Goal: Task Accomplishment & Management: Manage account settings

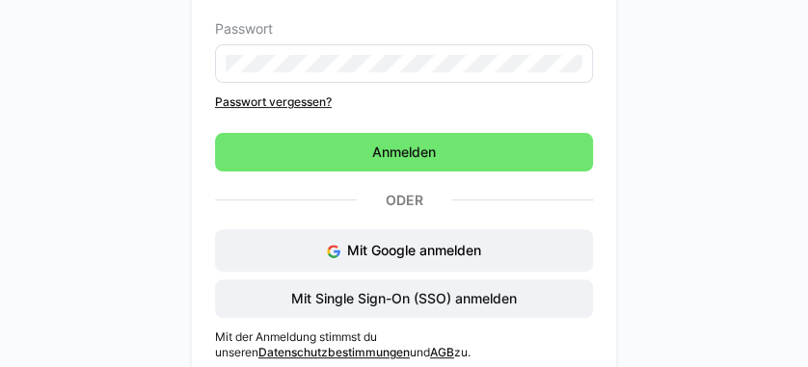
scroll to position [273, 0]
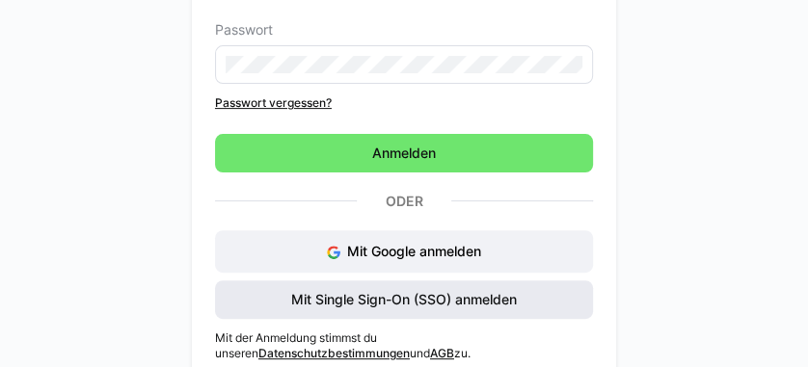
click at [392, 301] on span "Mit Single Sign-On (SSO) anmelden" at bounding box center [403, 299] width 231 height 19
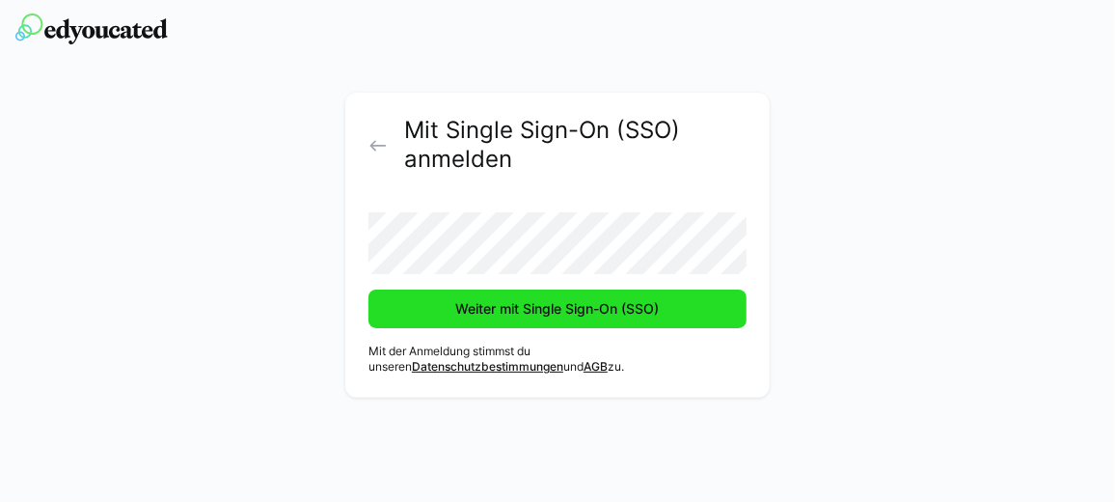
click at [667, 306] on span "Weiter mit Single Sign-On (SSO)" at bounding box center [557, 308] width 378 height 39
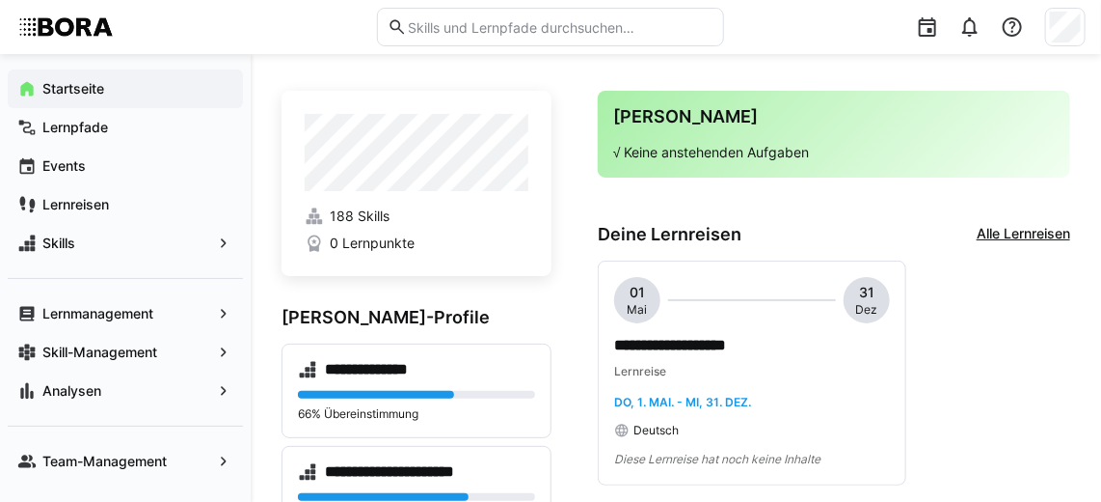
click at [1018, 436] on div "**********" at bounding box center [834, 372] width 473 height 225
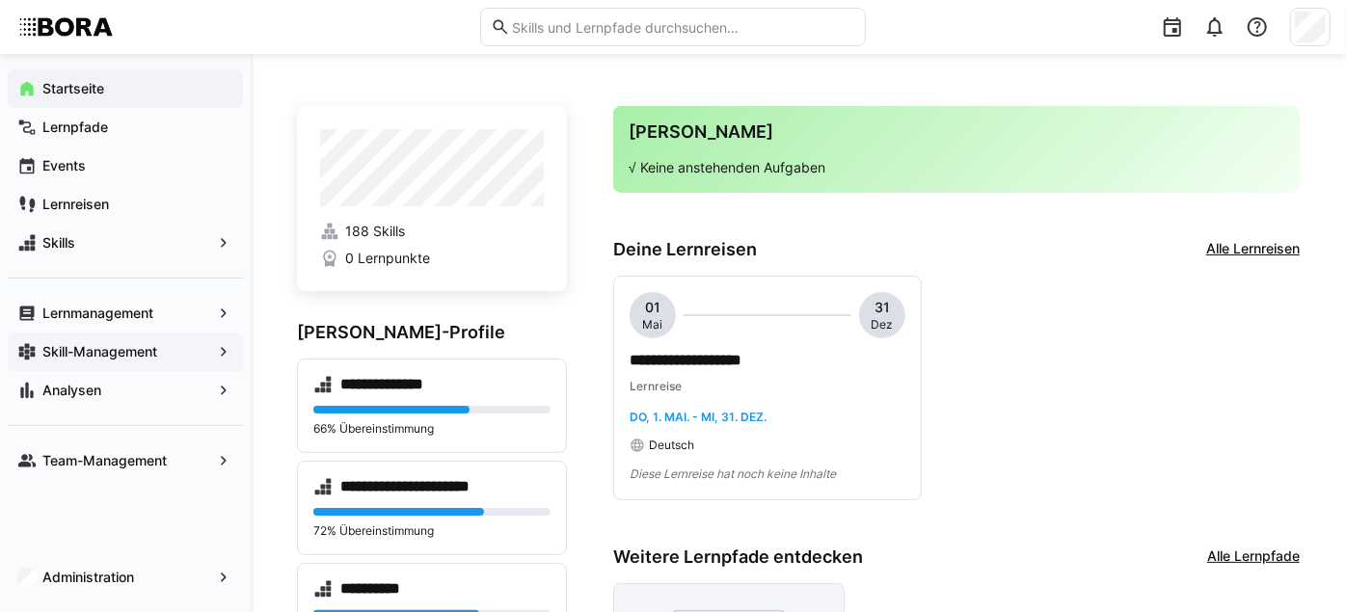
click at [0, 0] on app-navigation-label "Skill-Management" at bounding box center [0, 0] width 0 height 0
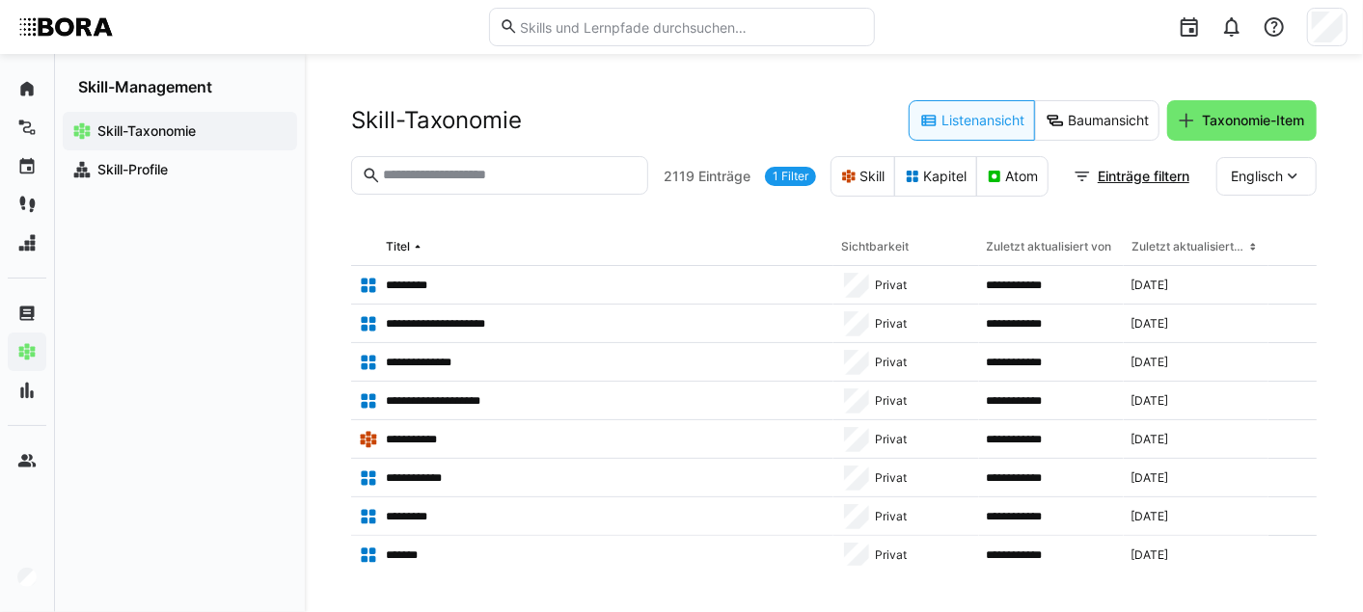
click at [482, 175] on input "text" at bounding box center [509, 175] width 257 height 17
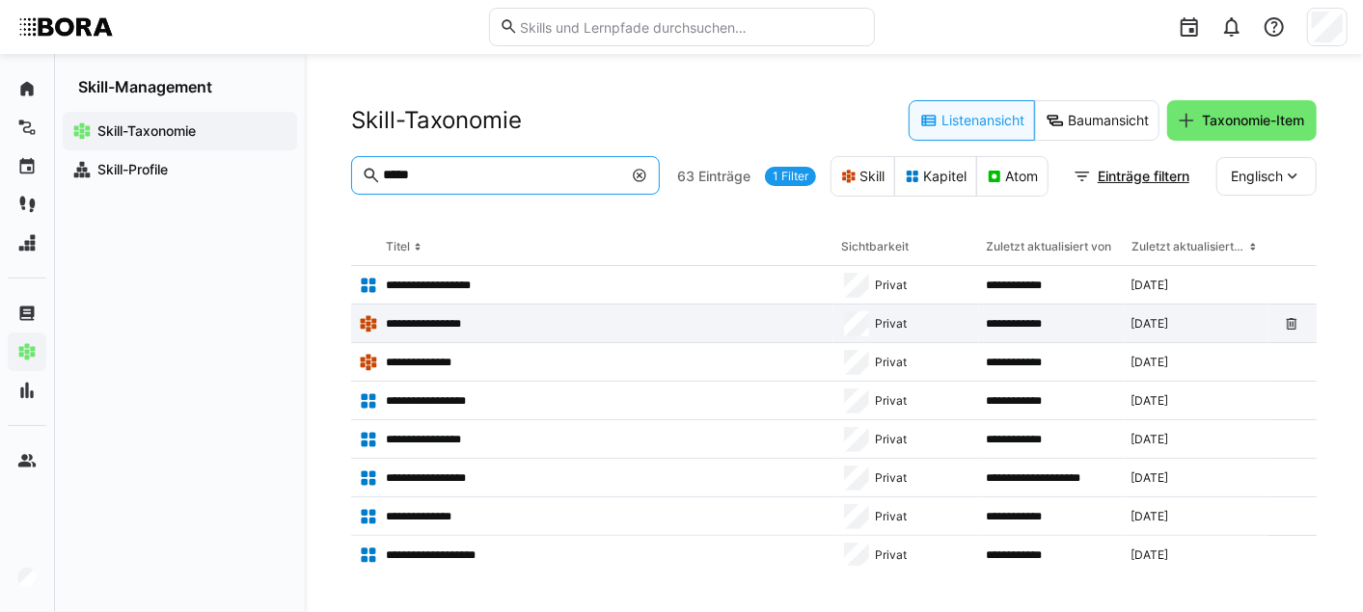
type input "*****"
click at [480, 323] on p "**********" at bounding box center [440, 323] width 108 height 15
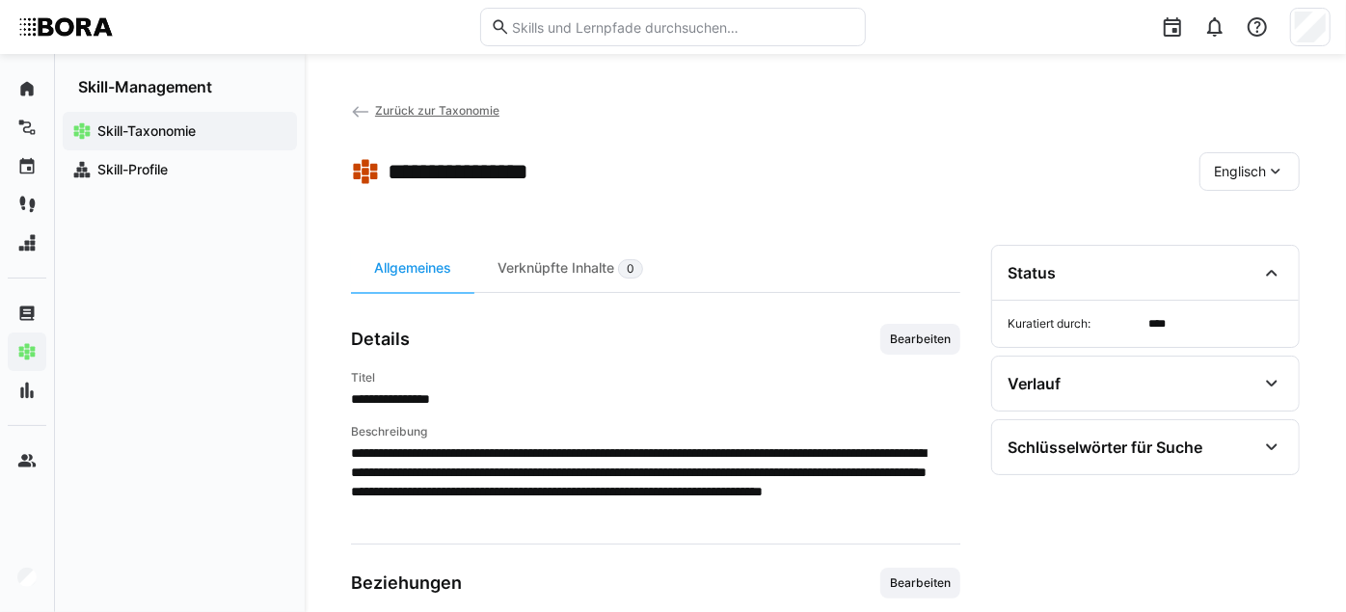
click at [1114, 176] on span "Englisch" at bounding box center [1240, 171] width 52 height 19
click at [1114, 214] on span "Deutsch" at bounding box center [1241, 222] width 52 height 19
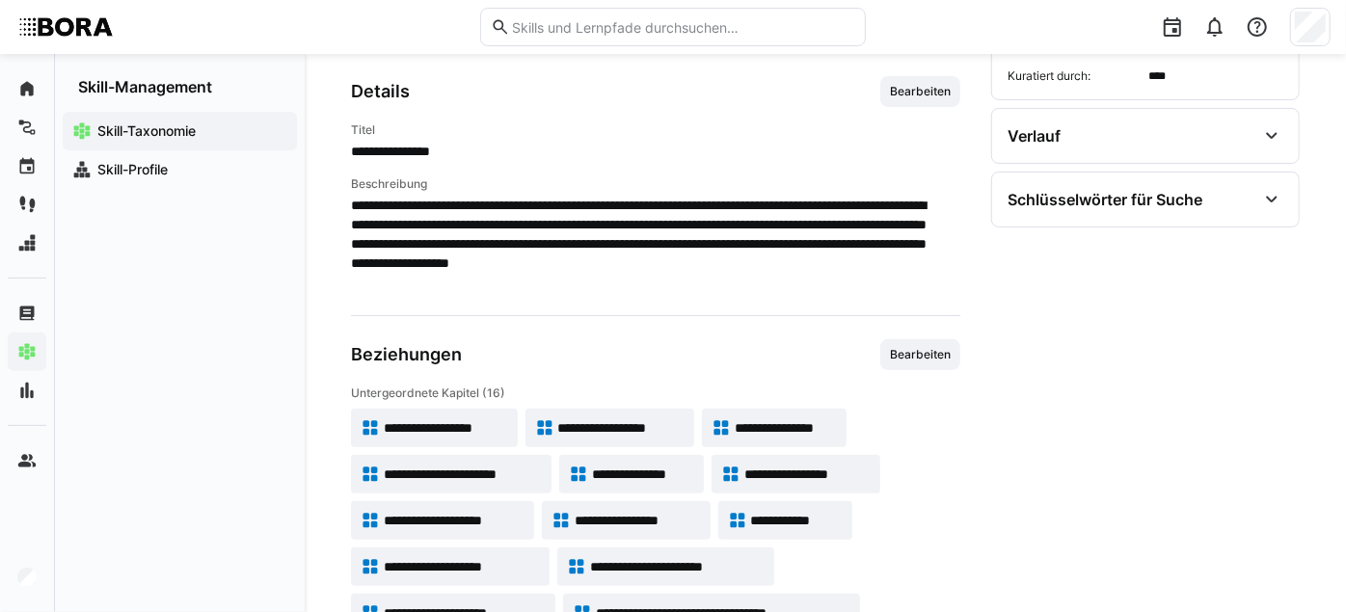
scroll to position [237, 0]
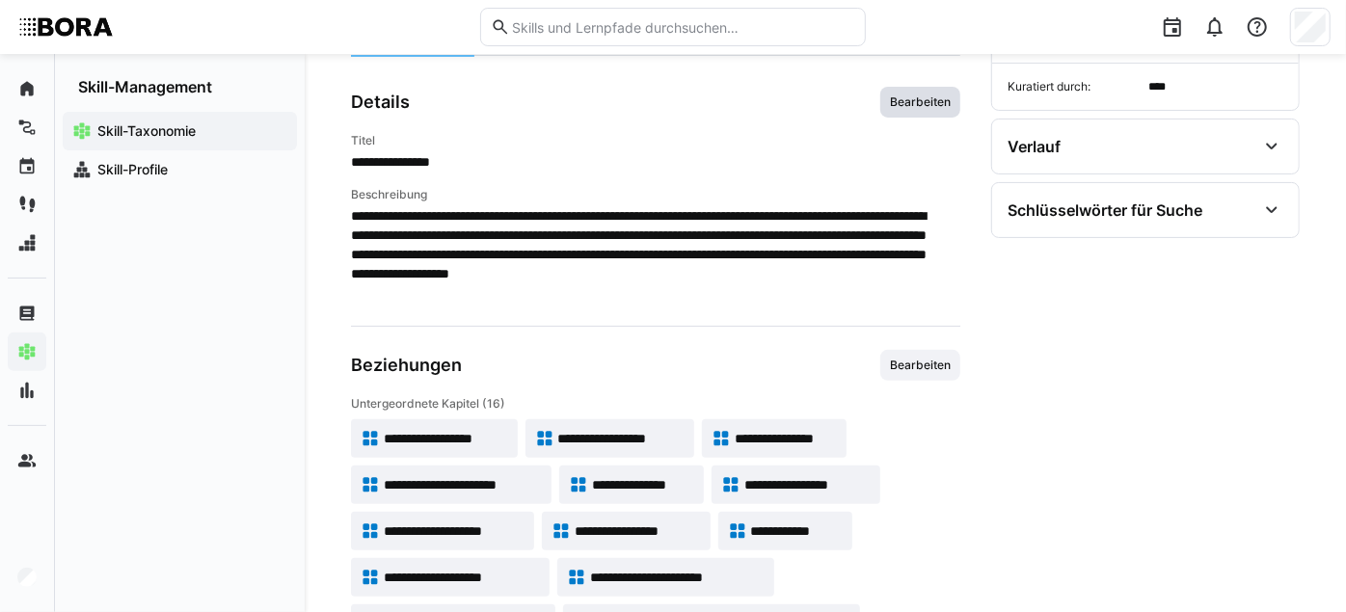
click at [919, 110] on span "Bearbeiten" at bounding box center [920, 102] width 65 height 15
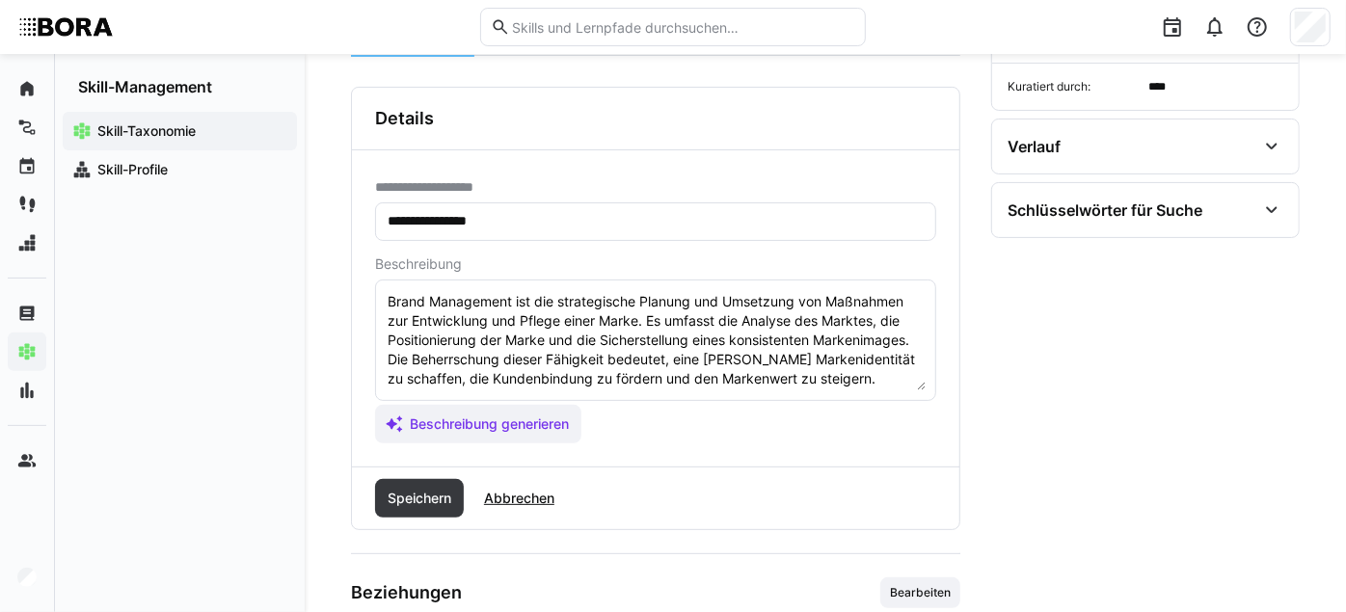
scroll to position [19, 0]
click at [723, 389] on textarea "Brand Management ist die strategische Planung und Umsetzung von Maßnahmen zur E…" at bounding box center [656, 340] width 540 height 100
type textarea "Brand Management ist die strategische Planung und Umsetzung von Maßnahmen zur E…"
click at [507, 501] on span "Abbrechen" at bounding box center [519, 498] width 76 height 19
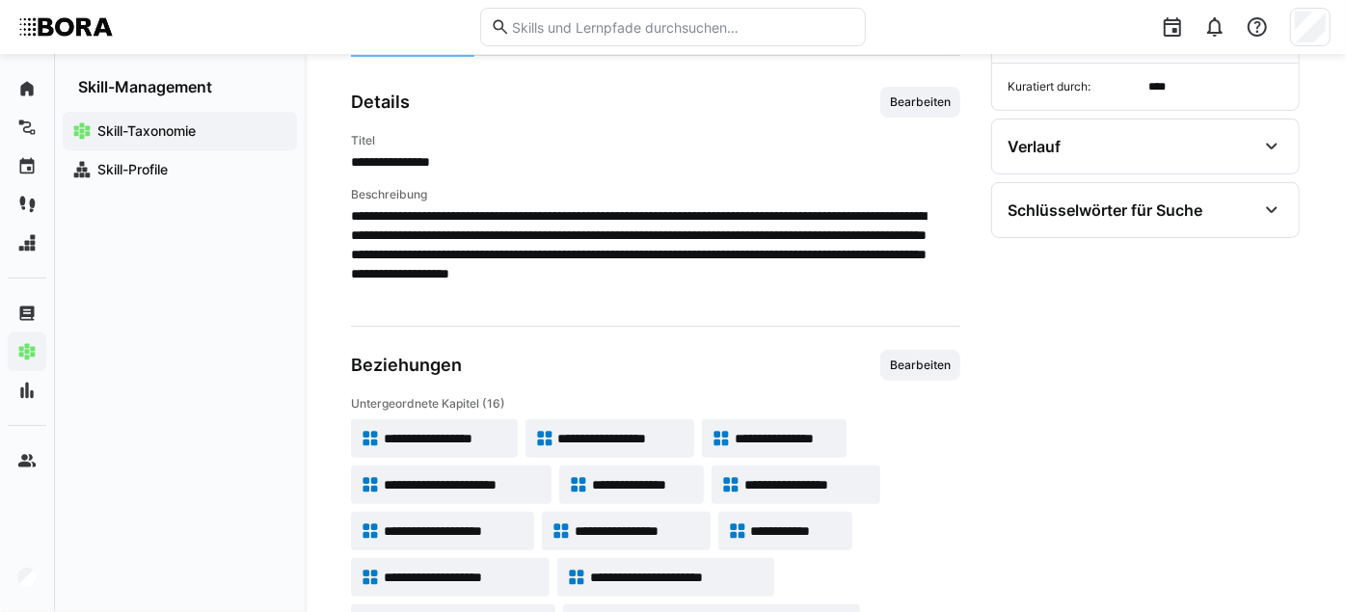
scroll to position [373, 0]
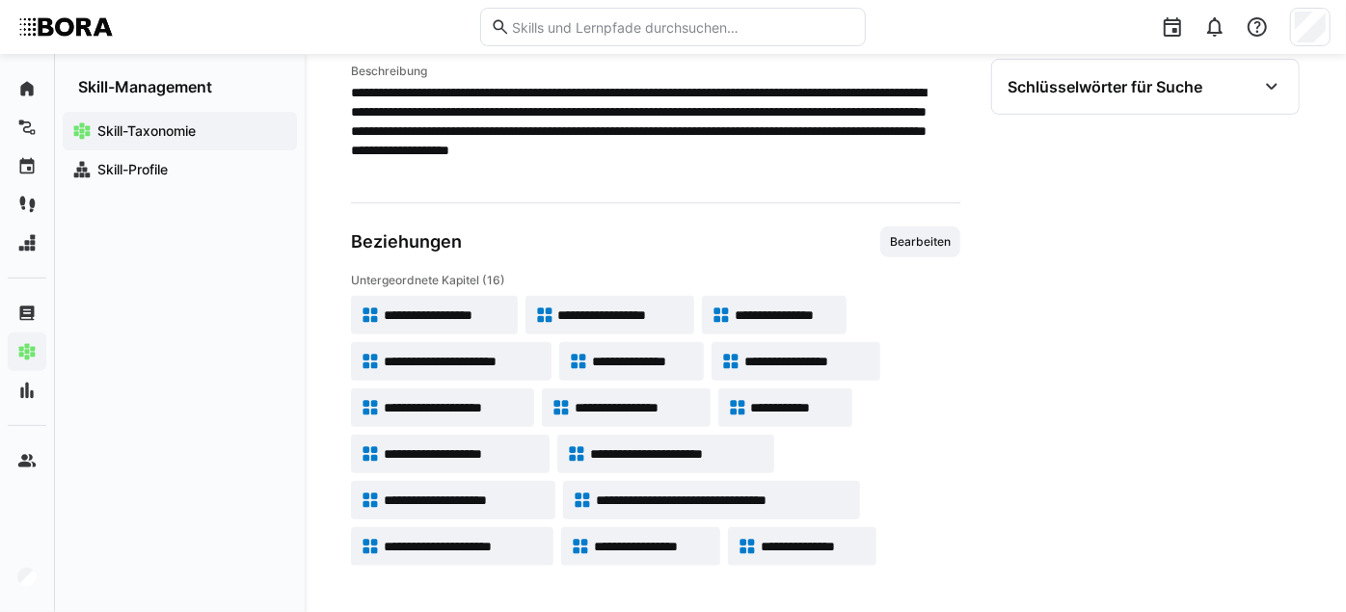
click at [448, 306] on span "**********" at bounding box center [446, 315] width 124 height 19
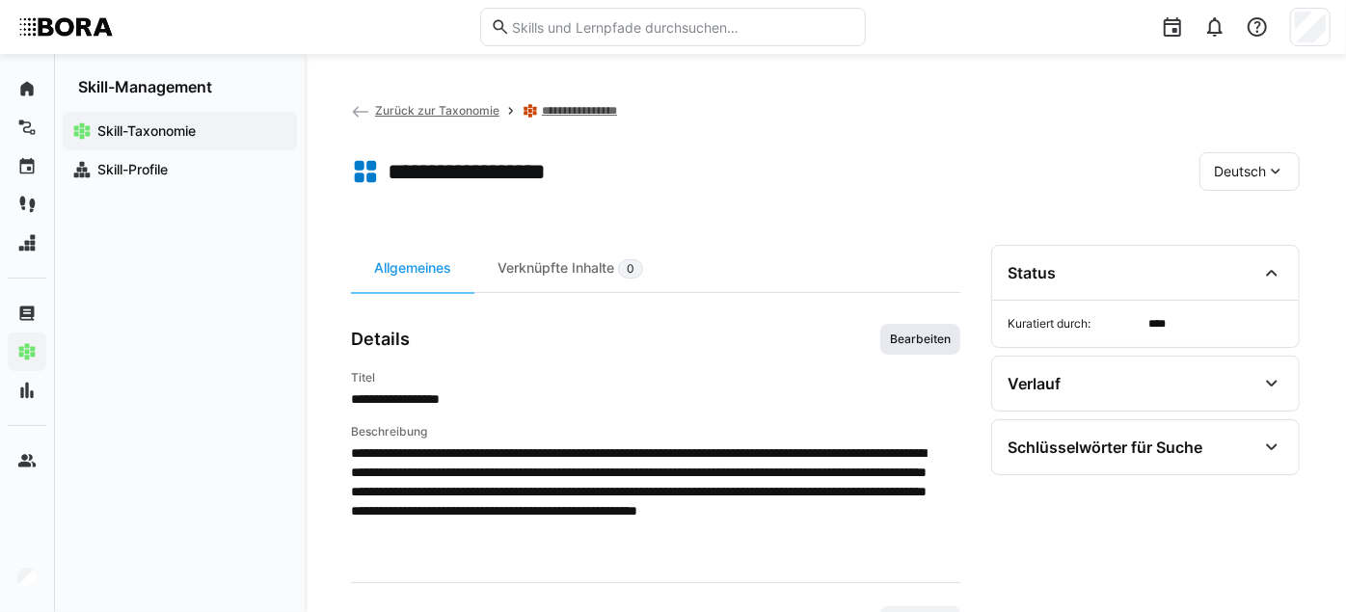
click at [911, 344] on span "Bearbeiten" at bounding box center [921, 339] width 80 height 31
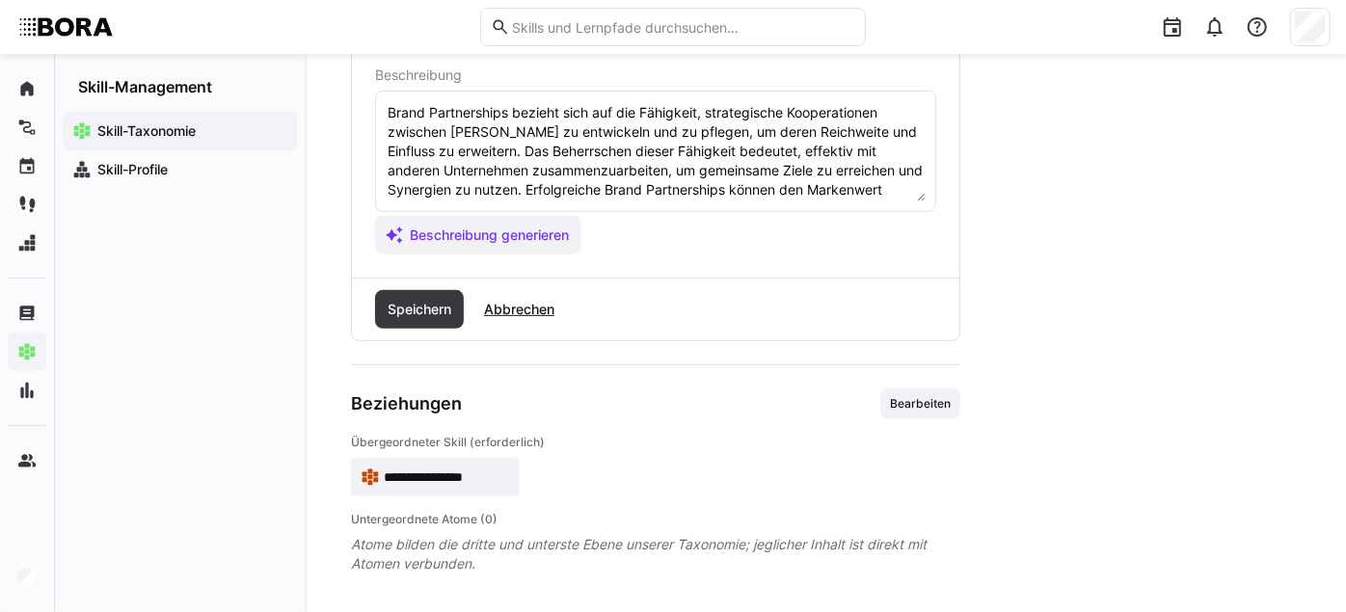
scroll to position [19, 0]
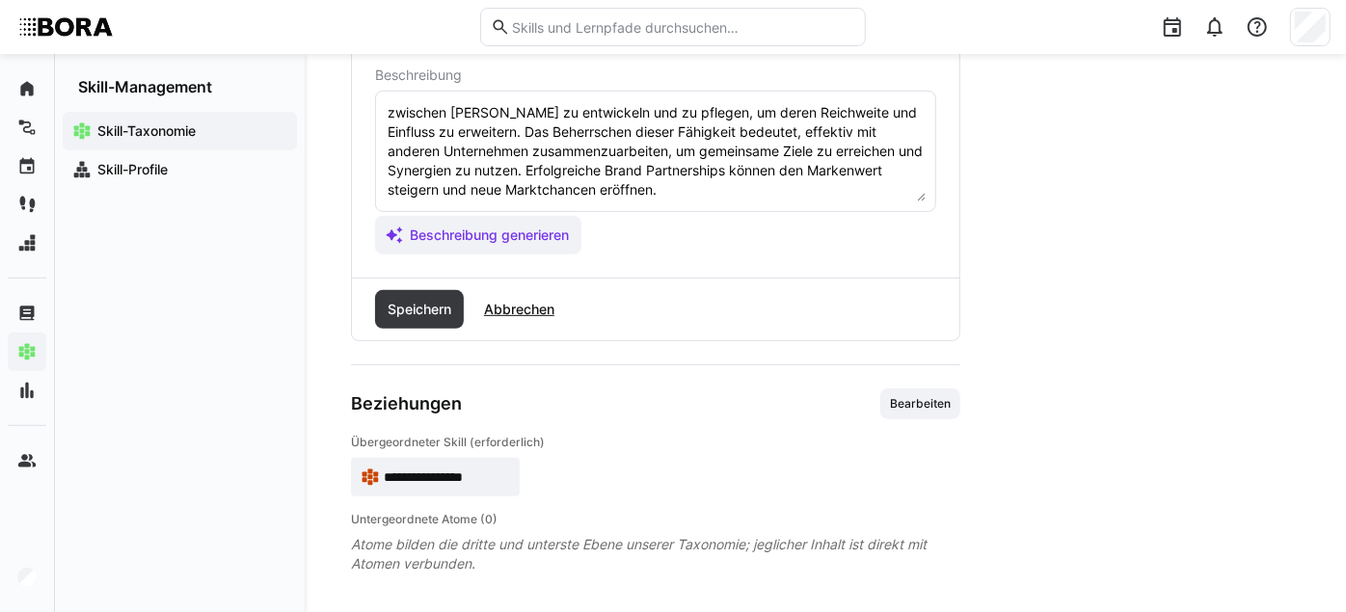
click at [773, 202] on textarea "Brand Partnerships bezieht sich auf die Fähigkeit, strategische Kooperationen z…" at bounding box center [656, 151] width 540 height 100
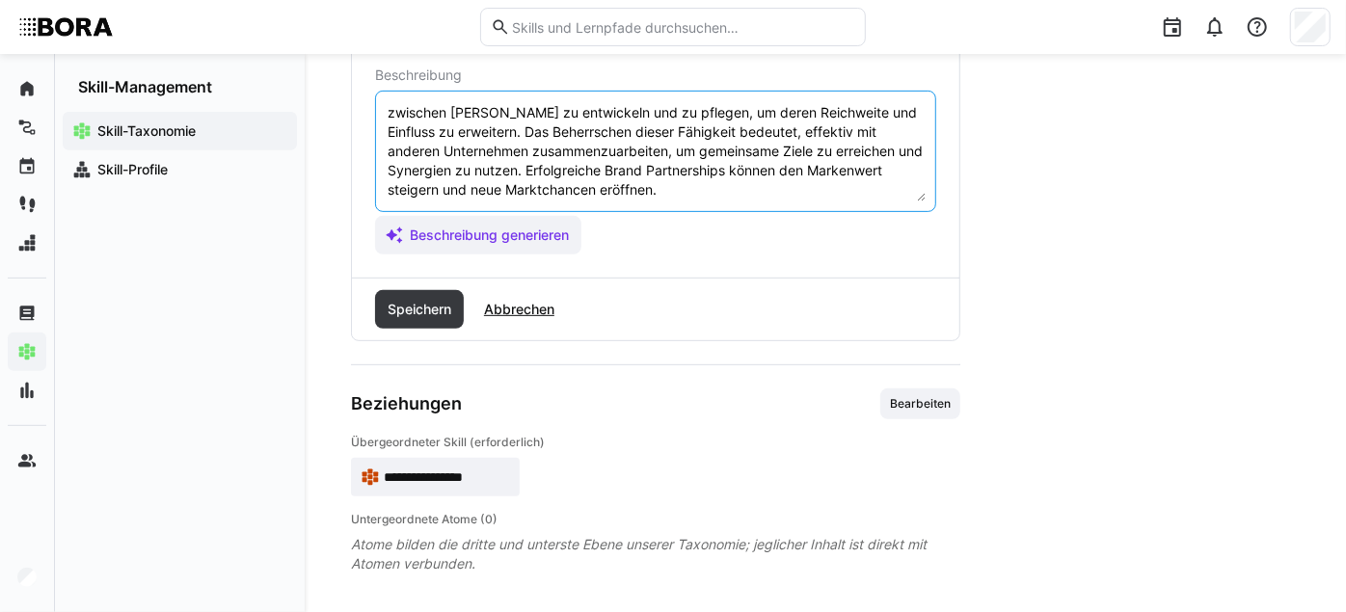
scroll to position [36, 0]
paste textarea "*1 - Anfänger: *2 - Mittelstufe: *3 - Fortgeschritten: *4 - Experte: *5 - Starl…"
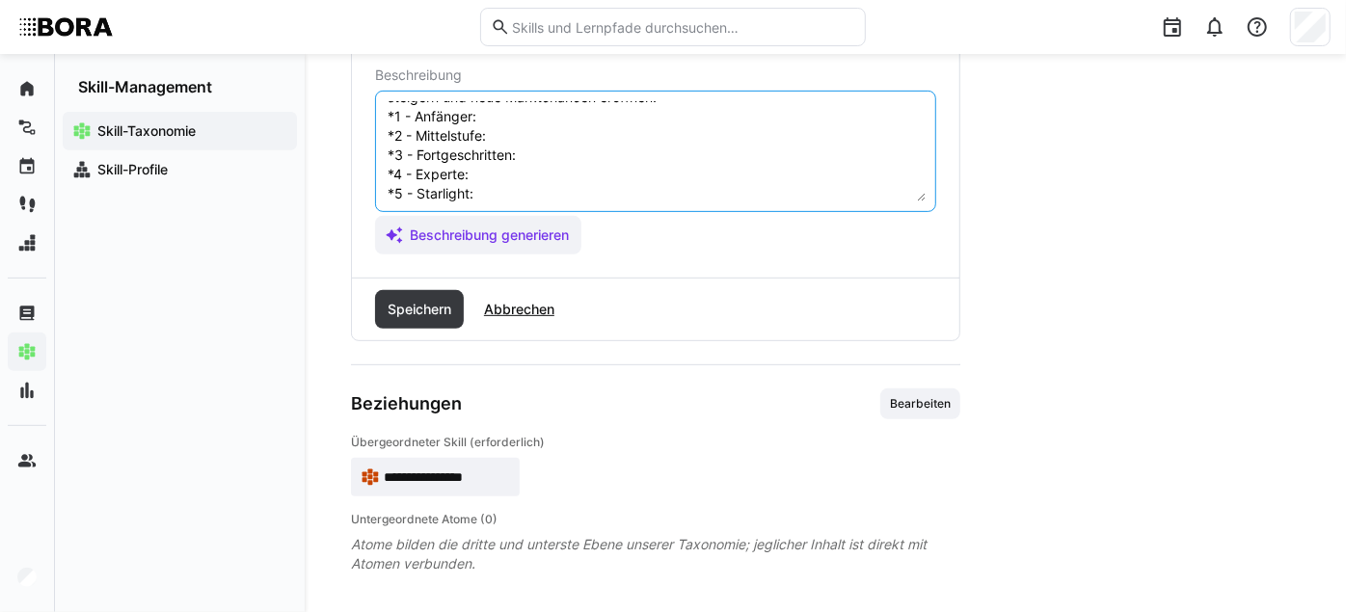
scroll to position [101, 0]
click at [530, 136] on textarea "Brand Partnerships bezieht sich auf die Fähigkeit, strategische Kooperationen z…" at bounding box center [656, 151] width 540 height 100
paste textarea "Versteht Grundlagen von Markenpartnerschaften; unterstützt bei Recherche und Do…"
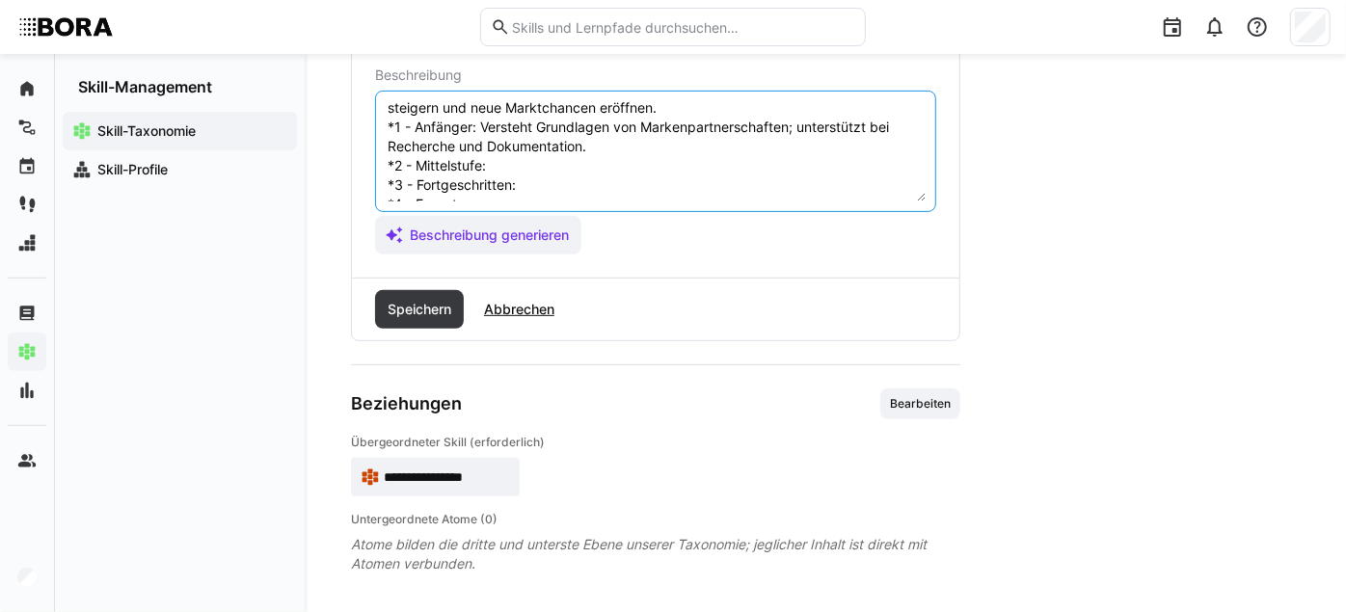
click at [564, 174] on textarea "Brand Partnerships bezieht sich auf die Fähigkeit, strategische Kooperationen z…" at bounding box center [656, 151] width 540 height 100
paste textarea "Pflegt eigenständig Kontakte zu Partnern; unterstützt bei Kooperationen."
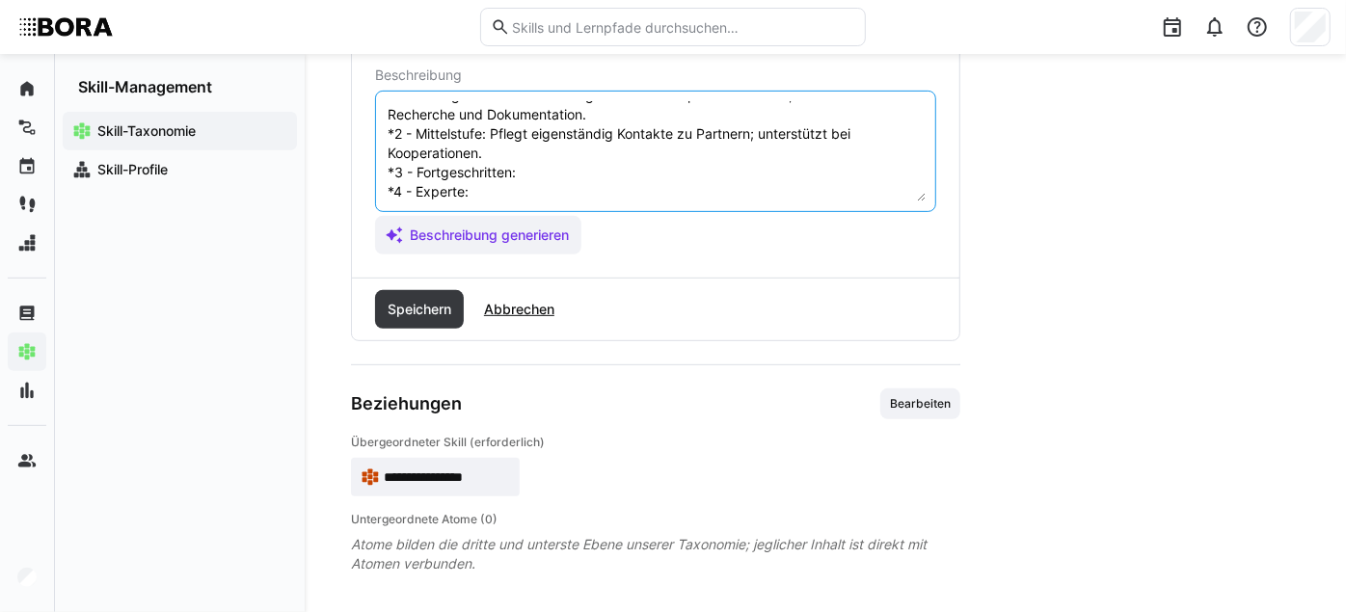
click at [615, 173] on textarea "Brand Partnerships bezieht sich auf die Fähigkeit, strategische Kooperationen z…" at bounding box center [656, 151] width 540 height 100
click at [591, 190] on textarea "Brand Partnerships bezieht sich auf die Fähigkeit, strategische Kooperationen z…" at bounding box center [656, 151] width 540 height 100
paste textarea "Entwickelt und verhandelt Partnerschaften; bewertet Mehrwerte."
click at [557, 157] on textarea "Brand Partnerships bezieht sich auf die Fähigkeit, strategische Kooperationen z…" at bounding box center [656, 151] width 540 height 100
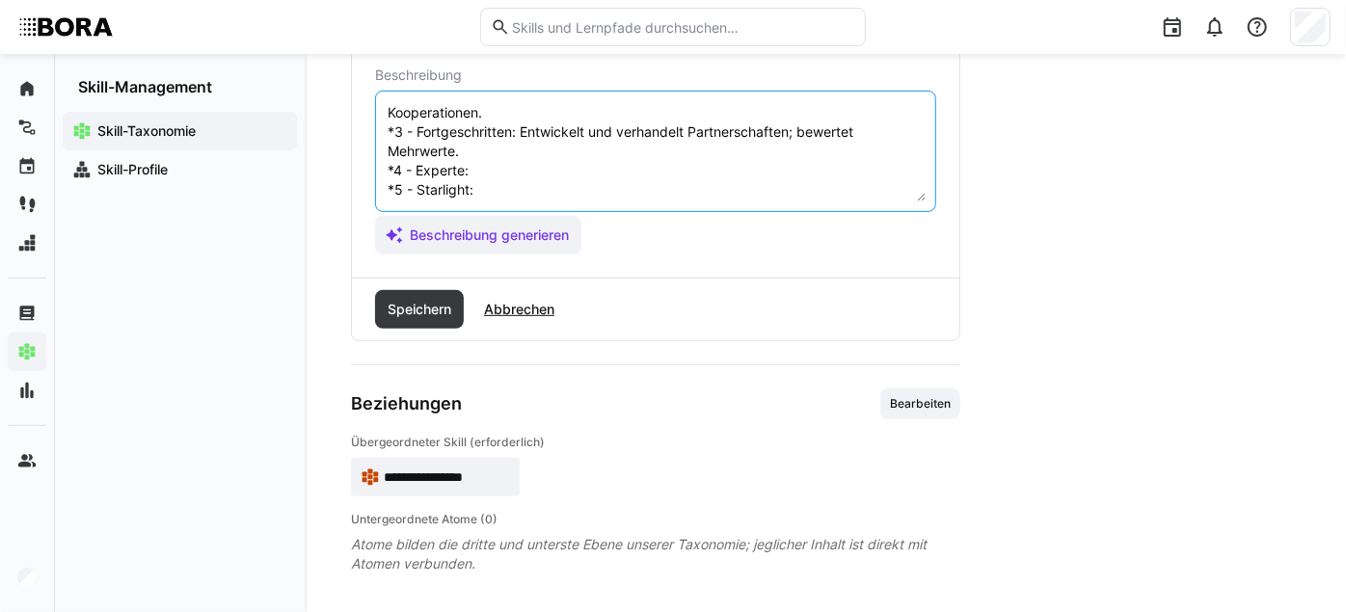
paste textarea "Führt Partnerschaftsprojekte; entwickelt Kooperationsstrategien."
click at [600, 195] on textarea "Brand Partnerships bezieht sich auf die Fähigkeit, strategische Kooperationen z…" at bounding box center [656, 151] width 540 height 100
click at [576, 183] on textarea "Brand Partnerships bezieht sich auf die Fähigkeit, strategische Kooperationen z…" at bounding box center [656, 151] width 540 height 100
paste textarea "Entwickelt und steuert unternehmensweite Partnerschaftsstrategien; baut langfri…"
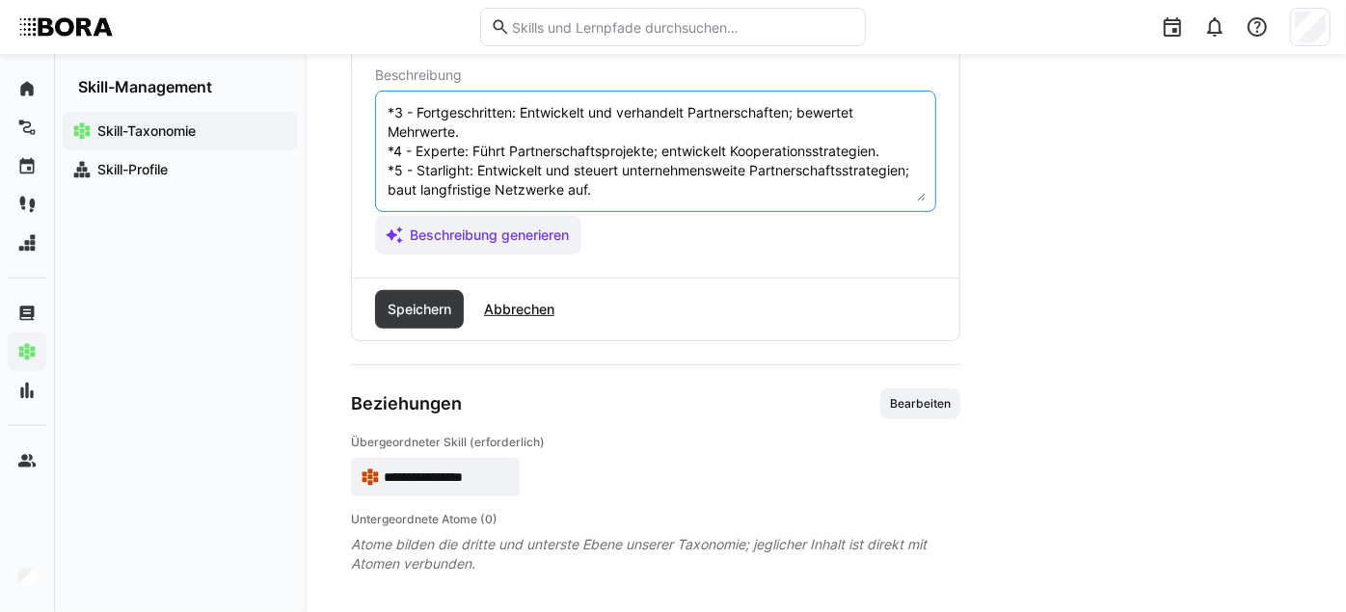
scroll to position [212, 0]
type textarea "Brand Partnerships bezieht sich auf die Fähigkeit, strategische Kooperationen z…"
click at [424, 319] on span "Speichern" at bounding box center [419, 309] width 69 height 19
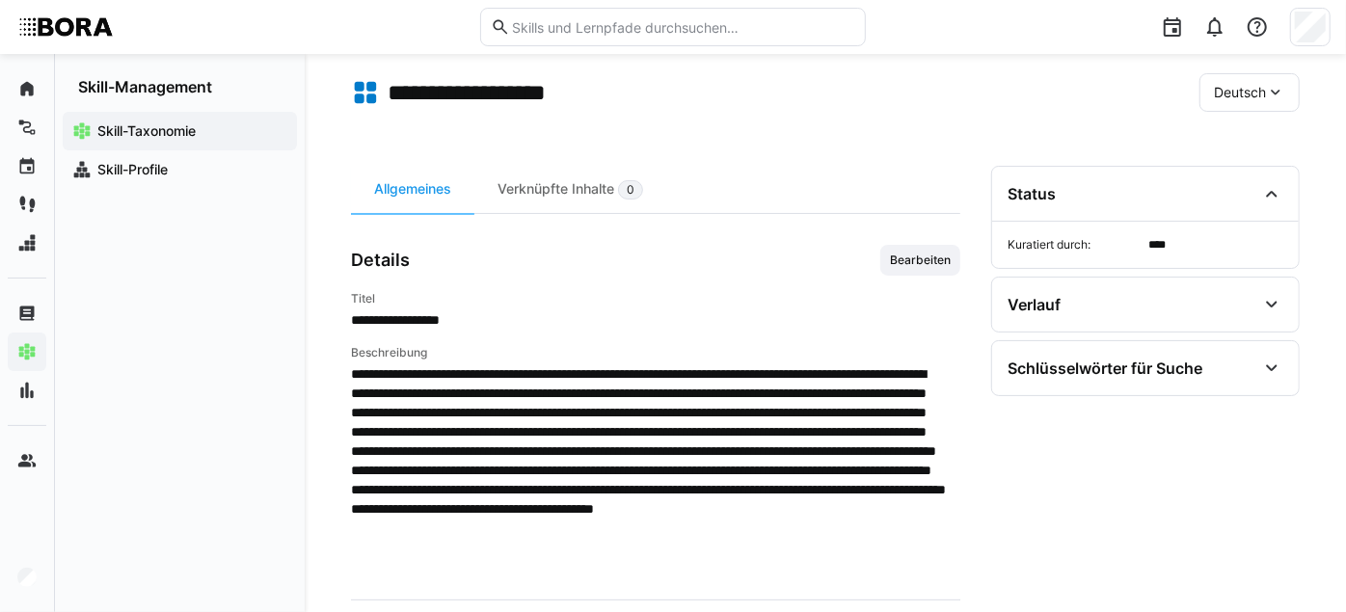
scroll to position [75, 0]
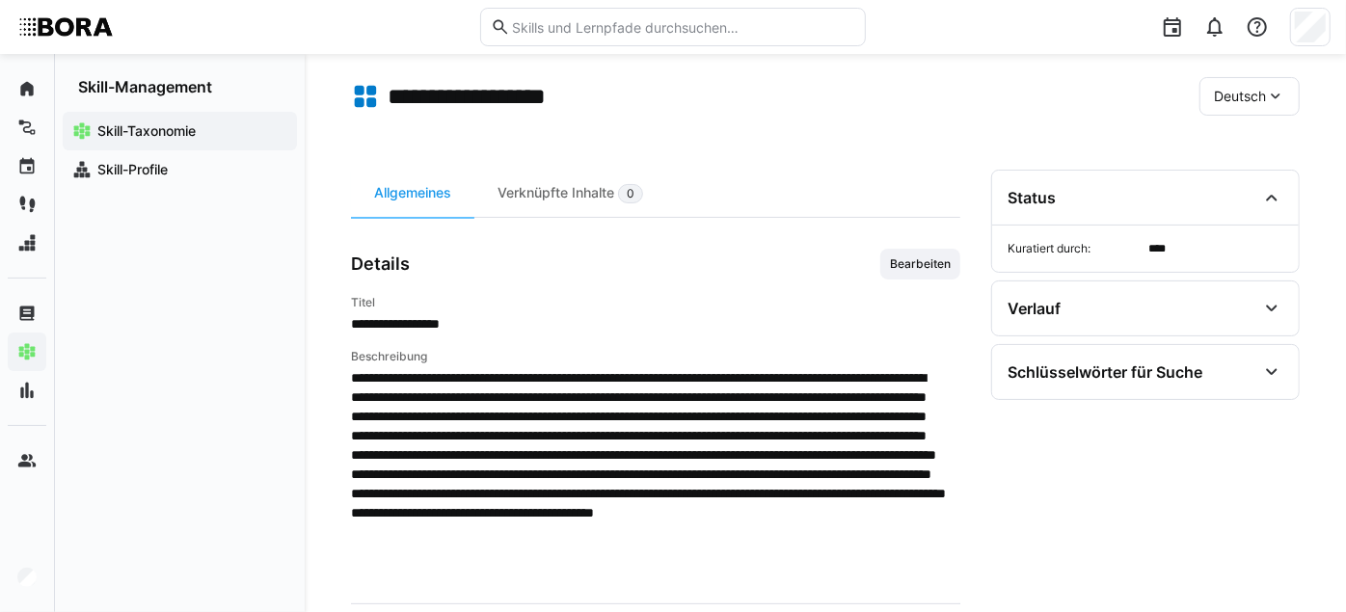
click at [1114, 99] on span "Deutsch" at bounding box center [1240, 96] width 52 height 19
click at [1114, 182] on span "Englisch" at bounding box center [1241, 186] width 52 height 19
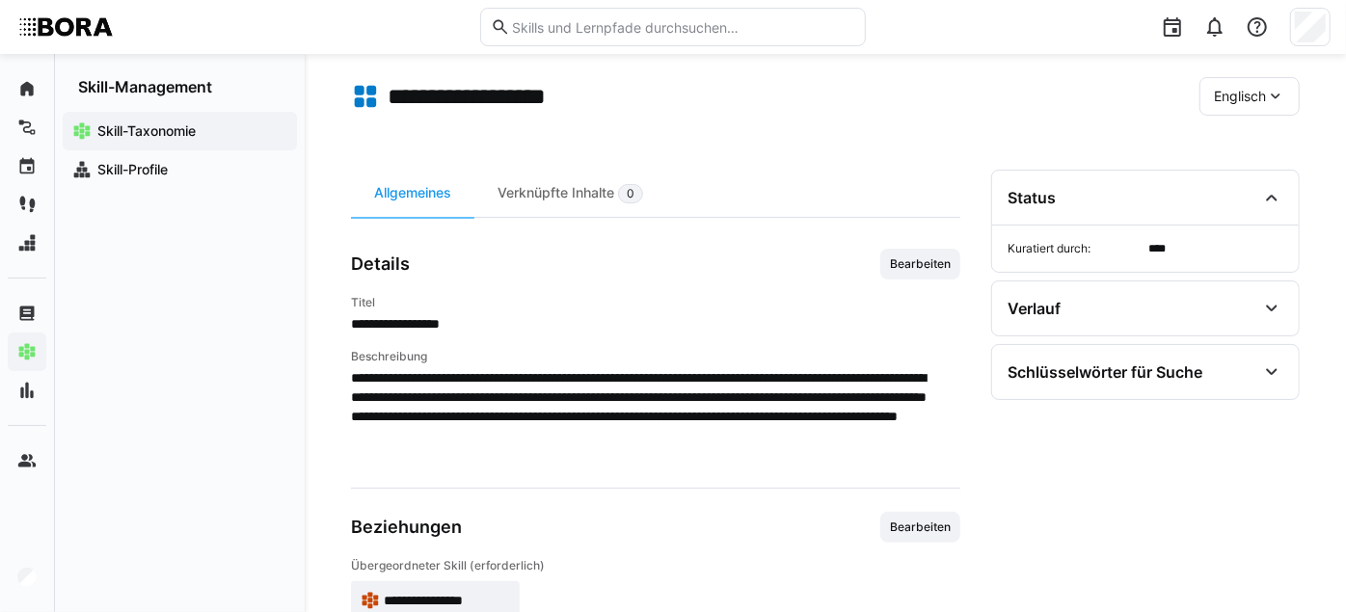
scroll to position [219, 0]
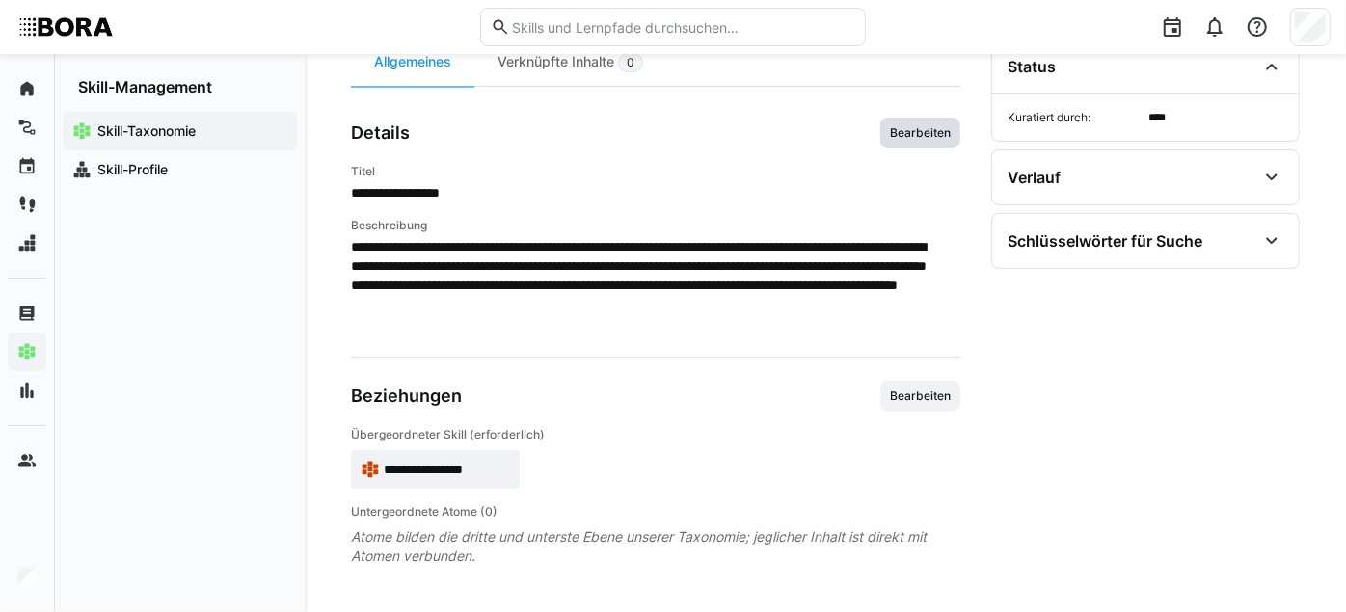
click at [906, 132] on span "Bearbeiten" at bounding box center [920, 132] width 65 height 15
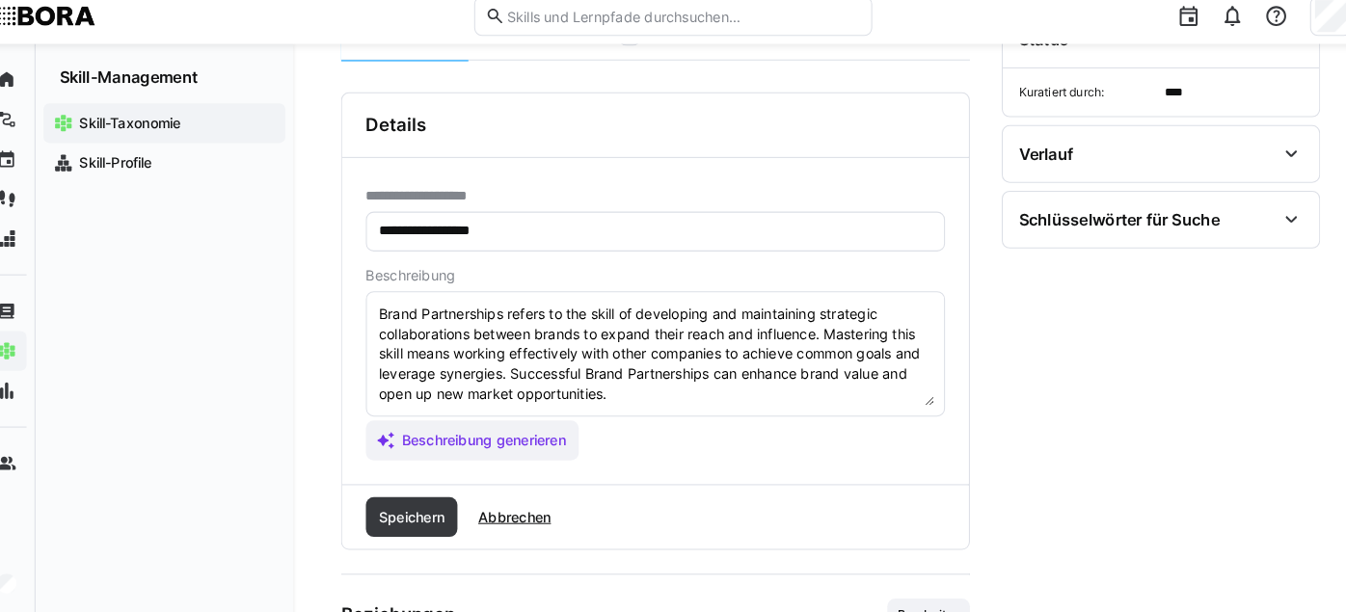
scroll to position [223, 0]
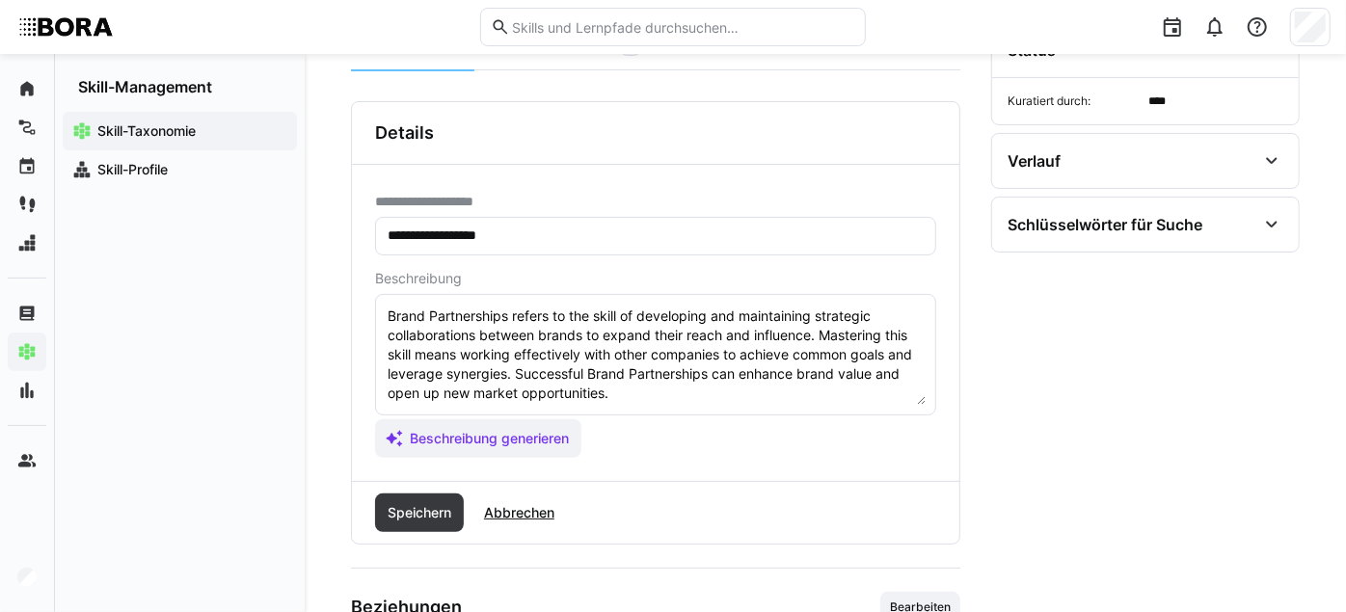
click at [695, 405] on textarea "Brand Partnerships refers to the skill of developing and maintaining strategic …" at bounding box center [656, 355] width 540 height 100
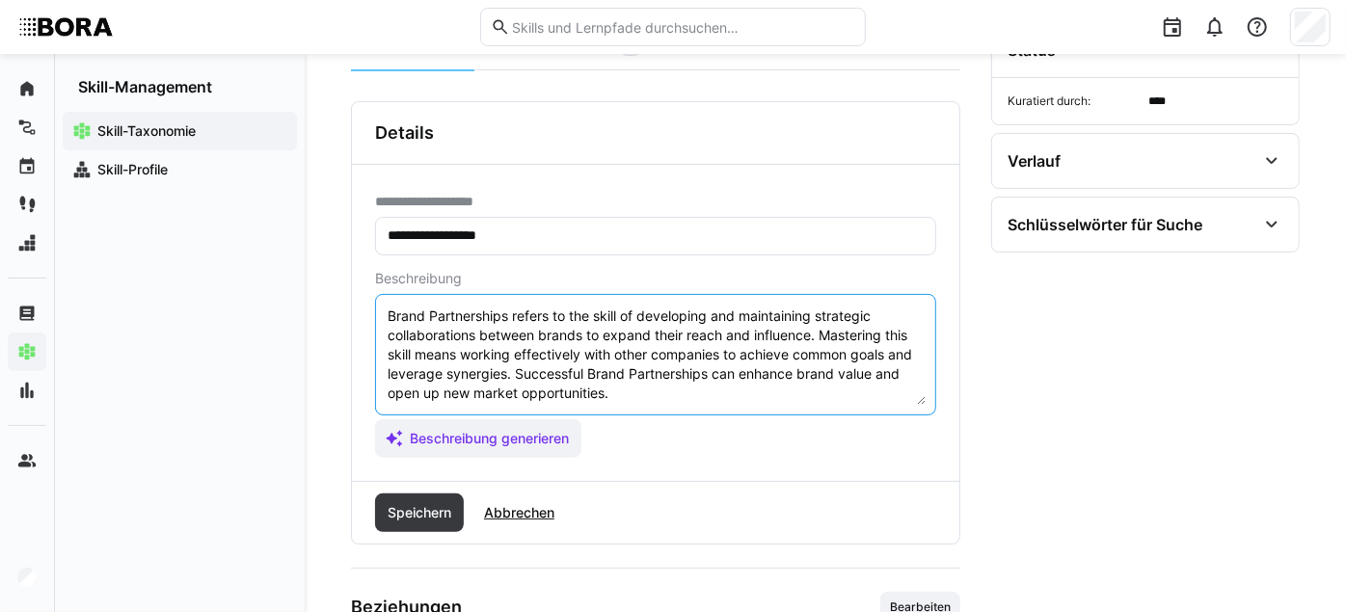
scroll to position [16, 0]
paste textarea "*1 - Beginner: *2 - Intermediate Level: *3 - Advanced: *4 - Expert: *5 - Starli…"
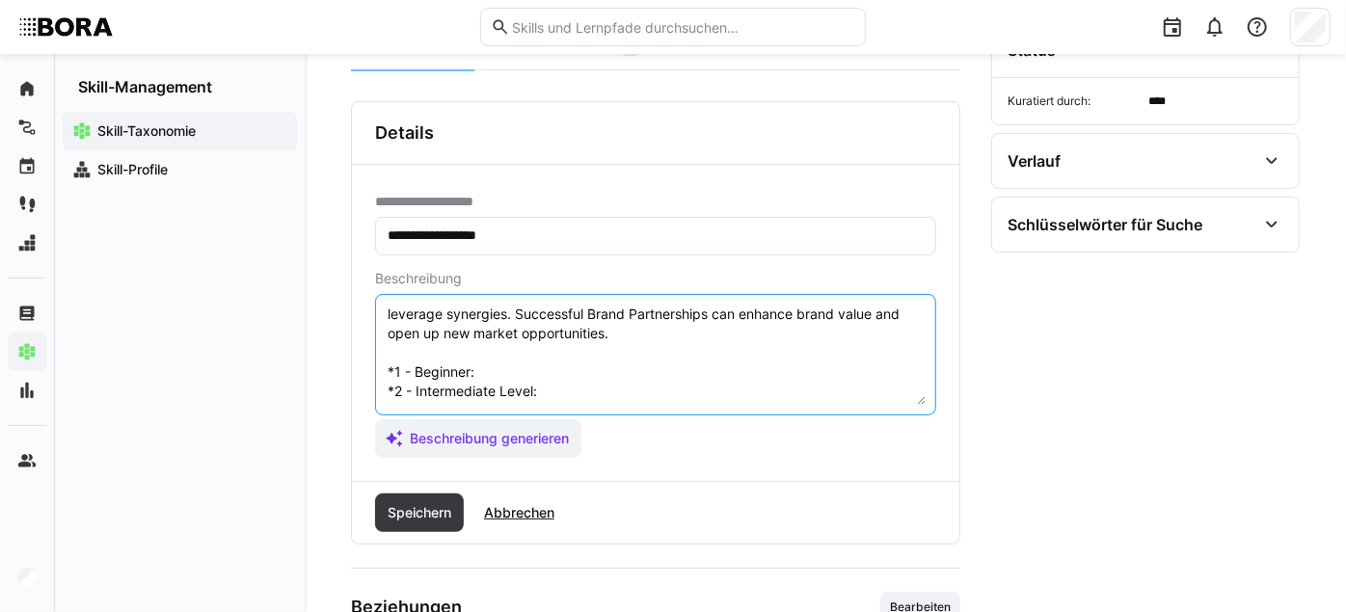
scroll to position [59, 0]
click at [571, 389] on textarea "Brand Partnerships refers to the skill of developing and maintaining strategic …" at bounding box center [656, 355] width 540 height 100
paste textarea "Understands basics of brand partnerships; supports research and documentation."
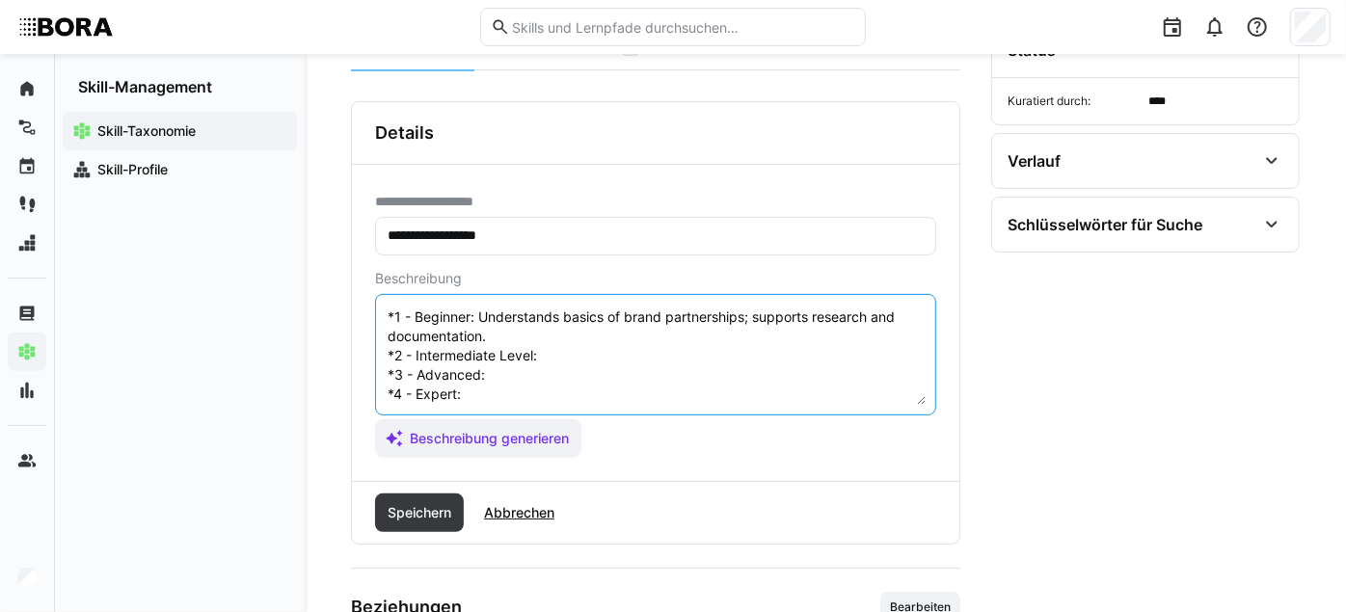
scroll to position [116, 0]
click at [588, 385] on textarea "Brand Partnerships refers to the skill of developing and maintaining strategic …" at bounding box center [656, 355] width 540 height 100
paste textarea "Maintains partner contacts independently; supports collaborations."
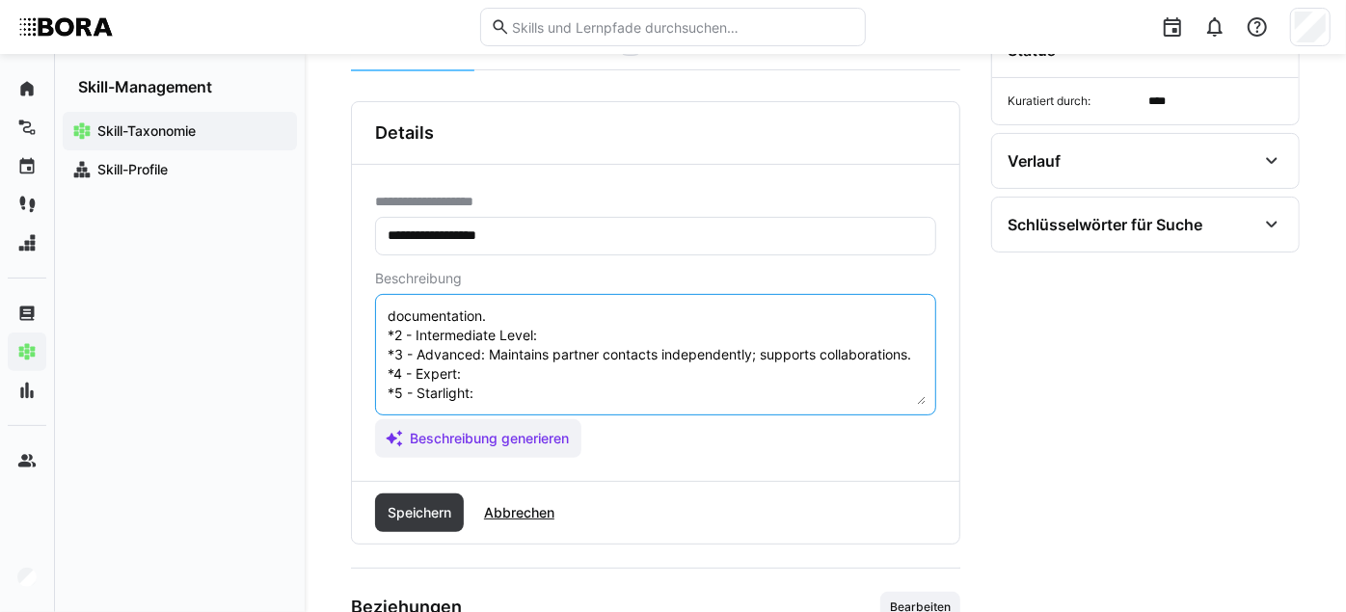
scroll to position [174, 0]
paste textarea "Develops and negotiates partnerships; assesses added value."
click at [533, 386] on textarea "Brand Partnerships refers to the skill of developing and maintaining strategic …" at bounding box center [656, 355] width 540 height 100
paste textarea "Leads partnership projects; develops cooperation strategies."
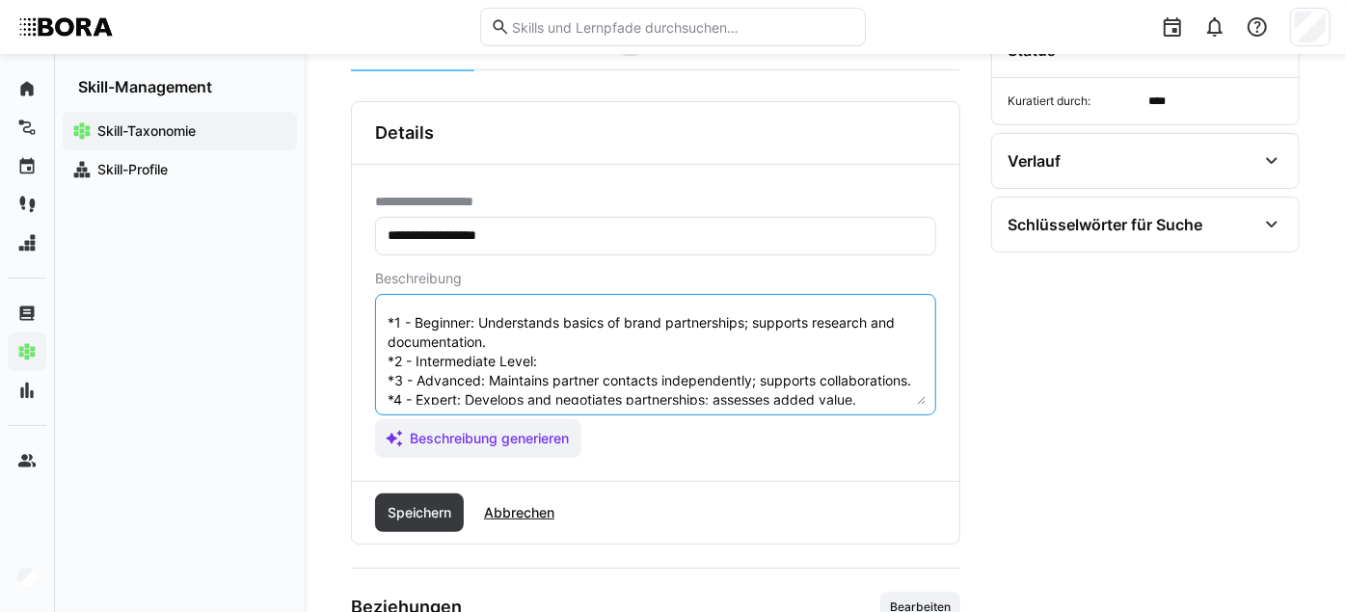
scroll to position [109, 0]
click at [567, 378] on textarea "Brand Partnerships refers to the skill of developing and maintaining strategic …" at bounding box center [656, 355] width 540 height 100
paste textarea "Maintains partner contacts independently; supports collaborations."
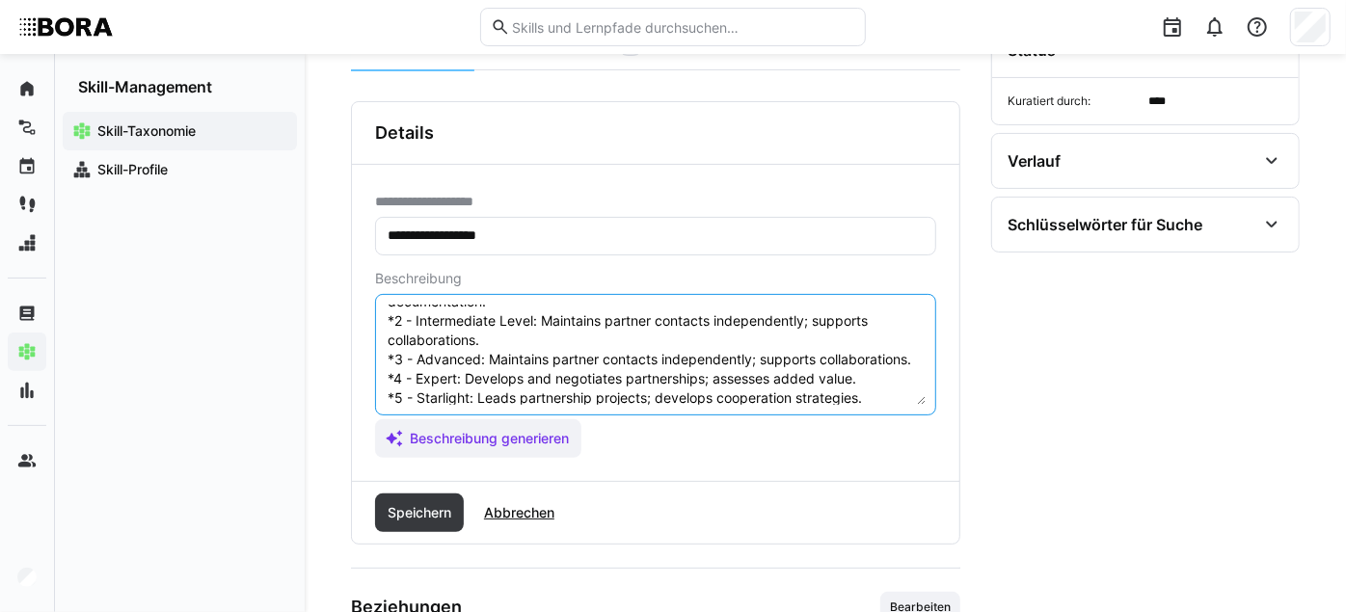
scroll to position [147, 0]
drag, startPoint x: 534, startPoint y: 390, endPoint x: 494, endPoint y: 378, distance: 42.1
click at [494, 378] on textarea "Brand Partnerships refers to the skill of developing and maintaining strategic …" at bounding box center [656, 355] width 540 height 100
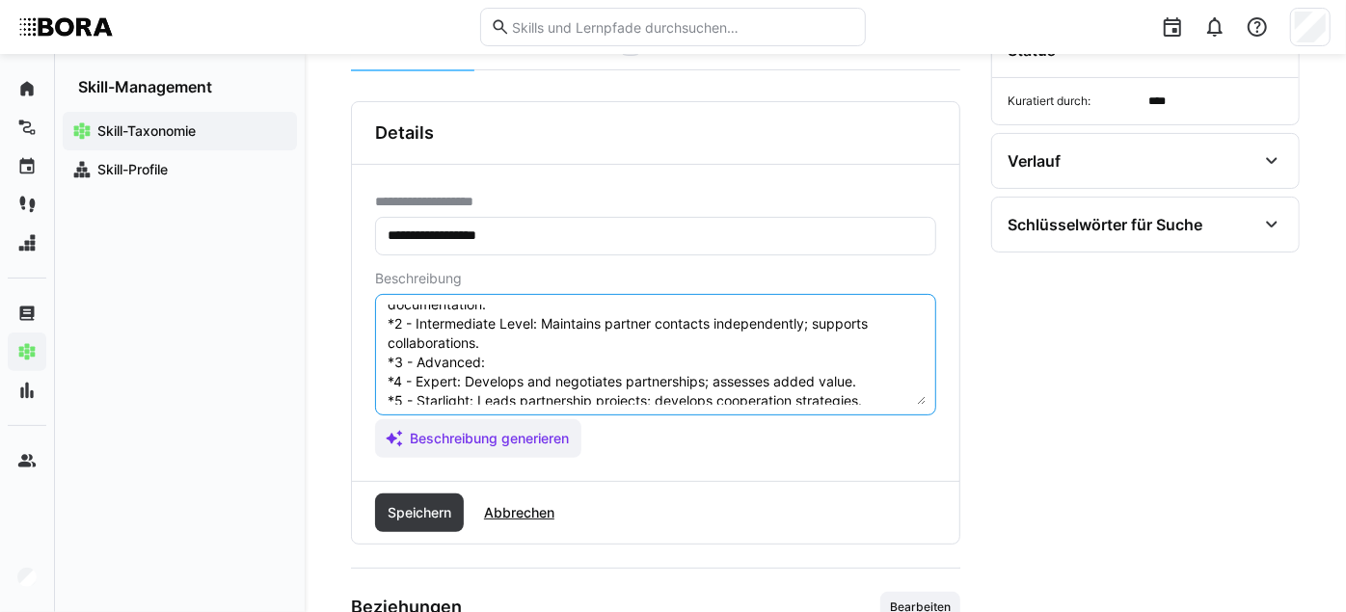
paste textarea "Develops and negotiates partnerships; assesses added value."
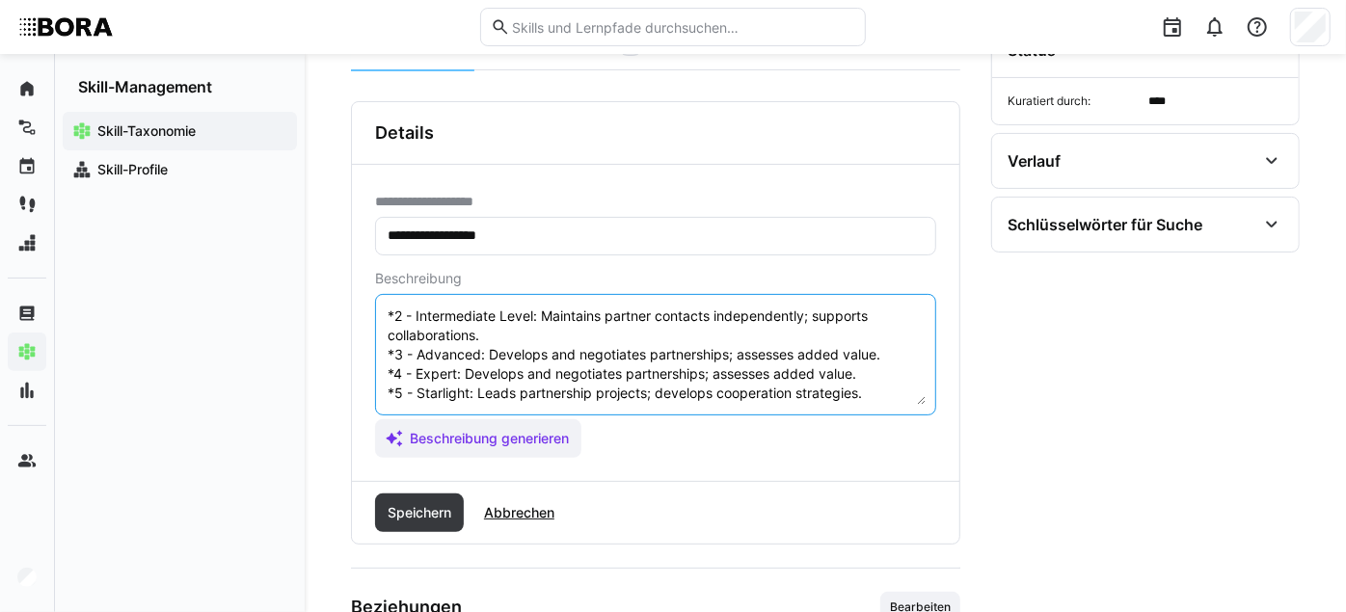
drag, startPoint x: 873, startPoint y: 371, endPoint x: 465, endPoint y: 370, distance: 408.0
click at [465, 370] on textarea "Brand Partnerships refers to the skill of developing and maintaining strategic …" at bounding box center [656, 355] width 540 height 100
drag, startPoint x: 876, startPoint y: 389, endPoint x: 479, endPoint y: 391, distance: 396.4
click at [479, 391] on textarea "Brand Partnerships refers to the skill of developing and maintaining strategic …" at bounding box center [656, 355] width 540 height 100
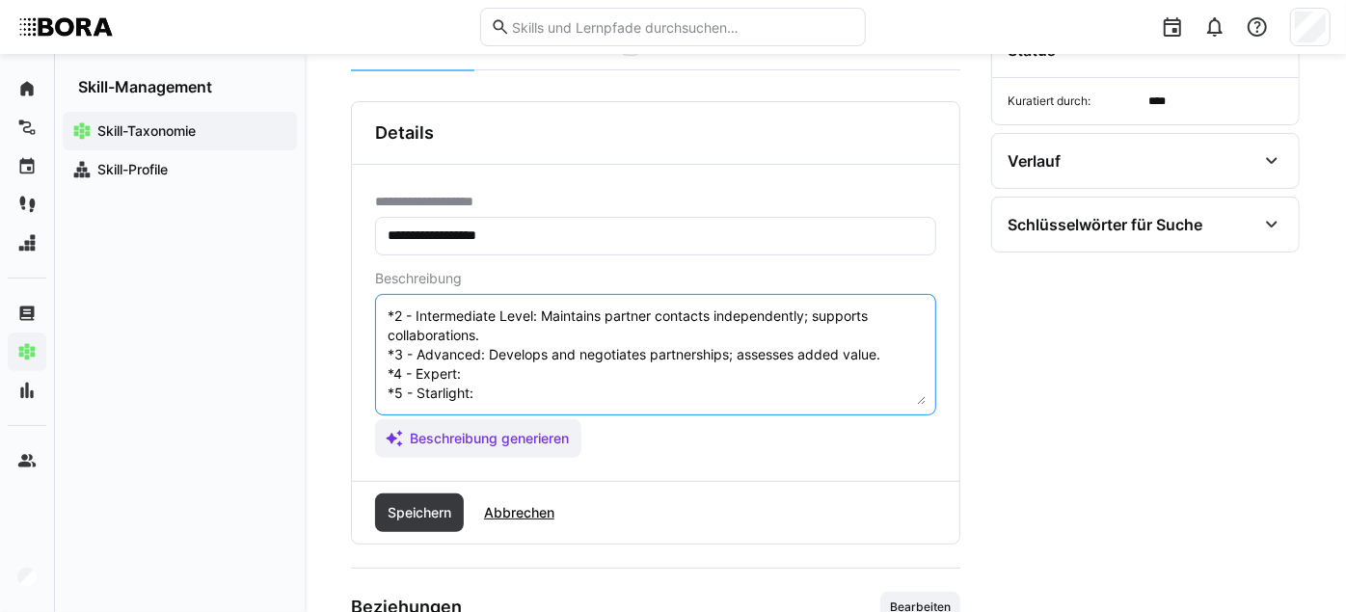
click at [498, 365] on textarea "Brand Partnerships refers to the skill of developing and maintaining strategic …" at bounding box center [656, 355] width 540 height 100
paste textarea "Leads partnership projects; develops cooperation strategies."
click at [520, 392] on textarea "Brand Partnerships refers to the skill of developing and maintaining strategic …" at bounding box center [656, 355] width 540 height 100
paste textarea "Develops and manages enterprise-wide partnership strategies; builds long-term n…"
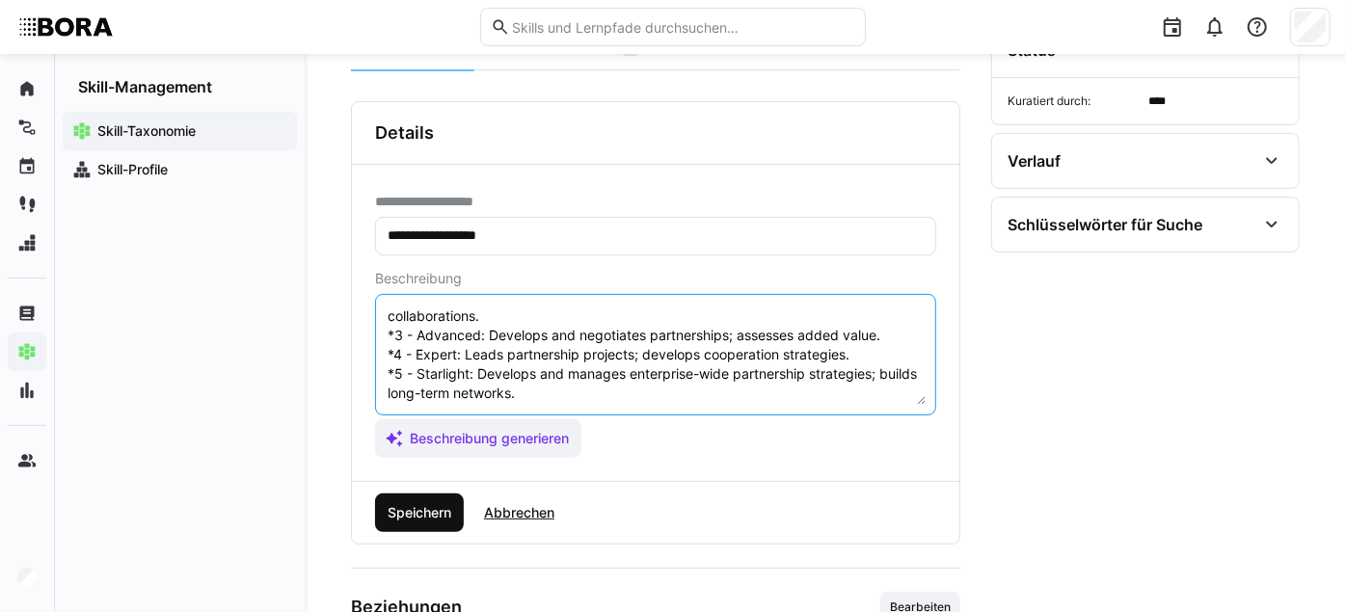
type textarea "Brand Partnerships refers to the skill of developing and maintaining strategic …"
click at [436, 501] on span "Speichern" at bounding box center [419, 512] width 69 height 19
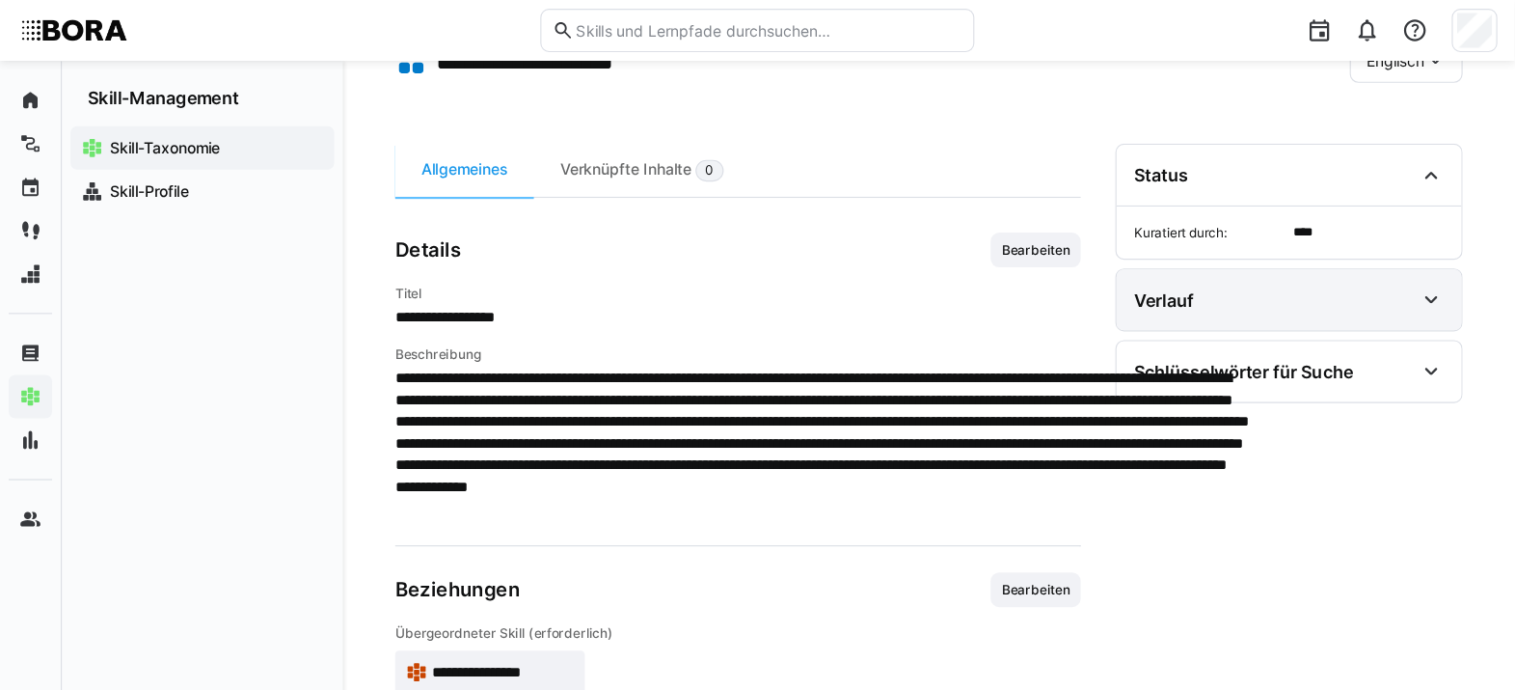
scroll to position [119, 0]
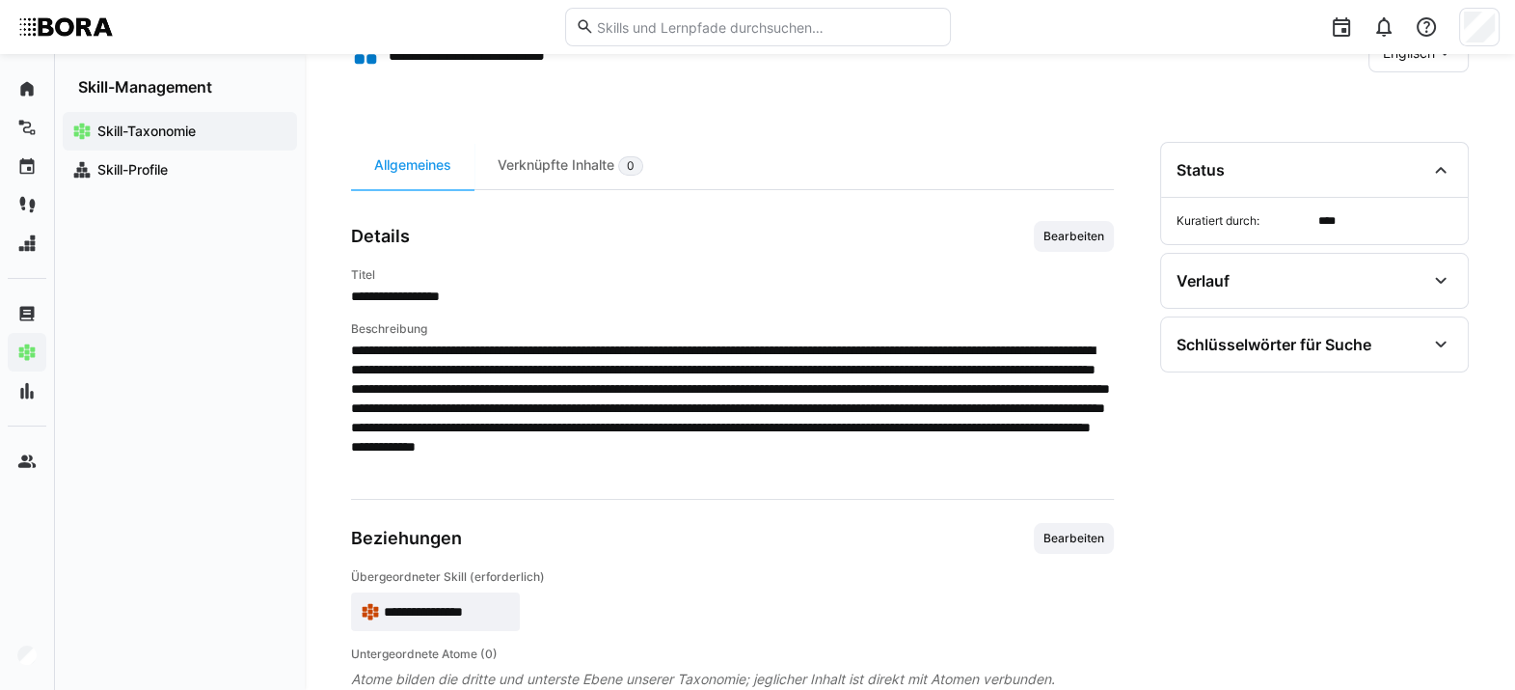
click at [1114, 96] on app-header-sidebar-layout "**********" at bounding box center [910, 335] width 1118 height 707
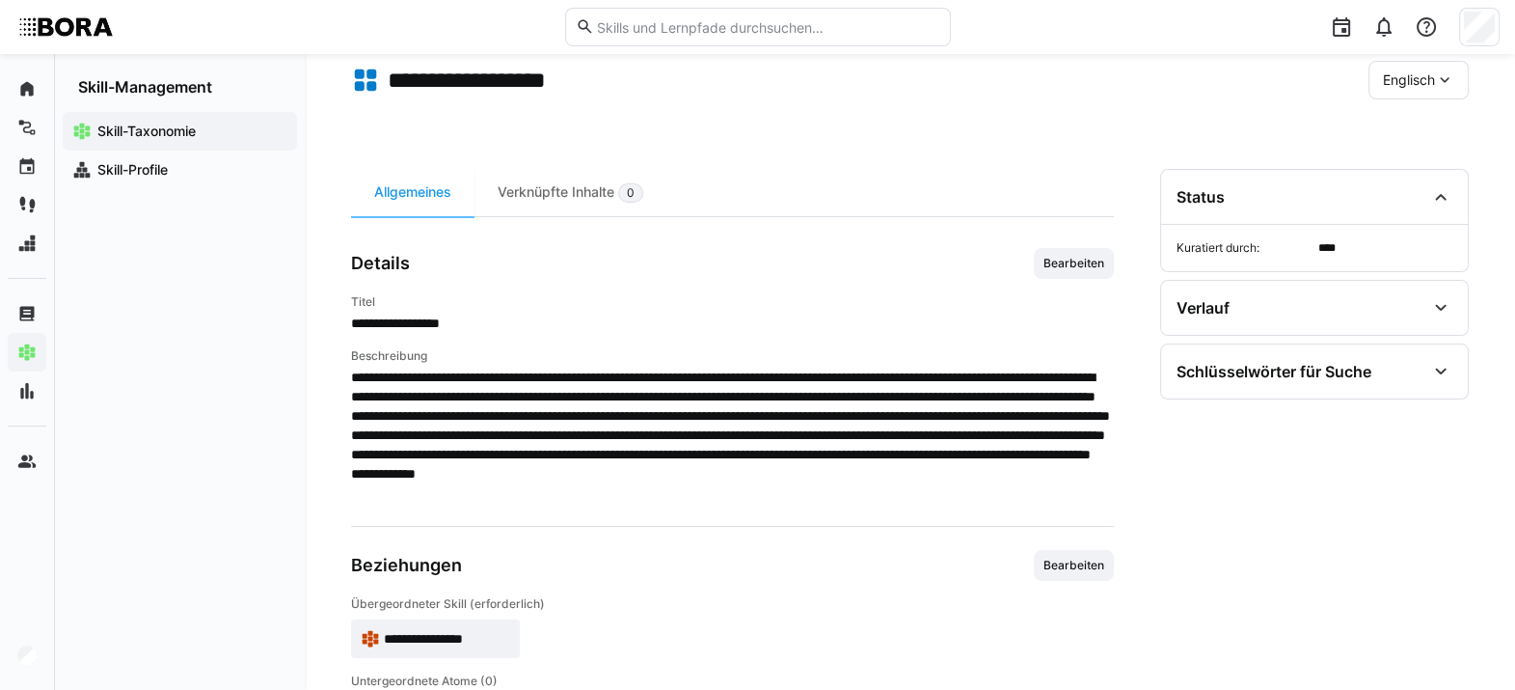
scroll to position [90, 0]
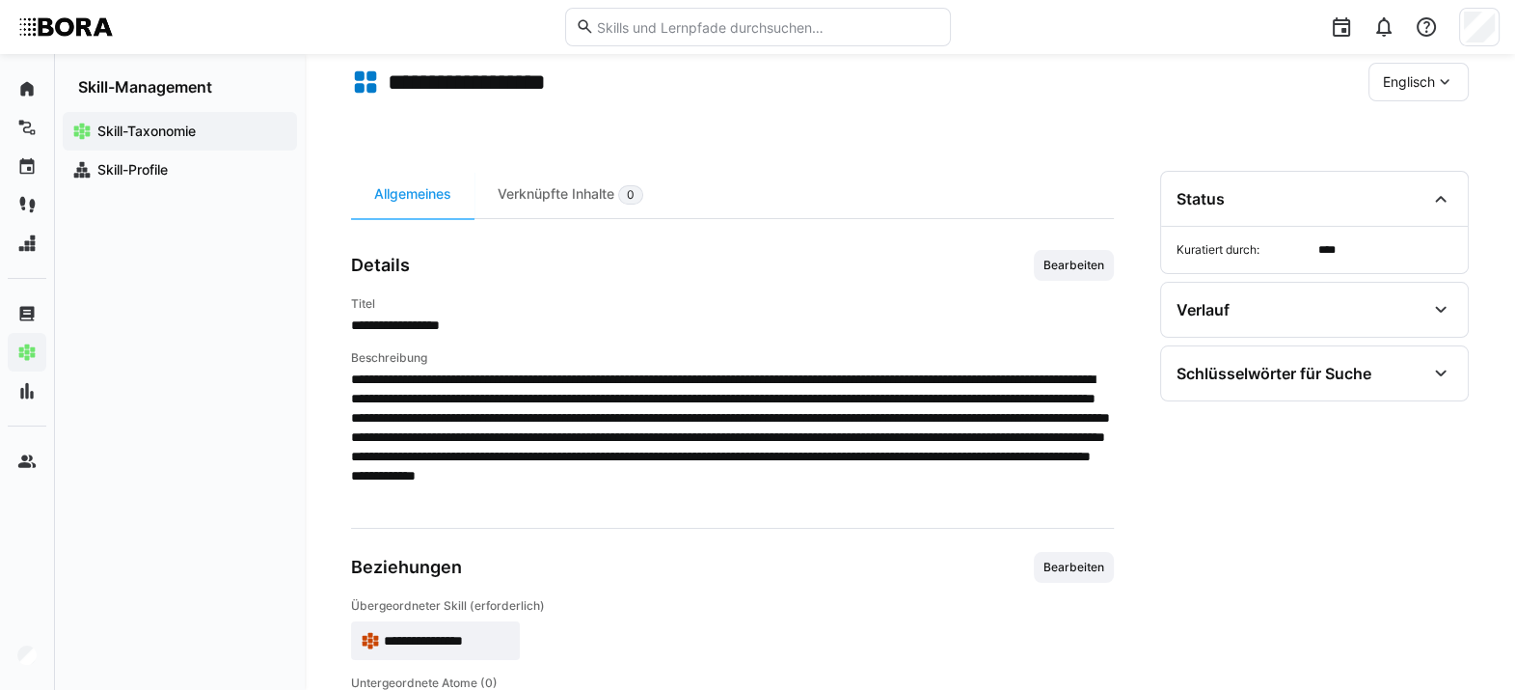
click at [1114, 69] on div "Englisch" at bounding box center [1419, 82] width 100 height 39
click at [1114, 143] on div "Deutsch" at bounding box center [1419, 132] width 102 height 41
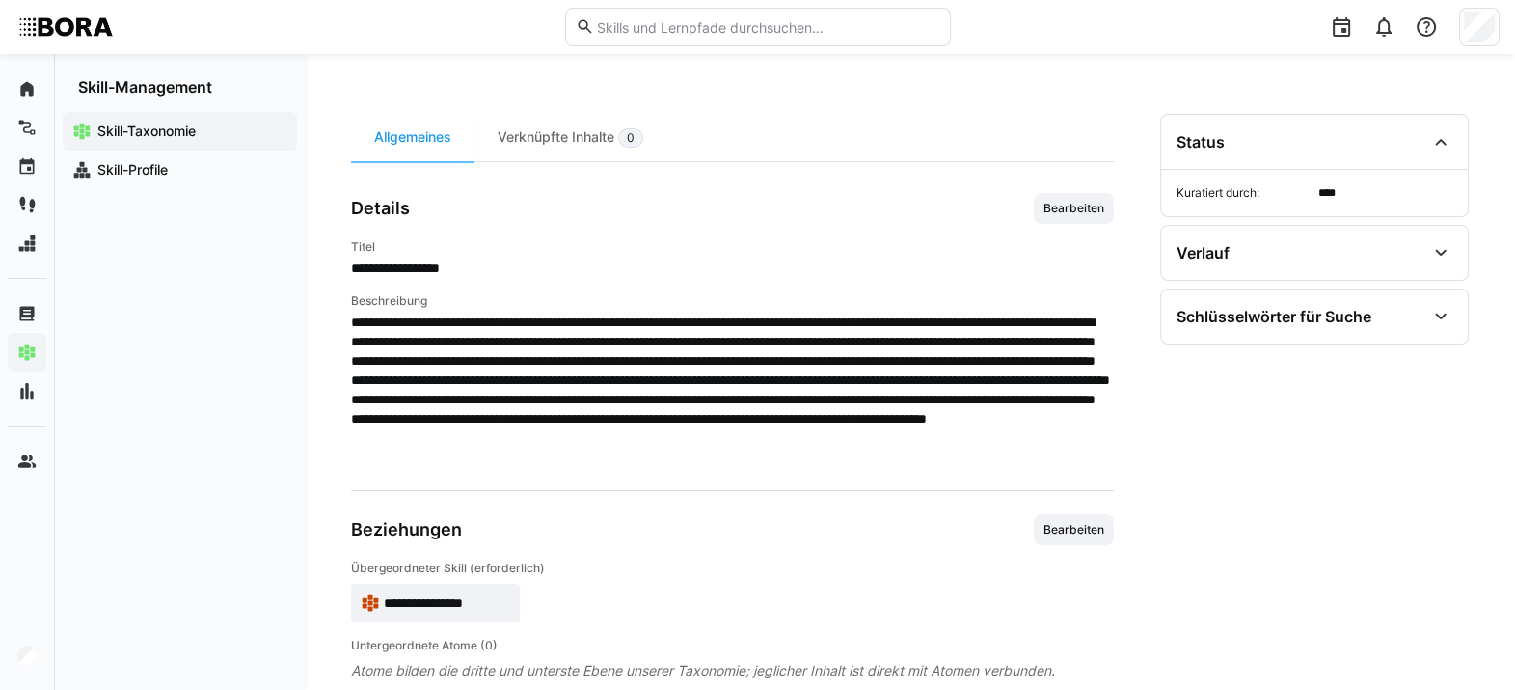
scroll to position [148, 0]
click at [444, 501] on span "**********" at bounding box center [447, 601] width 126 height 19
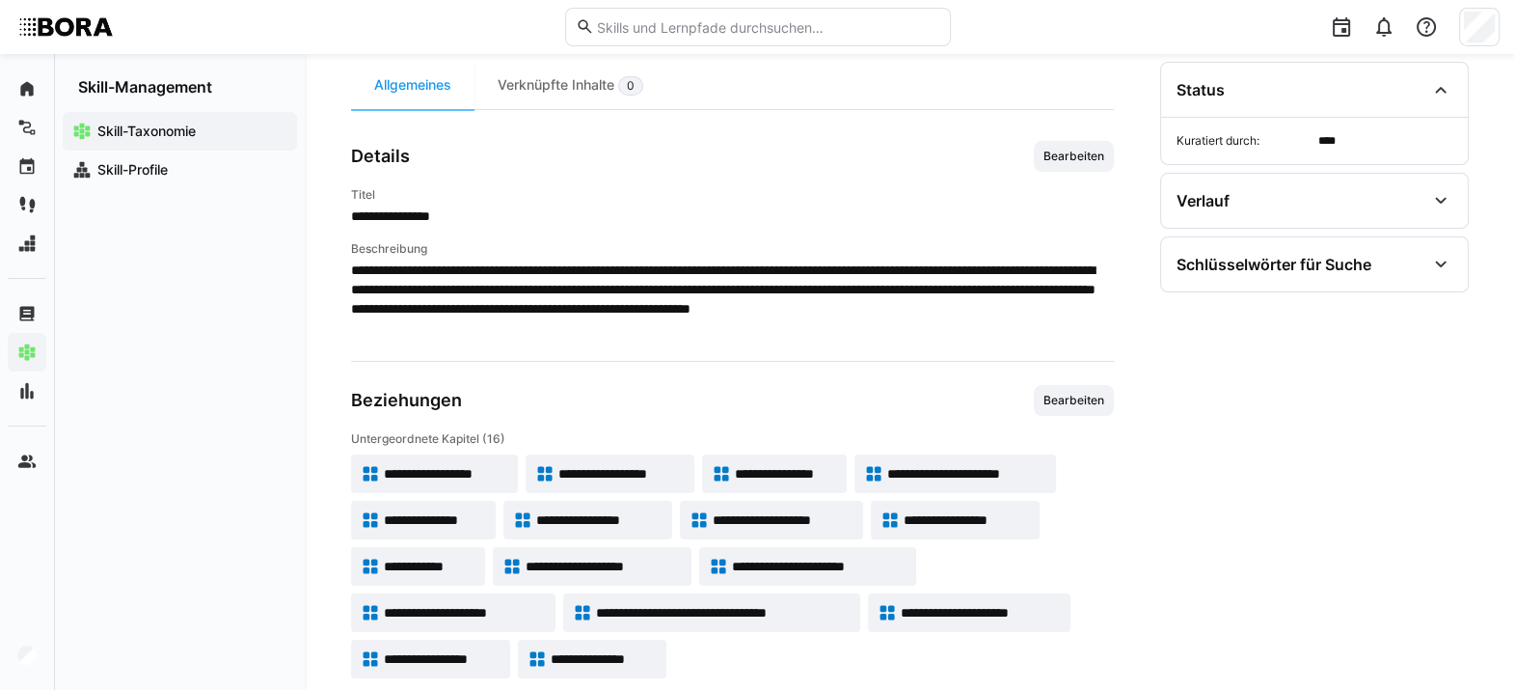
scroll to position [197, 0]
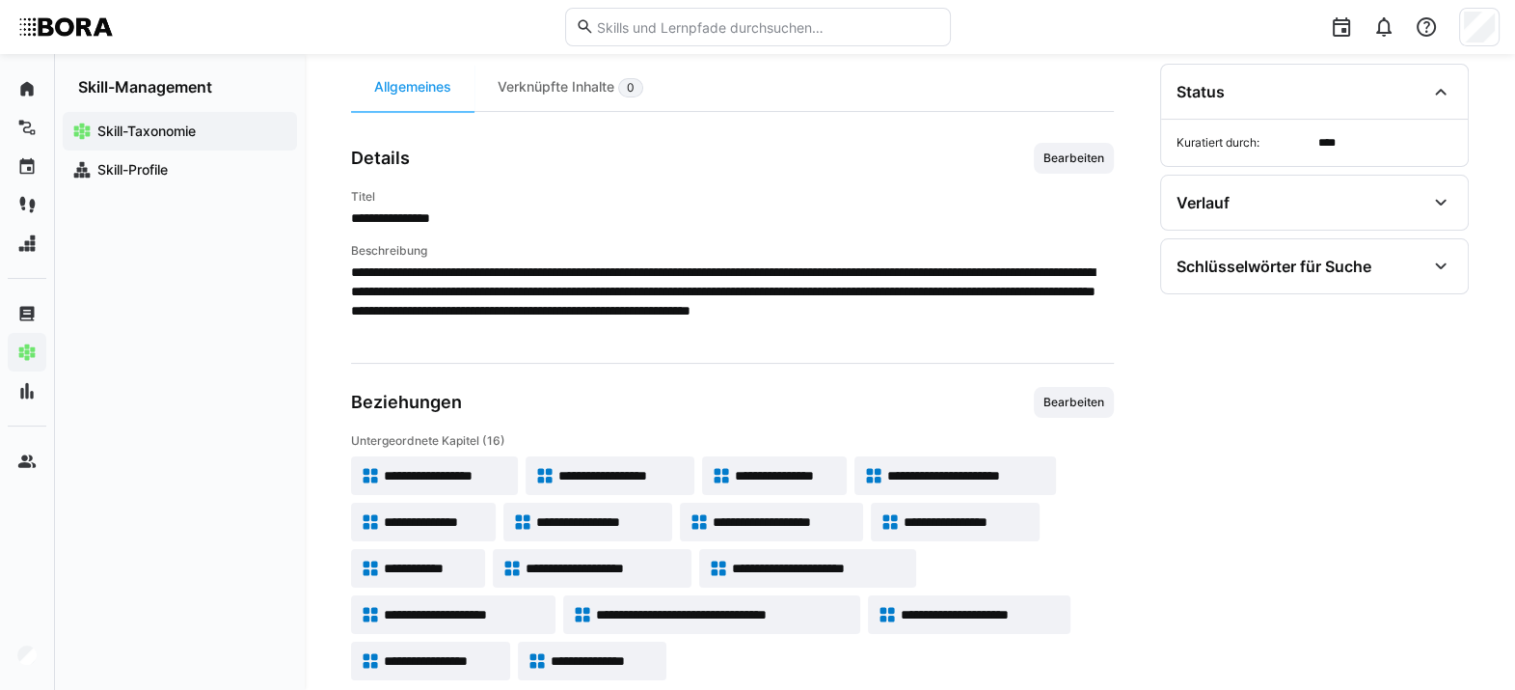
click at [651, 467] on span "**********" at bounding box center [621, 475] width 127 height 19
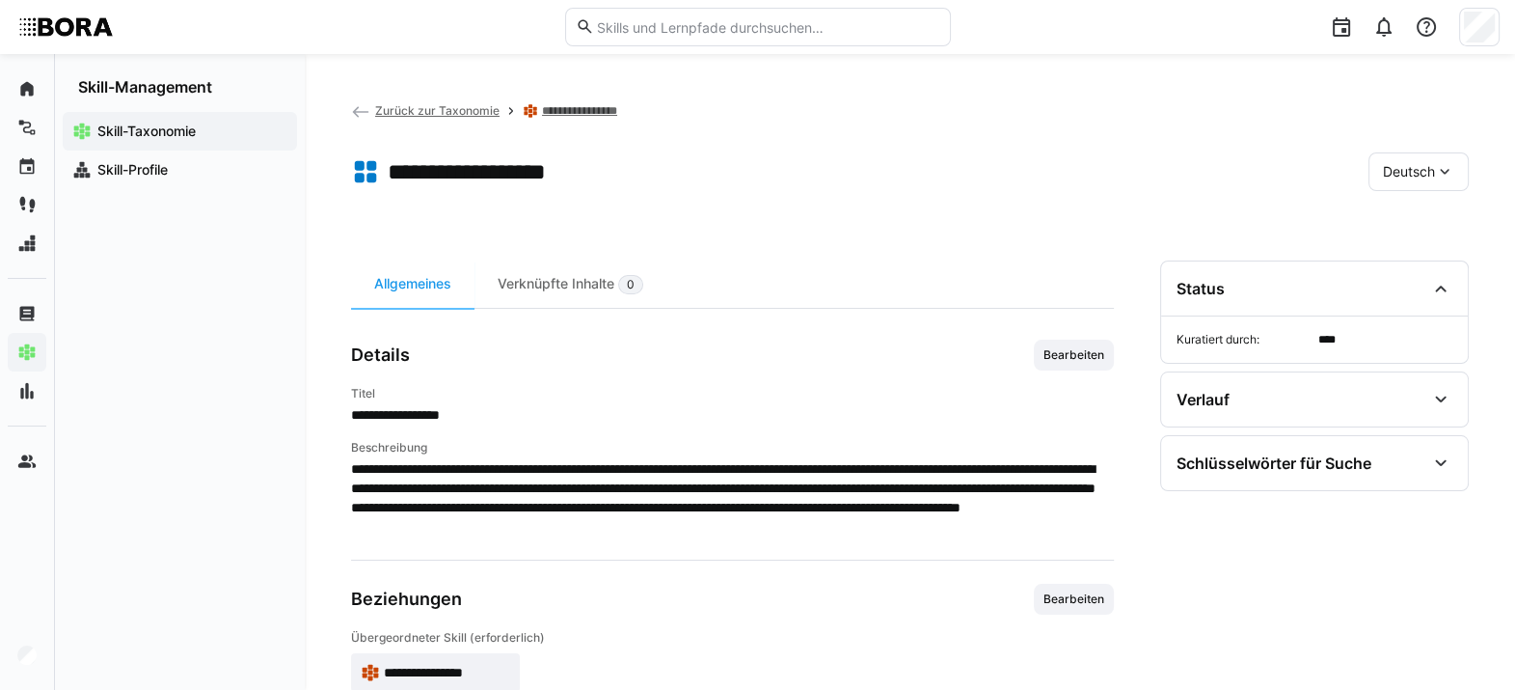
scroll to position [104, 0]
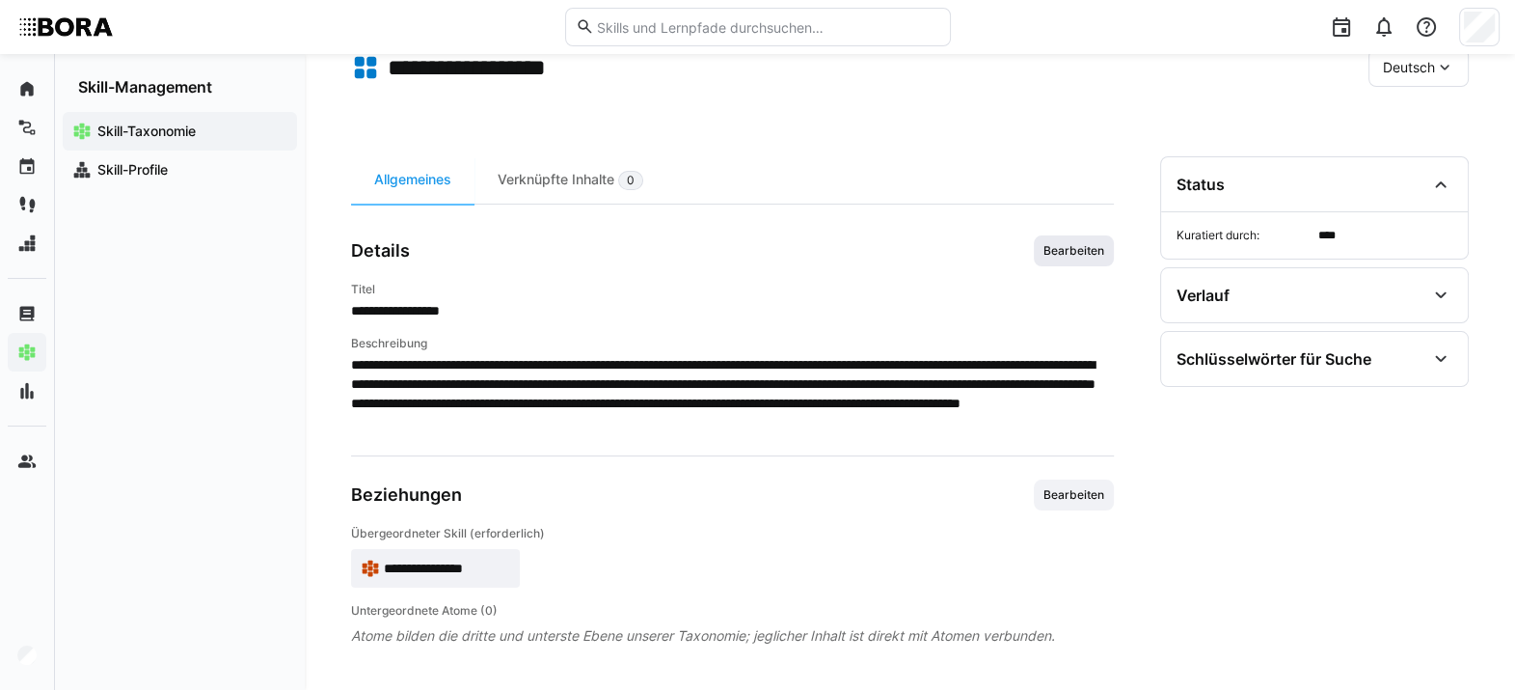
click at [1077, 243] on span "Bearbeiten" at bounding box center [1074, 250] width 65 height 15
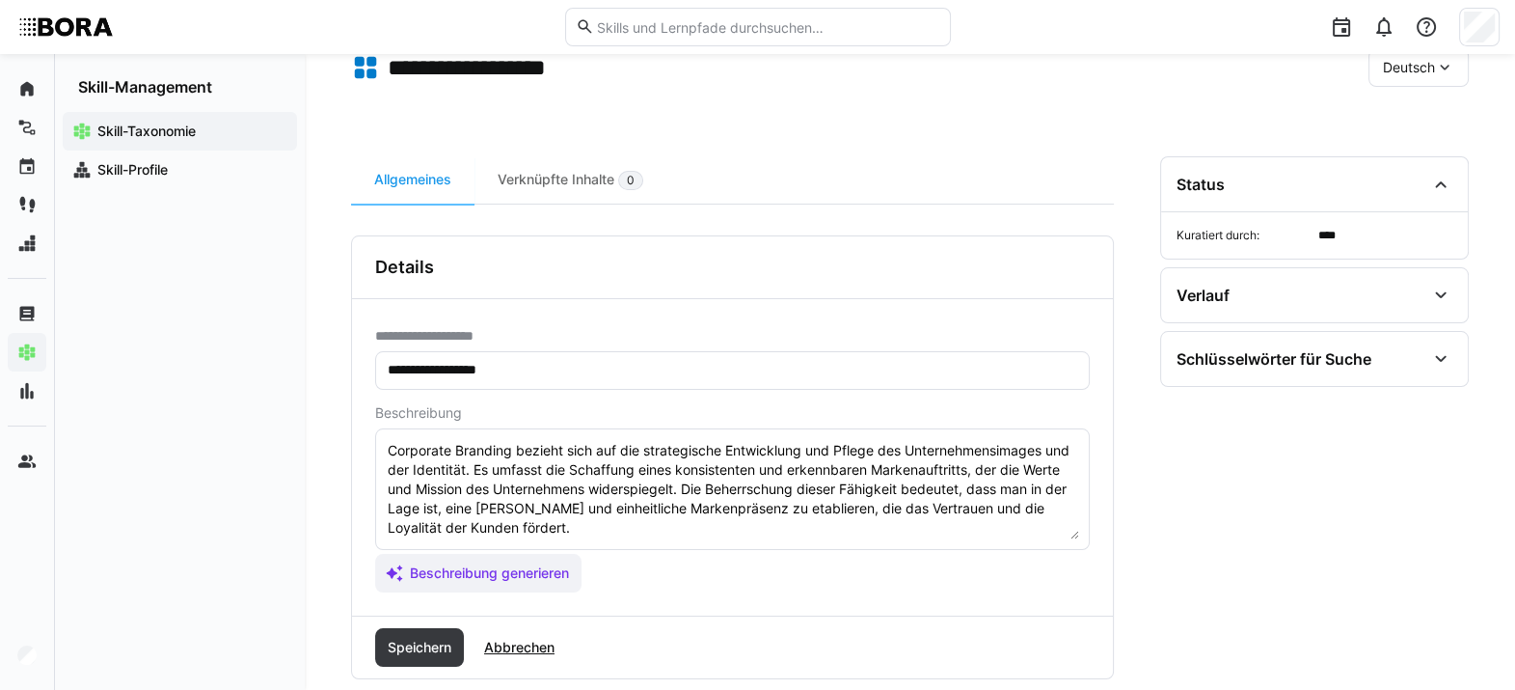
click at [810, 501] on textarea "Corporate Branding bezieht sich auf die strategische Entwicklung und Pflege des…" at bounding box center [732, 489] width 693 height 100
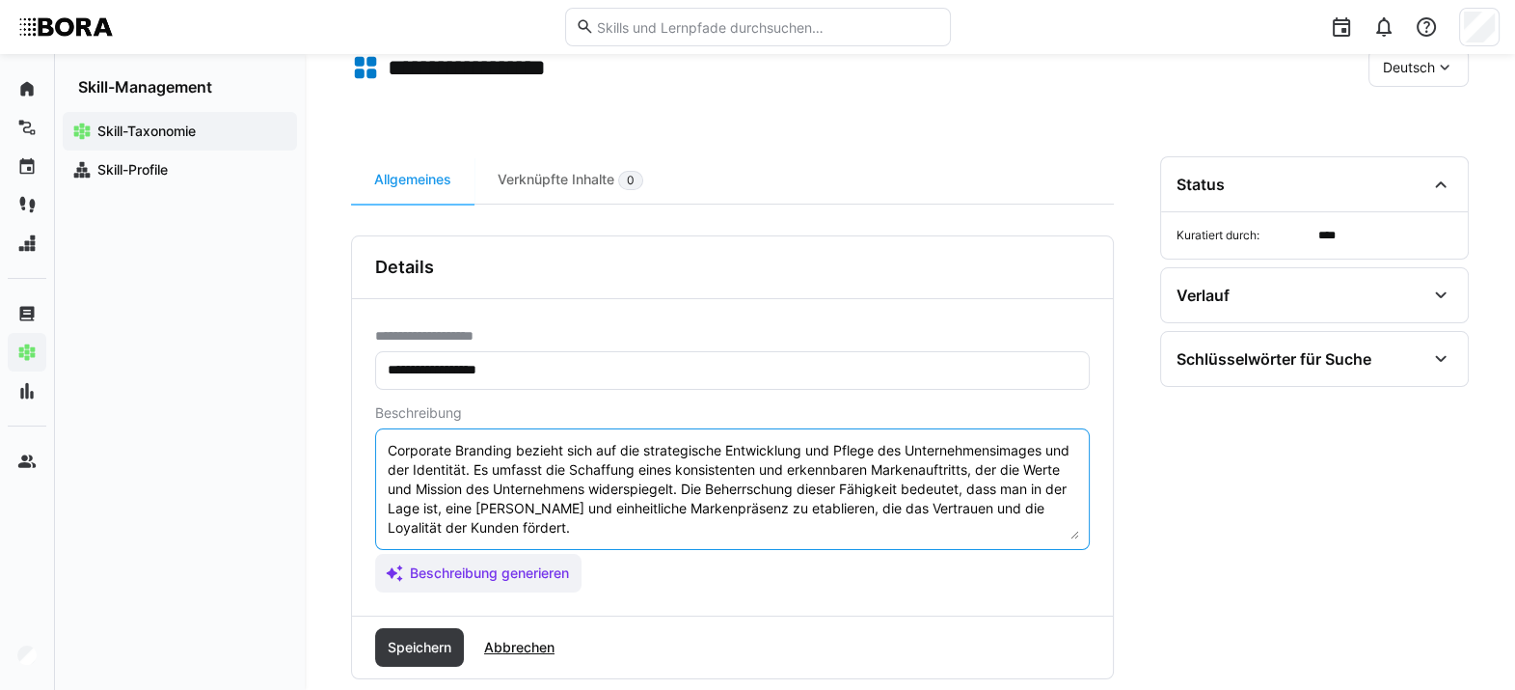
paste textarea "*1 - Anfänger: *2 - Mittelstufe: *3 - Fortgeschritten: *4 - Experte: *5 - Starl…"
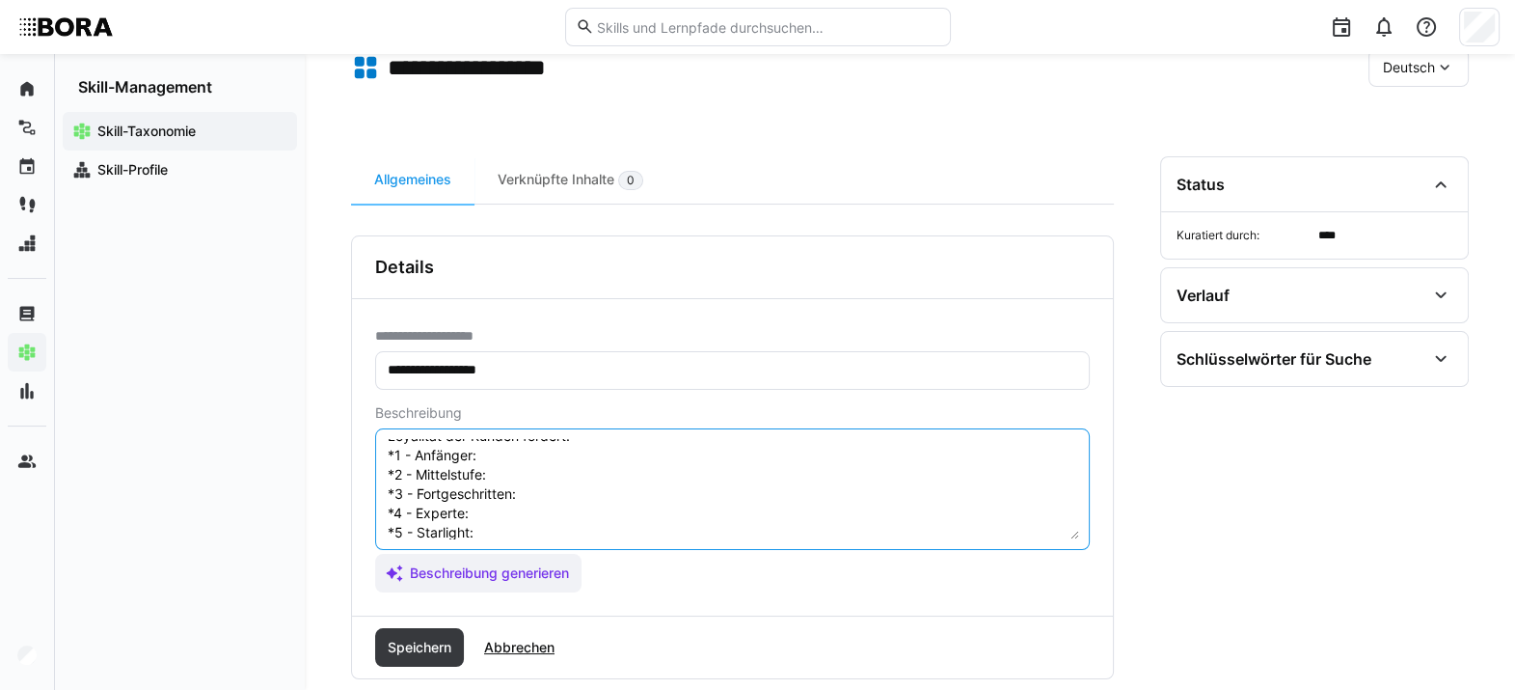
scroll to position [59, 0]
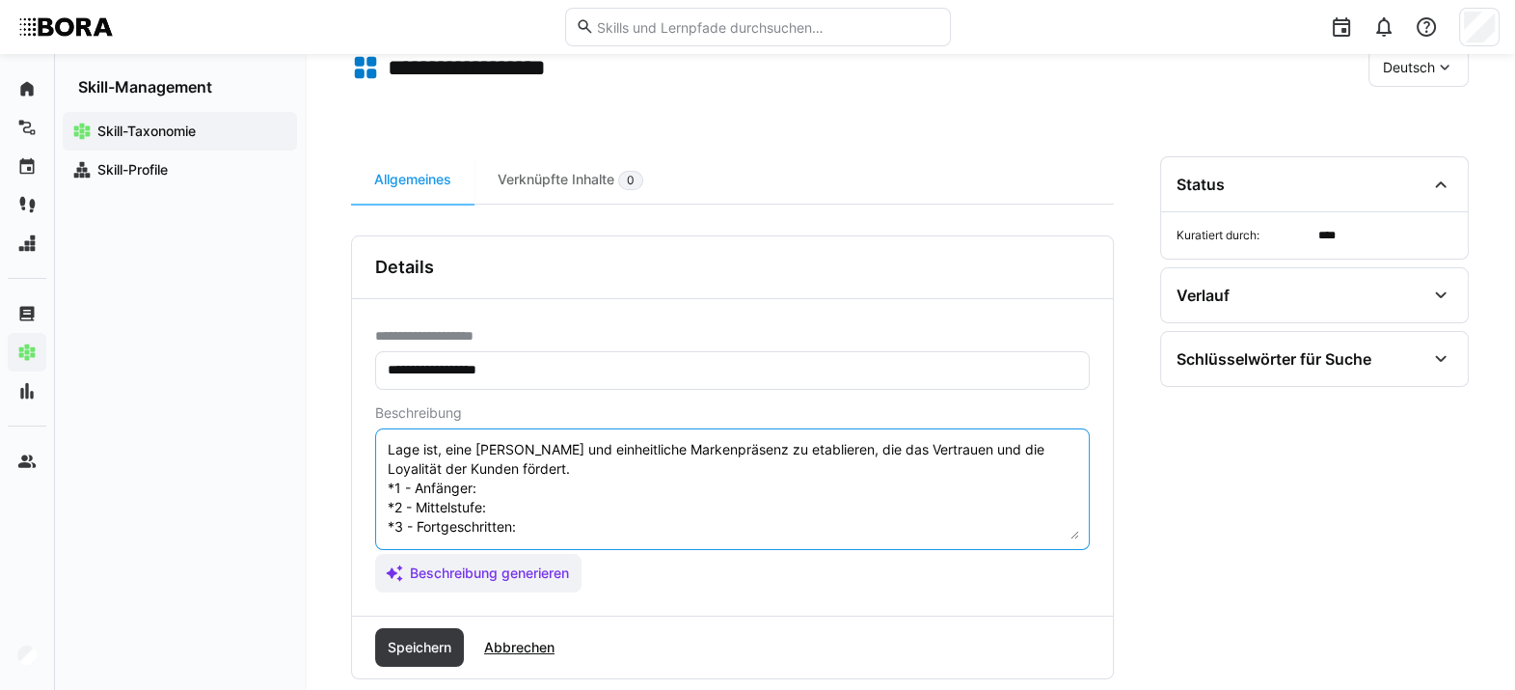
click at [536, 492] on textarea "Corporate Branding bezieht sich auf die strategische Entwicklung und Pflege des…" at bounding box center [732, 489] width 693 height 100
paste textarea "Kennt die Grundlagen des Corporate Brandings; unterstützt Kommunikationsmaßnahm…"
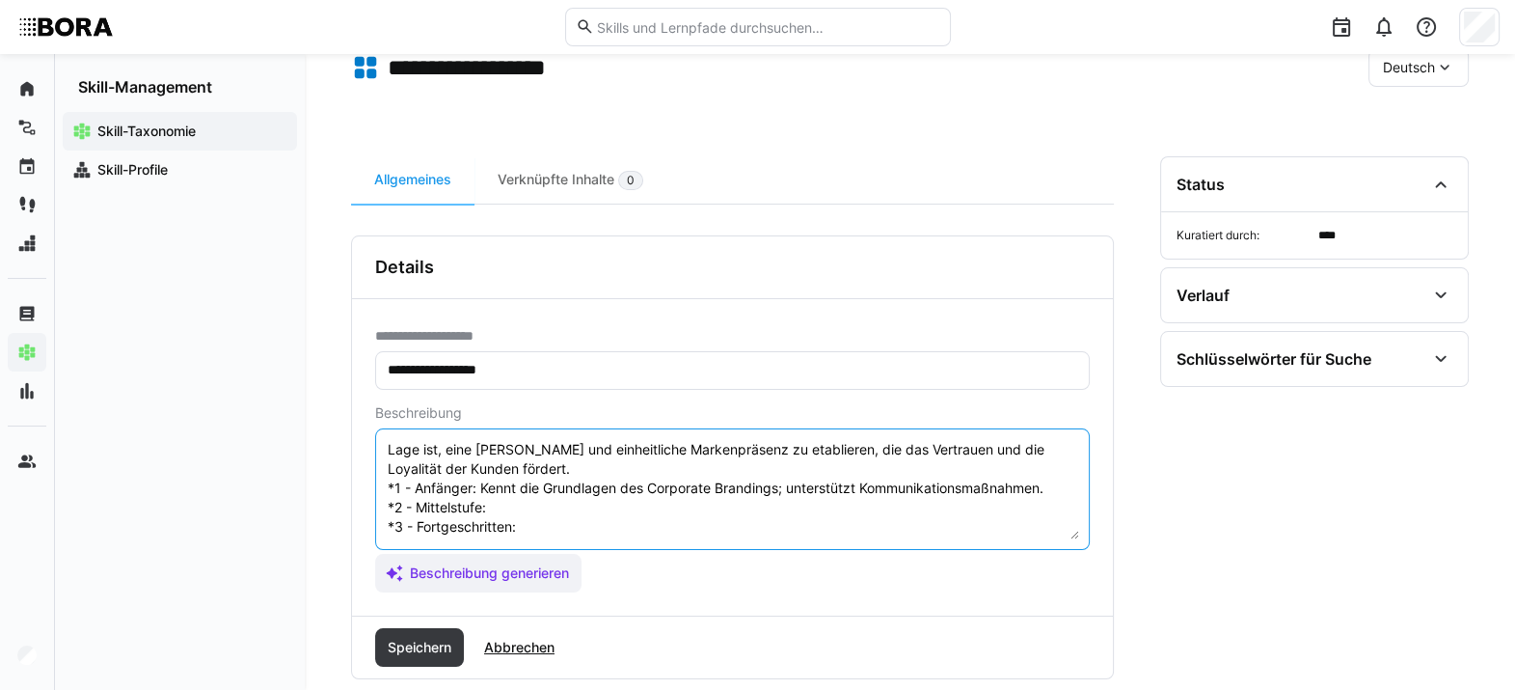
click at [533, 501] on textarea "Corporate Branding bezieht sich auf die strategische Entwicklung und Pflege des…" at bounding box center [732, 489] width 693 height 100
paste textarea "Arbeitet an Markenkommunikation; setzt Guidelines um."
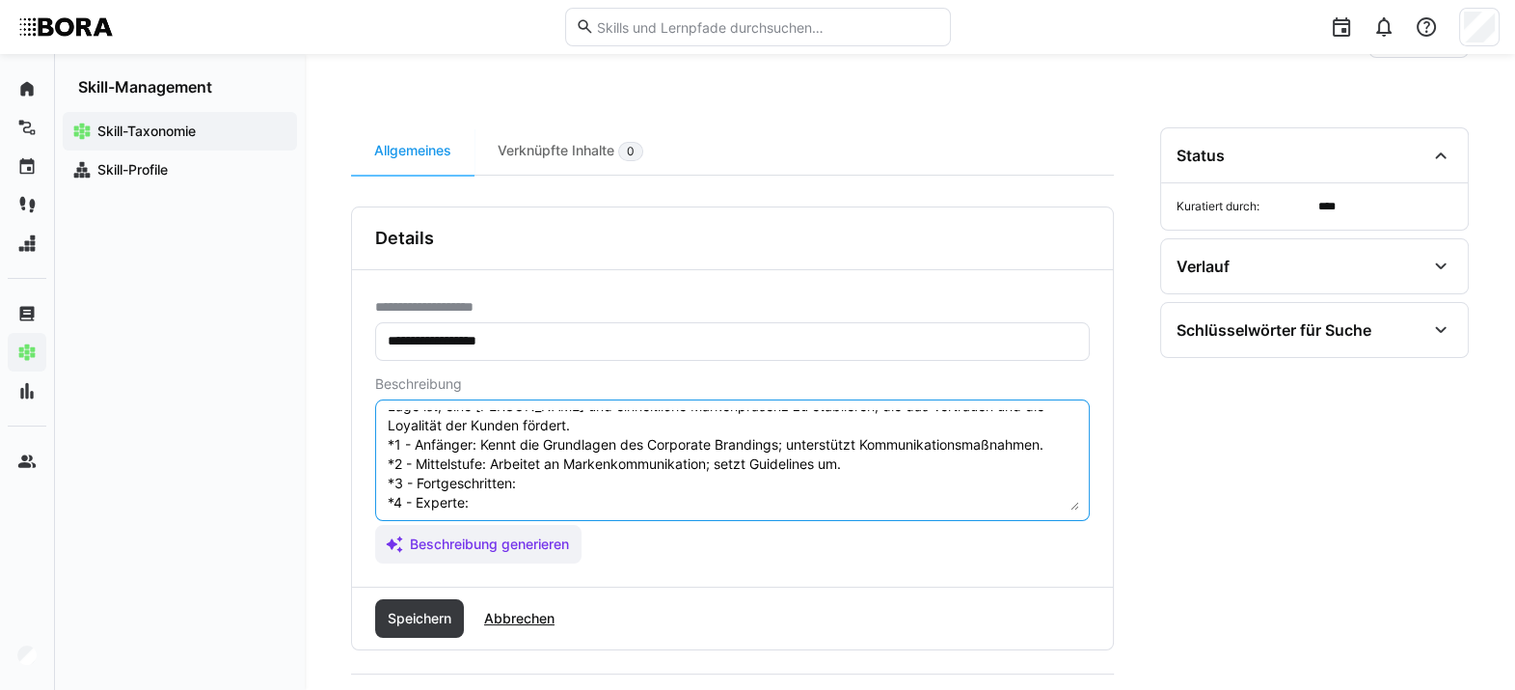
scroll to position [75, 0]
click at [567, 474] on textarea "Corporate Branding bezieht sich auf die strategische Entwicklung und Pflege des…" at bounding box center [732, 460] width 693 height 100
paste textarea "Entwickelt Corporate-Branding-Maßnahmen; überwacht Einhaltung der Markenstandar…"
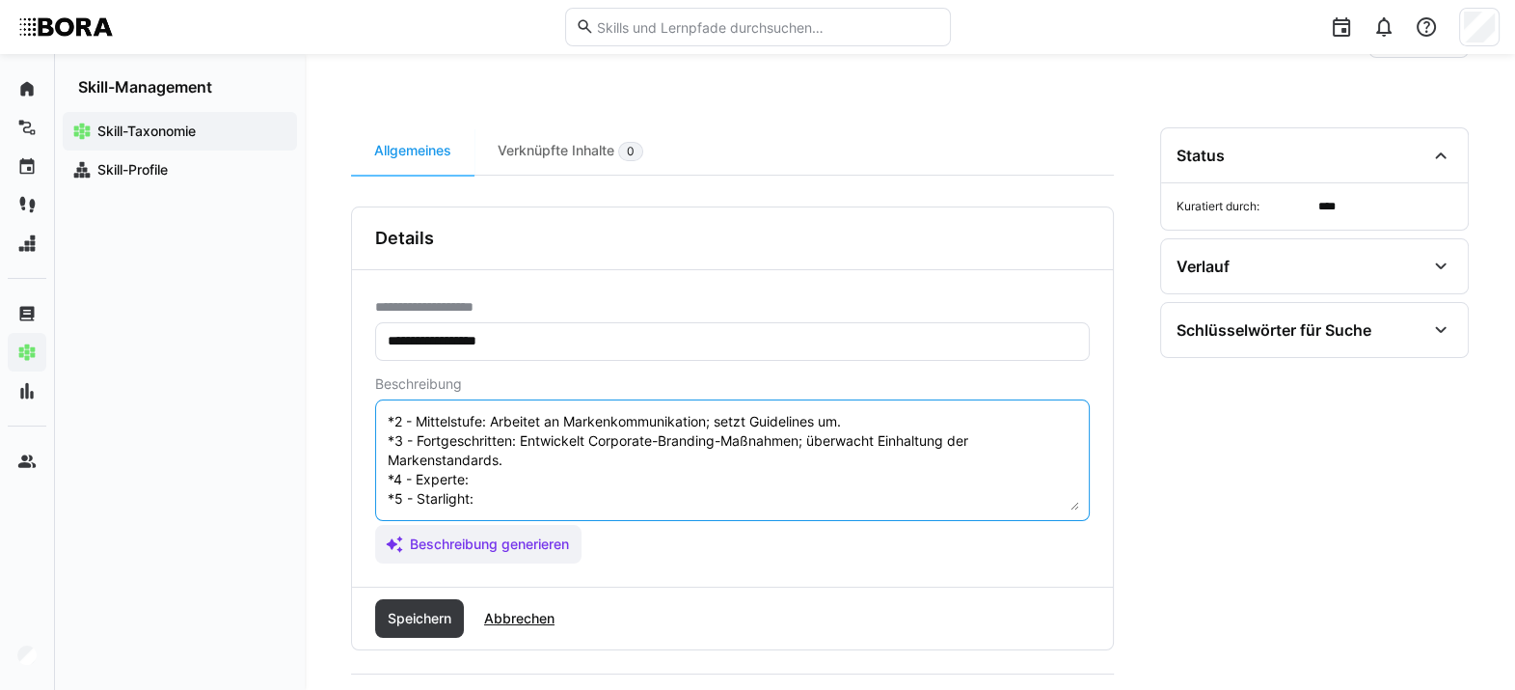
paste textarea "Koordiniert Corporate Branding; berät Geschäftsbereiche zur Markenführung."
click at [614, 483] on textarea "Corporate Branding bezieht sich auf die strategische Entwicklung und Pflege des…" at bounding box center [732, 460] width 693 height 100
paste textarea "Gestaltet die unternehmensweite Markenstrategie; sichert Markenpositionierung u…"
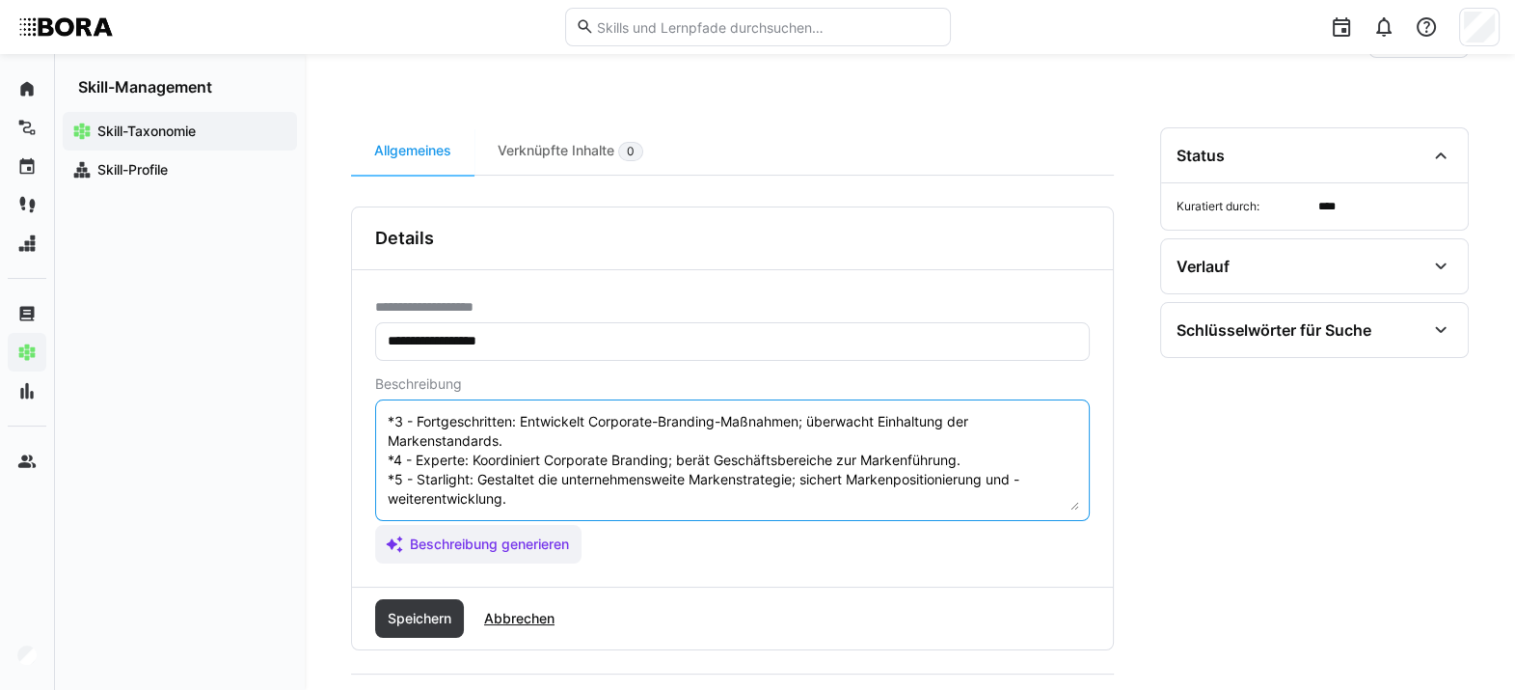
scroll to position [154, 0]
type textarea "Corporate Branding bezieht sich auf die strategische Entwicklung und Pflege des…"
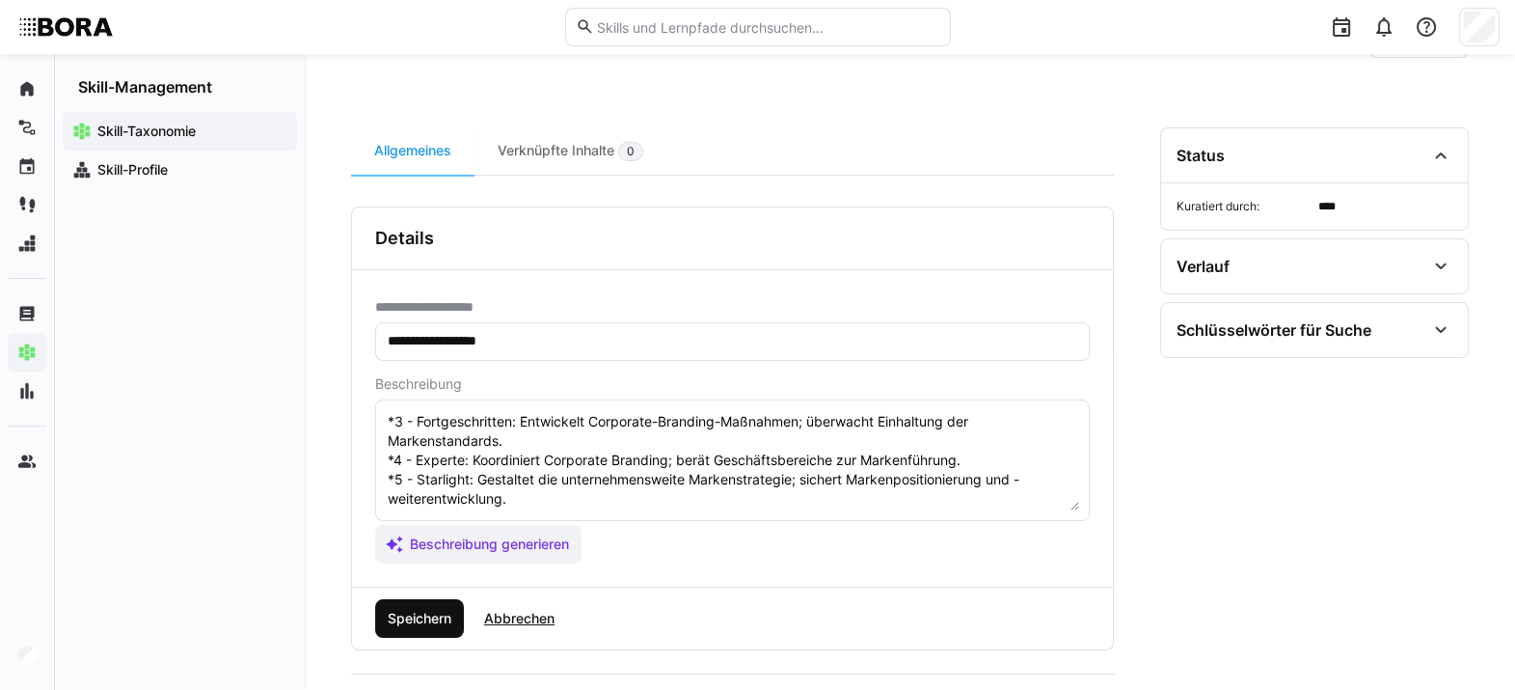
click at [391, 501] on span "Speichern" at bounding box center [419, 618] width 69 height 19
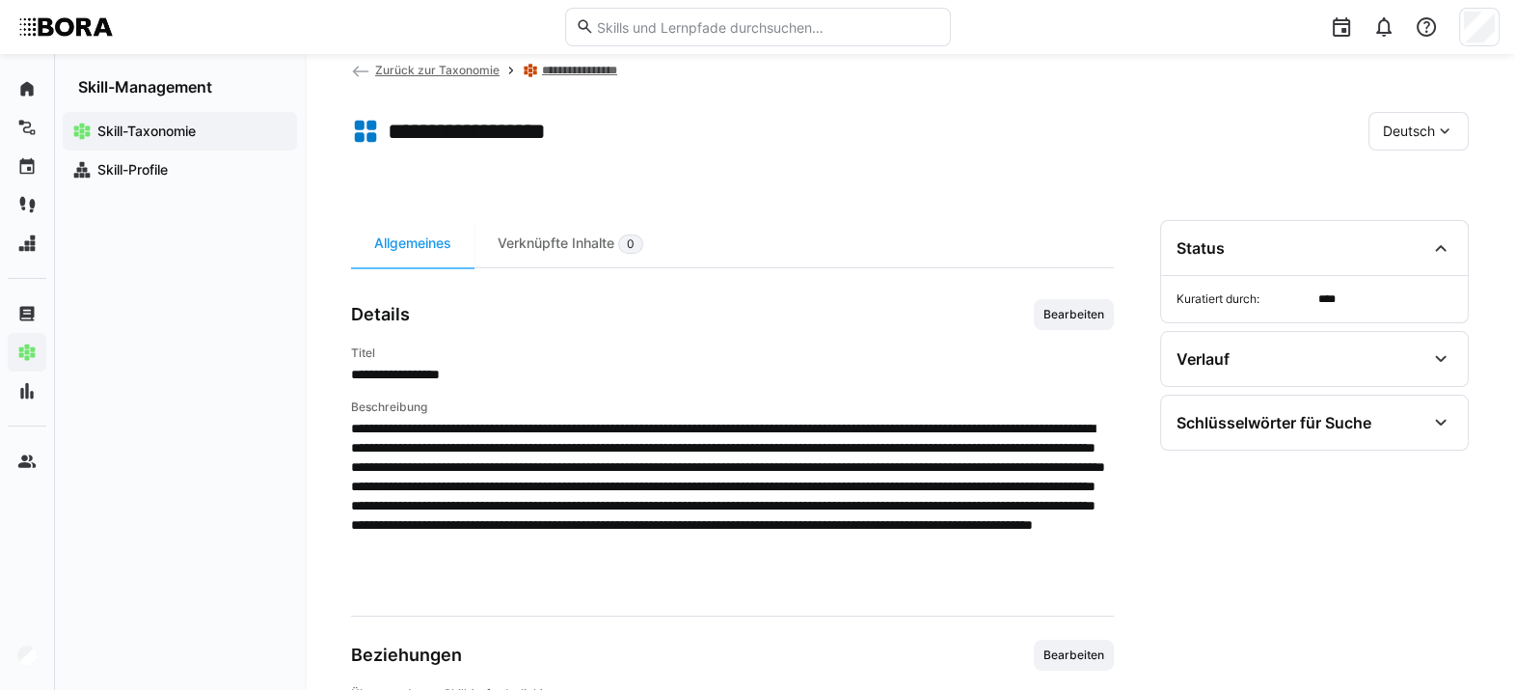
scroll to position [0, 0]
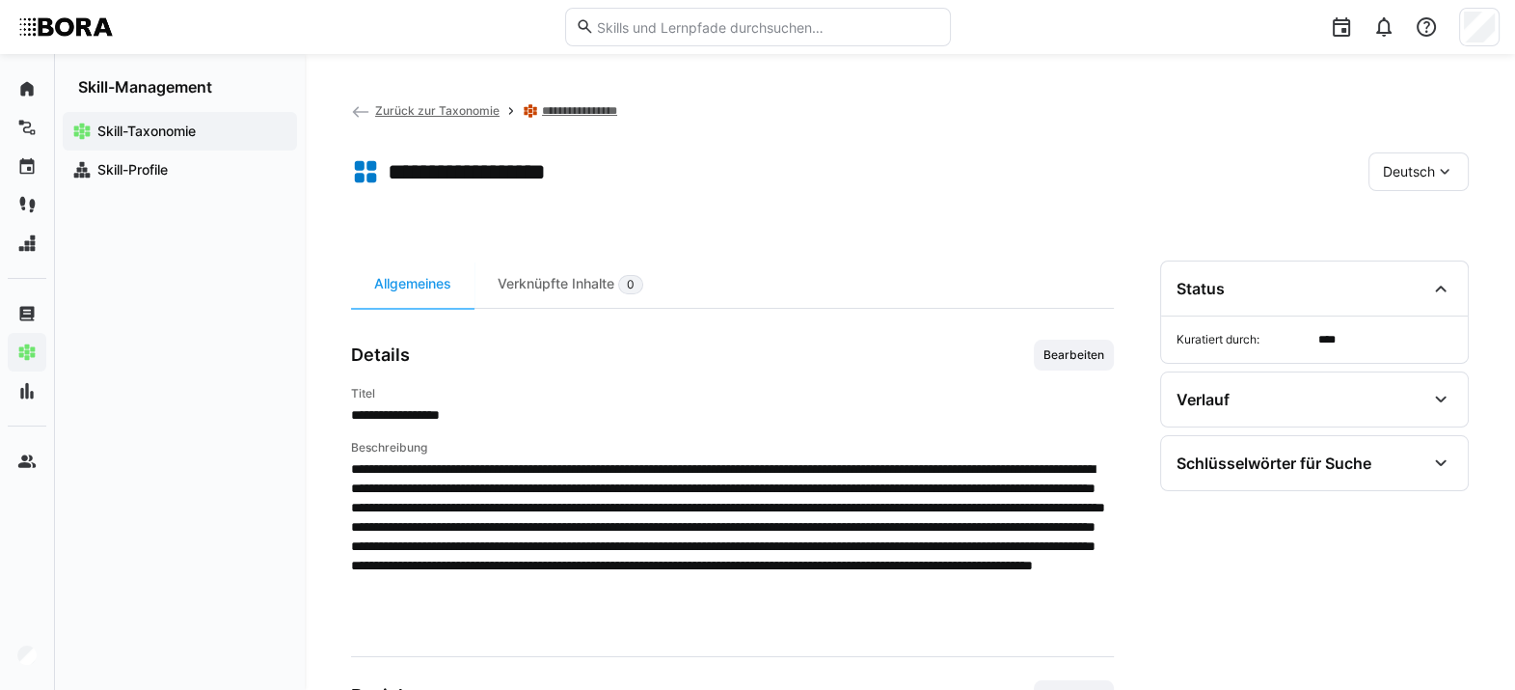
click at [1114, 183] on div "Deutsch" at bounding box center [1419, 171] width 100 height 39
click at [1114, 276] on div "Englisch" at bounding box center [1419, 263] width 102 height 41
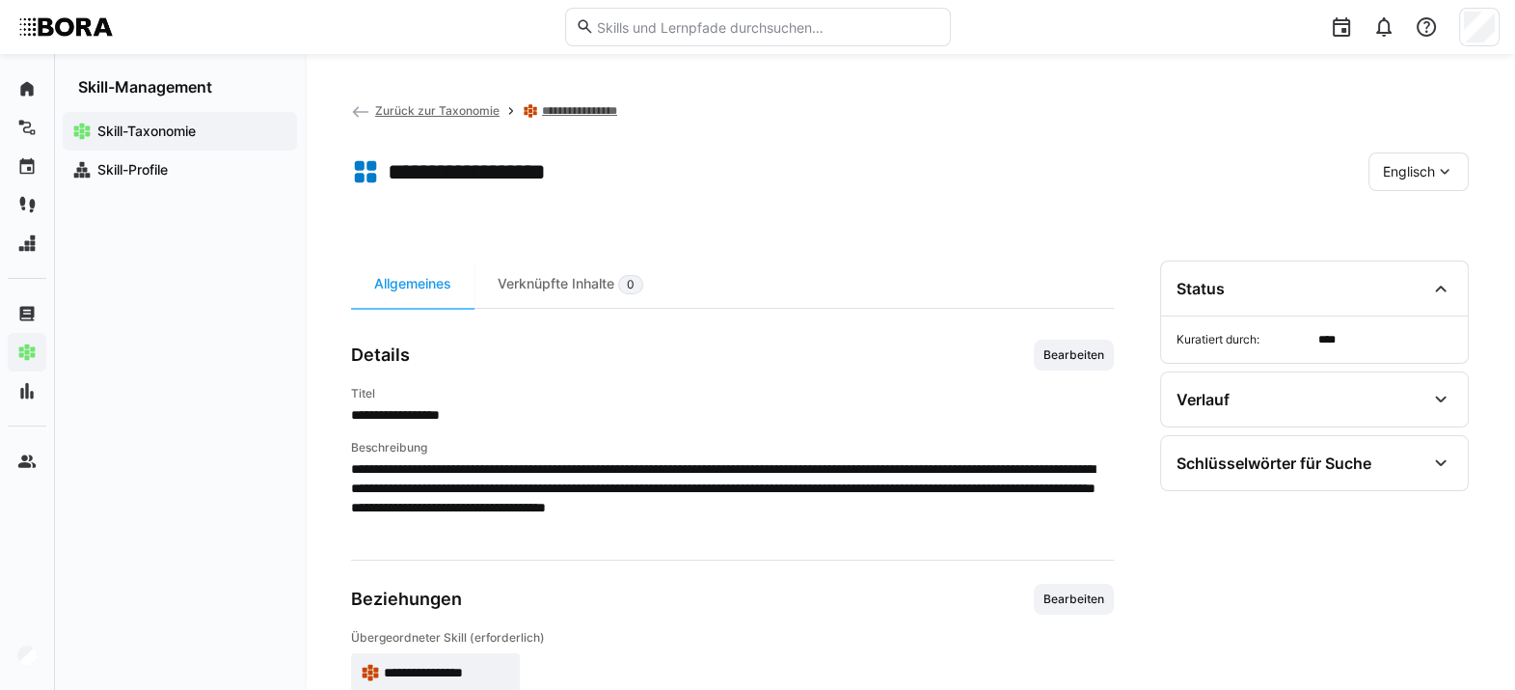
scroll to position [94, 0]
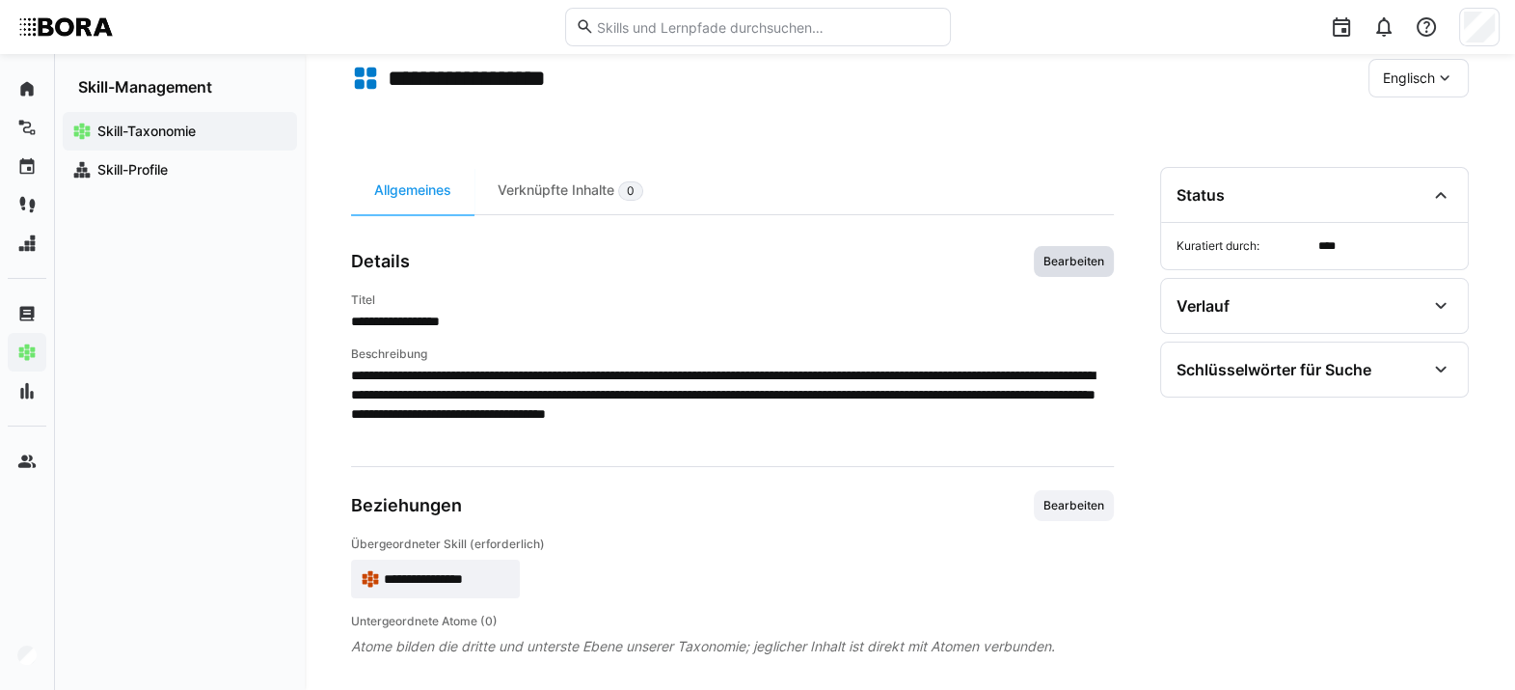
click at [1083, 251] on span "Bearbeiten" at bounding box center [1074, 261] width 80 height 31
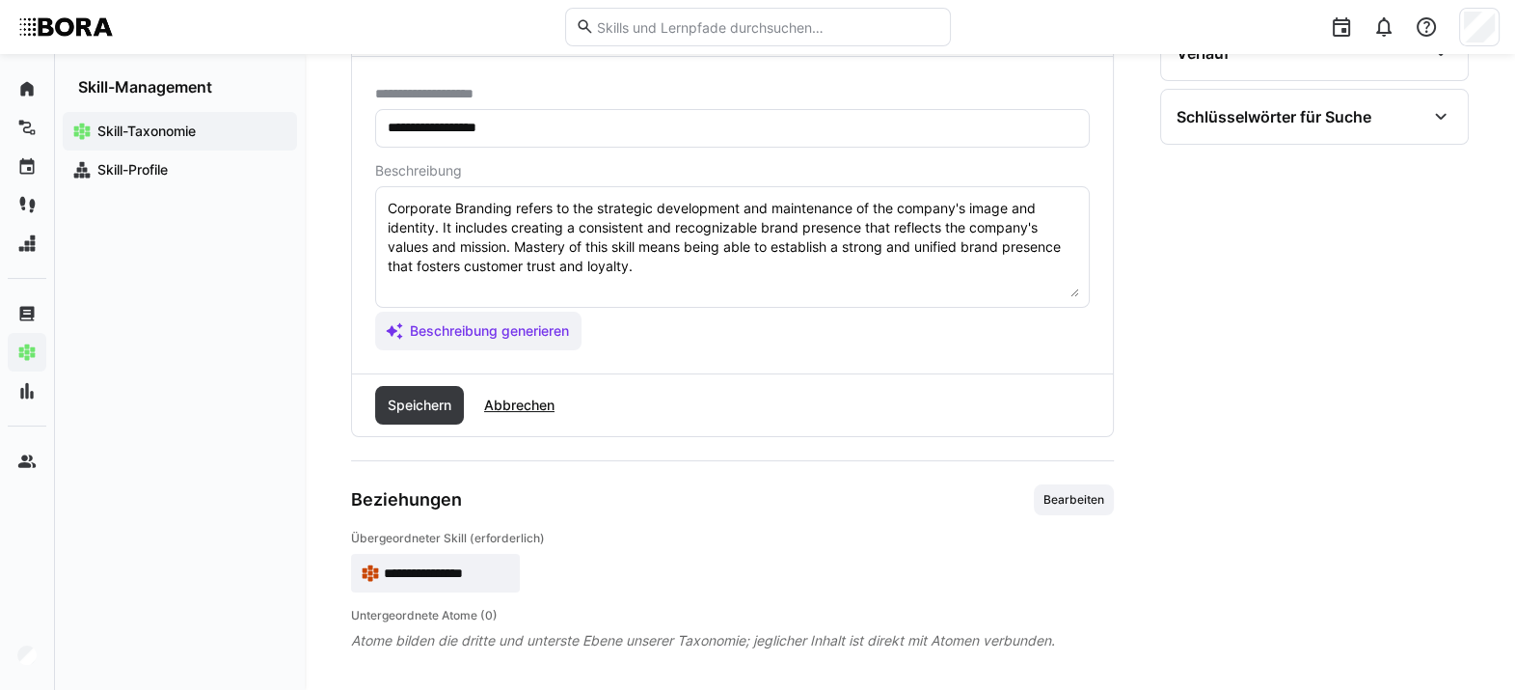
scroll to position [288, 0]
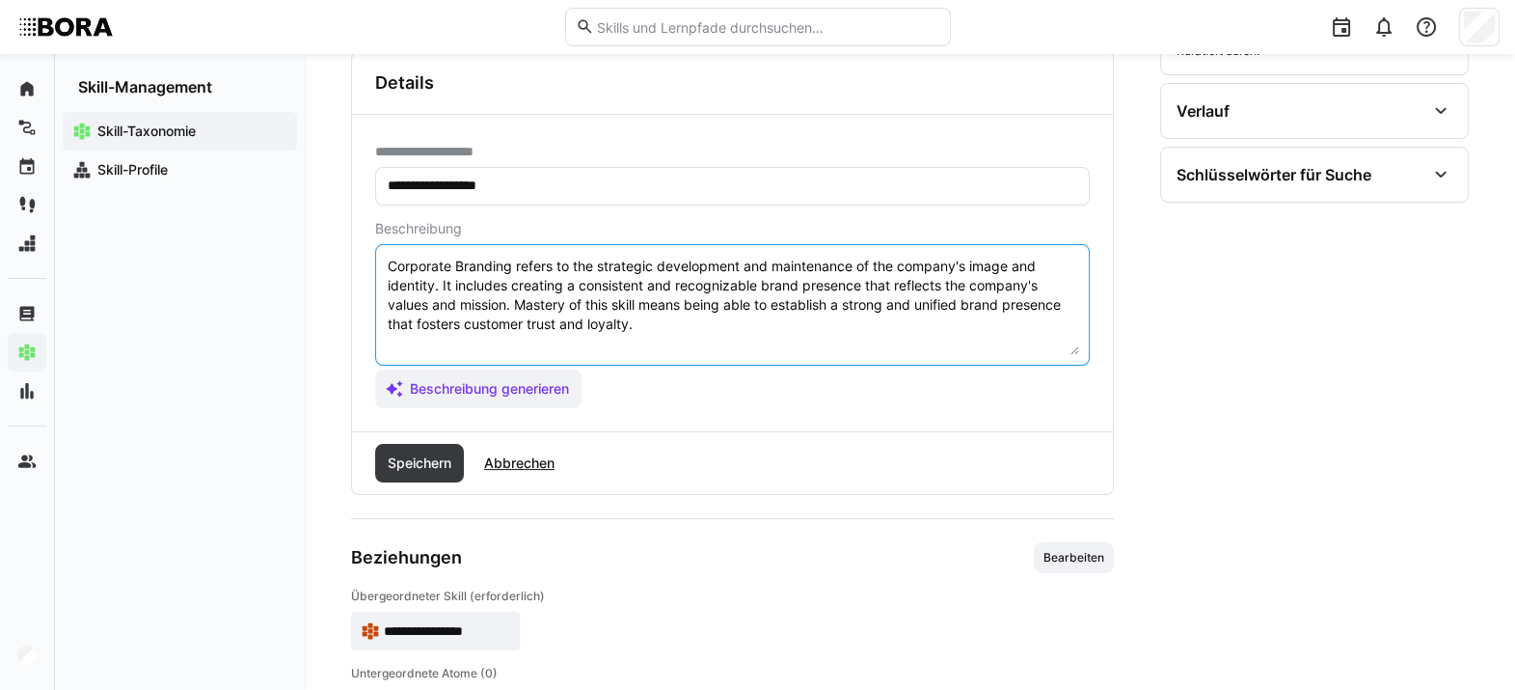
click at [693, 325] on textarea "Corporate Branding refers to the strategic development and maintenance of the c…" at bounding box center [732, 305] width 693 height 100
paste textarea "*1 - Beginner: *2 - Intermediate Level: *3 - Advanced: *4 - Expert: *5 - Starli…"
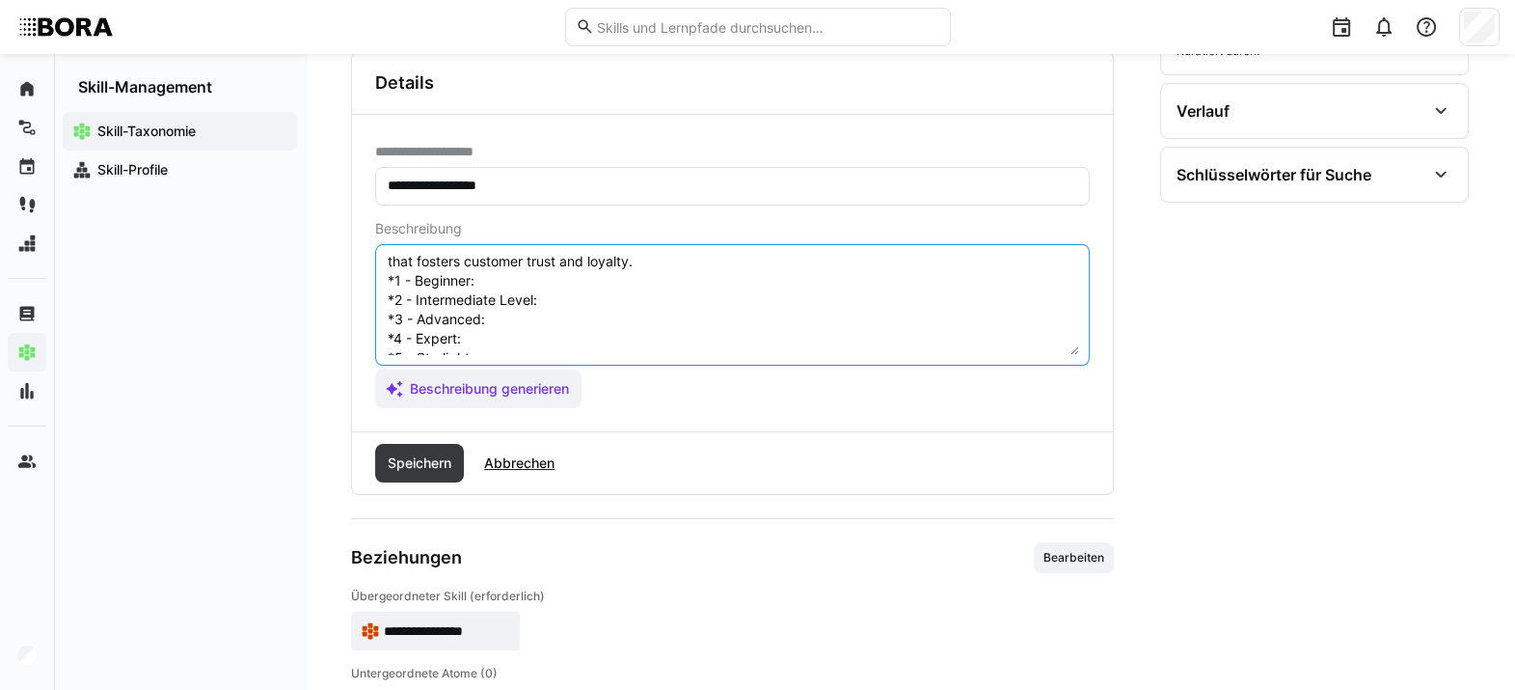
scroll to position [38, 0]
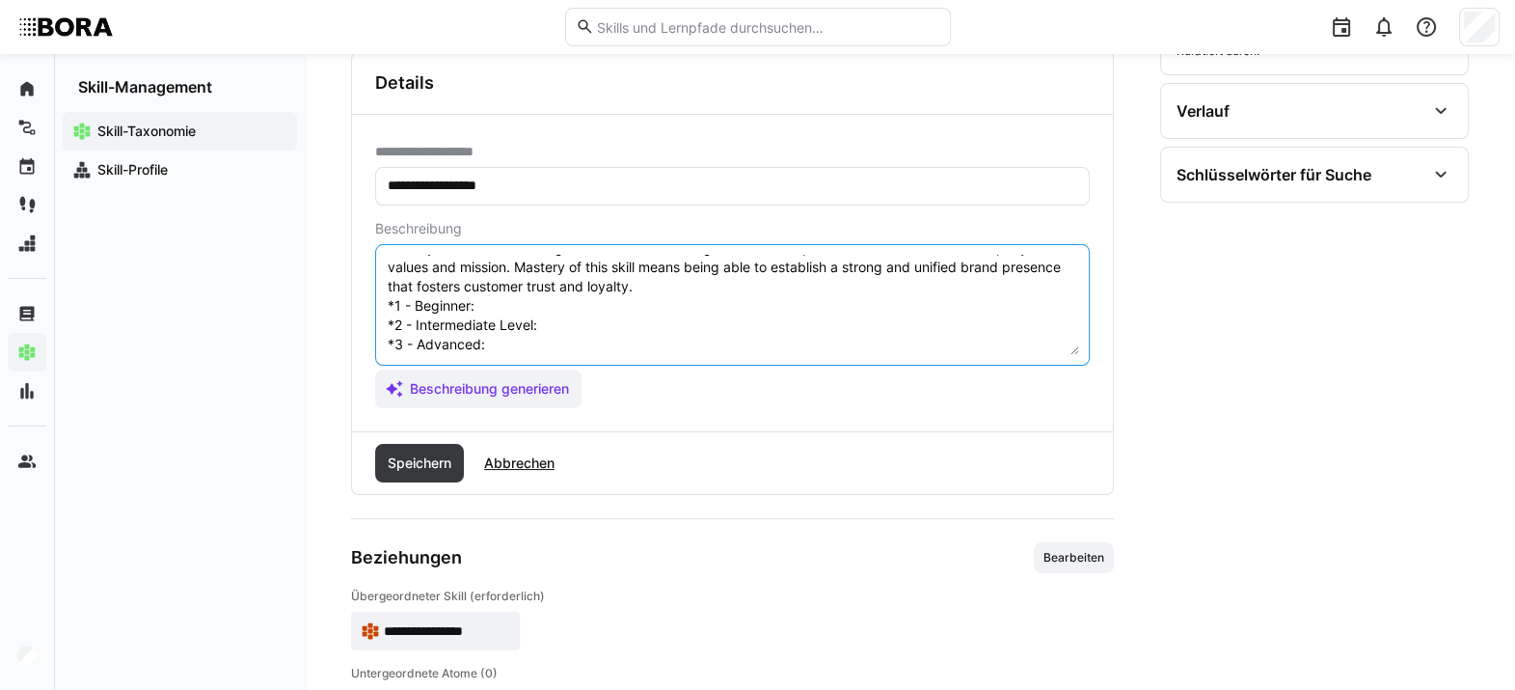
click at [680, 308] on textarea "Corporate Branding refers to the strategic development and maintenance of the c…" at bounding box center [732, 305] width 693 height 100
paste textarea "Knows basics of corporate branding; supports communication activities."
click at [581, 325] on textarea "Corporate Branding refers to the strategic development and maintenance of the c…" at bounding box center [732, 305] width 693 height 100
paste textarea "Works on brand communications; implements guidelines."
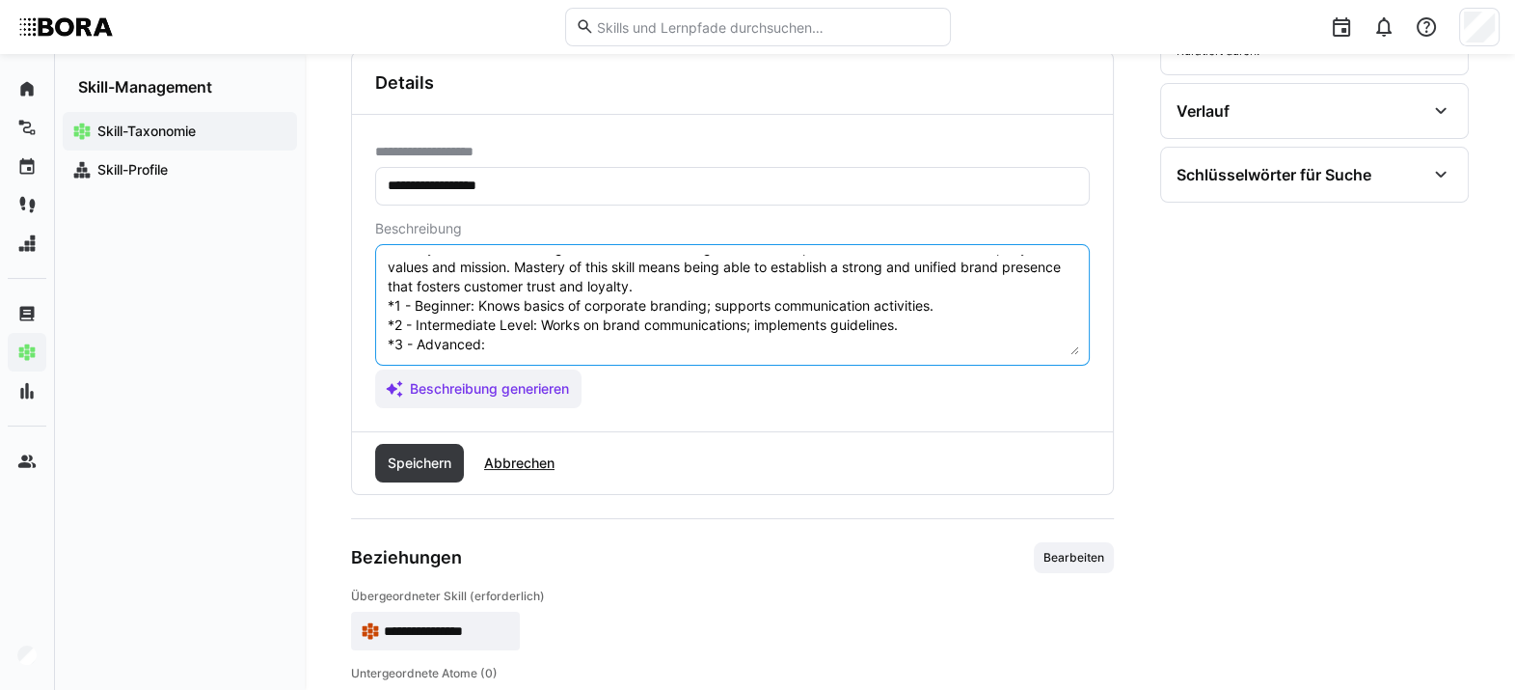
click at [565, 338] on textarea "Corporate Branding refers to the strategic development and maintenance of the c…" at bounding box center [732, 305] width 693 height 100
paste textarea "Develops corporate branding measures; monitors adherence to brand standards."
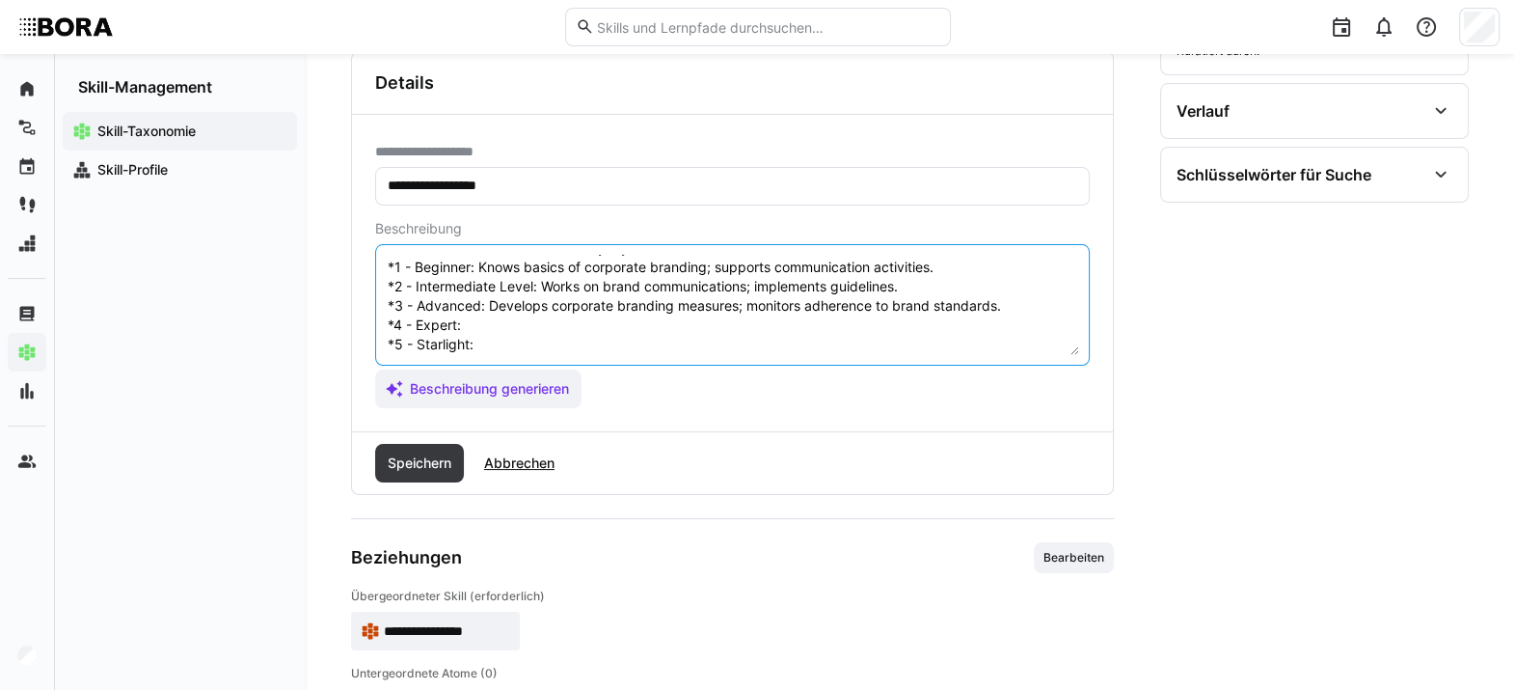
scroll to position [77, 0]
click at [541, 324] on textarea "Corporate Branding refers to the strategic development and maintenance of the c…" at bounding box center [732, 305] width 693 height 100
paste textarea "Develops corporate branding measures; monitors adherence to brand standards."
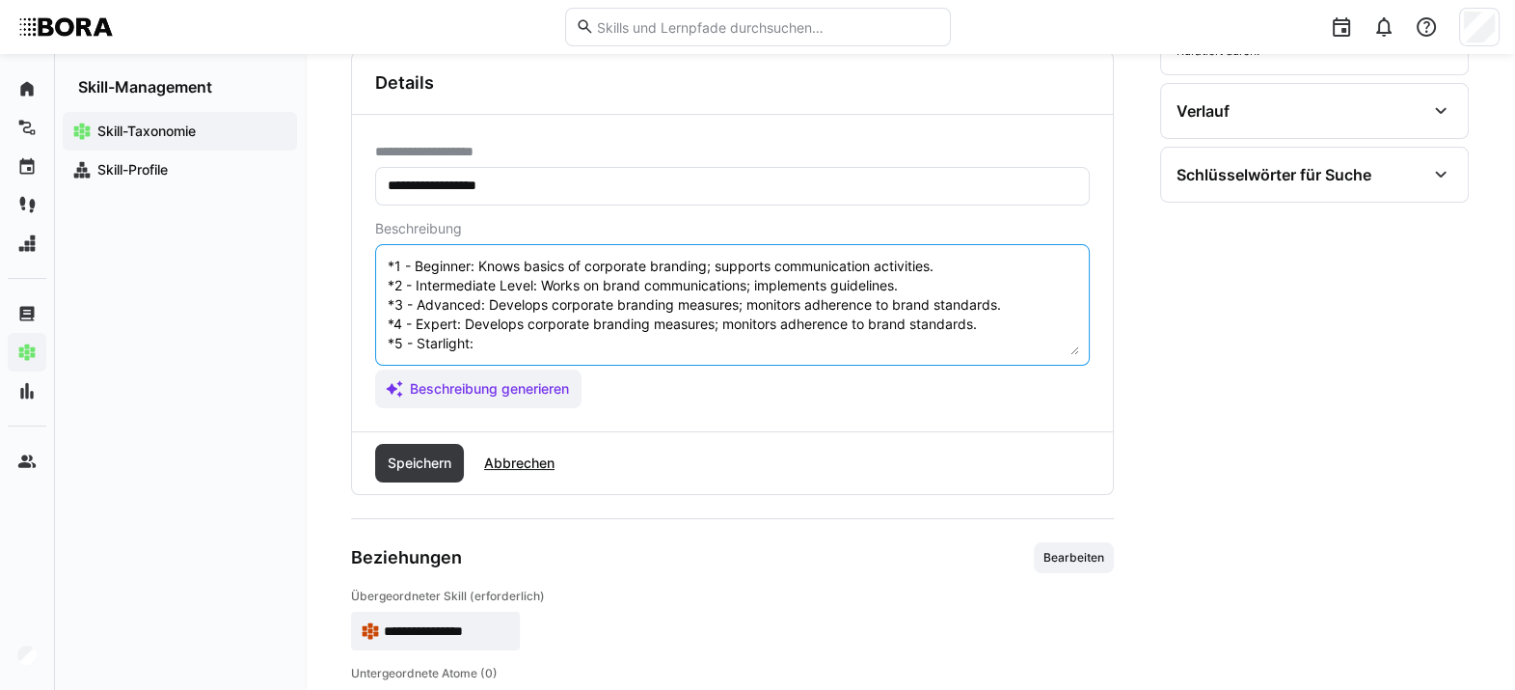
scroll to position [95, 0]
click at [502, 324] on textarea "Corporate Branding refers to the strategic development and maintenance of the c…" at bounding box center [732, 305] width 693 height 100
paste textarea "Shapes enterprise-wide brand strategy; ensures brand positioning and developmen…"
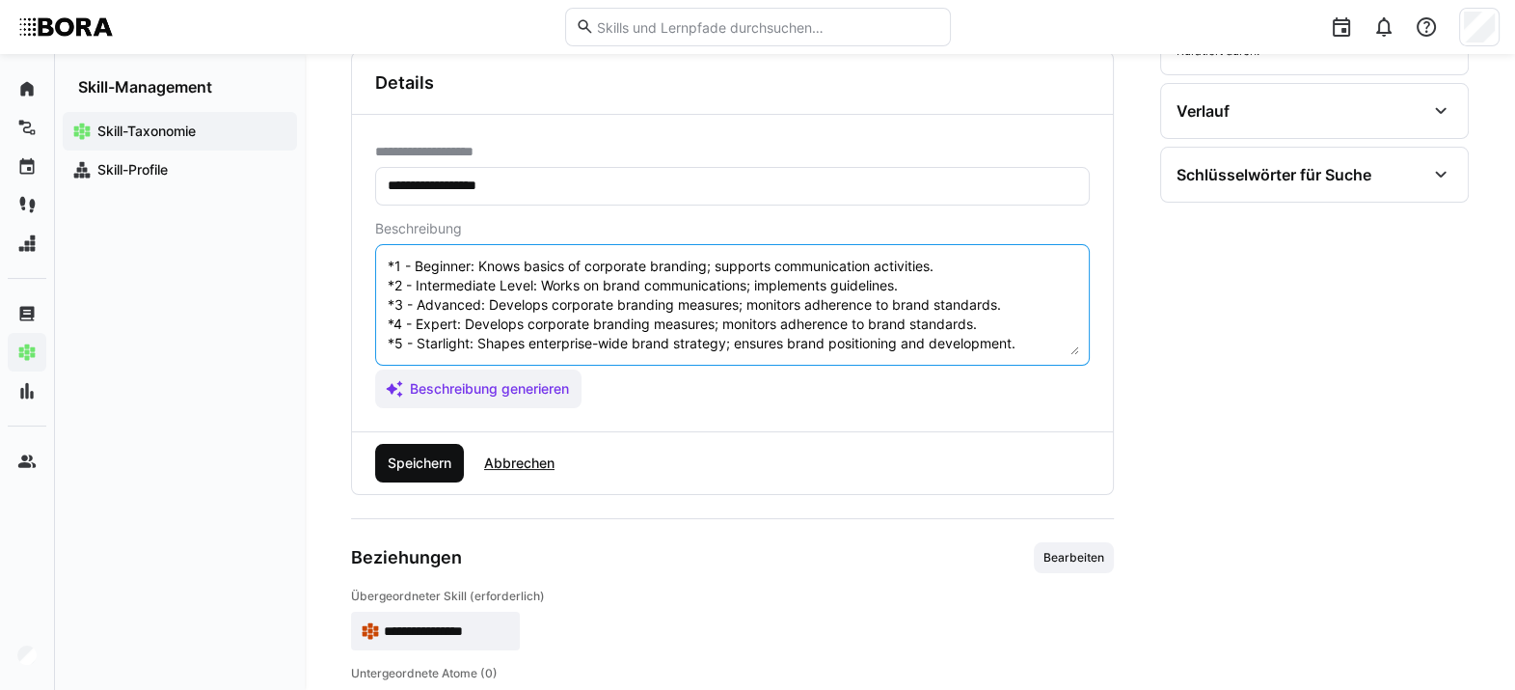
type textarea "Corporate Branding refers to the strategic development and maintenance of the c…"
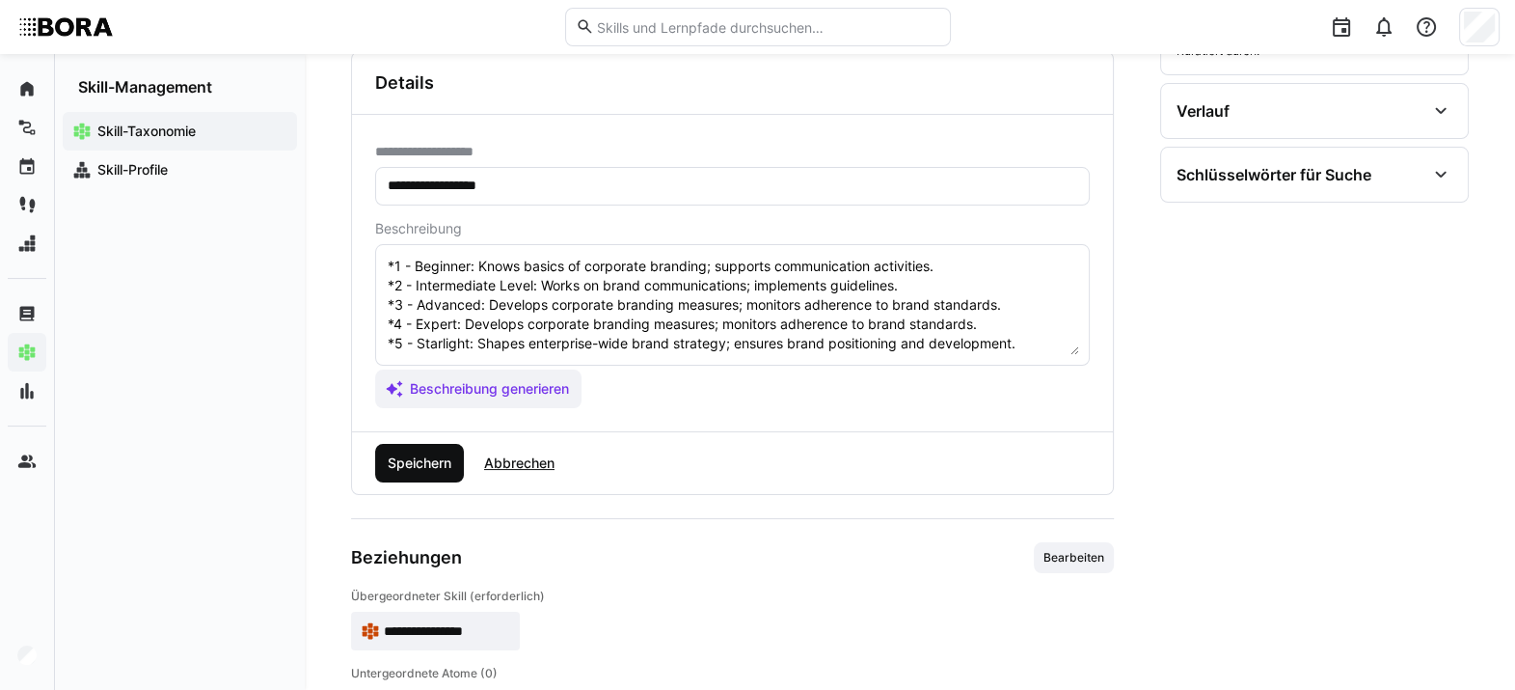
click at [423, 470] on span "Speichern" at bounding box center [419, 462] width 69 height 19
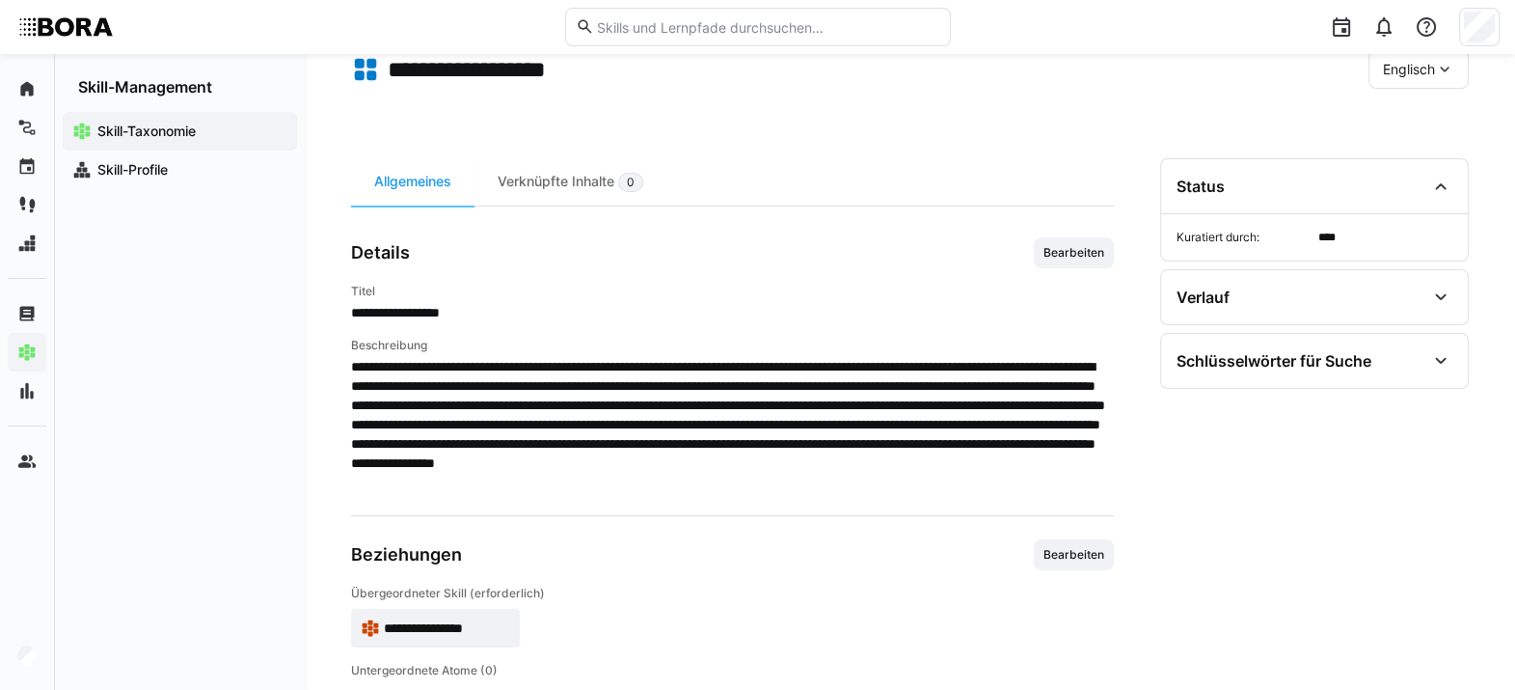
scroll to position [101, 0]
click at [1114, 65] on span "Englisch" at bounding box center [1409, 70] width 52 height 19
click at [1114, 127] on span "Deutsch" at bounding box center [1409, 120] width 52 height 19
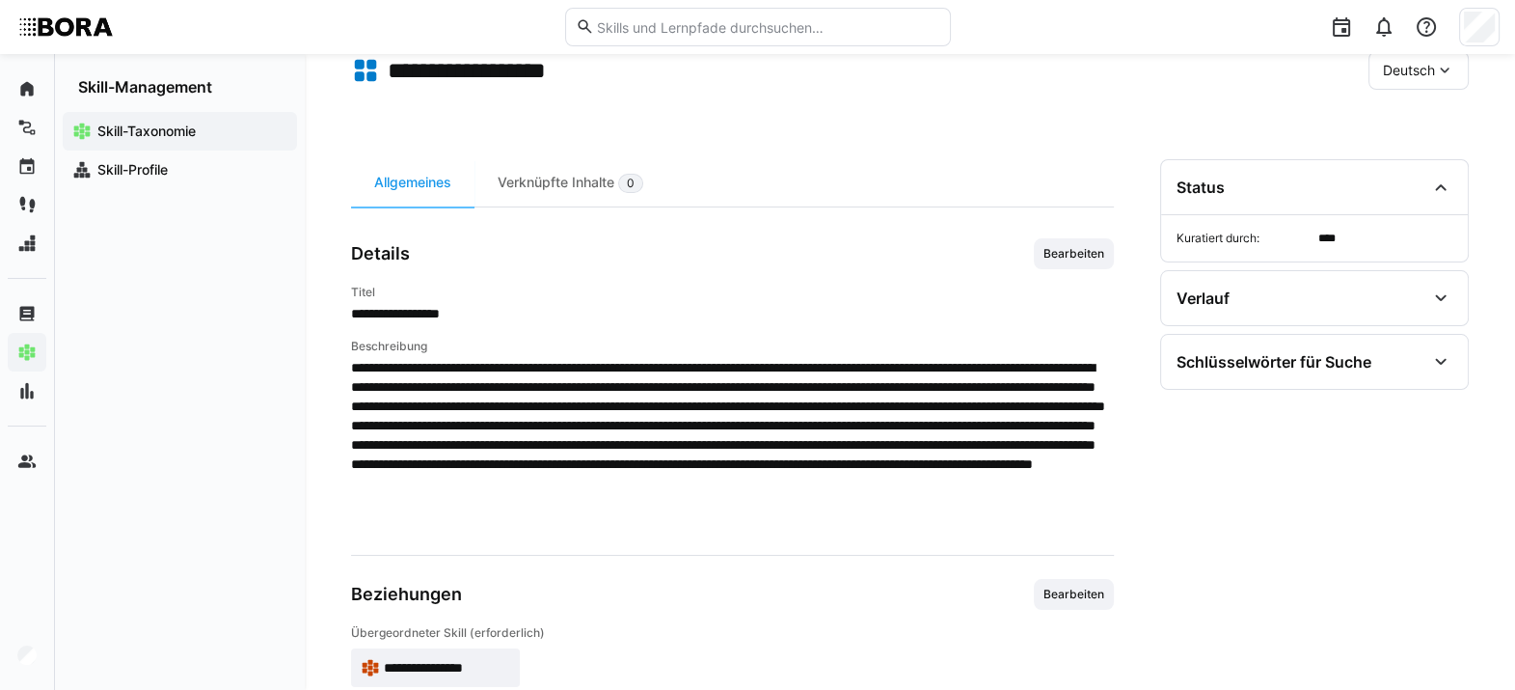
scroll to position [201, 0]
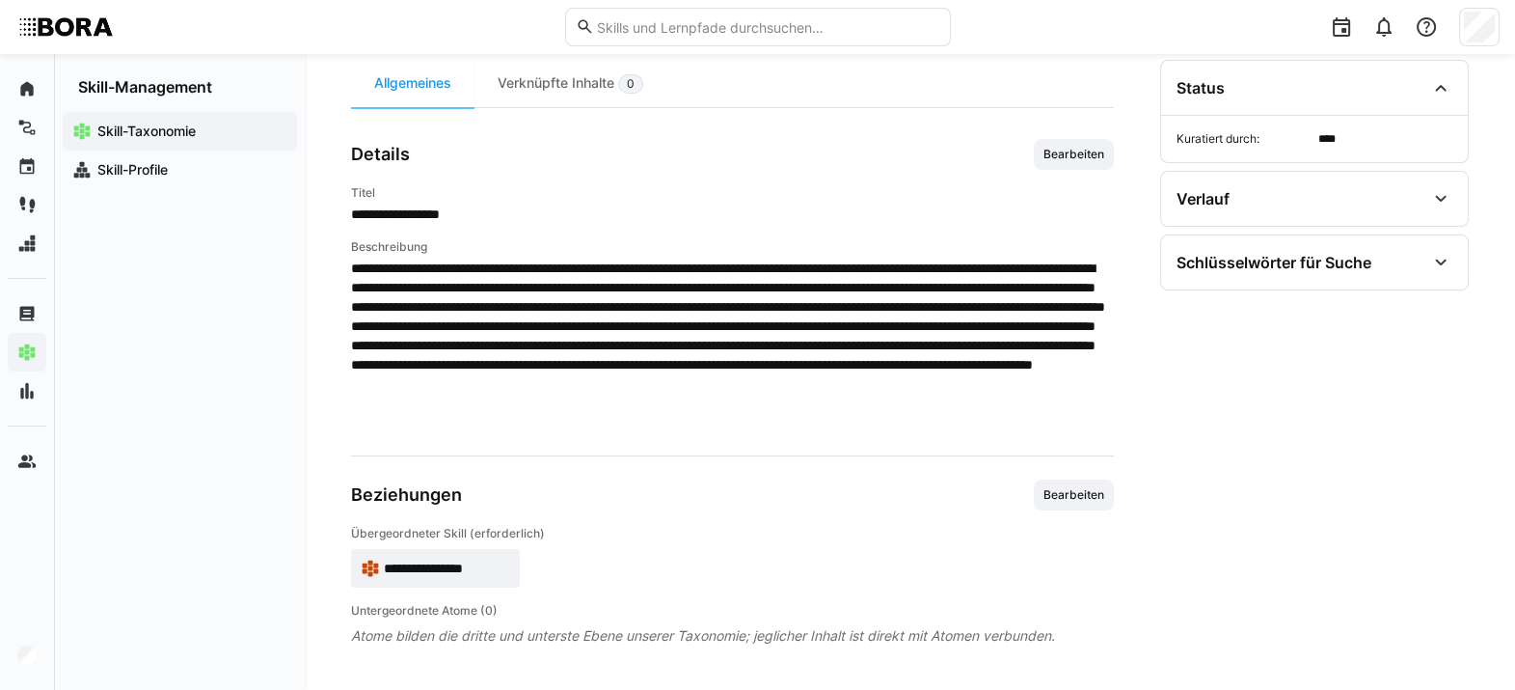
click at [477, 501] on span "**********" at bounding box center [447, 567] width 126 height 19
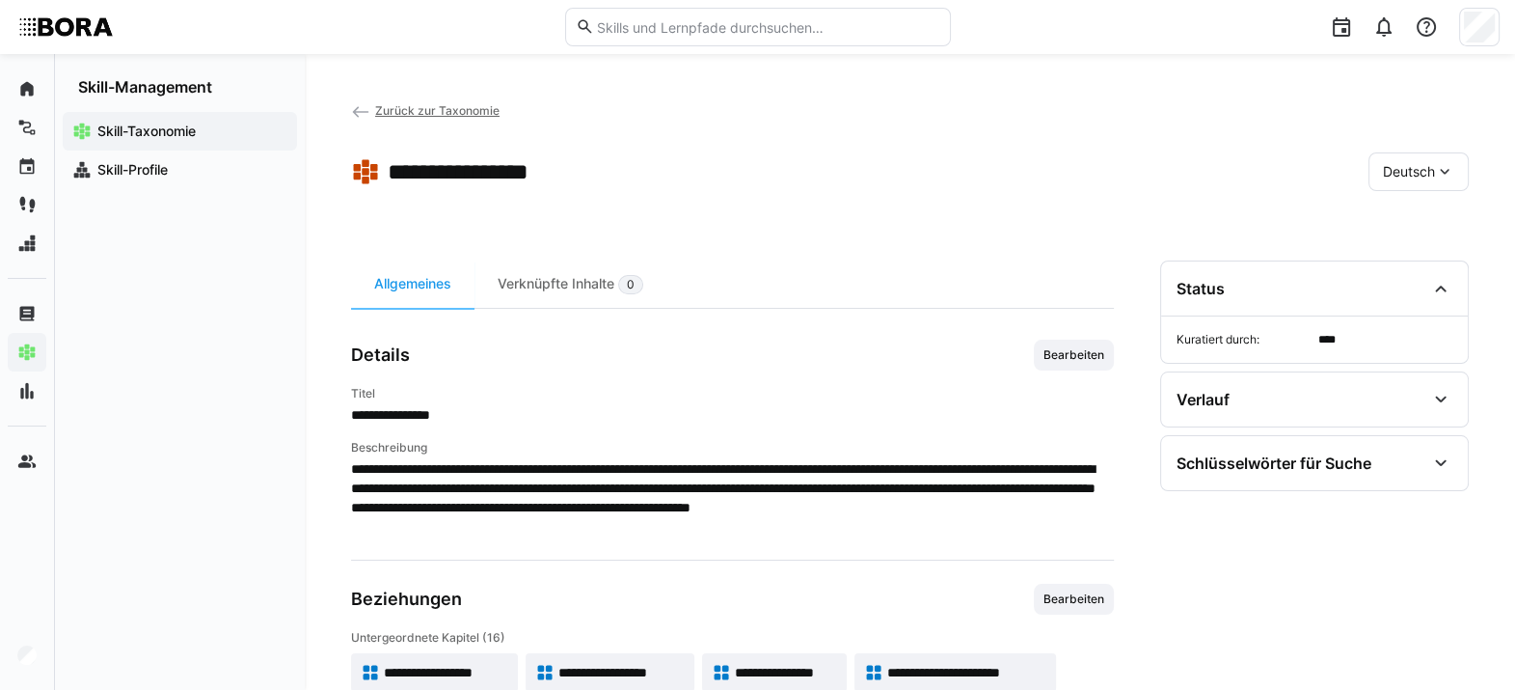
scroll to position [184, 0]
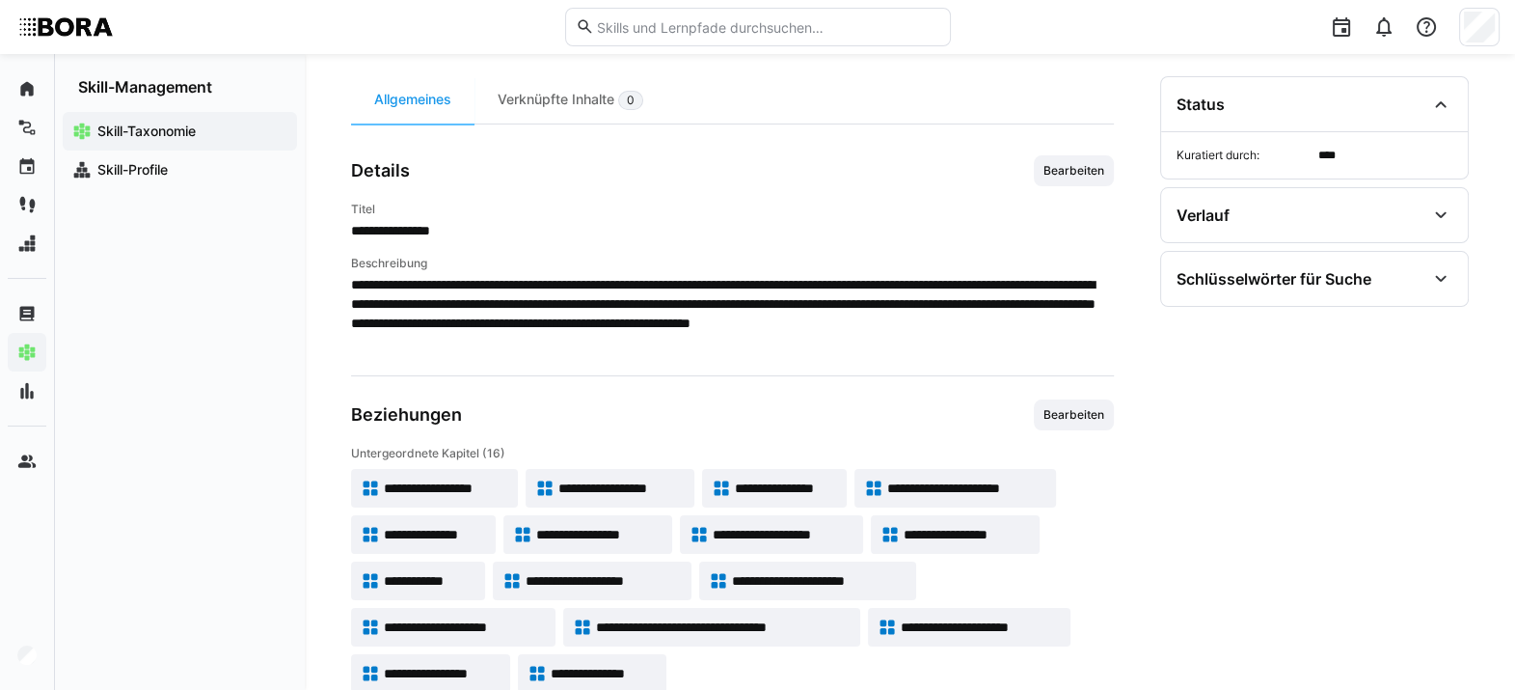
click at [801, 487] on span "**********" at bounding box center [786, 487] width 102 height 19
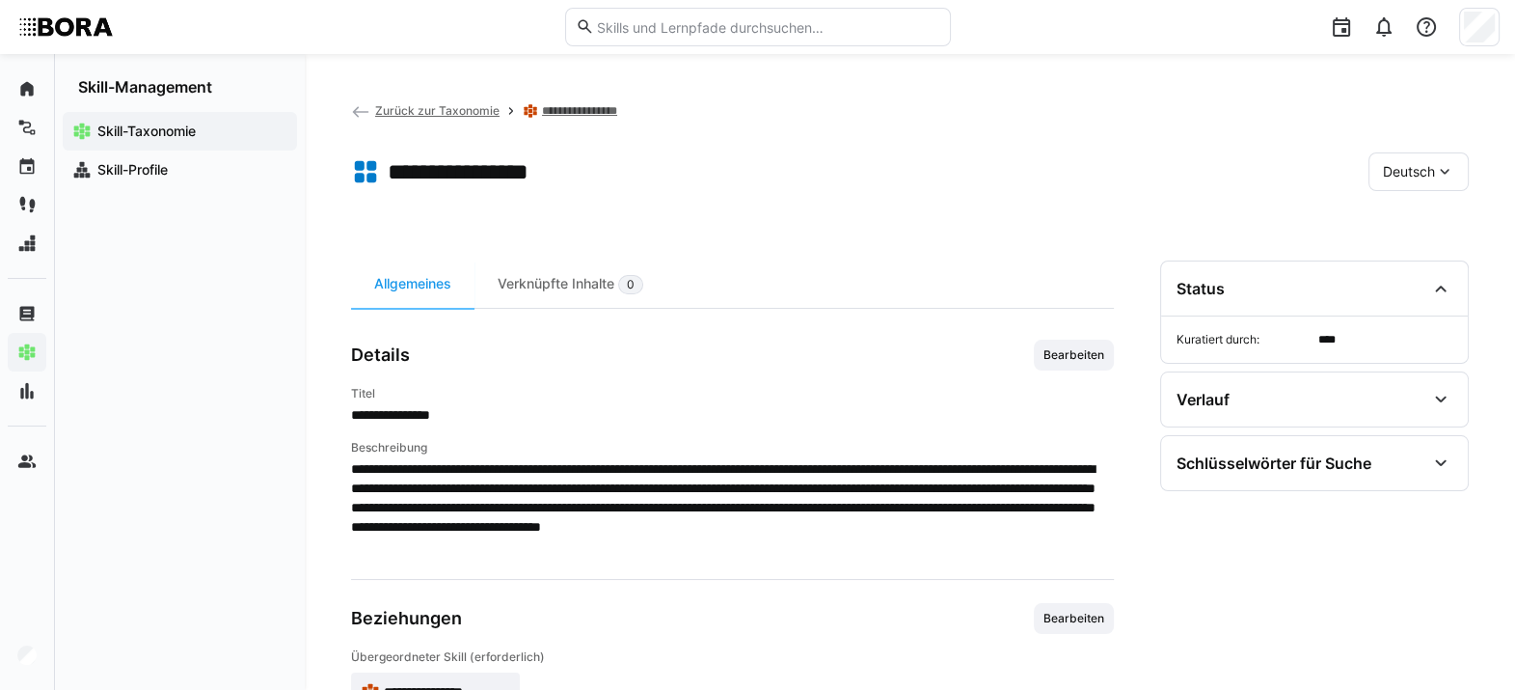
scroll to position [94, 0]
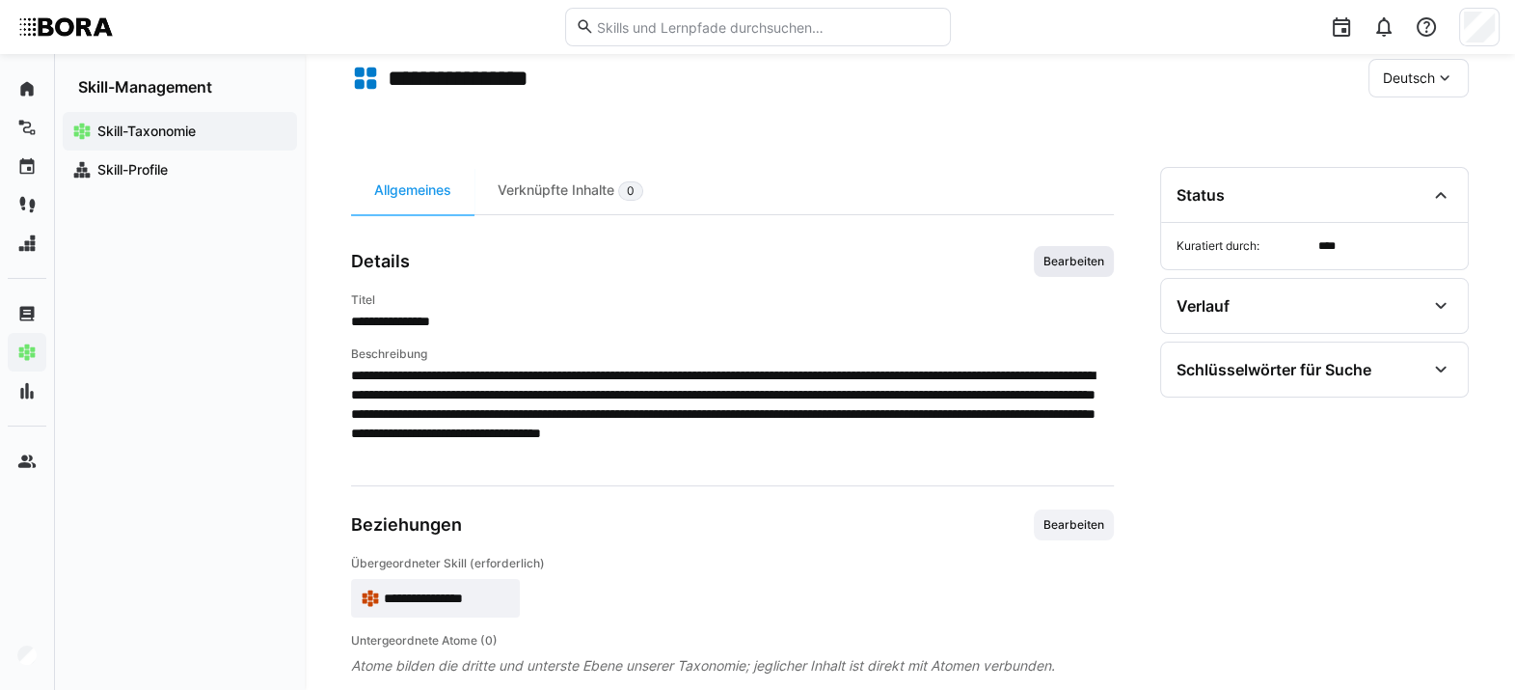
click at [1099, 263] on span "Bearbeiten" at bounding box center [1074, 261] width 65 height 15
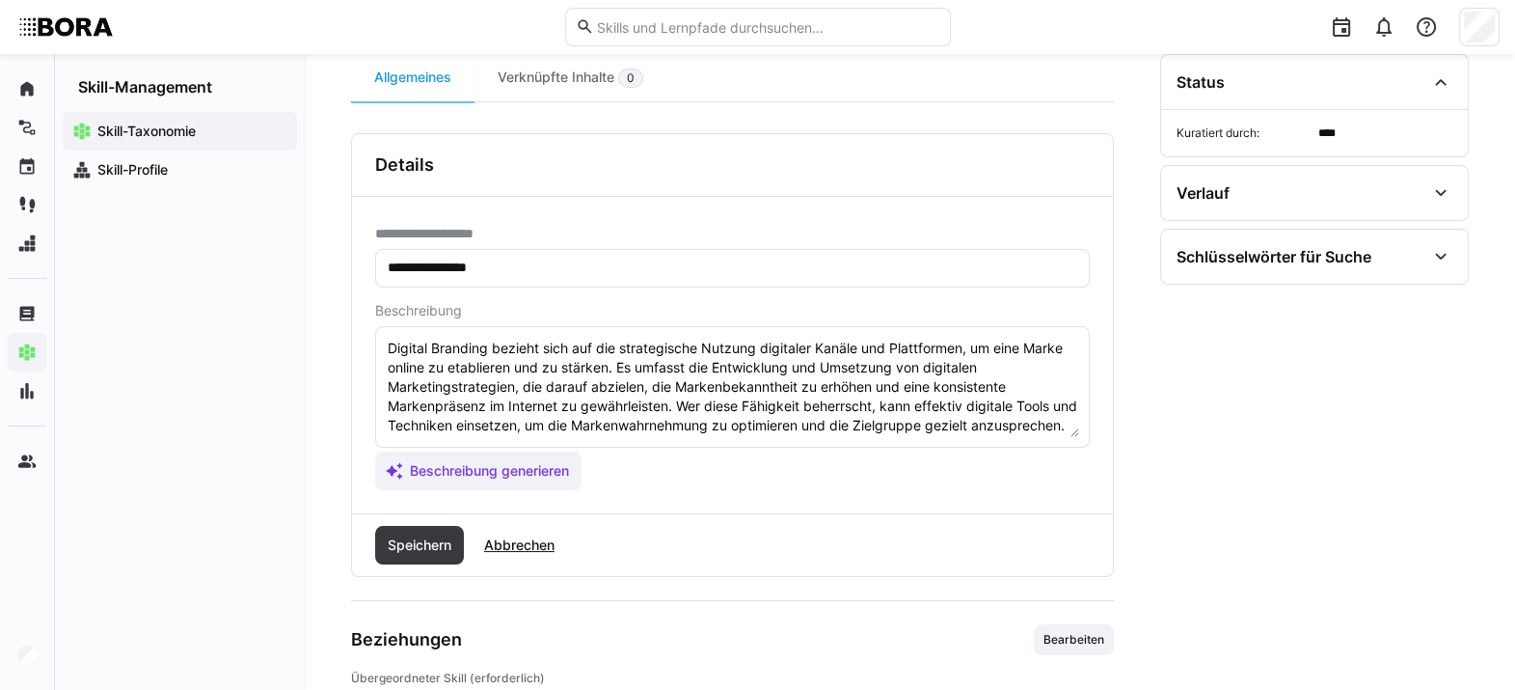
scroll to position [19, 0]
click at [802, 433] on textarea "Digital Branding bezieht sich auf die strategische Nutzung digitaler Kanäle und…" at bounding box center [732, 387] width 693 height 100
paste textarea "*1 - Anfänger: *2 - Mittelstufe: *3 - Fortgeschritten: *4 - Experte: *5 - Starl…"
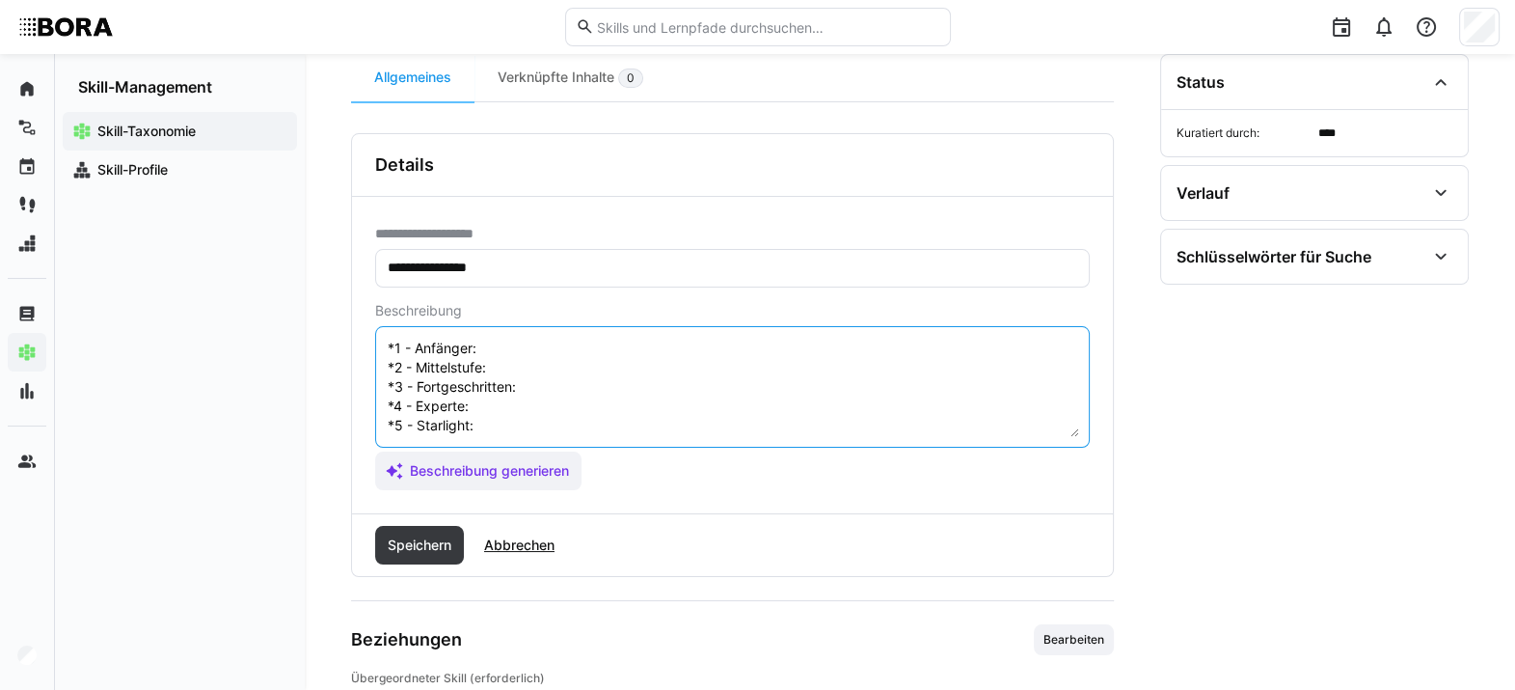
scroll to position [101, 0]
click at [538, 351] on textarea "Digital Branding bezieht sich auf die strategische Nutzung digitaler Kanäle und…" at bounding box center [732, 387] width 693 height 100
paste textarea "Erste praktische Erfahrungen im Aufbau digitaler Markenauftritte, meist unter A…"
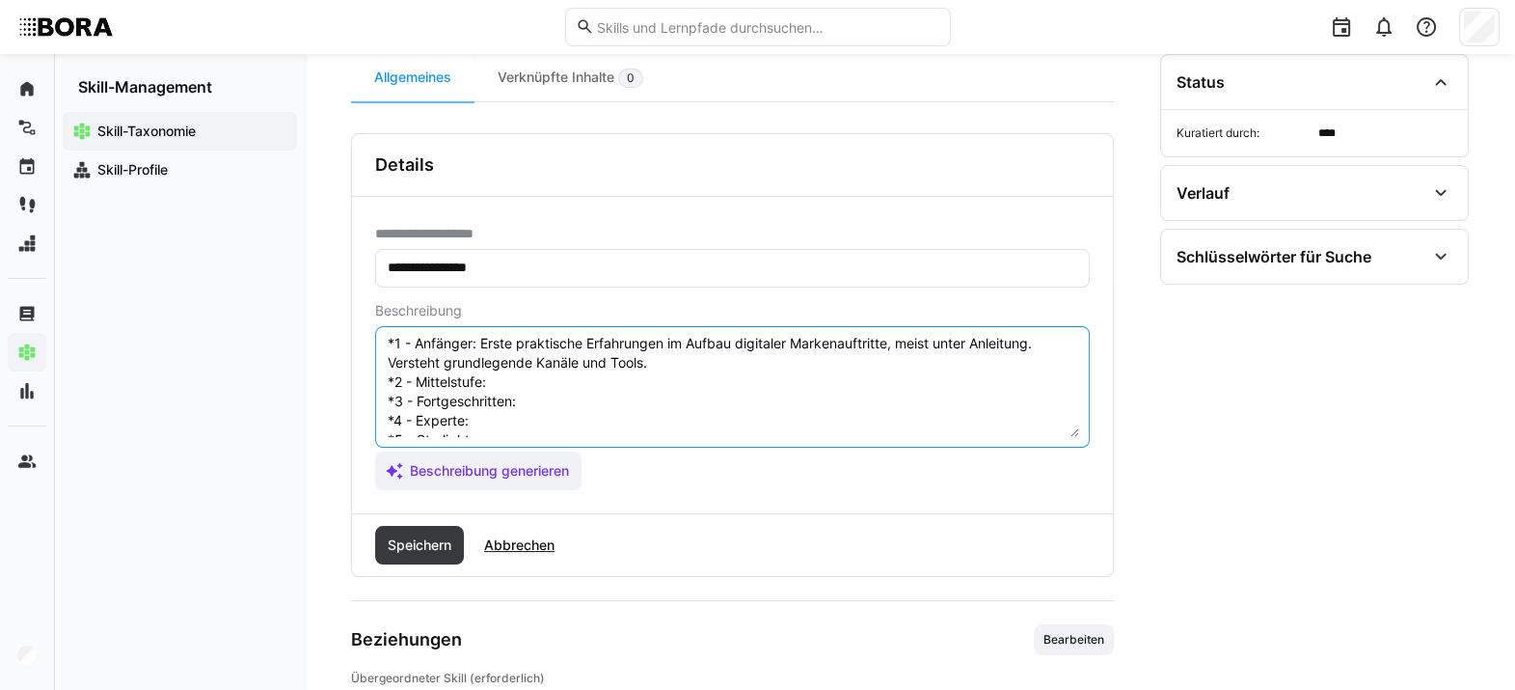
click at [623, 402] on textarea "Digital Branding bezieht sich auf die strategische Nutzung digitaler Kanäle und…" at bounding box center [732, 387] width 693 height 100
paste textarea "Kann eigenständig einfache digitale Branding-Maßnahmen durchführen und nutzen. …"
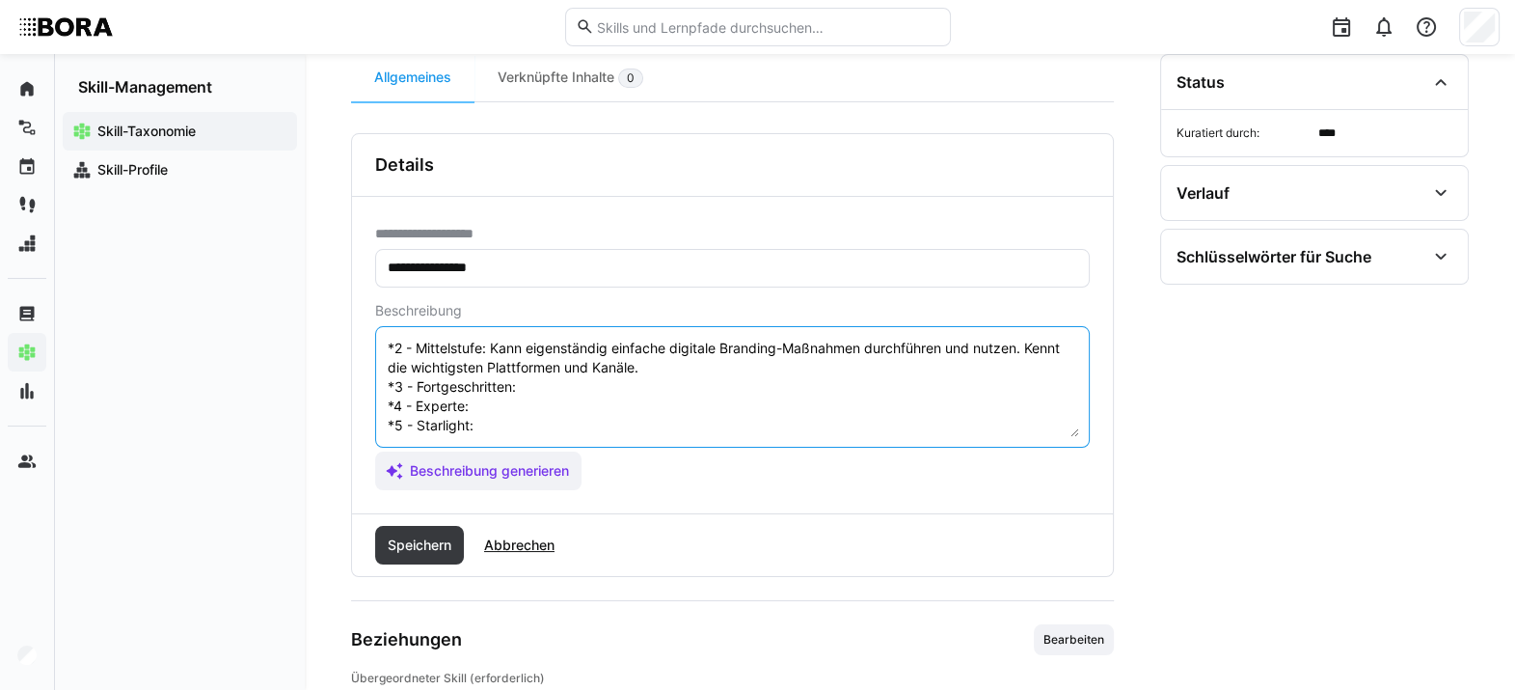
scroll to position [140, 0]
click at [623, 389] on textarea "Digital Branding bezieht sich auf die strategische Nutzung digitaler Kanäle und…" at bounding box center [732, 387] width 693 height 100
paste textarea "Entwickelt und steuert Digital Branding Projekte routiniert, optimiert Kampagne…"
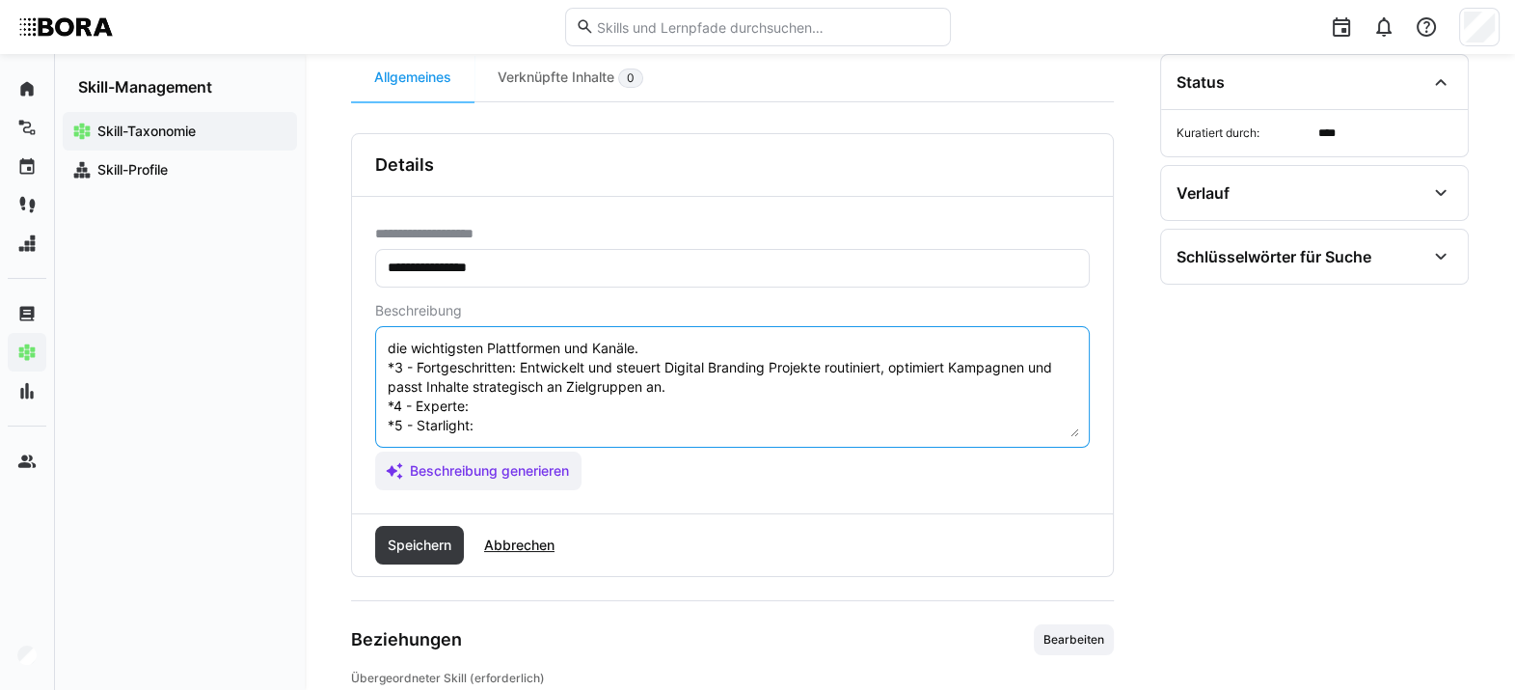
scroll to position [177, 0]
drag, startPoint x: 612, startPoint y: 393, endPoint x: 623, endPoint y: 389, distance: 11.3
click at [623, 389] on textarea "Digital Branding bezieht sich auf die strategische Nutzung digitaler Kanäle und…" at bounding box center [732, 387] width 693 height 100
click at [526, 394] on textarea "Digital Branding bezieht sich auf die strategische Nutzung digitaler Kanäle und…" at bounding box center [732, 387] width 693 height 100
paste textarea "Führt umfassende Digital Branding Strategien, integriert Trends und leitet Team…"
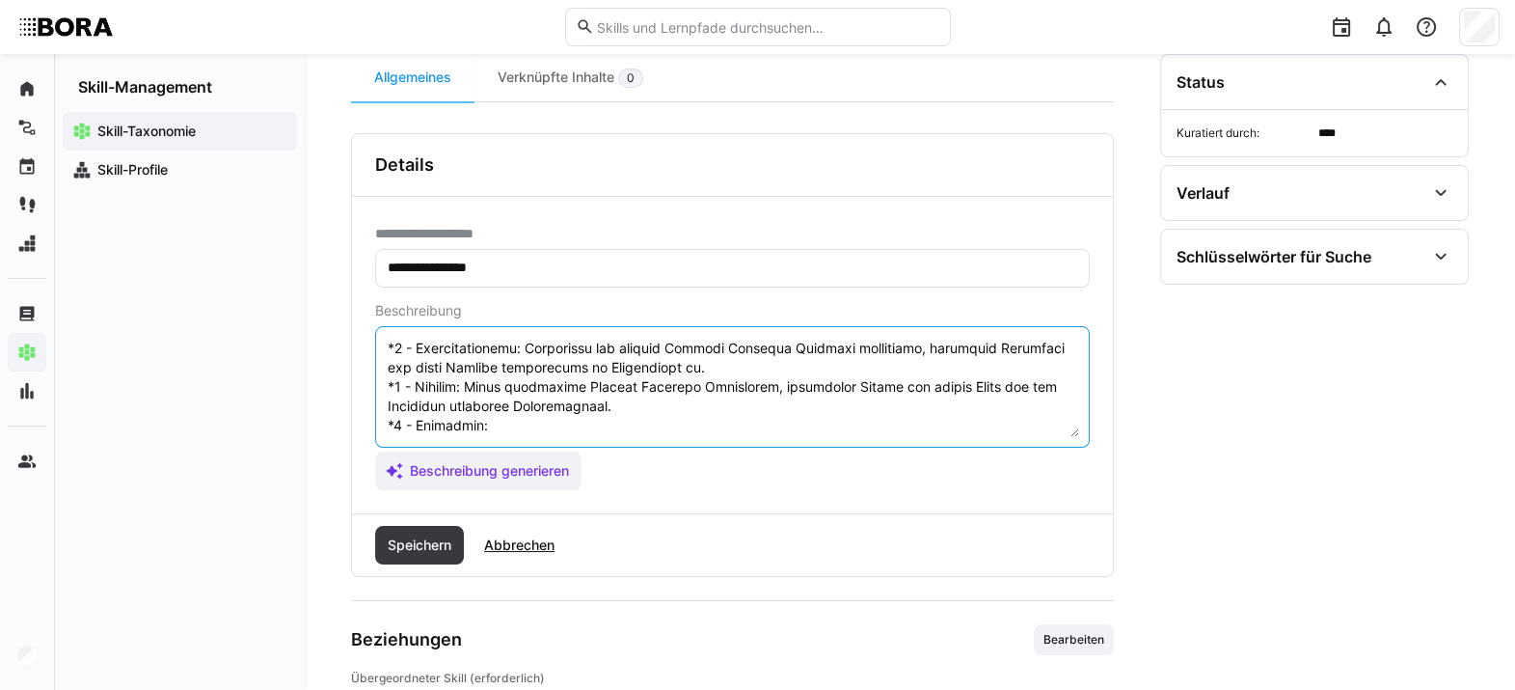
scroll to position [211, 0]
click at [611, 414] on textarea at bounding box center [732, 387] width 693 height 100
click at [573, 410] on textarea at bounding box center [732, 387] width 693 height 100
paste textarea "Gestaltet die digitale Markenstrategie unternehmensweit, definiert Standards, w…"
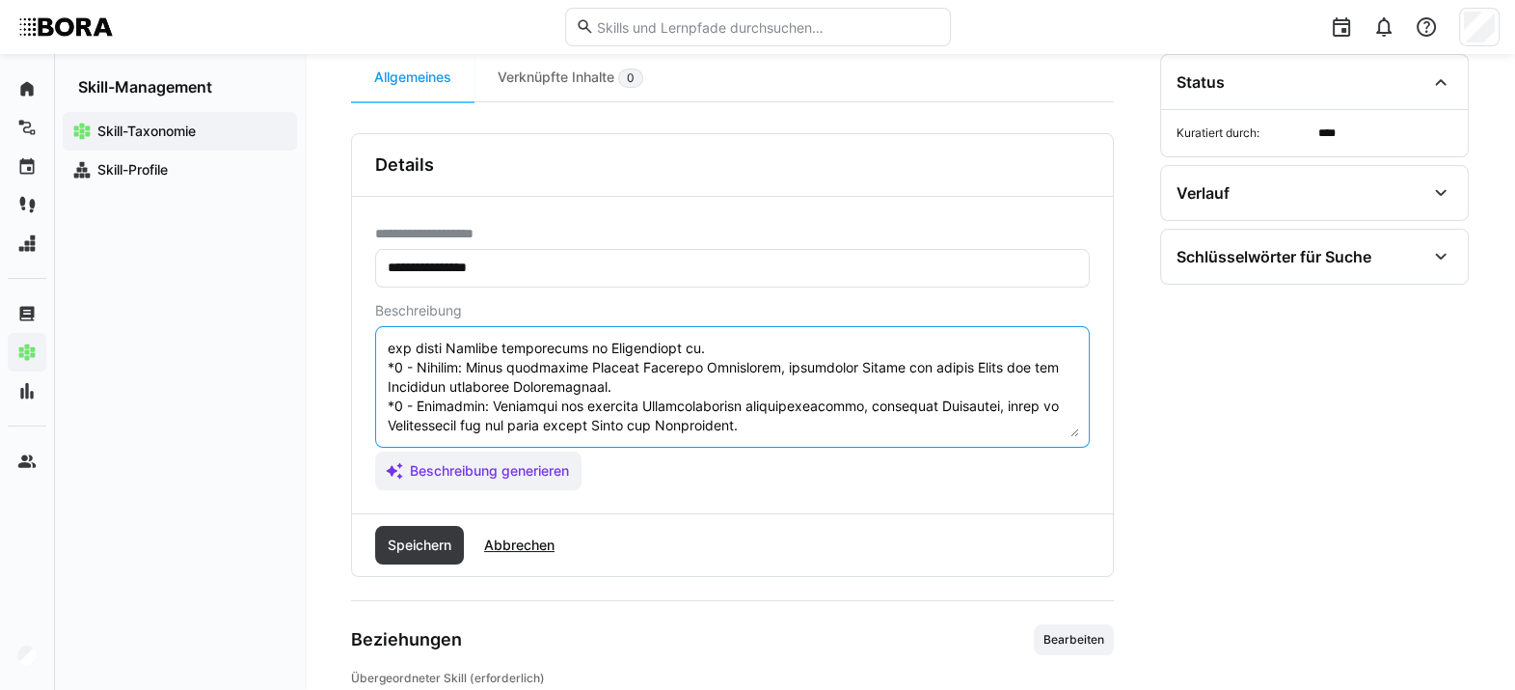
scroll to position [231, 0]
type textarea "Loremip Dolorsit ametcon adip eli sed doeiusmodtem Incidid utlaboree Dolore mag…"
click at [435, 501] on span "Speichern" at bounding box center [419, 545] width 89 height 39
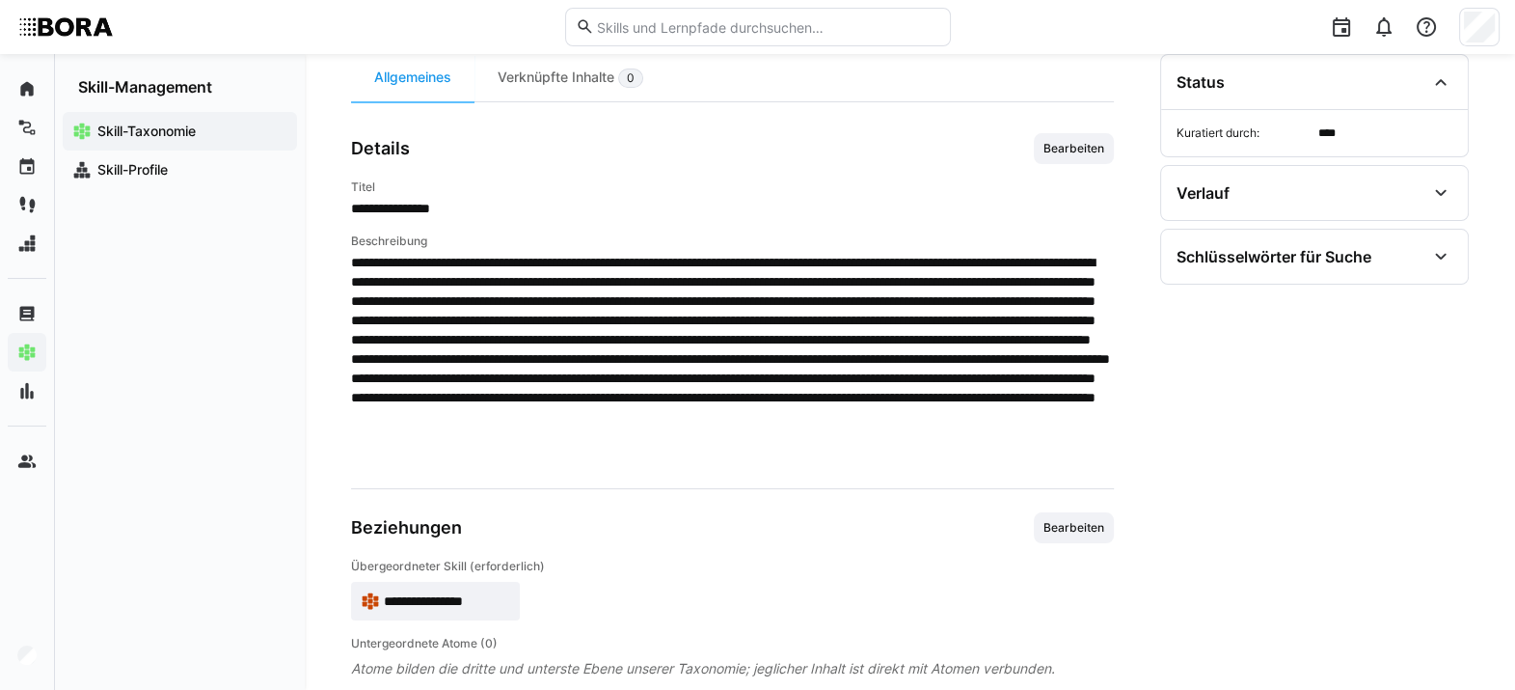
scroll to position [0, 0]
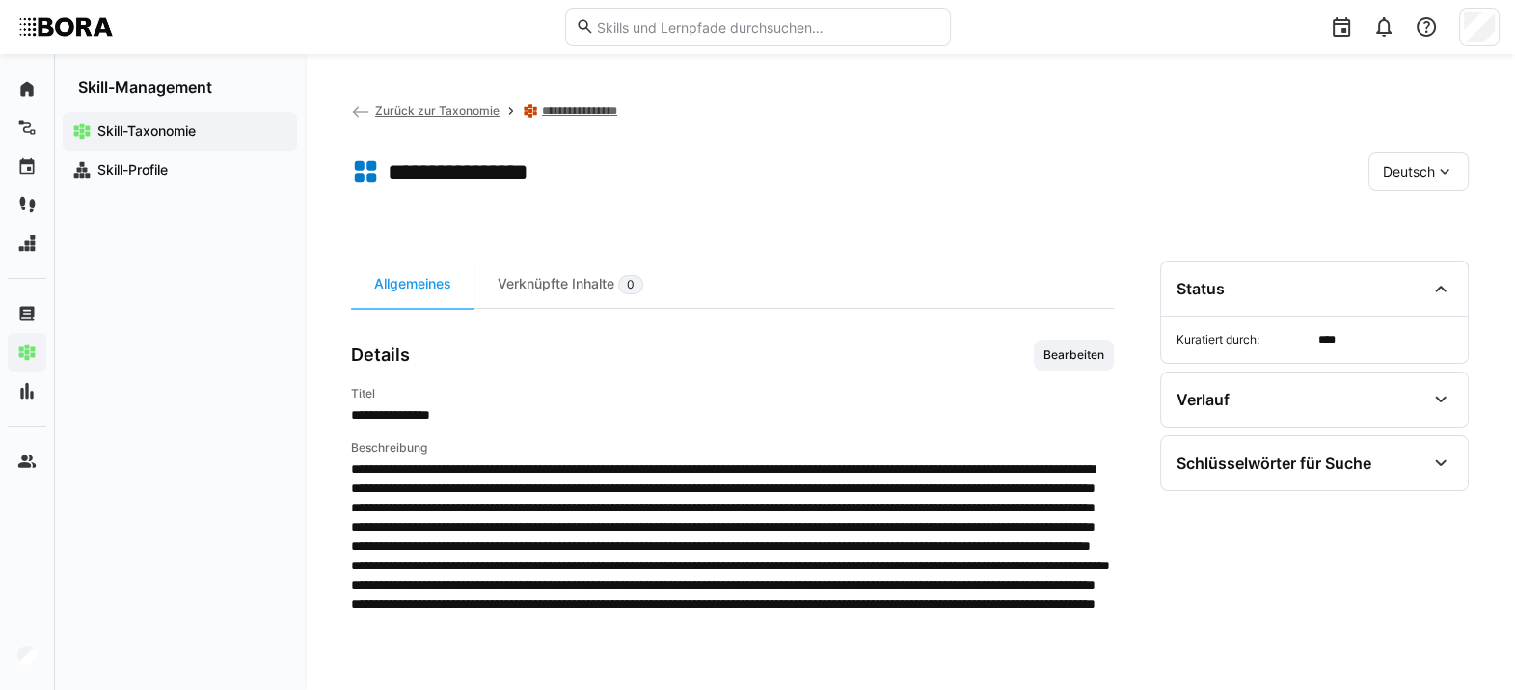
click at [1114, 173] on span "Deutsch" at bounding box center [1409, 171] width 52 height 19
click at [1114, 270] on span "Englisch" at bounding box center [1409, 263] width 52 height 19
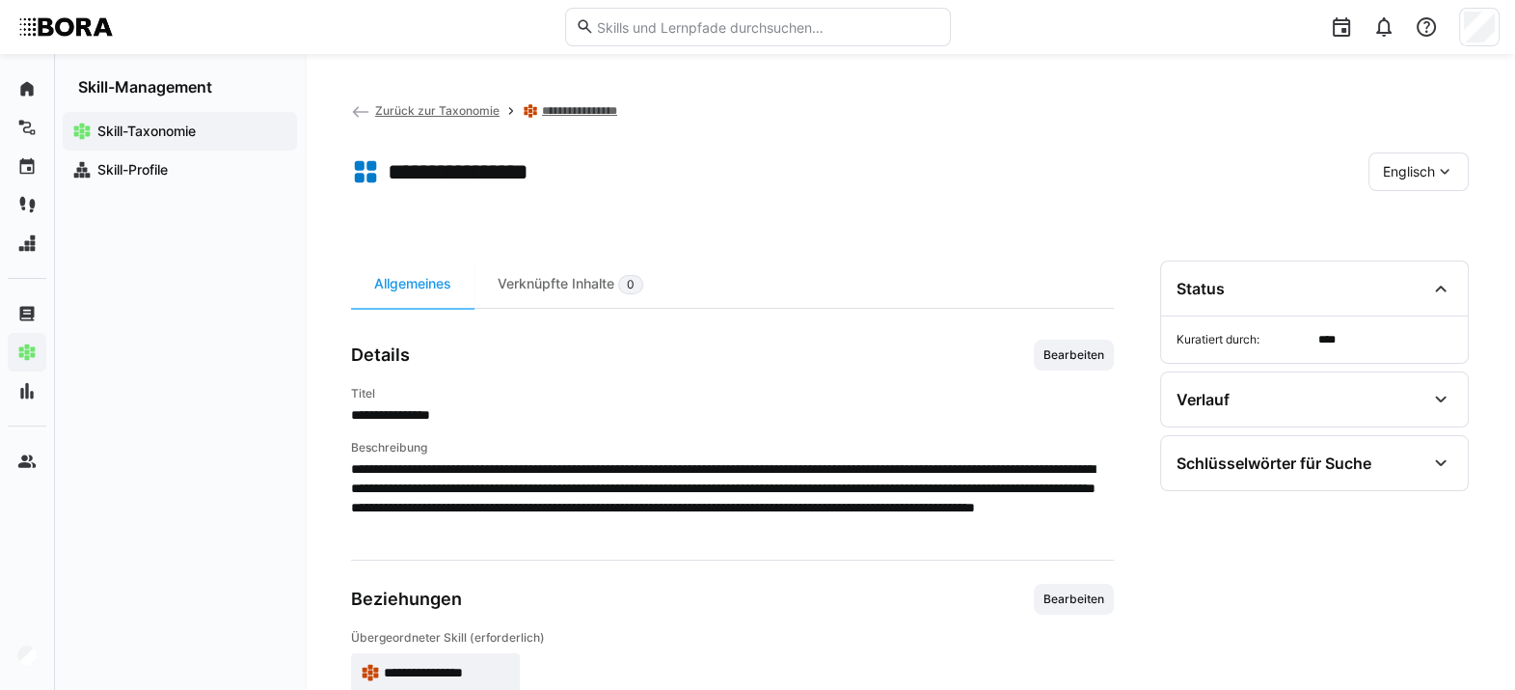
scroll to position [104, 0]
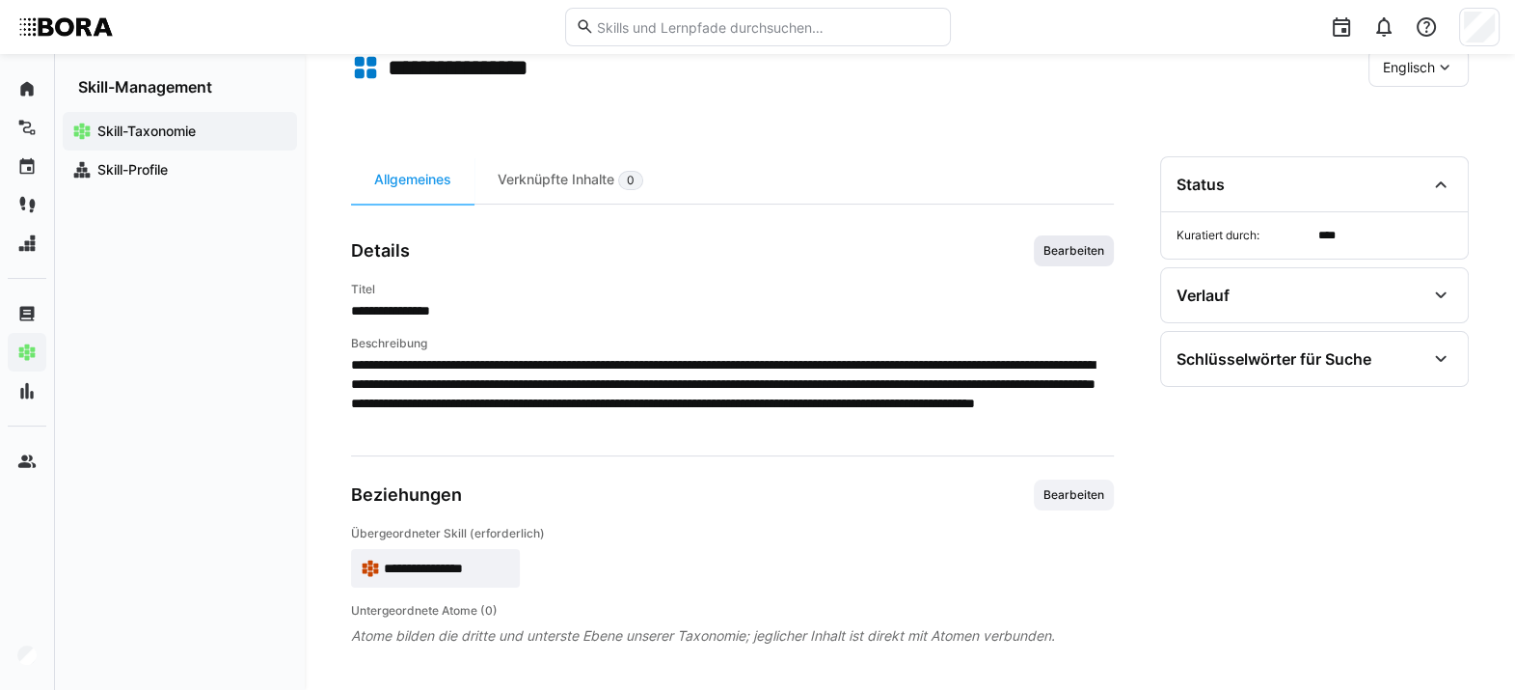
click at [1081, 251] on span "Bearbeiten" at bounding box center [1074, 250] width 65 height 15
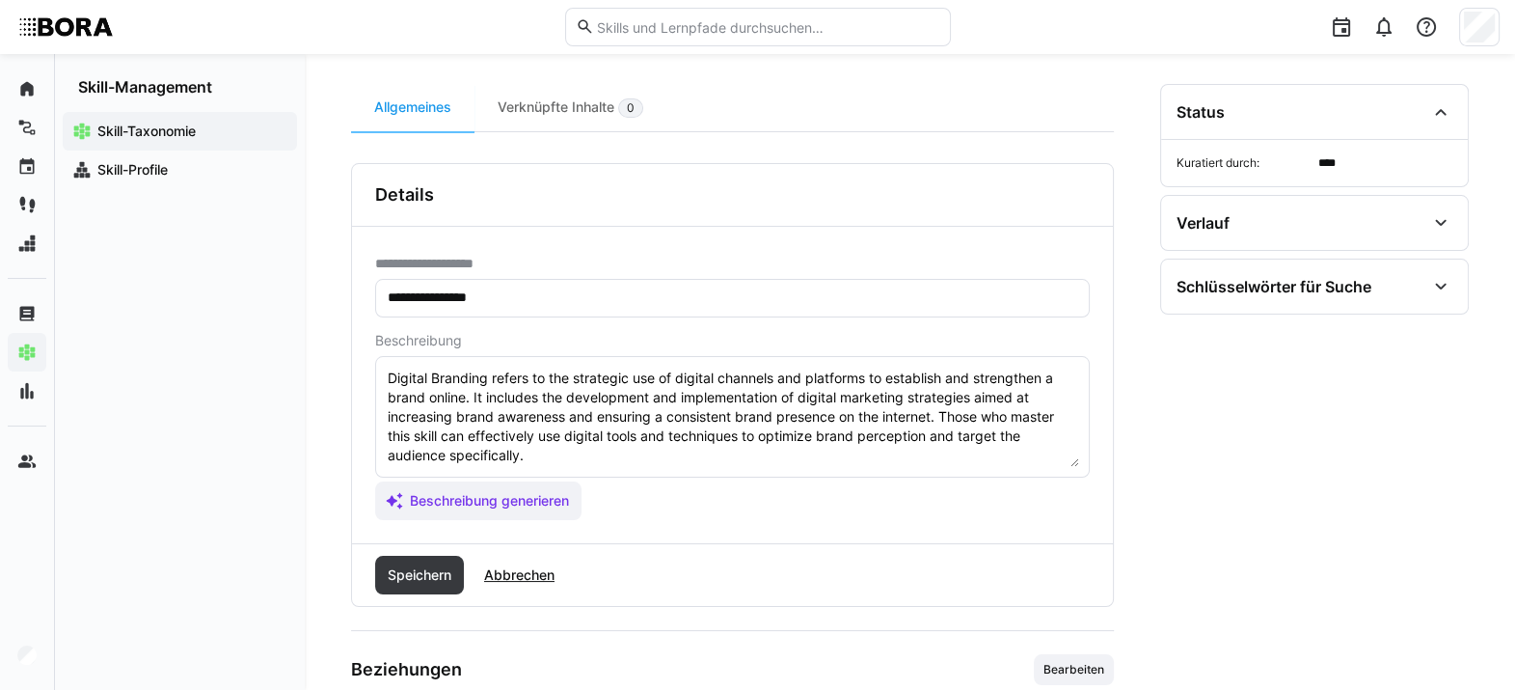
scroll to position [178, 0]
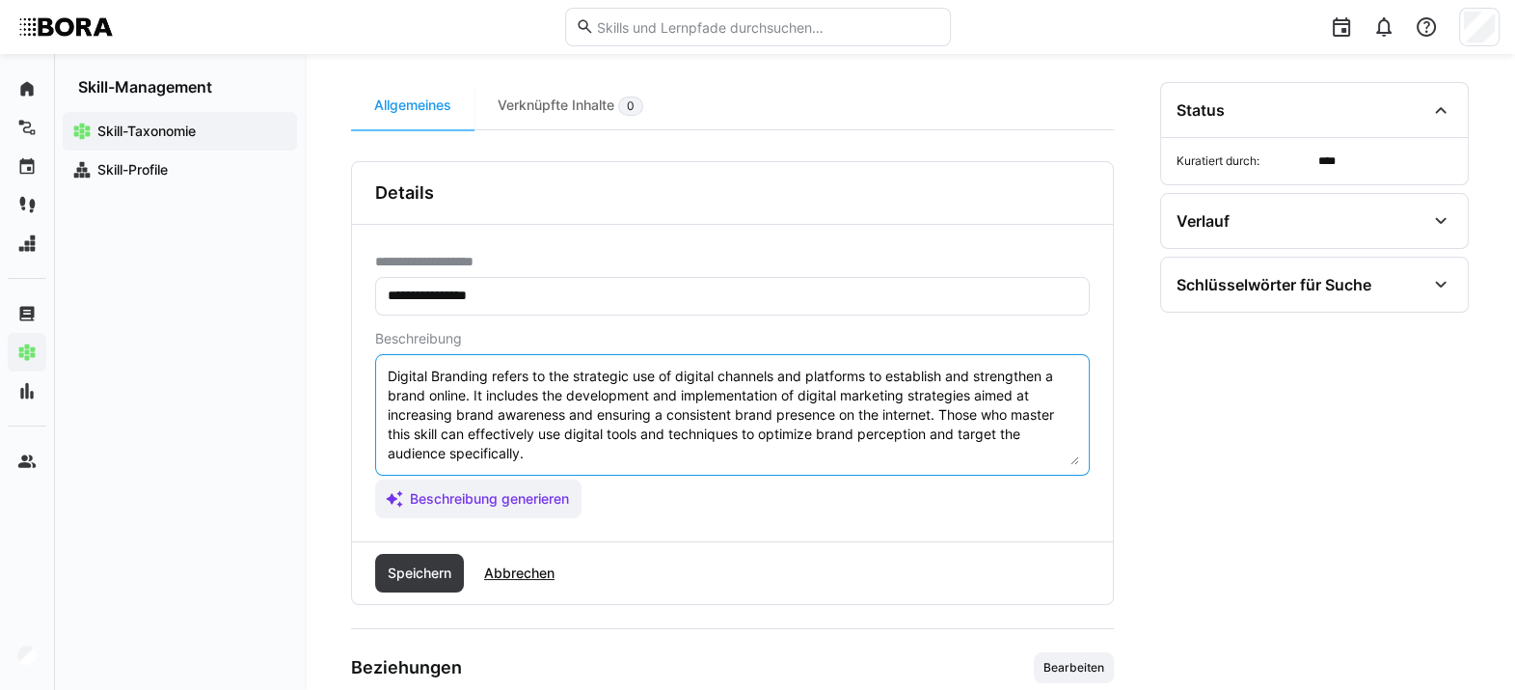
click at [763, 453] on textarea "Digital Branding refers to the strategic use of digital channels and platforms …" at bounding box center [732, 415] width 693 height 100
paste textarea "*1 - Beginner: *2 - Intermediate Level: *3 - Advanced: *4 - Expert: *5 - Starli…"
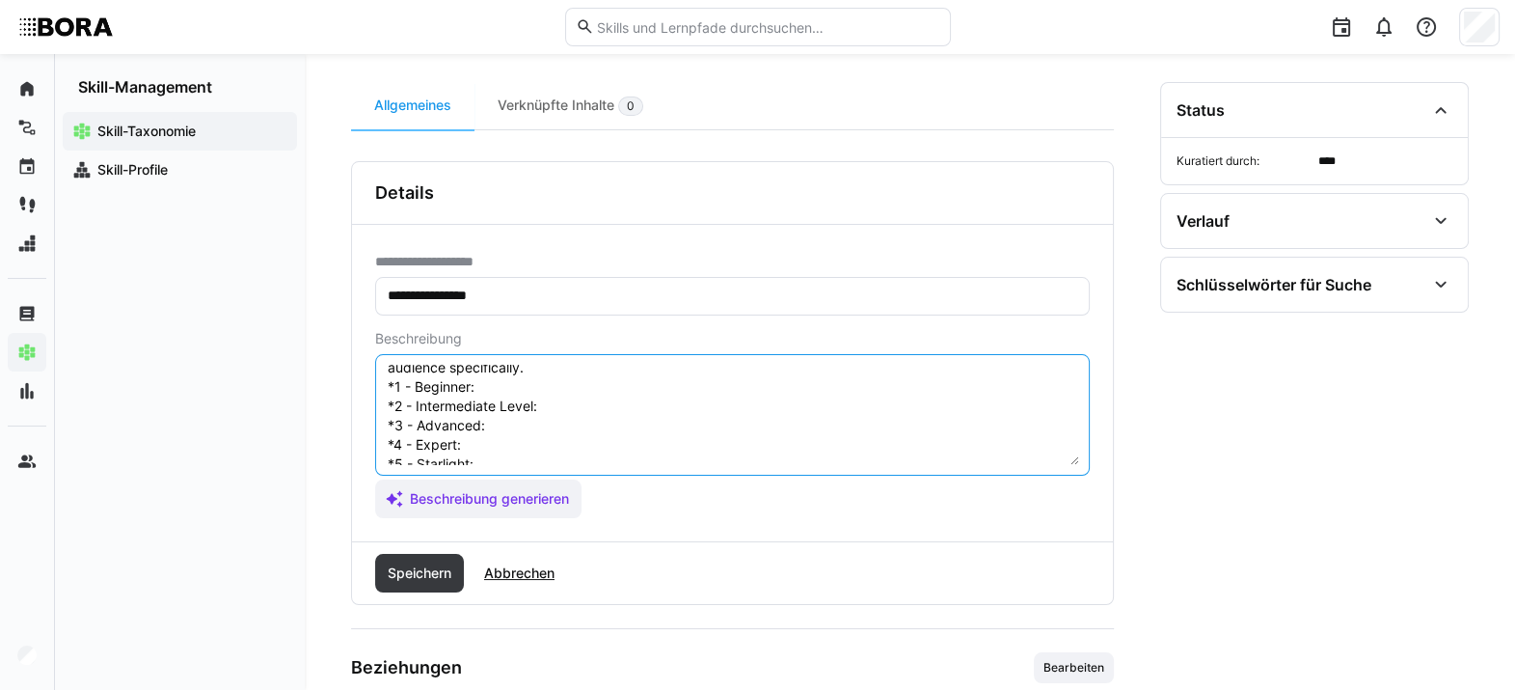
scroll to position [83, 0]
click at [561, 389] on textarea "Digital Branding refers to the strategic use of digital channels and platforms …" at bounding box center [732, 415] width 693 height 100
paste textarea "Initial hands-on experience with digital brand presence, mostly under guidance.…"
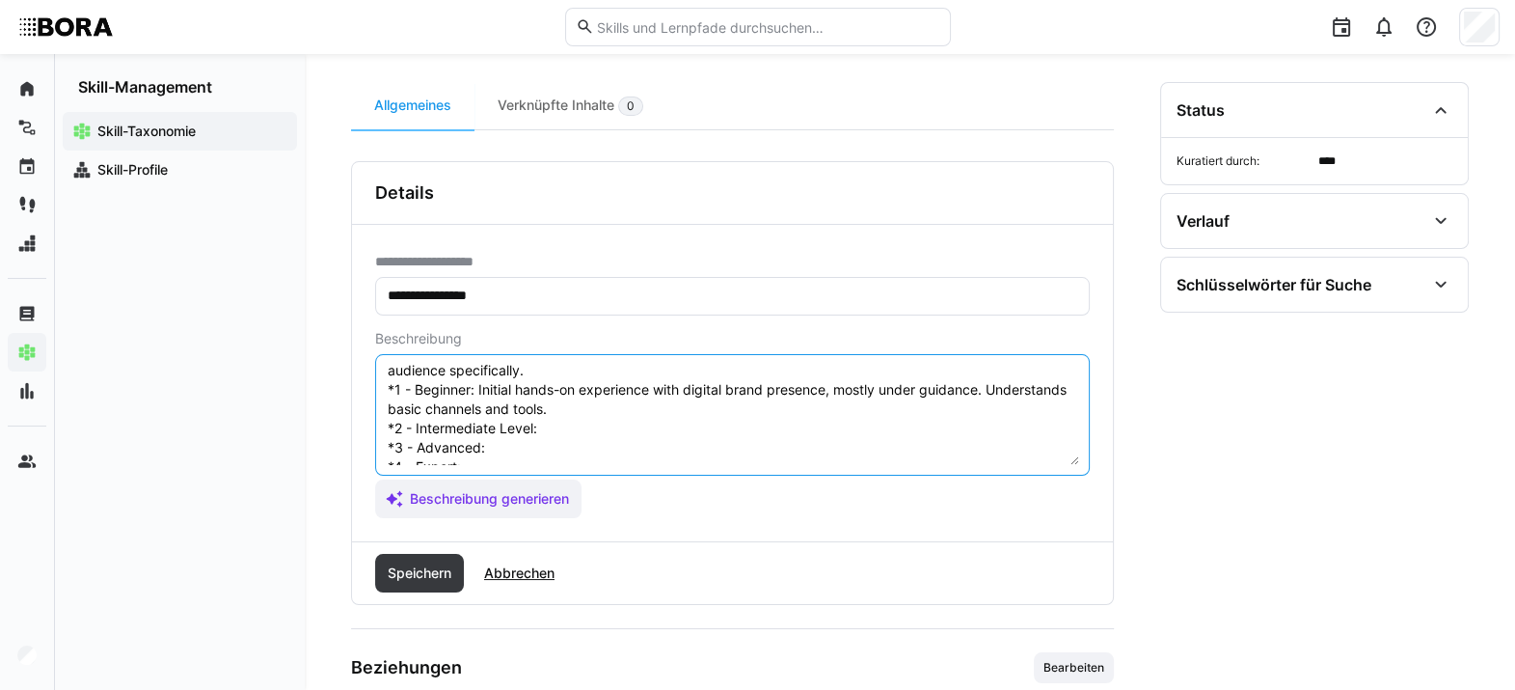
click at [599, 431] on textarea "Digital Branding refers to the strategic use of digital channels and platforms …" at bounding box center [732, 415] width 693 height 100
paste textarea "Can independently carry out simple digital branding activities and use key plat…"
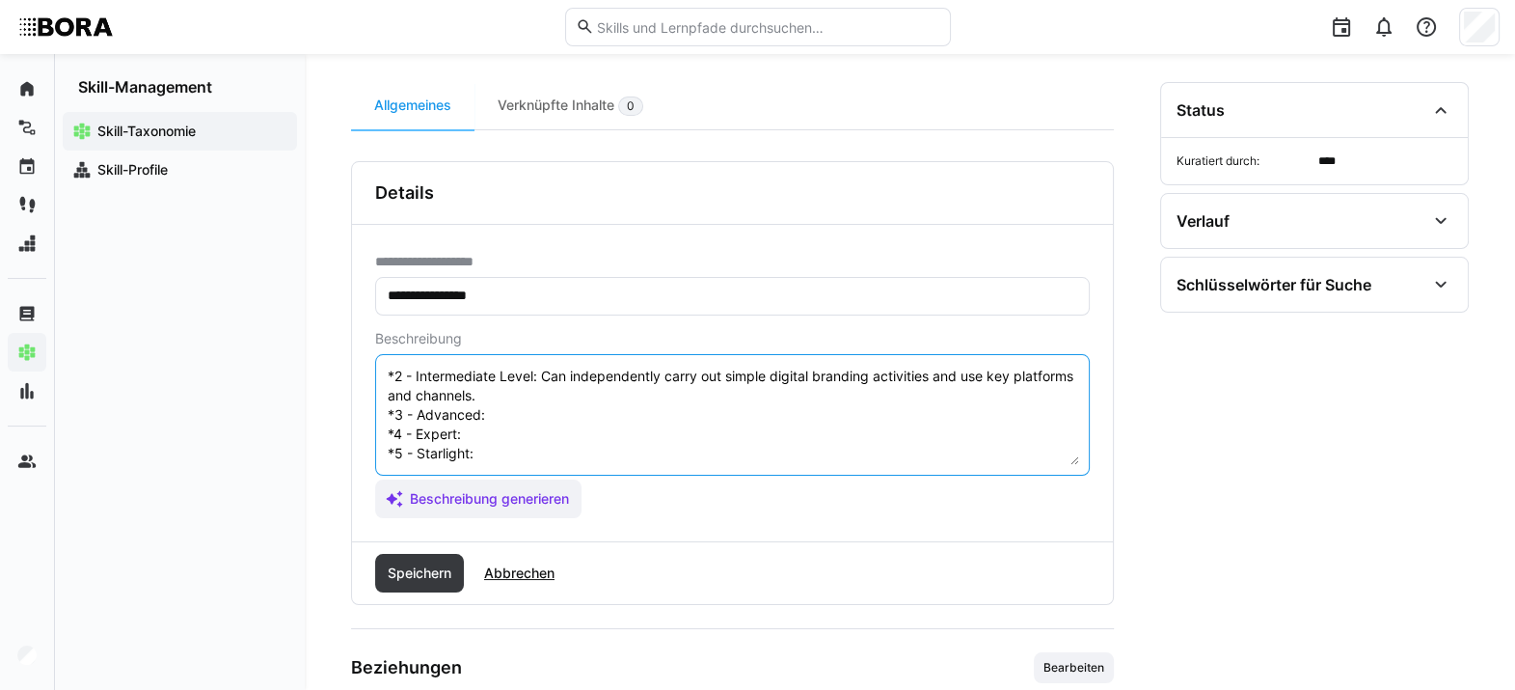
click at [654, 399] on textarea "Digital Branding refers to the strategic use of digital channels and platforms …" at bounding box center [732, 415] width 693 height 100
paste textarea "Develops and manages digital branding projects confidently, optimizes campaigns…"
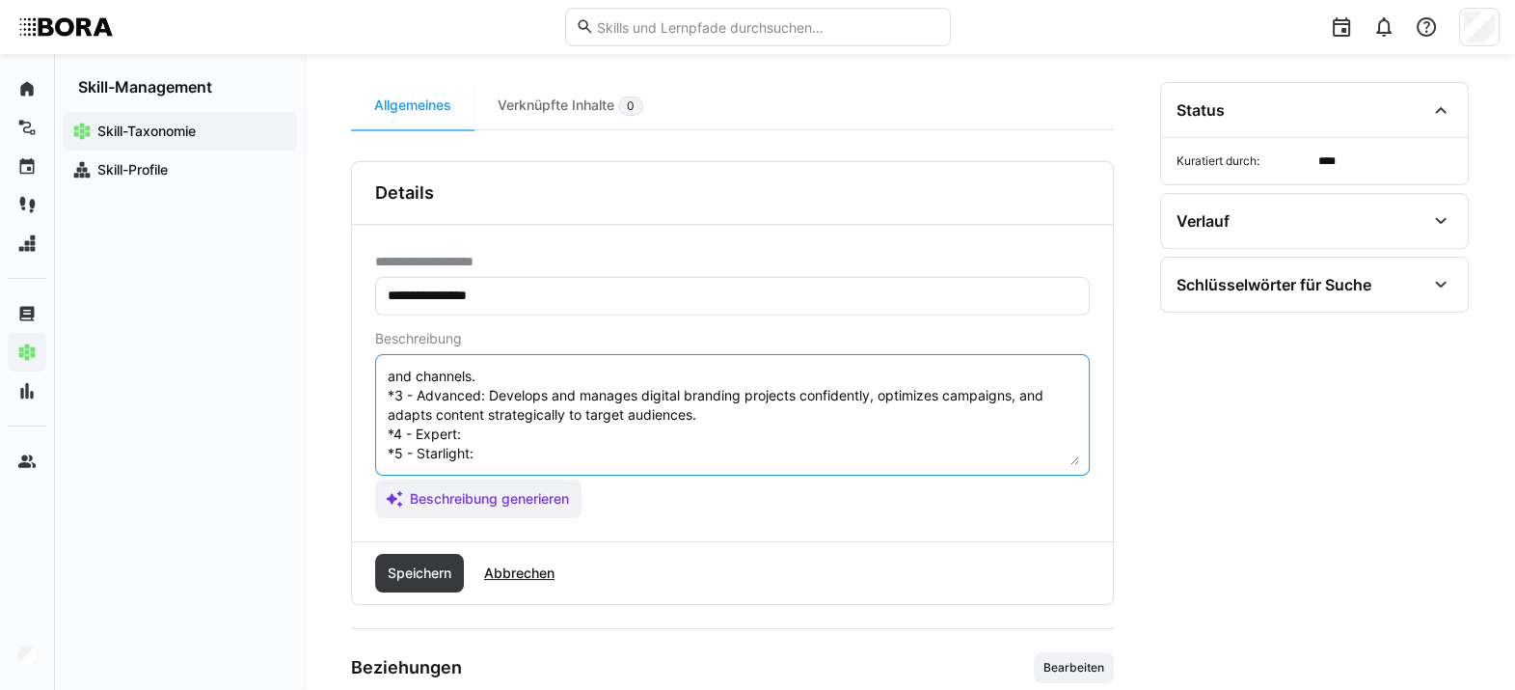
click at [542, 430] on textarea "Digital Branding refers to the strategic use of digital channels and platforms …" at bounding box center [732, 415] width 693 height 100
paste textarea "Leads comprehensive digital branding strategies, integrates trends, and guides …"
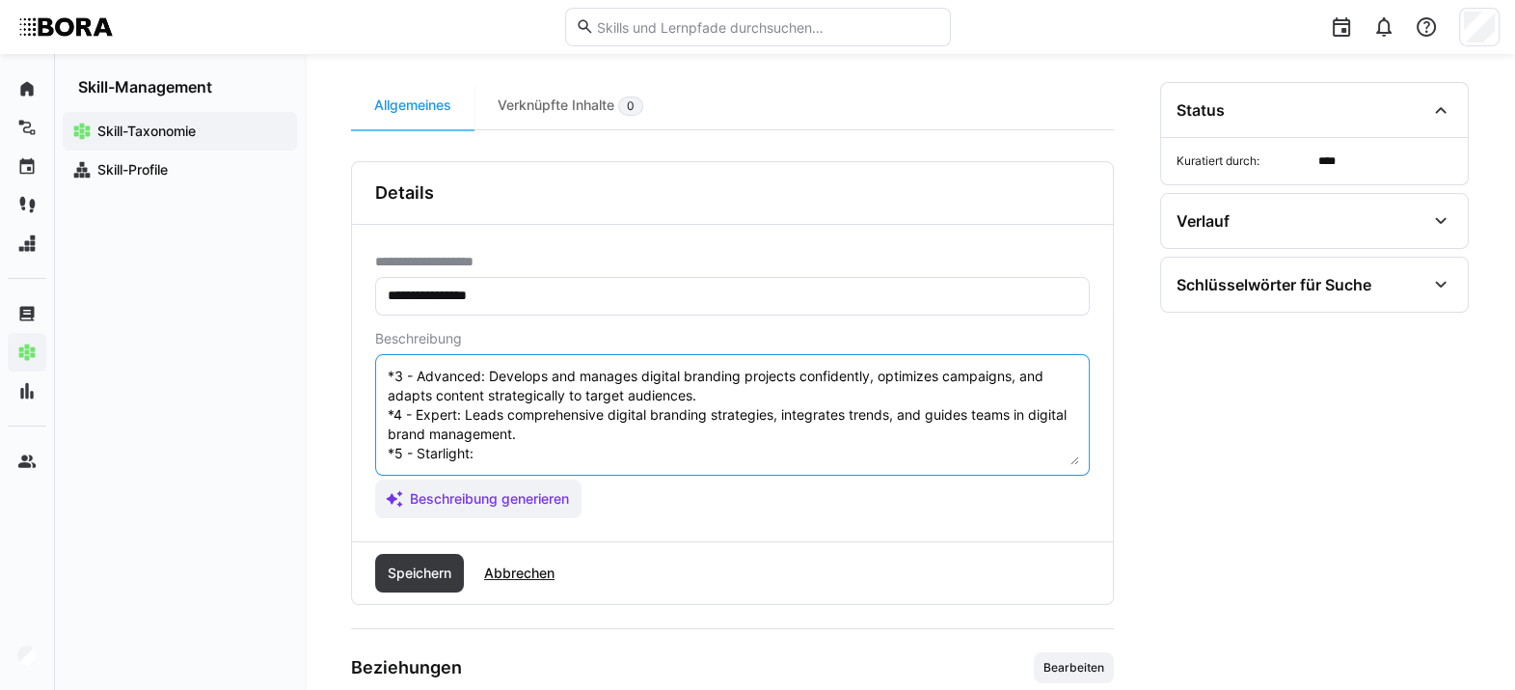
scroll to position [189, 0]
click at [495, 439] on textarea "Digital Branding refers to the strategic use of digital channels and platforms …" at bounding box center [732, 415] width 693 height 100
paste textarea "Shapes company-wide digital branding strategy, defines standards, drives innova…"
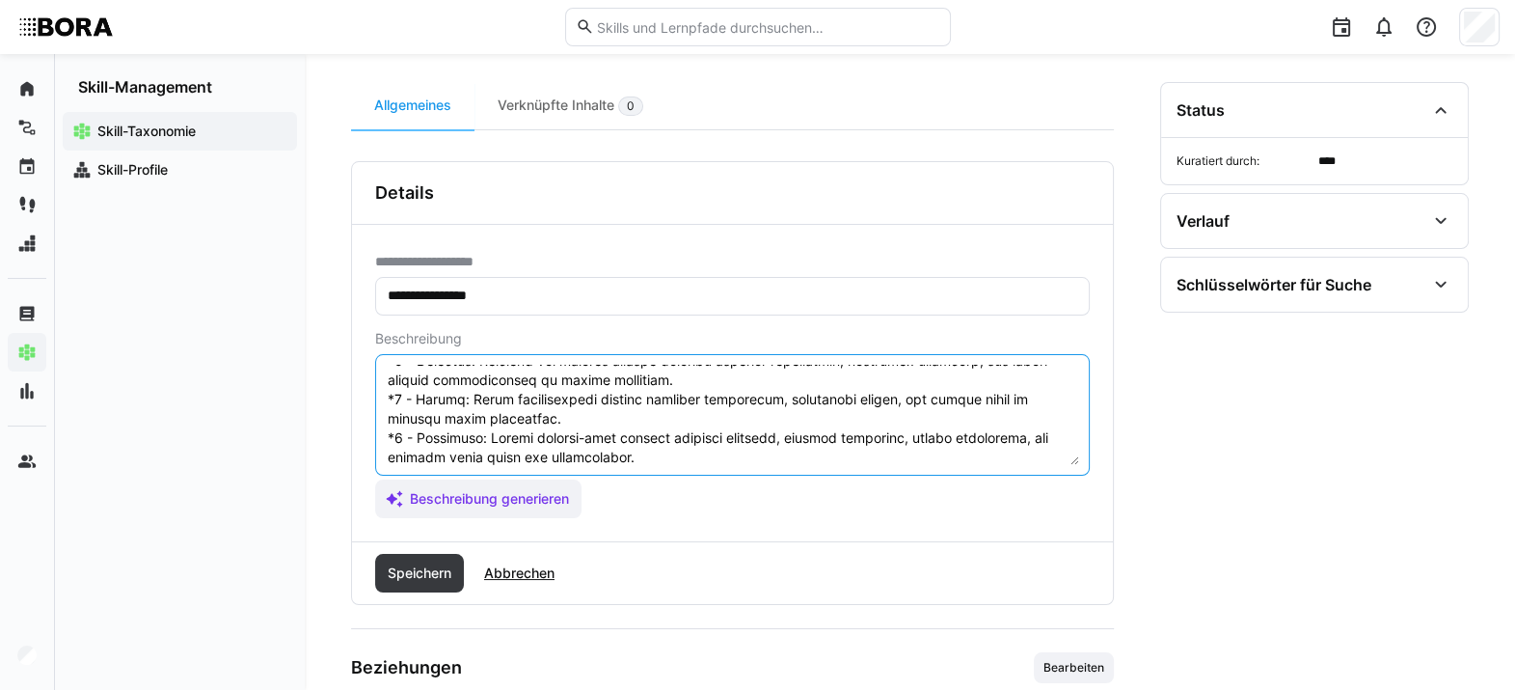
scroll to position [211, 0]
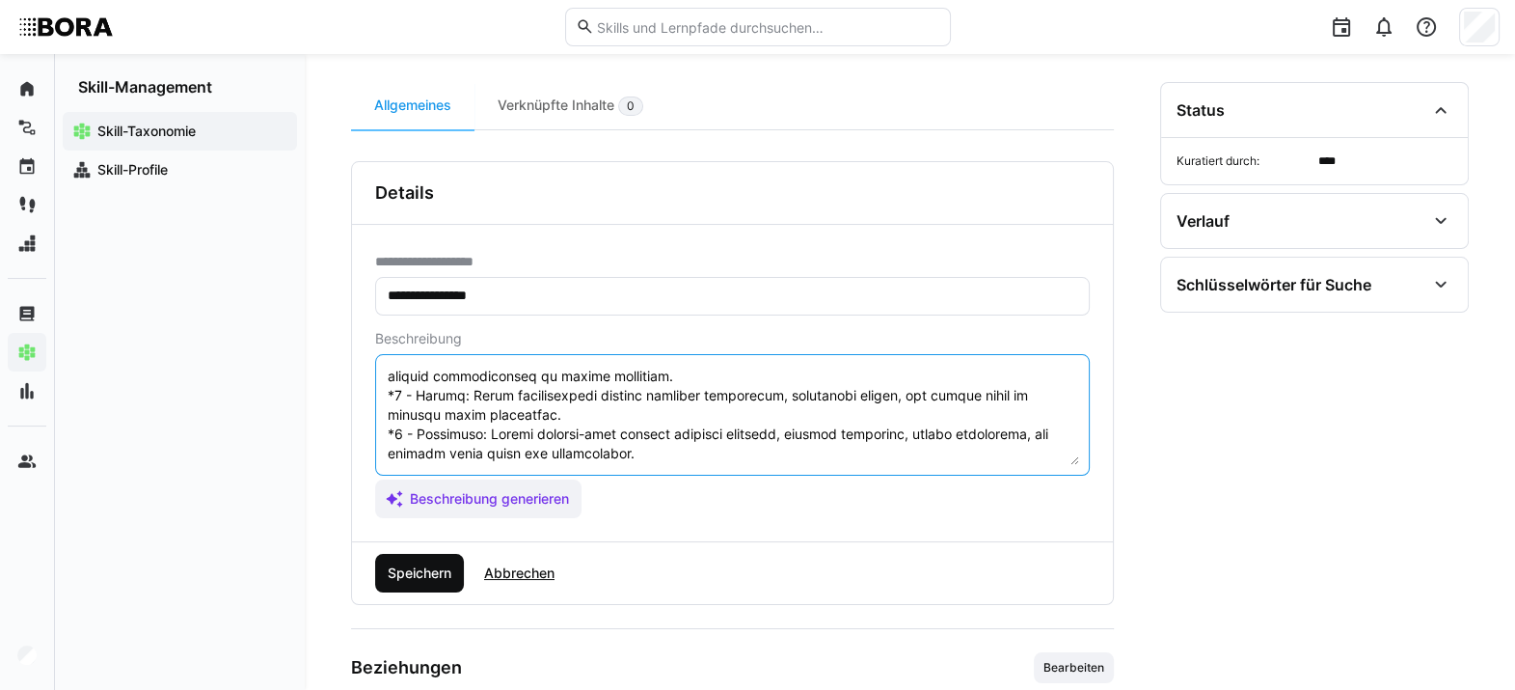
type textarea "Digital Branding refers to the strategic use of digital channels and platforms …"
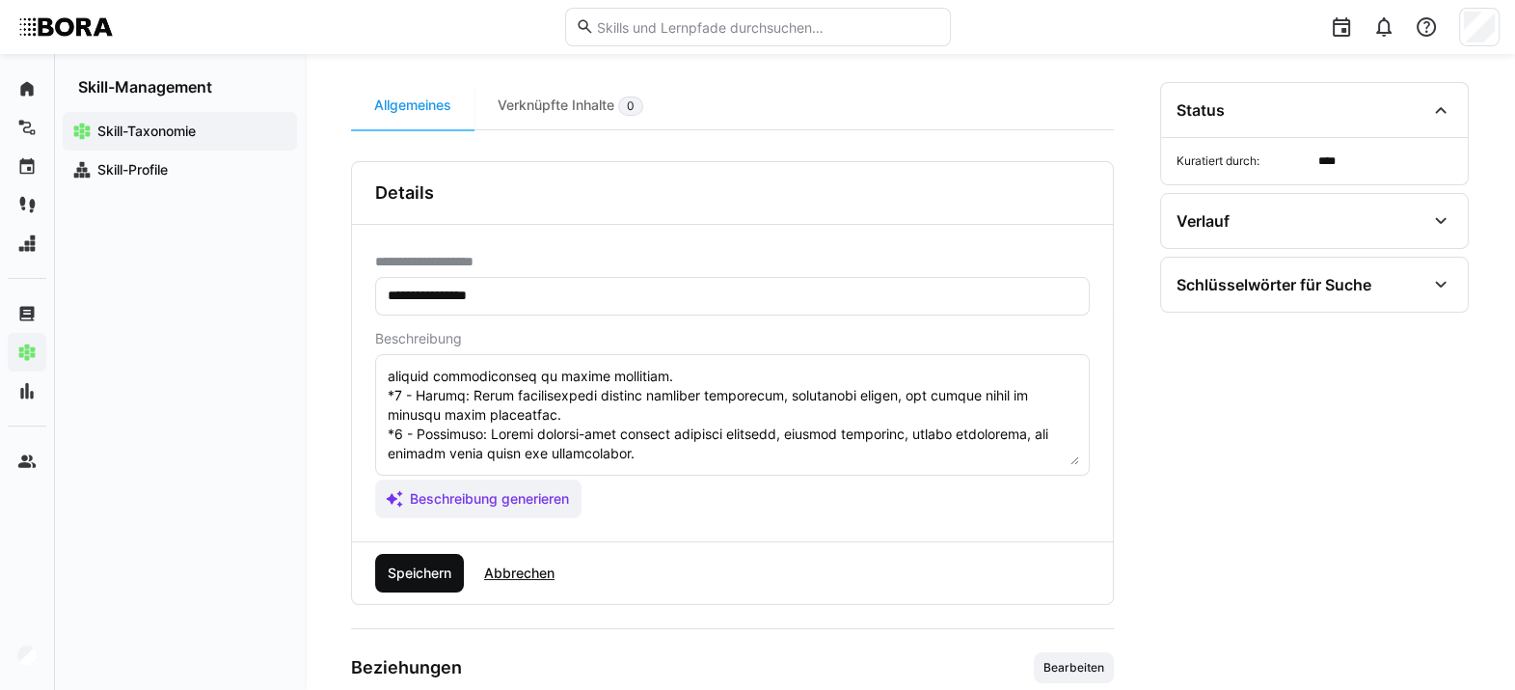
click at [407, 501] on span "Speichern" at bounding box center [419, 572] width 69 height 19
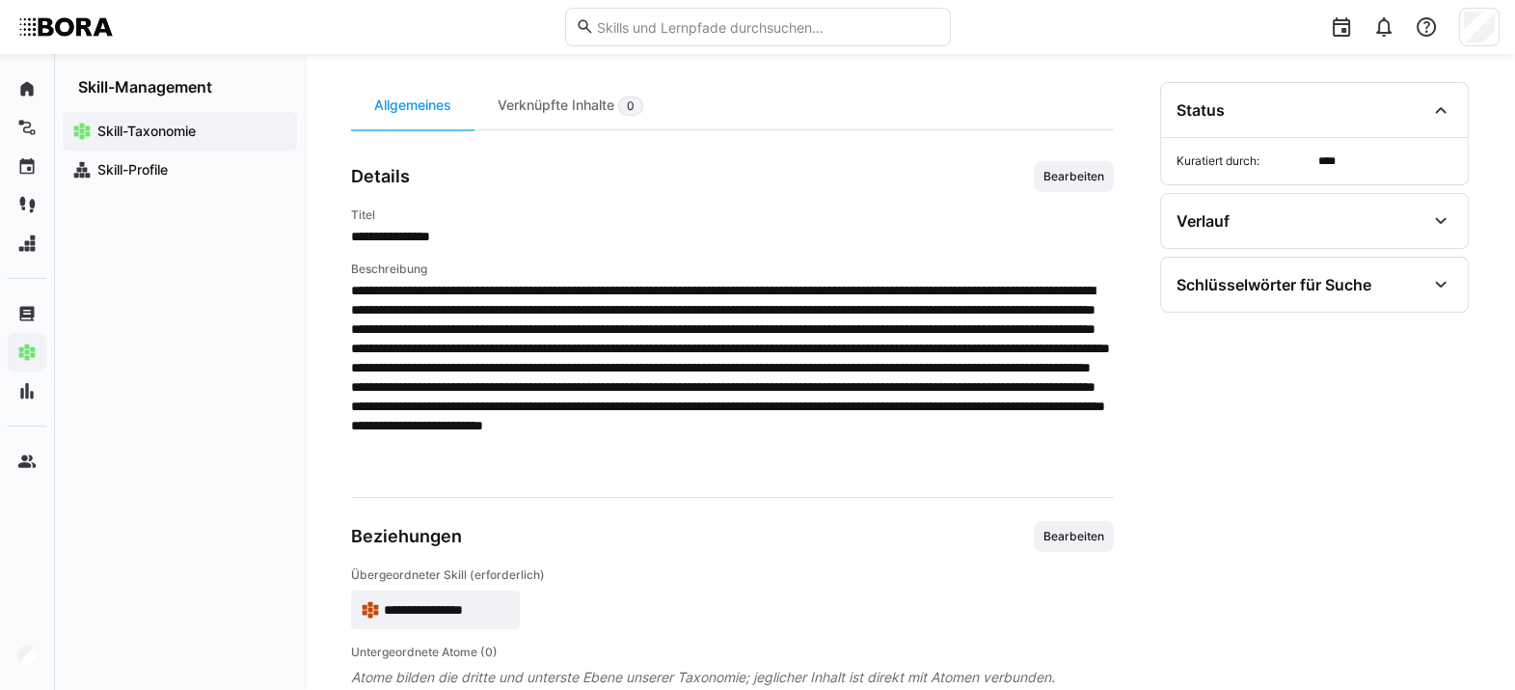
scroll to position [220, 0]
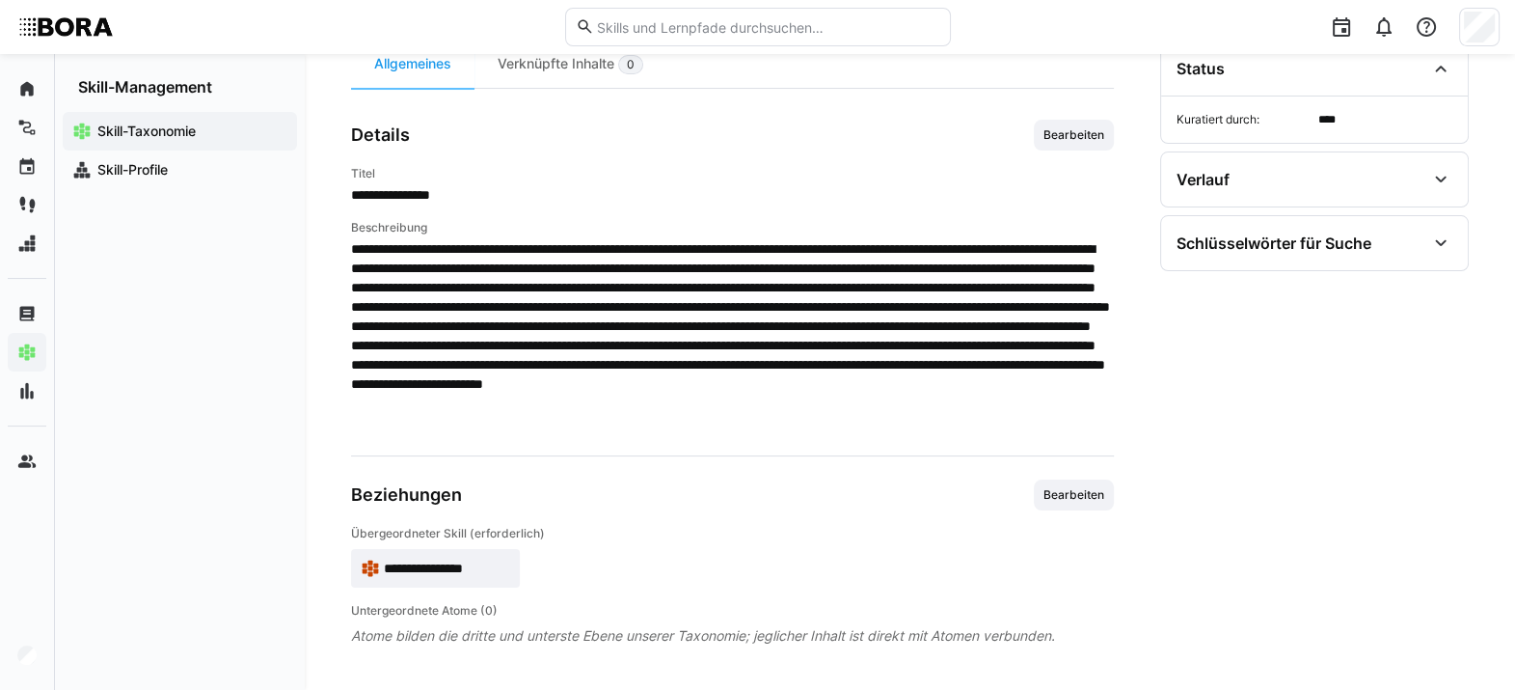
click at [447, 501] on span "**********" at bounding box center [447, 567] width 126 height 19
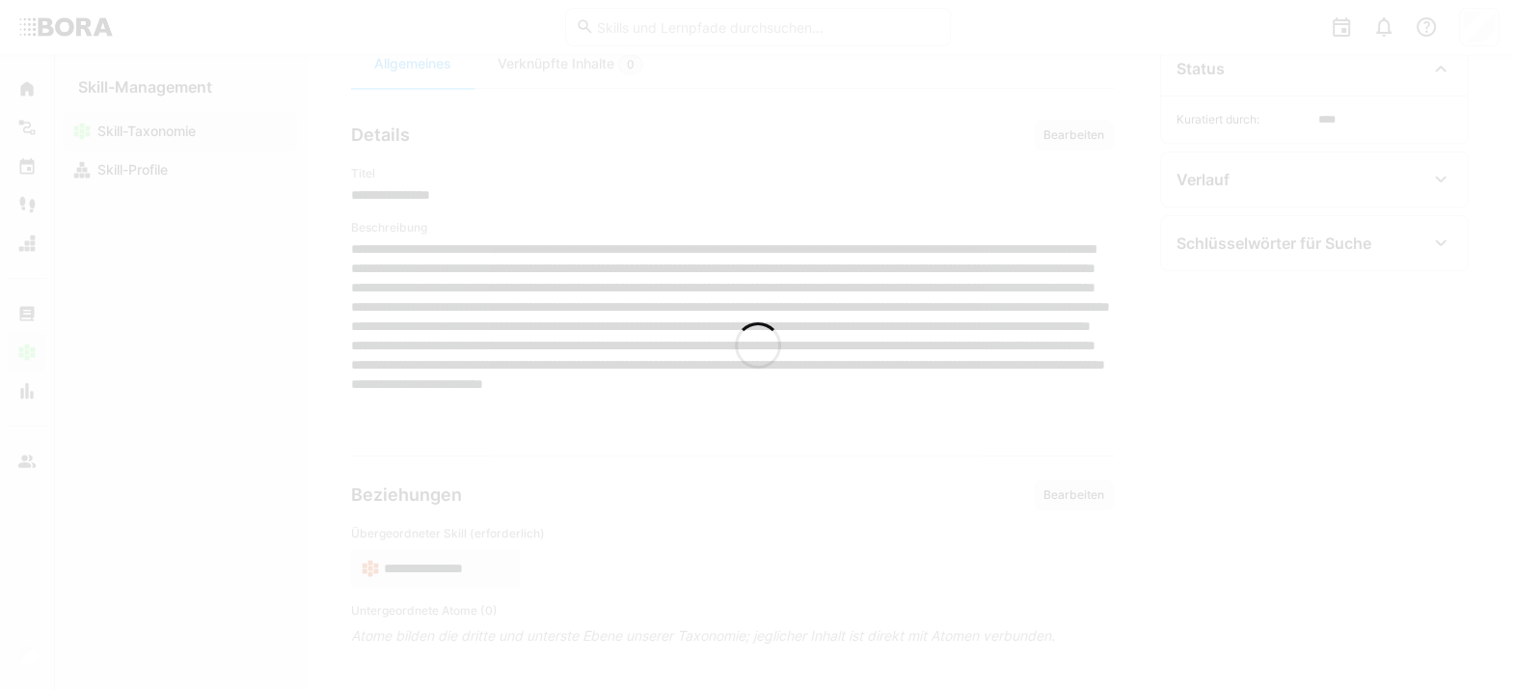
scroll to position [211, 0]
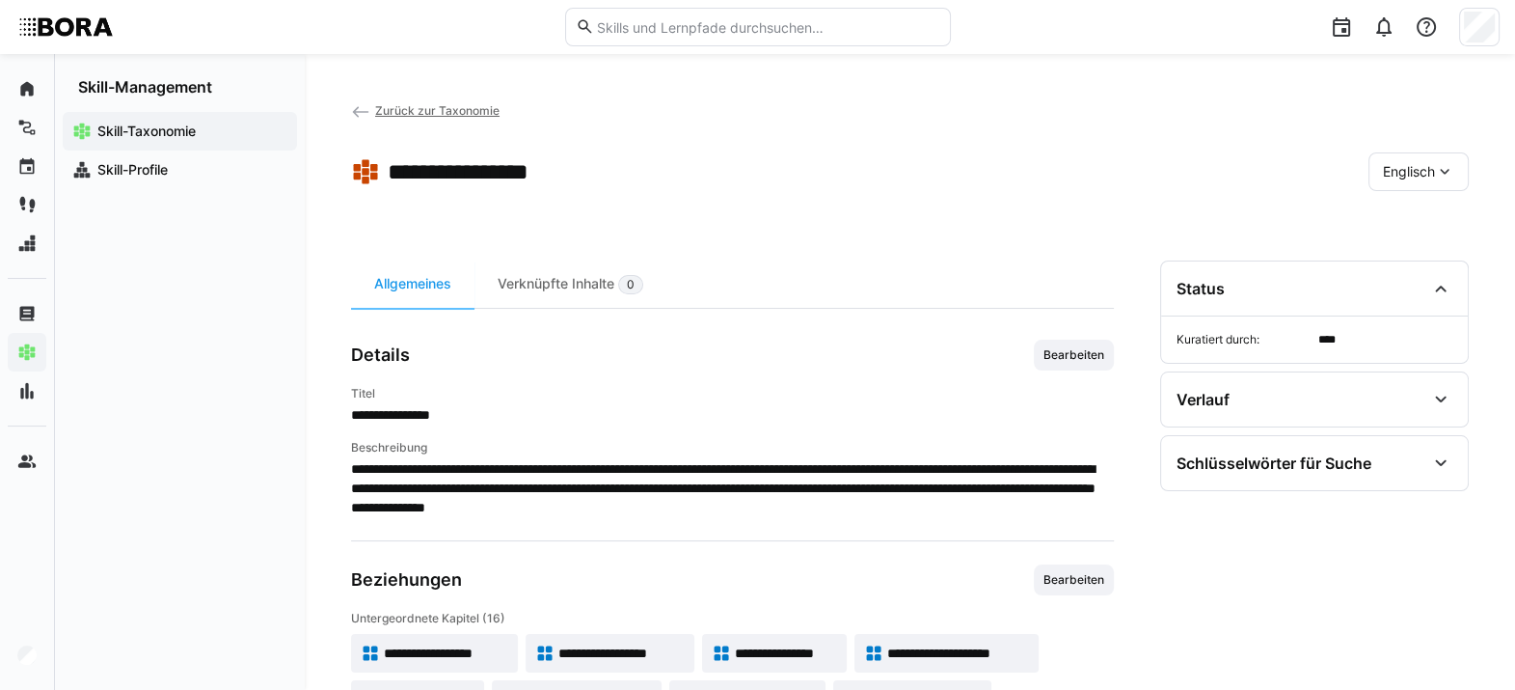
scroll to position [211, 0]
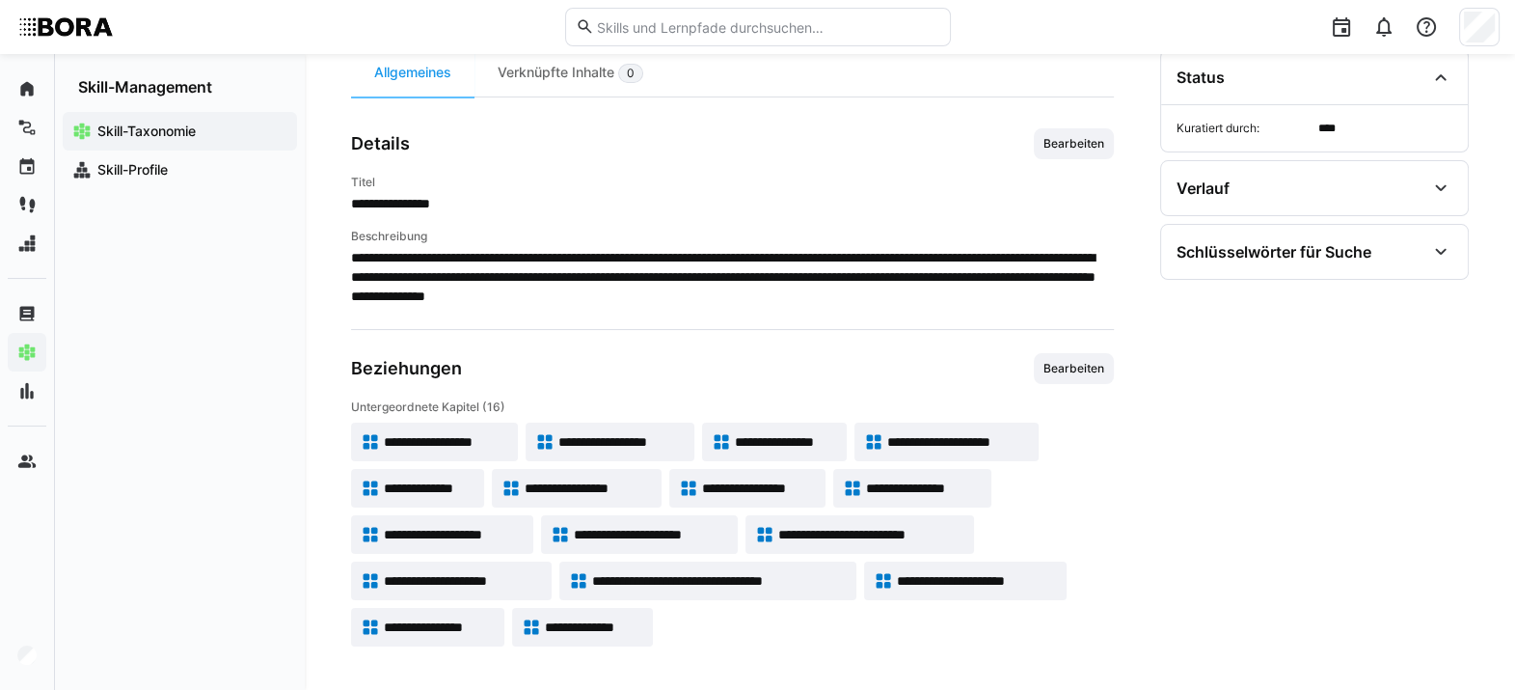
click at [897, 428] on app-skill-badge "**********" at bounding box center [947, 441] width 184 height 39
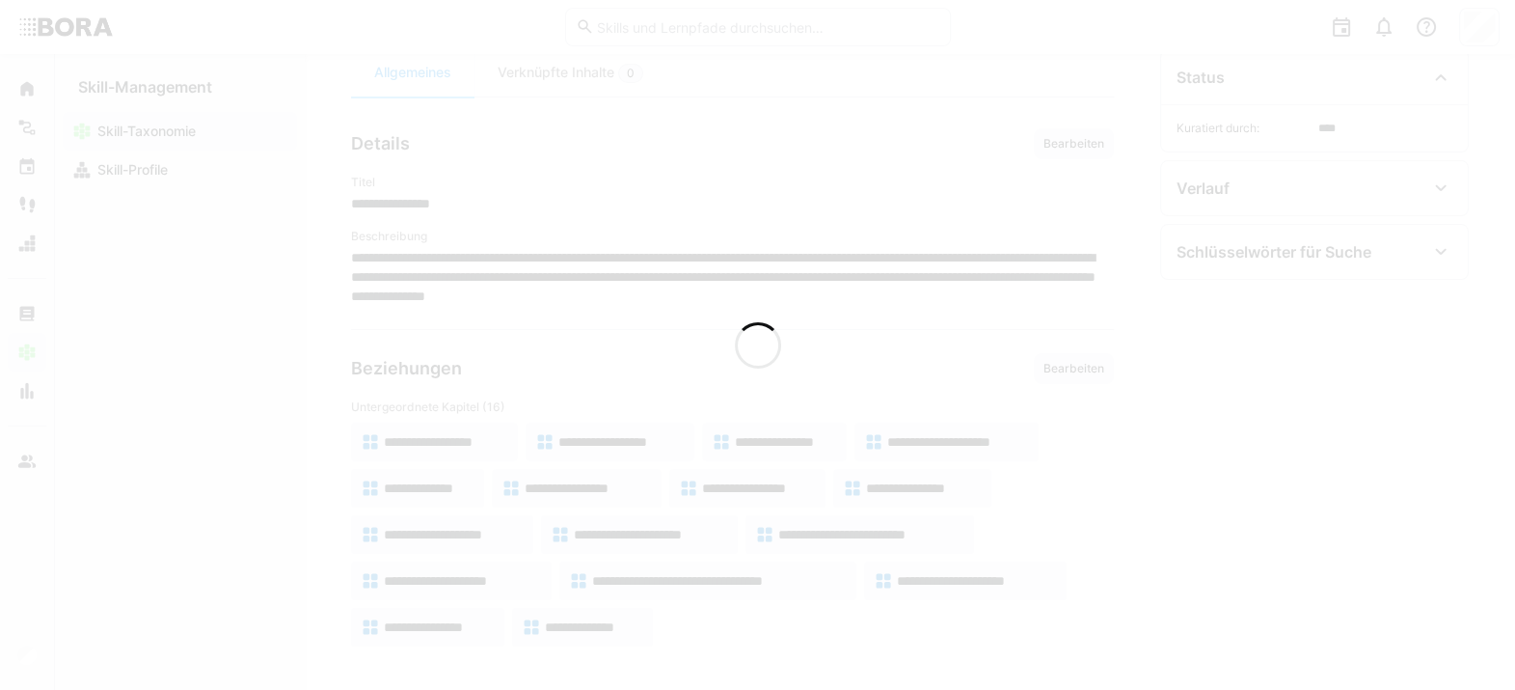
scroll to position [104, 0]
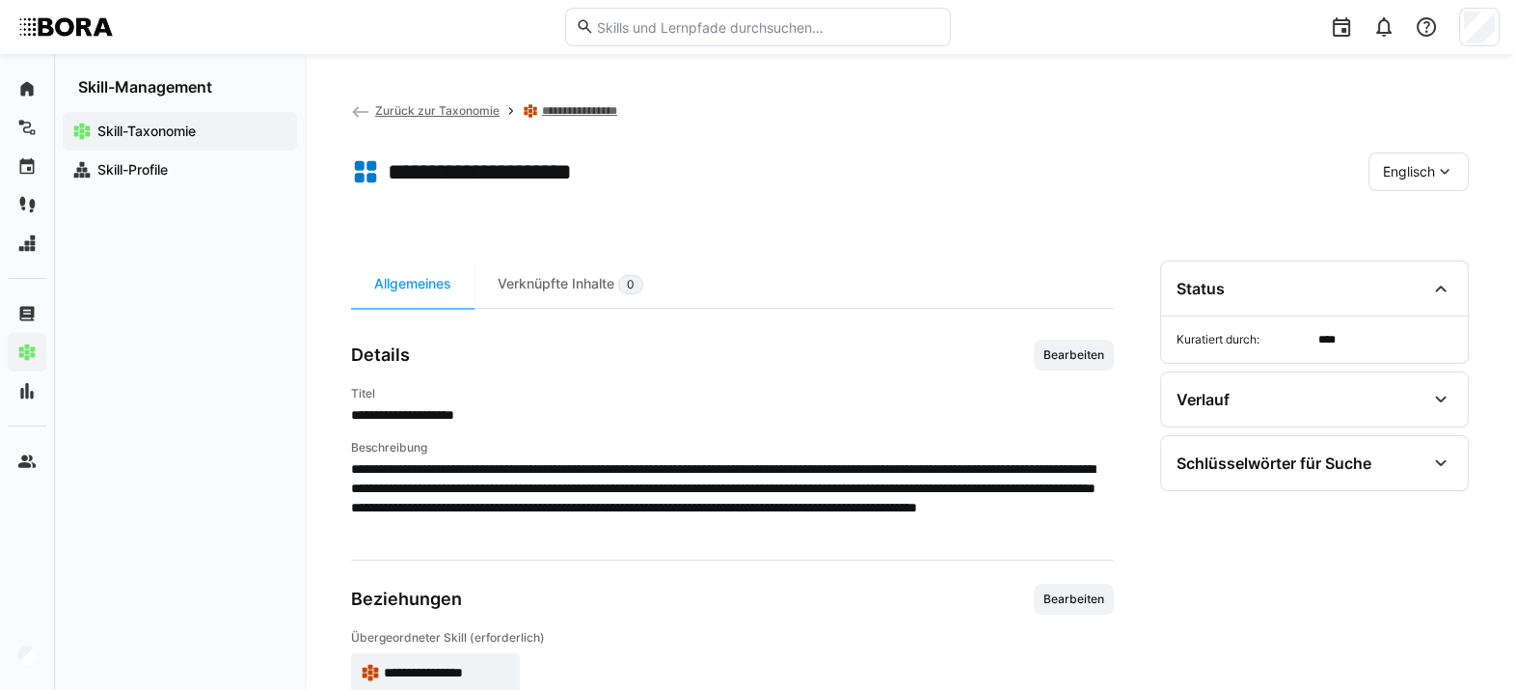
click at [1114, 183] on div "Englisch" at bounding box center [1419, 171] width 100 height 39
click at [1114, 214] on span "Deutsch" at bounding box center [1409, 222] width 52 height 19
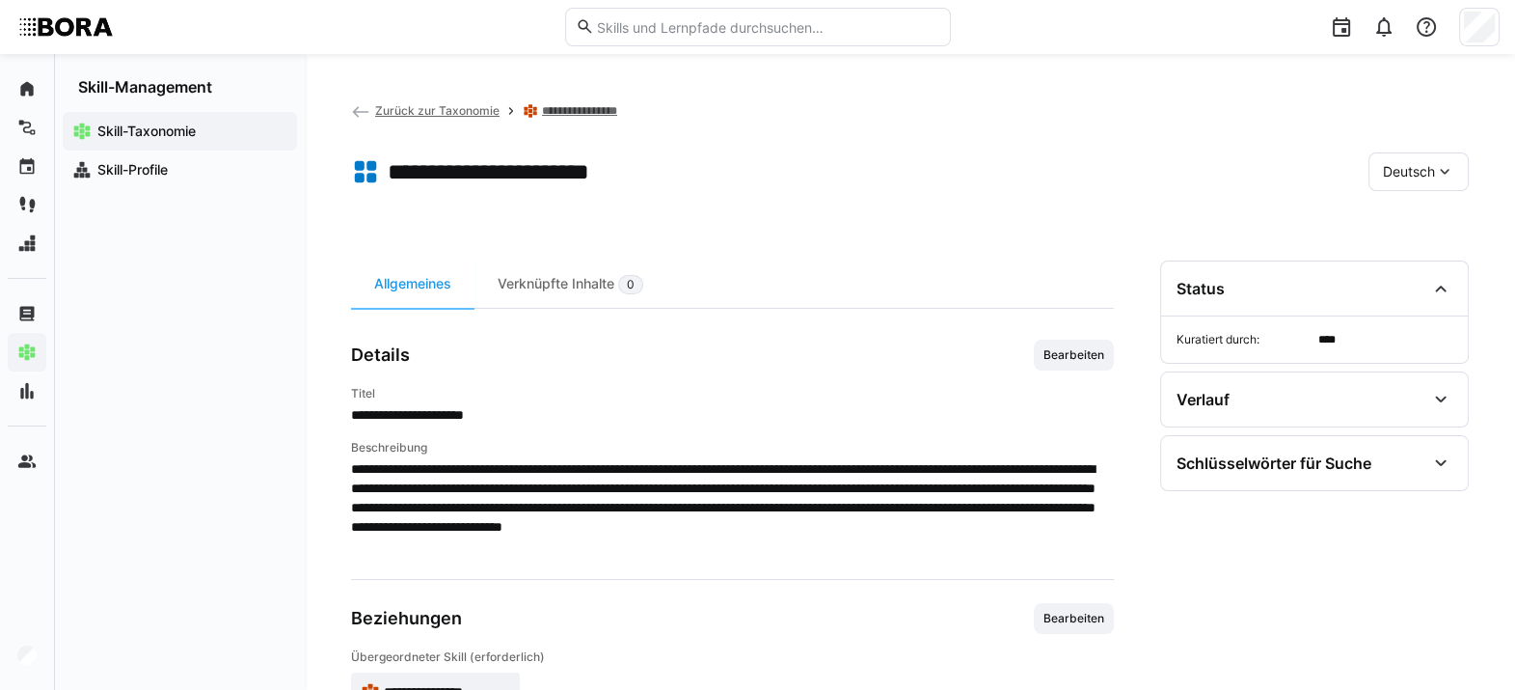
scroll to position [123, 0]
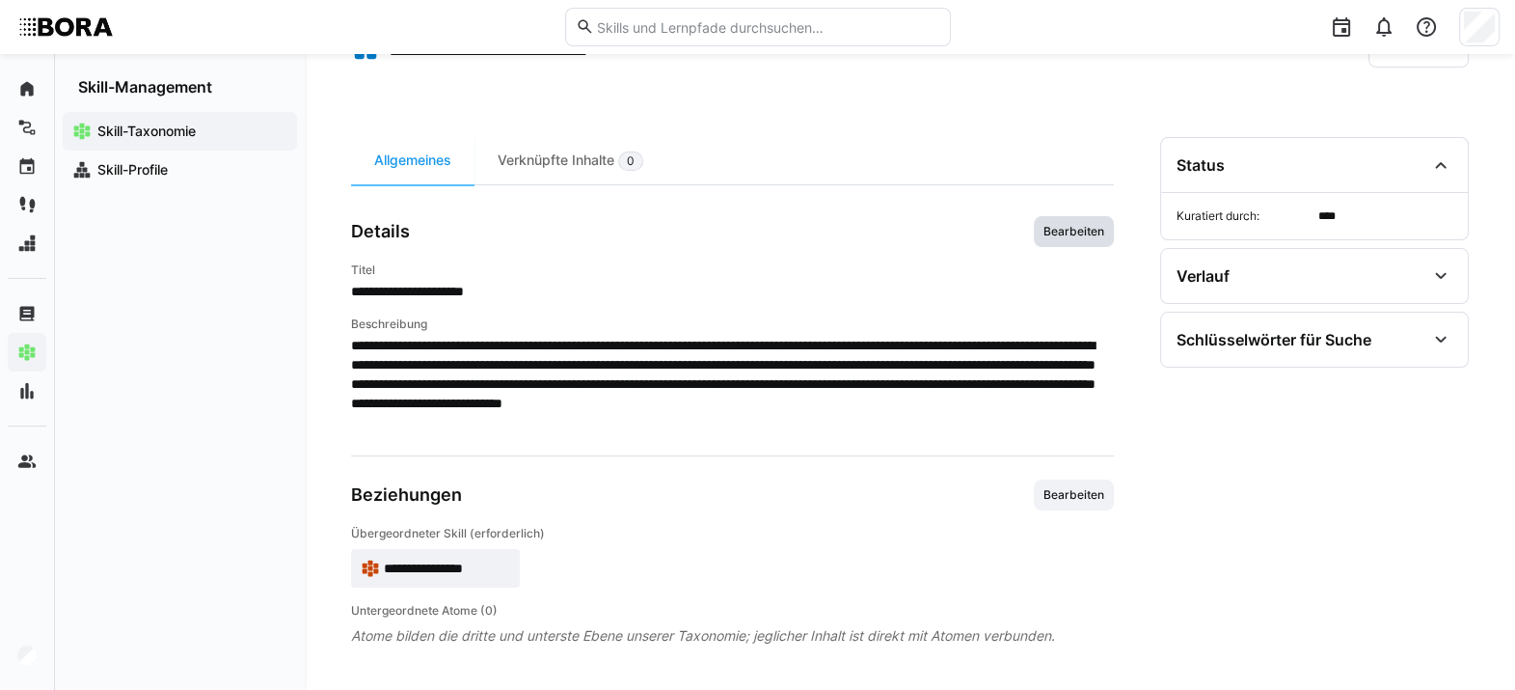
click at [1066, 241] on span "Bearbeiten" at bounding box center [1074, 231] width 80 height 31
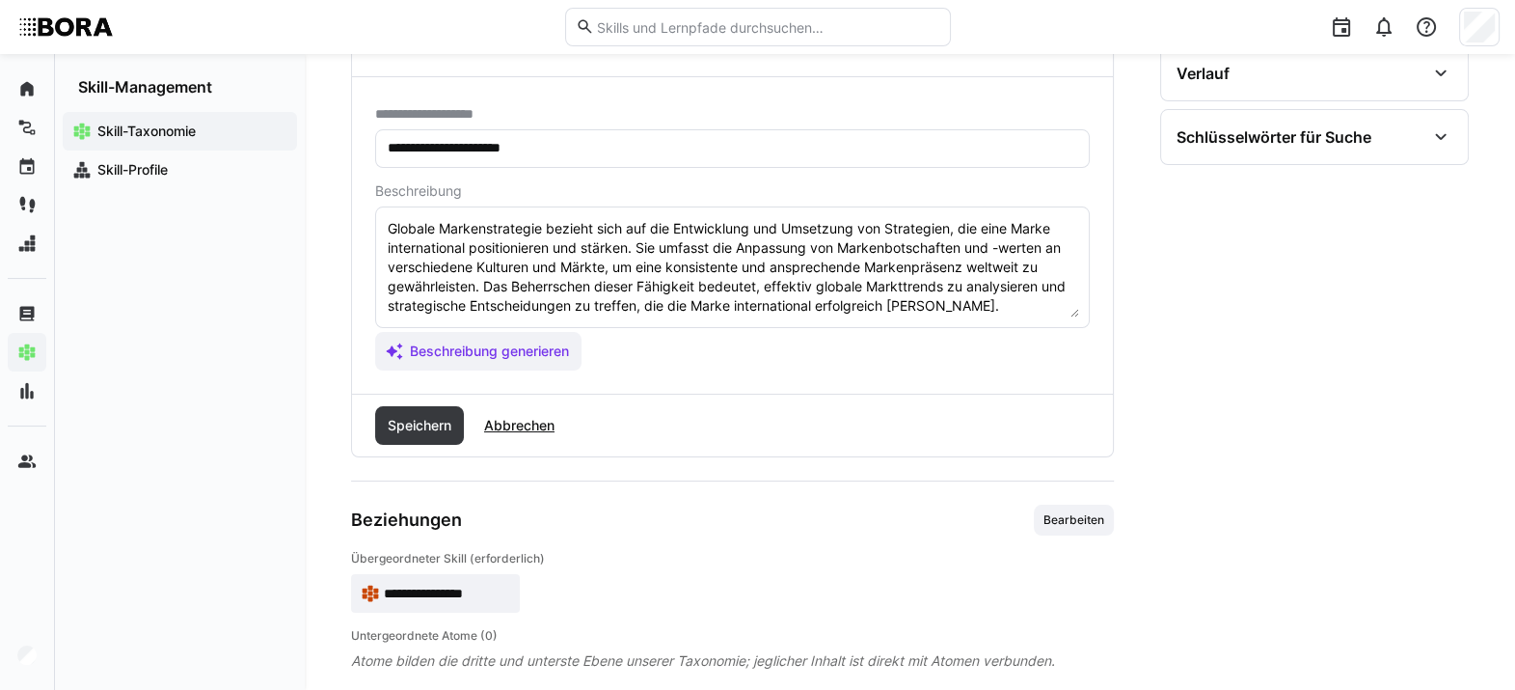
scroll to position [328, 0]
click at [1003, 304] on textarea "Globale Markenstrategie bezieht sich auf die Entwicklung und Umsetzung von Stra…" at bounding box center [732, 265] width 693 height 100
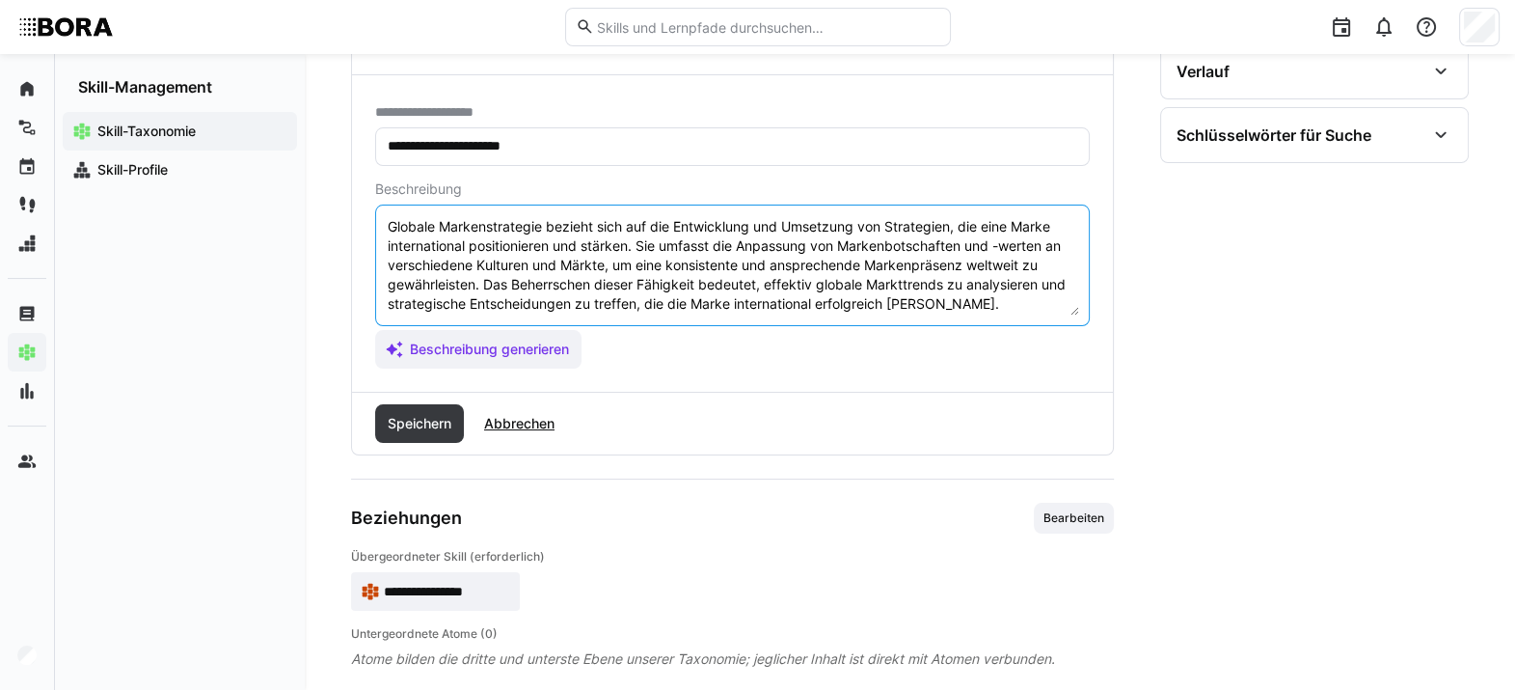
scroll to position [15, 0]
paste textarea "*1 - Anfänger: *2 - Mittelstufe: *3 - Fortgeschritten: *4 - Experte: *5 - Starl…"
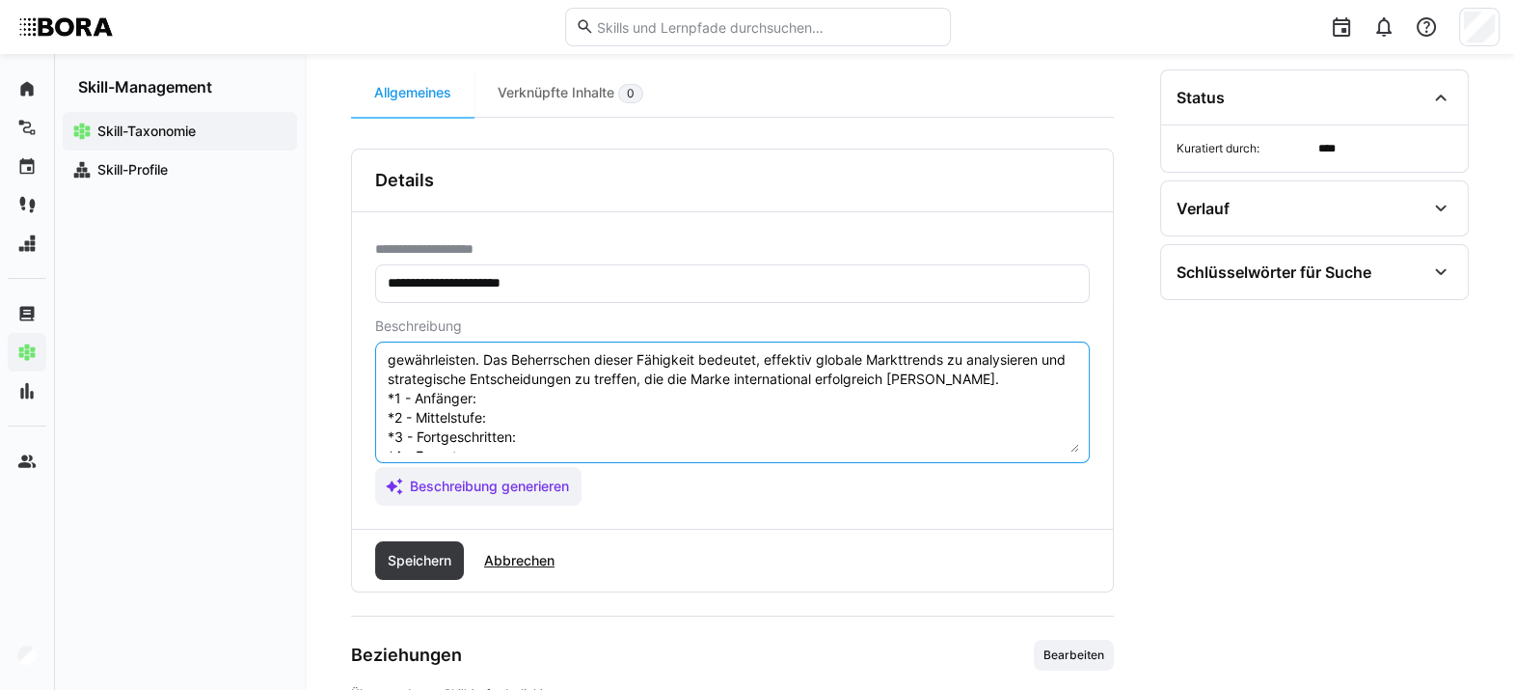
scroll to position [54, 0]
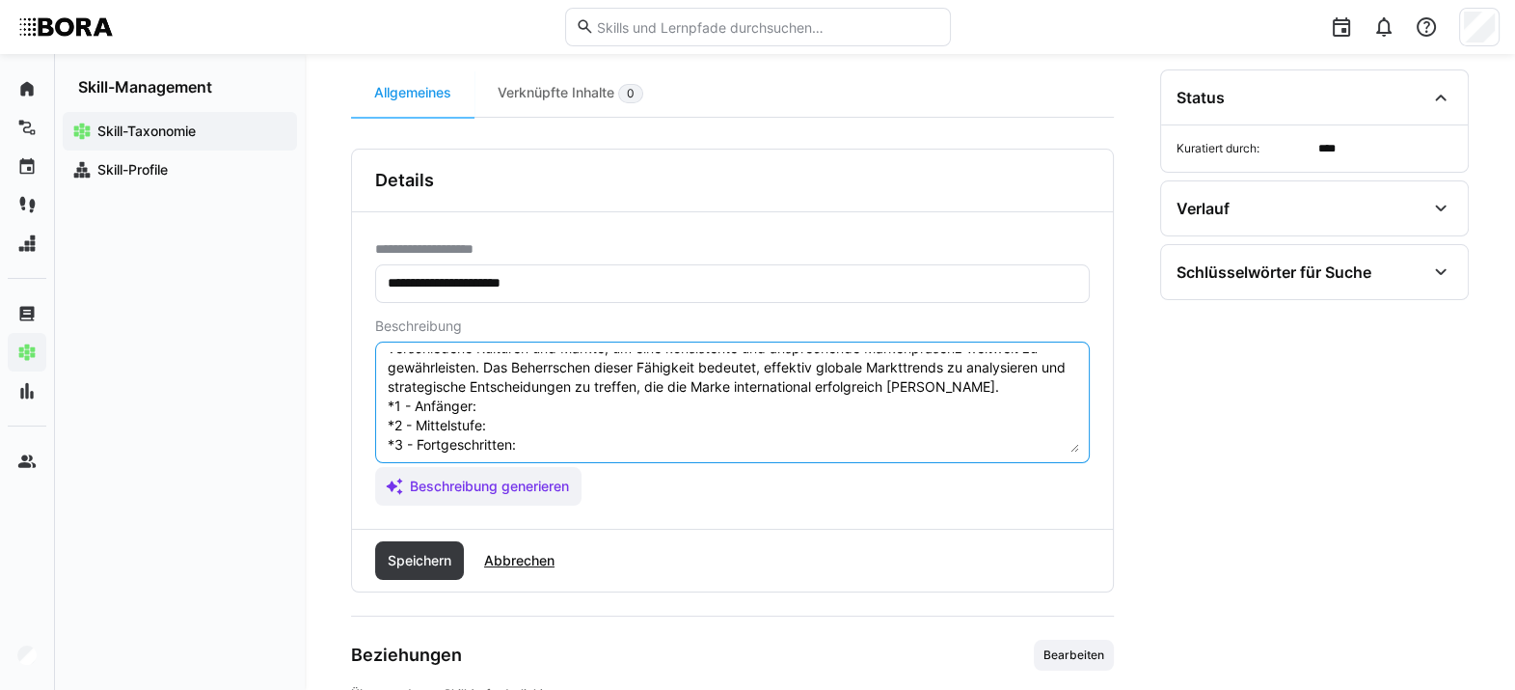
click at [493, 401] on textarea "Globale Markenstrategie bezieht sich auf die Entwicklung und Umsetzung von Stra…" at bounding box center [732, 402] width 693 height 100
paste textarea "Grundverständnis für globale Markenführung, kennt wichtige Faktoren für interna…"
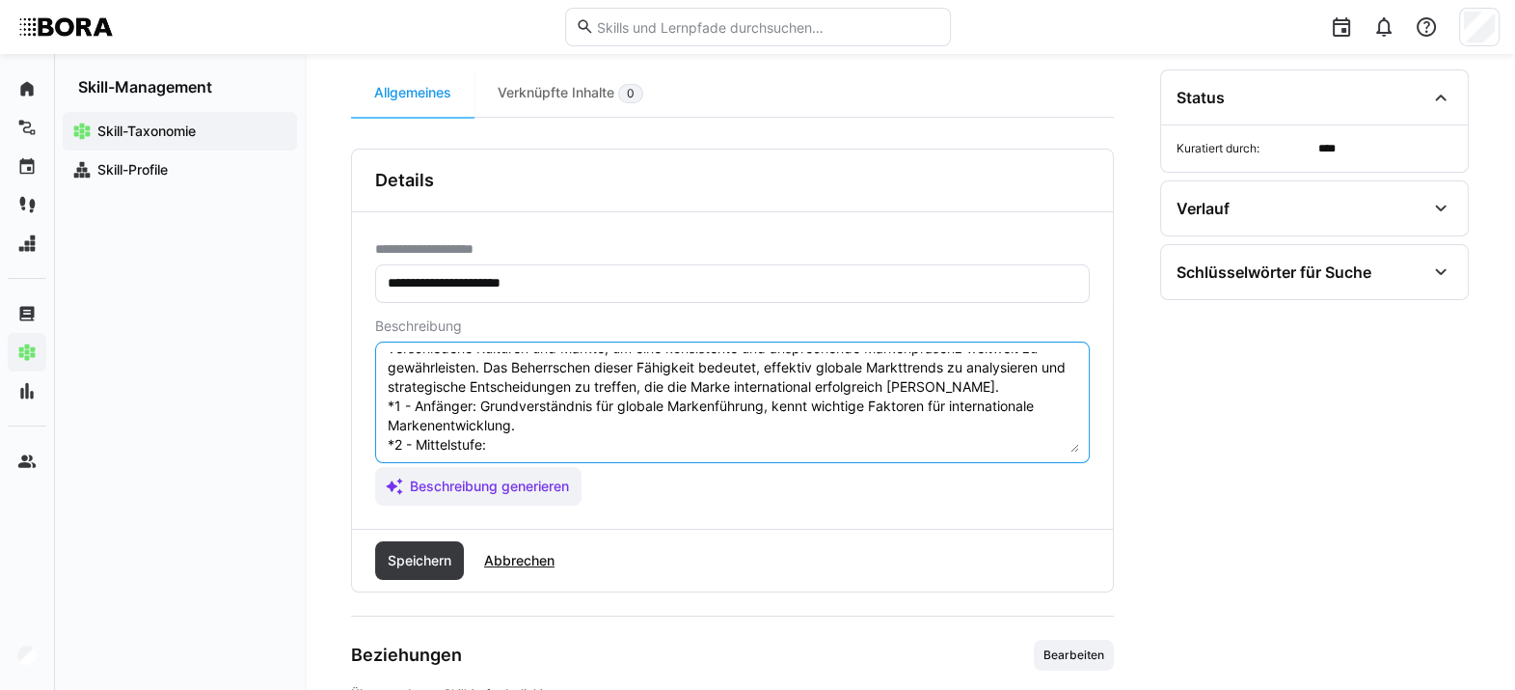
click at [526, 449] on textarea "Globale Markenstrategie bezieht sich auf die Entwicklung und Umsetzung von Stra…" at bounding box center [732, 402] width 693 height 100
paste textarea "Unterstützt bei der Umsetzung globaler Markeninitiativen und versteht die Herau…"
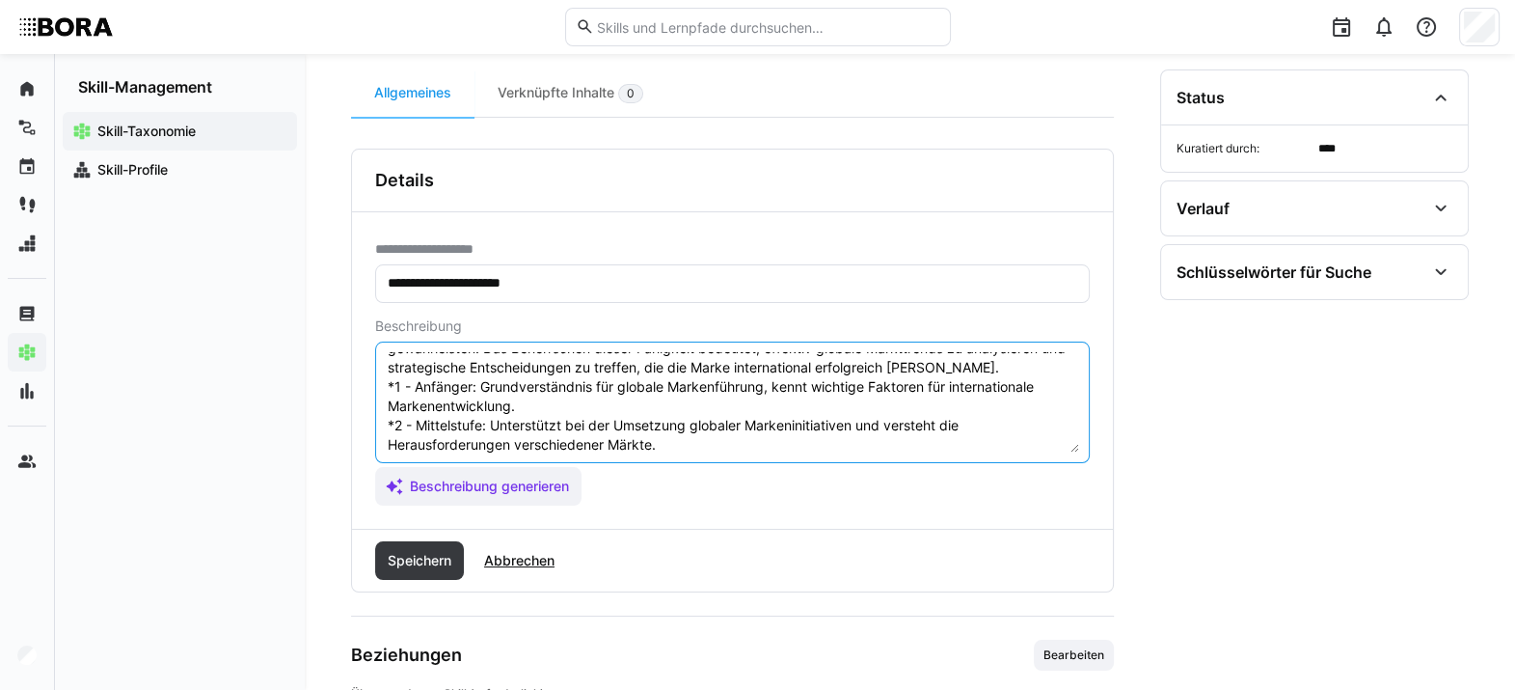
scroll to position [105, 0]
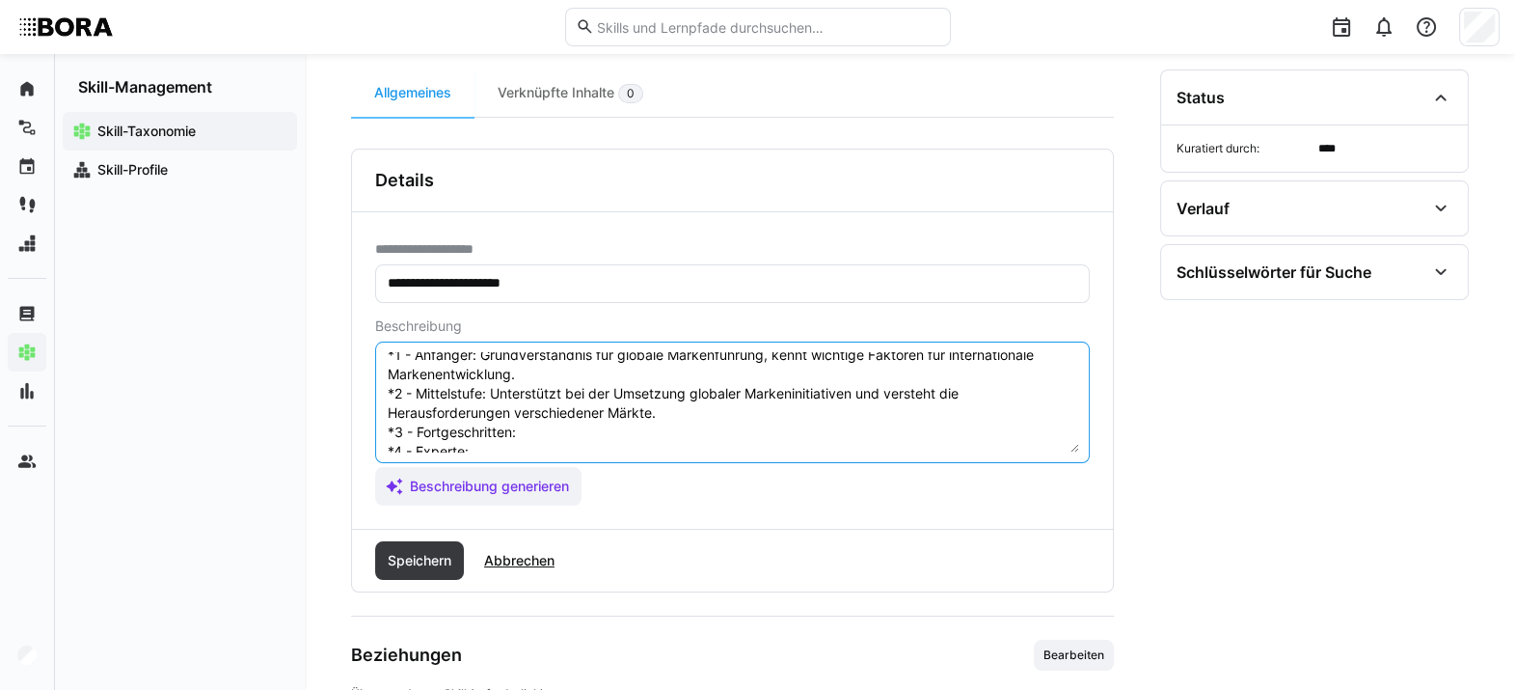
click at [632, 435] on textarea "Globale Markenstrategie bezieht sich auf die Entwicklung und Umsetzung von Stra…" at bounding box center [732, 402] width 693 height 100
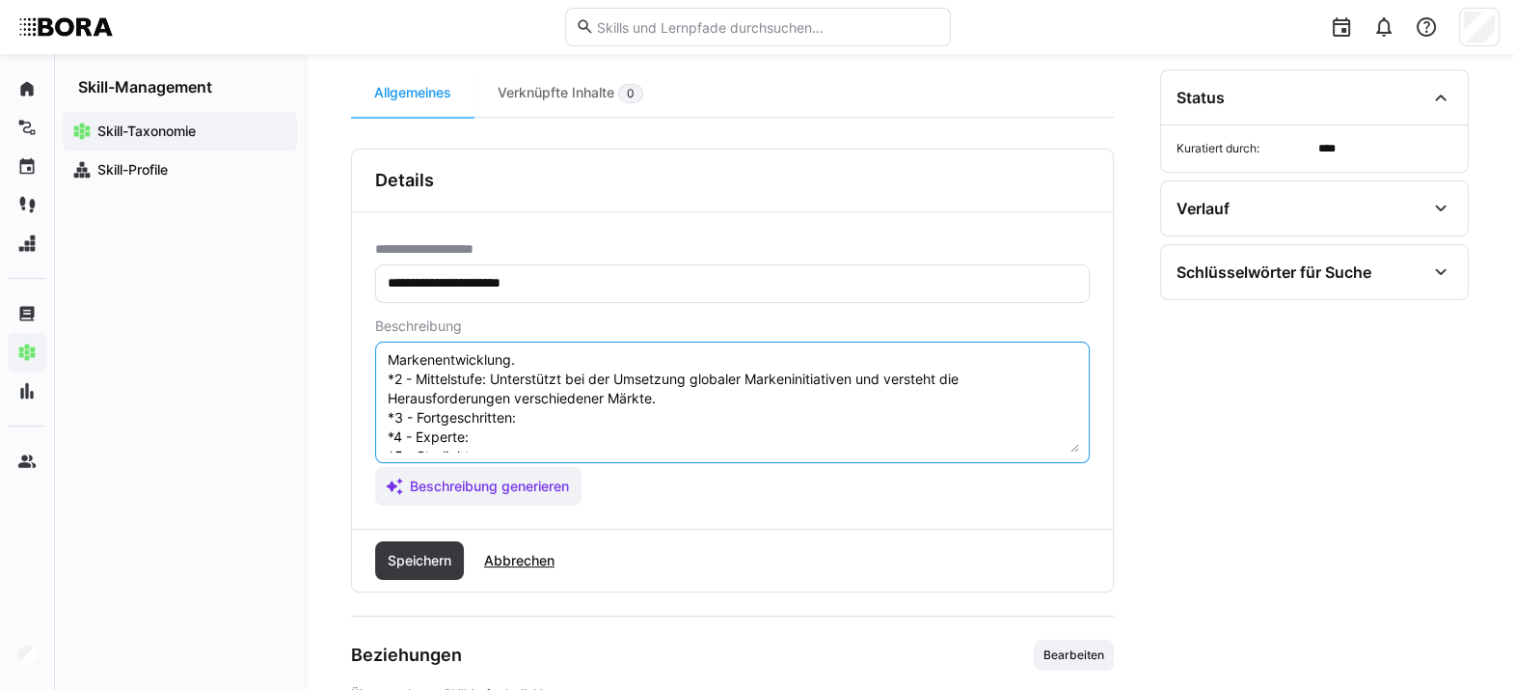
paste textarea "Koordiniert und steuert globale Markenprojekte, berücksichtigt kulturelle und r…"
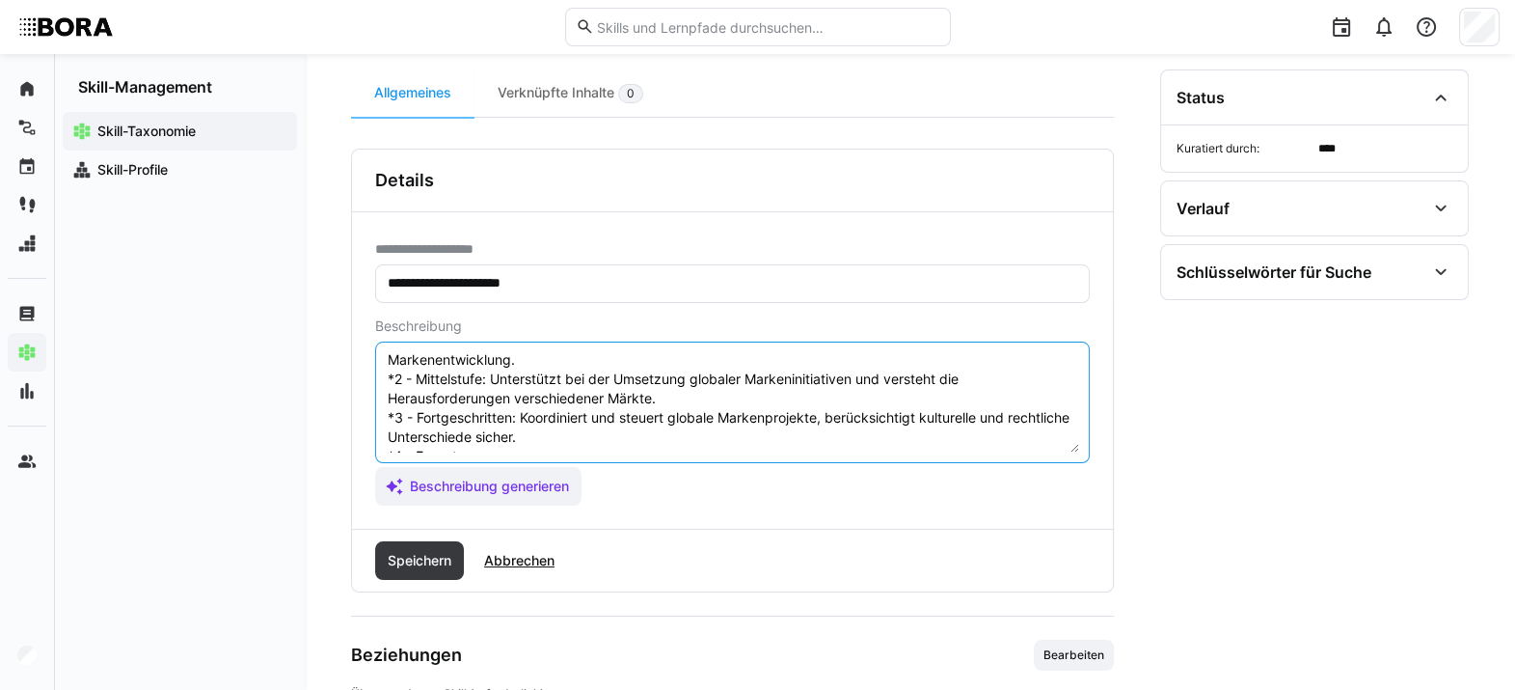
scroll to position [174, 0]
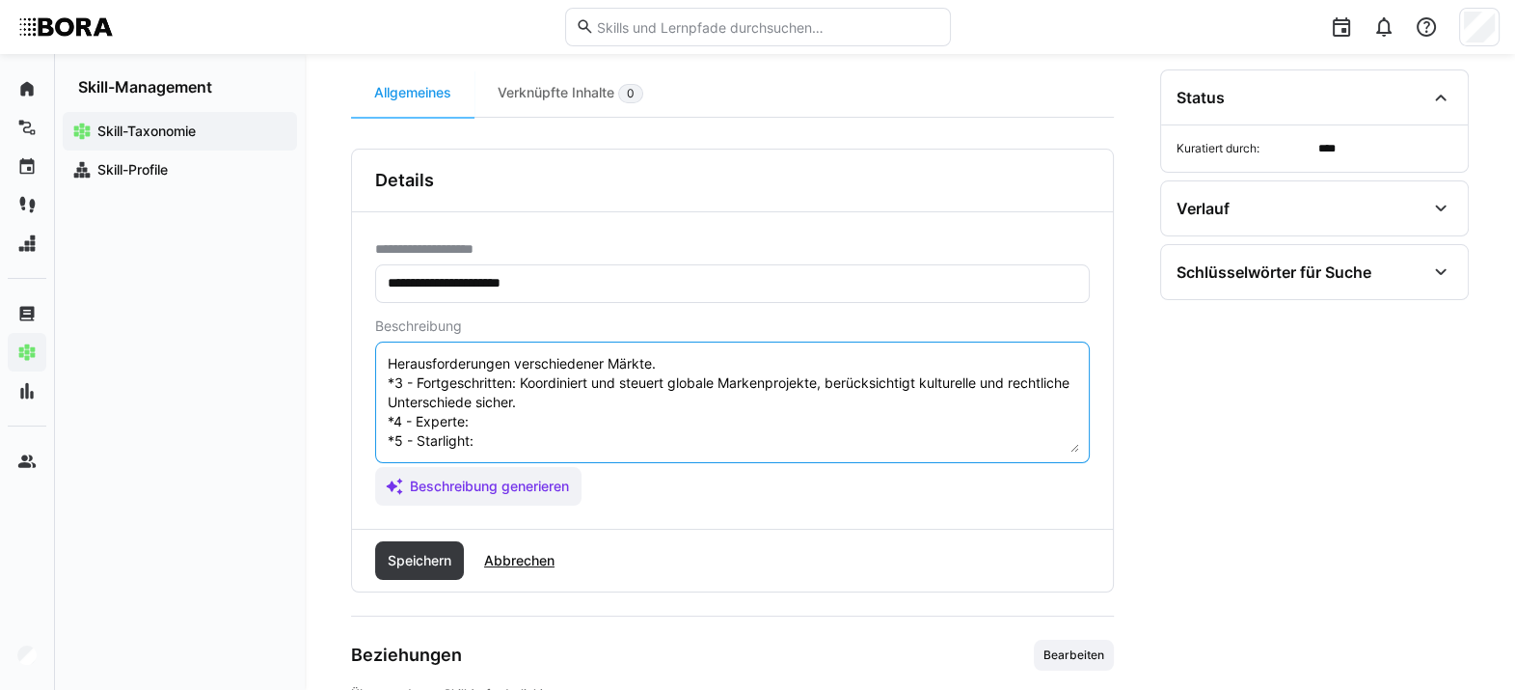
click at [556, 394] on textarea "Globale Markenstrategie bezieht sich auf die Entwicklung und Umsetzung von Stra…" at bounding box center [732, 402] width 693 height 100
paste textarea "Entwickelt komplexe globale Markenstrategien und verantwortet deren Umsetzung i…"
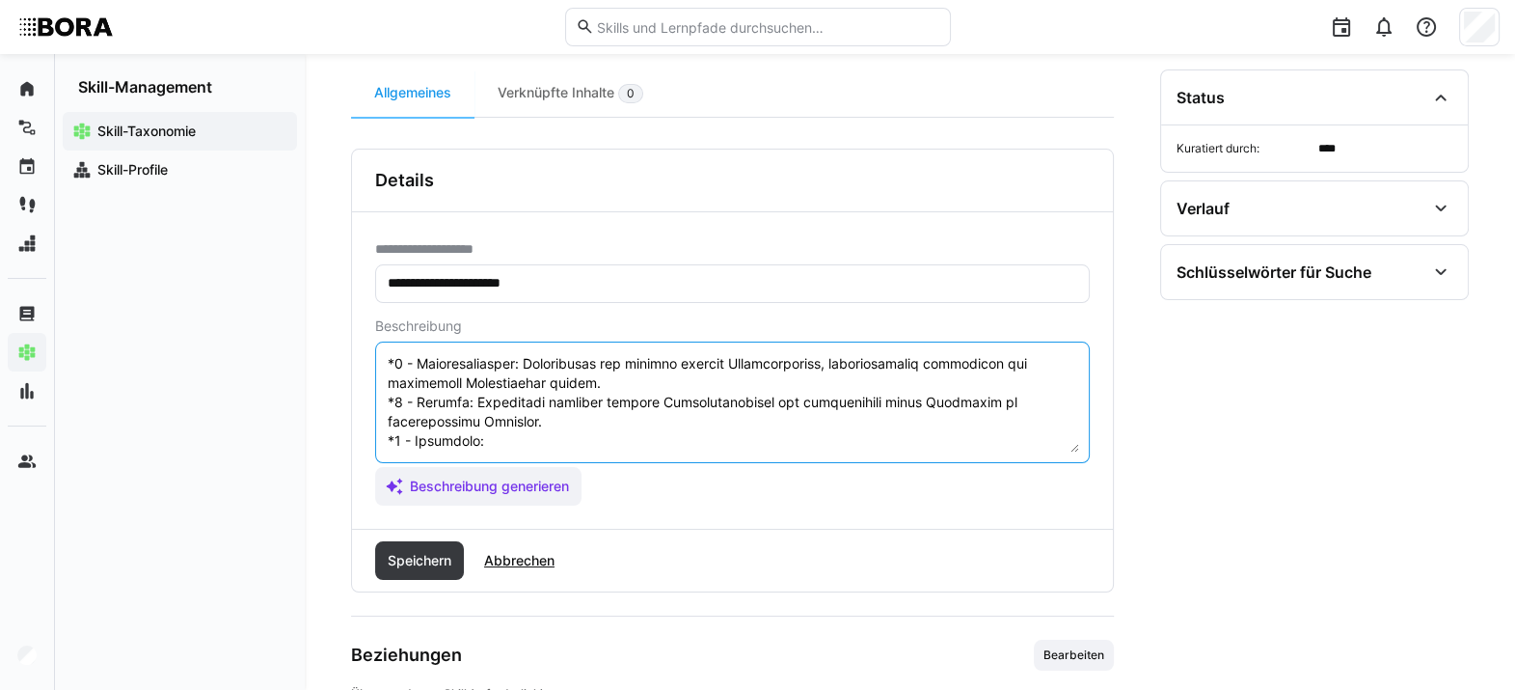
scroll to position [192, 0]
click at [601, 416] on textarea at bounding box center [732, 402] width 693 height 100
paste textarea "Formuliert unternehmensweite globale Markenstrategien, setzt Standards und vert…"
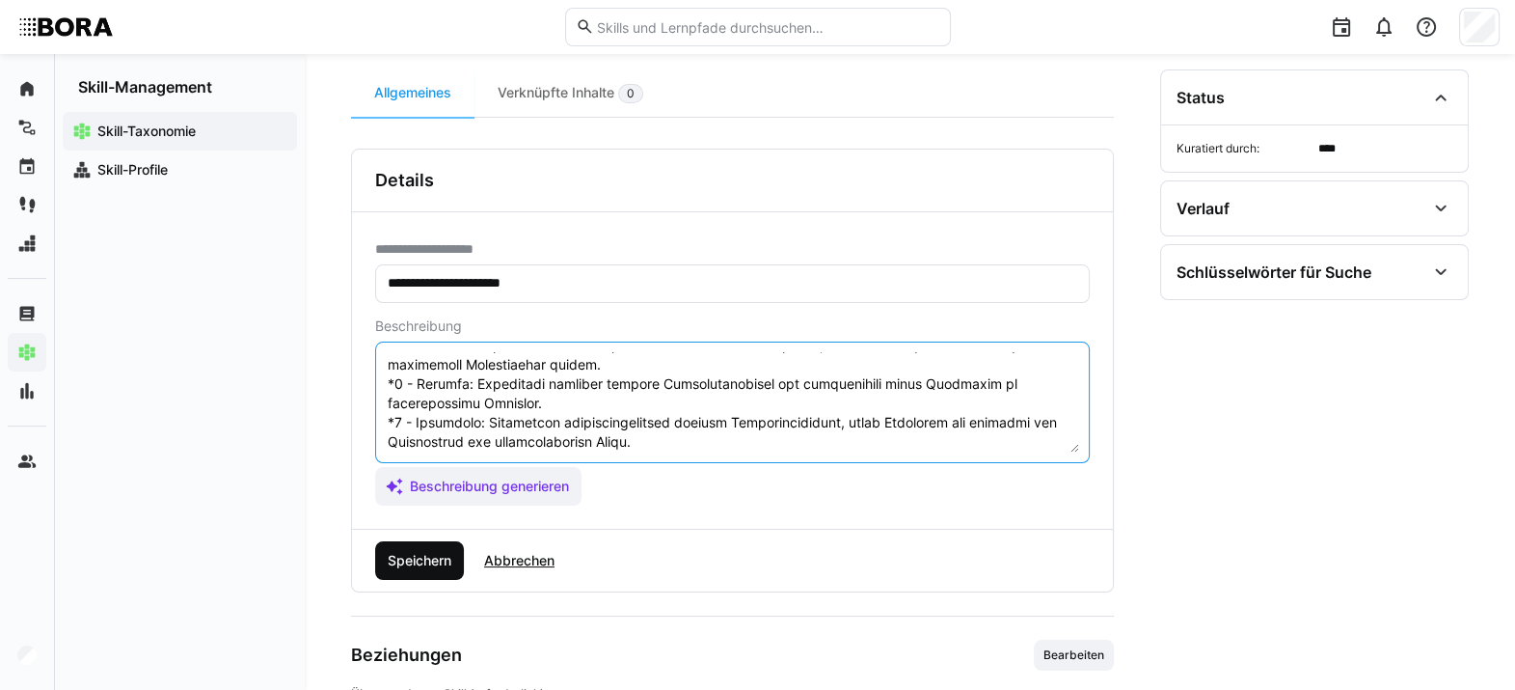
type textarea "Loremip Dolorsitametcon adipisc elit sed doe Temporincid utl Etdolorem ali Enim…"
click at [424, 501] on span "Speichern" at bounding box center [419, 560] width 69 height 19
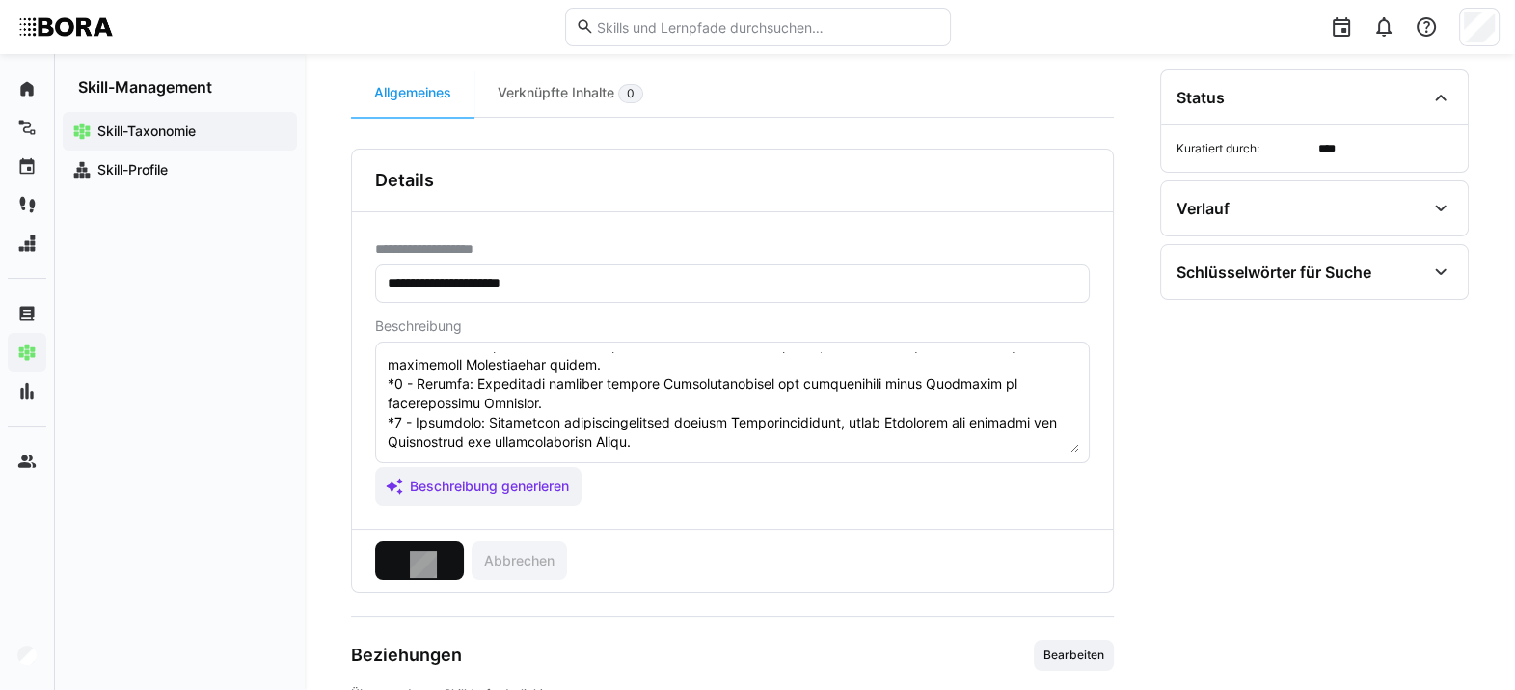
scroll to position [0, 0]
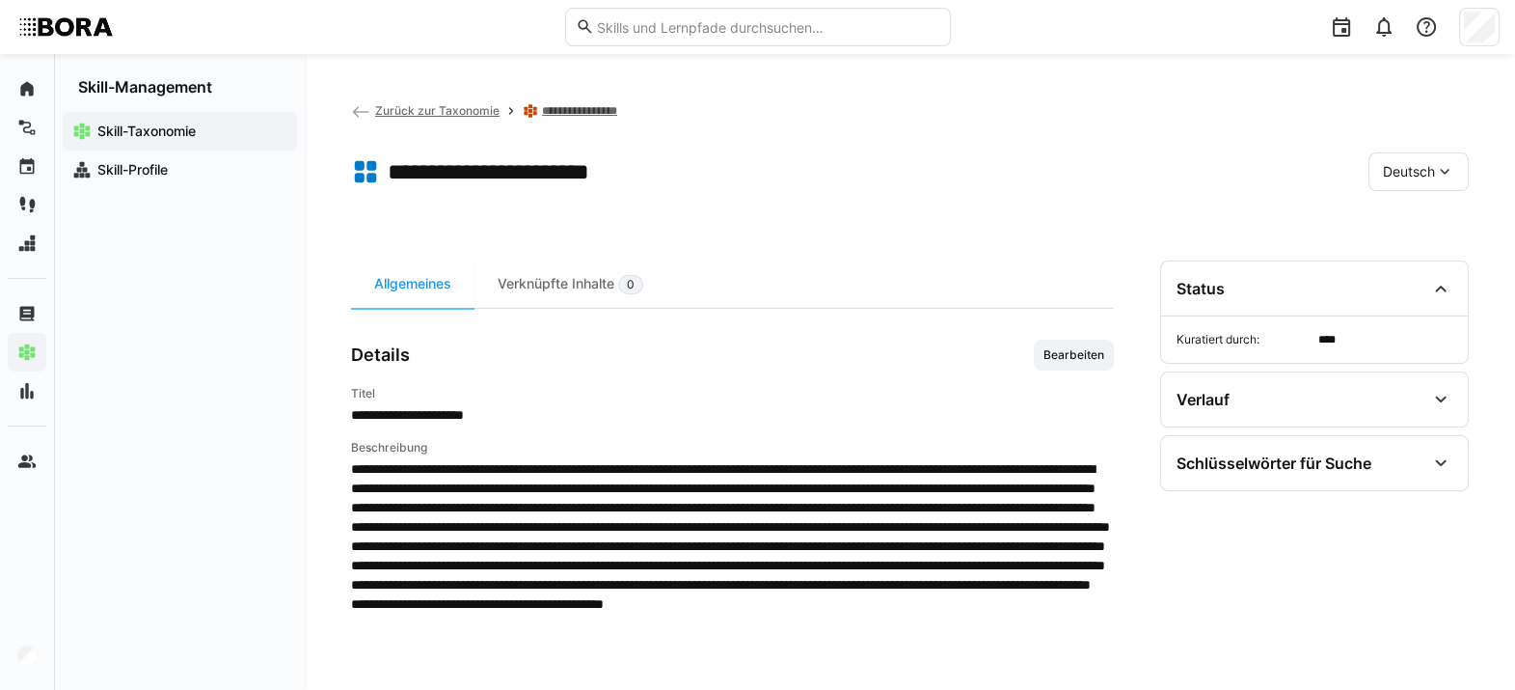
click at [1114, 174] on eds-icon at bounding box center [1444, 171] width 19 height 19
click at [1114, 265] on span "Englisch" at bounding box center [1409, 263] width 52 height 19
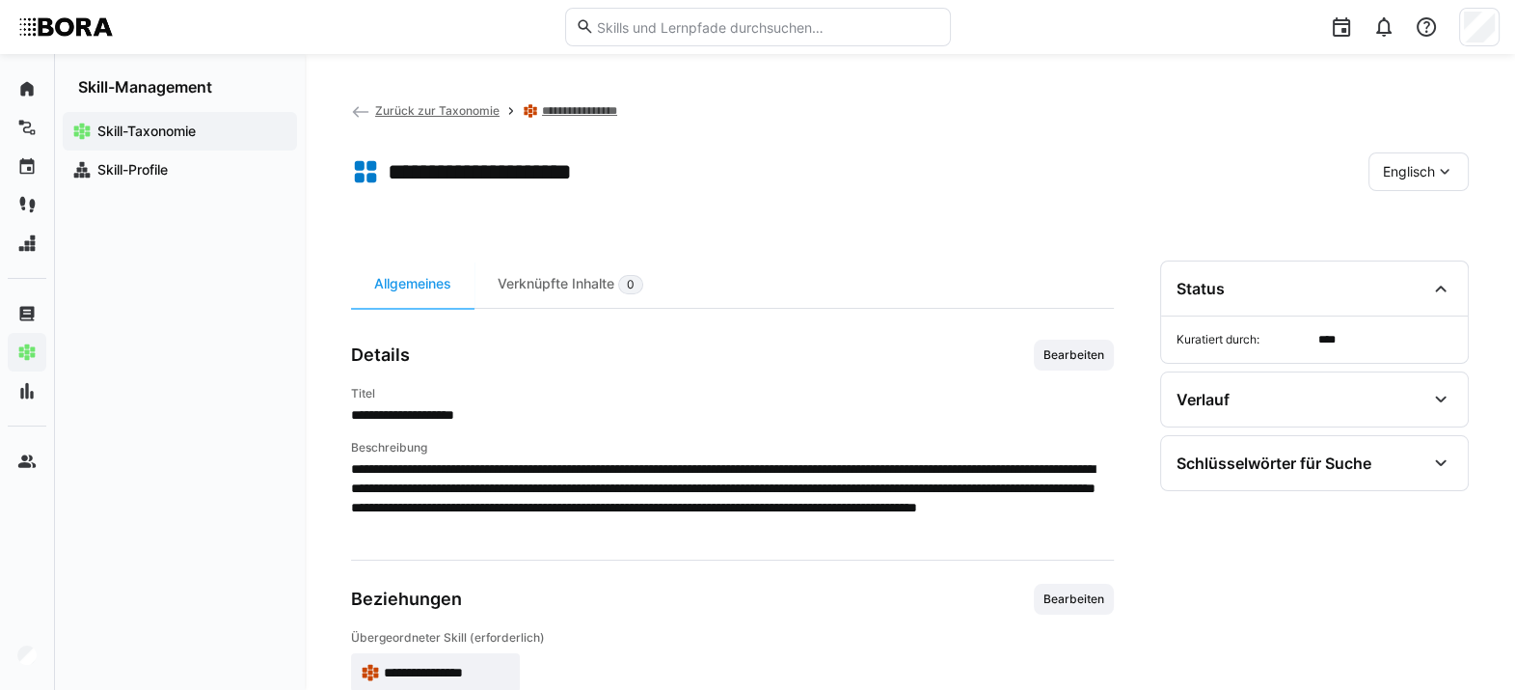
scroll to position [104, 0]
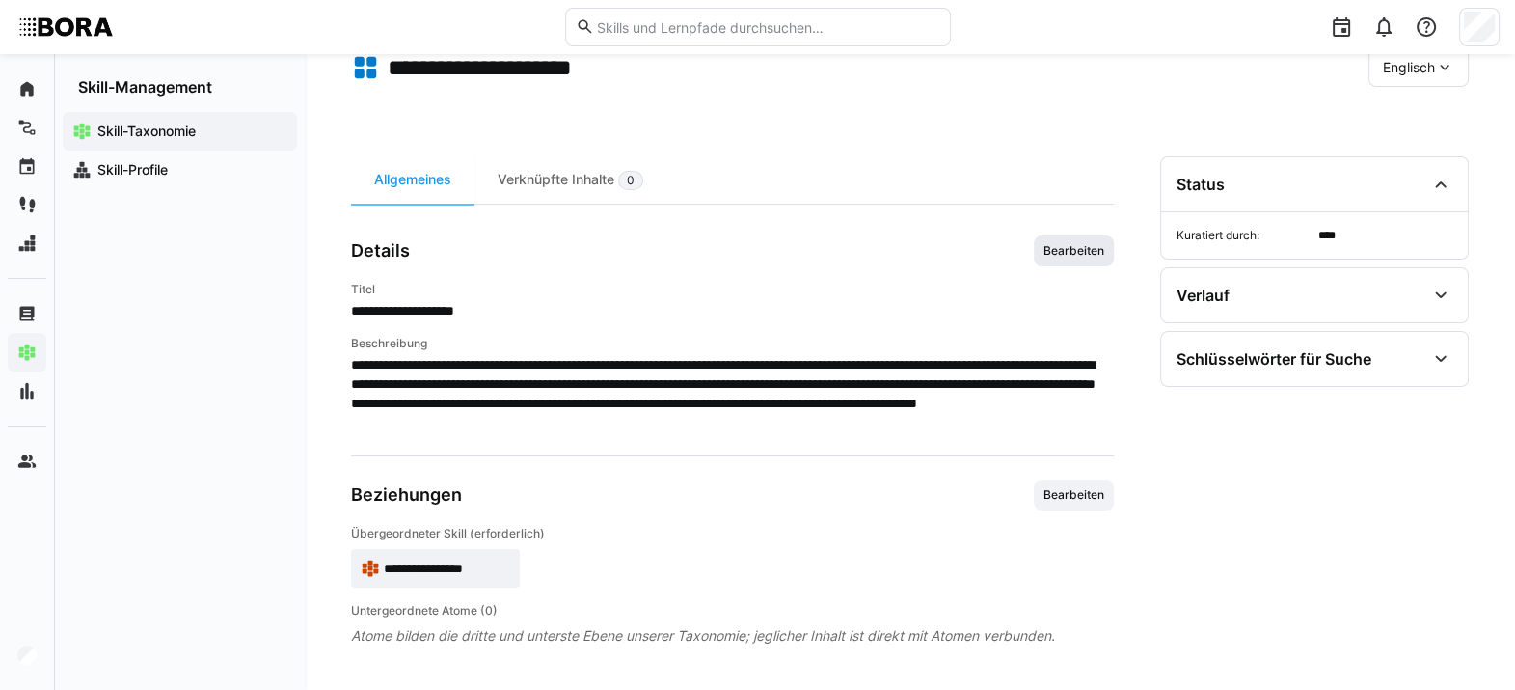
click at [1079, 243] on span "Bearbeiten" at bounding box center [1074, 250] width 65 height 15
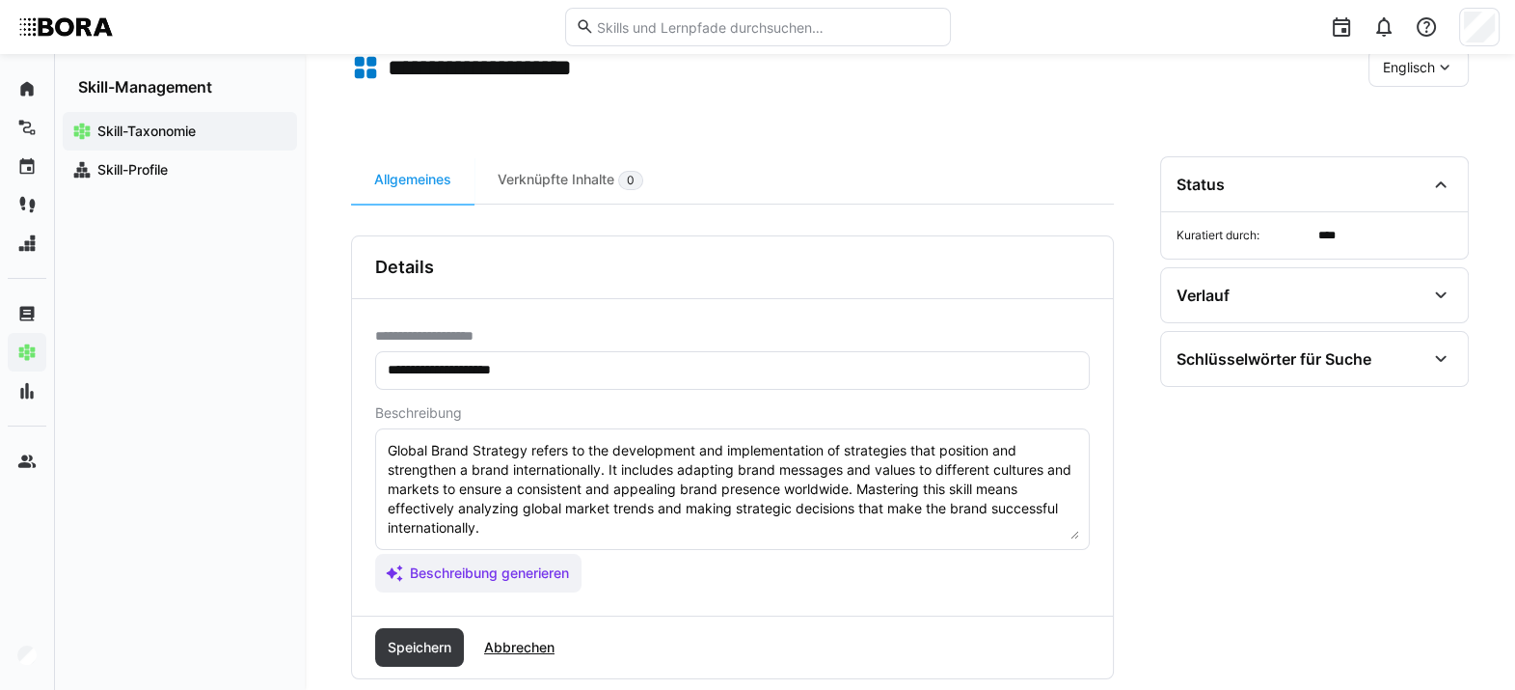
scroll to position [159, 0]
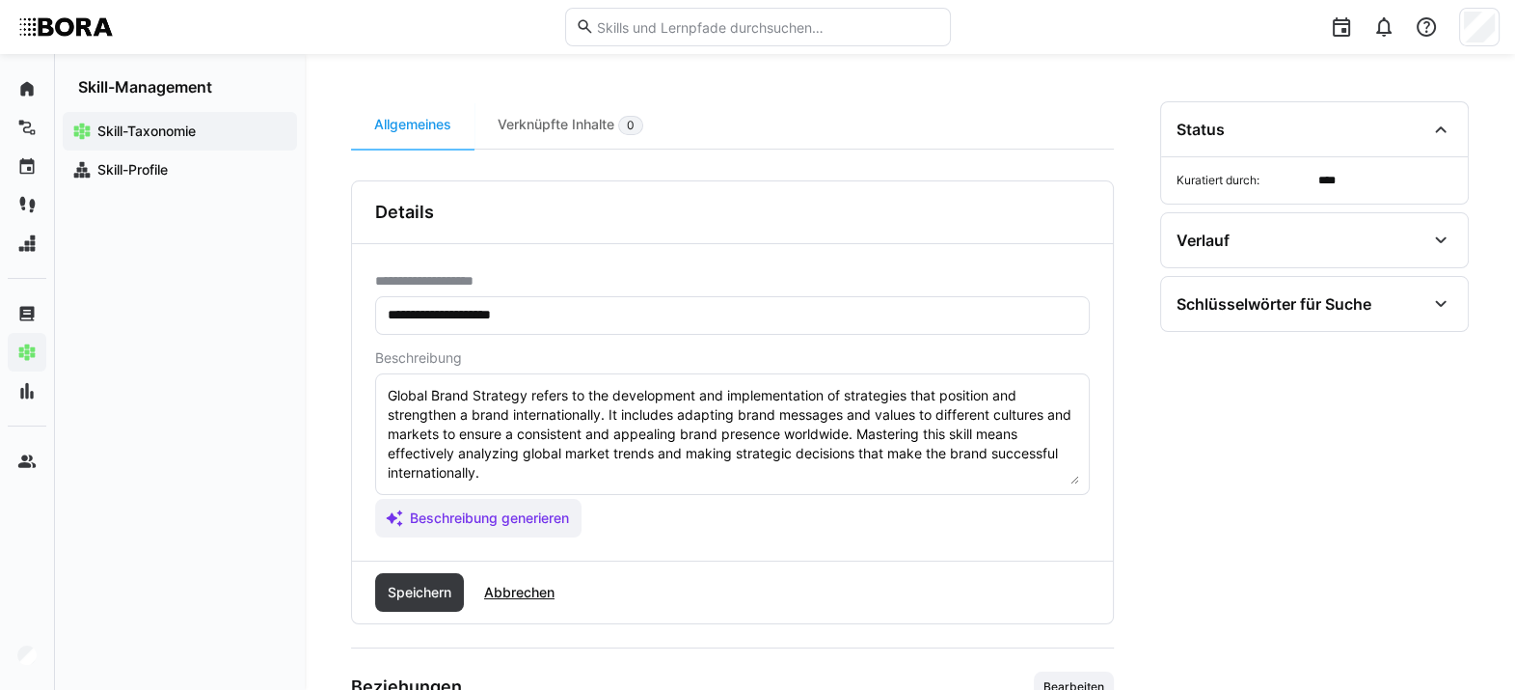
click at [680, 479] on textarea "Global Brand Strategy refers to the development and implementation of strategie…" at bounding box center [732, 434] width 693 height 100
paste textarea "*1 - Beginner: *2 - Intermediate Level: *3 - Advanced: *4 - Expert: *5 - Starli…"
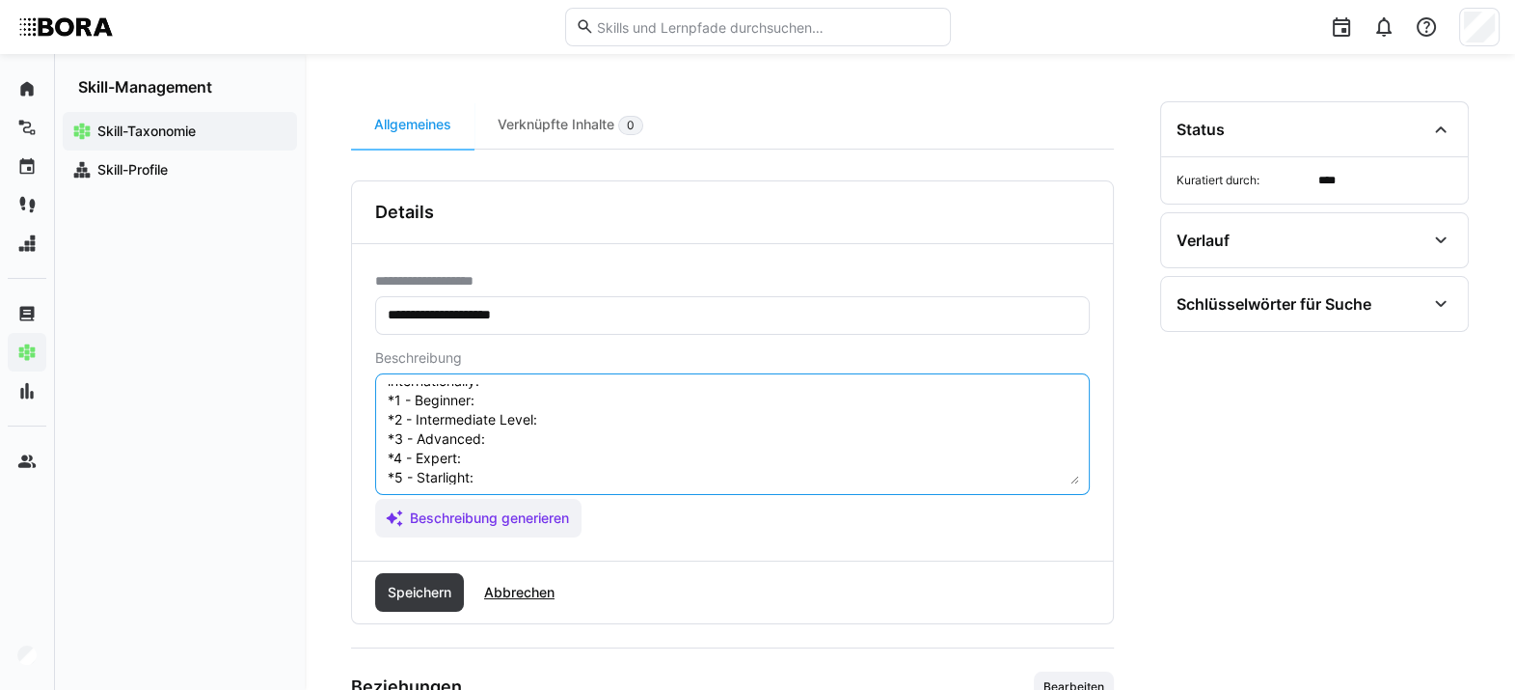
scroll to position [91, 0]
click at [544, 403] on textarea "Global Brand Strategy refers to the development and implementation of strategie…" at bounding box center [732, 434] width 693 height 100
paste textarea "Basic understanding of global brand management and key factors in international…"
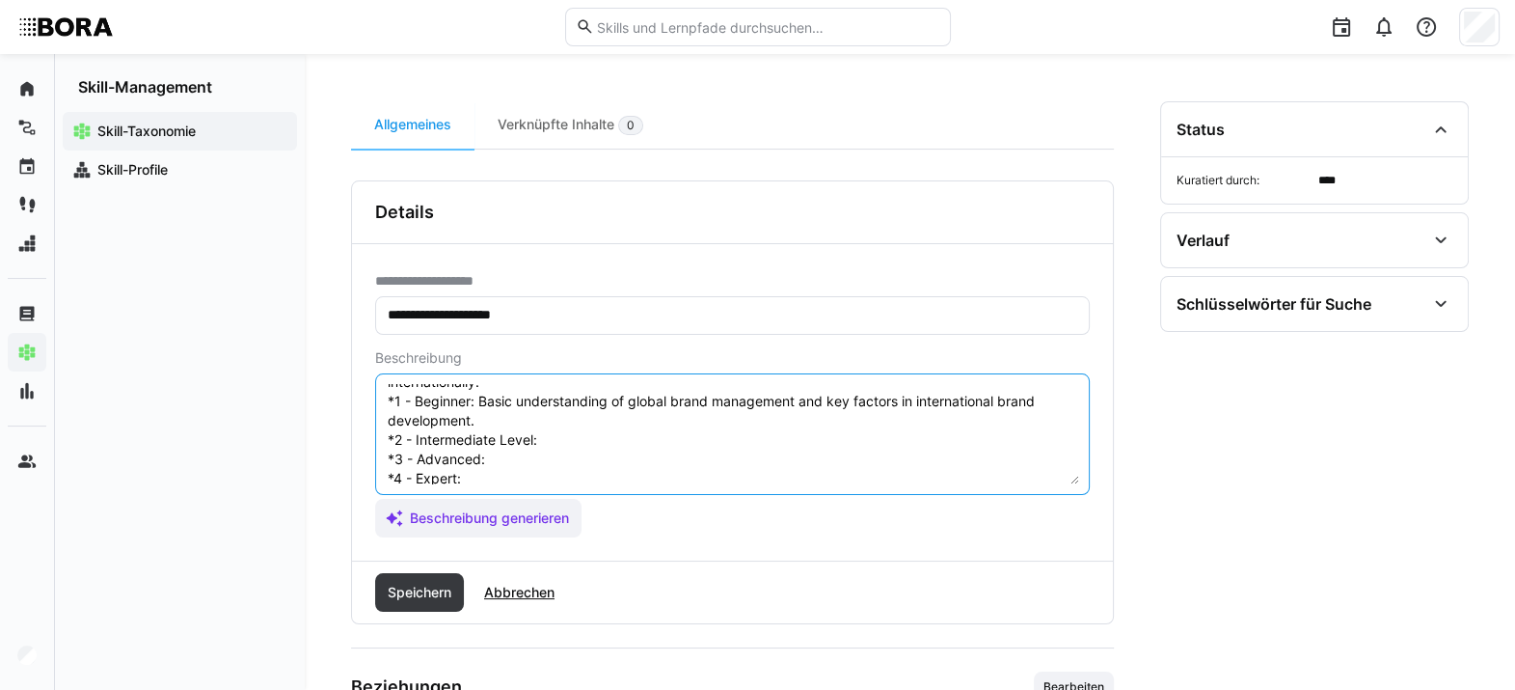
click at [572, 443] on textarea "Global Brand Strategy refers to the development and implementation of strategie…" at bounding box center [732, 434] width 693 height 100
paste textarea "Supports implementation of global brand initiatives and understands challenges …"
click at [598, 424] on textarea "Global Brand Strategy refers to the development and implementation of strategie…" at bounding box center [732, 434] width 693 height 100
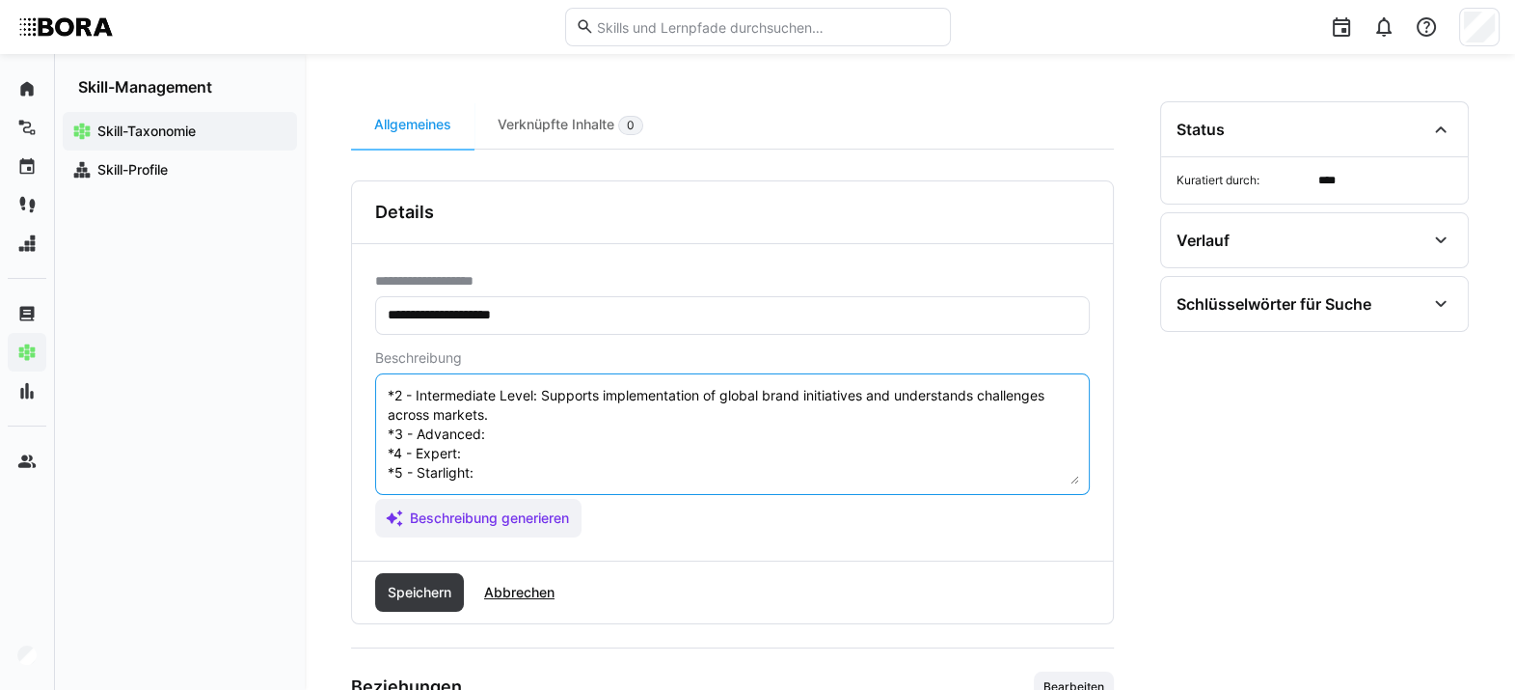
click at [529, 400] on textarea "Global Brand Strategy refers to the development and implementation of strategie…" at bounding box center [732, 434] width 693 height 100
click at [528, 422] on textarea "Global Brand Strategy refers to the development and implementation of strategie…" at bounding box center [732, 434] width 693 height 100
click at [499, 420] on textarea "Global Brand Strategy refers to the development and implementation of strategie…" at bounding box center [732, 434] width 693 height 100
paste textarea "Coordinates and manages global brand projects, effectively addressing cultural …"
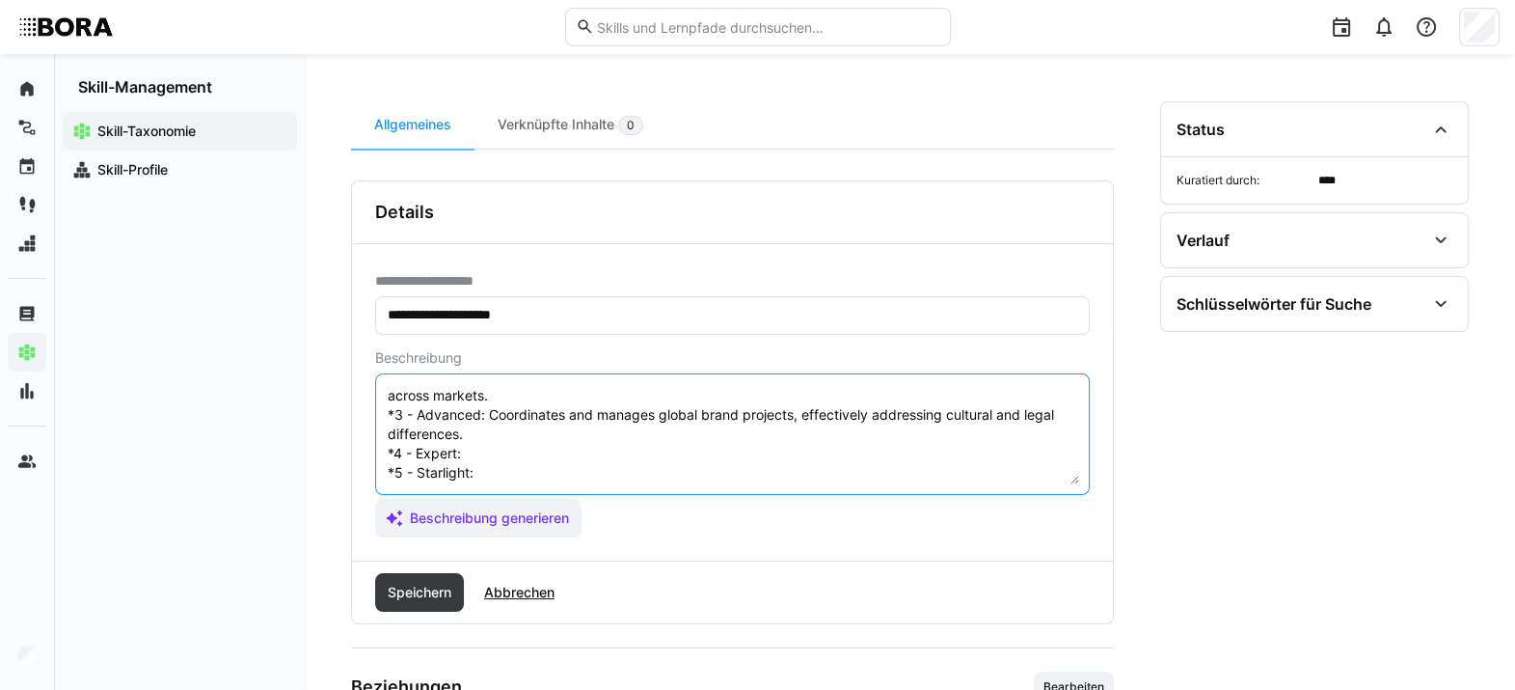
click at [497, 449] on textarea "Global Brand Strategy refers to the development and implementation of strategie…" at bounding box center [732, 434] width 693 height 100
paste textarea "Develops complex global brand strategies and oversees their implementation acro…"
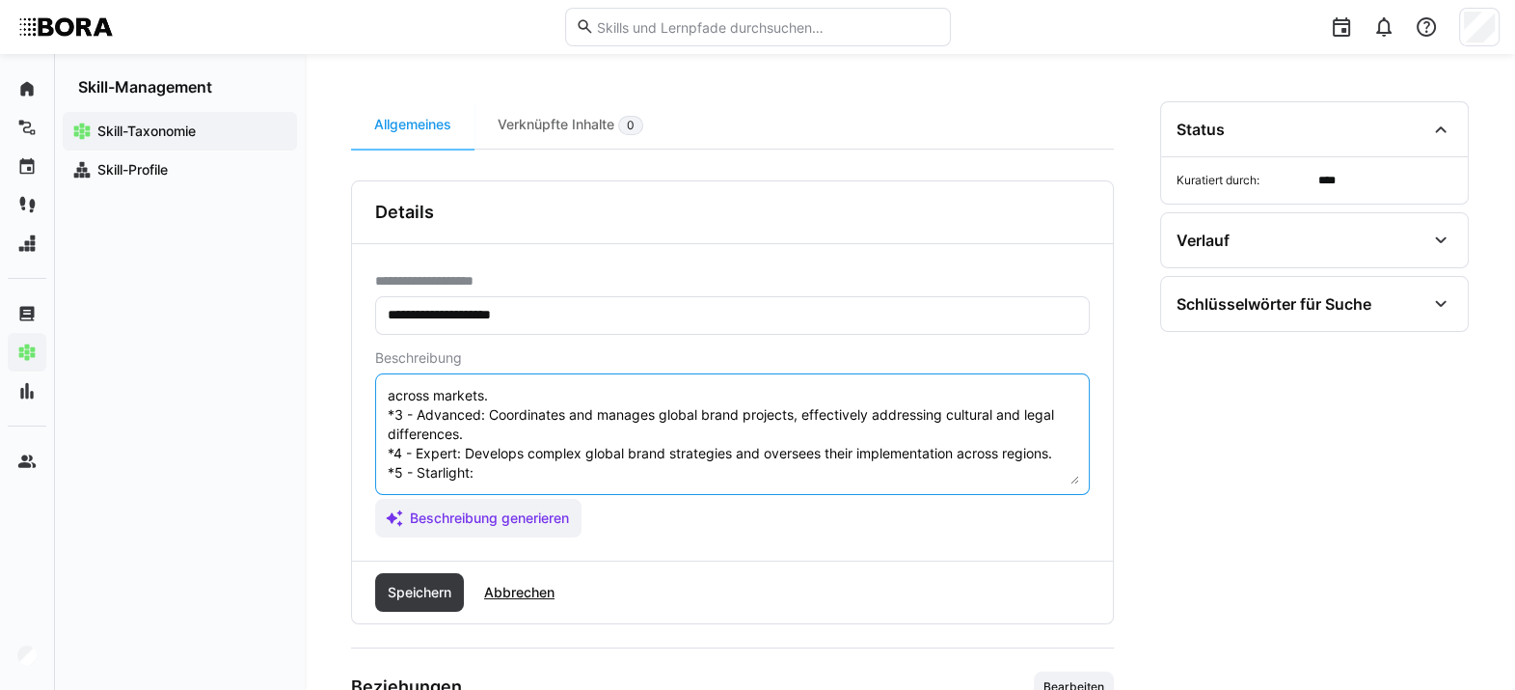
scroll to position [174, 0]
paste textarea "Defines enterprise-wide global brand strategies, sets standards, and represents…"
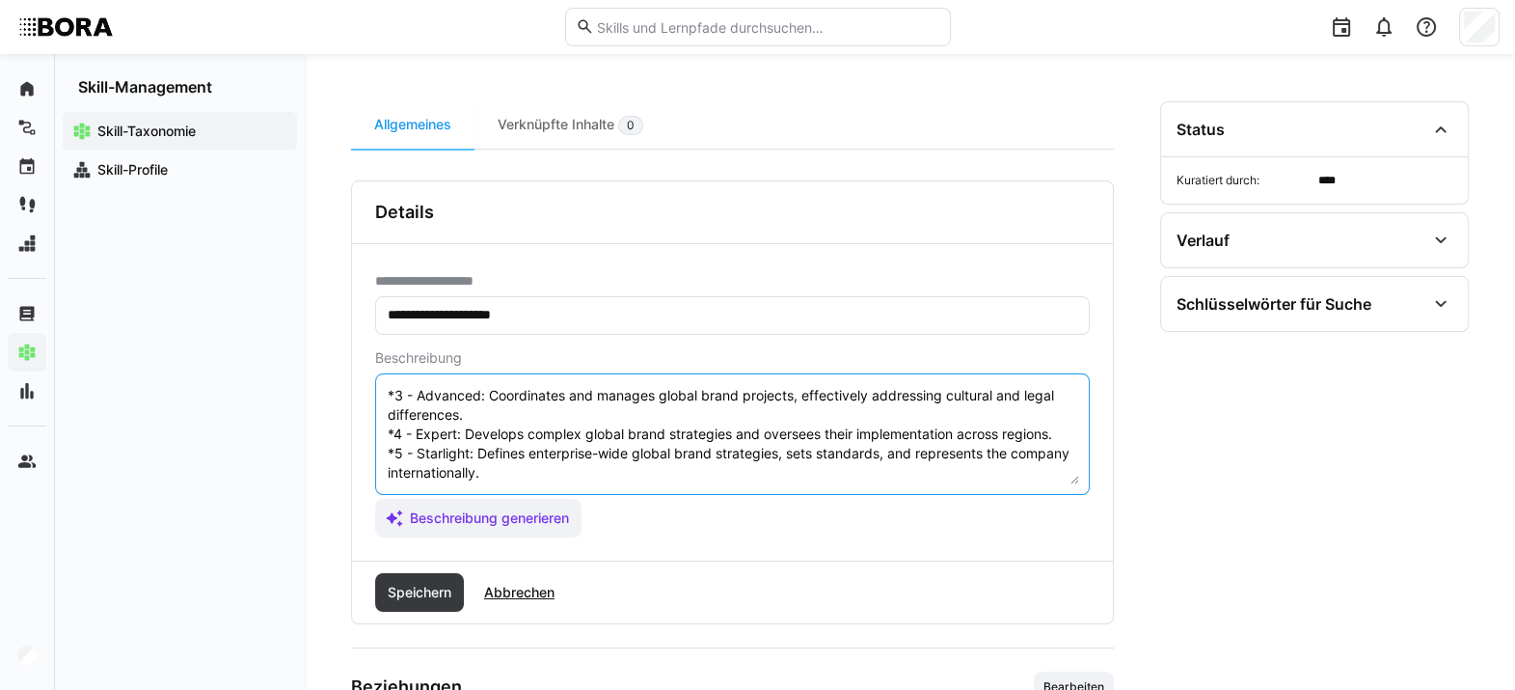
type textarea "Global Brand Strategy refers to the development and implementation of strategie…"
click at [376, 501] on div "Speichern Abbrechen" at bounding box center [732, 592] width 761 height 62
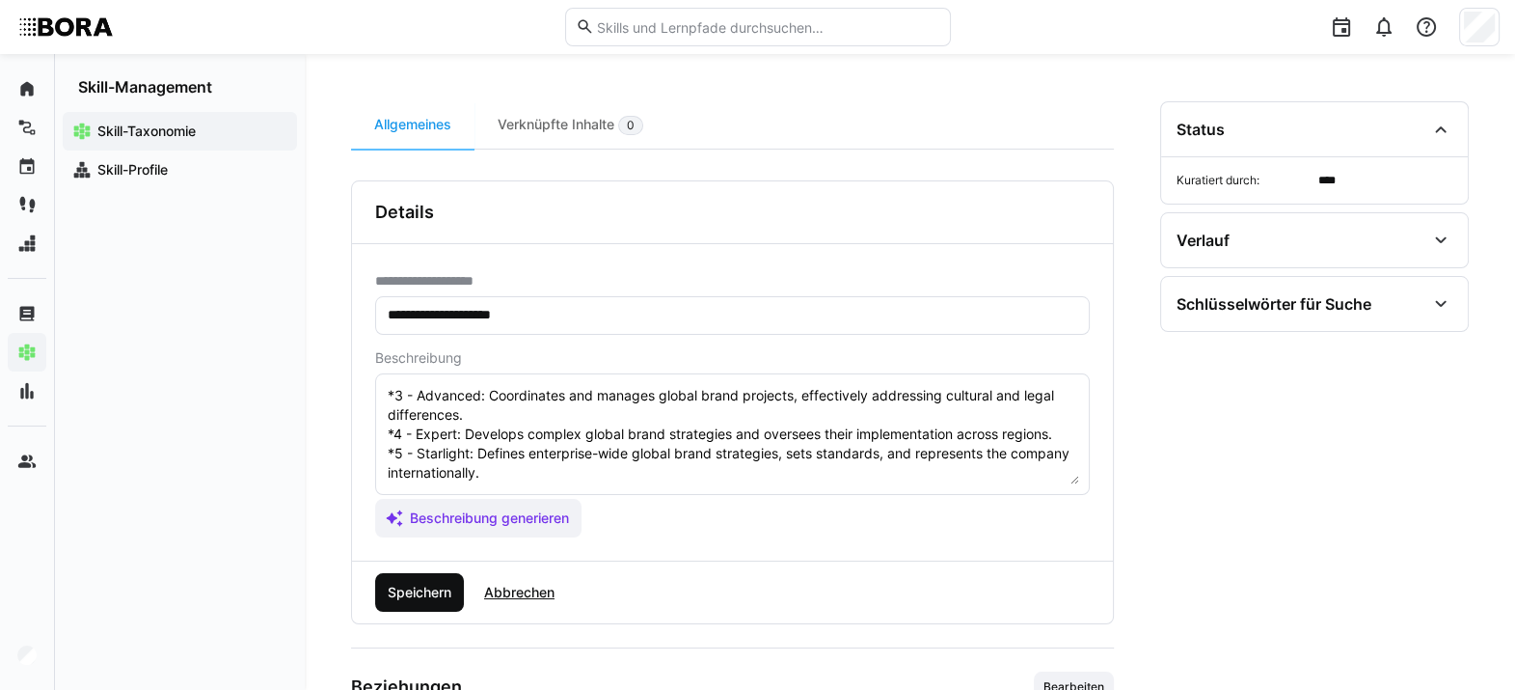
click at [392, 501] on span "Speichern" at bounding box center [419, 592] width 69 height 19
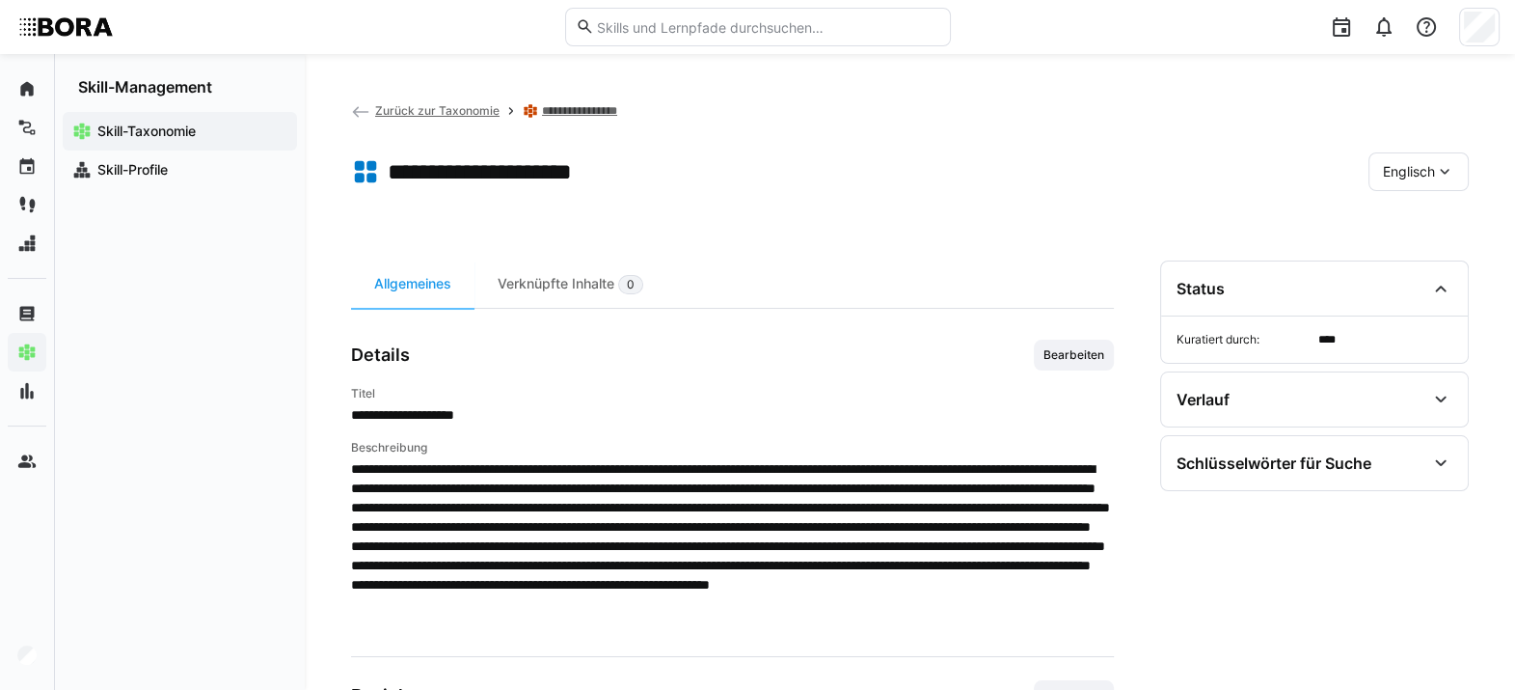
scroll to position [201, 0]
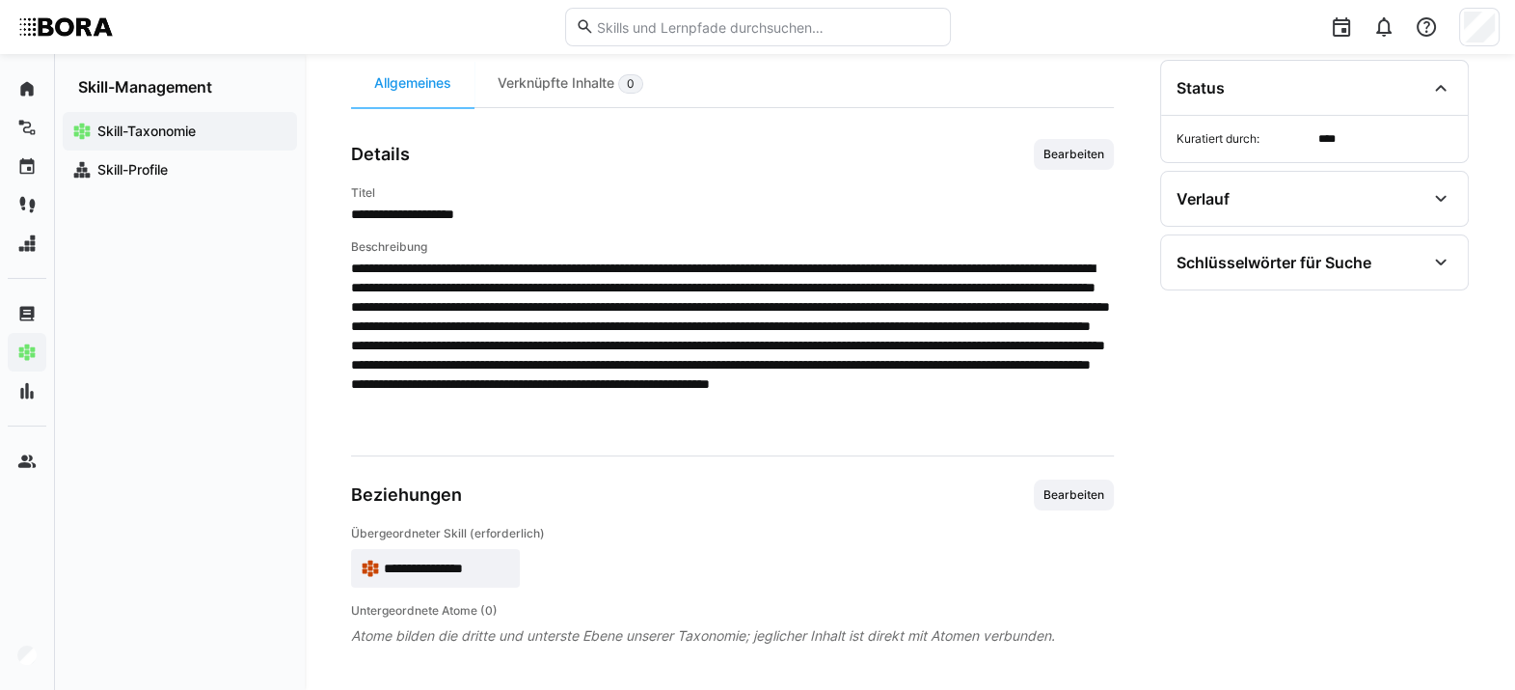
click at [405, 501] on span "**********" at bounding box center [447, 567] width 126 height 19
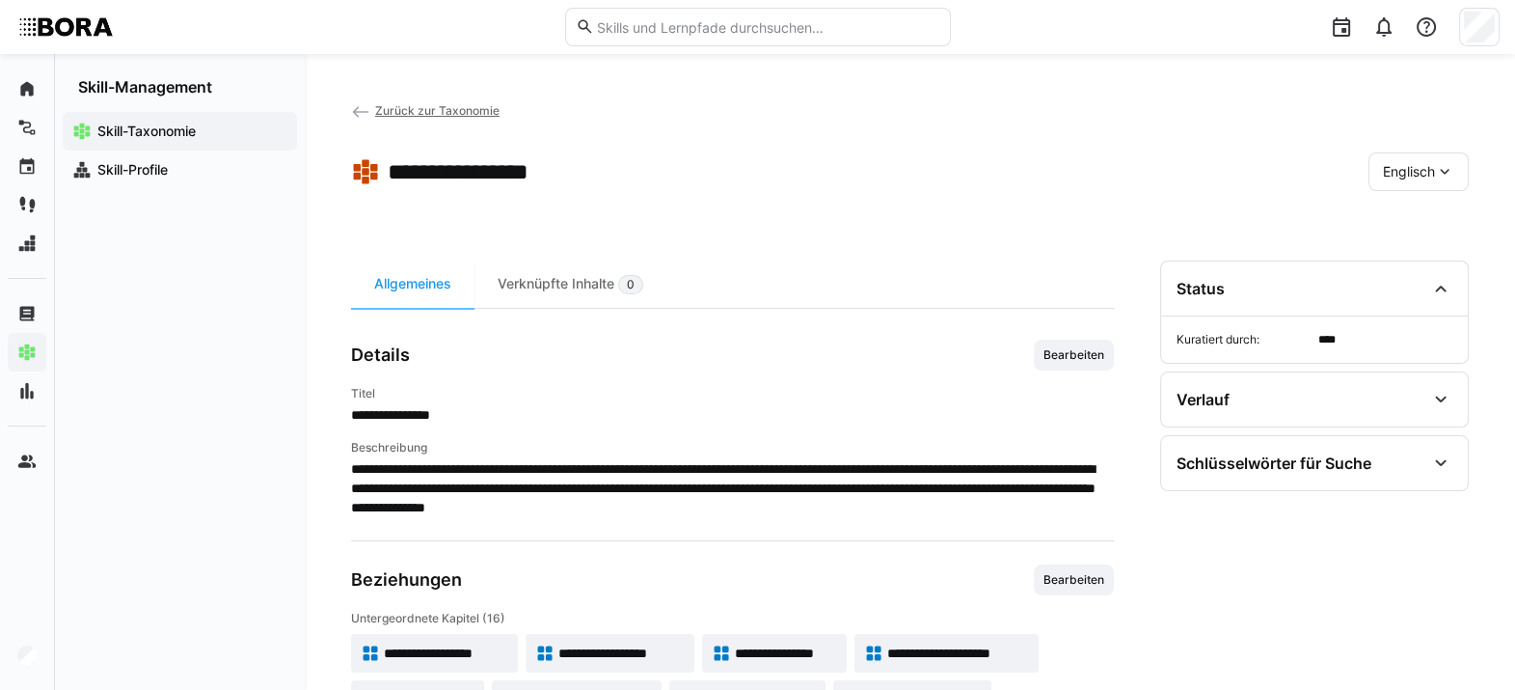
scroll to position [211, 0]
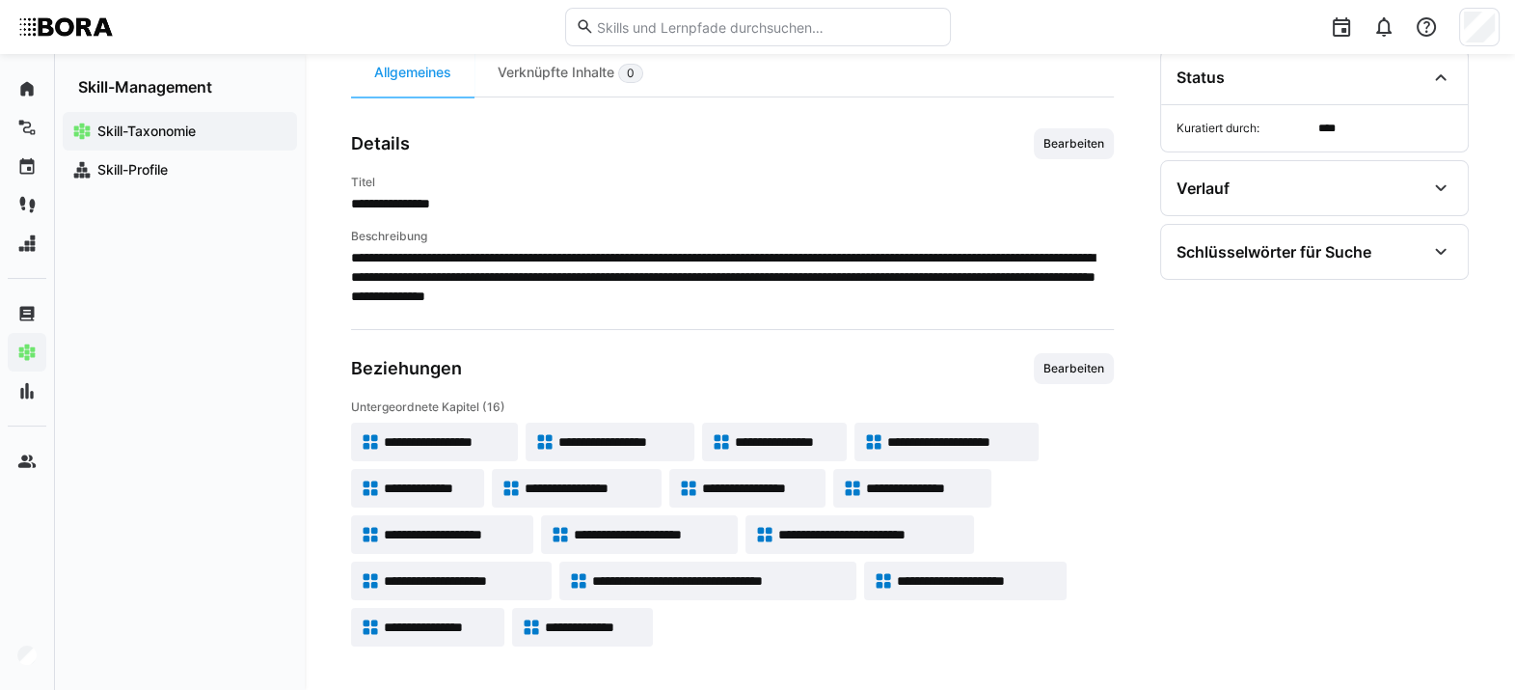
click at [892, 436] on span "**********" at bounding box center [958, 441] width 142 height 19
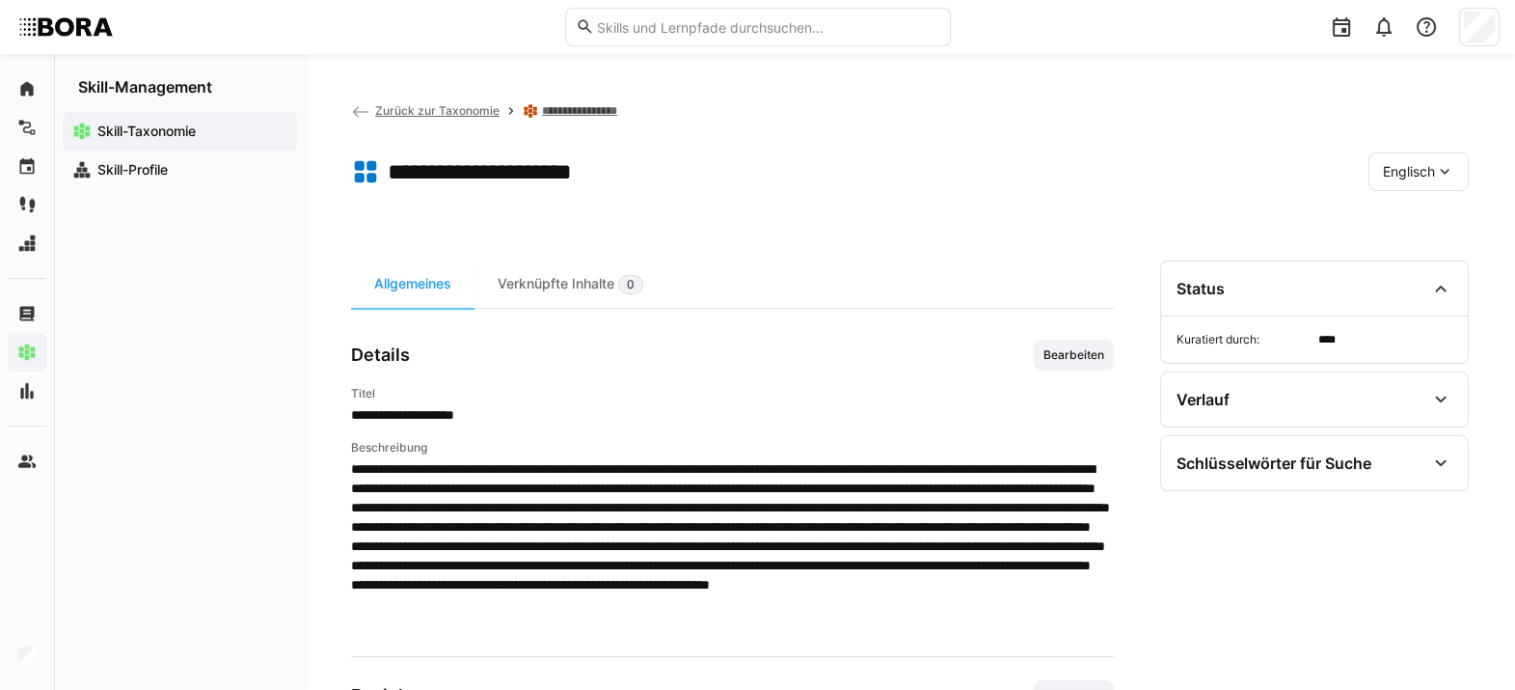
click at [1114, 172] on span "Englisch" at bounding box center [1409, 171] width 52 height 19
click at [1114, 221] on span "Deutsch" at bounding box center [1409, 222] width 52 height 19
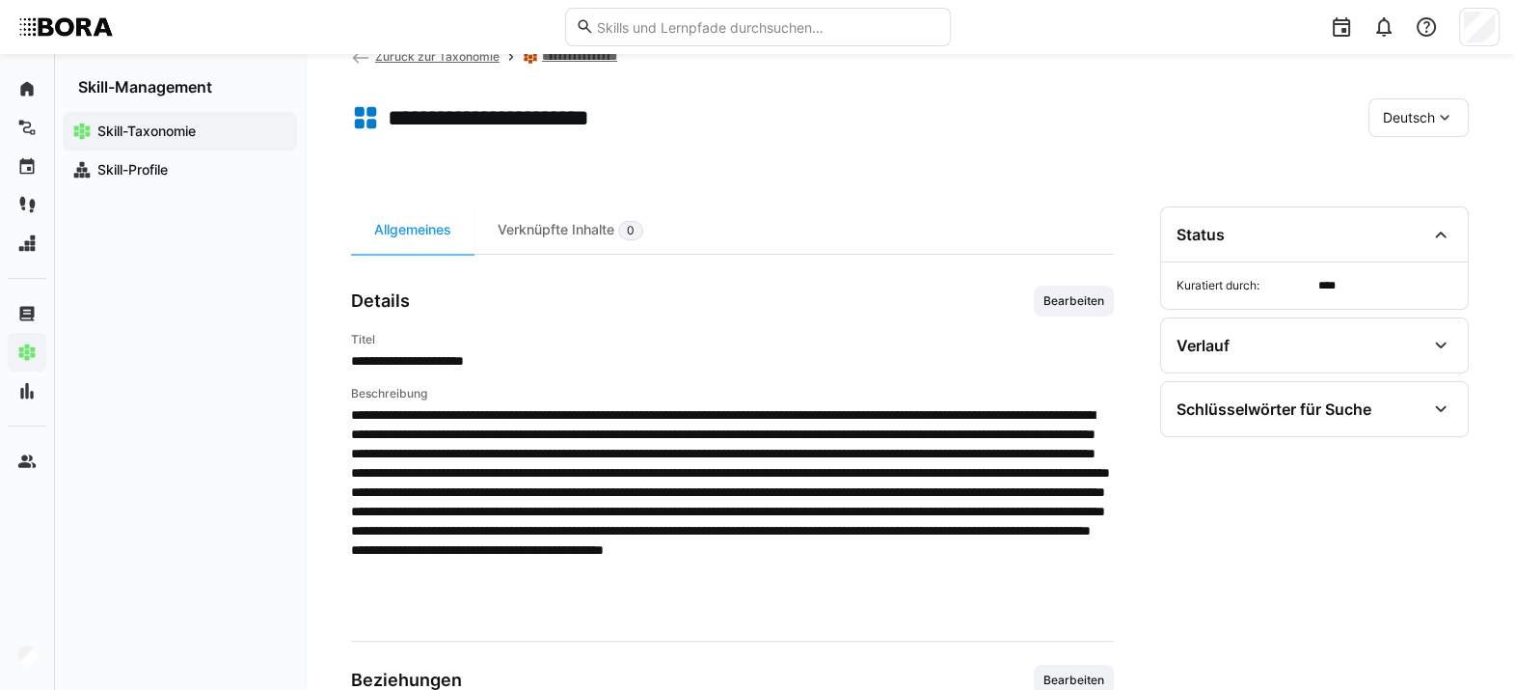
scroll to position [239, 0]
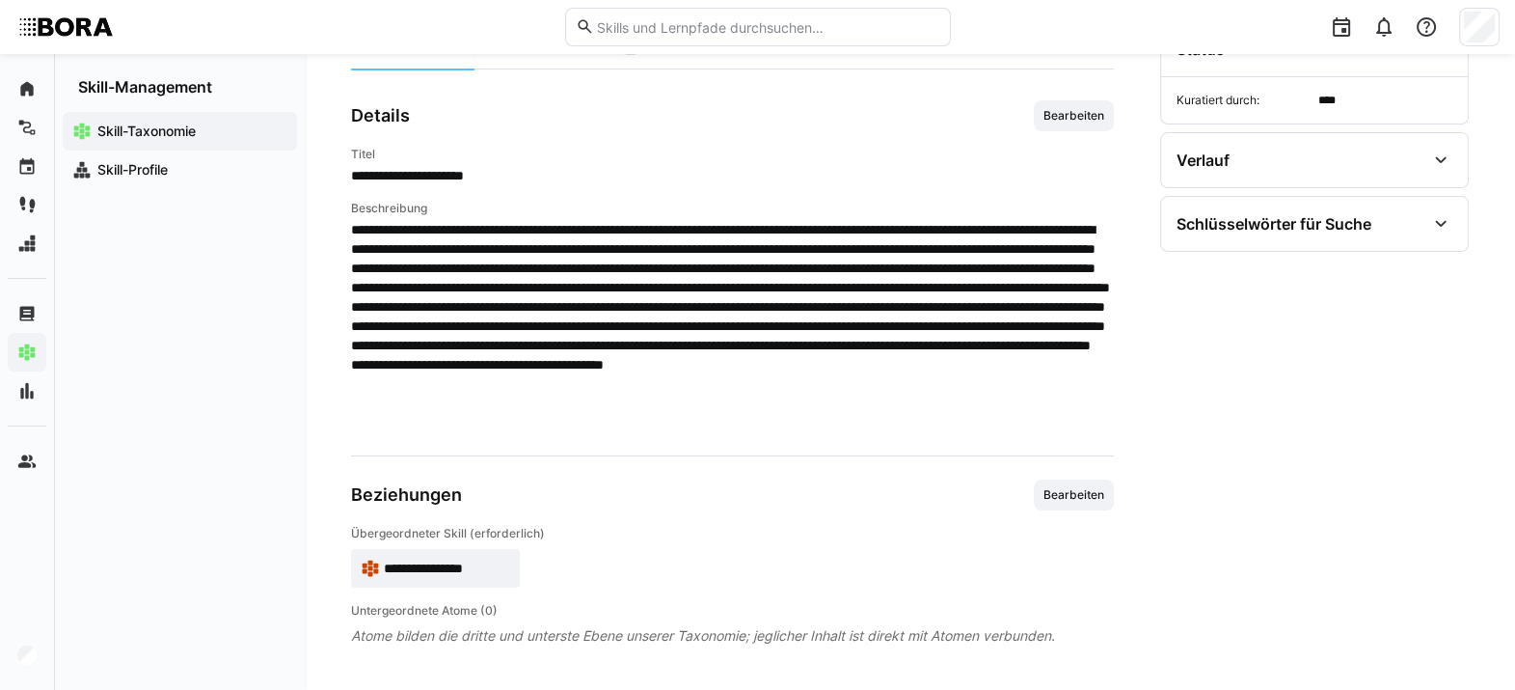
click at [389, 501] on span "**********" at bounding box center [447, 567] width 126 height 19
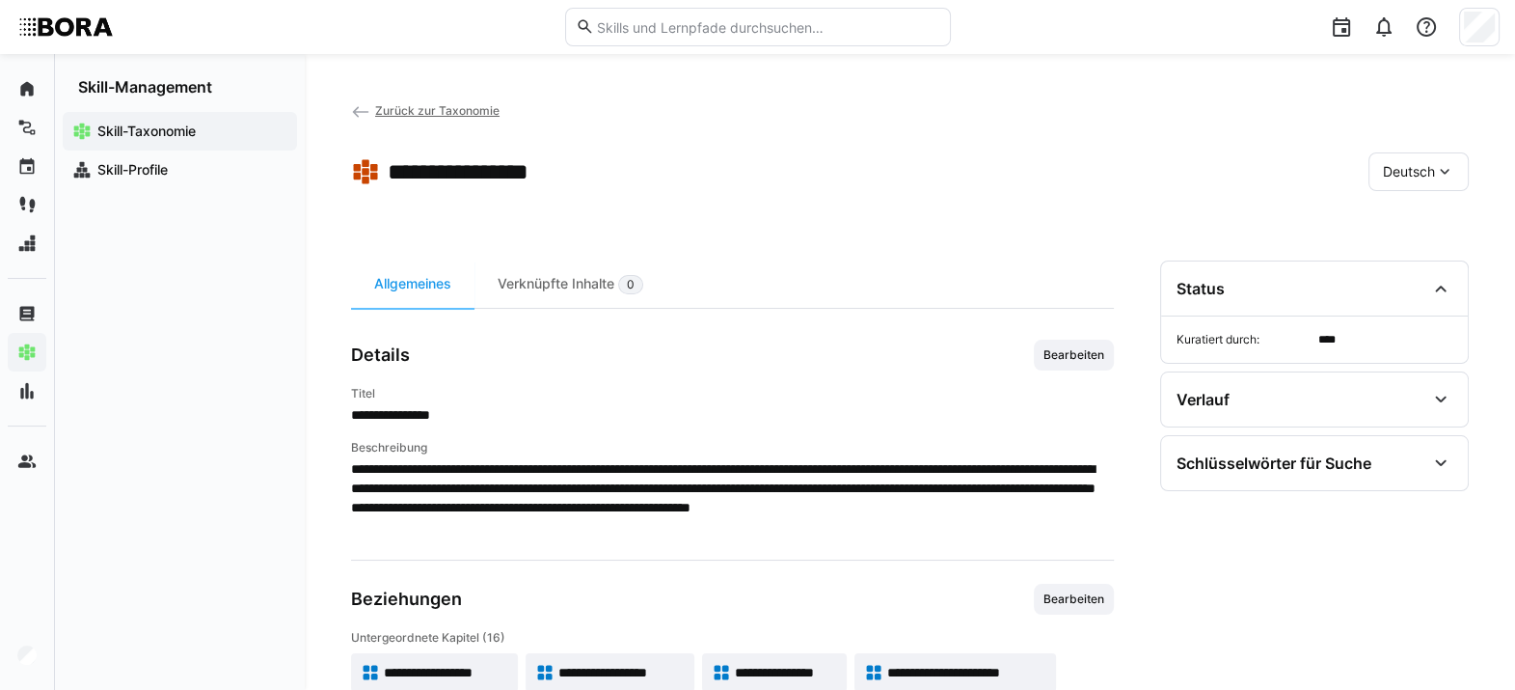
scroll to position [231, 0]
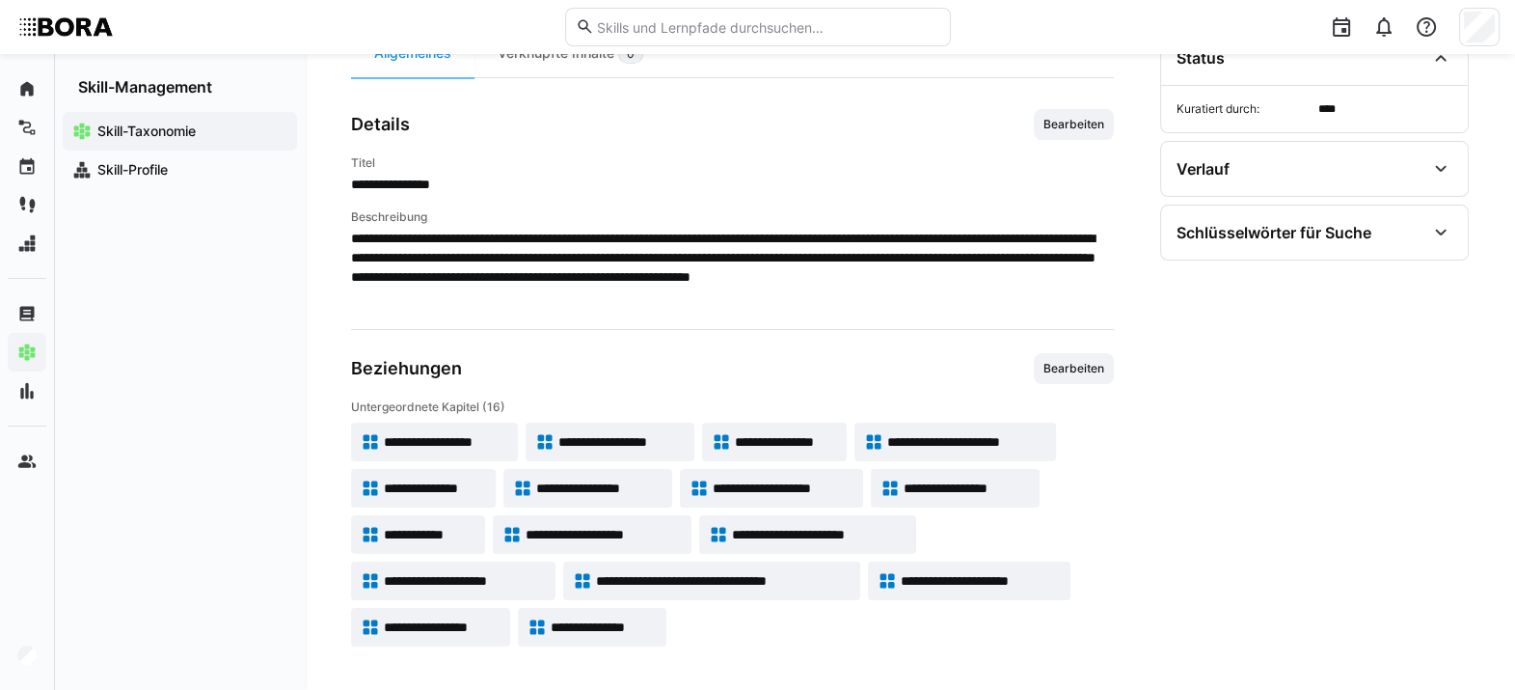
click at [460, 483] on span "**********" at bounding box center [435, 487] width 102 height 19
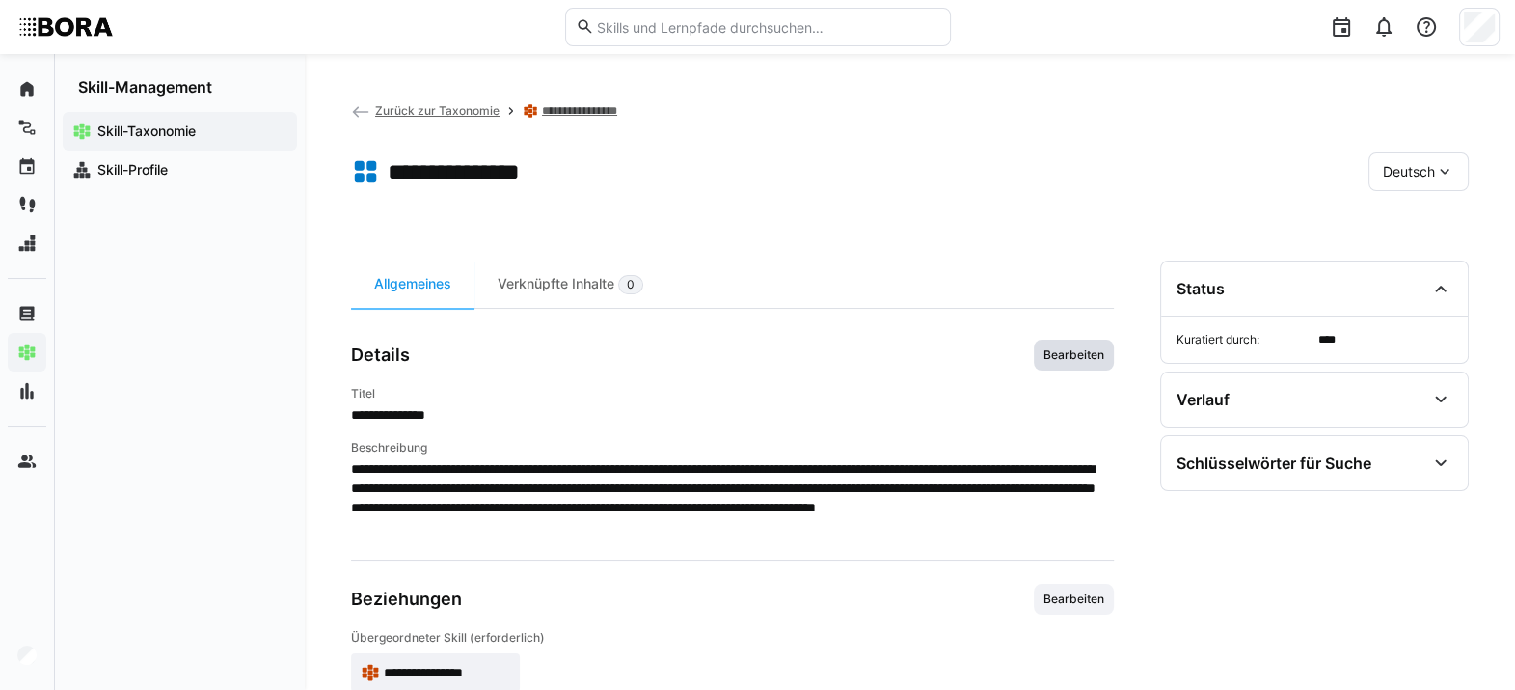
click at [1086, 355] on span "Bearbeiten" at bounding box center [1074, 354] width 65 height 15
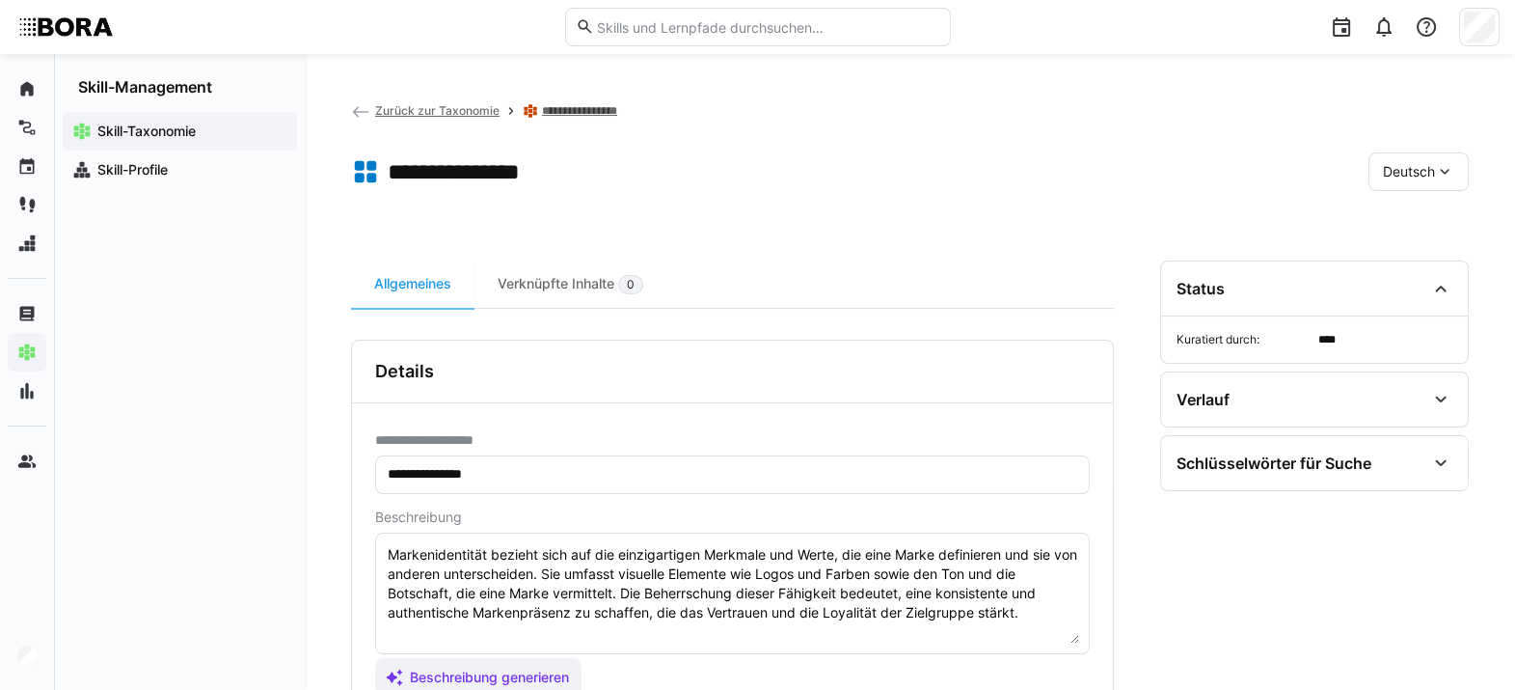
scroll to position [295, 0]
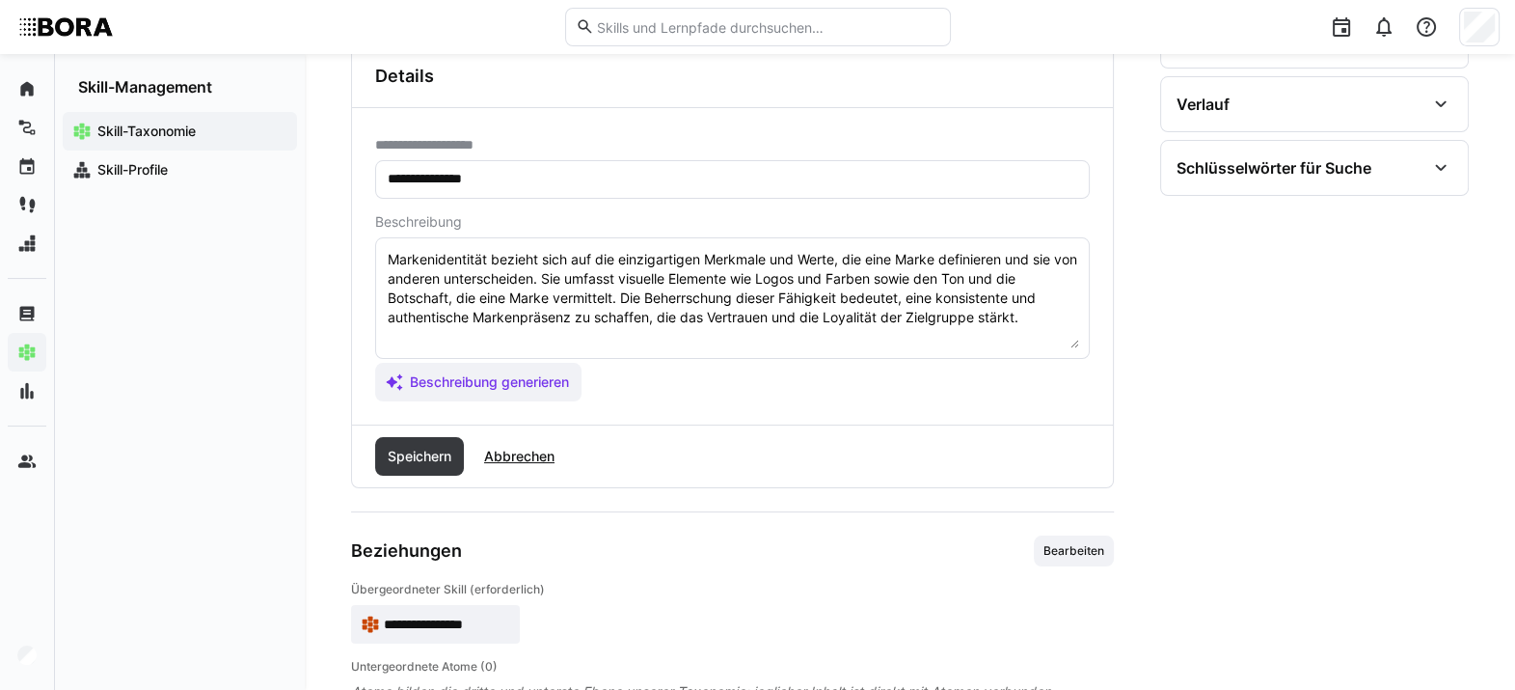
click at [1066, 312] on textarea "Markenidentität bezieht sich auf die einzigartigen Merkmale und Werte, die eine…" at bounding box center [732, 298] width 693 height 100
paste textarea "*1 - Anfänger: *2 - Mittelstufe: *3 - Fortgeschritten: *4 - Experte: *5 - Starl…"
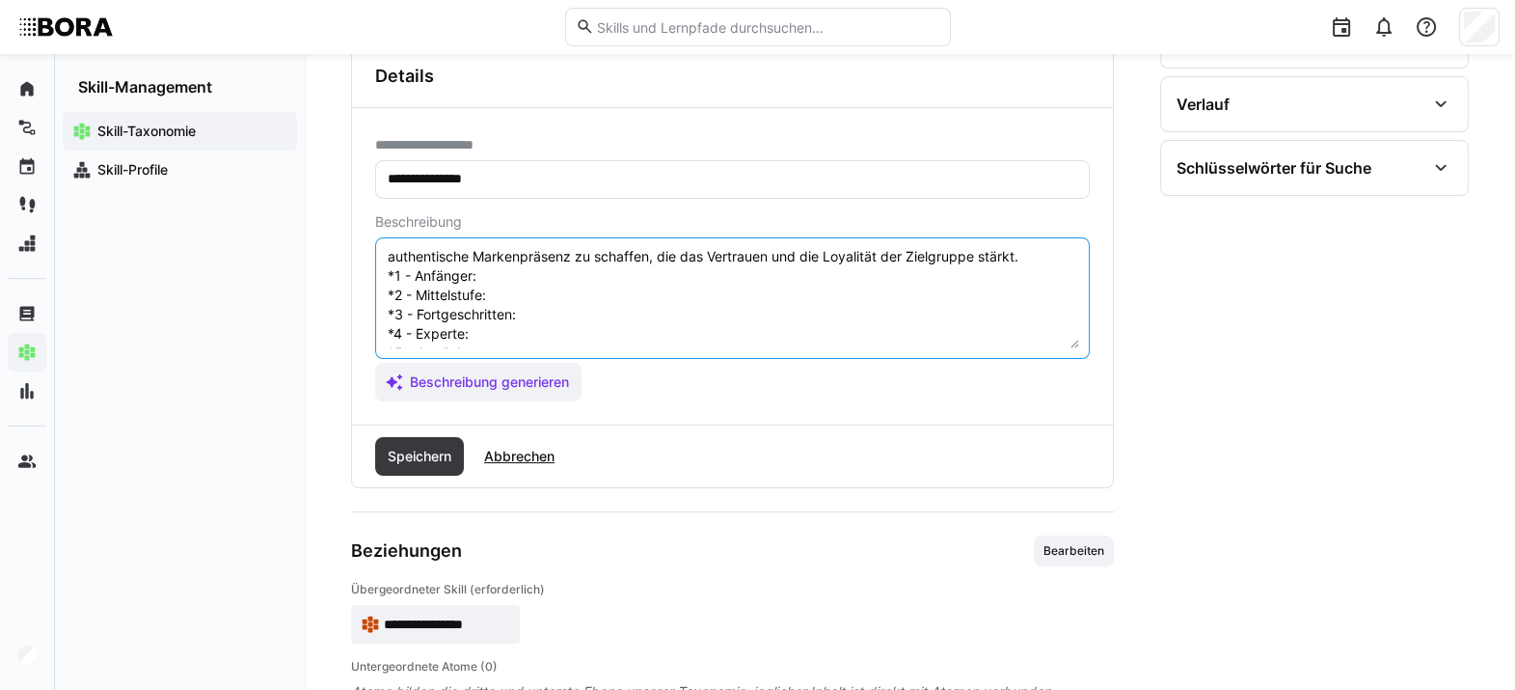
scroll to position [44, 0]
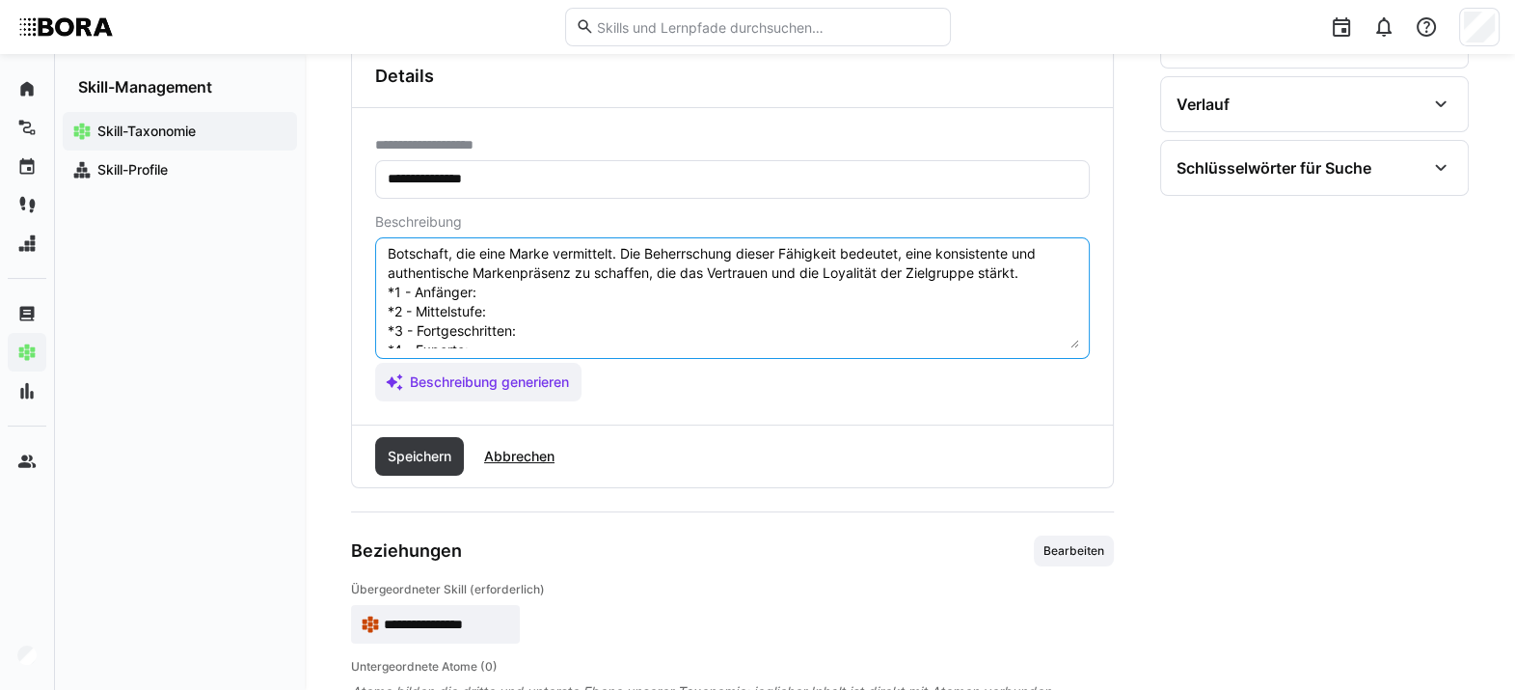
click at [621, 273] on textarea "Markenidentität bezieht sich auf die einzigartigen Merkmale und Werte, die eine…" at bounding box center [732, 298] width 693 height 100
click at [528, 309] on textarea "Markenidentität bezieht sich auf die einzigartigen Merkmale und Werte, die eine…" at bounding box center [732, 298] width 693 height 100
click at [499, 291] on textarea "Markenidentität bezieht sich auf die einzigartigen Merkmale und Werte, die eine…" at bounding box center [732, 298] width 693 height 100
paste textarea "Versteht grundlegende Elemente der Markenidentität (Logo, Farben, Werte)."
click at [591, 310] on textarea "Markenidentität bezieht sich auf die einzigartigen Merkmale und Werte, die eine…" at bounding box center [732, 298] width 693 height 100
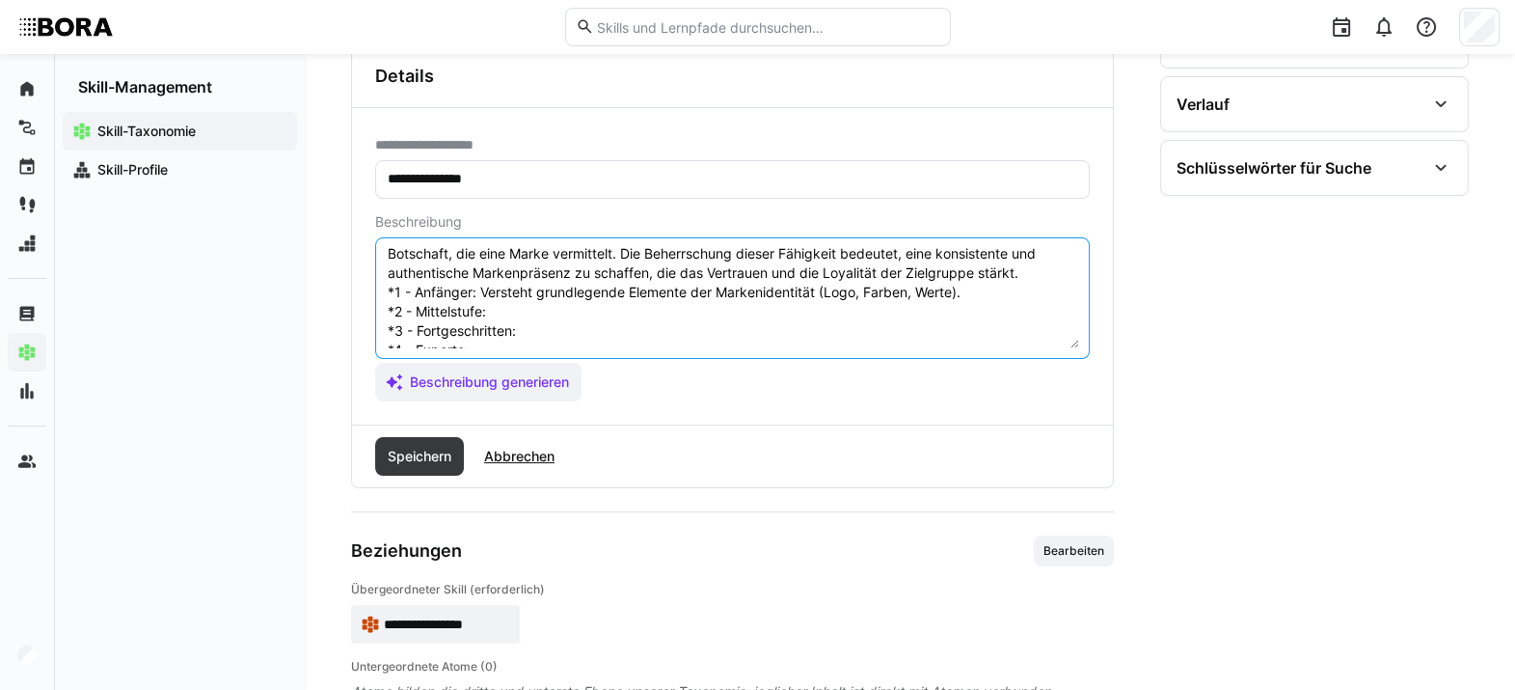
paste textarea "Kann Elemente der Markenidentität eigenständig anwenden und konsistent einsetze…"
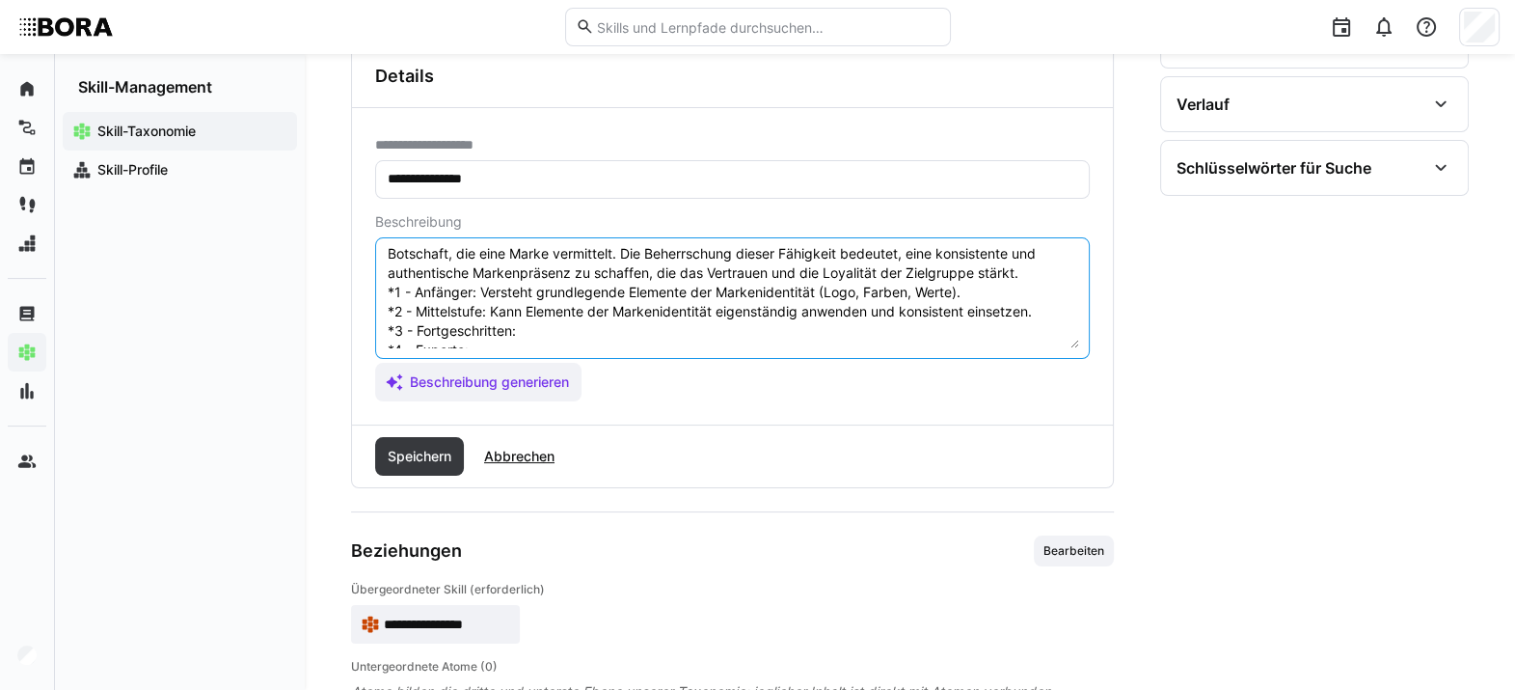
click at [577, 325] on textarea "Markenidentität bezieht sich auf die einzigartigen Merkmale und Werte, die eine…" at bounding box center [732, 298] width 693 height 100
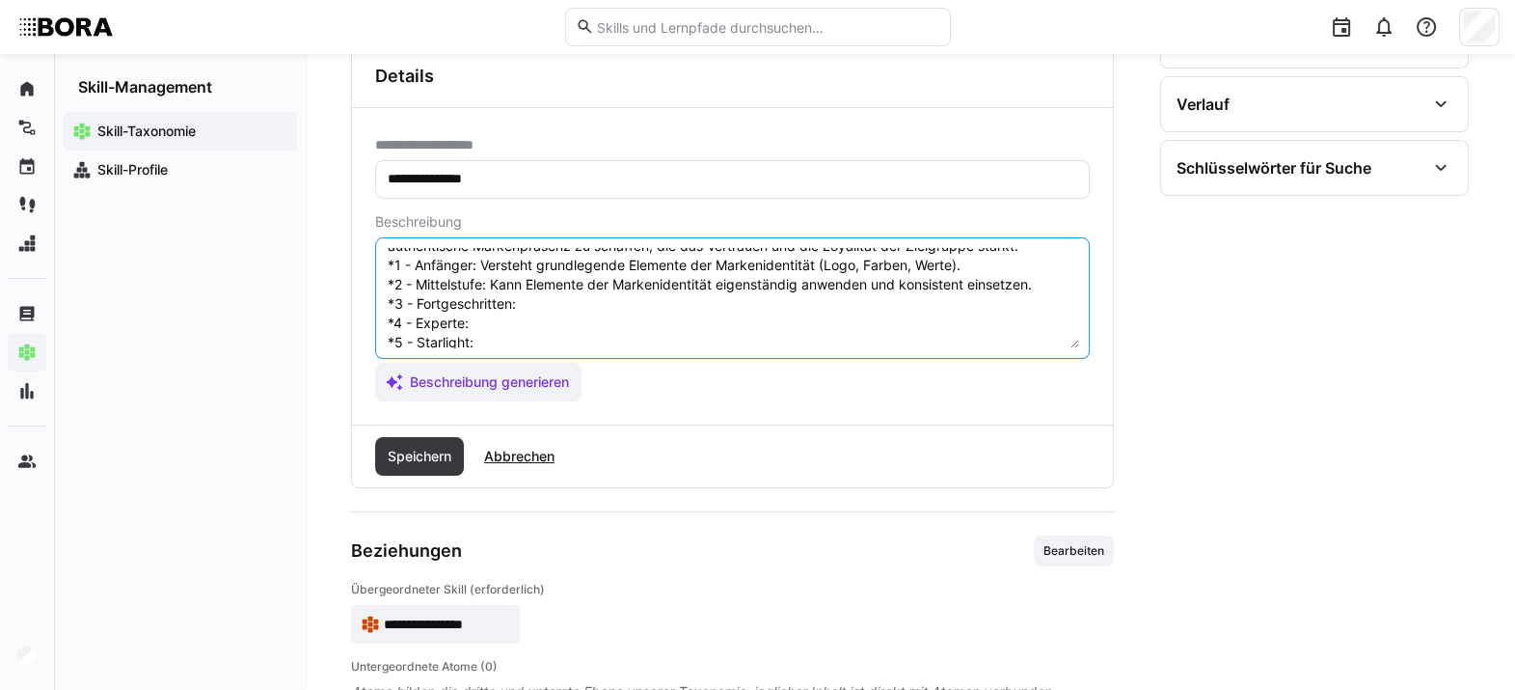
scroll to position [71, 0]
paste textarea "Entwickelt und pflegt die Markenidentität strategisch in verschiedenen Kanälen."
click at [556, 333] on textarea "Markenidentität bezieht sich auf die einzigartigen Merkmale und Werte, die eine…" at bounding box center [732, 298] width 693 height 100
click at [520, 311] on textarea "Markenidentität bezieht sich auf die einzigartigen Merkmale und Werte, die eine…" at bounding box center [732, 298] width 693 height 100
click at [492, 316] on textarea "Markenidentität bezieht sich auf die einzigartigen Merkmale und Werte, die eine…" at bounding box center [732, 298] width 693 height 100
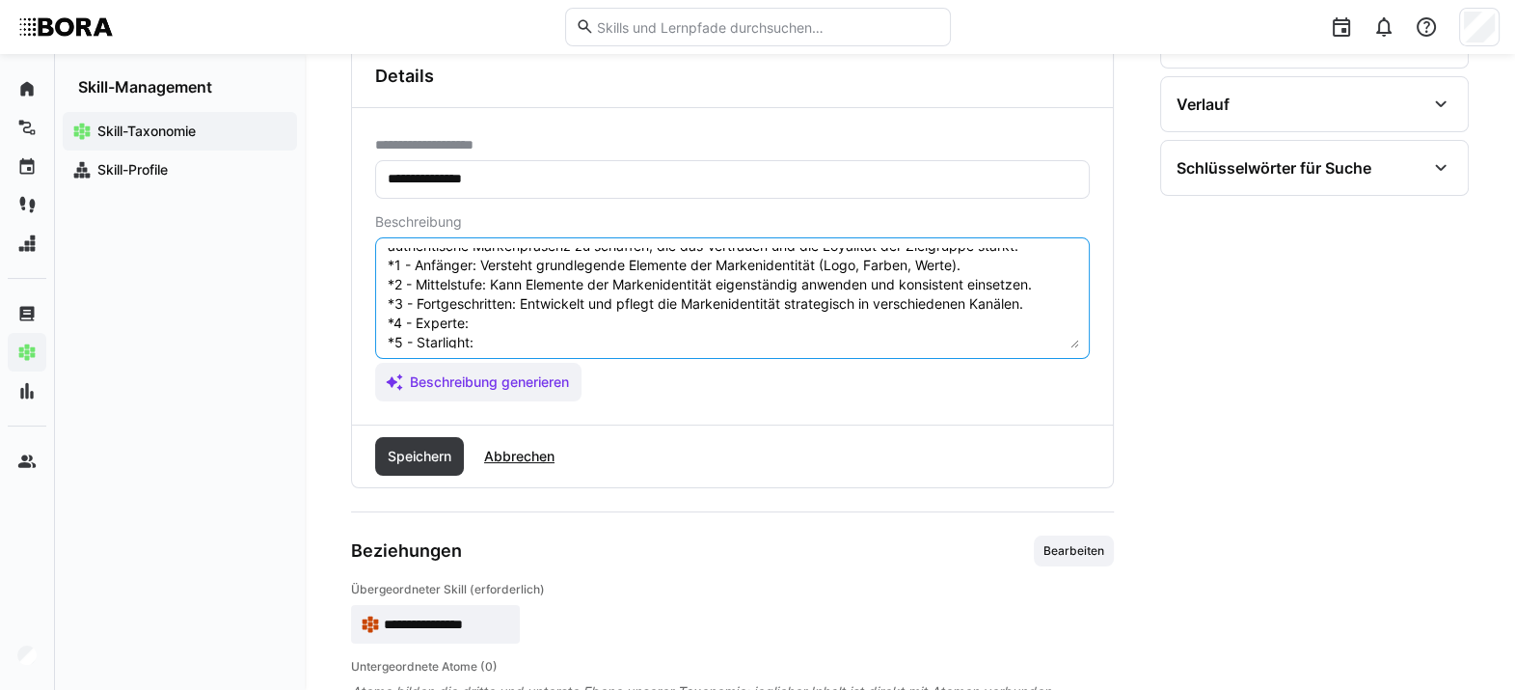
paste textarea "Berät bei der Weiterentwicklung der Markenidentität und stellt deren konsistent…"
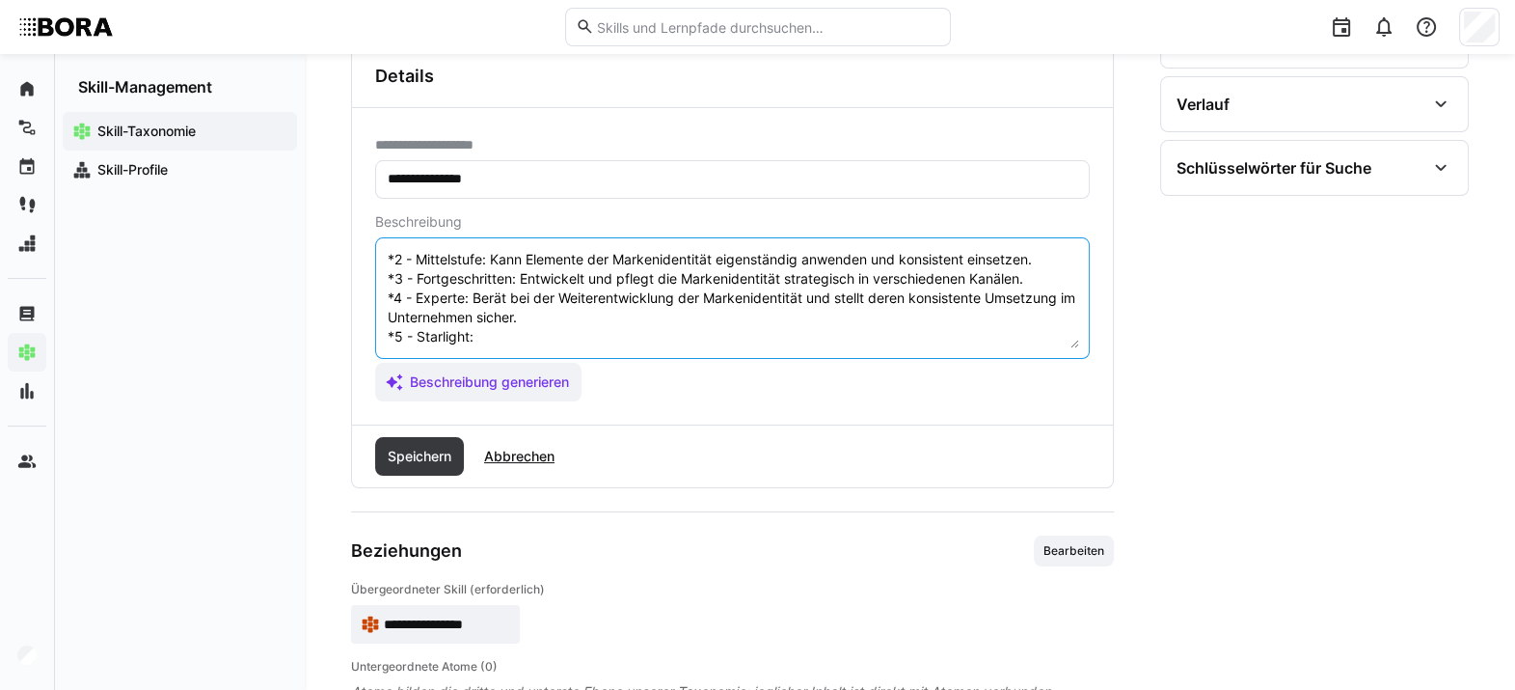
click at [545, 312] on textarea "Markenidentität bezieht sich auf die einzigartigen Merkmale und Werte, die eine…" at bounding box center [732, 298] width 693 height 100
paste textarea "Definiert und gestaltet die Markenidentität als strategisches Asset auf Unterne…"
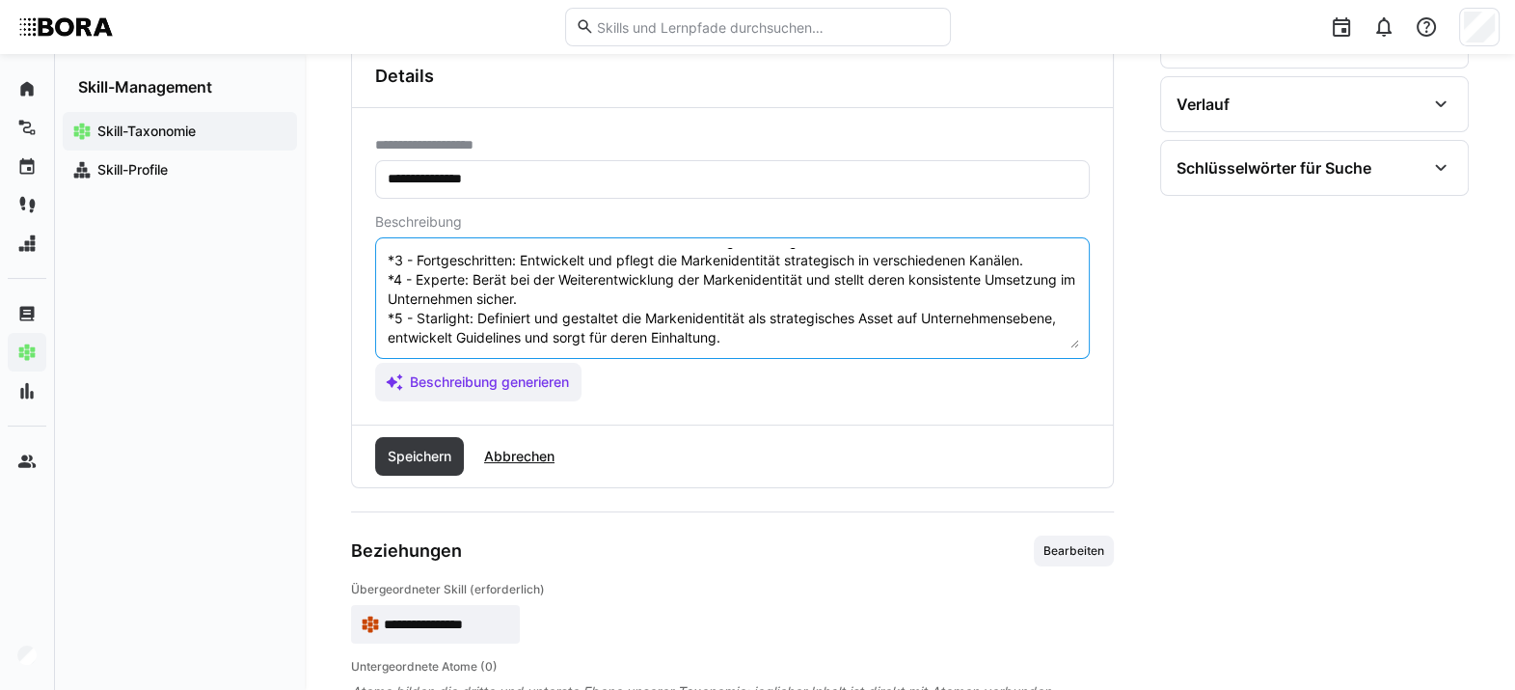
scroll to position [135, 0]
type textarea "Markenidentität bezieht sich auf die einzigartigen Merkmale und Werte, die eine…"
click at [438, 453] on span "Speichern" at bounding box center [419, 456] width 69 height 19
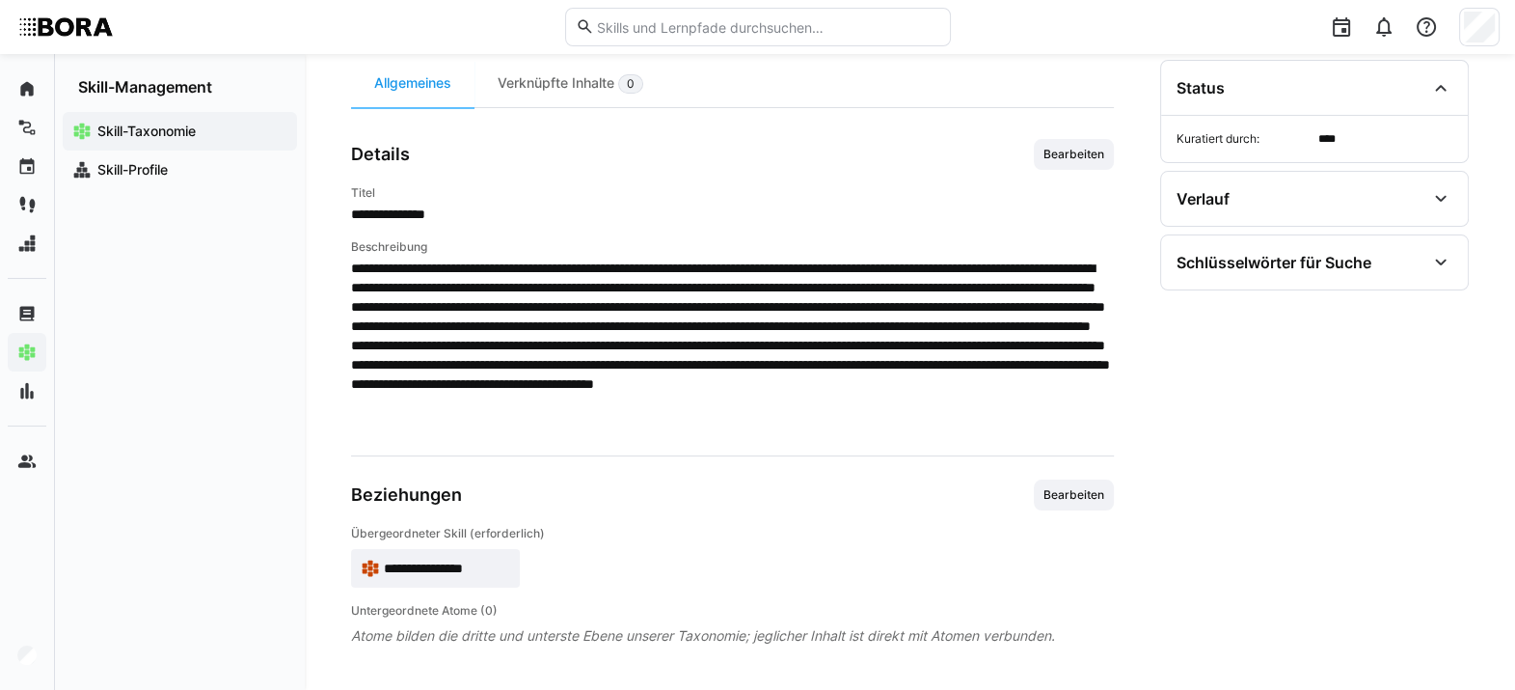
scroll to position [0, 0]
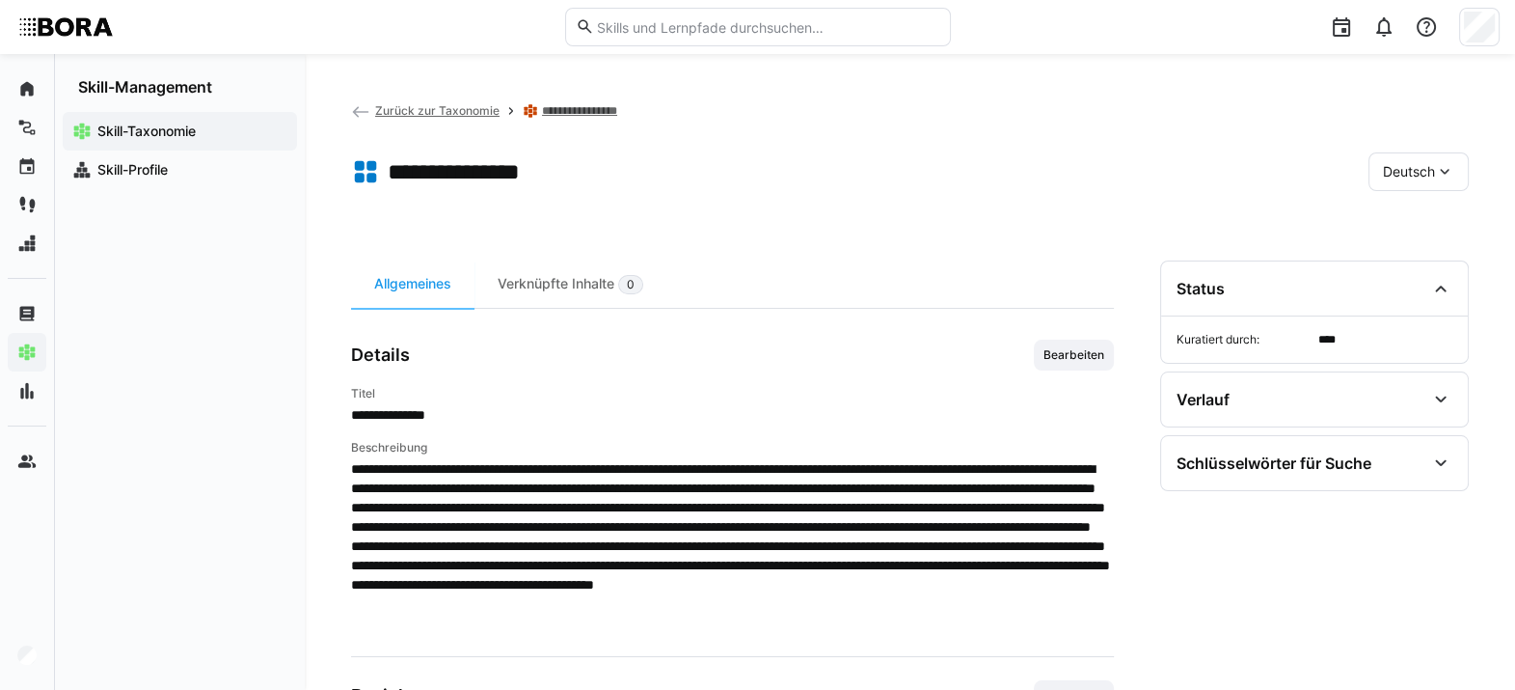
click at [1114, 165] on span "Deutsch" at bounding box center [1409, 171] width 52 height 19
click at [1114, 263] on span "Englisch" at bounding box center [1409, 263] width 52 height 19
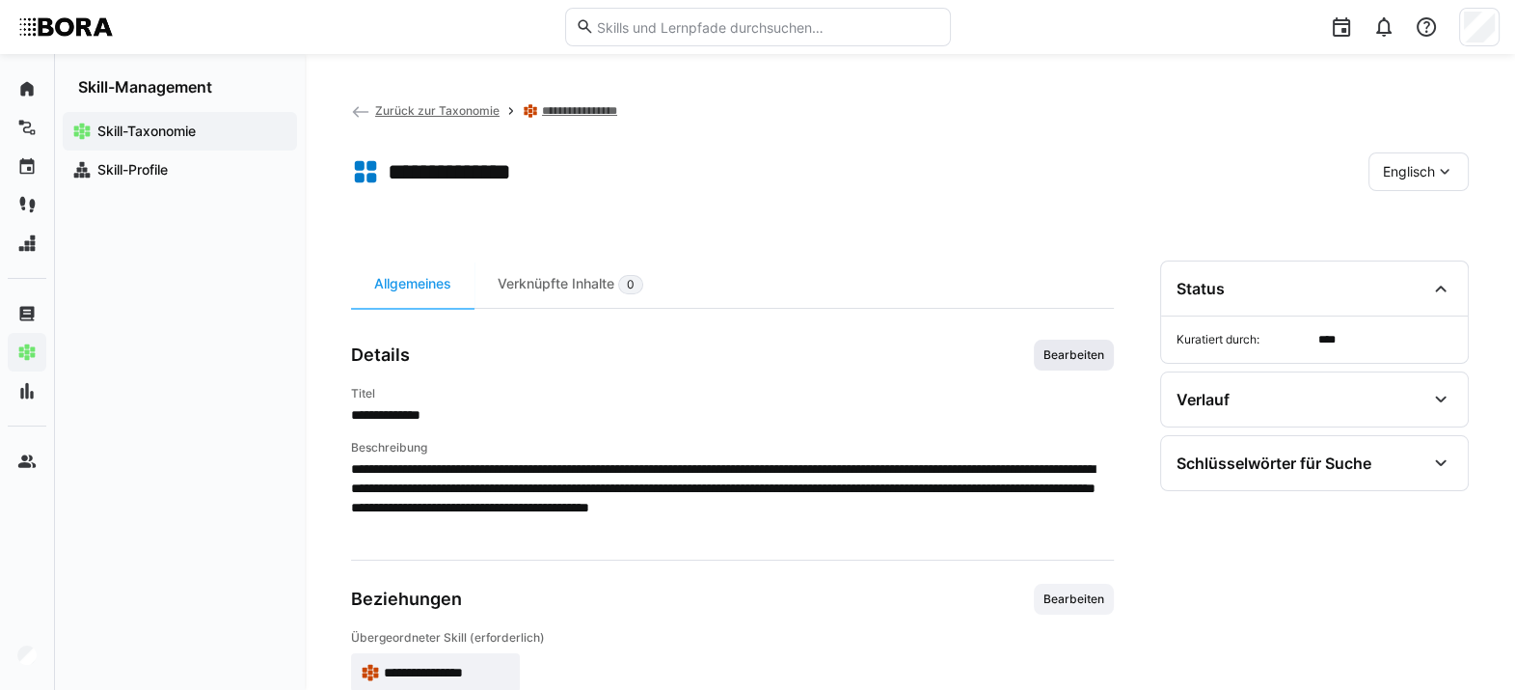
click at [1076, 350] on span "Bearbeiten" at bounding box center [1074, 354] width 65 height 15
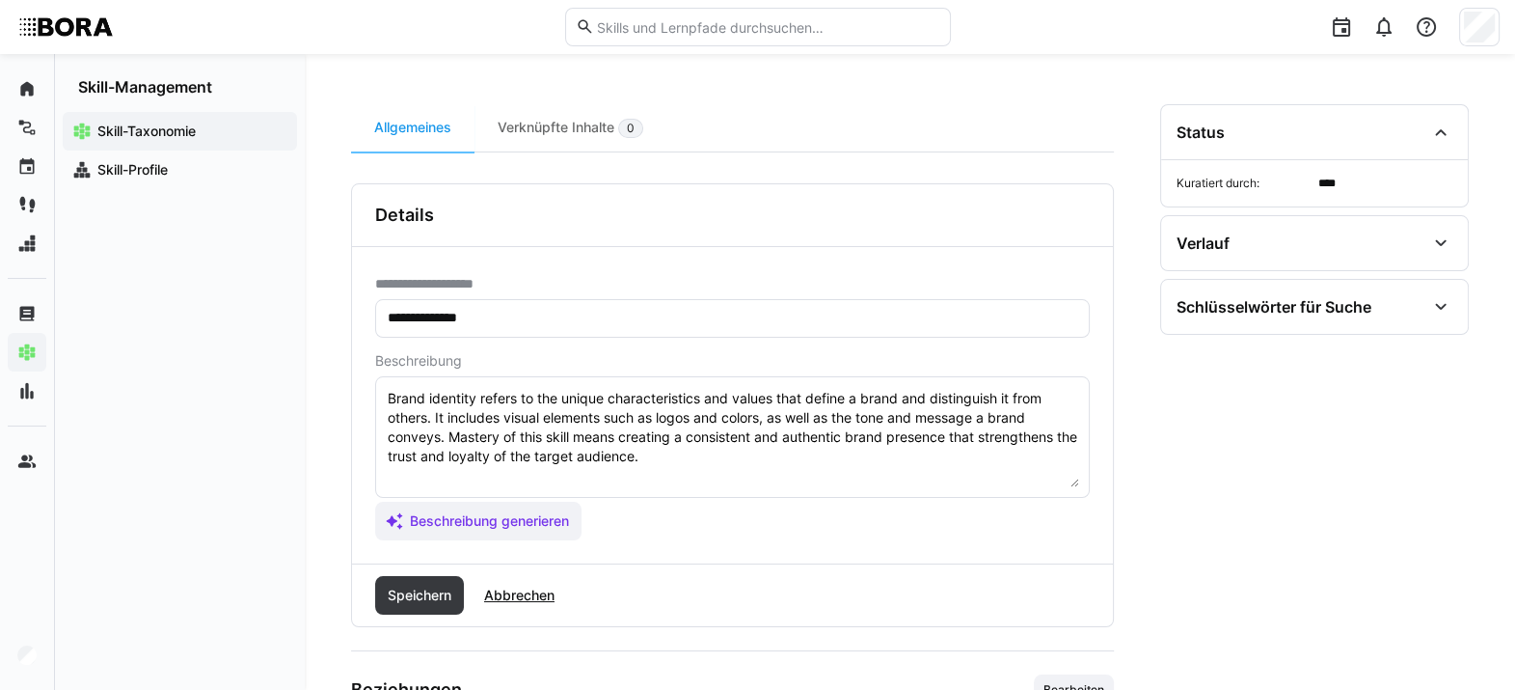
scroll to position [159, 0]
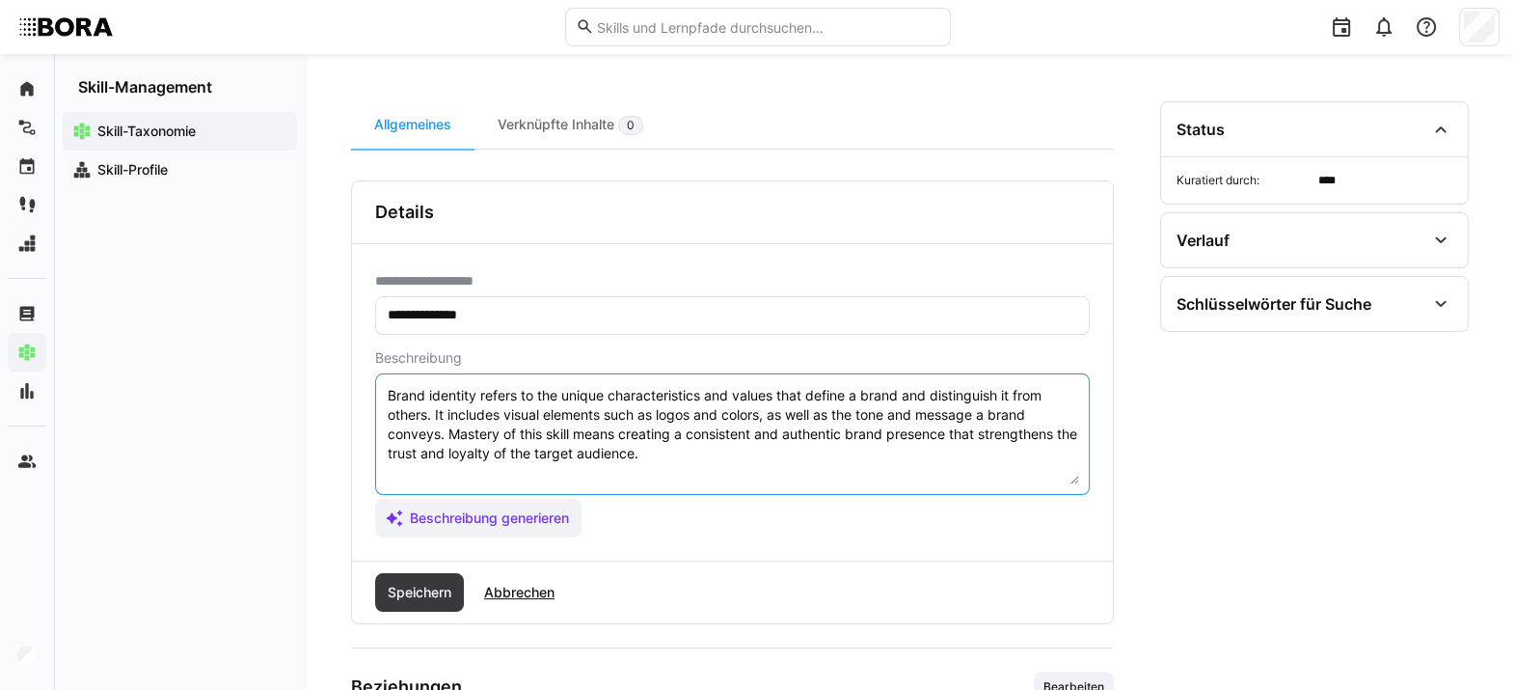
click at [835, 456] on textarea "Brand identity refers to the unique characteristics and values that define a br…" at bounding box center [732, 434] width 693 height 100
paste textarea "*1 - Beginner: *2 - Intermediate Level: *3 - Advanced: *4 - Expert: *5 - Starli…"
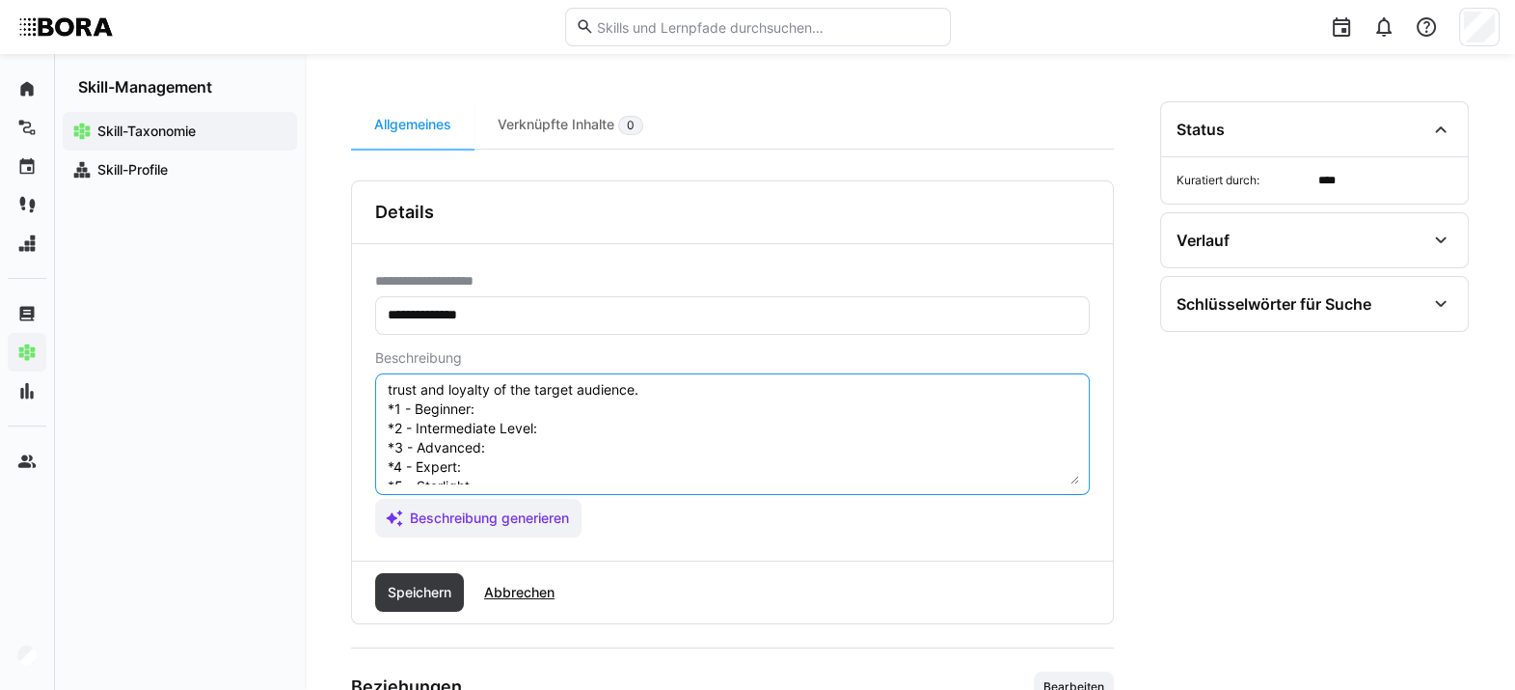
scroll to position [63, 0]
click at [542, 399] on textarea "Brand identity refers to the unique characteristics and values that define a br…" at bounding box center [732, 434] width 693 height 100
paste textarea "Understands basic elements of brand identity (logo, colors, values)."
click at [568, 436] on textarea "Brand identity refers to the unique characteristics and values that define a br…" at bounding box center [732, 434] width 693 height 100
paste textarea "Can independently apply and consistently use brand identity elements."
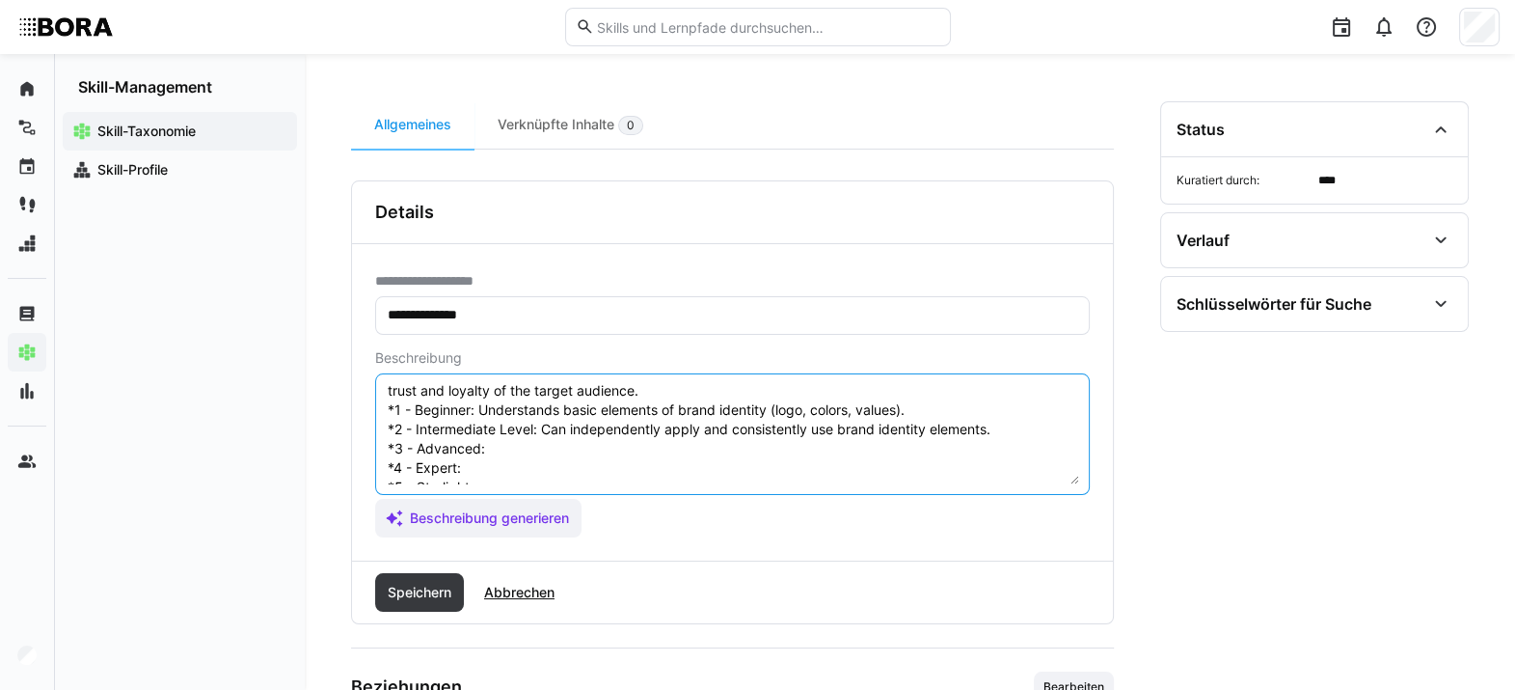
click at [499, 450] on textarea "Brand identity refers to the unique characteristics and values that define a br…" at bounding box center [732, 434] width 693 height 100
paste textarea "Strategically develops and maintains brand identity across various channels."
click at [603, 479] on textarea "Brand identity refers to the unique characteristics and values that define a br…" at bounding box center [732, 434] width 693 height 100
click at [579, 467] on textarea "Brand identity refers to the unique characteristics and values that define a br…" at bounding box center [732, 434] width 693 height 100
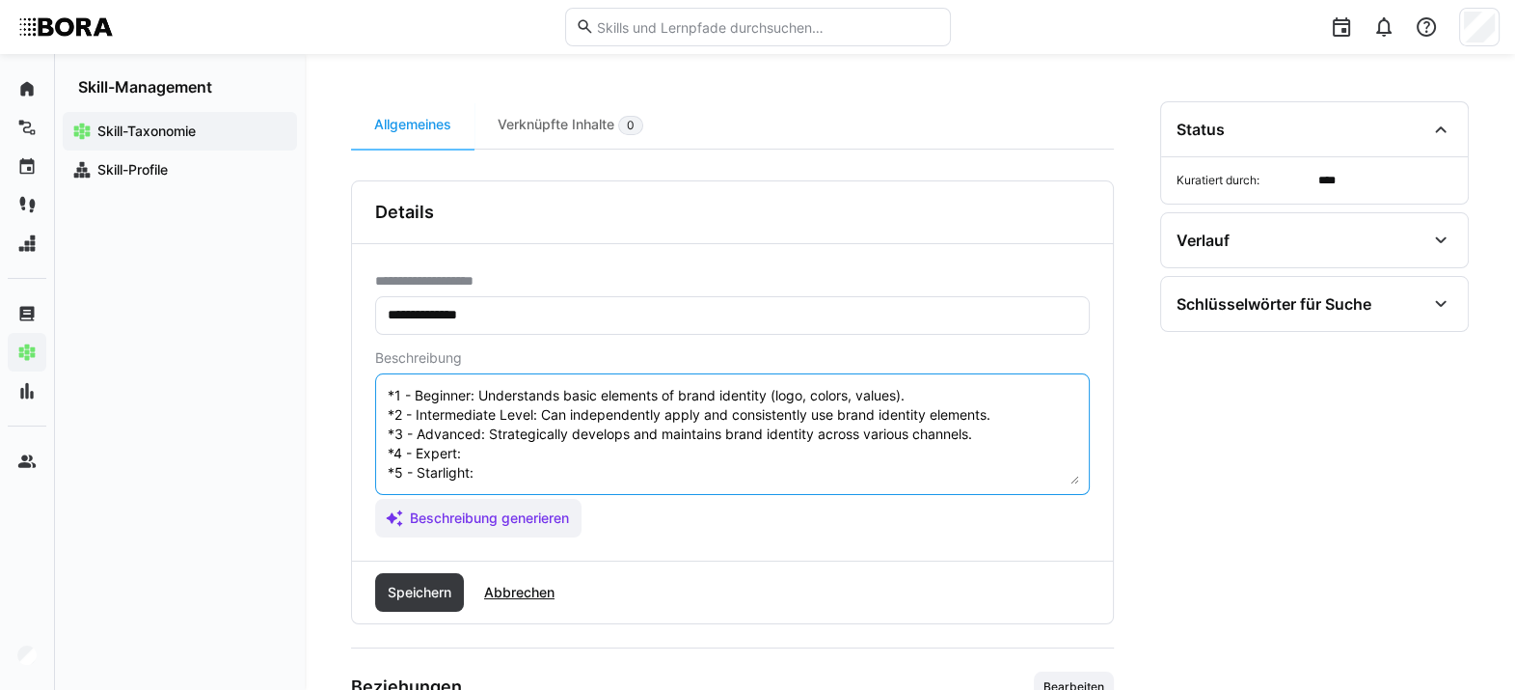
scroll to position [92, 0]
paste textarea "Advises on brand identity evolution and ensures consistent implementation withi…"
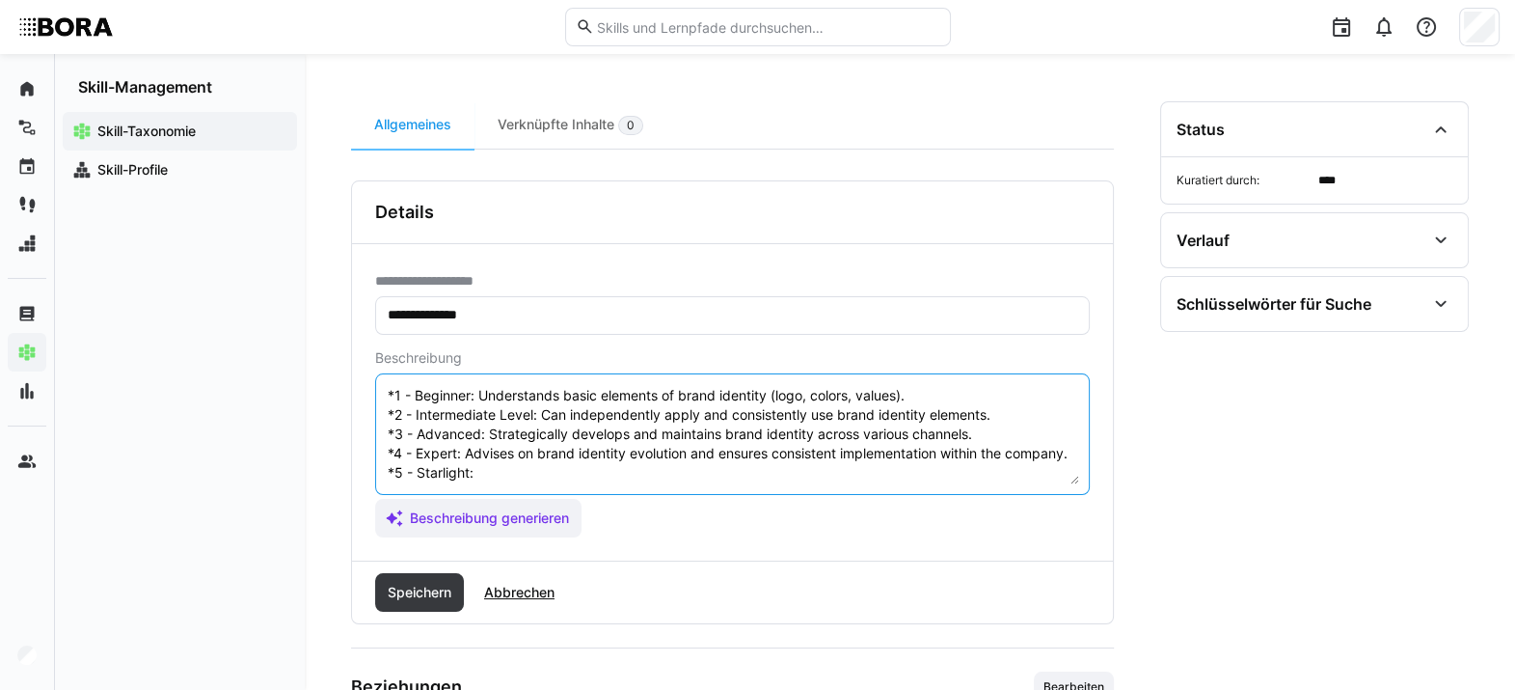
click at [531, 475] on textarea "Brand identity refers to the unique characteristics and values that define a br…" at bounding box center [732, 434] width 693 height 100
paste textarea "Defines and shapes brand identity as a strategic asset company-wide, develops g…"
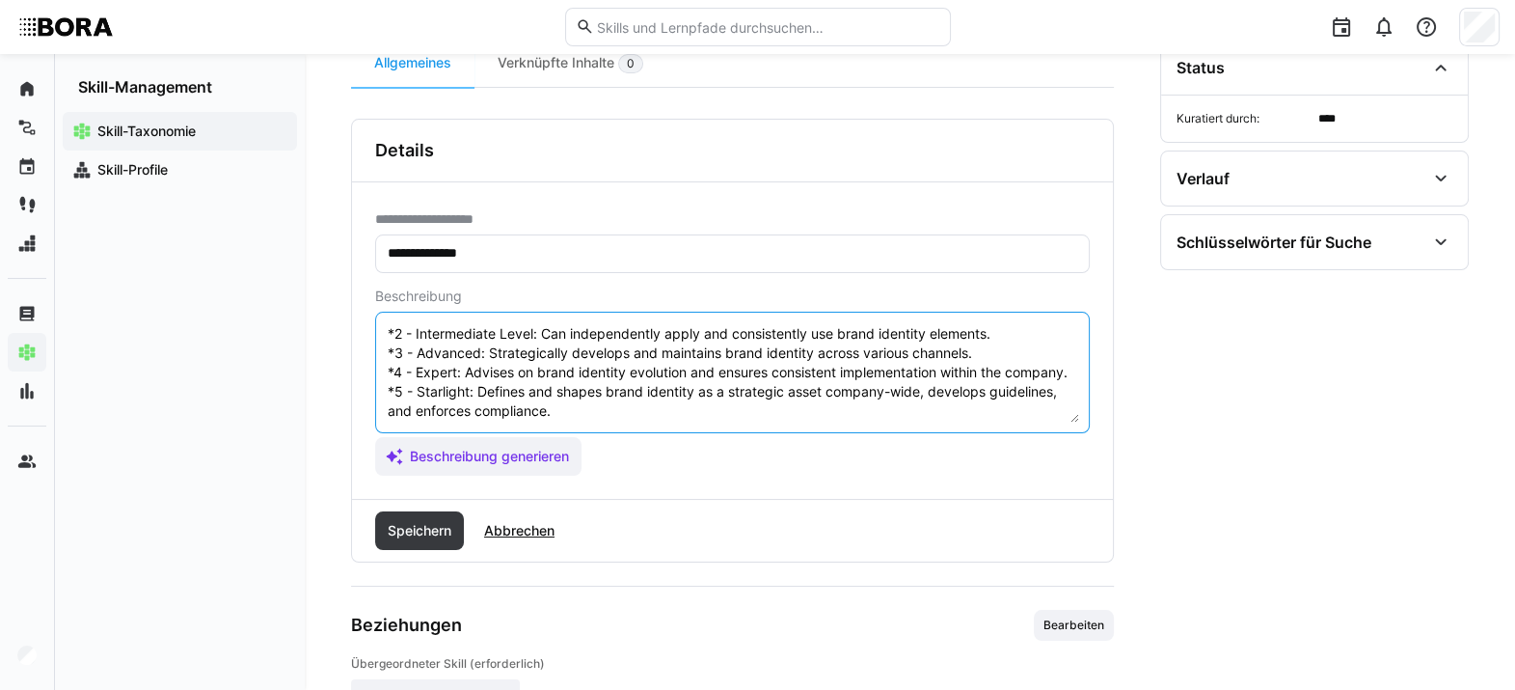
scroll to position [219, 0]
type textarea "Brand identity refers to the unique characteristics and values that define a br…"
click at [402, 501] on span "Speichern" at bounding box center [419, 532] width 69 height 19
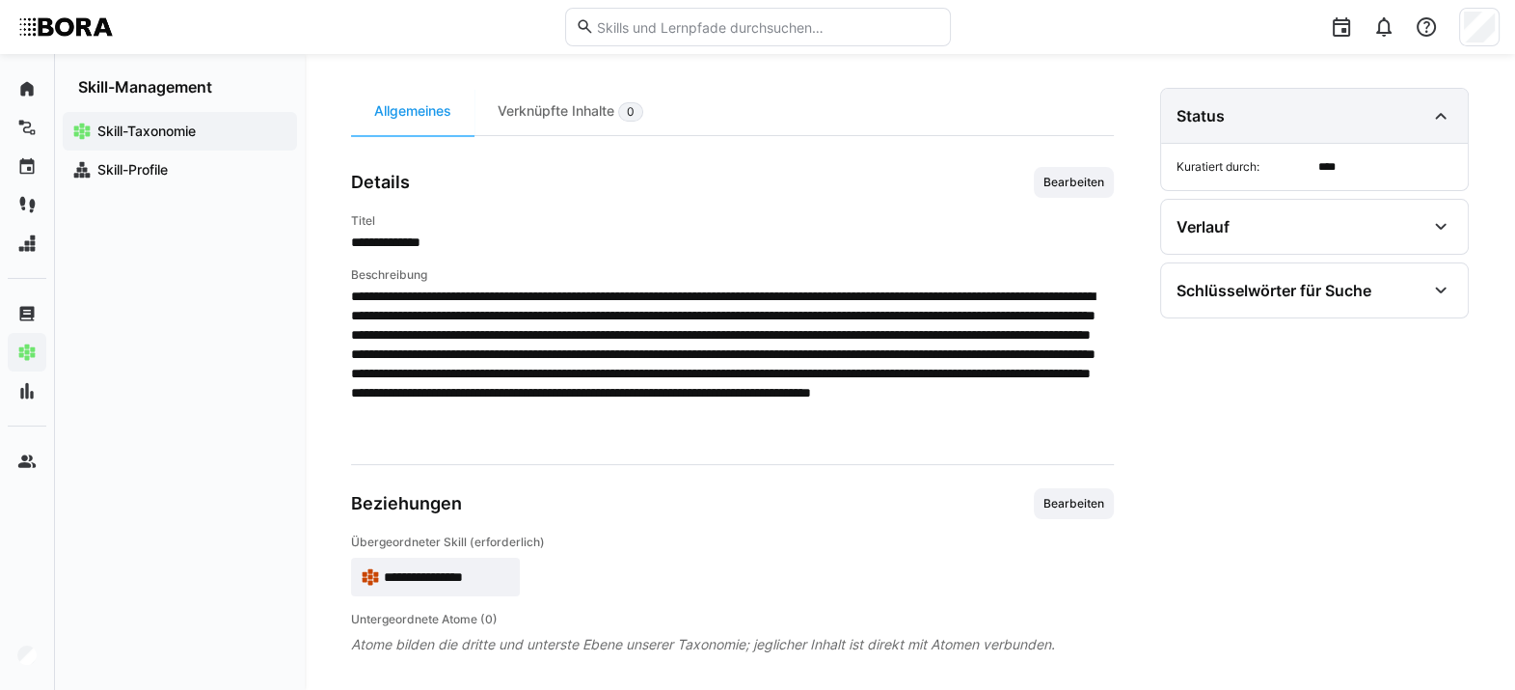
scroll to position [0, 0]
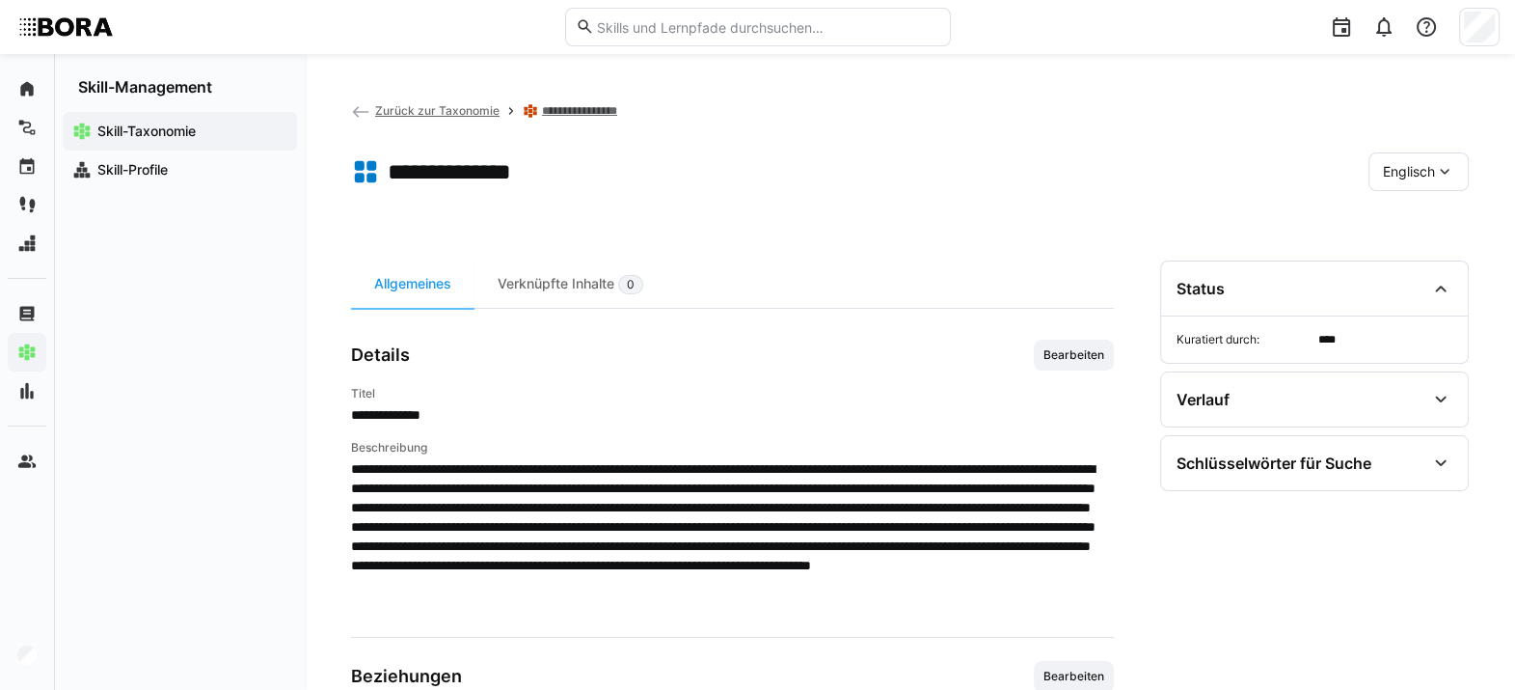
click at [1114, 172] on span "Englisch" at bounding box center [1409, 171] width 52 height 19
click at [1114, 231] on span "Deutsch" at bounding box center [1409, 222] width 52 height 19
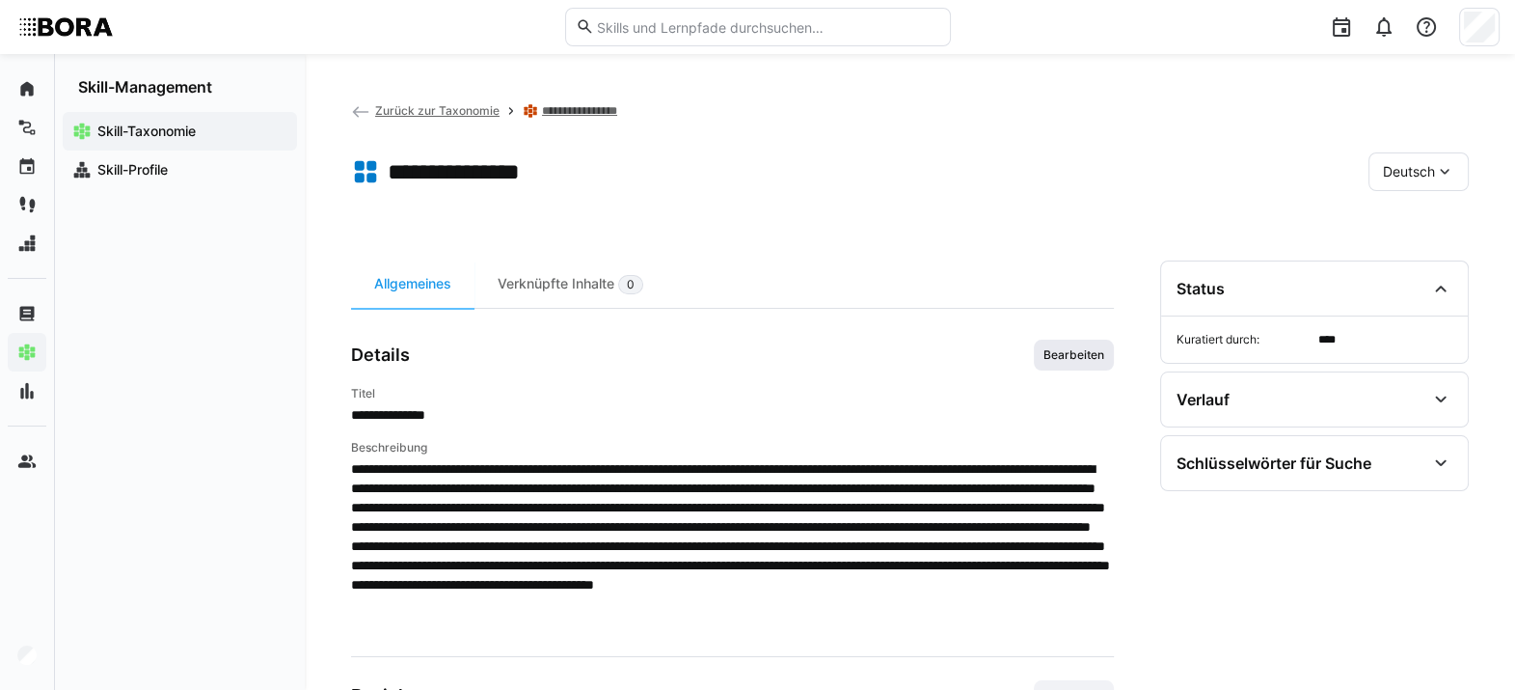
scroll to position [201, 0]
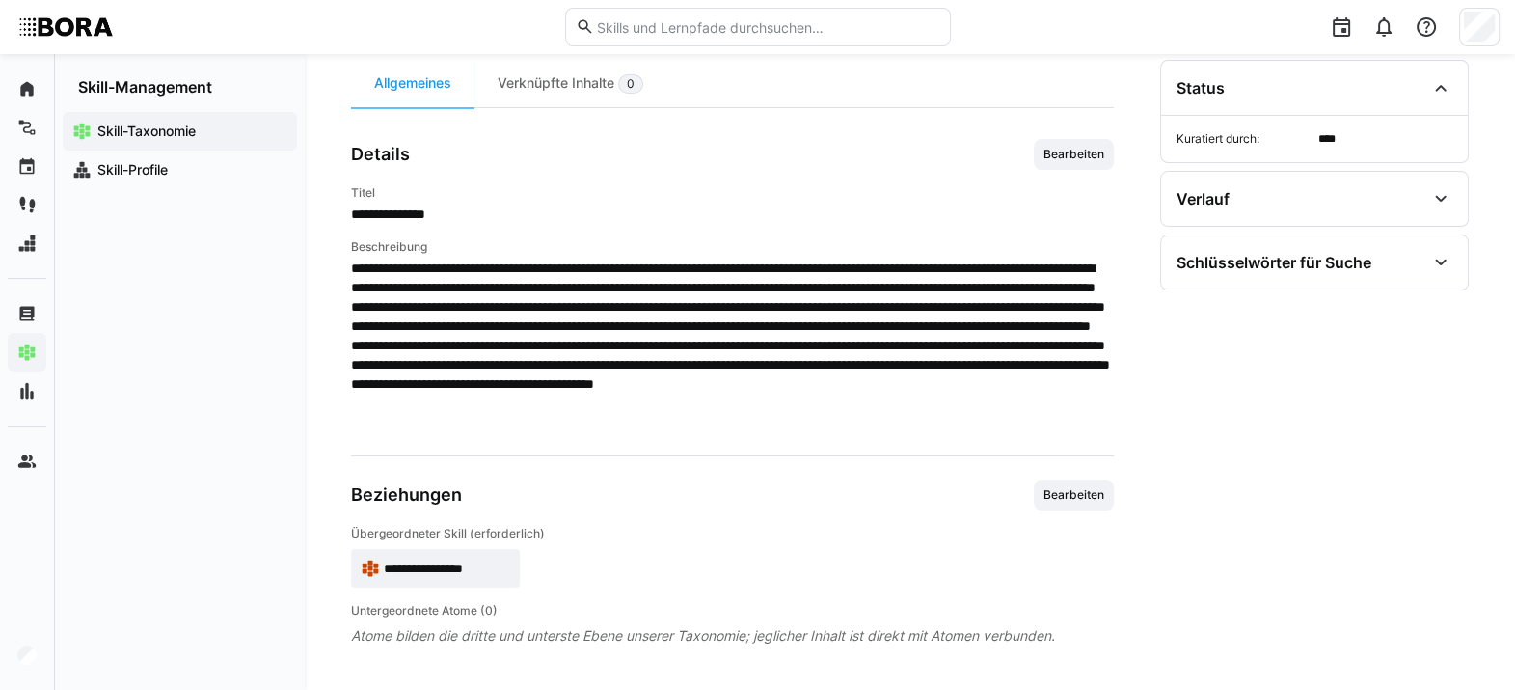
click at [447, 501] on span "**********" at bounding box center [447, 567] width 126 height 19
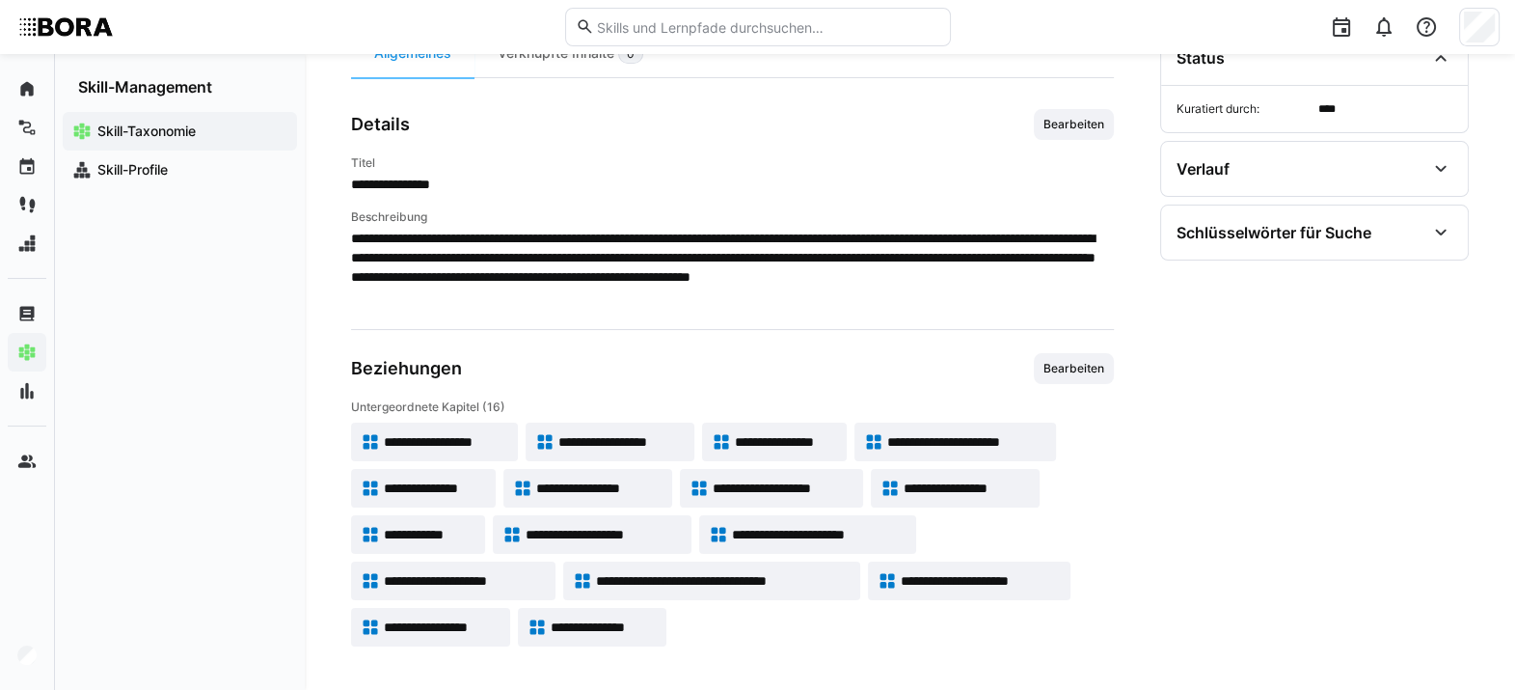
scroll to position [231, 0]
click at [611, 473] on app-skill-badge "**********" at bounding box center [587, 488] width 169 height 39
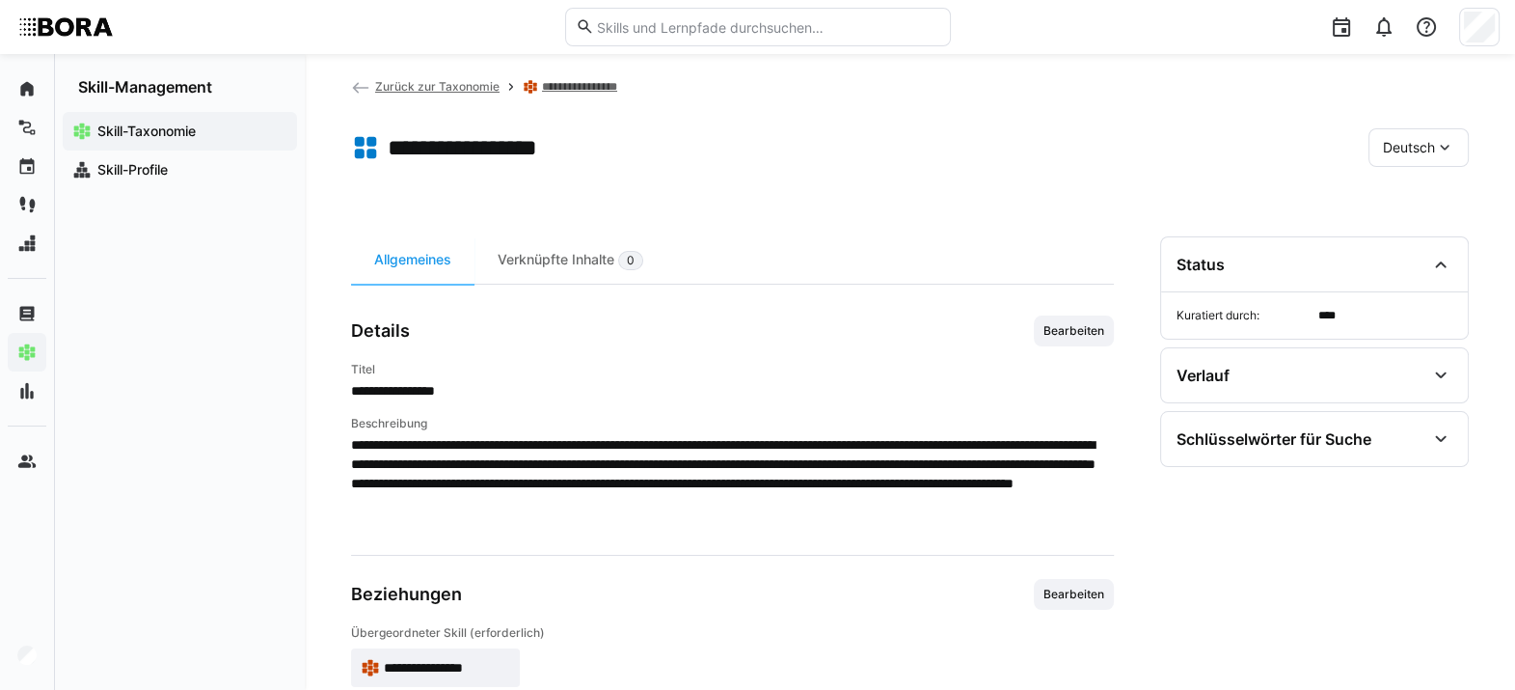
scroll to position [25, 0]
click at [1083, 308] on div "**********" at bounding box center [732, 489] width 763 height 508
click at [1083, 322] on span "Bearbeiten" at bounding box center [1074, 329] width 65 height 15
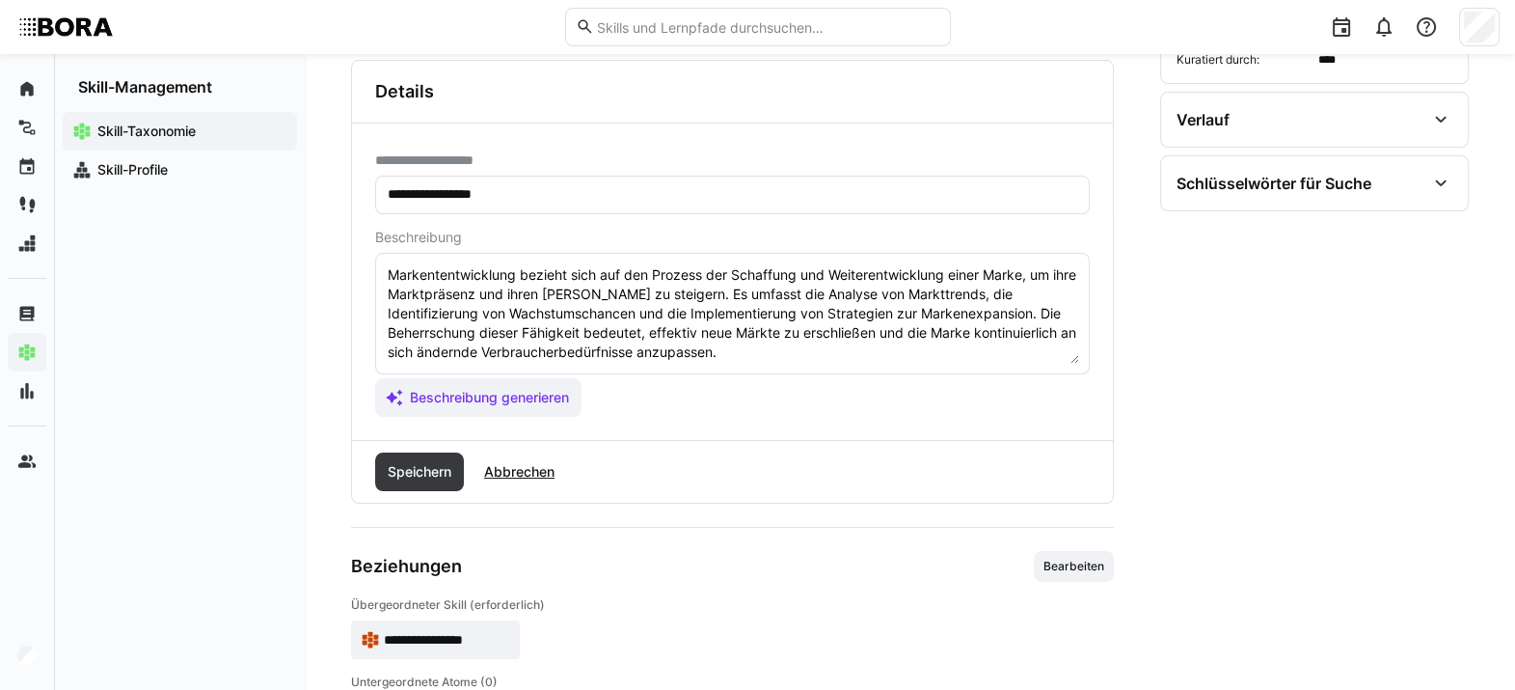
scroll to position [281, 0]
click at [774, 365] on eds-input "Markententwicklung bezieht sich auf den Prozess der Schaffung und Weiterentwick…" at bounding box center [732, 313] width 715 height 122
paste textarea "*1 - Anfänger: *2 - Mittelstufe: *3 - Fortgeschritten: *4 - Experte: *5 - Starl…"
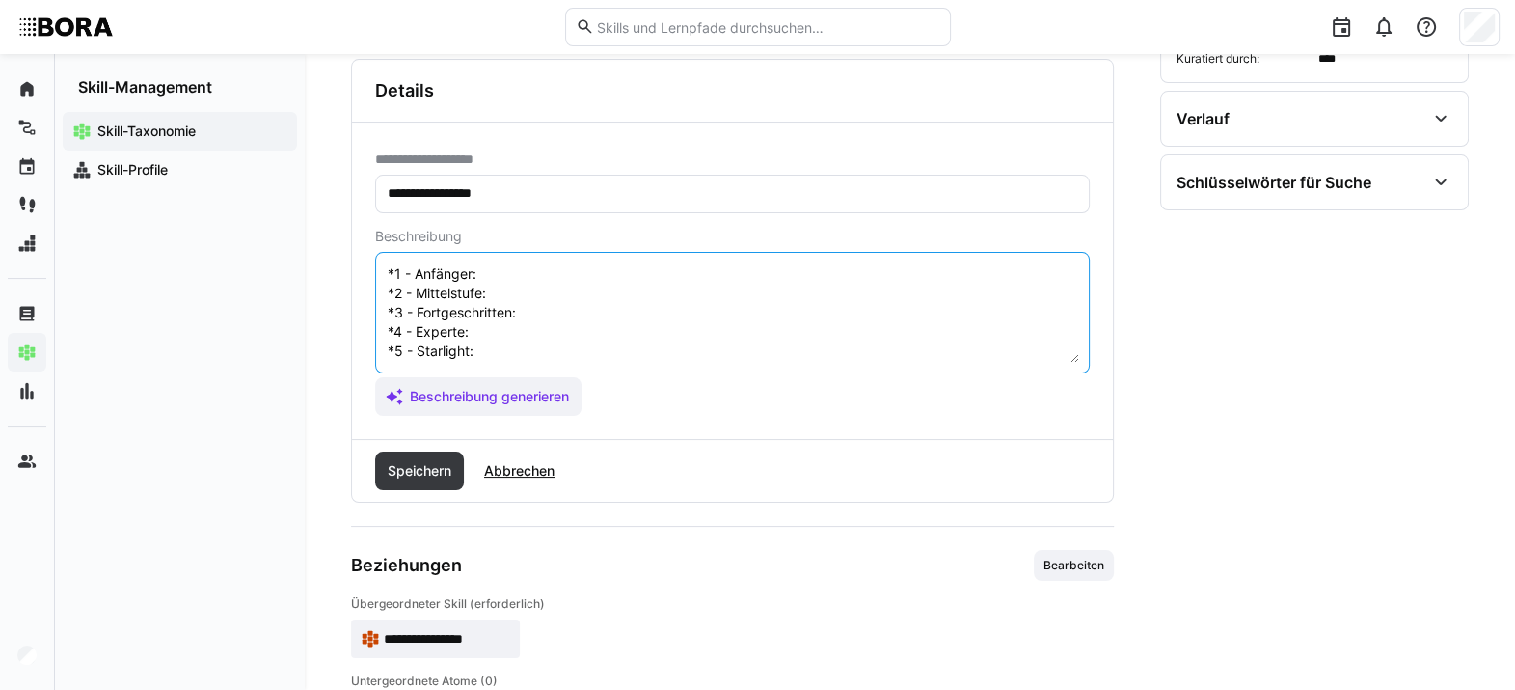
scroll to position [75, 0]
click at [584, 294] on textarea "Markententwicklung bezieht sich auf den Prozess der Schaffung und Weiterentwick…" at bounding box center [732, 312] width 693 height 100
paste textarea "Kennt grundlegende Prinzipien der Markenentwicklung und deren Bedeutung."
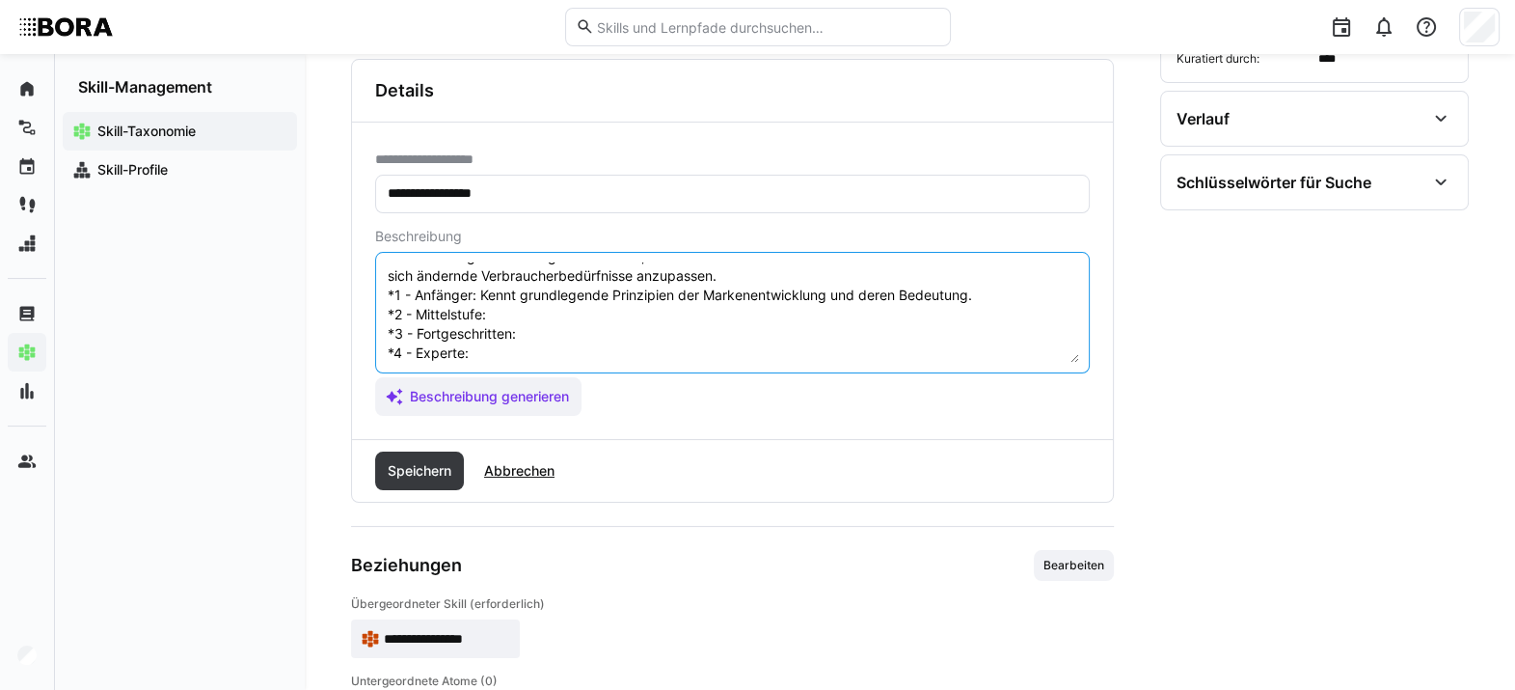
click at [561, 316] on textarea "Markententwicklung bezieht sich auf den Prozess der Schaffung und Weiterentwick…" at bounding box center [732, 312] width 693 height 100
paste textarea "Unterstützt bei der Entwicklung von Markenprodukten und Markenpositionen."
click at [620, 337] on textarea "Markententwicklung bezieht sich auf den Prozess der Schaffung und Weiterentwick…" at bounding box center [732, 312] width 693 height 100
paste textarea "Leitet Marktentwicklungsprojekte, identifiziert Chancen und passt Markenstrateg…"
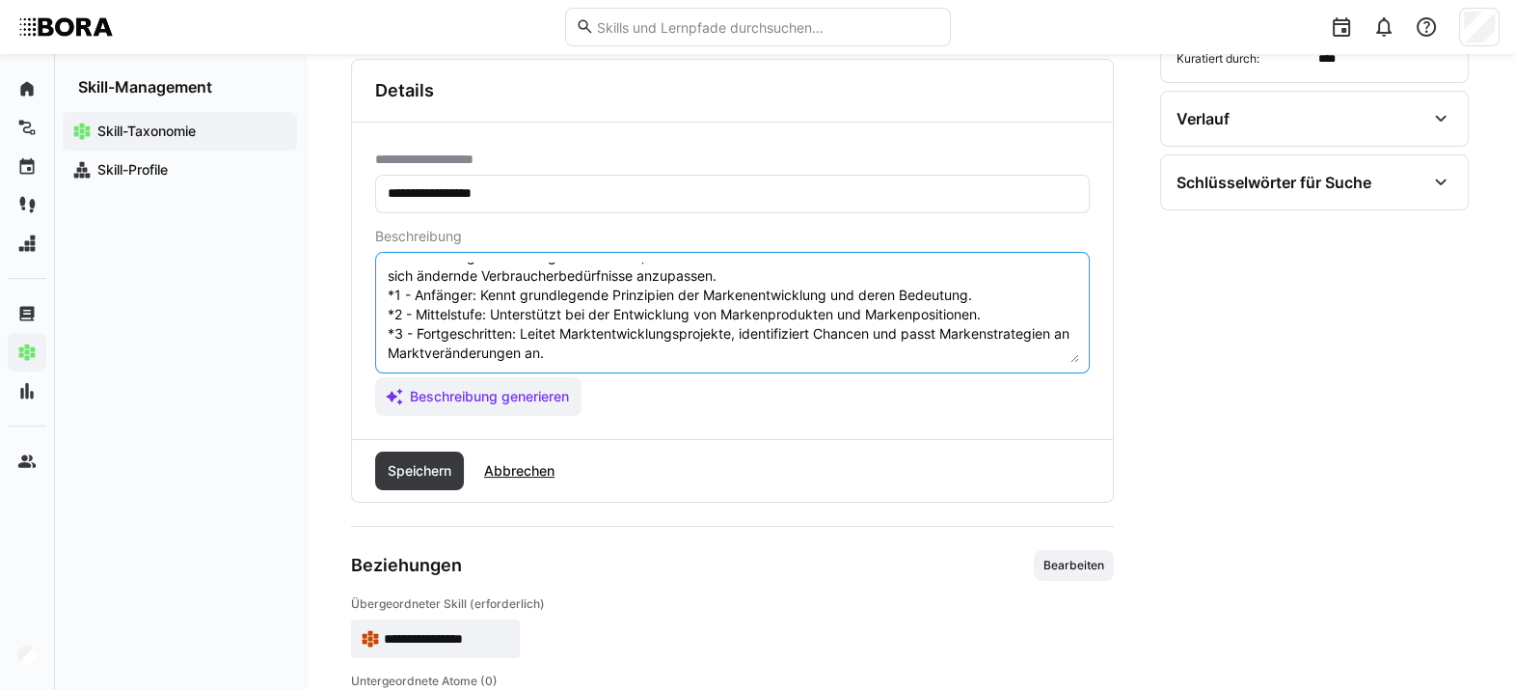
scroll to position [135, 0]
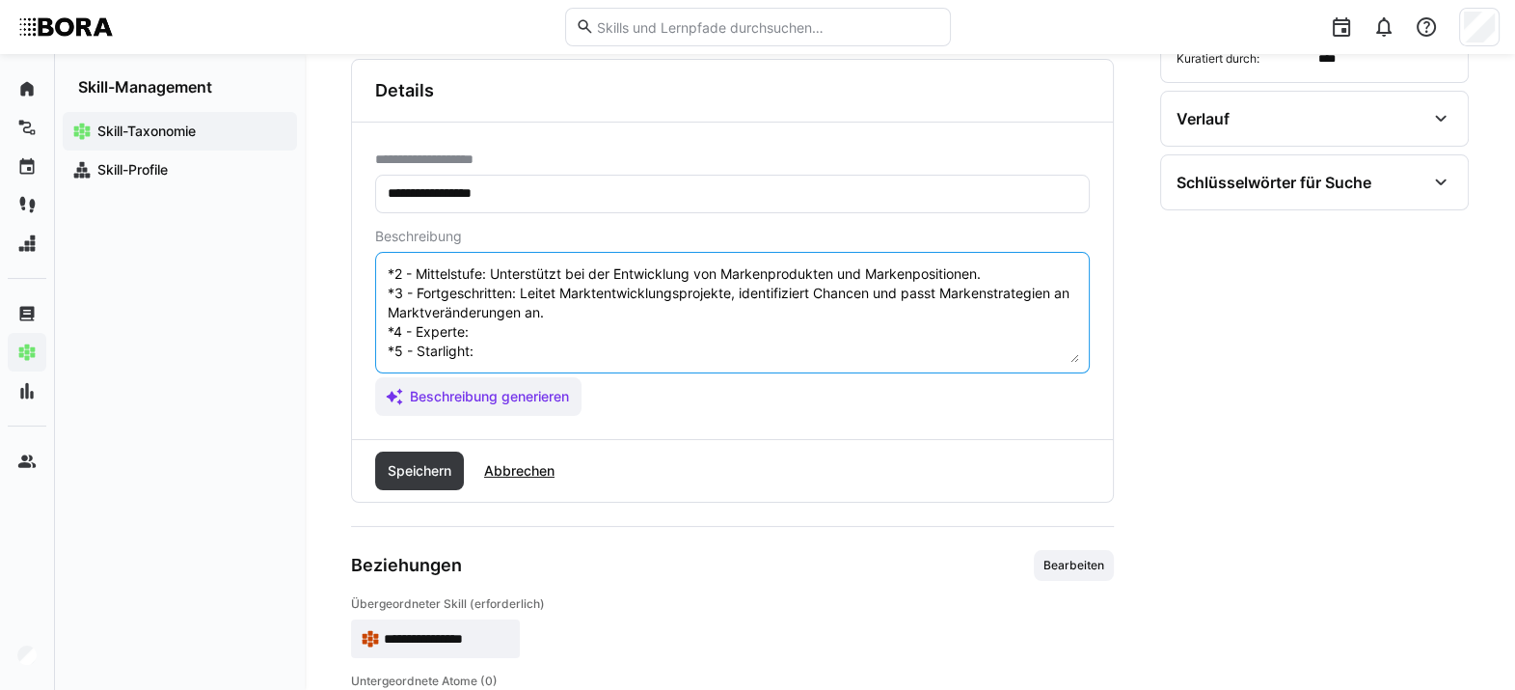
click at [578, 313] on textarea "Markententwicklung bezieht sich auf den Prozess der Schaffung und Weiterentwick…" at bounding box center [732, 312] width 693 height 100
paste textarea "Entwickelt komplexe Markenerweiterungen und Innovationen, koordiniert interne u…"
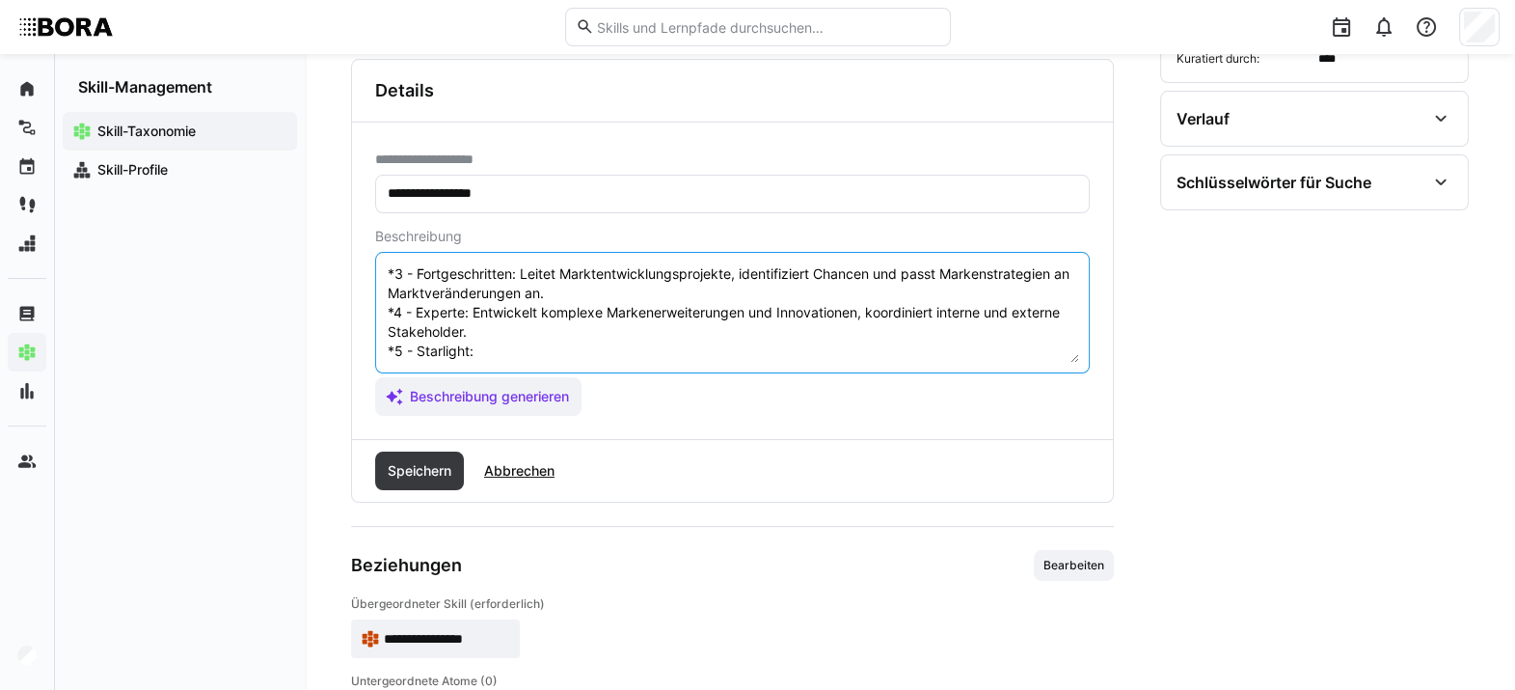
scroll to position [154, 0]
click at [606, 330] on textarea "Markententwicklung bezieht sich auf den Prozess der Schaffung und Weiterentwick…" at bounding box center [732, 312] width 693 height 100
paste textarea "Treibt die Markenerweiterung auf Unternehmensebene [PERSON_NAME], gestaltet neu…"
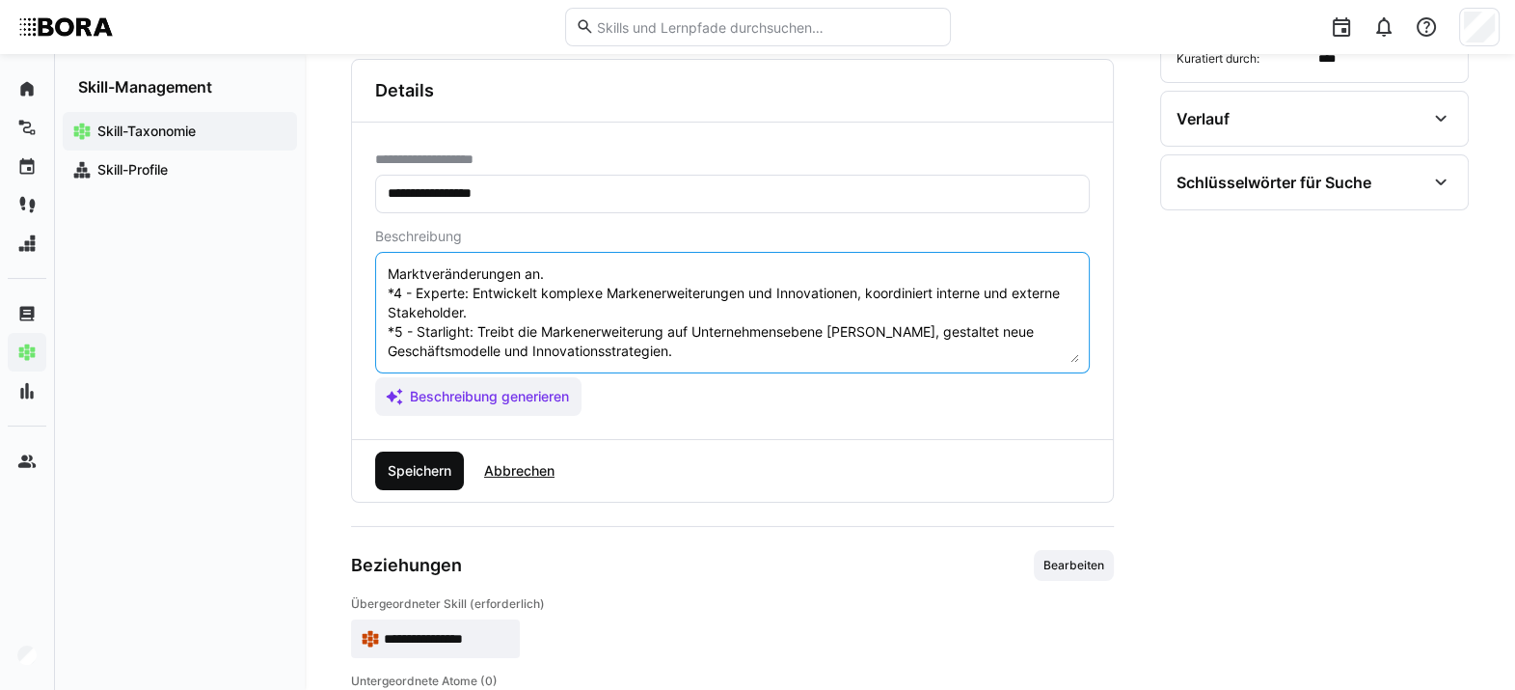
type textarea "Markententwicklung bezieht sich auf den Prozess der Schaffung und Weiterentwick…"
click at [424, 463] on span "Speichern" at bounding box center [419, 470] width 69 height 19
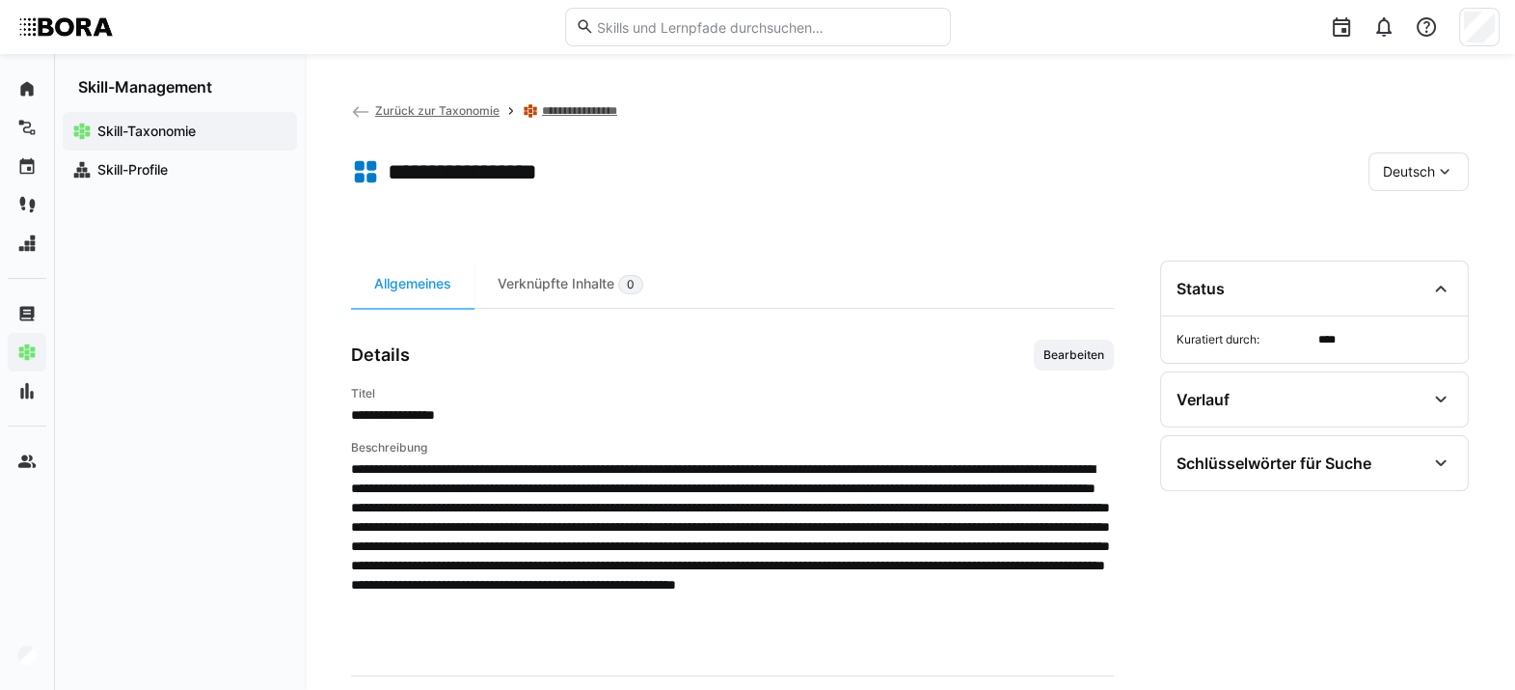
click at [1114, 154] on div "Deutsch" at bounding box center [1419, 171] width 100 height 39
click at [1114, 265] on span "Englisch" at bounding box center [1409, 263] width 52 height 19
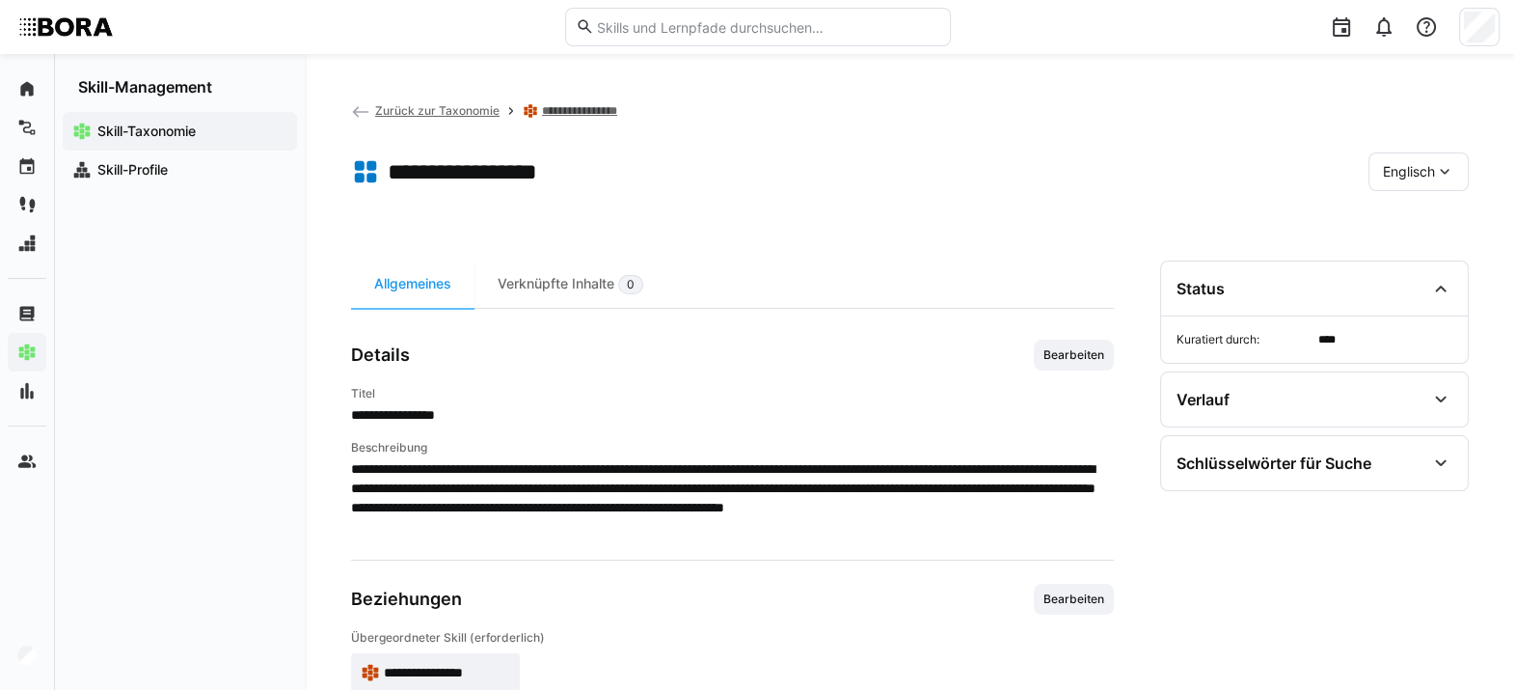
scroll to position [104, 0]
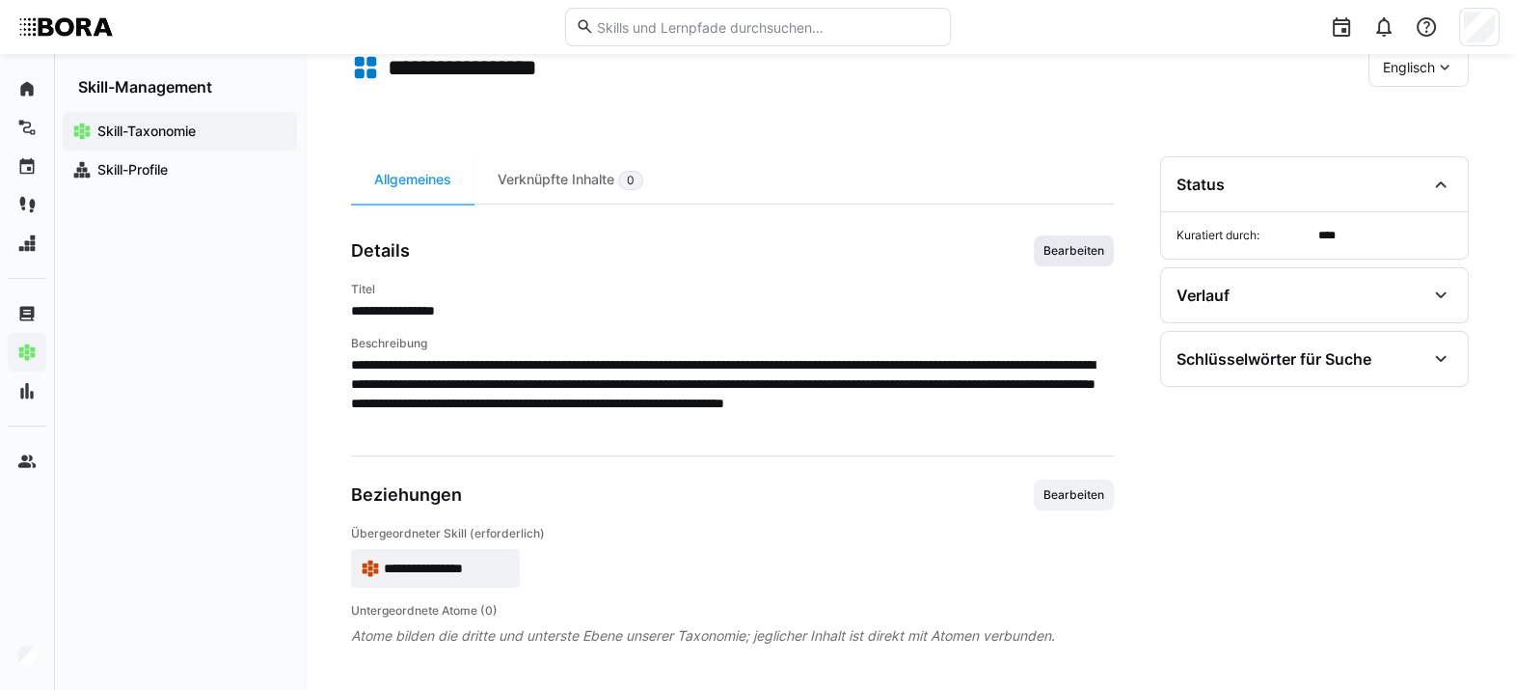
click at [1061, 251] on span "Bearbeiten" at bounding box center [1074, 250] width 65 height 15
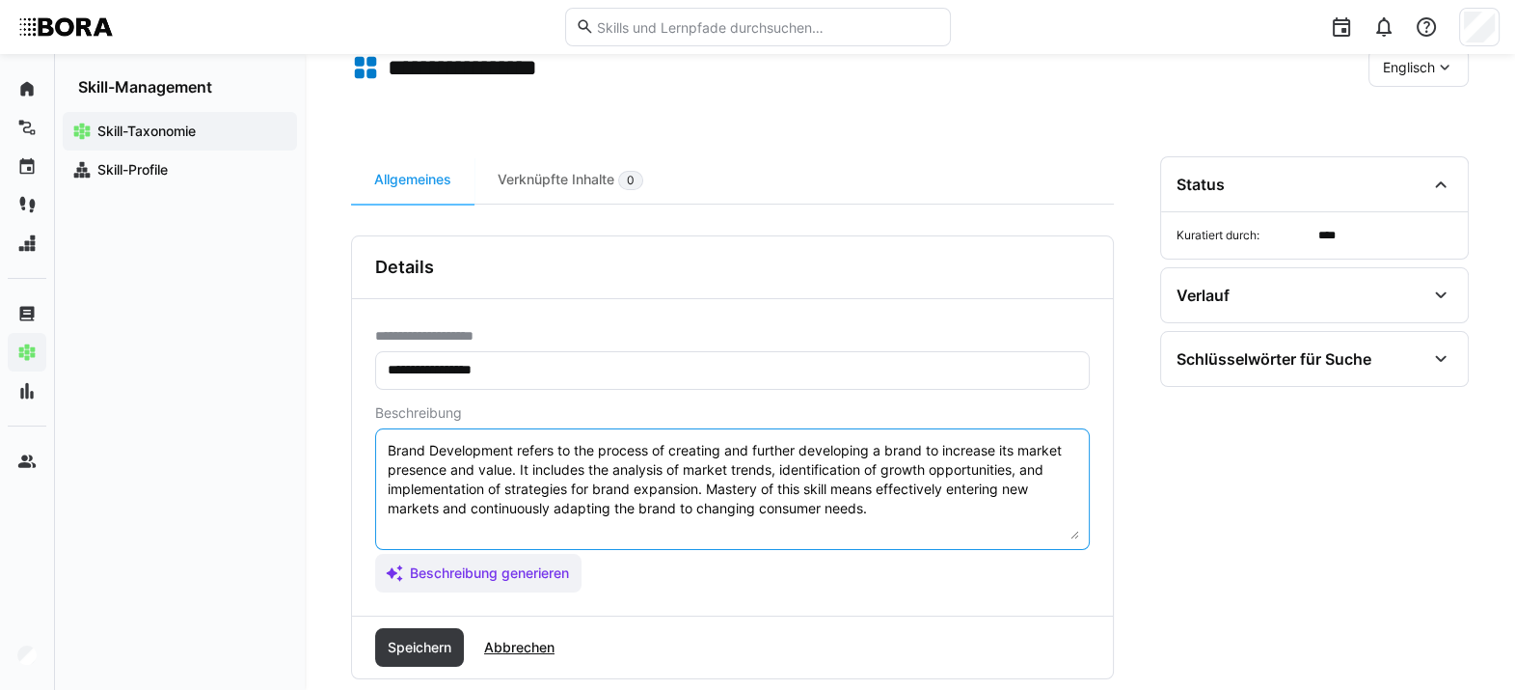
click at [925, 501] on textarea "Brand Development refers to the process of creating and further developing a br…" at bounding box center [732, 489] width 693 height 100
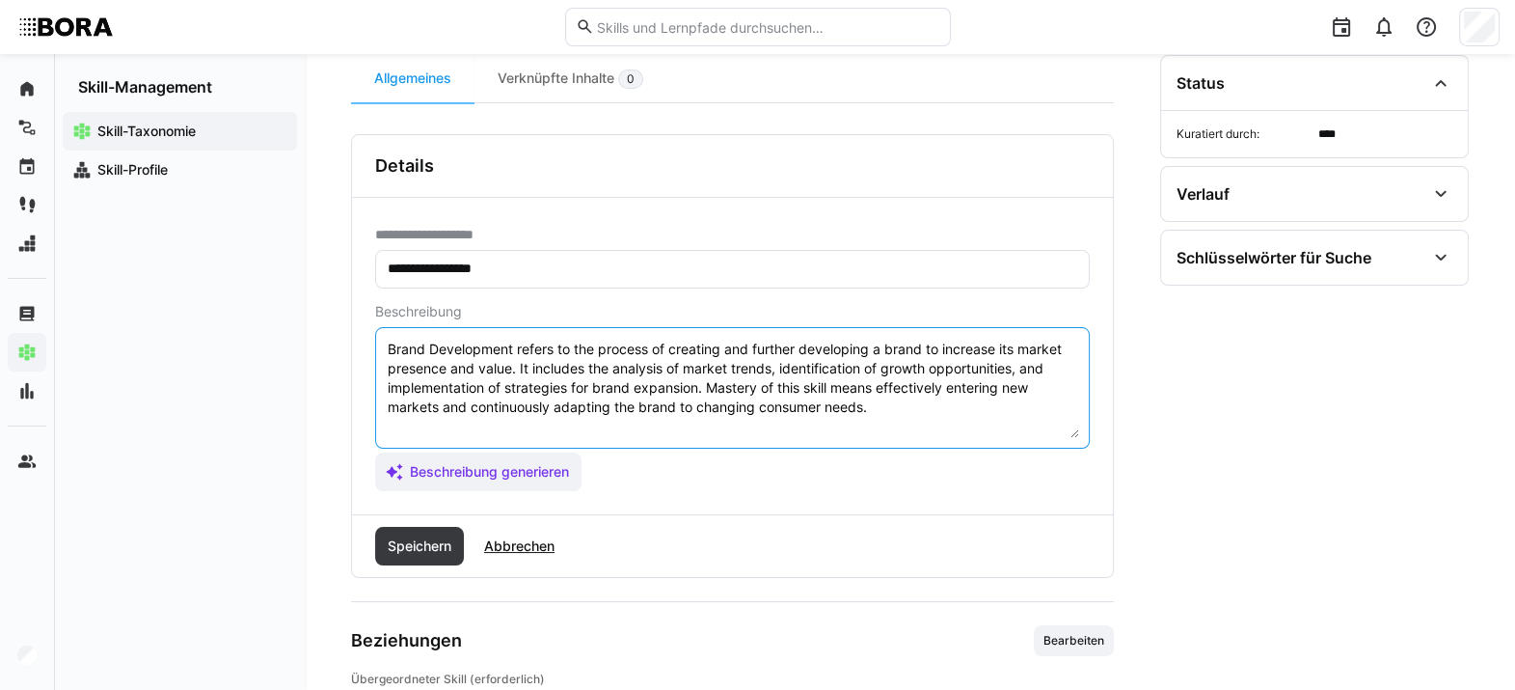
scroll to position [206, 0]
paste textarea "*1 - Beginner: *2 - Intermediate Level: *3 - Advanced: *4 - Expert: *5 - Starli…"
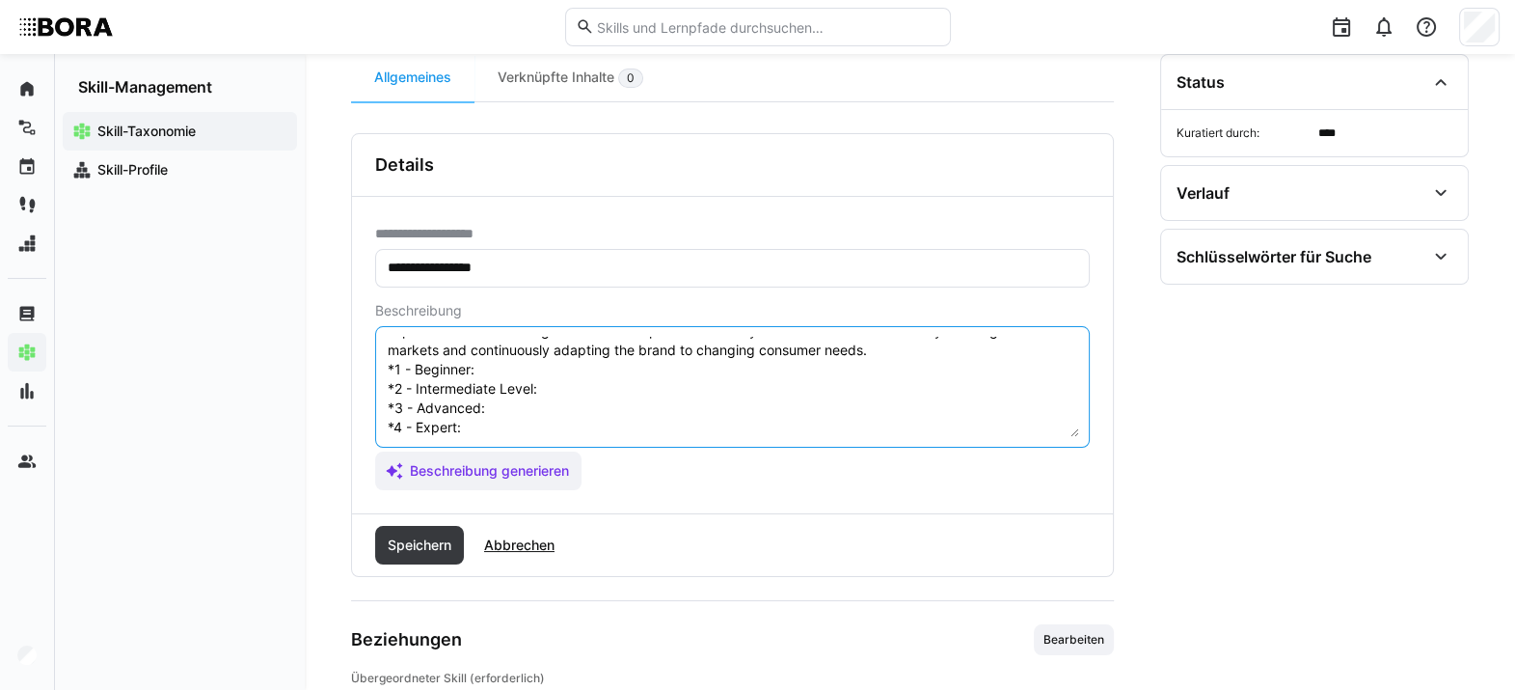
scroll to position [52, 0]
click at [550, 367] on textarea "Brand Development refers to the process of creating and further developing a br…" at bounding box center [732, 387] width 693 height 100
paste textarea "Knows basic principles and significance of brand development."
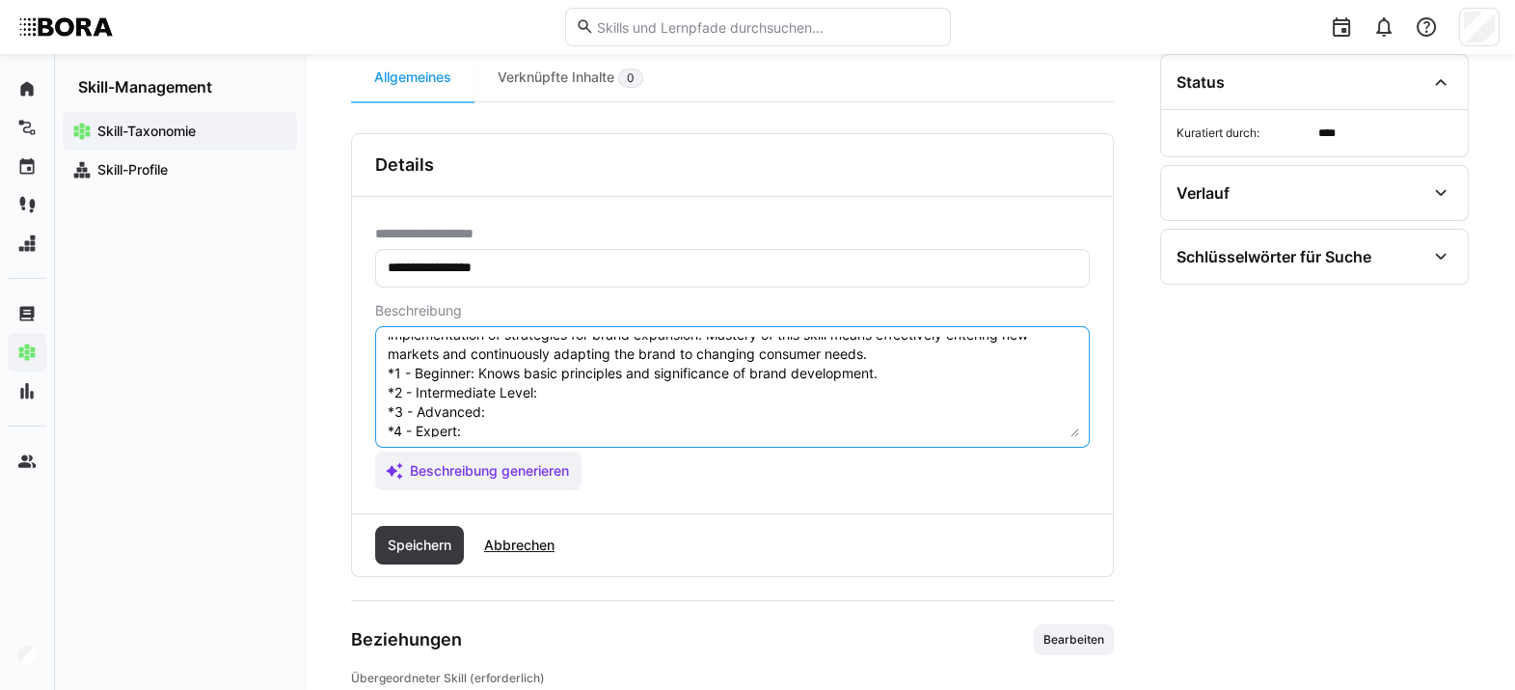
click at [555, 396] on textarea "Brand Development refers to the process of creating and further developing a br…" at bounding box center [732, 387] width 693 height 100
paste textarea "Supports brand product development and positioning efforts."
click at [551, 405] on textarea "Brand Development refers to the process of creating and further developing a br…" at bounding box center [732, 387] width 693 height 100
paste textarea "Leads brand development projects, identifies opportunities, and adapts strategi…"
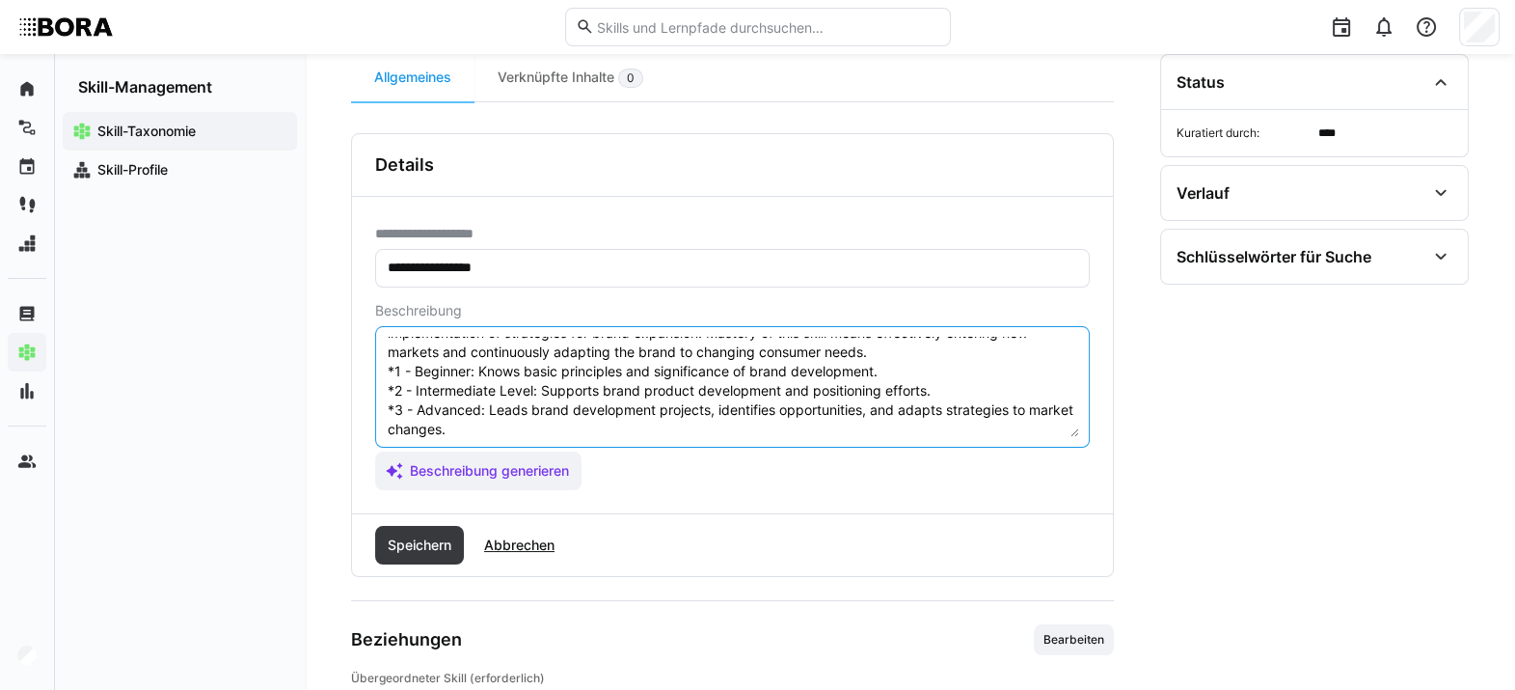
scroll to position [95, 0]
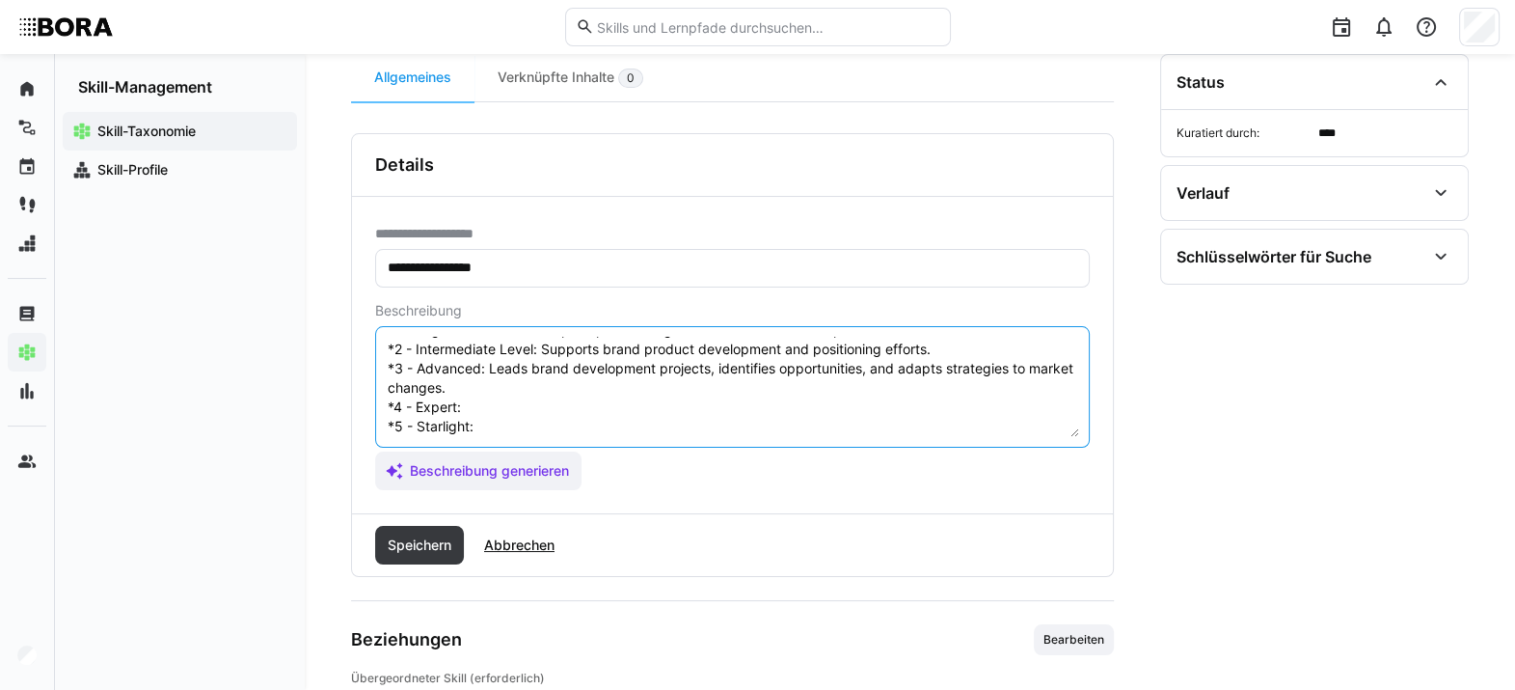
click at [587, 410] on textarea "Brand Development refers to the process of creating and further developing a br…" at bounding box center [732, 387] width 693 height 100
paste textarea "Develops complex brand extensions and innovations, coordinates internal and ext…"
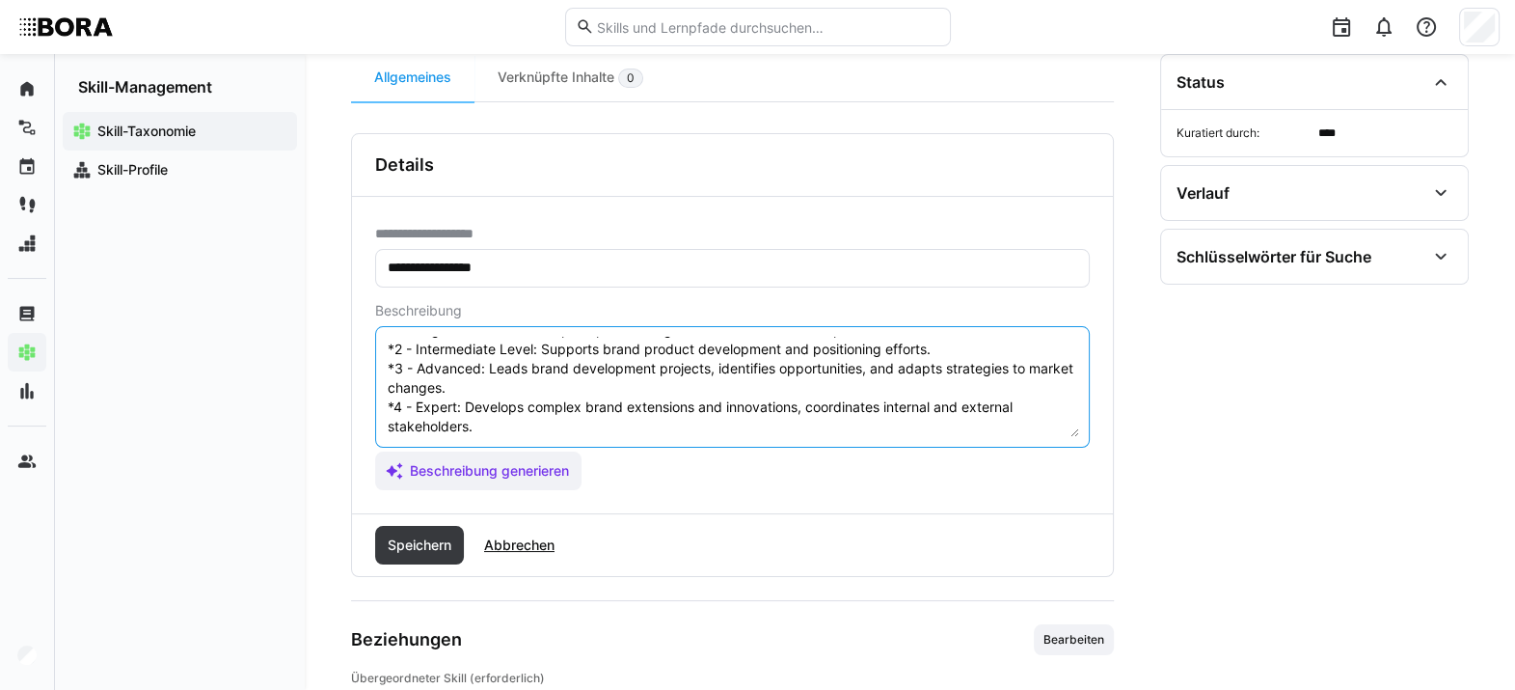
scroll to position [135, 0]
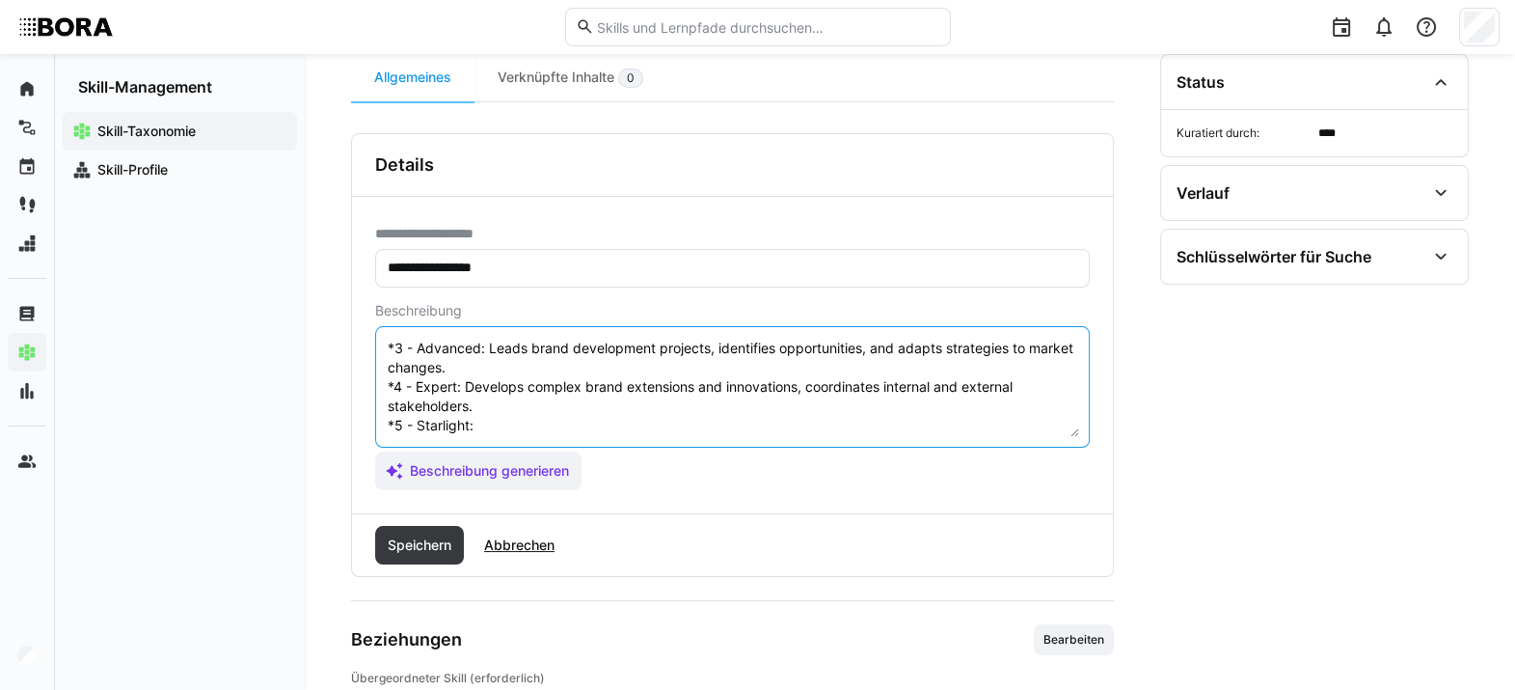
click at [530, 401] on textarea "Brand Development refers to the process of creating and further developing a br…" at bounding box center [732, 387] width 693 height 100
paste textarea "Drives brand extension at enterprise level, shapes new business models and inno…"
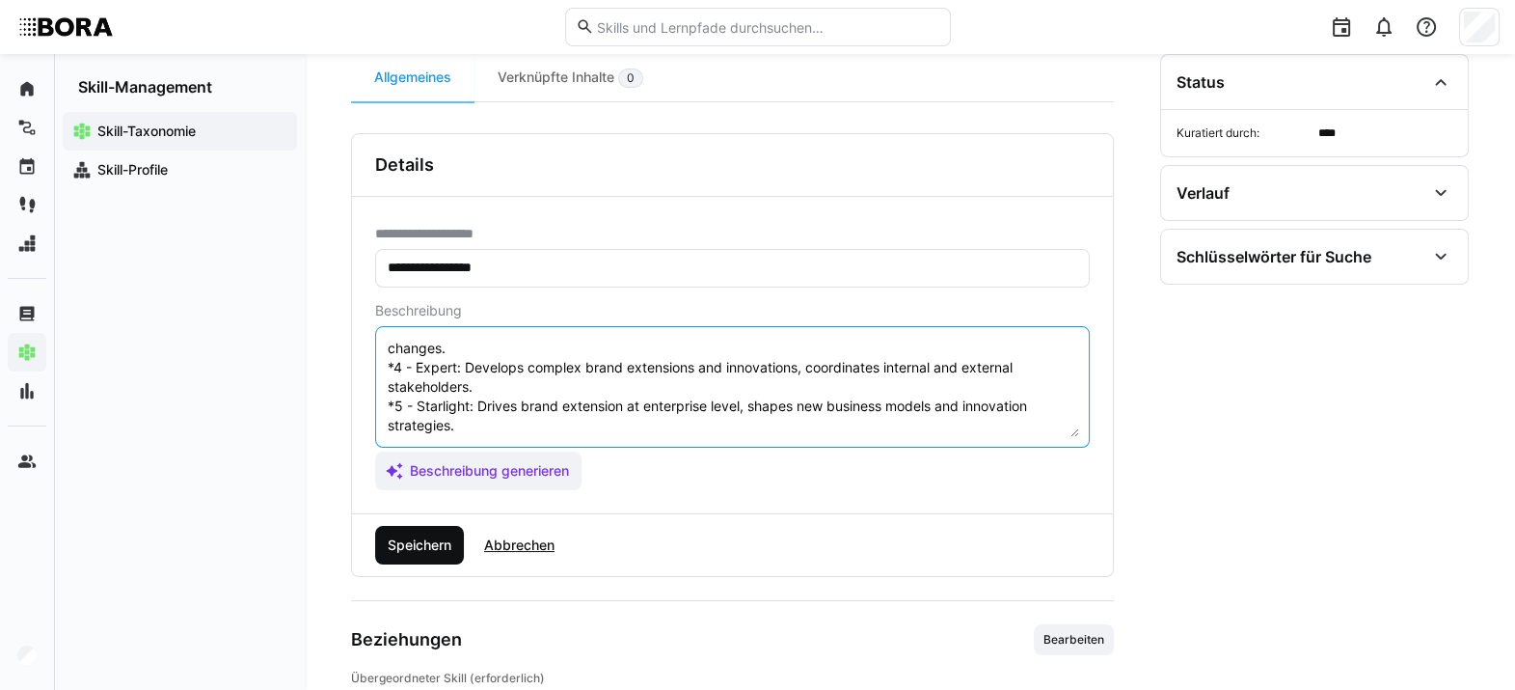
type textarea "Brand Development refers to the process of creating and further developing a br…"
click at [425, 501] on span "Speichern" at bounding box center [419, 544] width 69 height 19
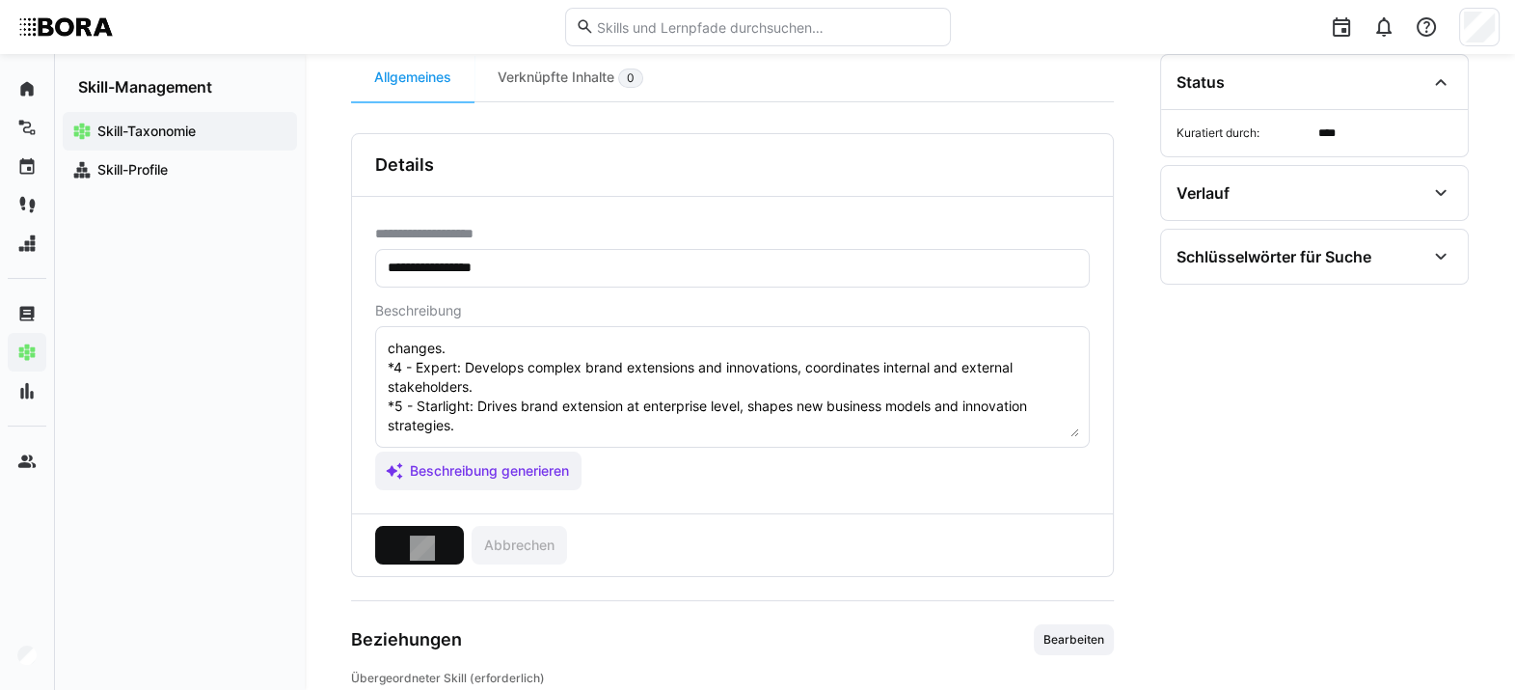
scroll to position [181, 0]
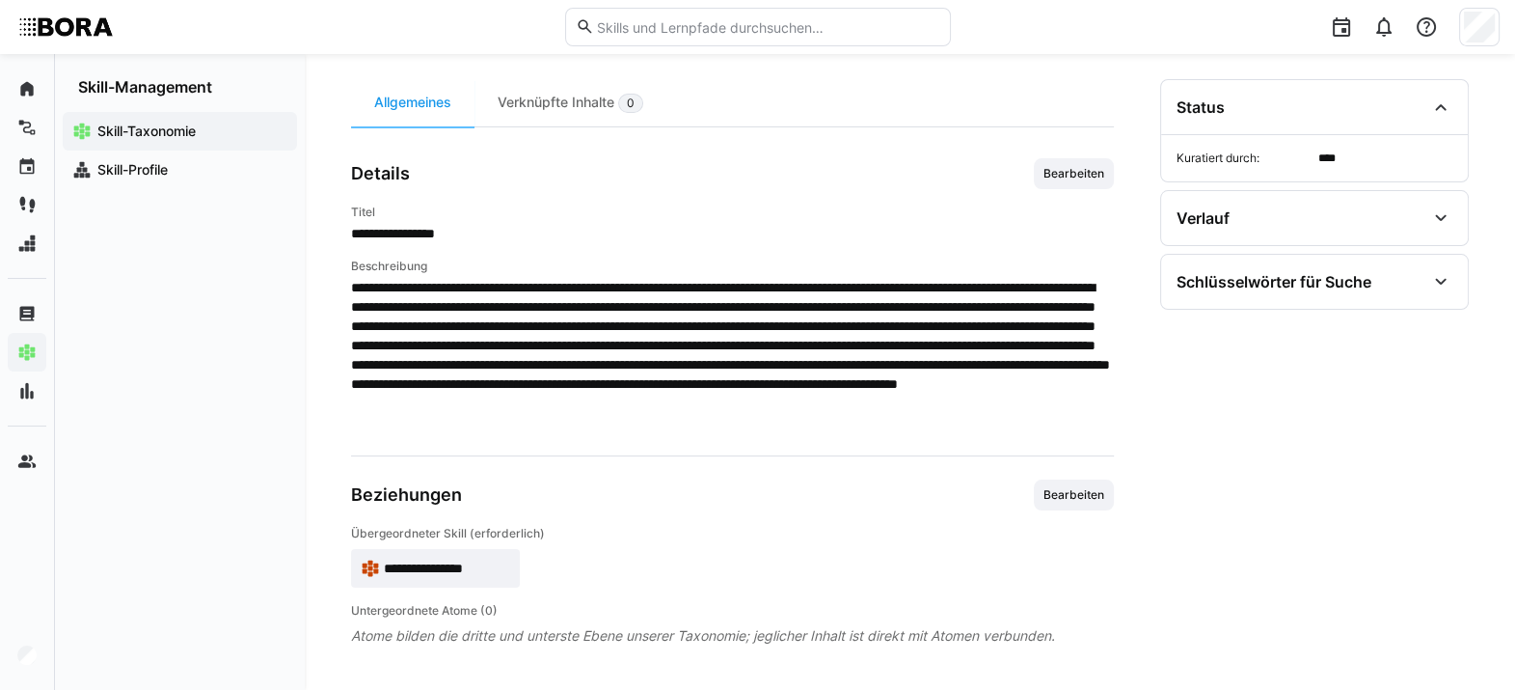
drag, startPoint x: 1226, startPoint y: 23, endPoint x: 779, endPoint y: 180, distance: 473.4
click at [779, 180] on div "Details Bearbeiten" at bounding box center [732, 173] width 763 height 31
click at [471, 501] on app-skill-badge "**********" at bounding box center [435, 568] width 169 height 39
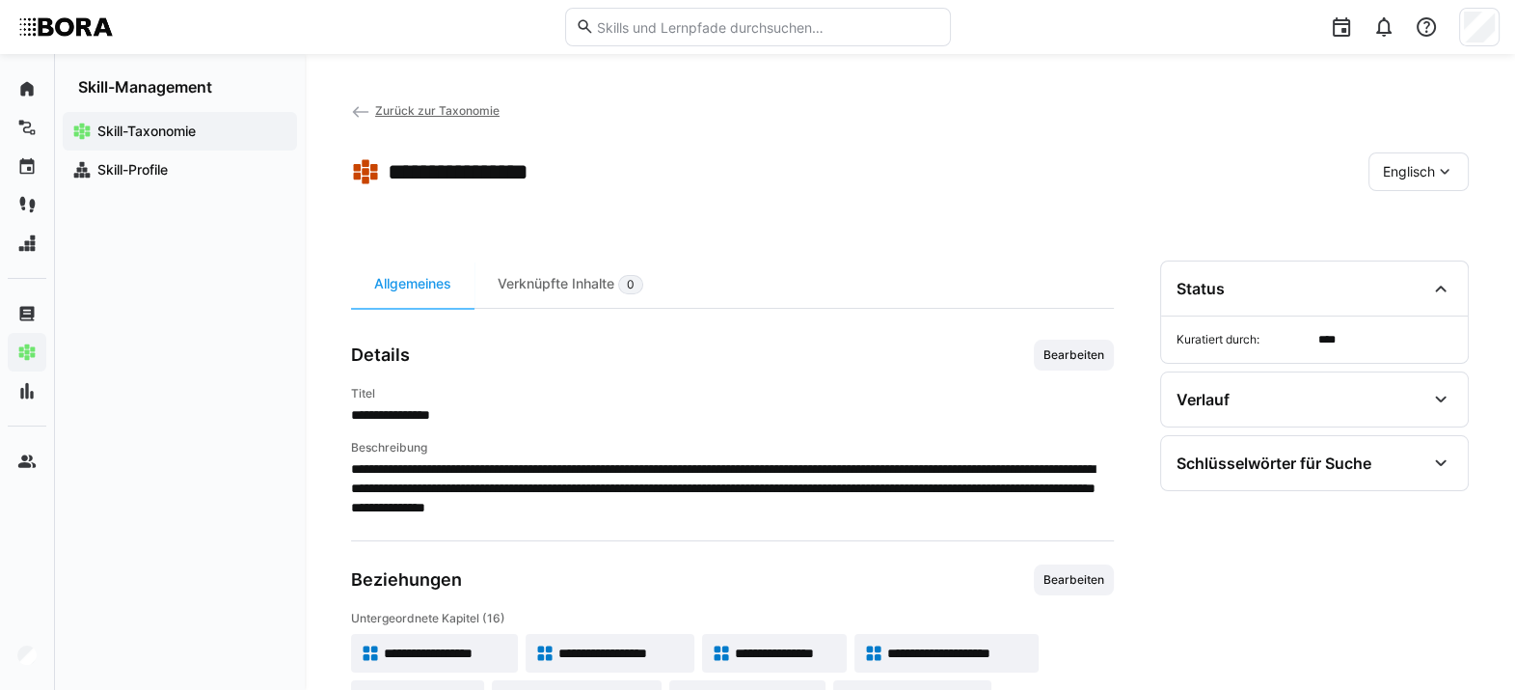
click at [1114, 167] on span "Englisch" at bounding box center [1409, 171] width 52 height 19
click at [1114, 227] on span "Deutsch" at bounding box center [1409, 222] width 52 height 19
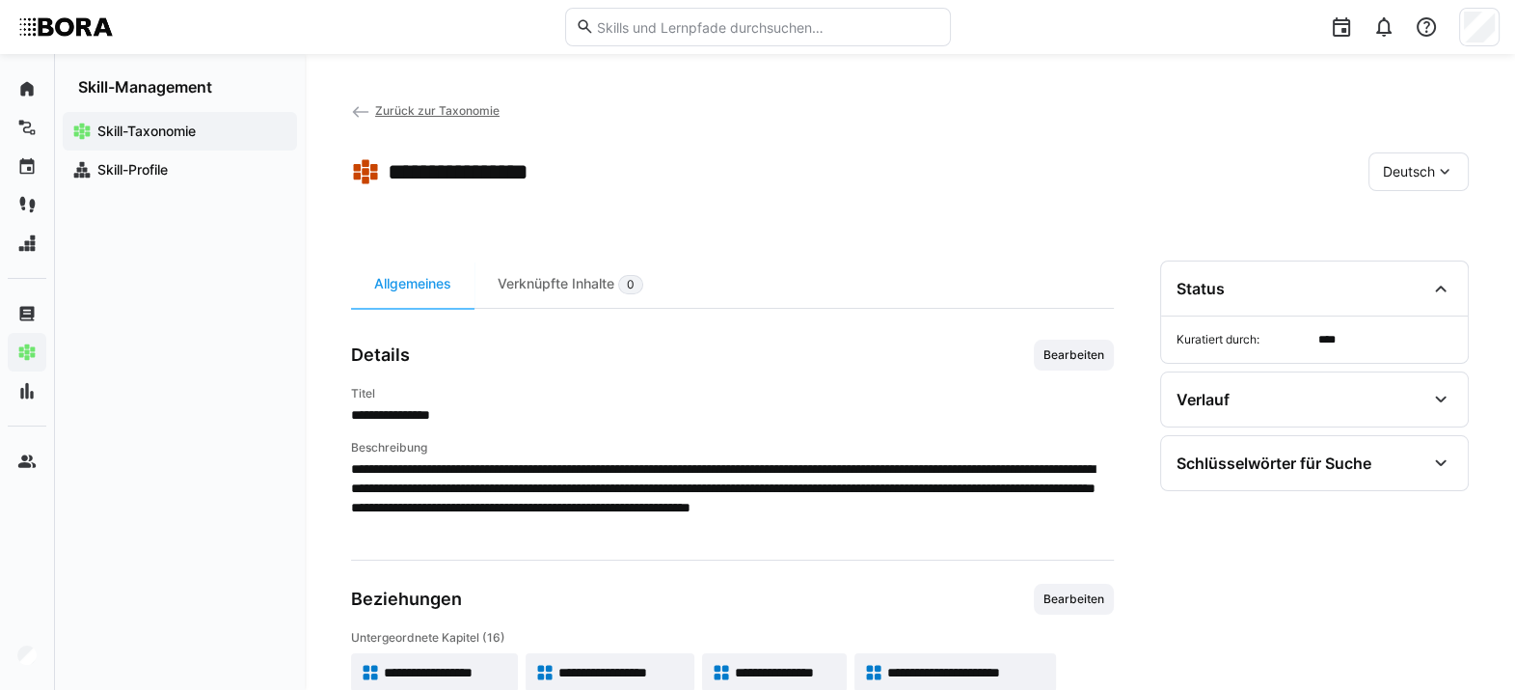
scroll to position [231, 0]
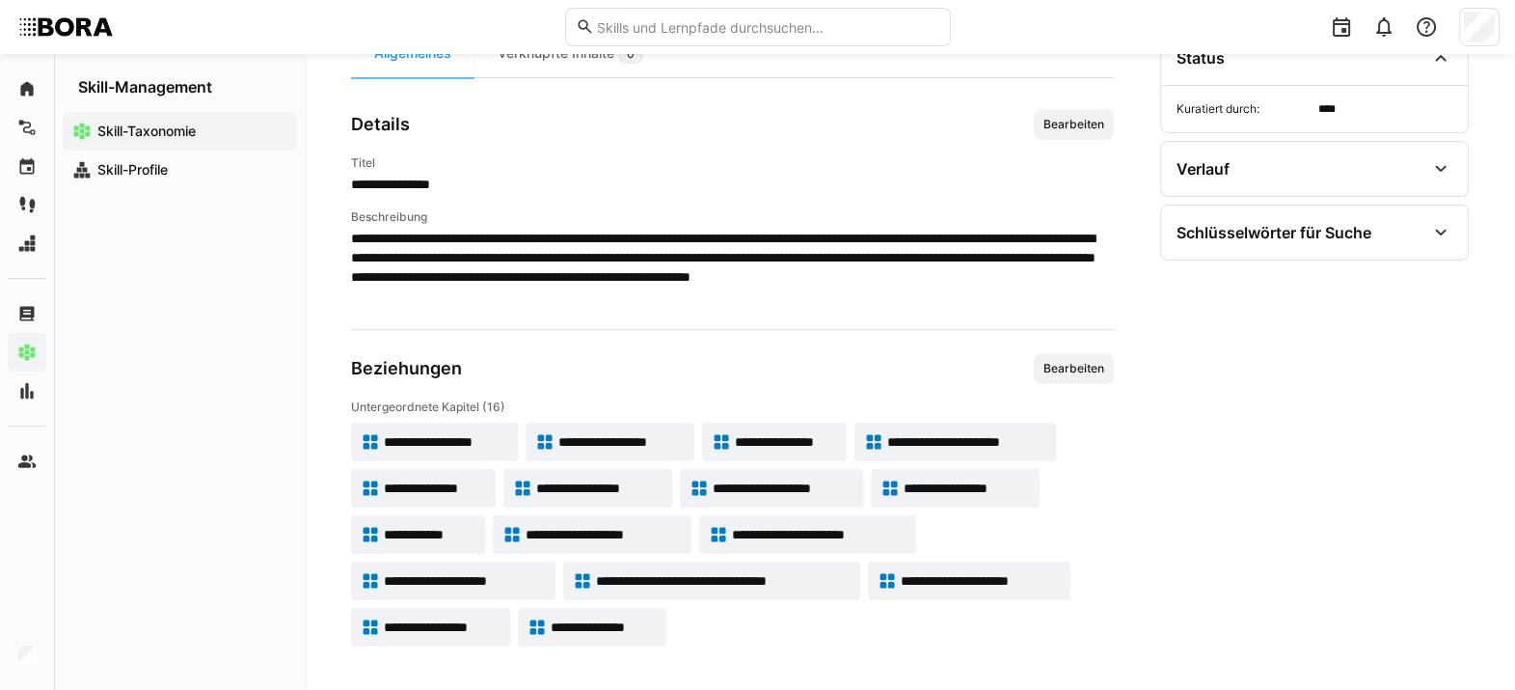
click at [757, 482] on span "**********" at bounding box center [783, 487] width 141 height 19
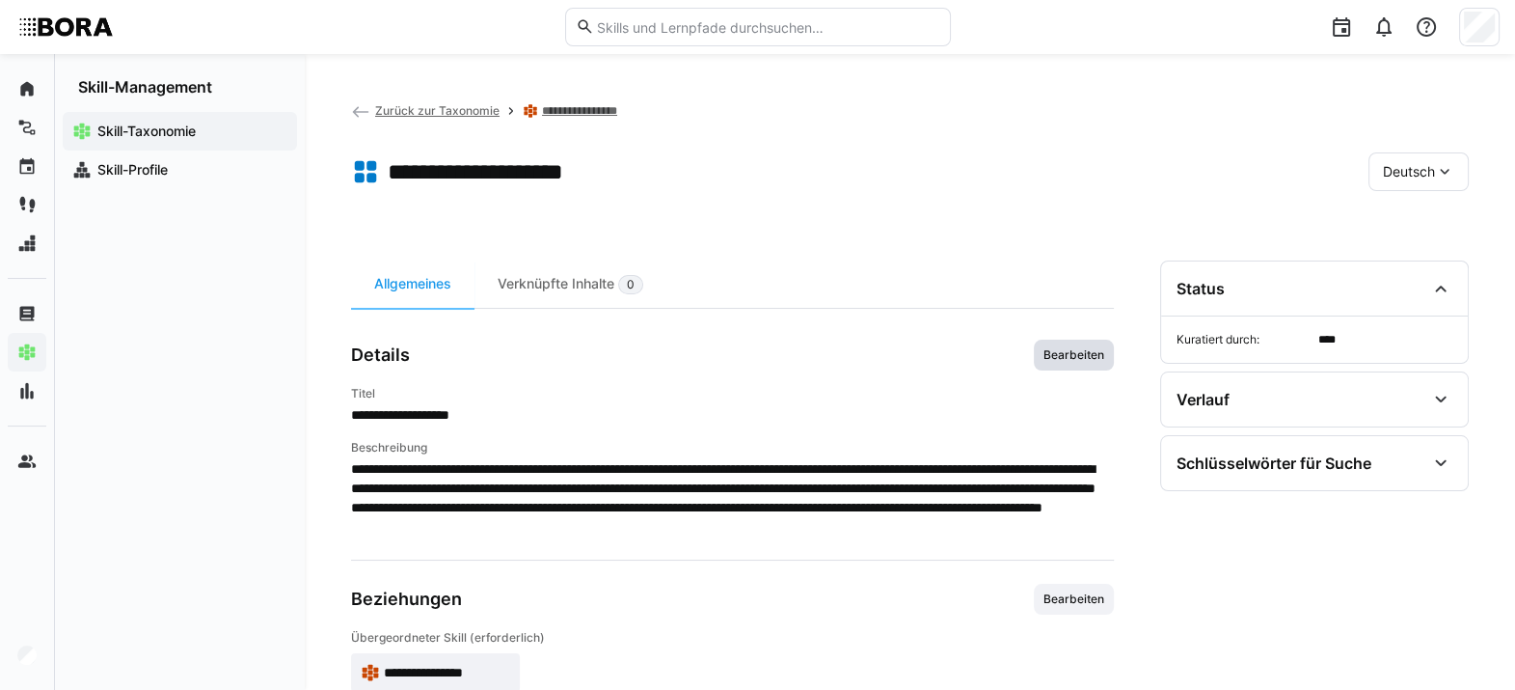
click at [1056, 352] on span "Bearbeiten" at bounding box center [1074, 354] width 65 height 15
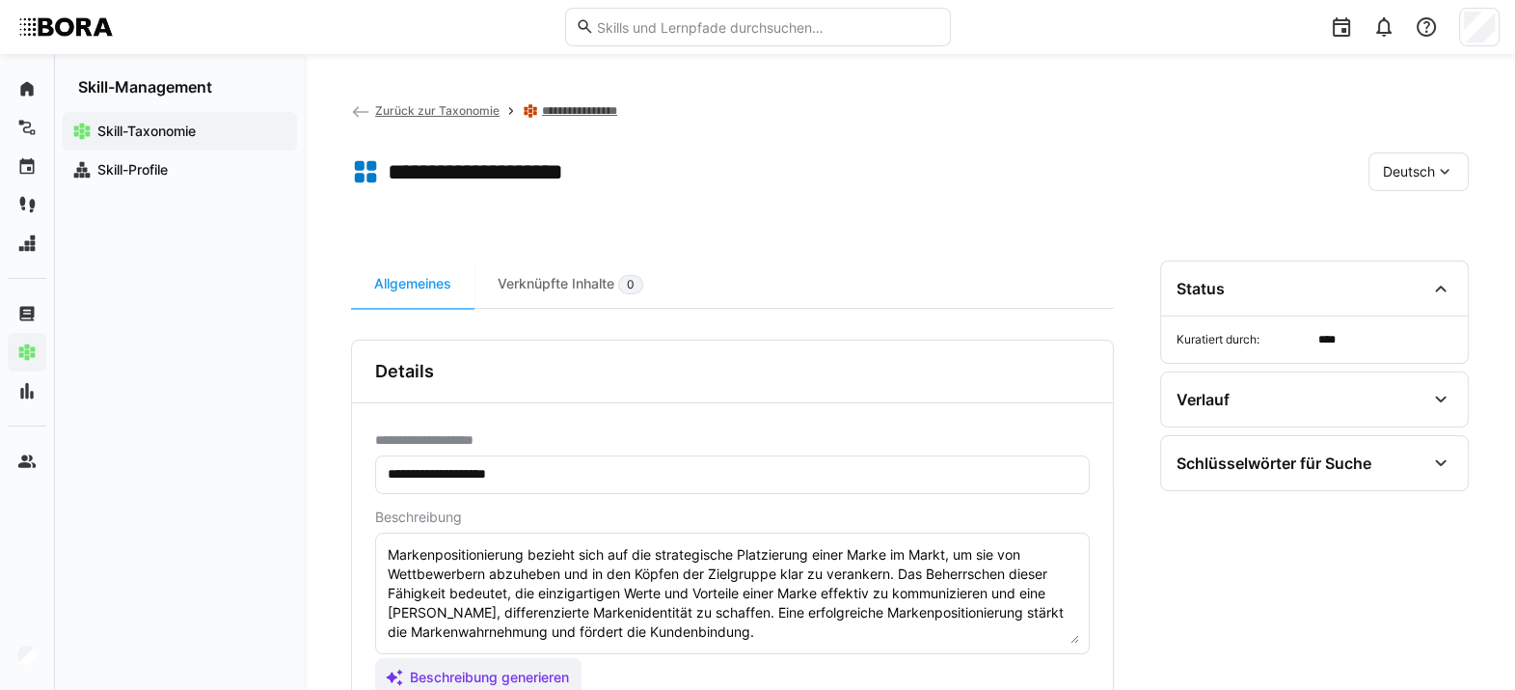
scroll to position [49, 0]
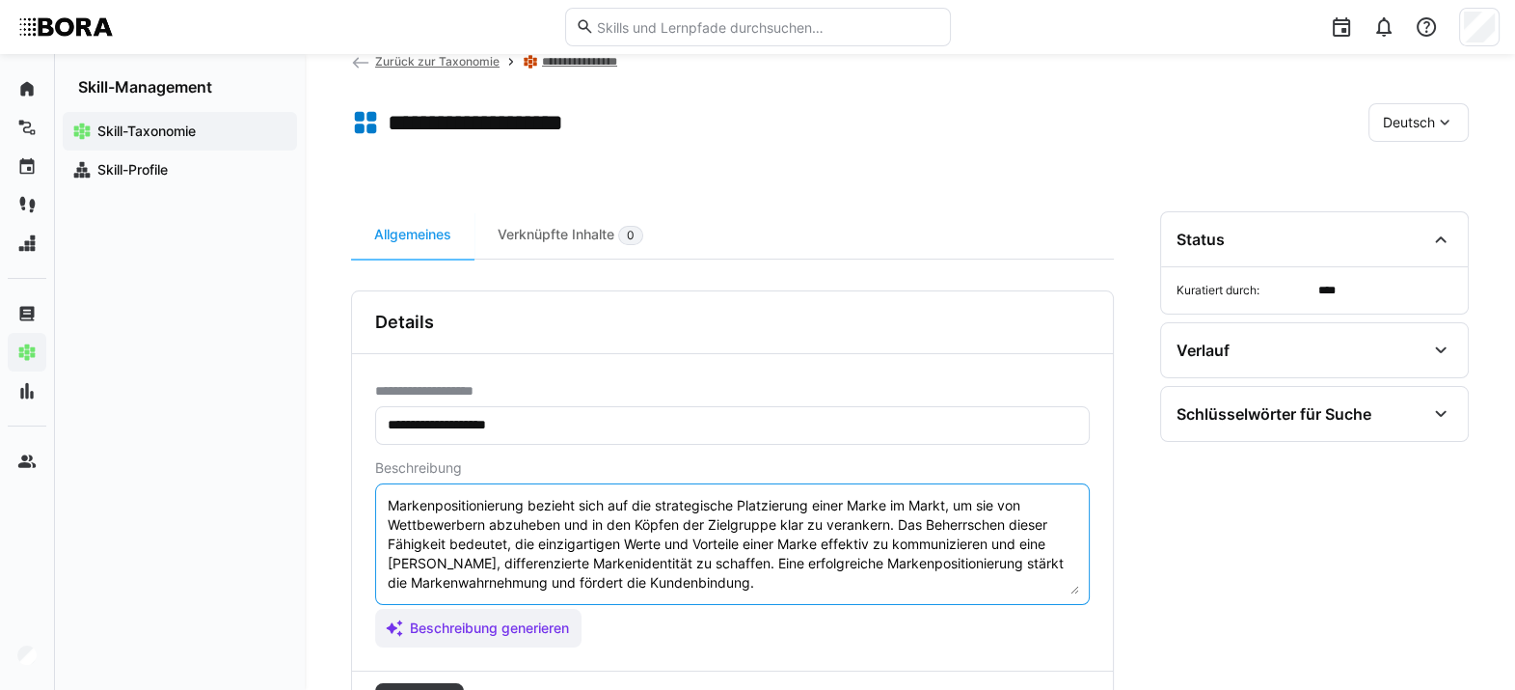
click at [781, 501] on textarea "Markenpositionierung bezieht sich auf die strategische Platzierung einer Marke …" at bounding box center [732, 544] width 693 height 100
paste textarea "*1 - Anfänger: *2 - Mittelstufe: *3 - Fortgeschritten: *4 - Experte: *5 - Starl…"
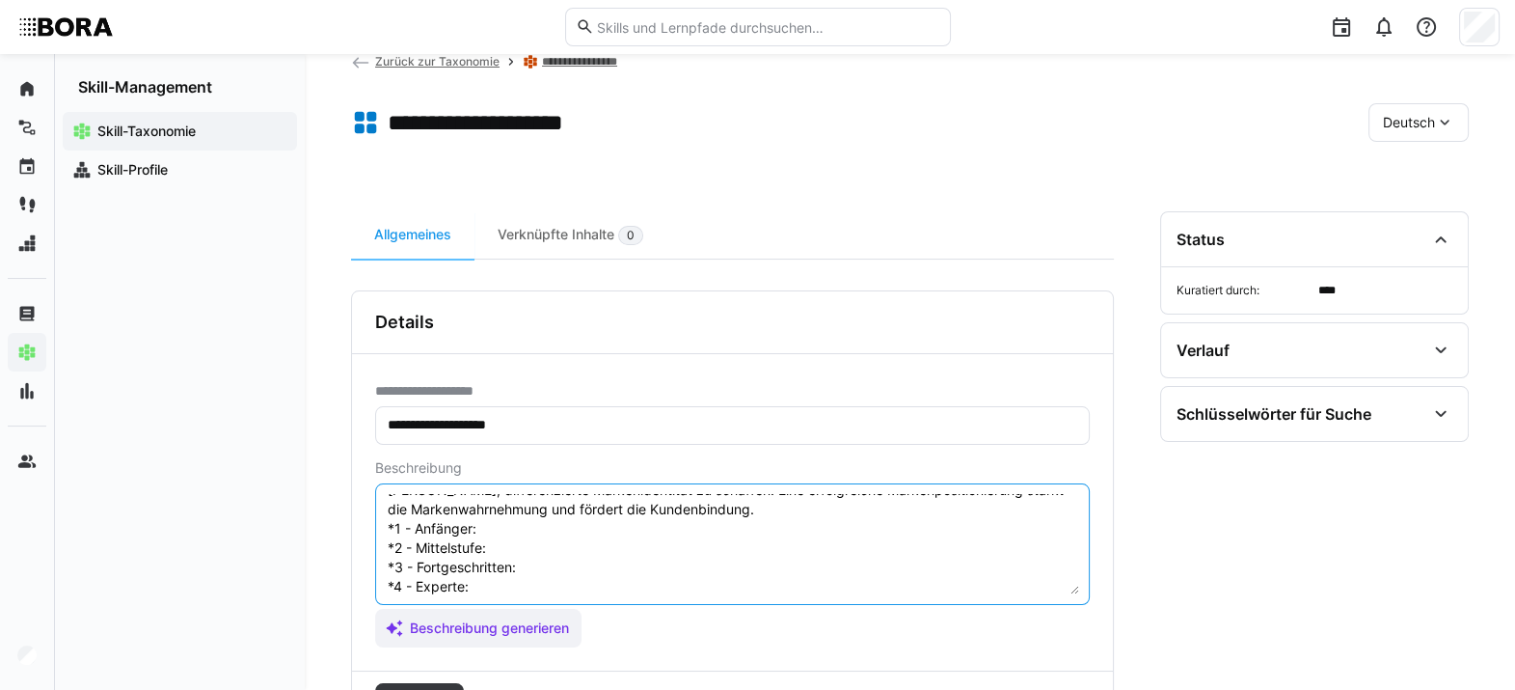
scroll to position [72, 0]
click at [529, 501] on textarea "Markenpositionierung bezieht sich auf die strategische Platzierung einer Marke …" at bounding box center [732, 544] width 693 height 100
paste textarea "Versteht grundlegende Konzepte der Positionierung und Wettbewerbsanalyse."
click at [524, 501] on textarea "Markenpositionierung bezieht sich auf die strategische Platzierung einer Marke …" at bounding box center [732, 544] width 693 height 100
click at [528, 501] on textarea "Markenpositionierung bezieht sich auf die strategische Platzierung einer Marke …" at bounding box center [732, 544] width 693 height 100
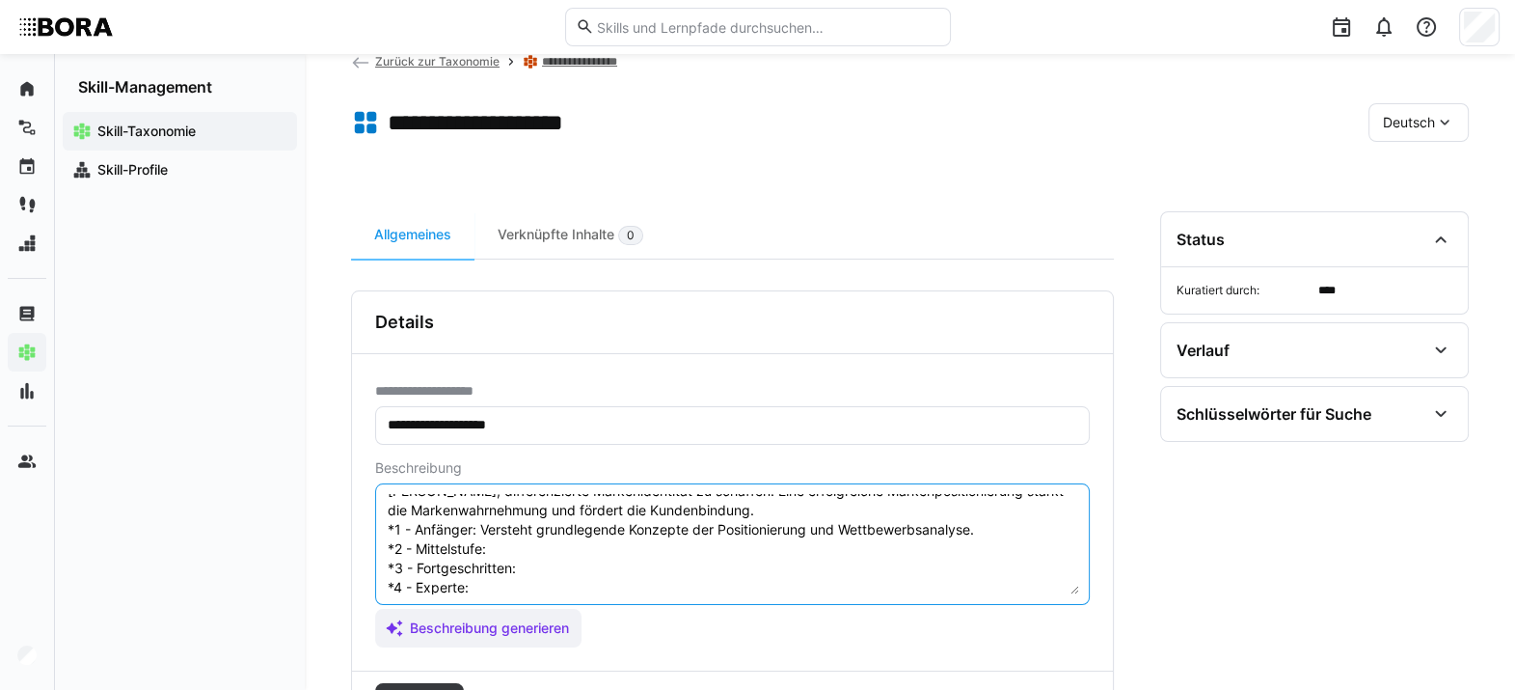
paste textarea "Kann Positionierungsansätze eigenständig vorbereiten und einfache Analysen durc…"
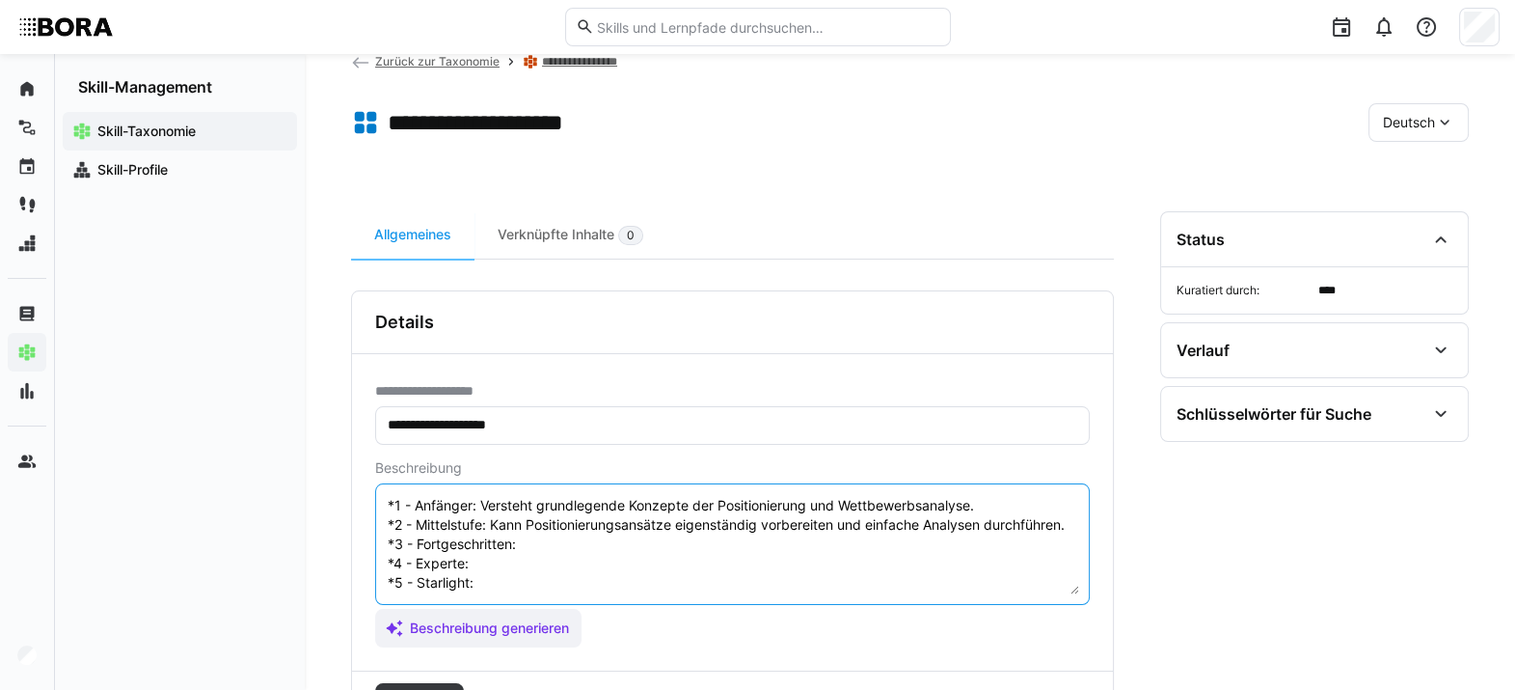
scroll to position [120, 0]
click at [559, 501] on textarea "Markenpositionierung bezieht sich auf die strategische Platzierung einer Marke …" at bounding box center [732, 544] width 693 height 100
paste textarea "Entwickelt differenzierende Positionierungsstrategien, berücksichtigt Wettbewer…"
click at [536, 501] on textarea "Markenpositionierung bezieht sich auf die strategische Platzierung einer Marke …" at bounding box center [732, 544] width 693 height 100
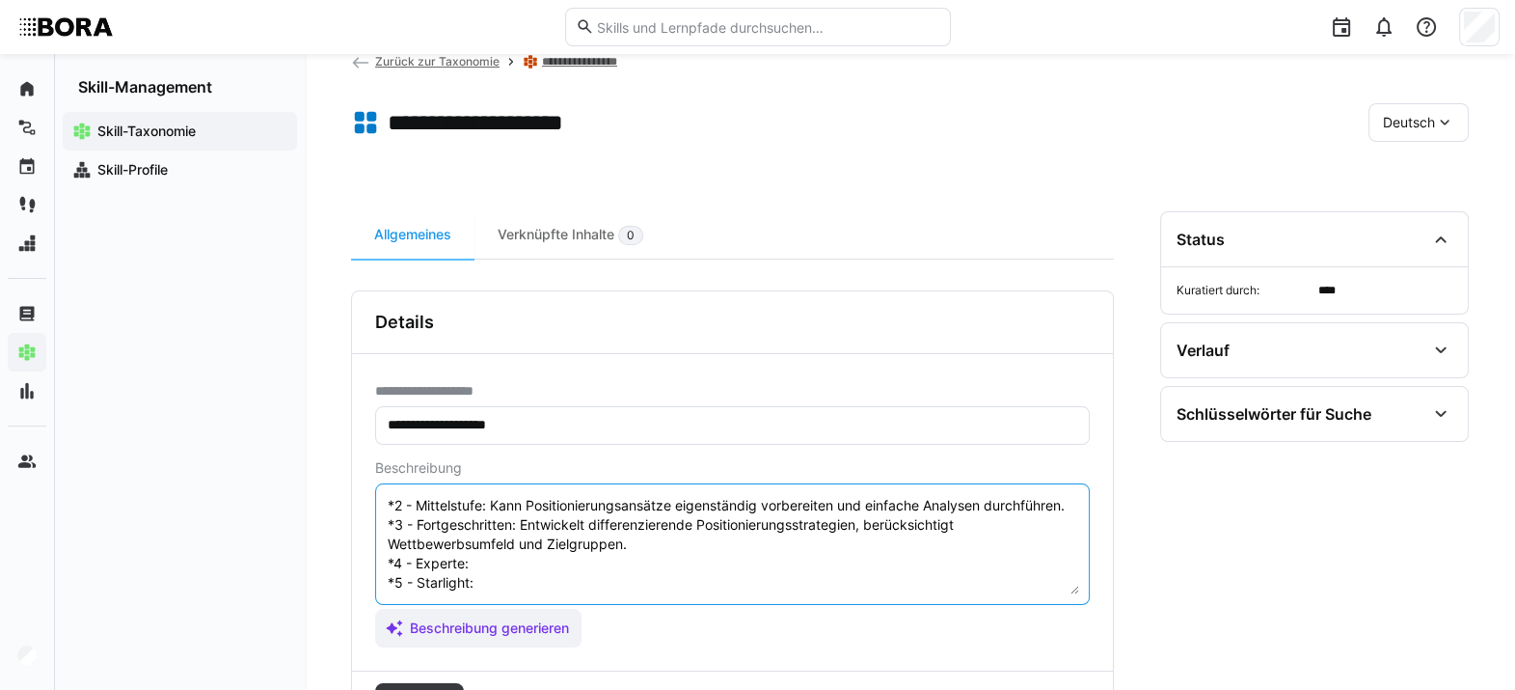
paste textarea "Leitet Positionierungsprojekte, verankert die Positionierung in der Unternehmen…"
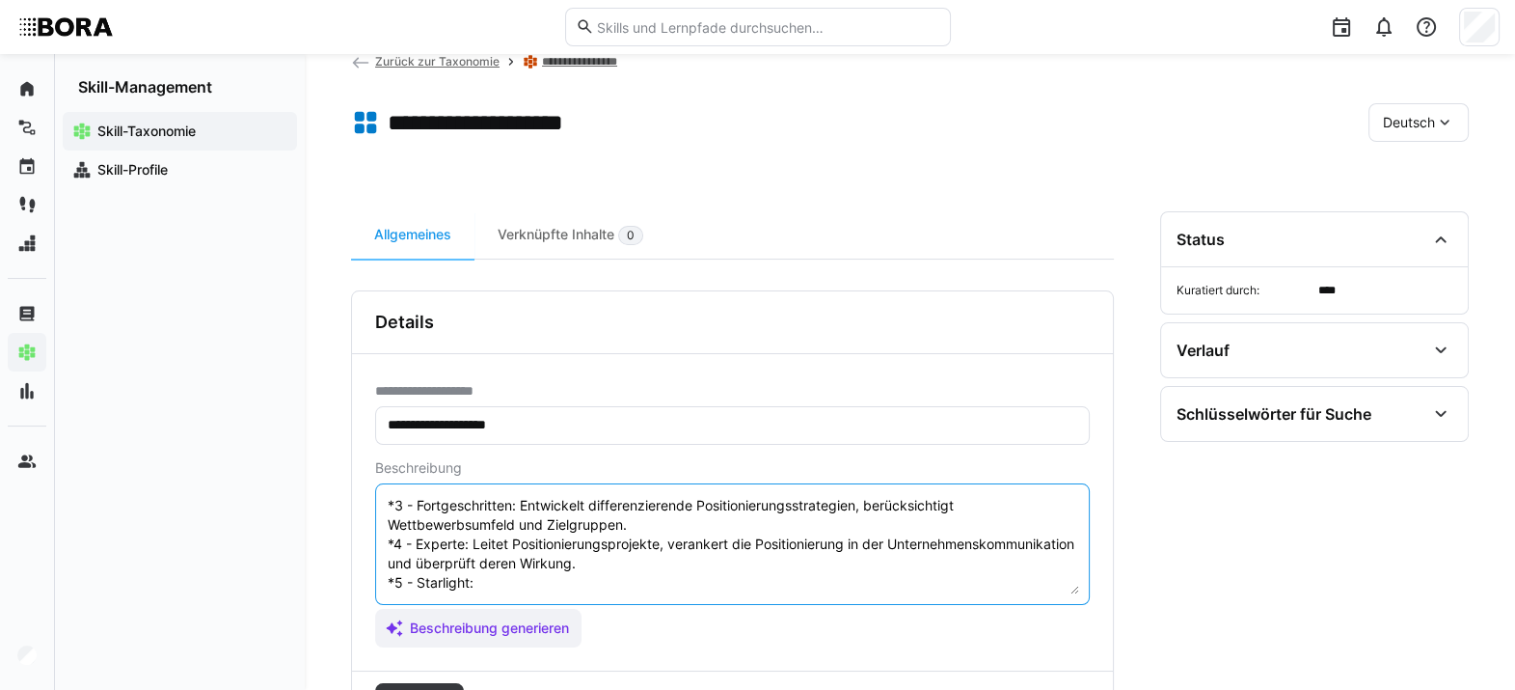
scroll to position [174, 0]
click at [521, 501] on textarea "Markenpositionierung bezieht sich auf die strategische Platzierung einer Marke …" at bounding box center [732, 544] width 693 height 100
paste textarea "Definiert die langfristige Positionierungsstrategie auf Top-Management-Ebene un…"
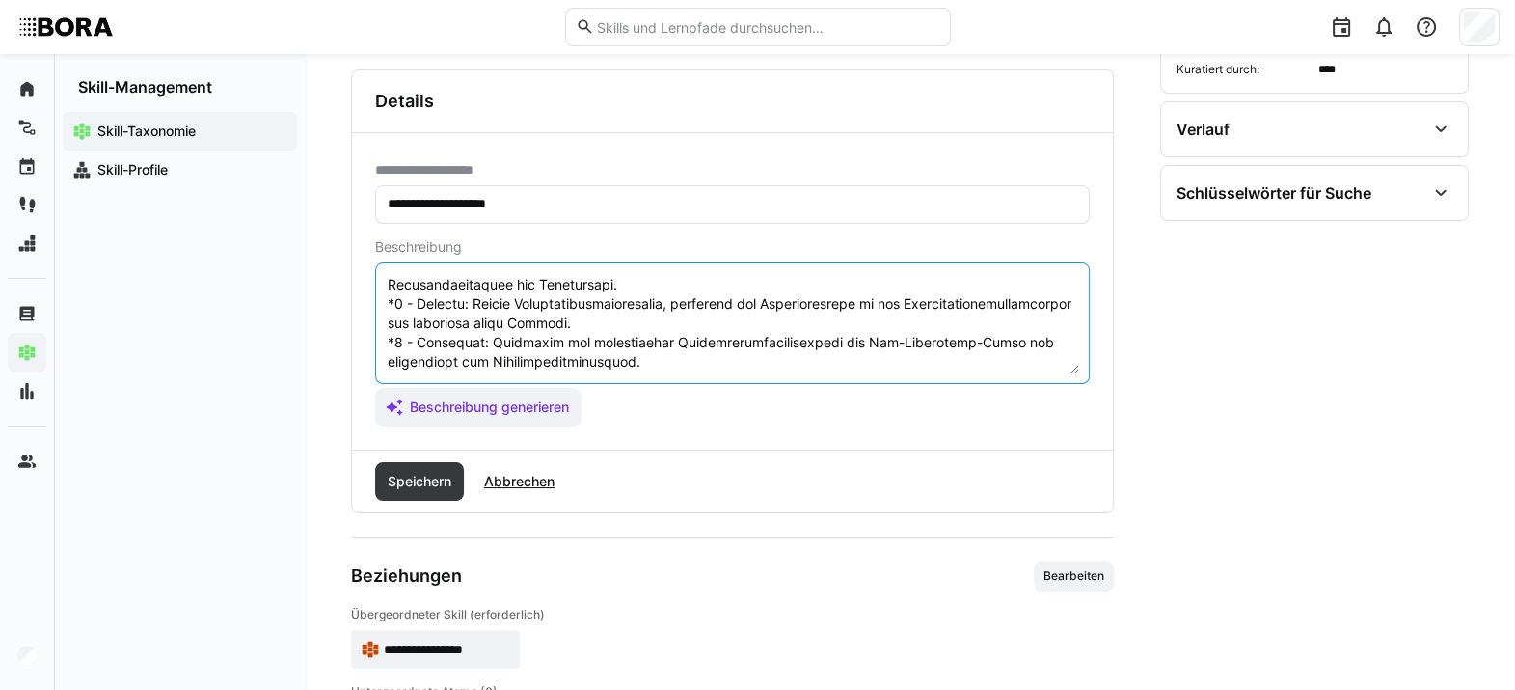
scroll to position [276, 0]
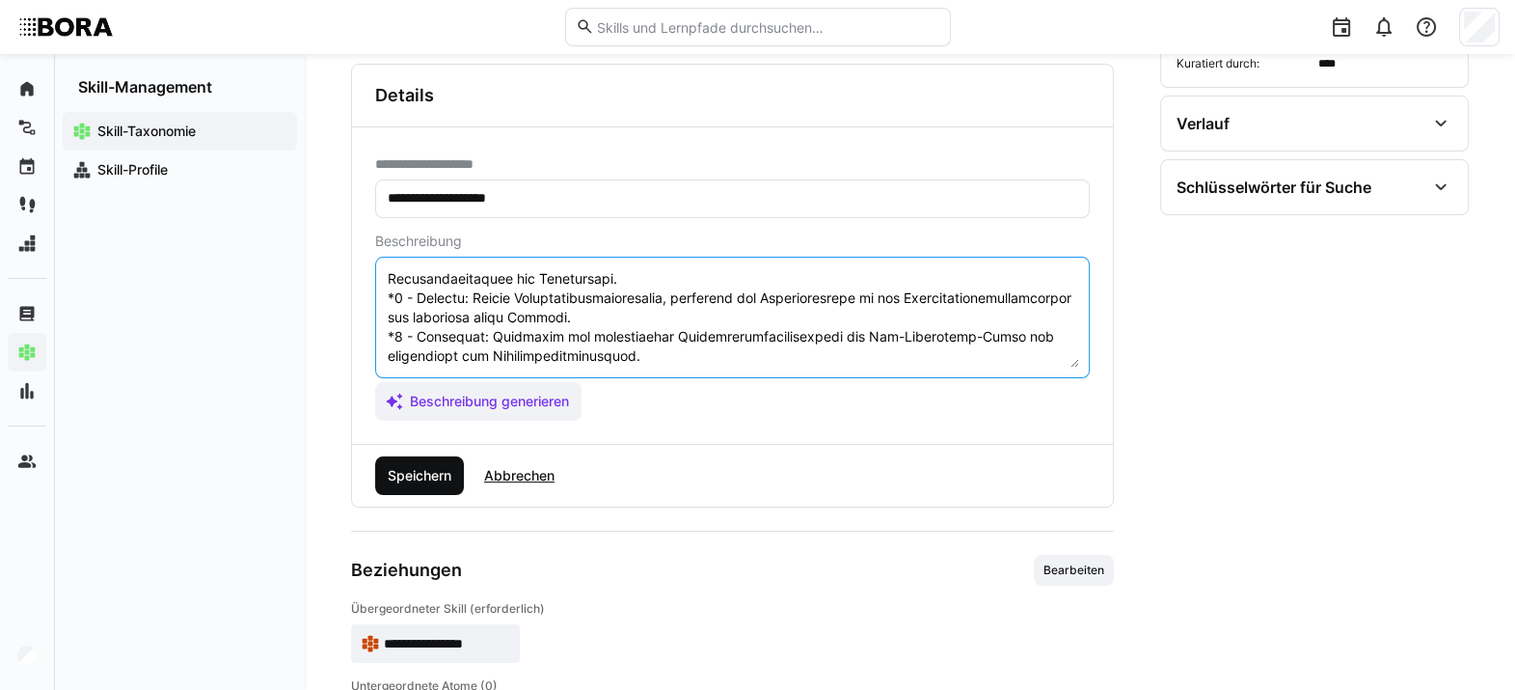
type textarea "Loremipsumdolorsitam consect adip eli sed doeiusmodtem Incididuntu labor Etdol …"
click at [415, 480] on span "Speichern" at bounding box center [419, 475] width 69 height 19
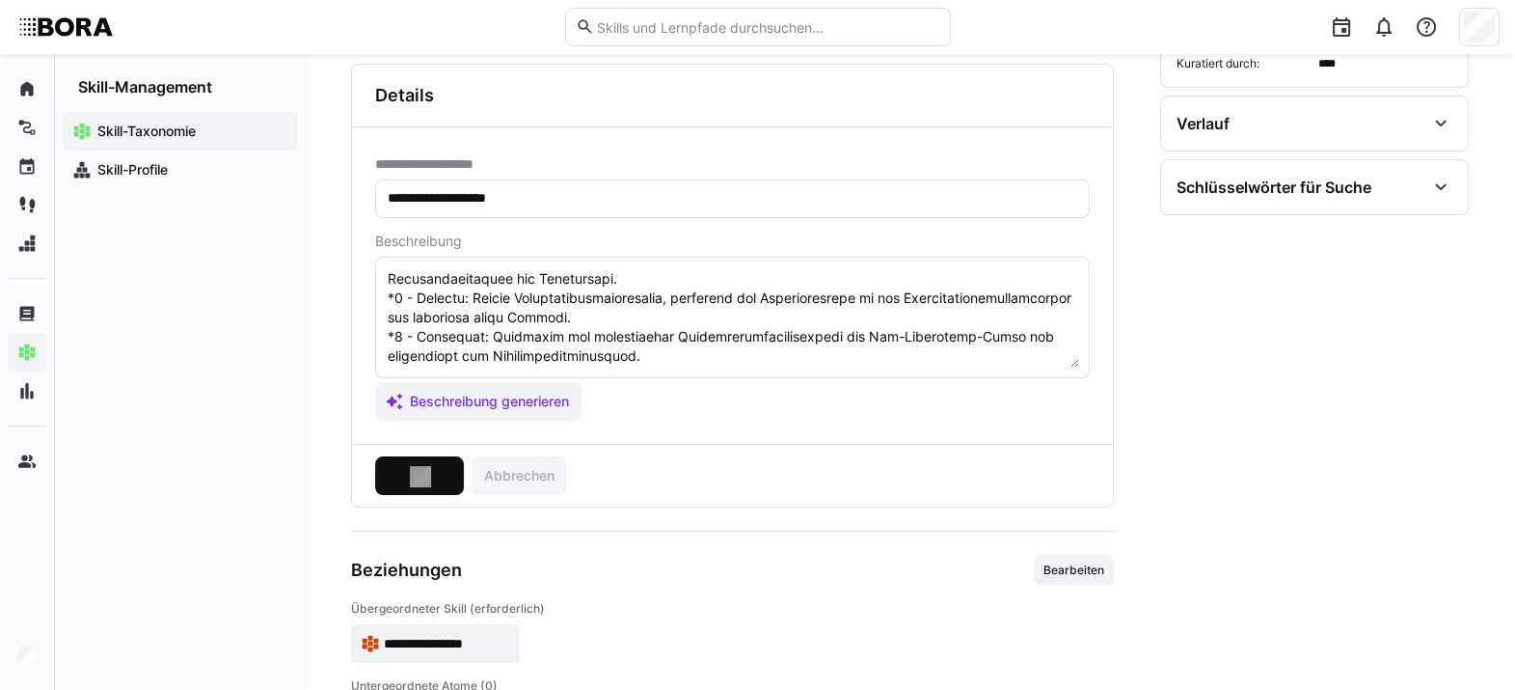
scroll to position [0, 0]
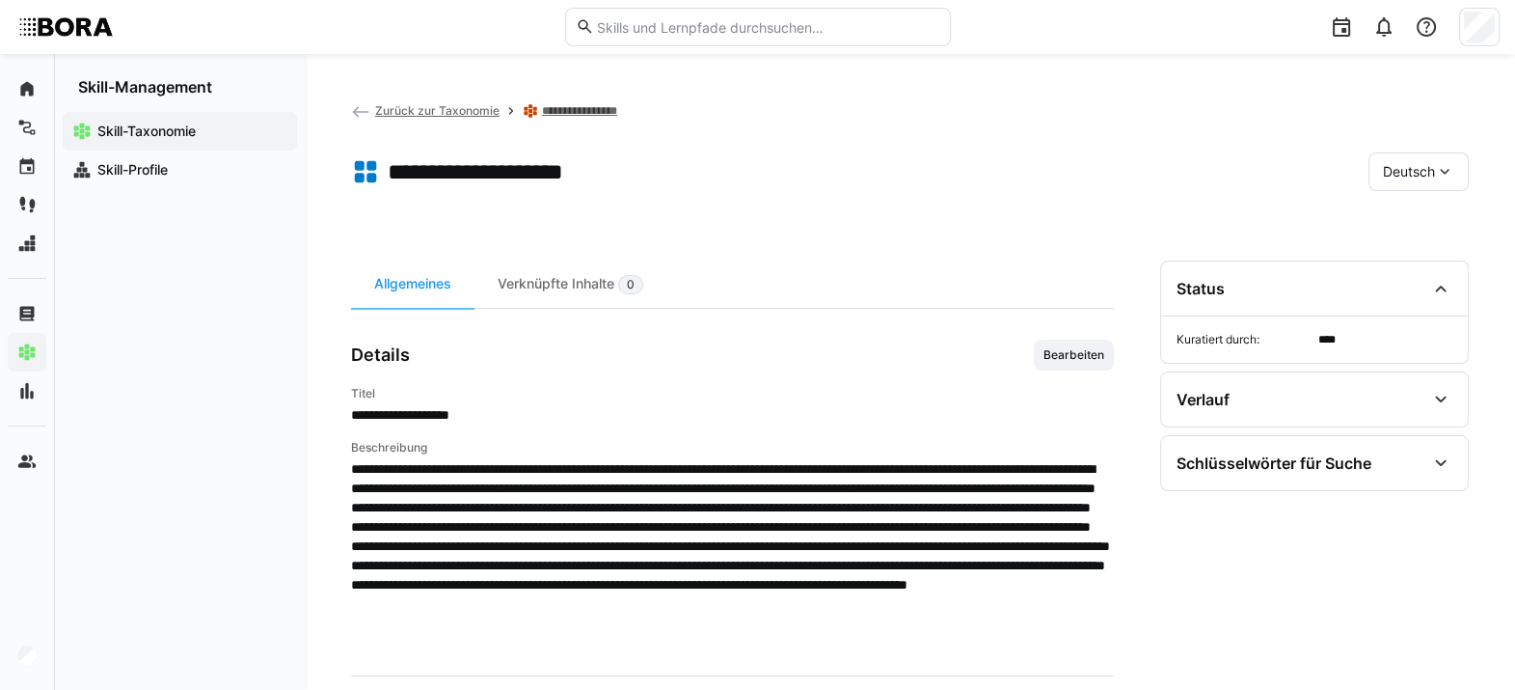
click at [1114, 171] on span "Deutsch" at bounding box center [1409, 171] width 52 height 19
click at [1114, 265] on span "Englisch" at bounding box center [1409, 263] width 52 height 19
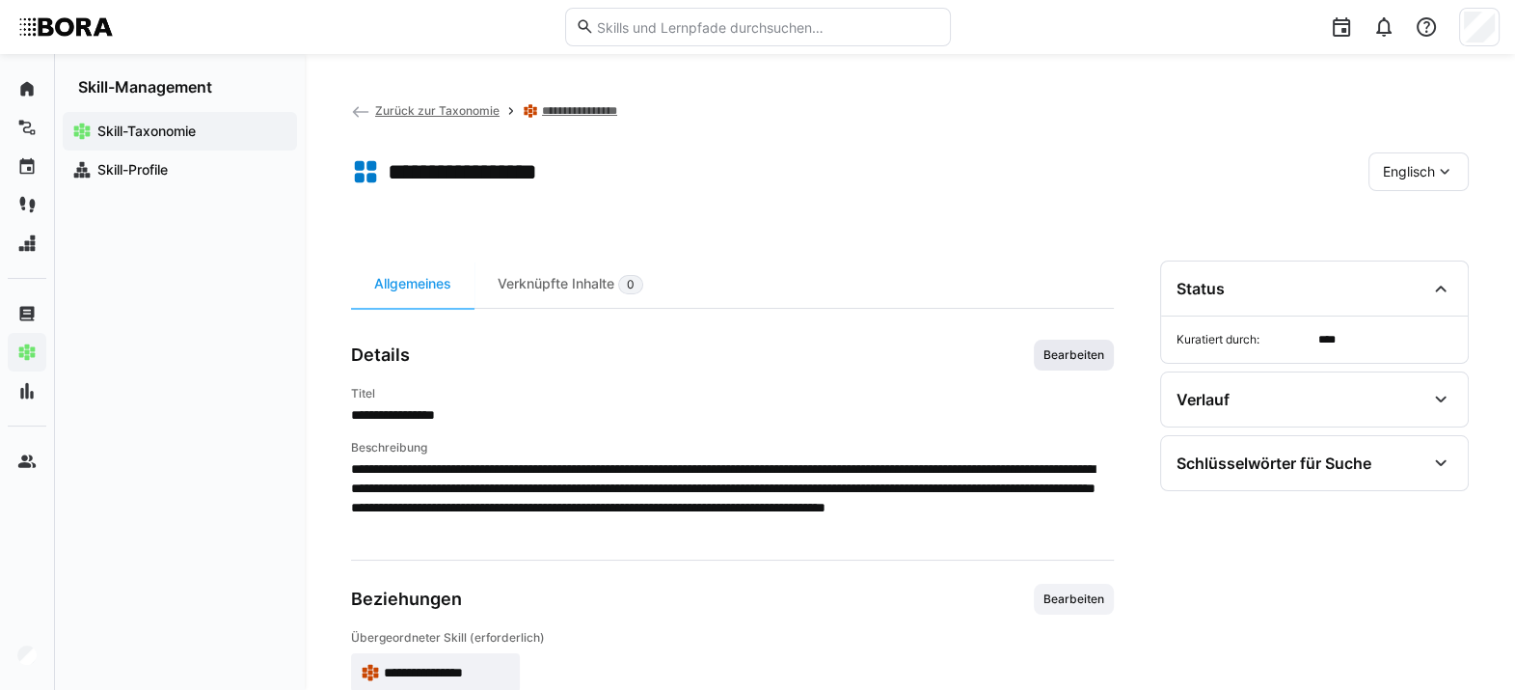
click at [1071, 354] on span "Bearbeiten" at bounding box center [1074, 354] width 65 height 15
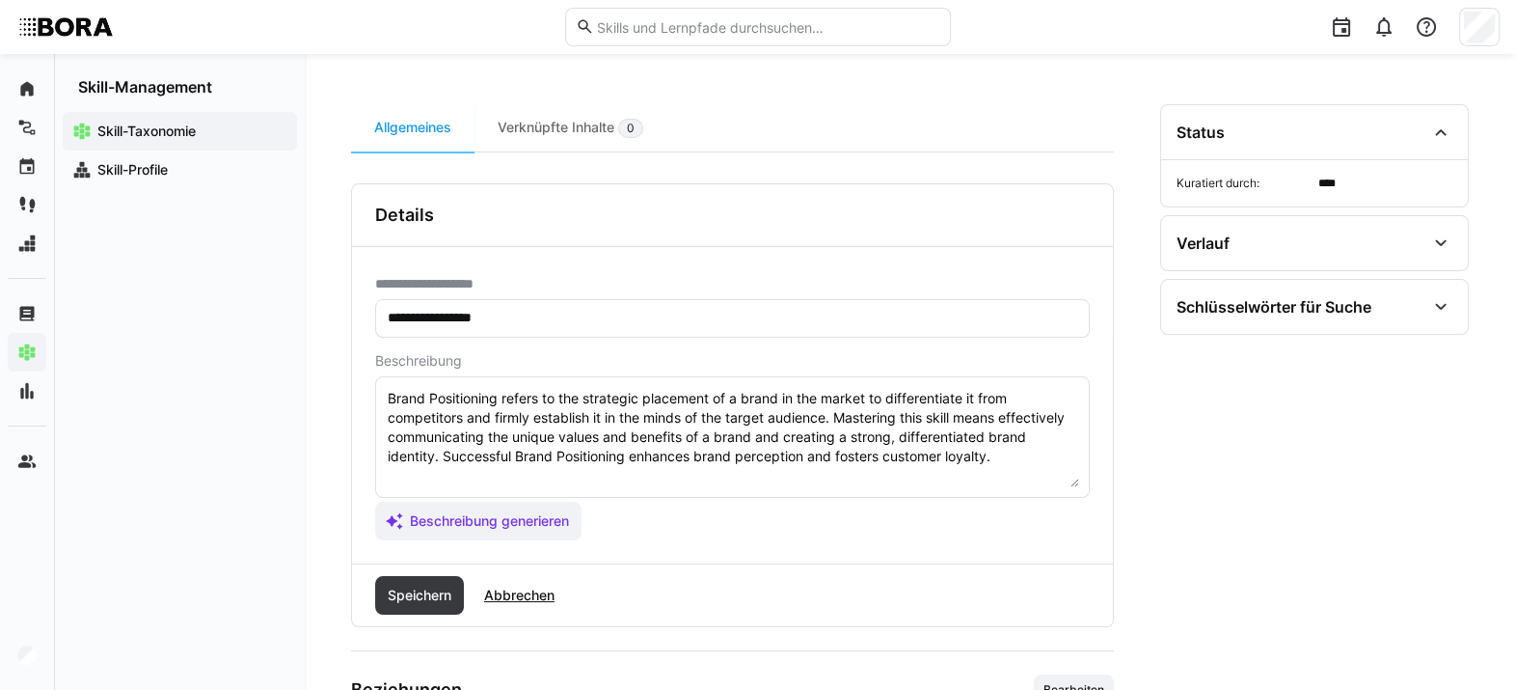
scroll to position [159, 0]
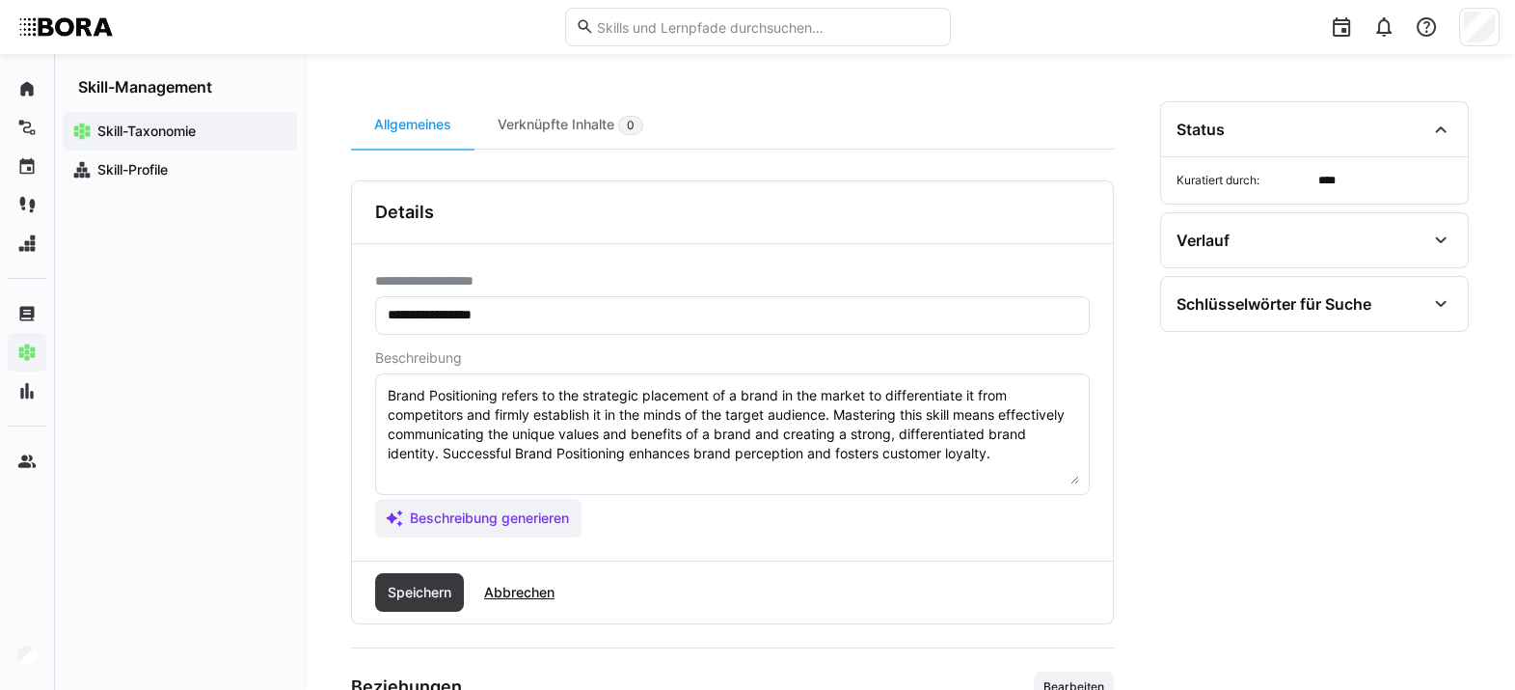
click at [1055, 458] on textarea "Brand Positioning refers to the strategic placement of a brand in the market to…" at bounding box center [732, 434] width 693 height 100
paste textarea "*1 - Beginner: *2 - Intermediate Level: *3 - Advanced: *4 - Expert: *5 - Starli…"
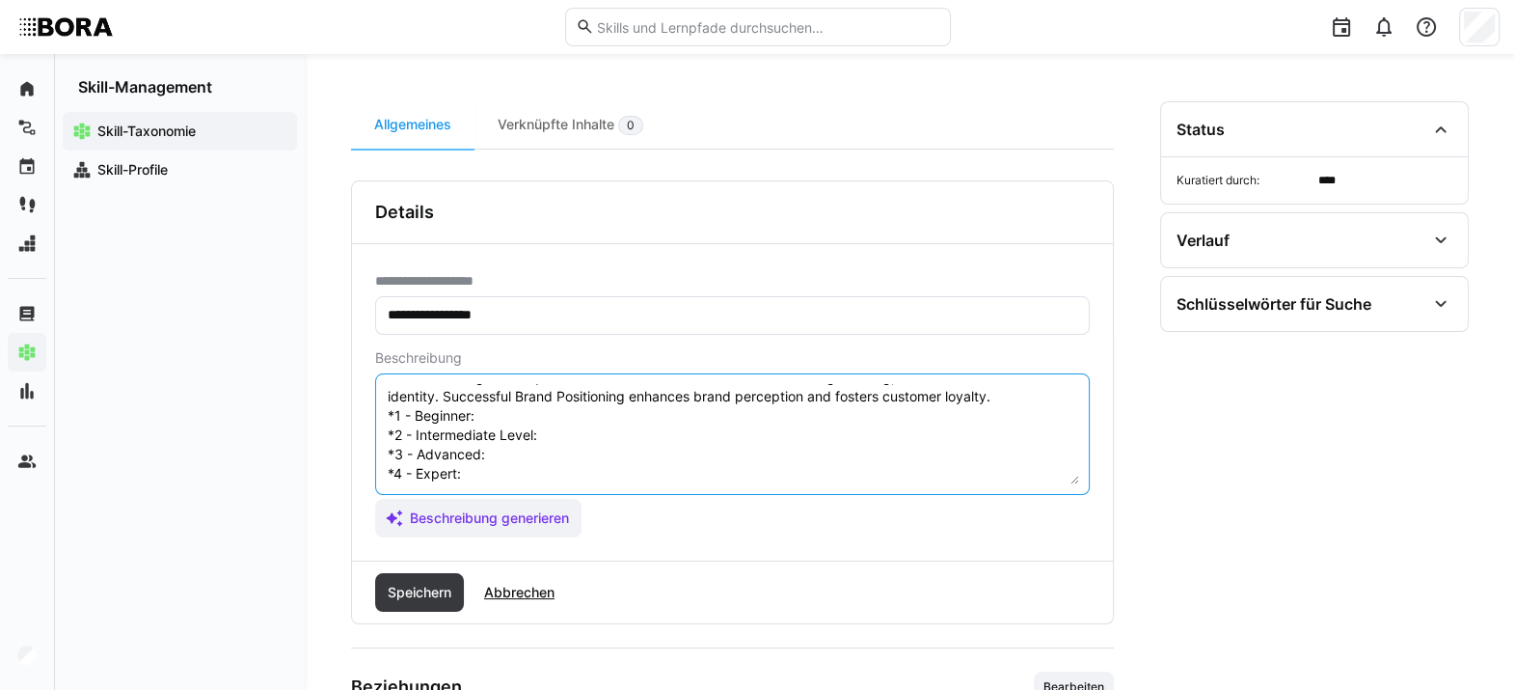
scroll to position [56, 0]
click at [589, 397] on textarea "Brand Positioning refers to the strategic placement of a brand in the market to…" at bounding box center [732, 434] width 693 height 100
click at [521, 425] on textarea "Brand Positioning refers to the strategic placement of a brand in the market to…" at bounding box center [732, 434] width 693 height 100
click at [499, 416] on textarea "Brand Positioning refers to the strategic placement of a brand in the market to…" at bounding box center [732, 434] width 693 height 100
paste textarea "Understands fundamental positioning concepts and competitive analysis."
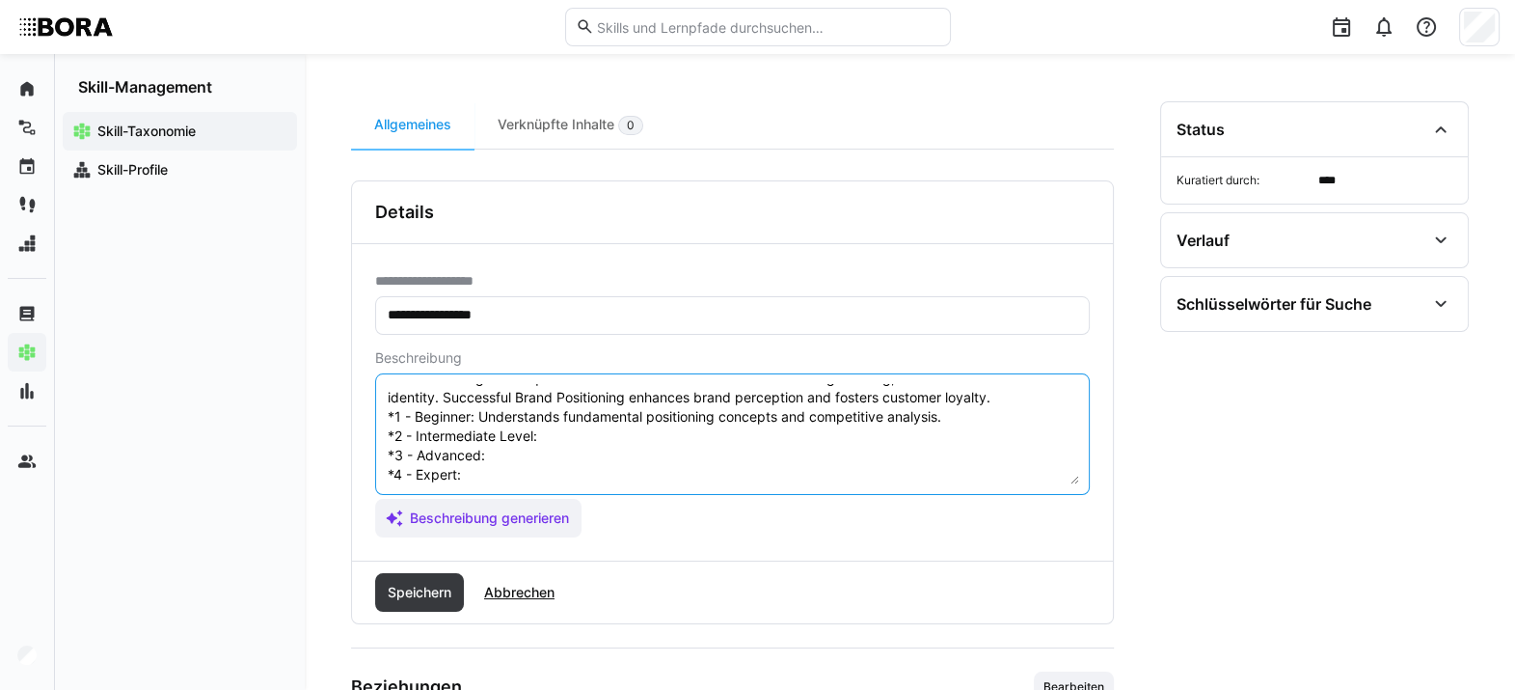
click at [608, 436] on textarea "Brand Positioning refers to the strategic placement of a brand in the market to…" at bounding box center [732, 434] width 693 height 100
paste textarea "Prepares positioning approaches and conducts basic analyses independently."
click at [563, 446] on textarea "Brand Positioning refers to the strategic placement of a brand in the market to…" at bounding box center [732, 434] width 693 height 100
paste textarea "Develops differentiating positioning strategies, considering competition and ta…"
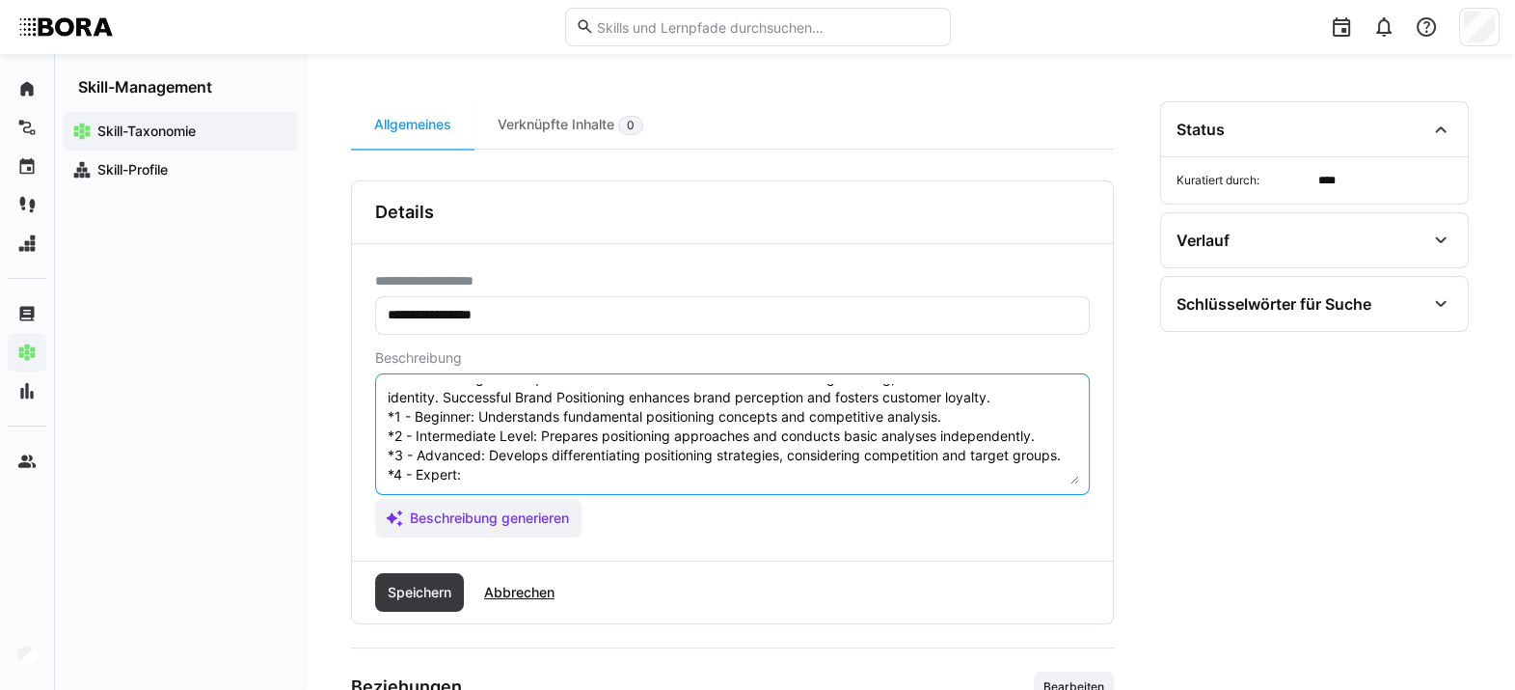
click at [521, 475] on textarea "Brand Positioning refers to the strategic placement of a brand in the market to…" at bounding box center [732, 434] width 693 height 100
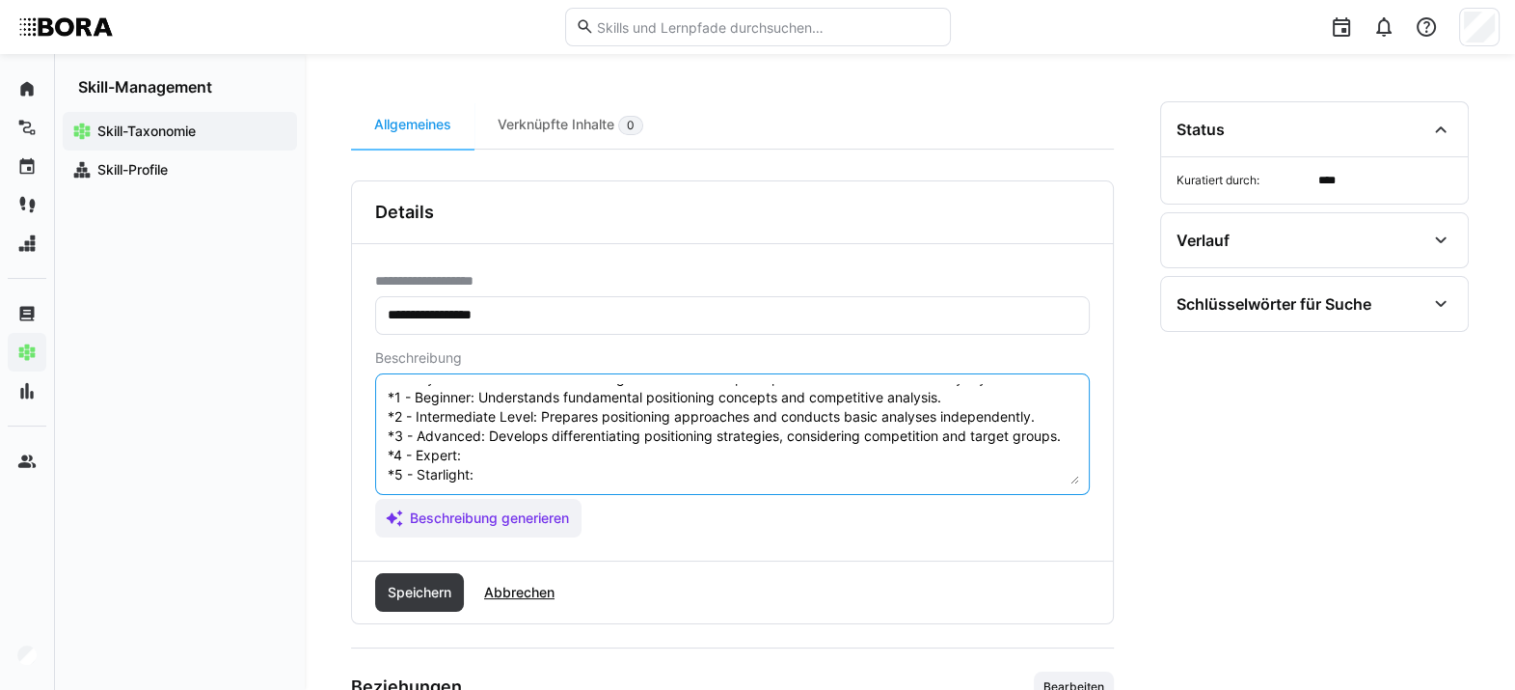
paste textarea "Leads positioning projects, anchors positioning in corporate communication, and…"
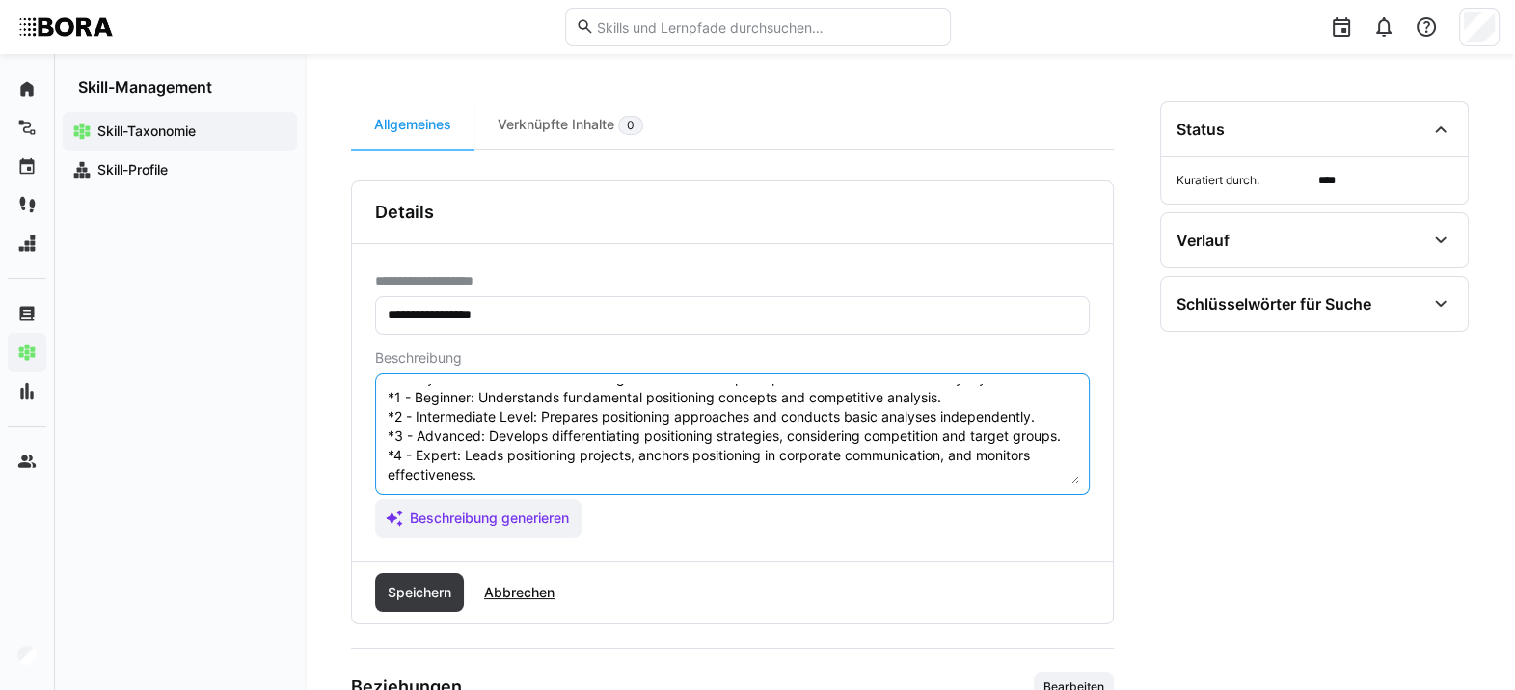
scroll to position [115, 0]
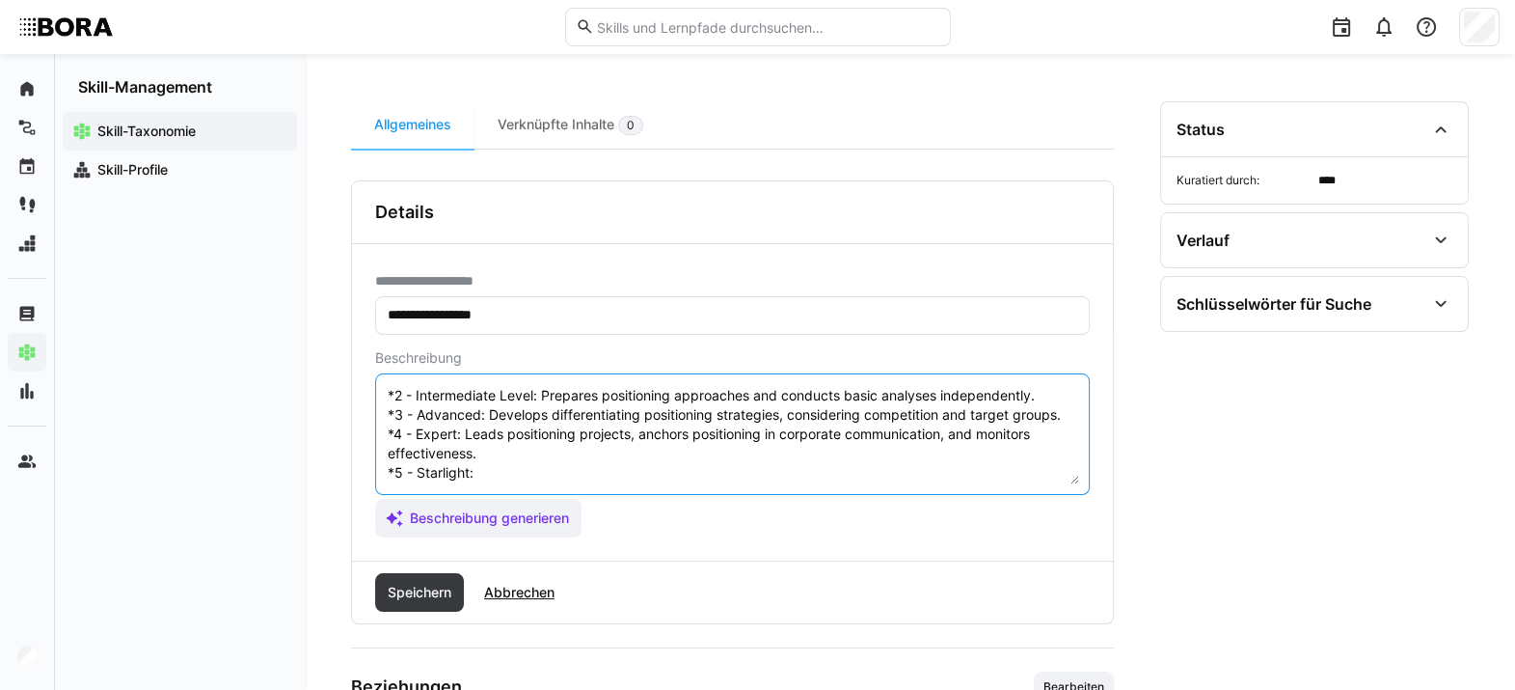
click at [610, 439] on textarea "Brand Positioning refers to the strategic placement of a brand in the market to…" at bounding box center [732, 434] width 693 height 100
click at [516, 461] on textarea "Brand Positioning refers to the strategic placement of a brand in the market to…" at bounding box center [732, 434] width 693 height 100
paste textarea "Defines long-term positioning strategy at executive level and influences corpor…"
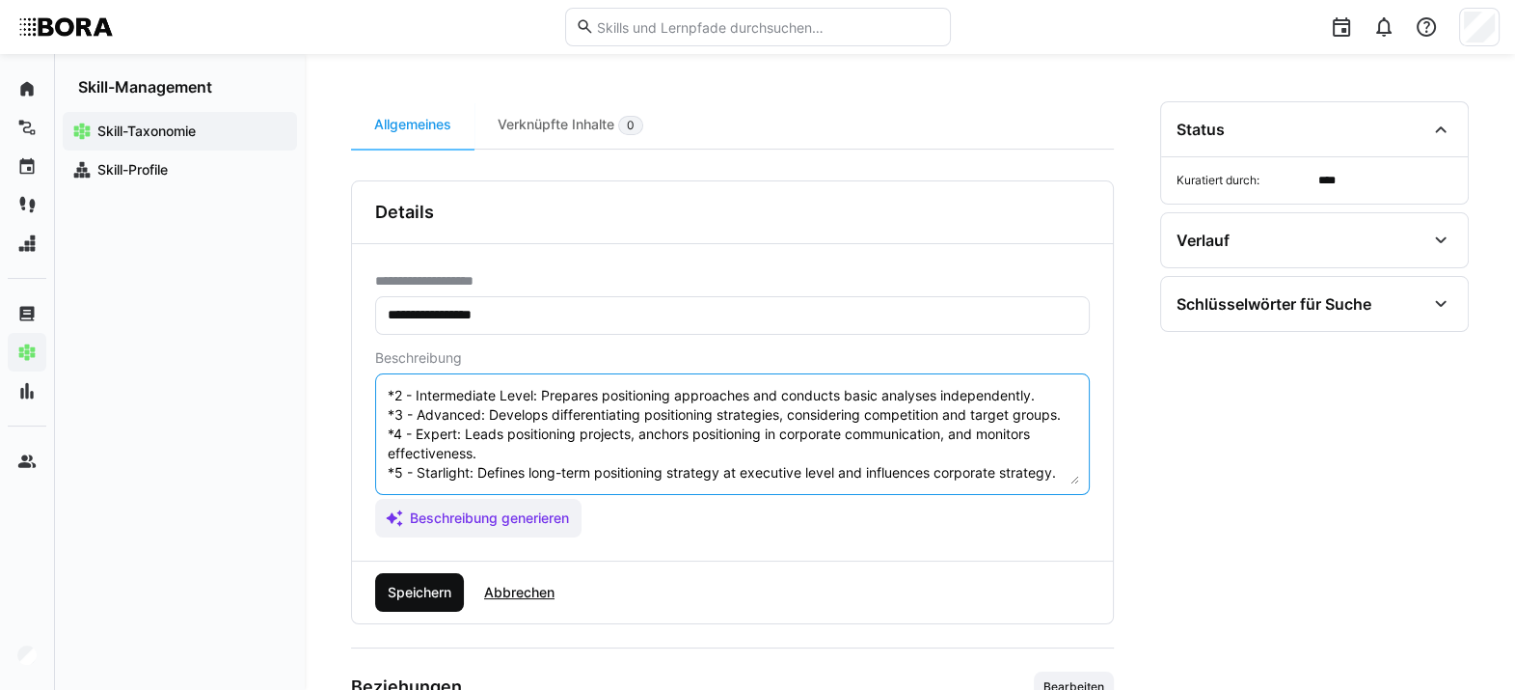
type textarea "Brand Positioning refers to the strategic placement of a brand in the market to…"
click at [434, 501] on span "Speichern" at bounding box center [419, 592] width 69 height 19
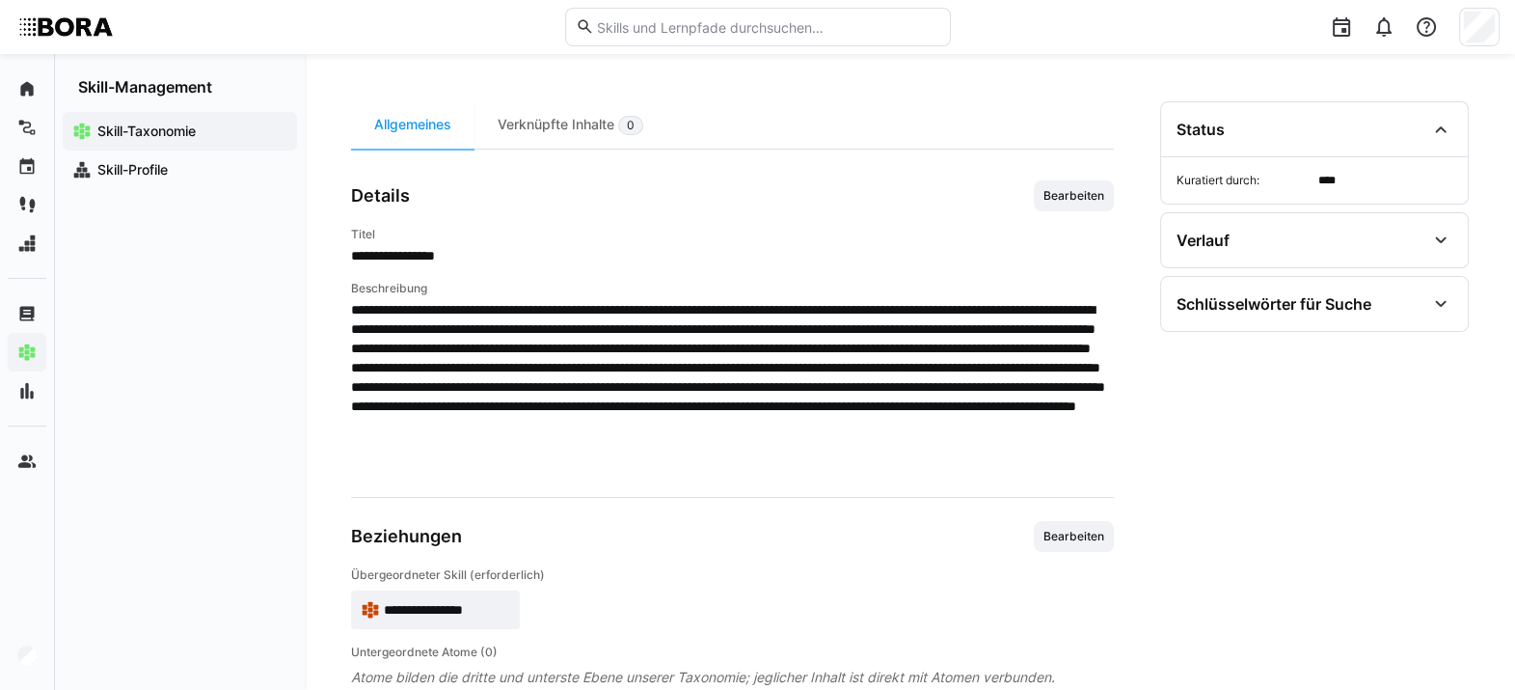
scroll to position [201, 0]
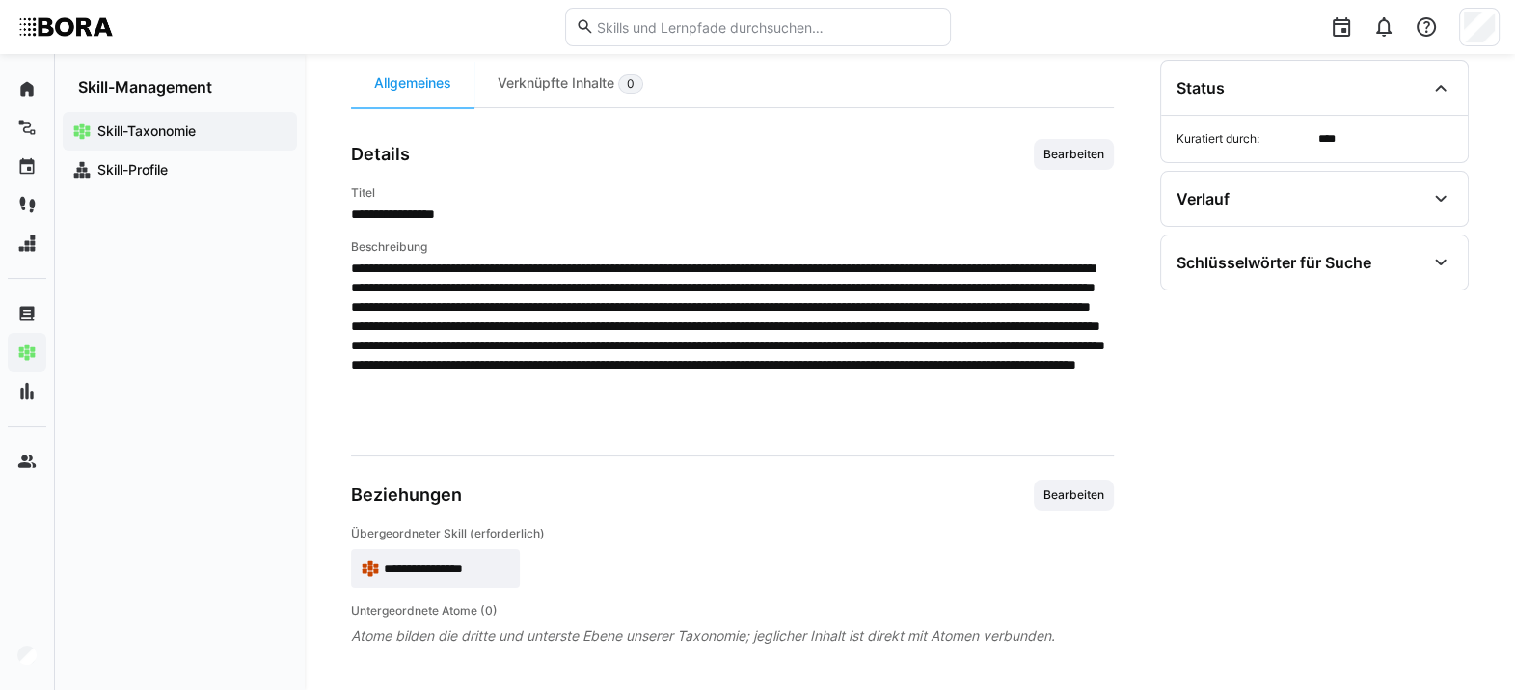
click at [409, 501] on span "**********" at bounding box center [447, 567] width 126 height 19
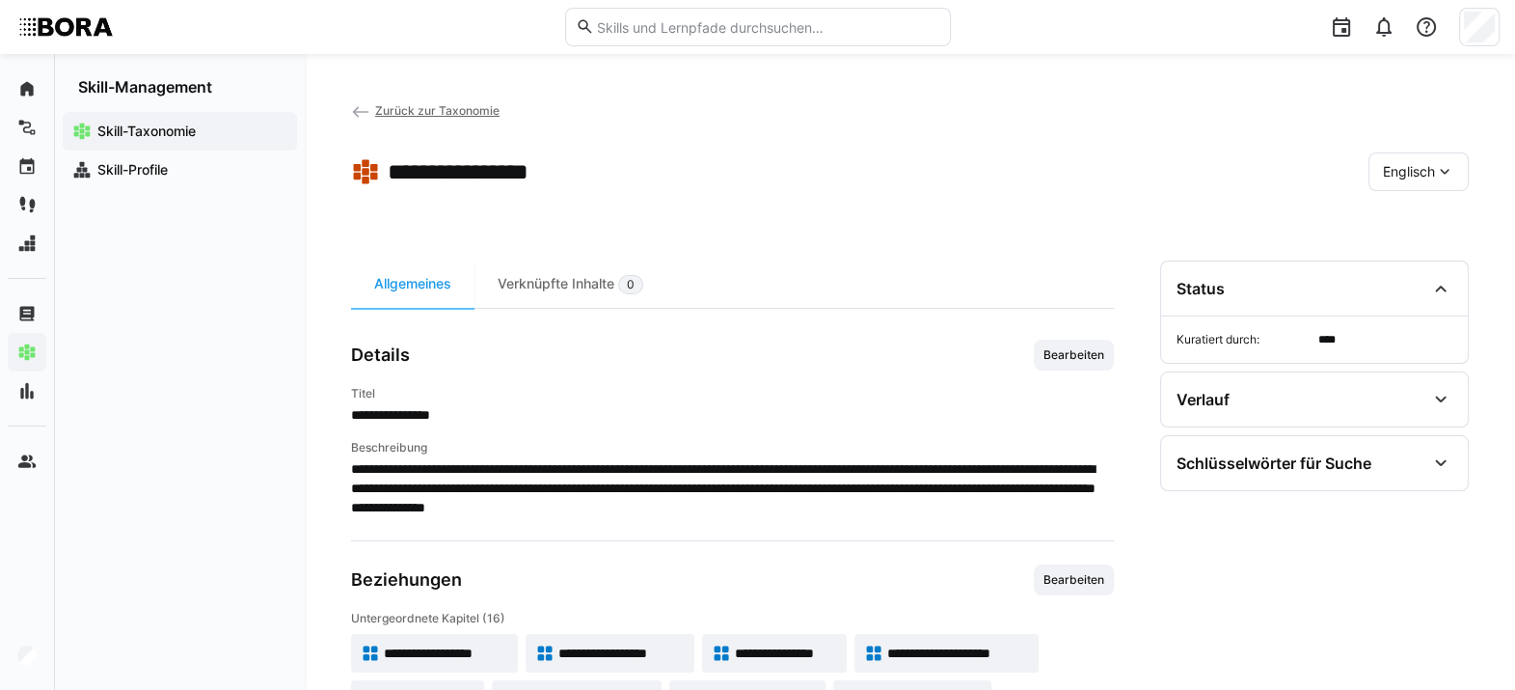
click at [1114, 173] on div "Englisch" at bounding box center [1419, 171] width 100 height 39
click at [1114, 235] on div "Deutsch" at bounding box center [1419, 223] width 102 height 41
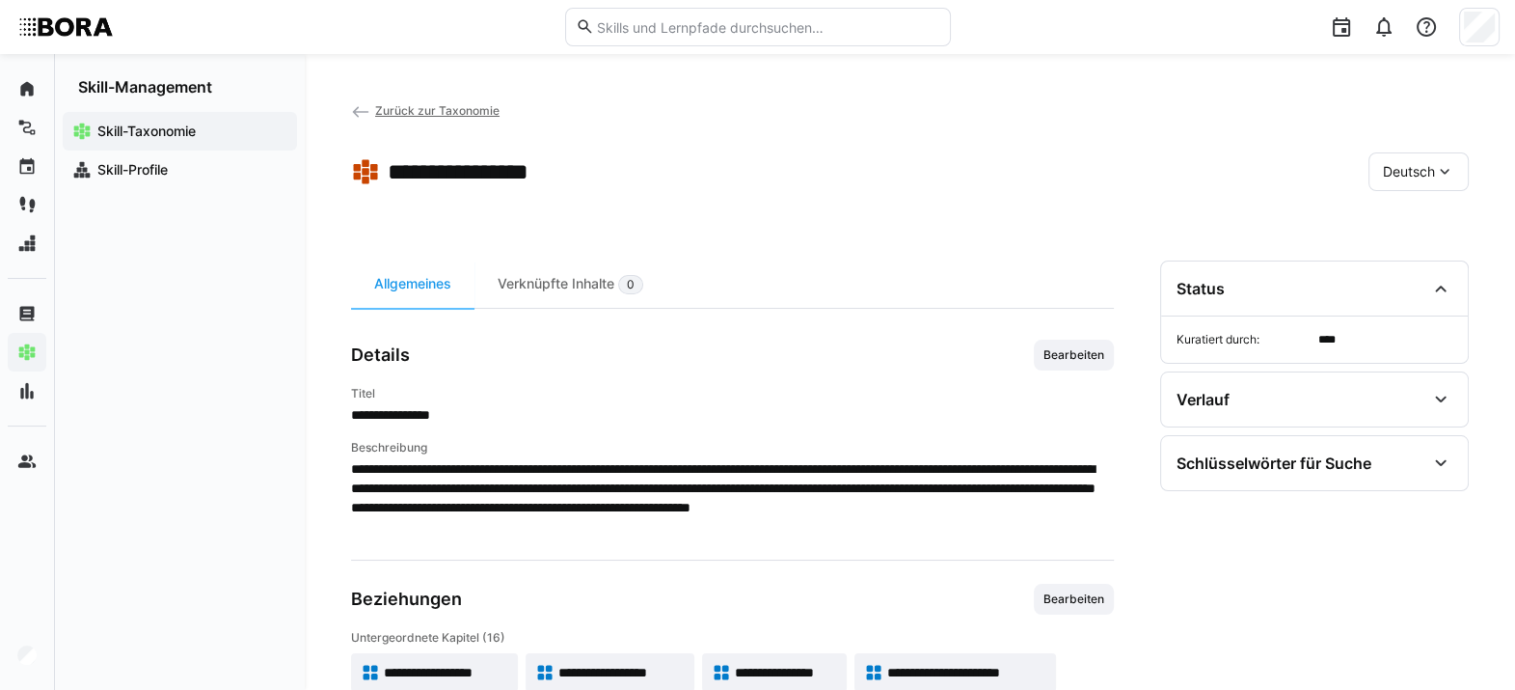
scroll to position [231, 0]
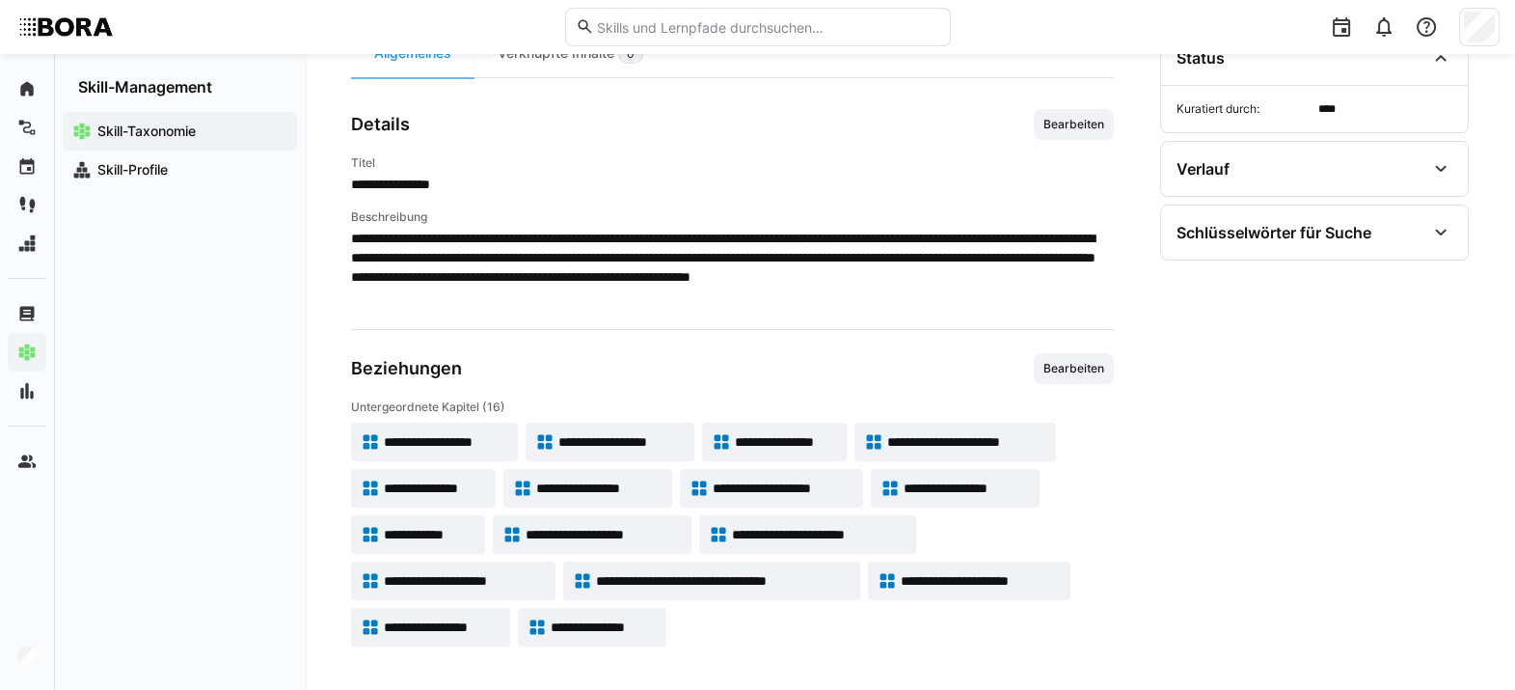
click at [988, 478] on span "**********" at bounding box center [967, 487] width 126 height 19
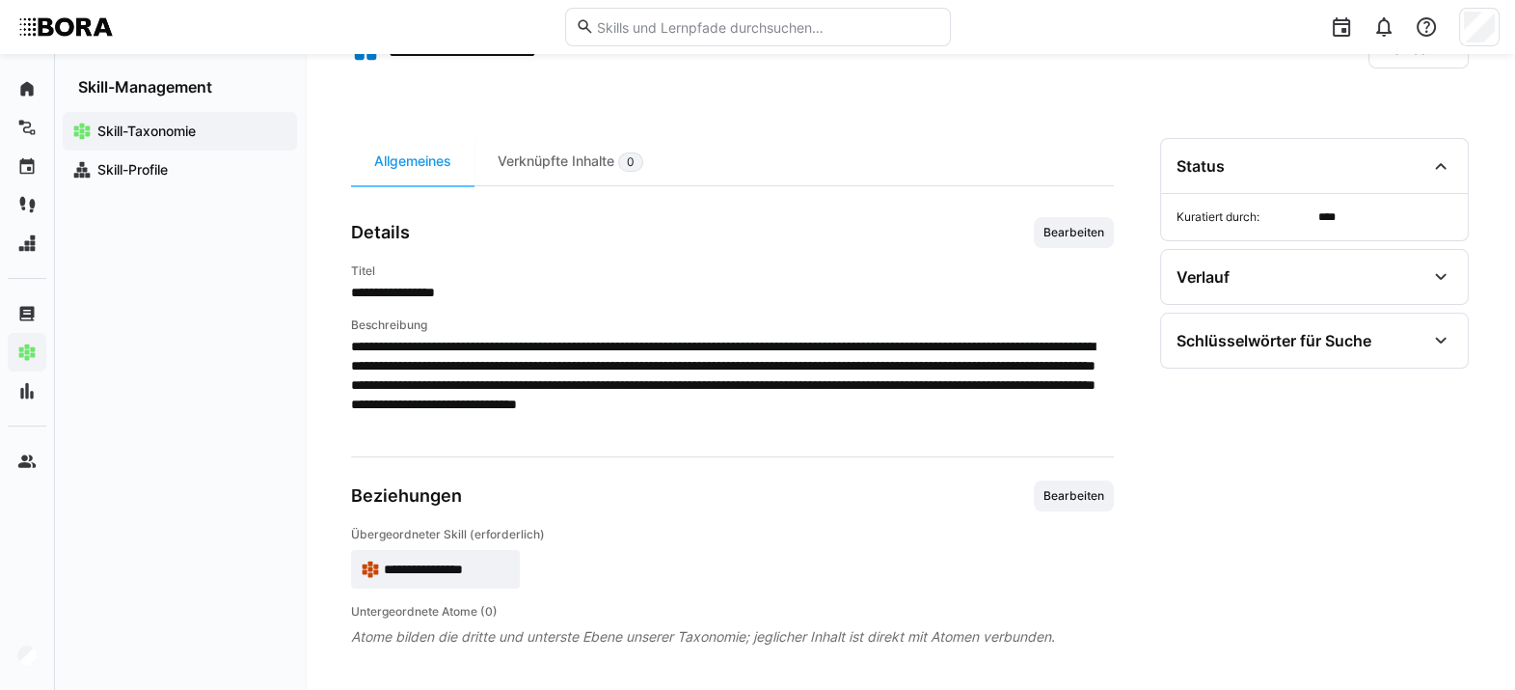
scroll to position [123, 0]
click at [1057, 234] on span "Bearbeiten" at bounding box center [1074, 231] width 65 height 15
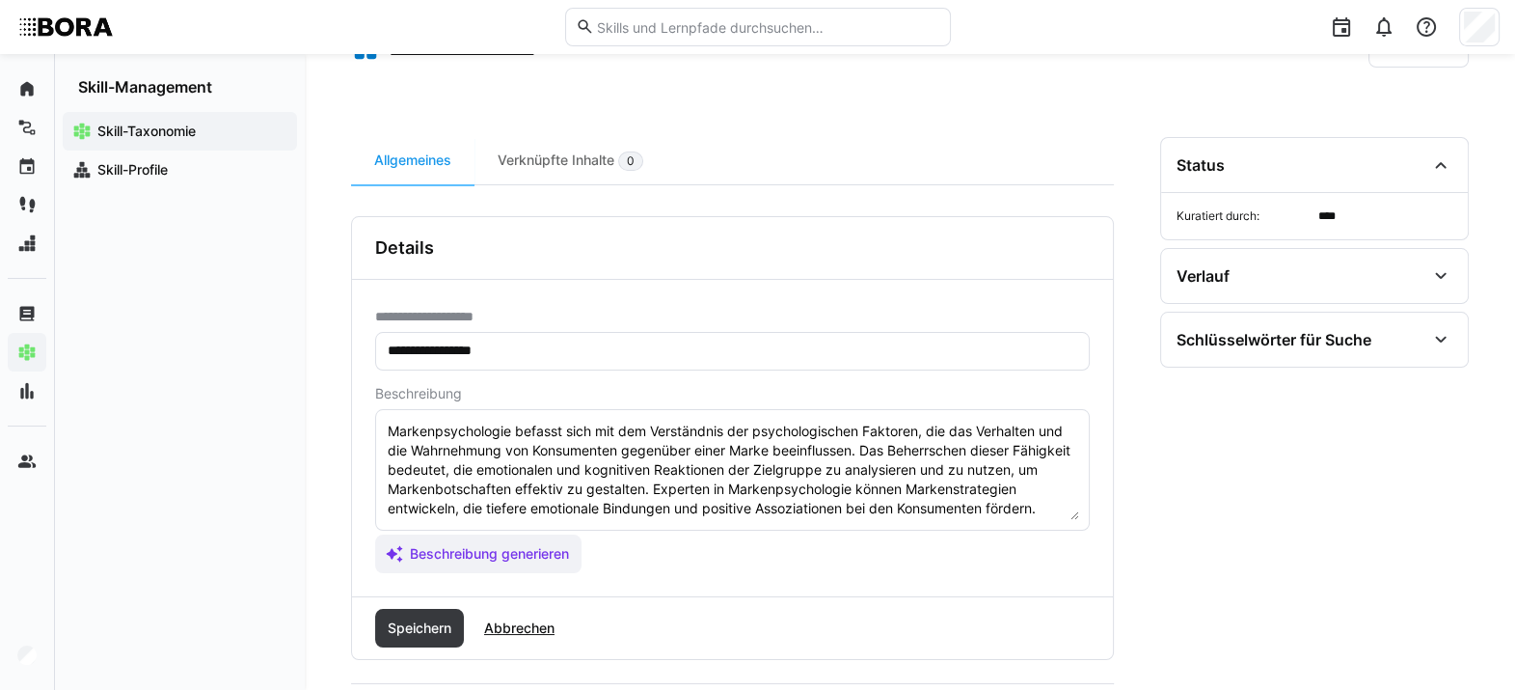
scroll to position [19, 0]
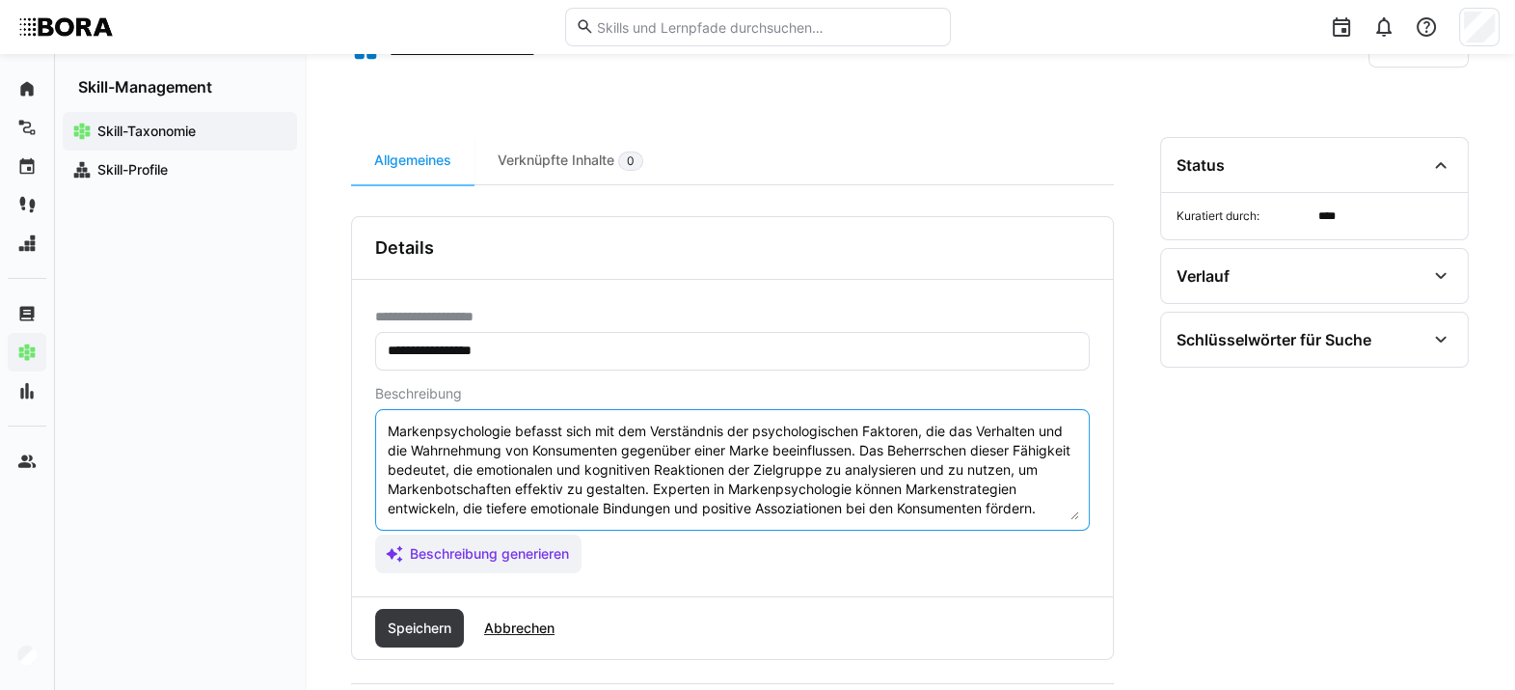
click at [709, 501] on textarea "Markenpsychologie befasst sich mit dem Verständnis der psychologischen Faktoren…" at bounding box center [732, 470] width 693 height 100
paste textarea "*1 - Anfänger: *2 - Mittelstufe: *3 - Fortgeschritten: *4 - Experte: *5 - Starl…"
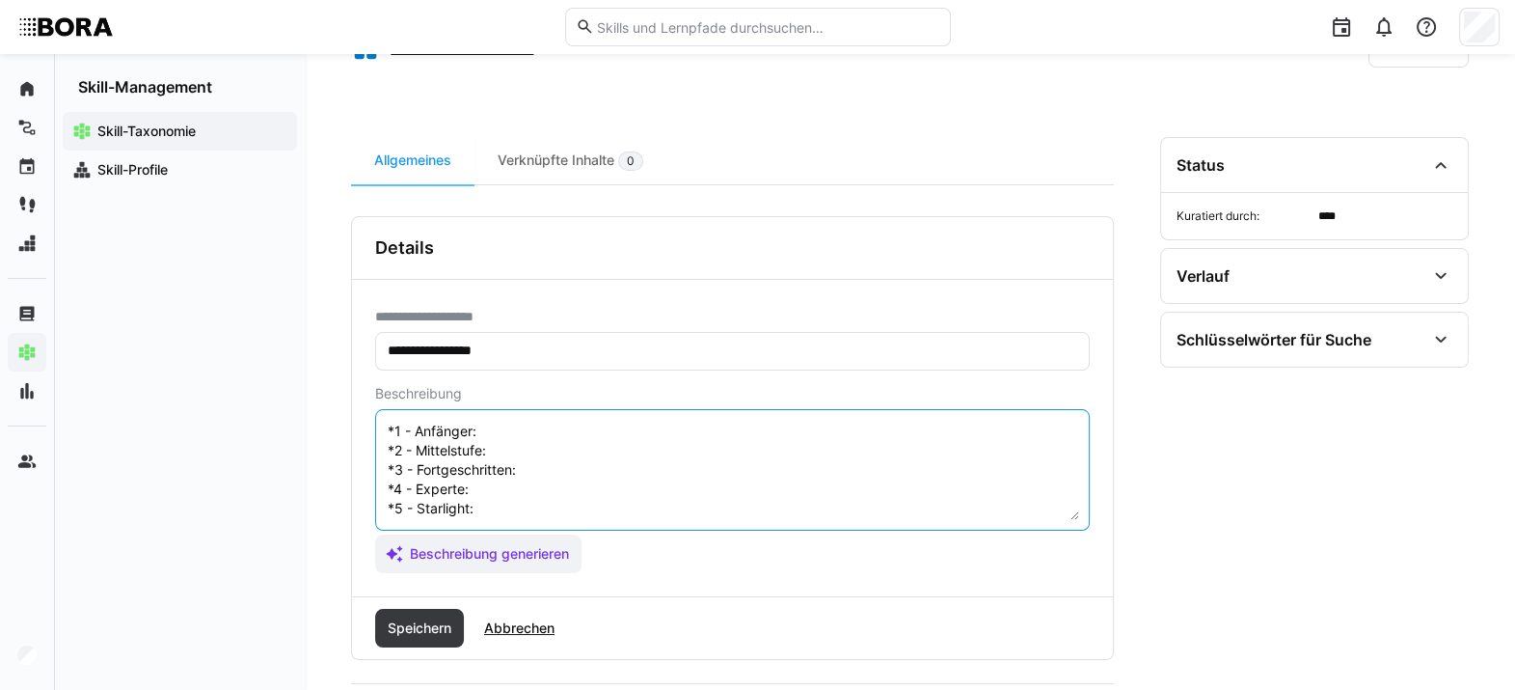
scroll to position [102, 0]
click at [532, 448] on textarea "Markenpsychologie befasst sich mit dem Verständnis der psychologischen Faktoren…" at bounding box center [732, 470] width 693 height 100
paste textarea "Kennt Basiswissen zu Wahrnehmung und Wirkung [PERSON_NAME] auf Kunden."
click at [584, 451] on textarea "Markenpsychologie befasst sich mit dem Verständnis der psychologischen Faktoren…" at bounding box center [732, 470] width 693 height 100
click at [545, 453] on textarea "Markenpsychologie befasst sich mit dem Verständnis der psychologischen Faktoren…" at bounding box center [732, 470] width 693 height 100
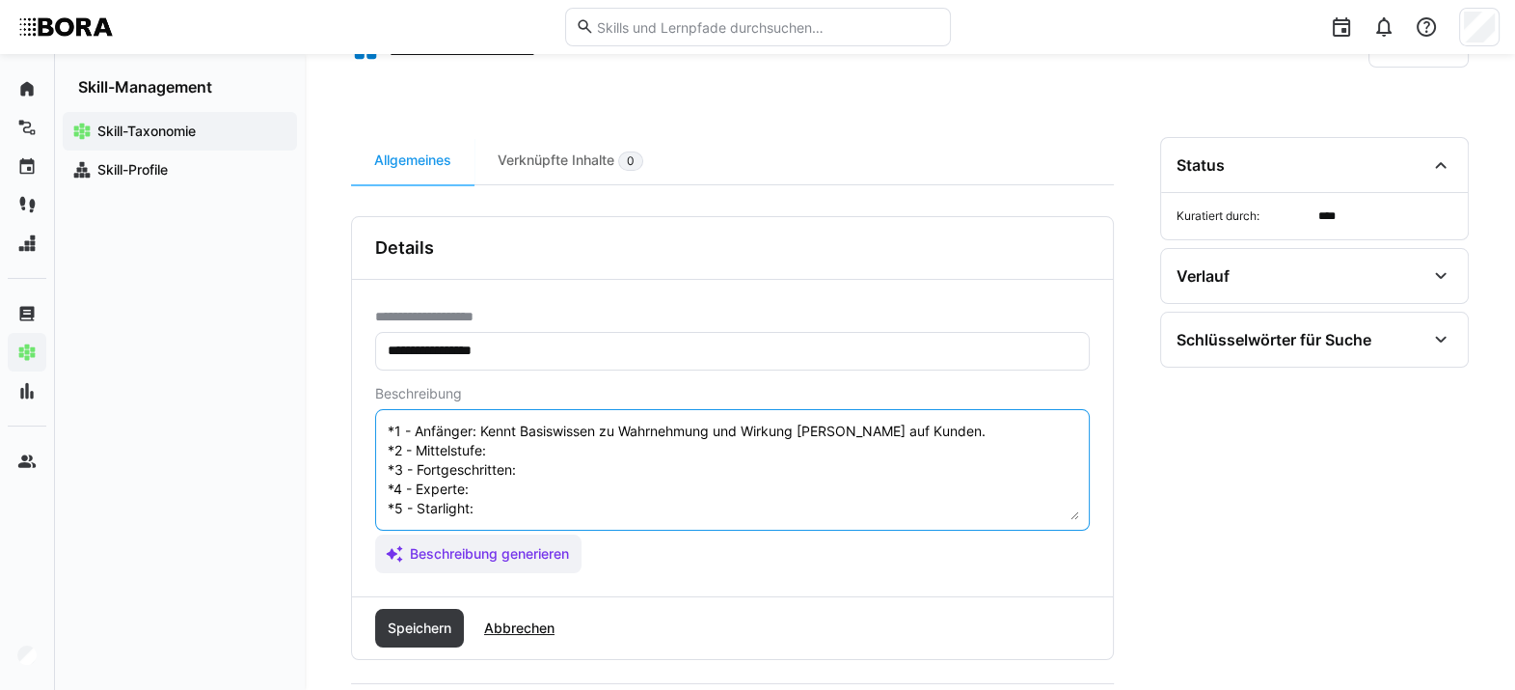
paste textarea "Wendet psychologische Erkenntnisse zur Gestaltung von Markenbotschaften und Kam…"
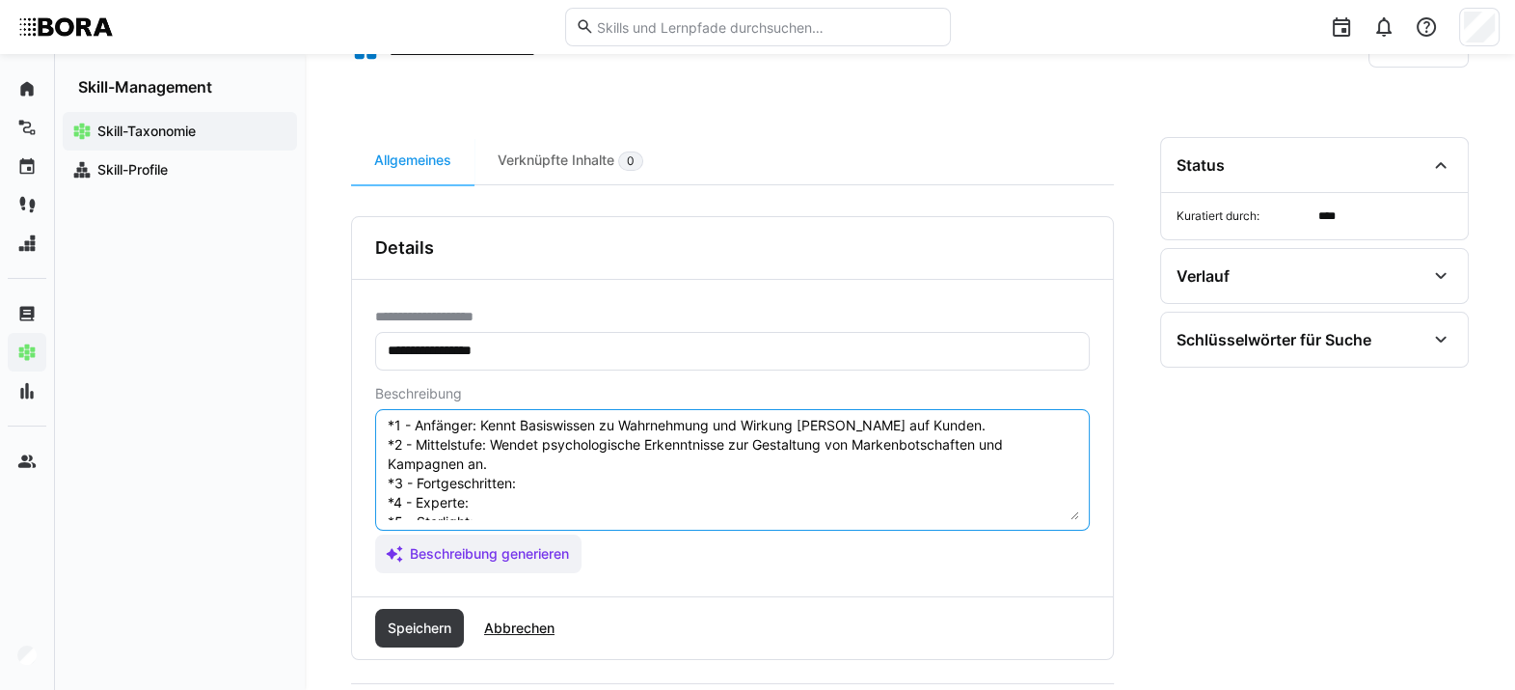
click at [593, 497] on textarea "Markenpsychologie befasst sich mit dem Verständnis der psychologischen Faktoren…" at bounding box center [732, 470] width 693 height 100
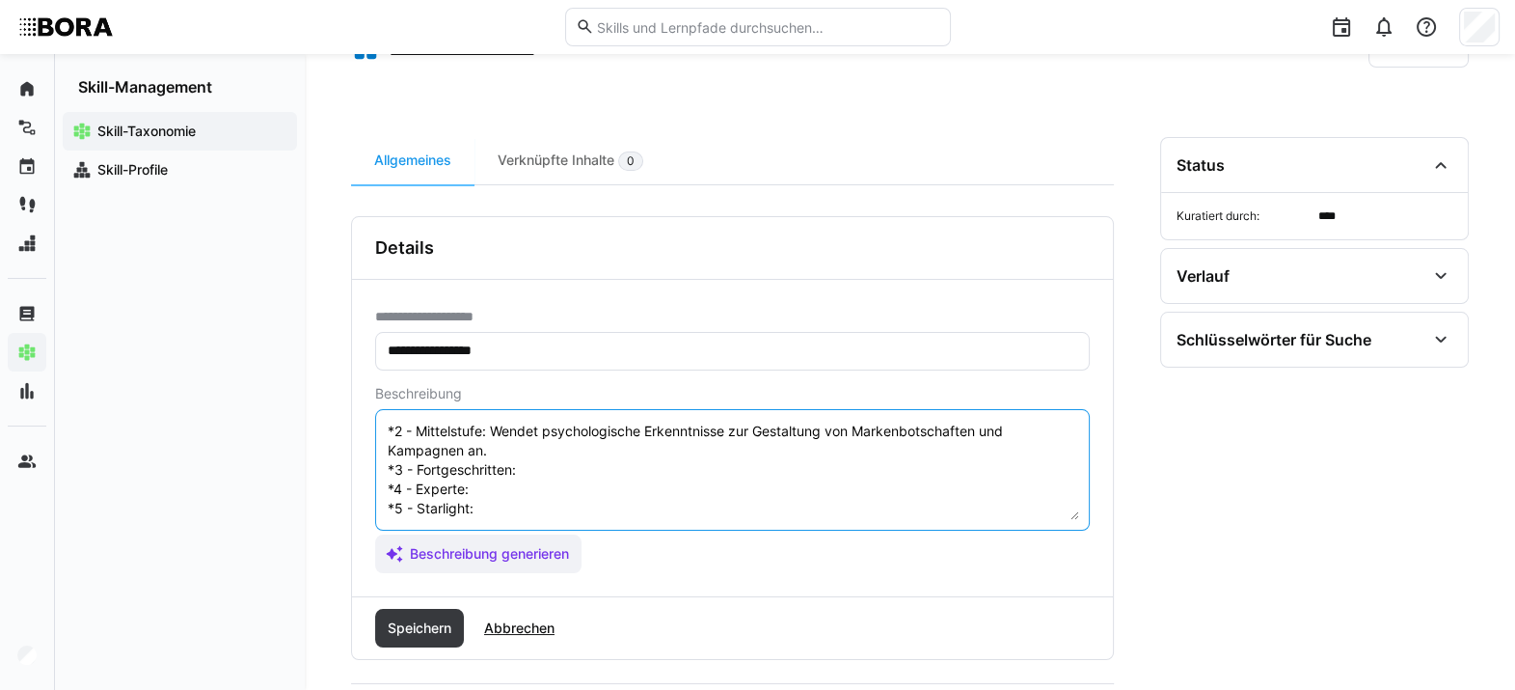
paste textarea "Nutzt Markenpsychologie gezielt zur Optimierung von Markenwahrnehmung und Kunde…"
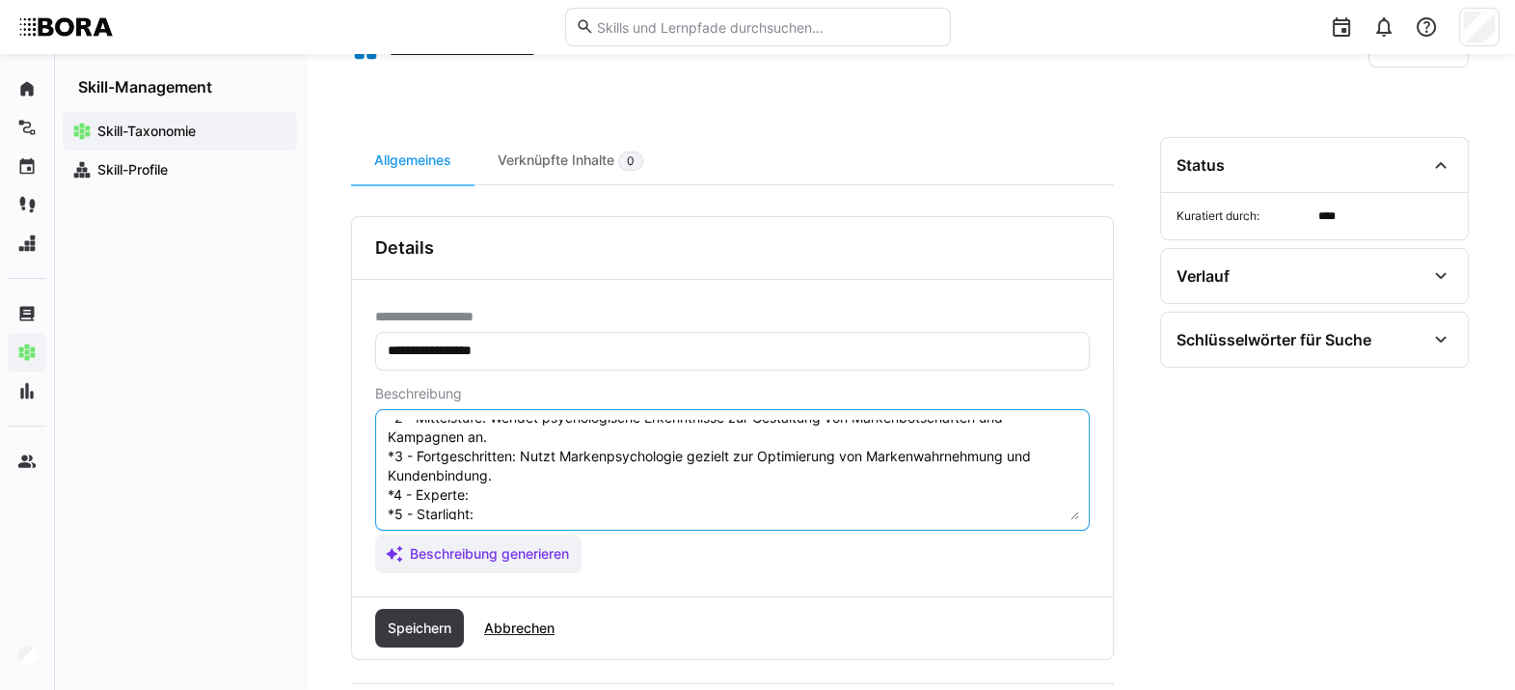
scroll to position [174, 0]
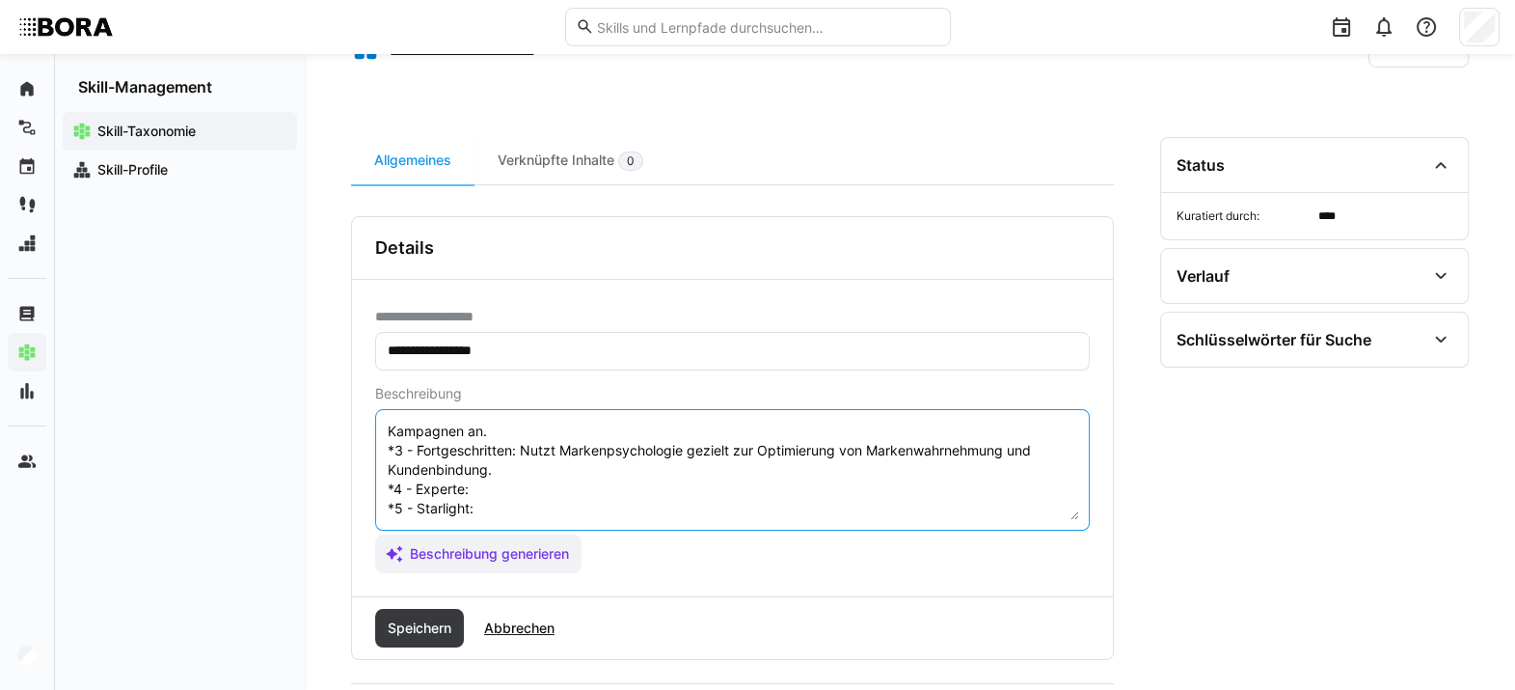
click at [555, 466] on textarea "Markenpsychologie befasst sich mit dem Verständnis der psychologischen Faktoren…" at bounding box center [732, 470] width 693 height 100
paste textarea "Berät bei komplexen Fragestellungen der Markenwahrnehmung, steuert psychologisc…"
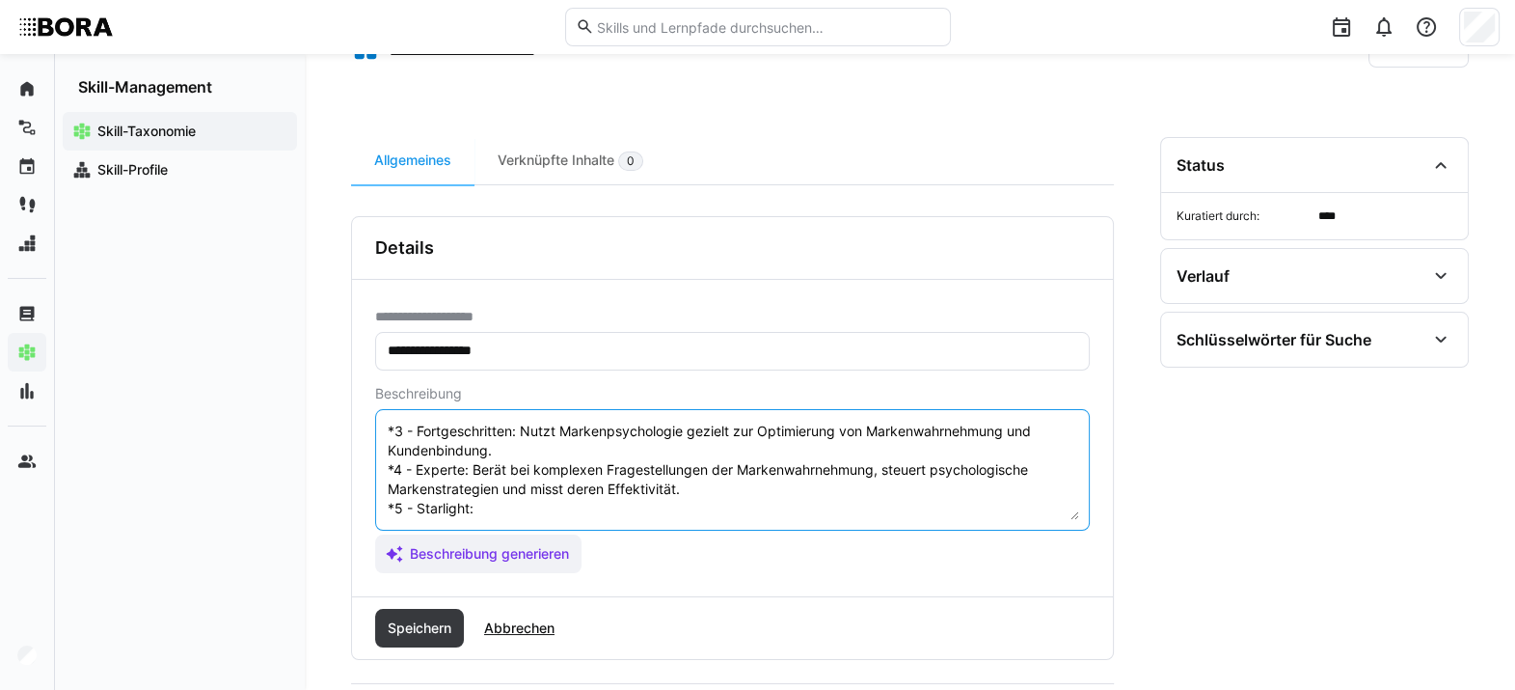
scroll to position [192, 0]
click at [555, 497] on textarea "Markenpsychologie befasst sich mit dem Verständnis der psychologischen Faktoren…" at bounding box center [732, 470] width 693 height 100
paste textarea "Führt strategische Initiativen zur Markenpsychologie unternehmensweit, forscht …"
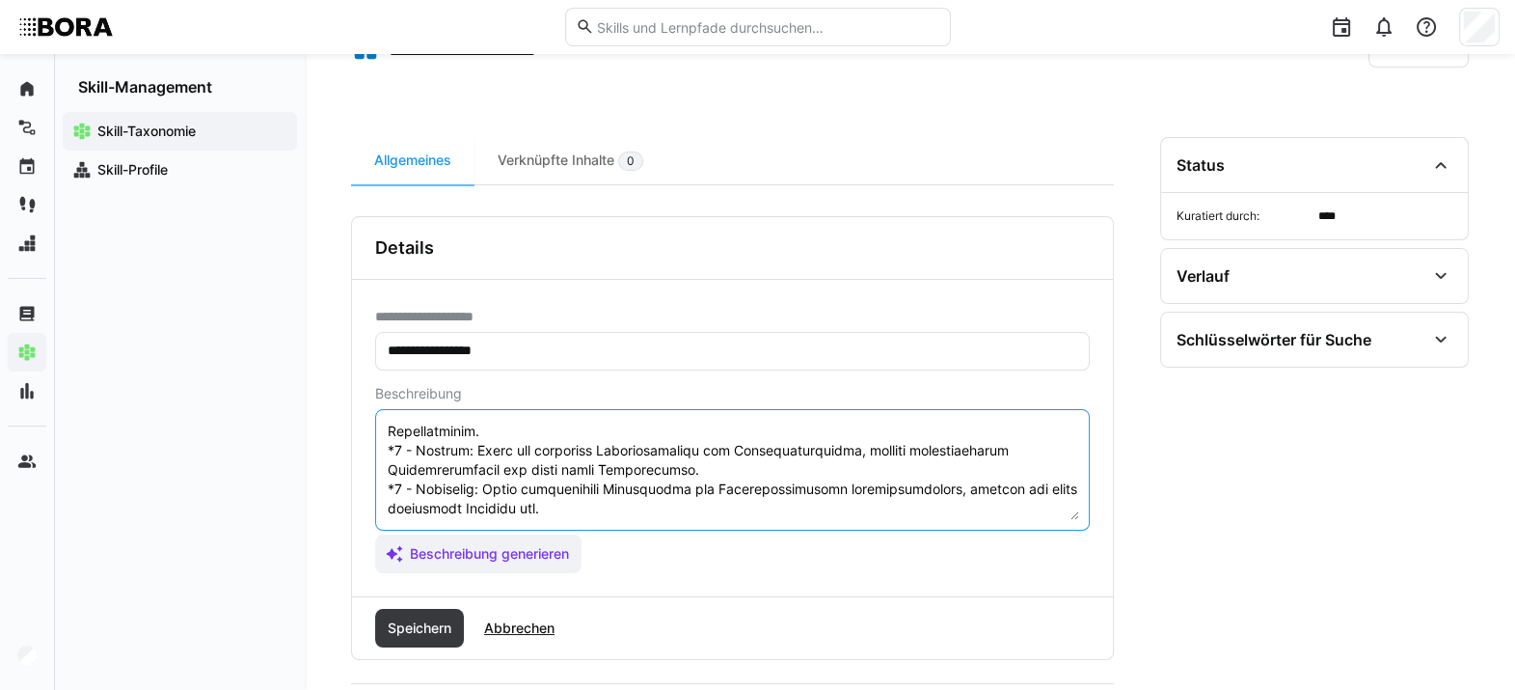
scroll to position [208, 0]
type textarea "Loremipsumdolorsi ametcon adip eli sed Doeiusmodte inc utlaboreetdolor Magnaali…"
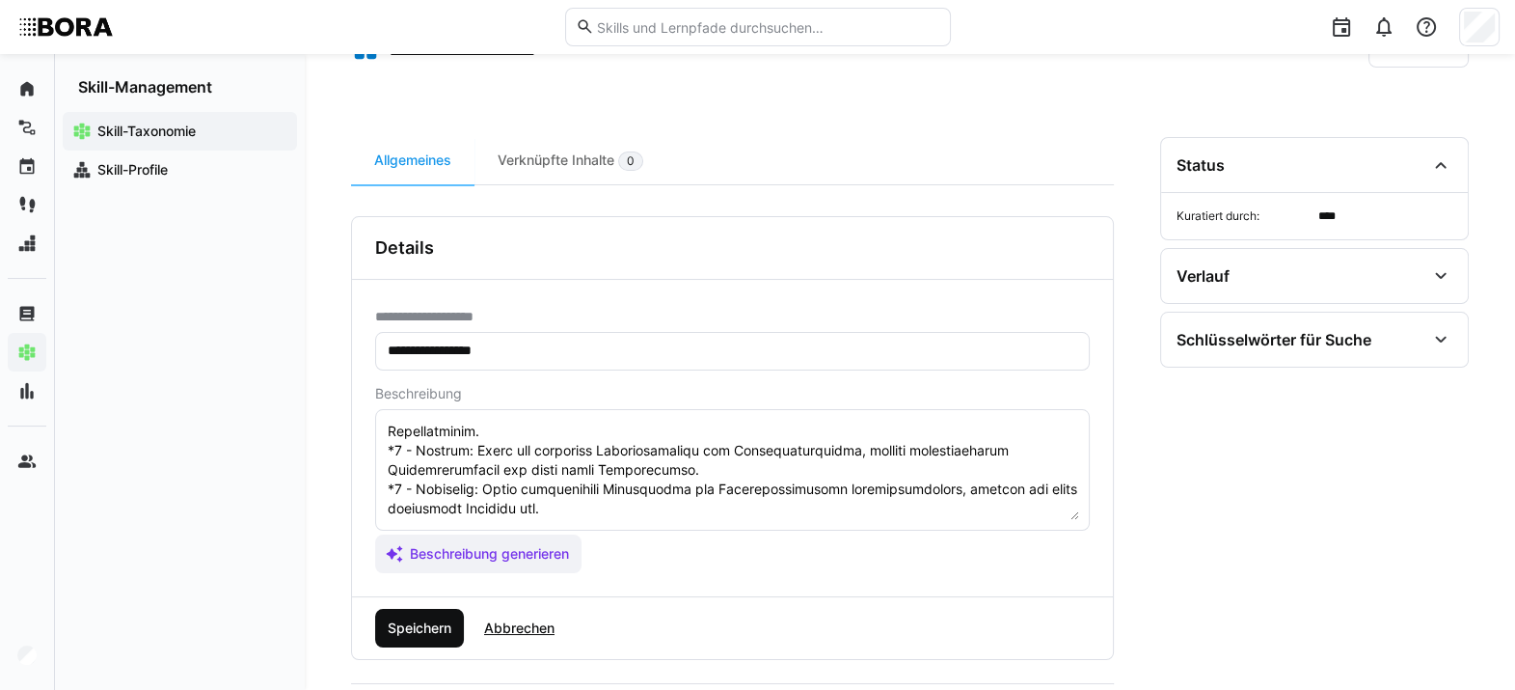
click at [375, 501] on span "Speichern" at bounding box center [419, 628] width 89 height 39
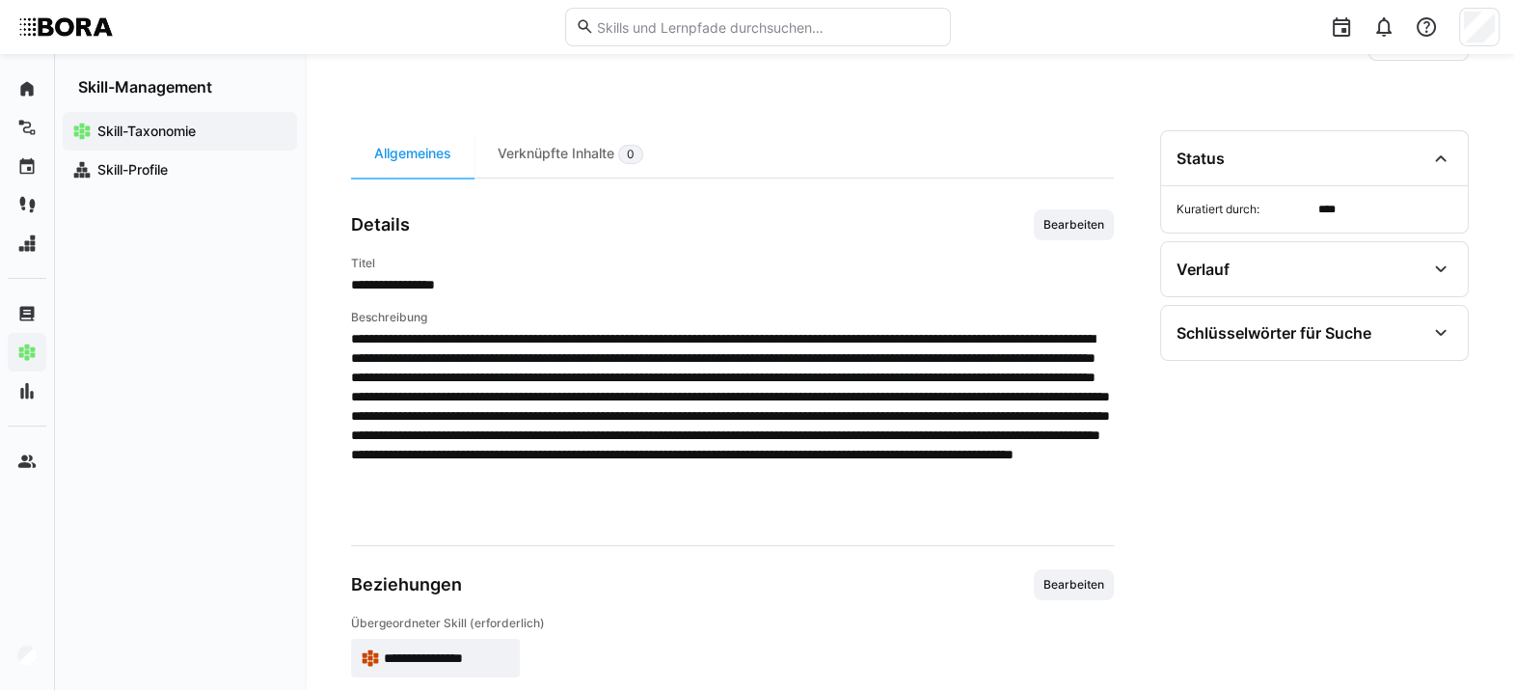
scroll to position [43, 0]
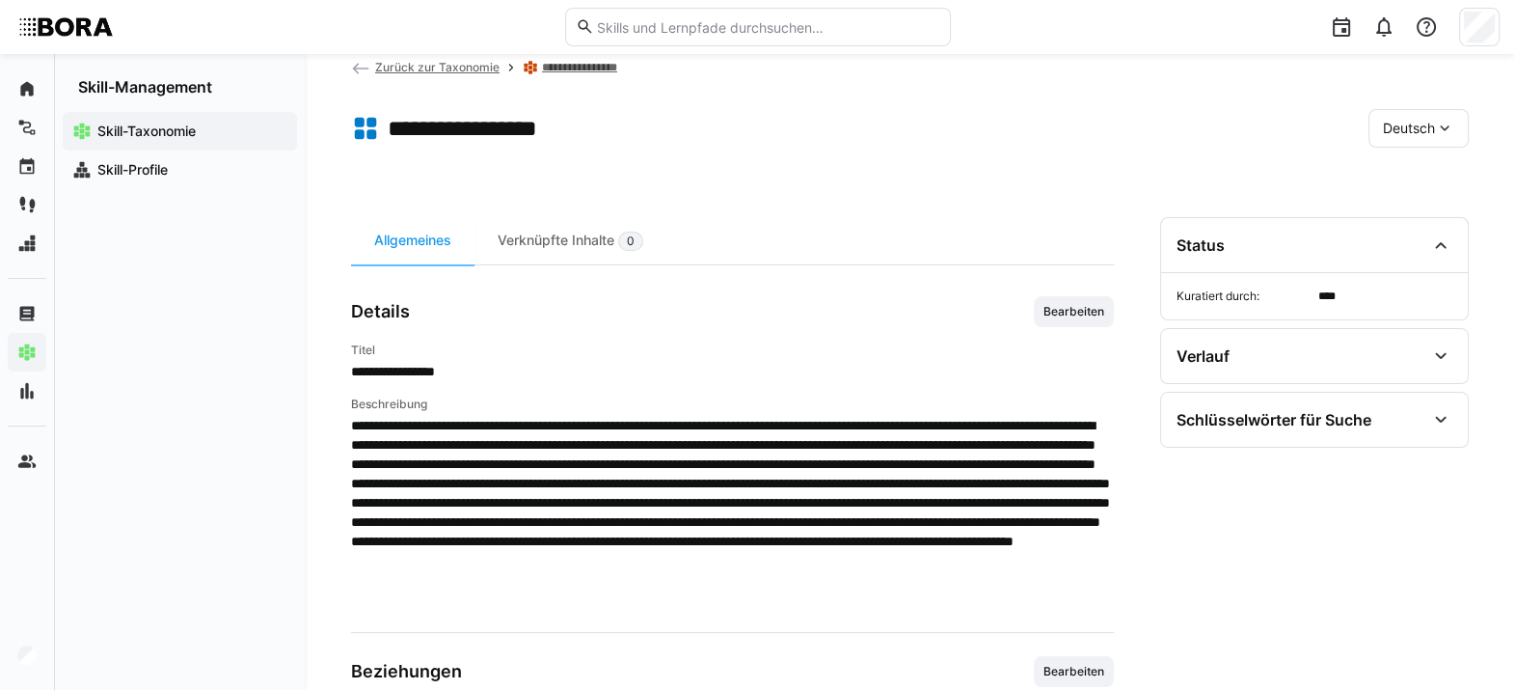
click at [1114, 122] on span "Deutsch" at bounding box center [1409, 128] width 52 height 19
click at [1114, 227] on span "Englisch" at bounding box center [1409, 219] width 52 height 19
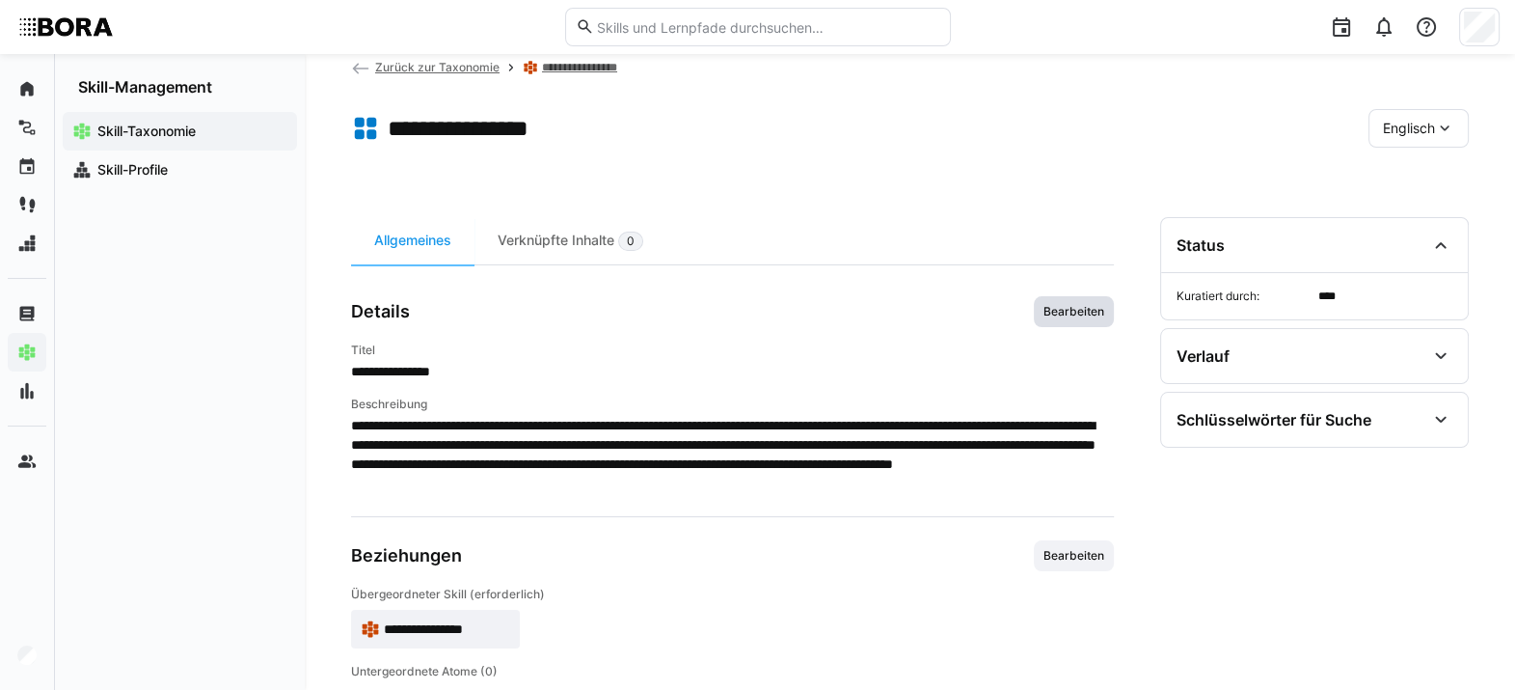
click at [1069, 300] on span "Bearbeiten" at bounding box center [1074, 311] width 80 height 31
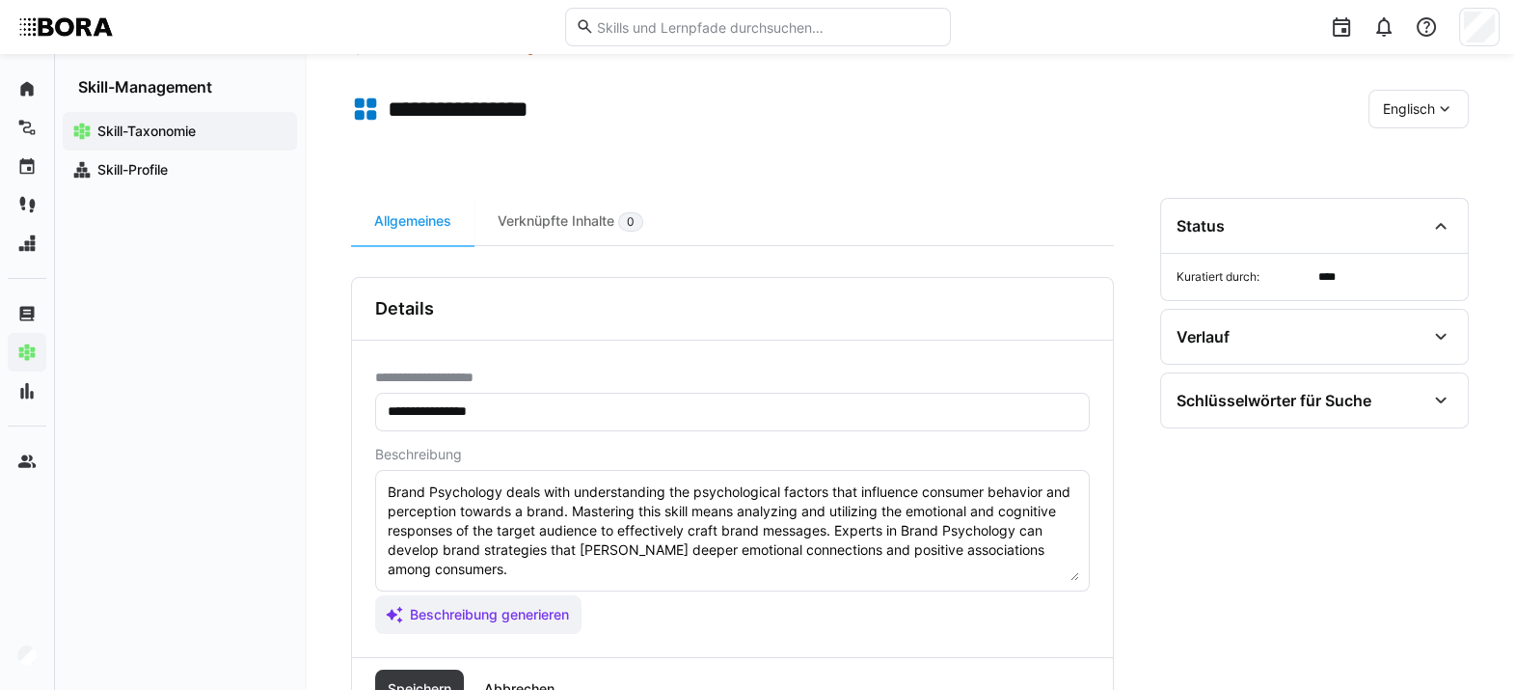
scroll to position [65, 0]
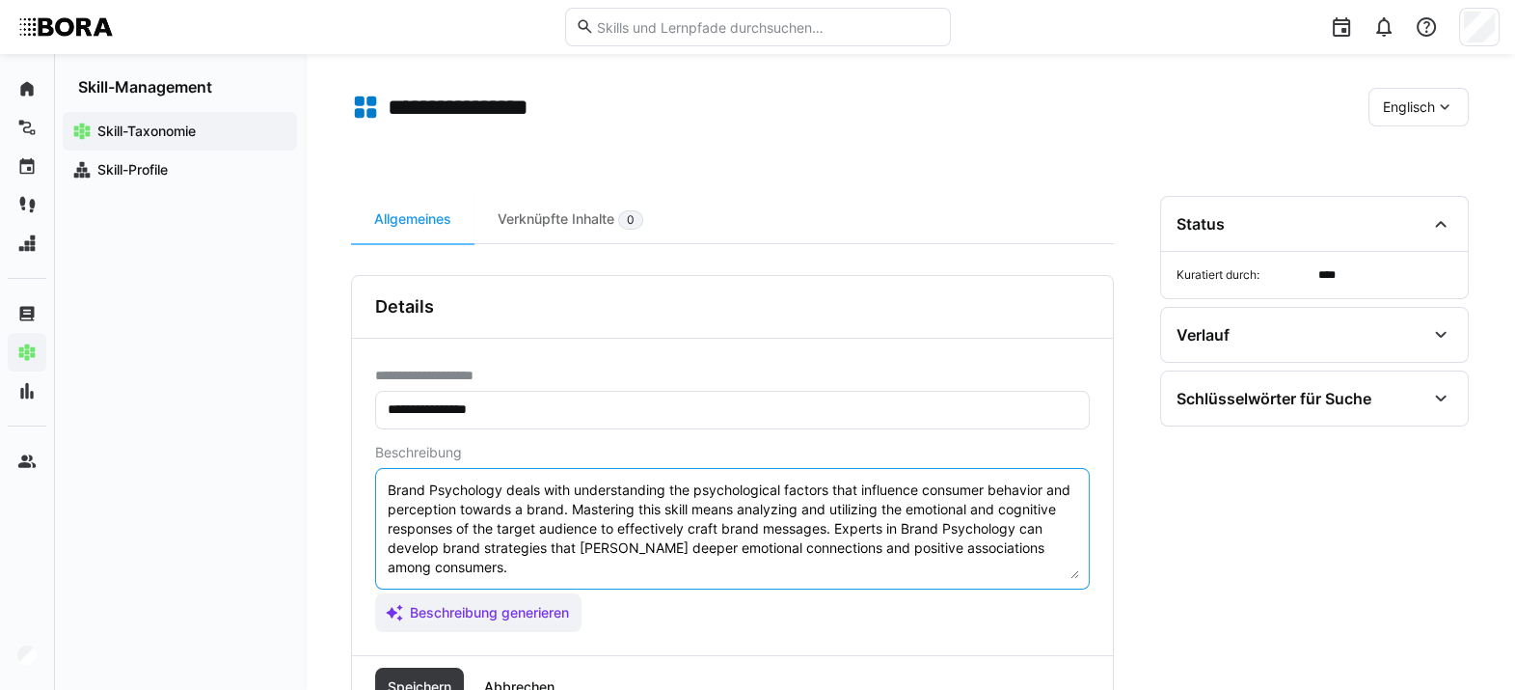
click at [753, 501] on textarea "Brand Psychology deals with understanding the psychological factors that influe…" at bounding box center [732, 528] width 693 height 100
paste textarea "*1 - Beginner: *2 - Intermediate Level: *3 - Advanced: *4 - Expert: *5 - Starli…"
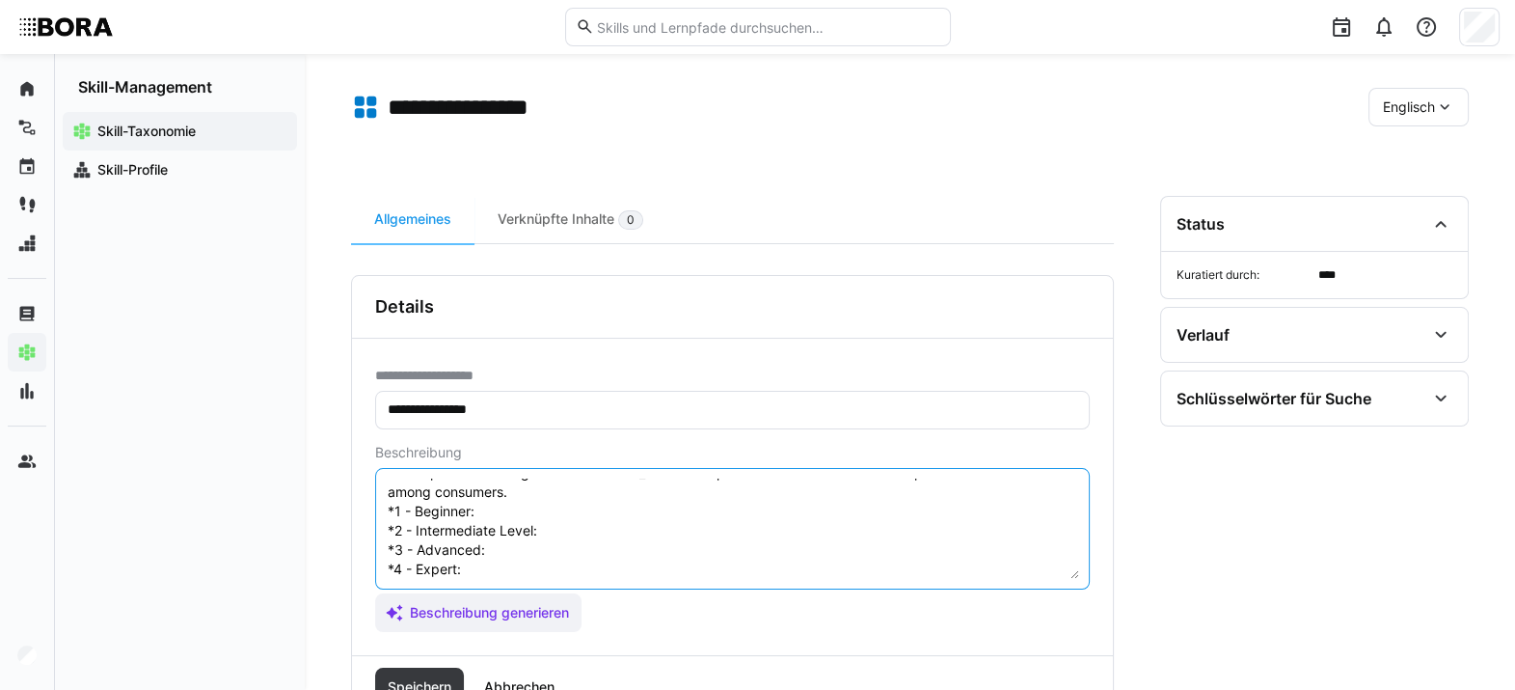
scroll to position [71, 0]
click at [524, 501] on textarea "Brand Psychology deals with understanding the psychological factors that influe…" at bounding box center [732, 528] width 693 height 100
paste textarea "Has basic knowledge of how brands affect customer perception and behavior."
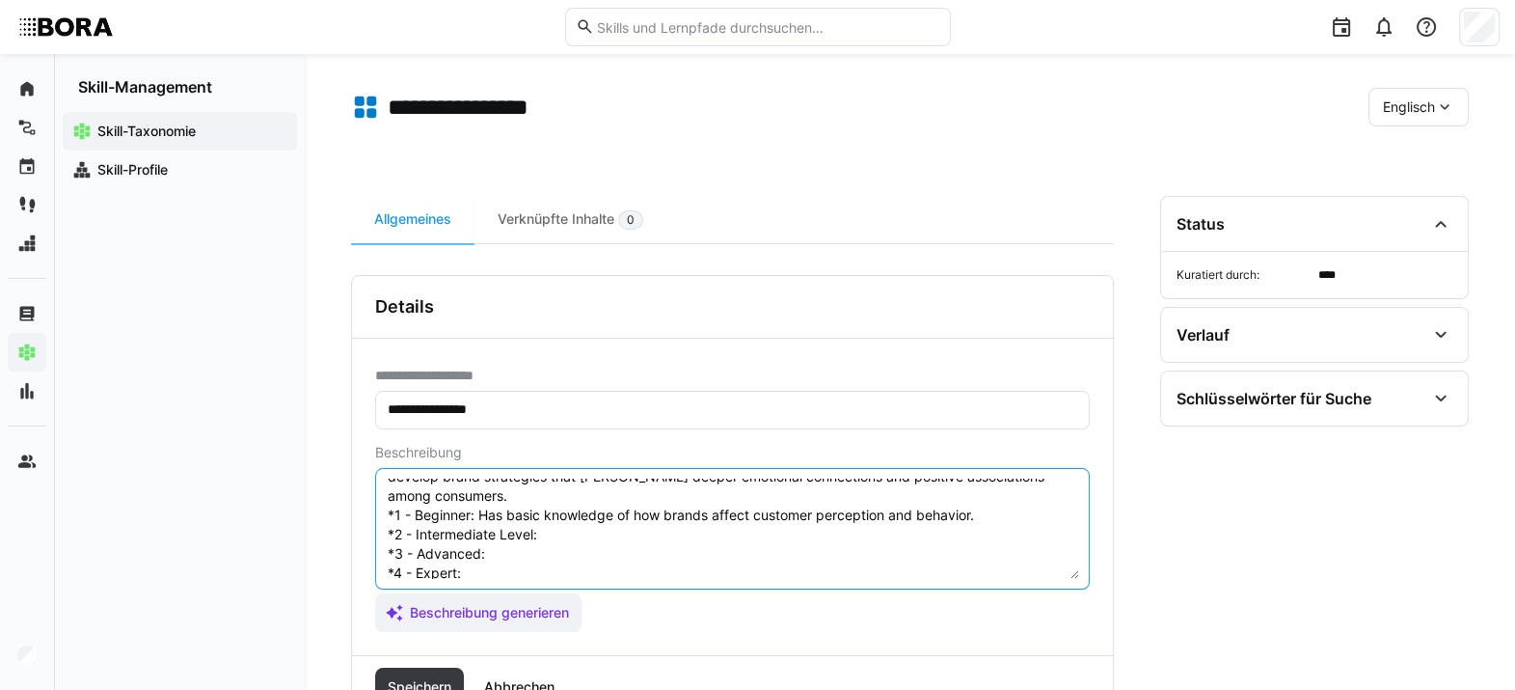
click at [618, 501] on textarea "Brand Psychology deals with understanding the psychological factors that influe…" at bounding box center [732, 528] width 693 height 100
paste textarea "Applies psychological insights to craft brand messaging and campaigns."
click at [579, 501] on textarea "Brand Psychology deals with understanding the psychological factors that influe…" at bounding box center [732, 528] width 693 height 100
paste textarea "Uses brand psychology effectively to optimize brand perception and customer loy…"
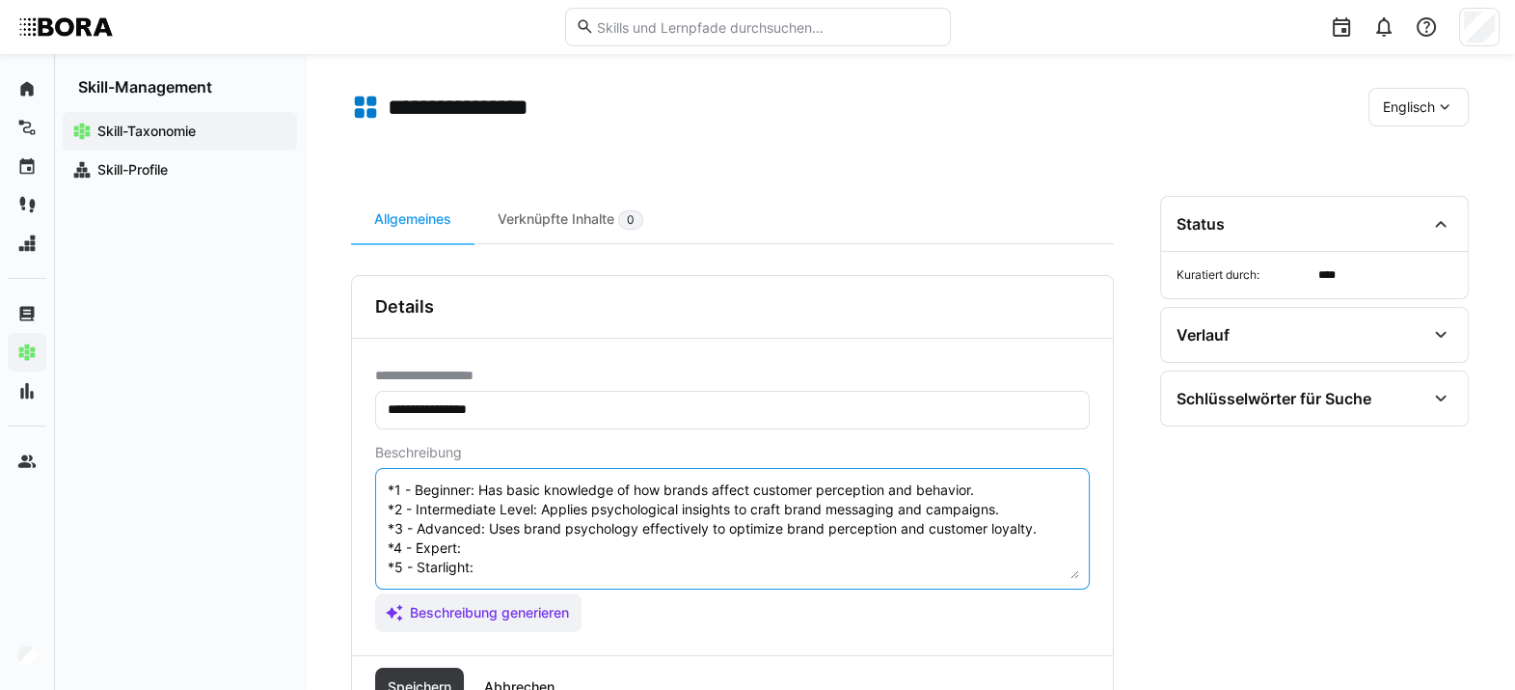
scroll to position [105, 0]
click at [560, 501] on textarea "Brand Psychology deals with understanding the psychological factors that influe…" at bounding box center [732, 528] width 693 height 100
paste textarea "Advises on complex brand perception issues, manages psychological brand strateg…"
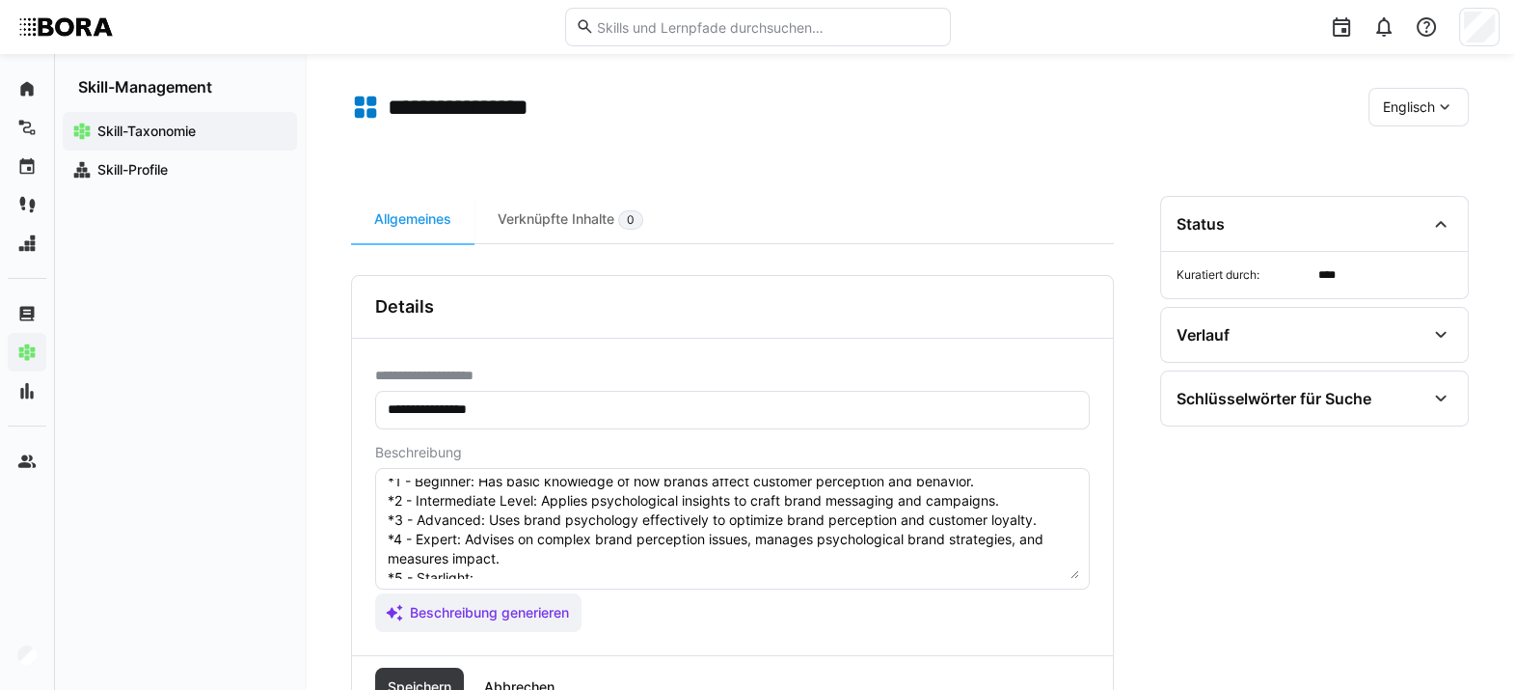
click at [768, 436] on form "**********" at bounding box center [732, 499] width 715 height 264
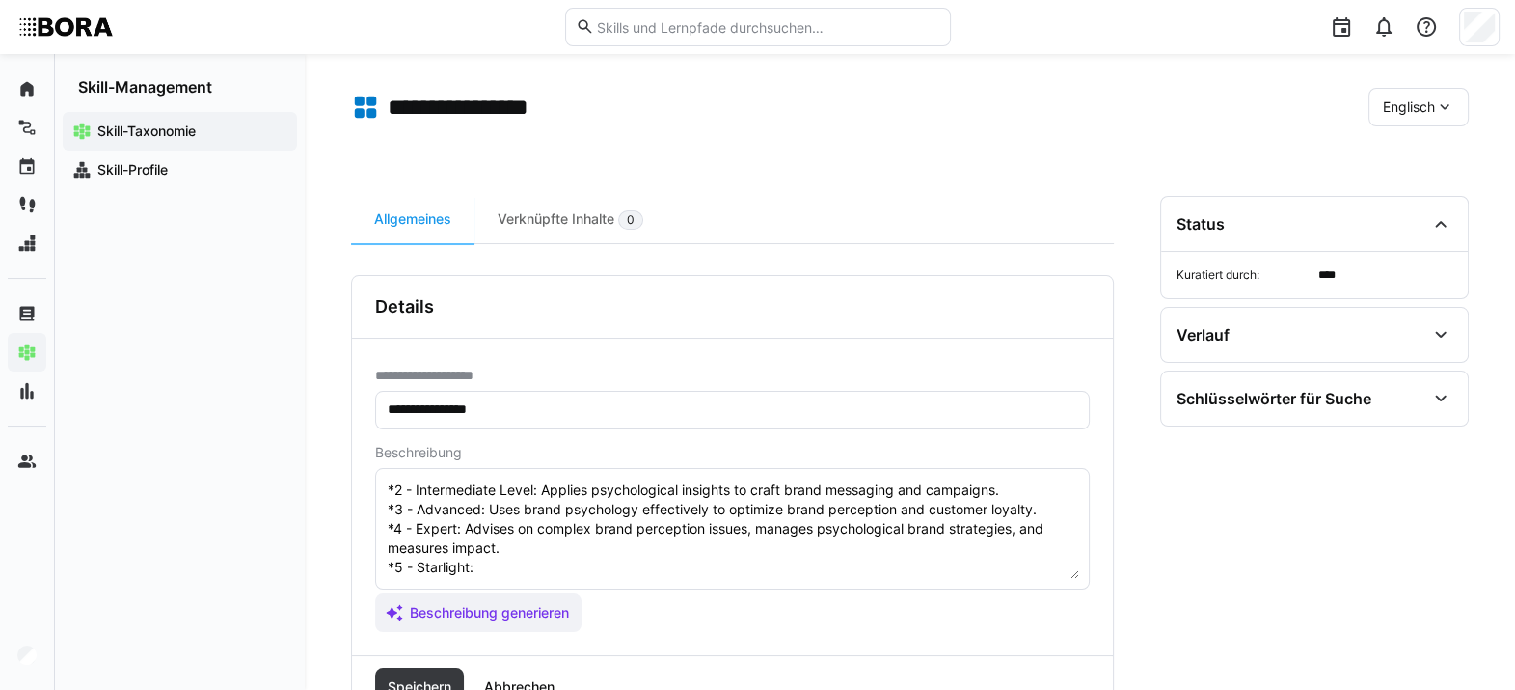
scroll to position [134, 0]
click at [605, 501] on textarea "Brand Psychology deals with understanding the psychological factors that influe…" at bounding box center [732, 528] width 693 height 100
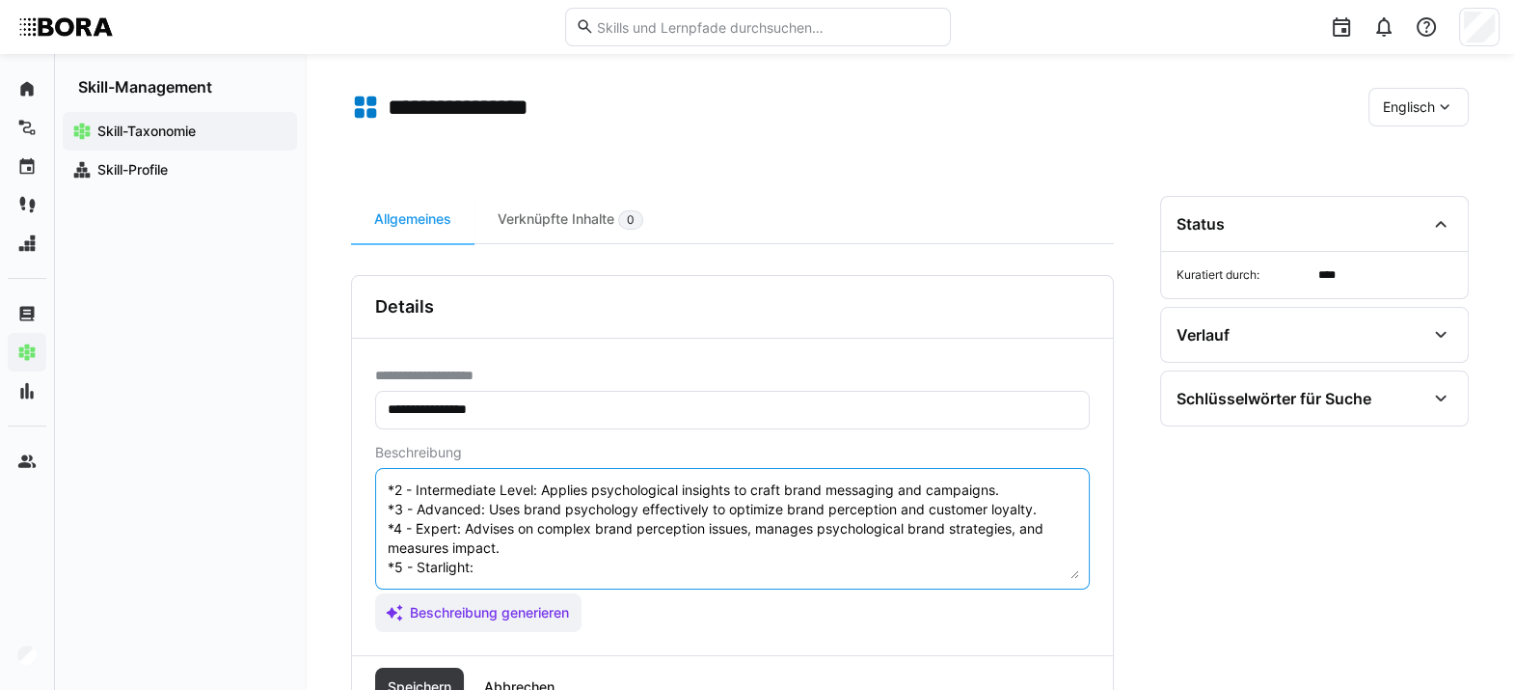
click at [575, 501] on textarea "Brand Psychology deals with understanding the psychological factors that influe…" at bounding box center [732, 528] width 693 height 100
paste textarea "Leads strategic brand psychology initiatives enterprise-wide, conducts research…"
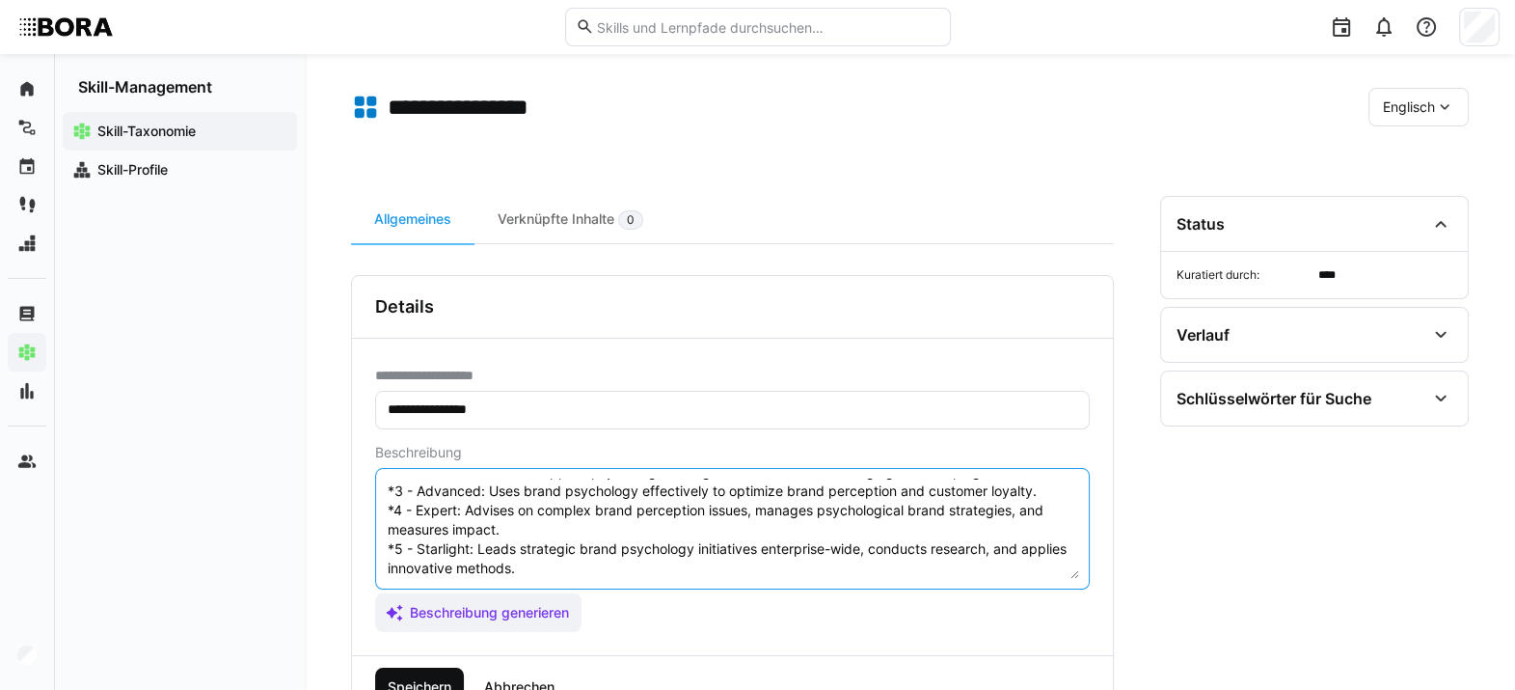
type textarea "Brand Psychology deals with understanding the psychological factors that influe…"
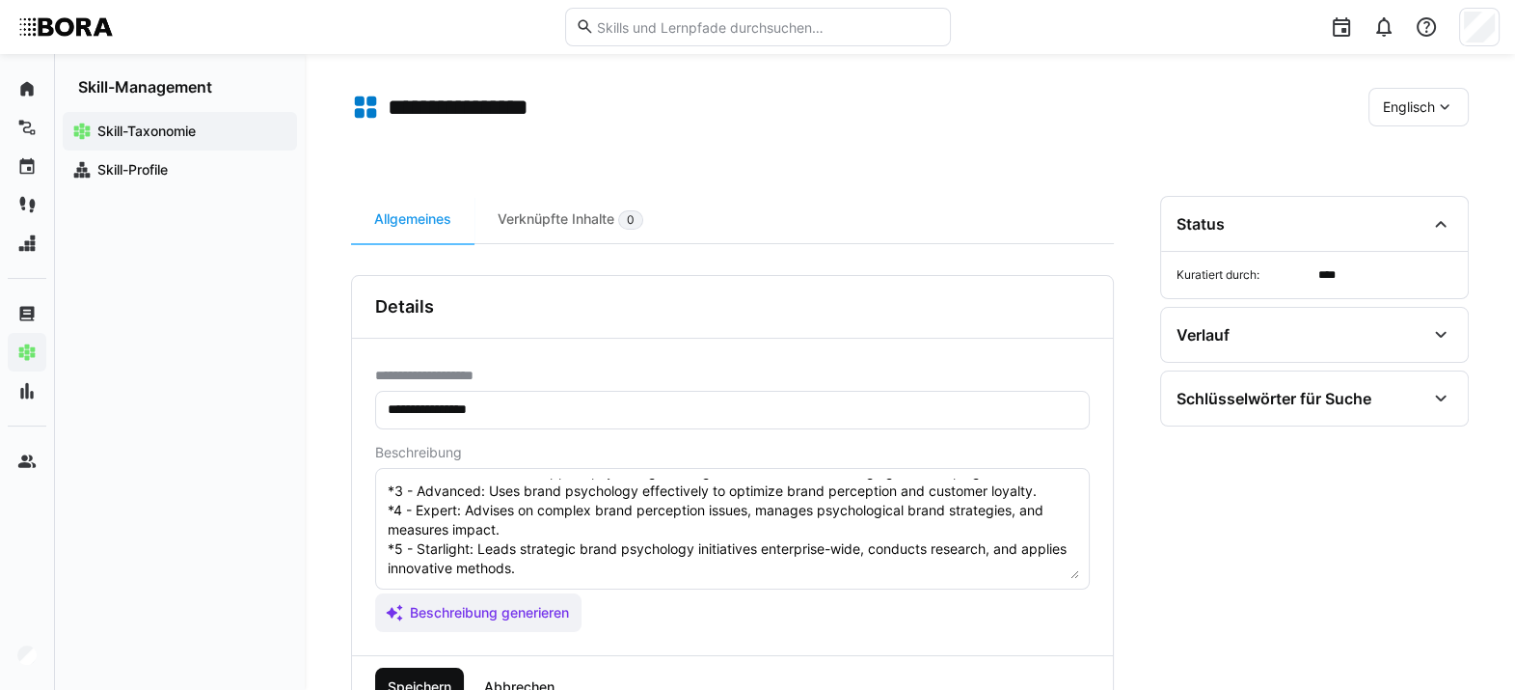
click at [416, 501] on span "Speichern" at bounding box center [419, 686] width 89 height 39
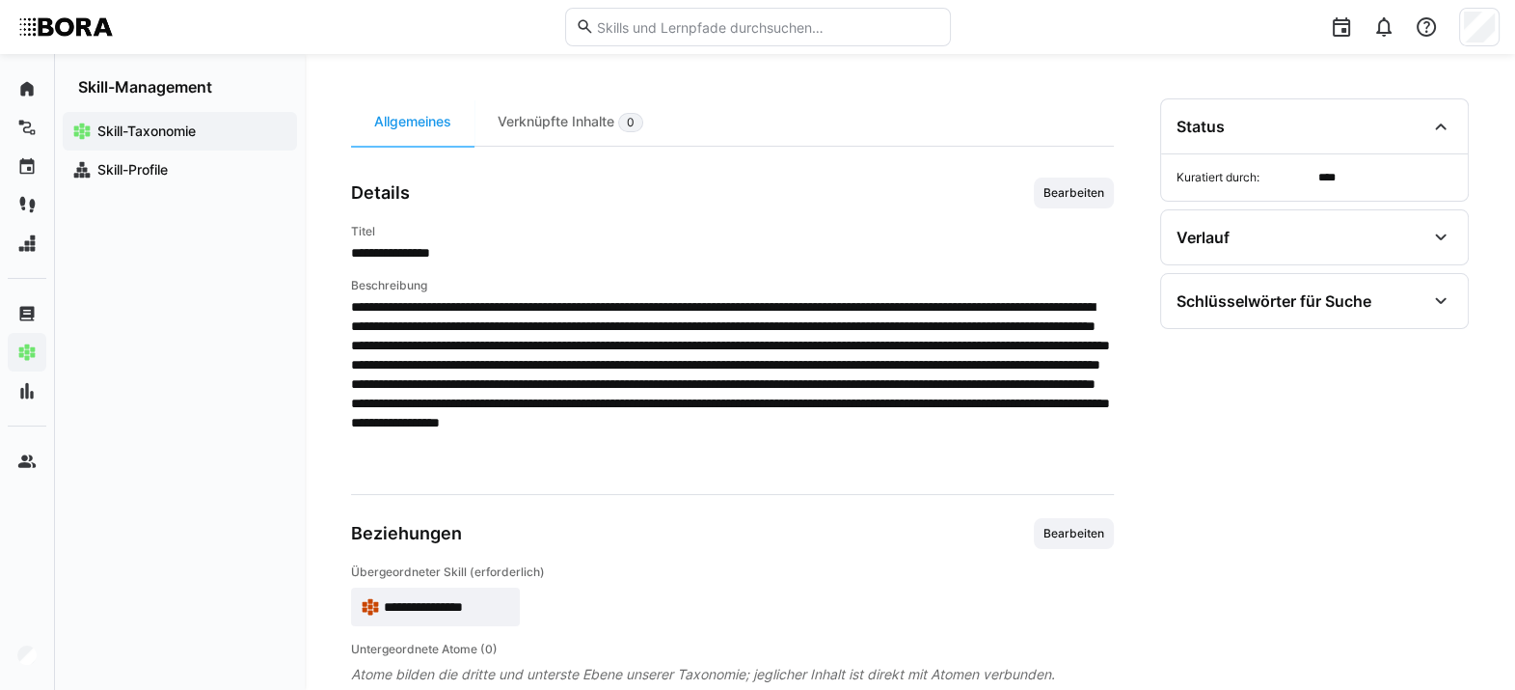
scroll to position [201, 0]
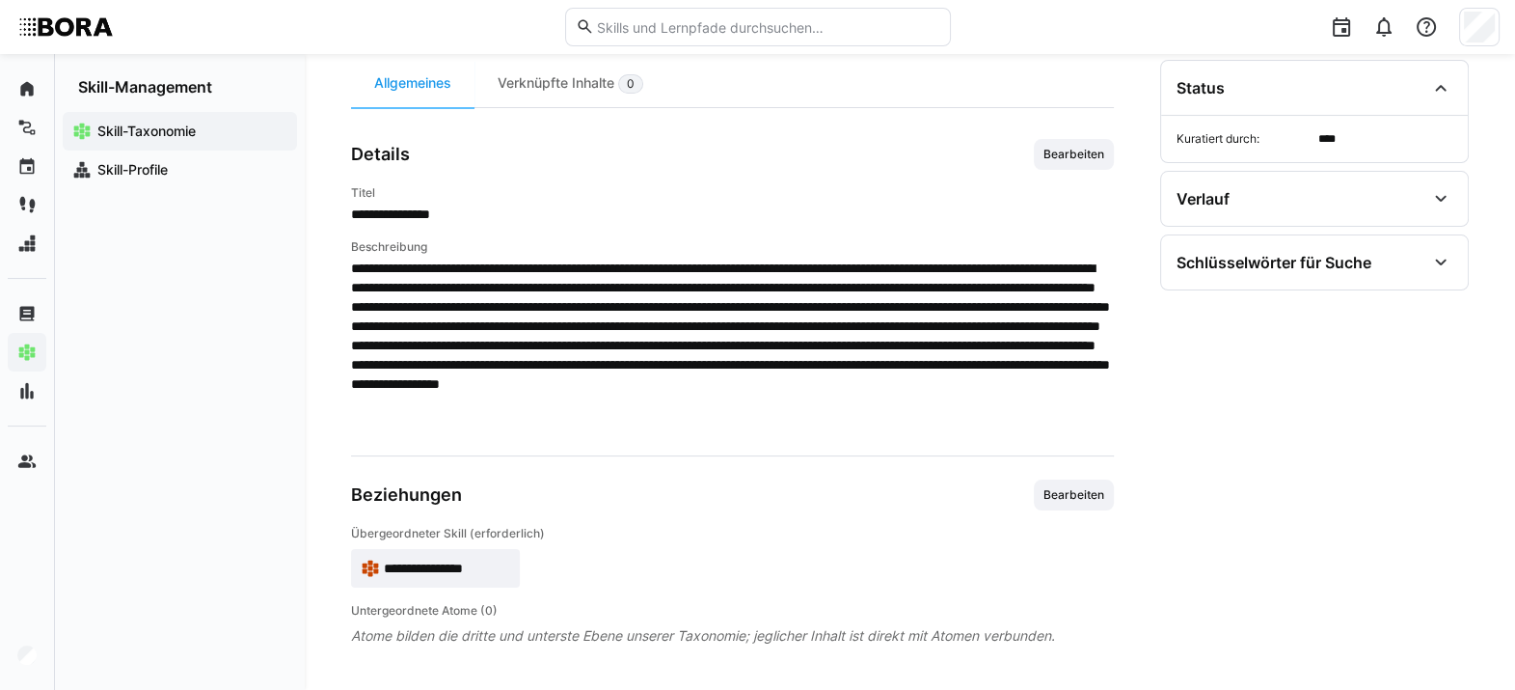
click at [486, 501] on span "**********" at bounding box center [447, 567] width 126 height 19
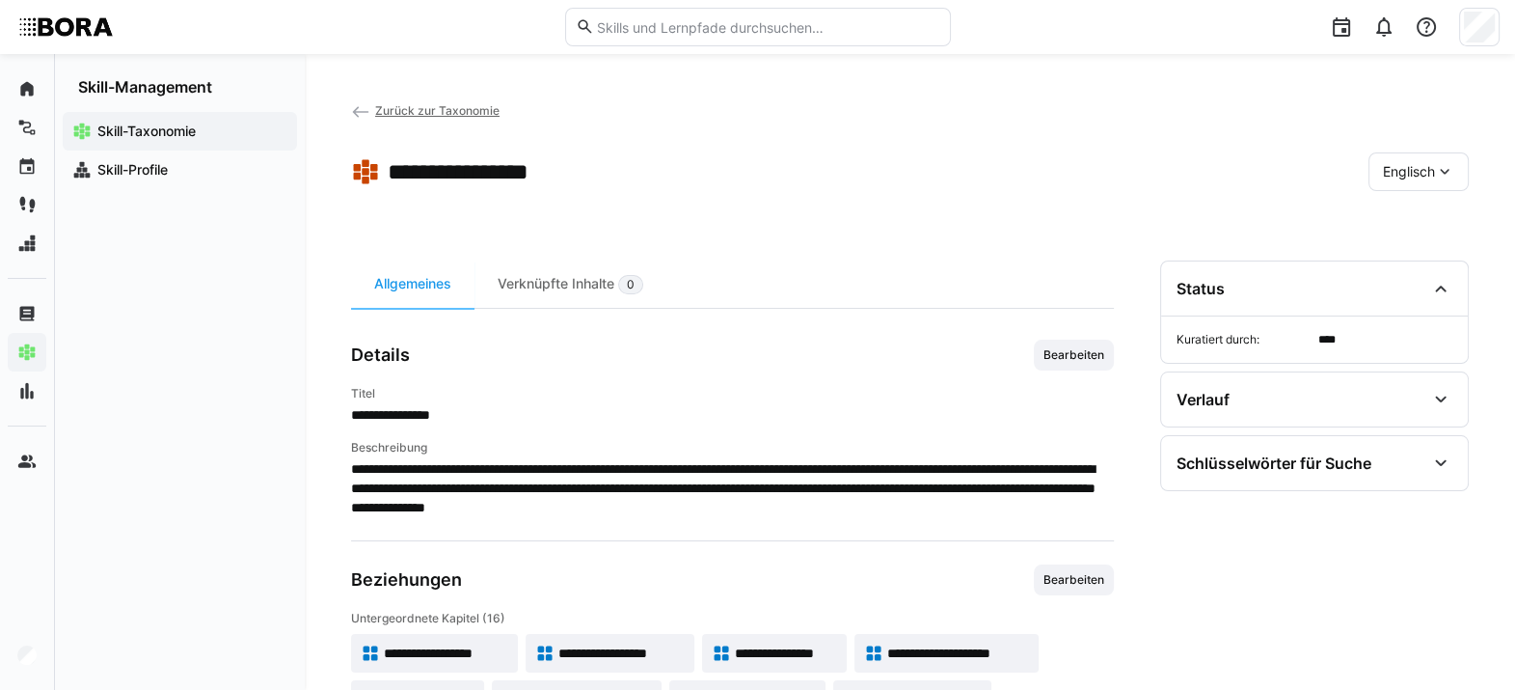
click at [1114, 192] on app-toolbar "**********" at bounding box center [910, 175] width 1118 height 77
click at [1114, 169] on span "Englisch" at bounding box center [1409, 171] width 52 height 19
click at [1114, 223] on span "Deutsch" at bounding box center [1409, 222] width 52 height 19
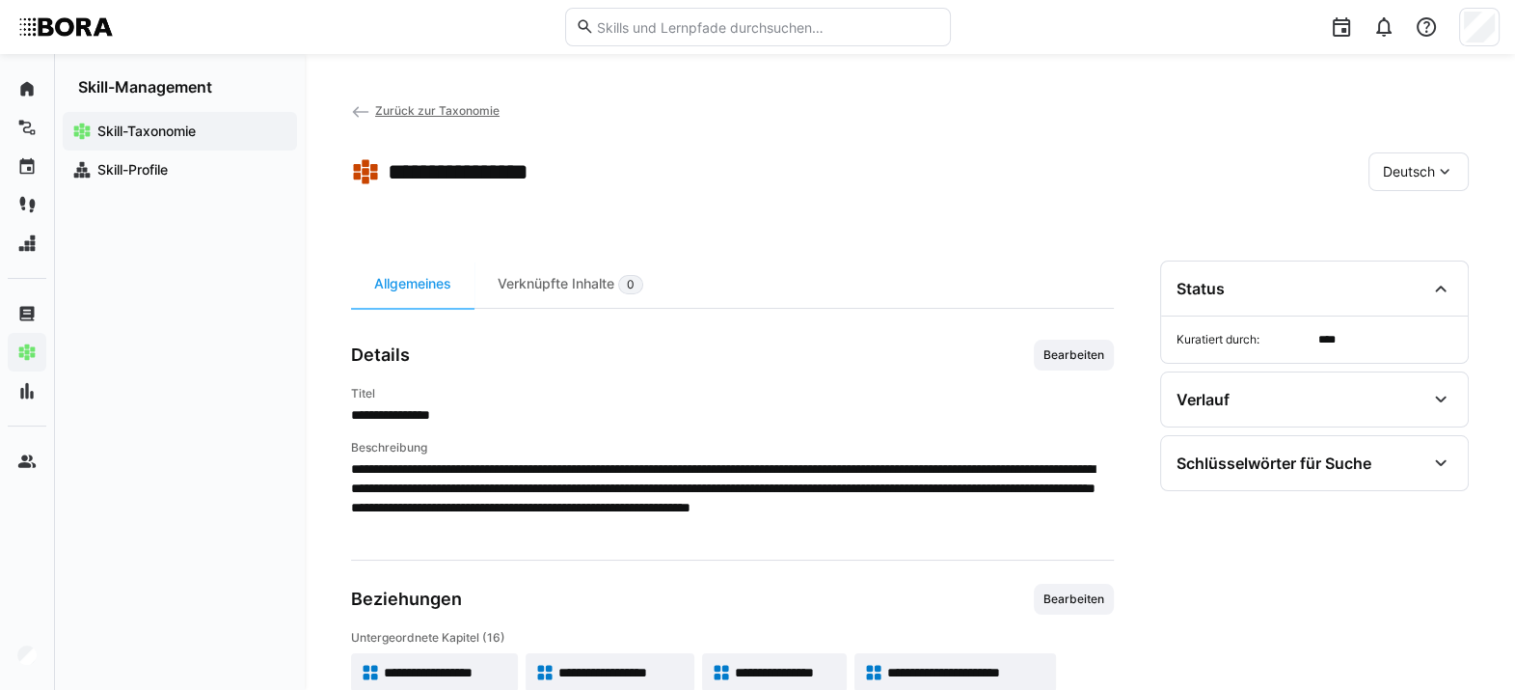
scroll to position [231, 0]
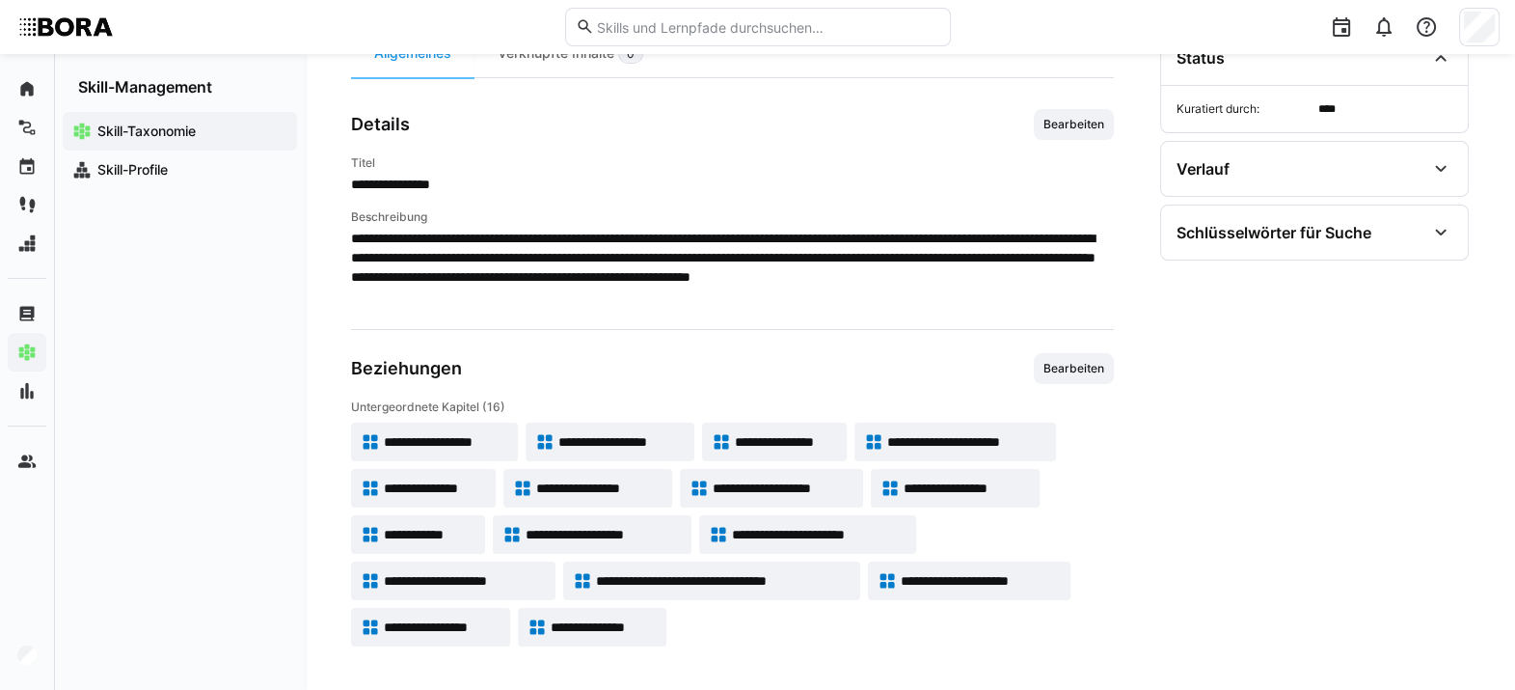
click at [448, 501] on span "**********" at bounding box center [430, 534] width 92 height 19
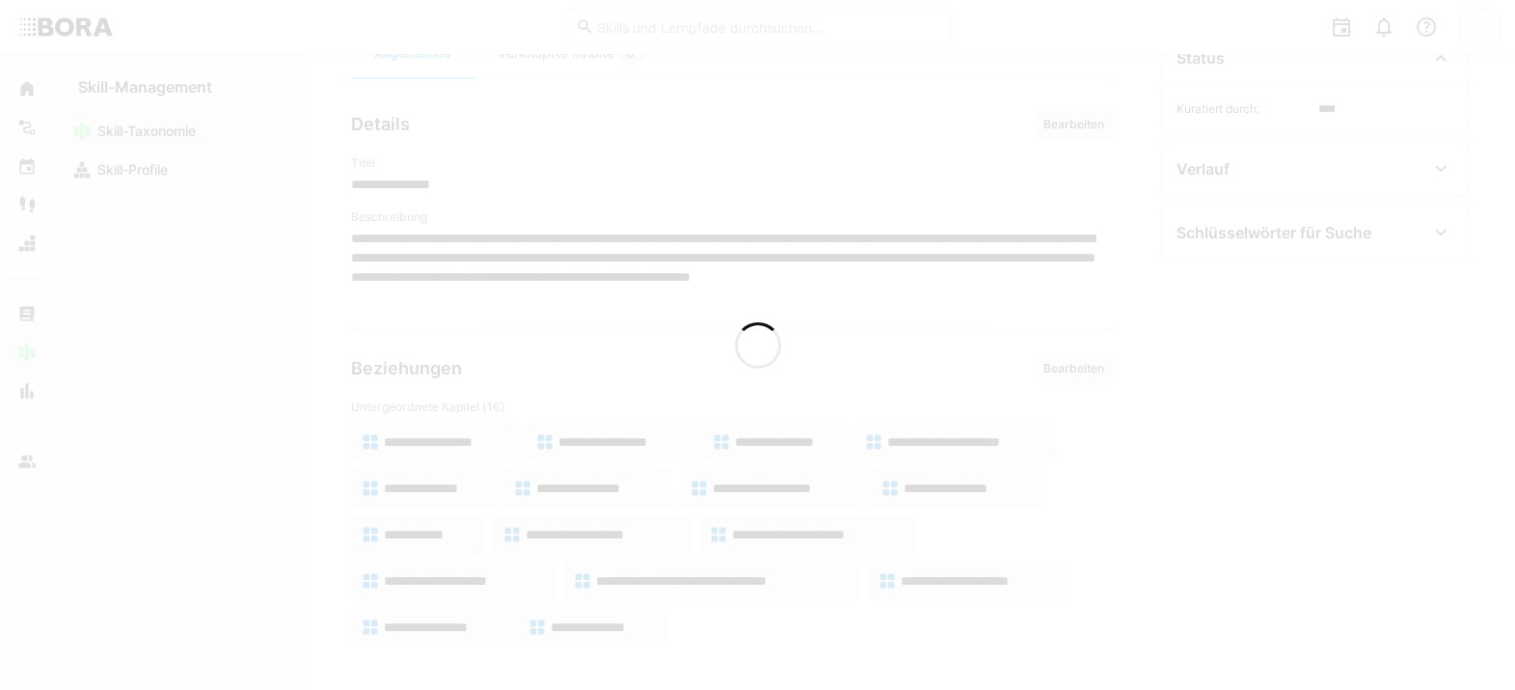
scroll to position [104, 0]
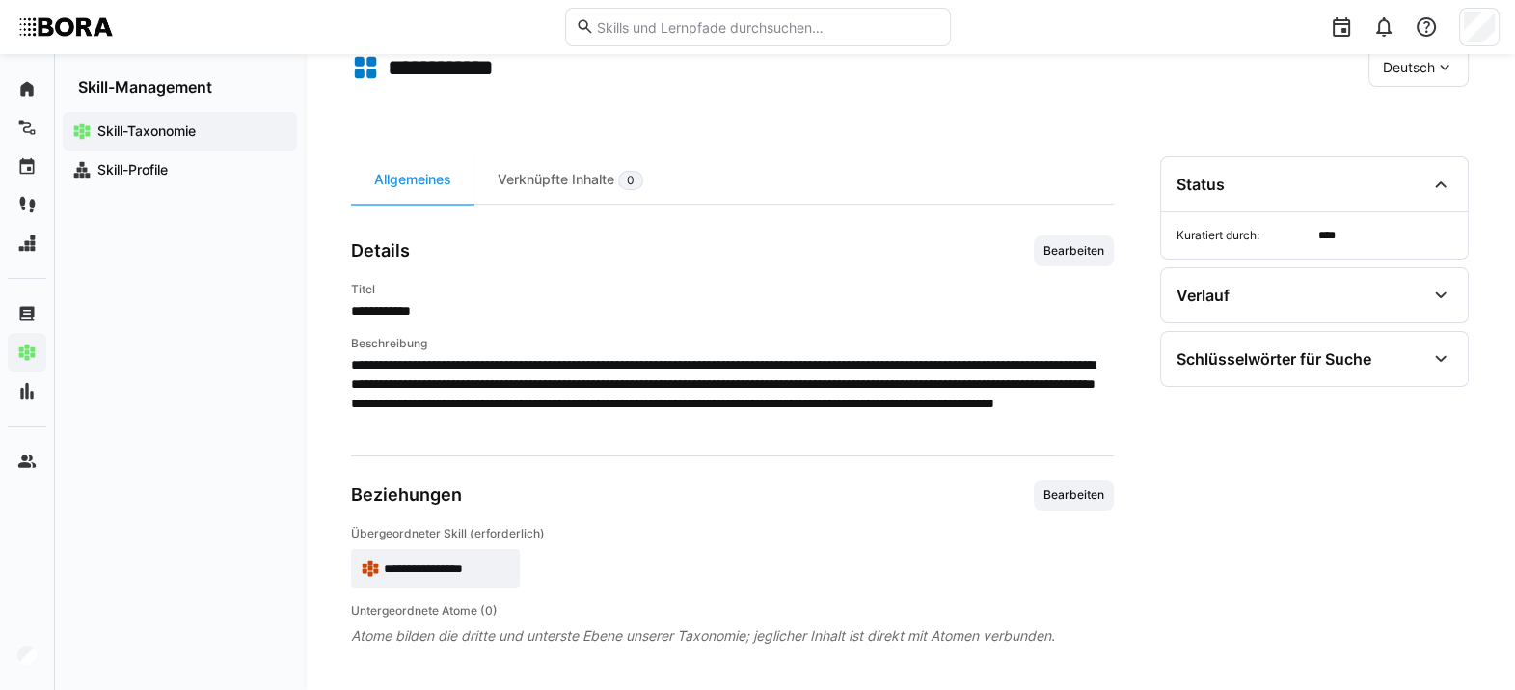
scroll to position [103, 0]
click at [444, 501] on div "**********" at bounding box center [732, 558] width 763 height 62
click at [458, 501] on app-skill-badge "**********" at bounding box center [435, 569] width 169 height 39
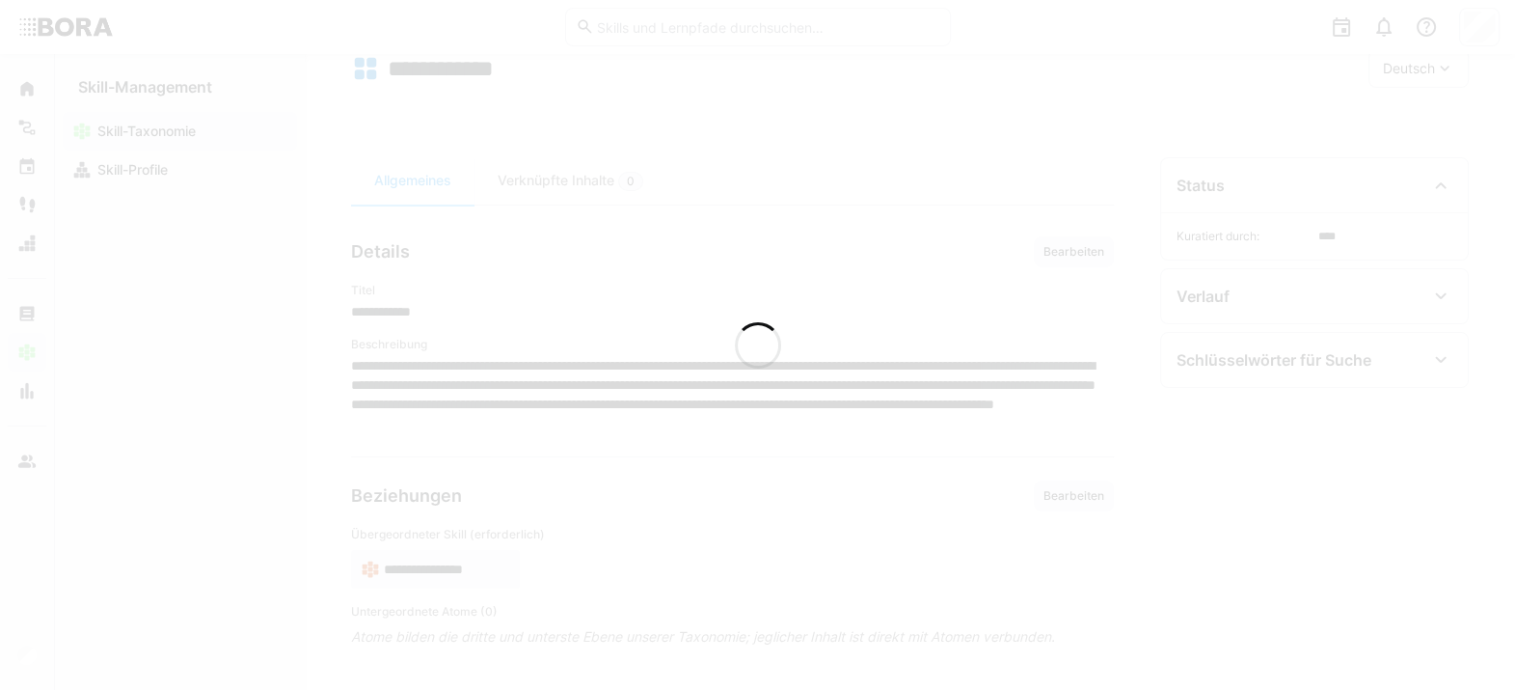
click at [458, 501] on div at bounding box center [757, 345] width 1515 height 690
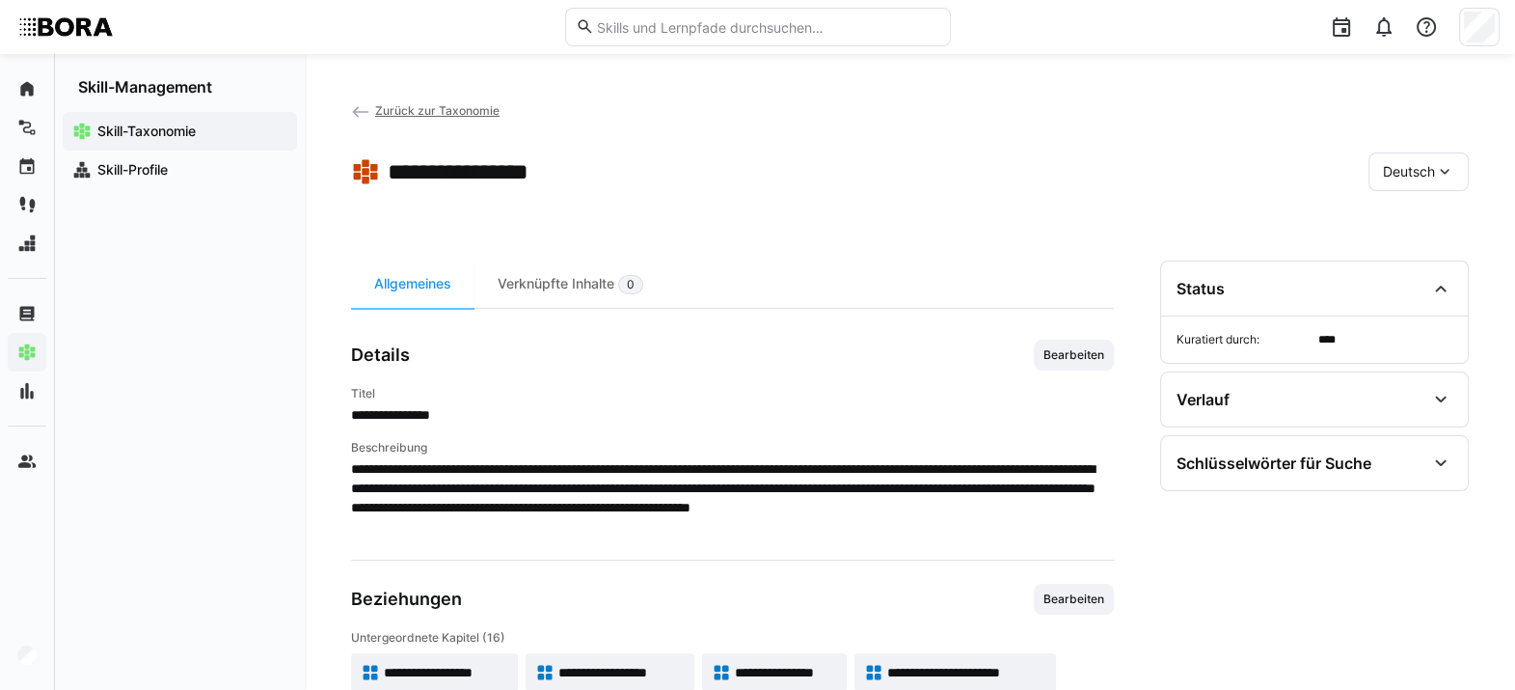
scroll to position [223, 0]
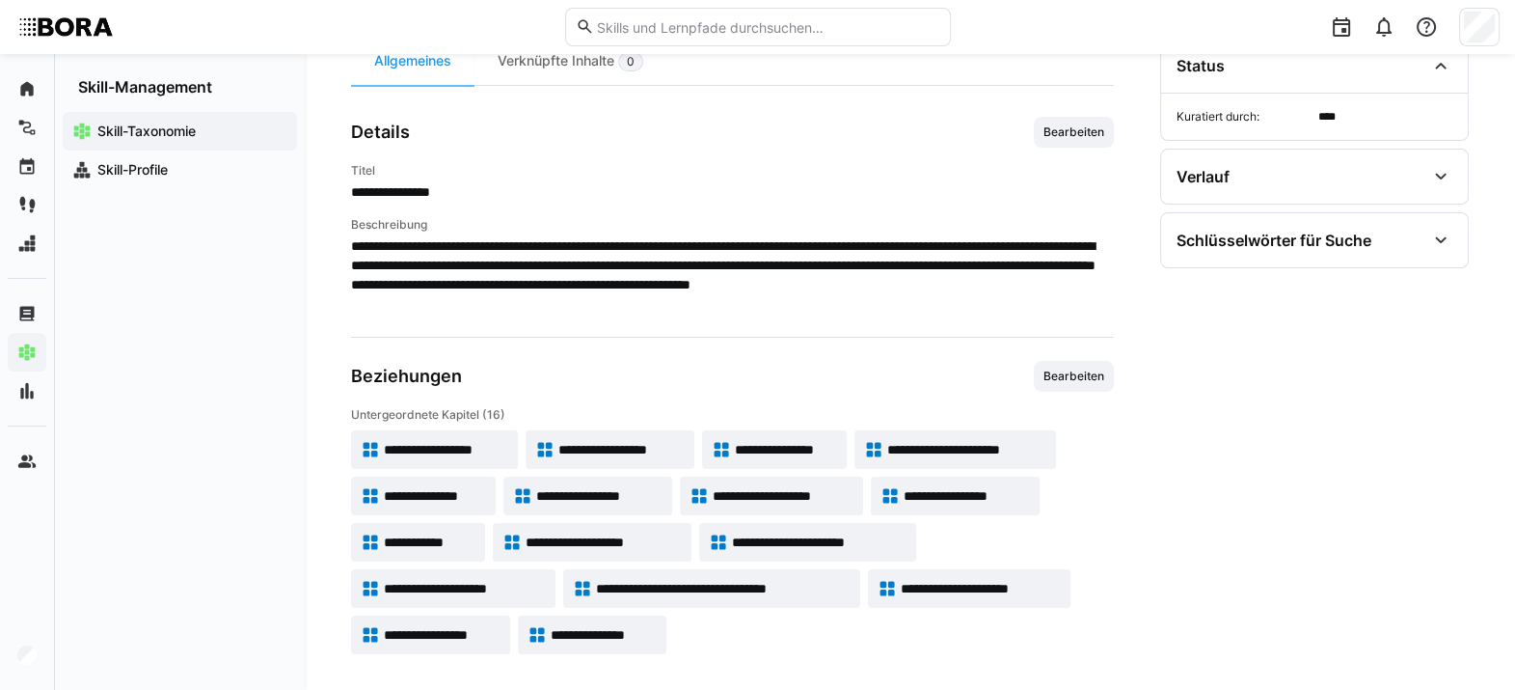
click at [952, 501] on app-skill-badge "**********" at bounding box center [955, 495] width 169 height 39
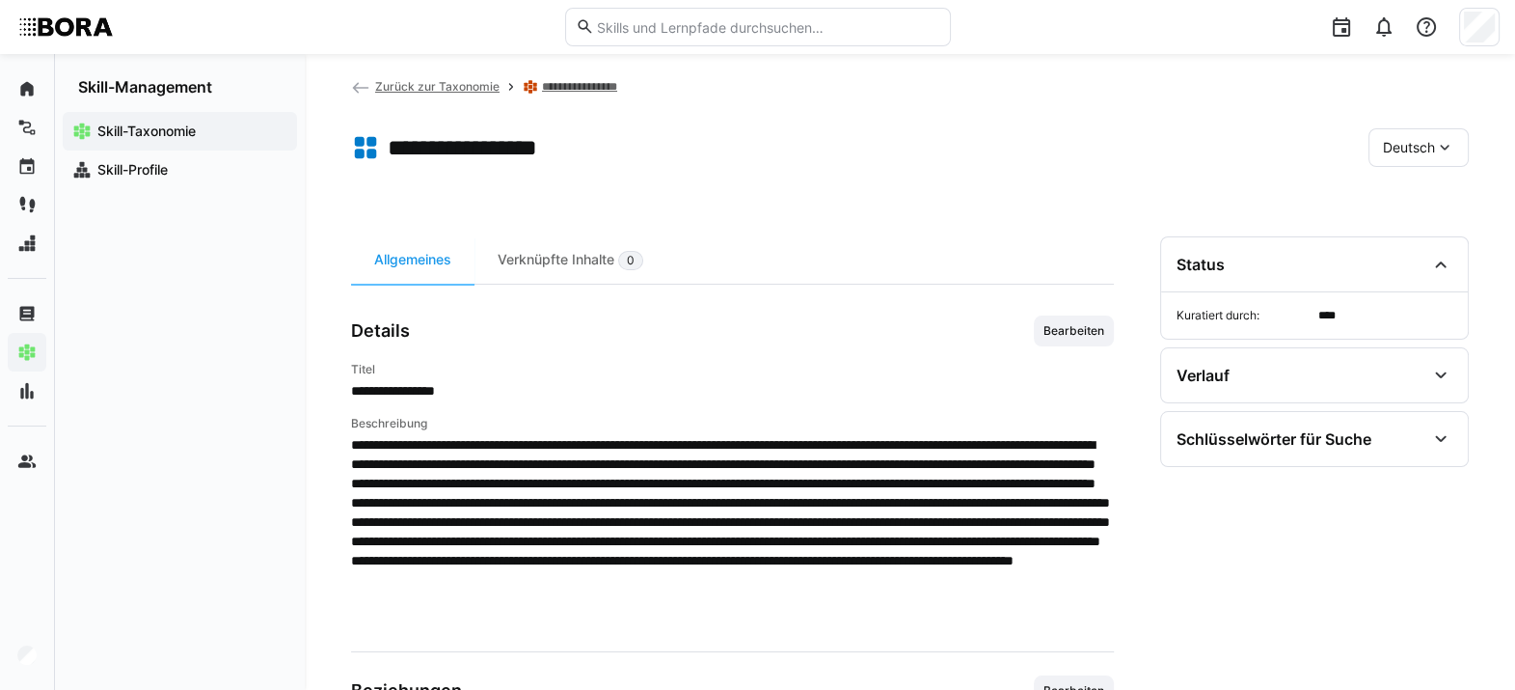
scroll to position [24, 0]
click at [1114, 175] on app-toolbar "**********" at bounding box center [910, 151] width 1118 height 77
click at [1114, 140] on span "Deutsch" at bounding box center [1409, 147] width 52 height 19
click at [1114, 236] on span "Englisch" at bounding box center [1409, 238] width 52 height 19
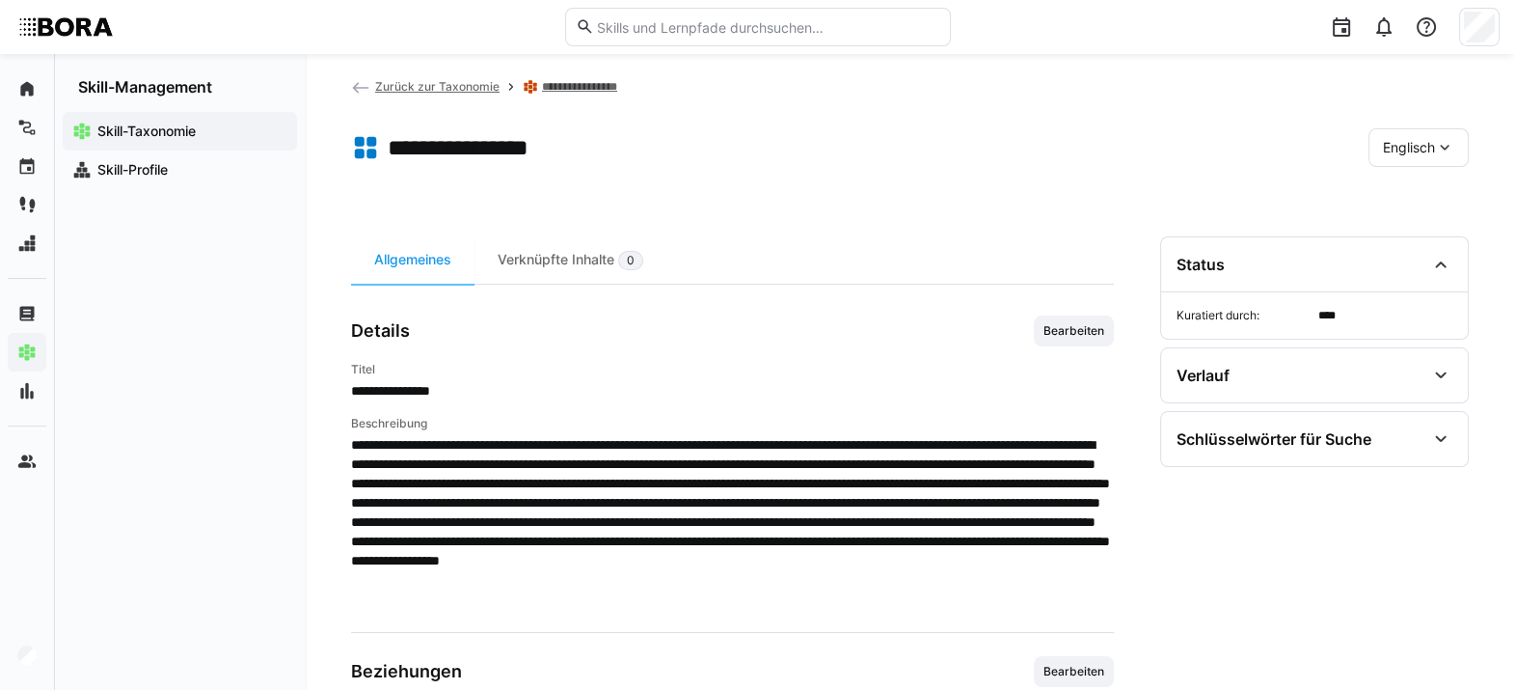
scroll to position [201, 0]
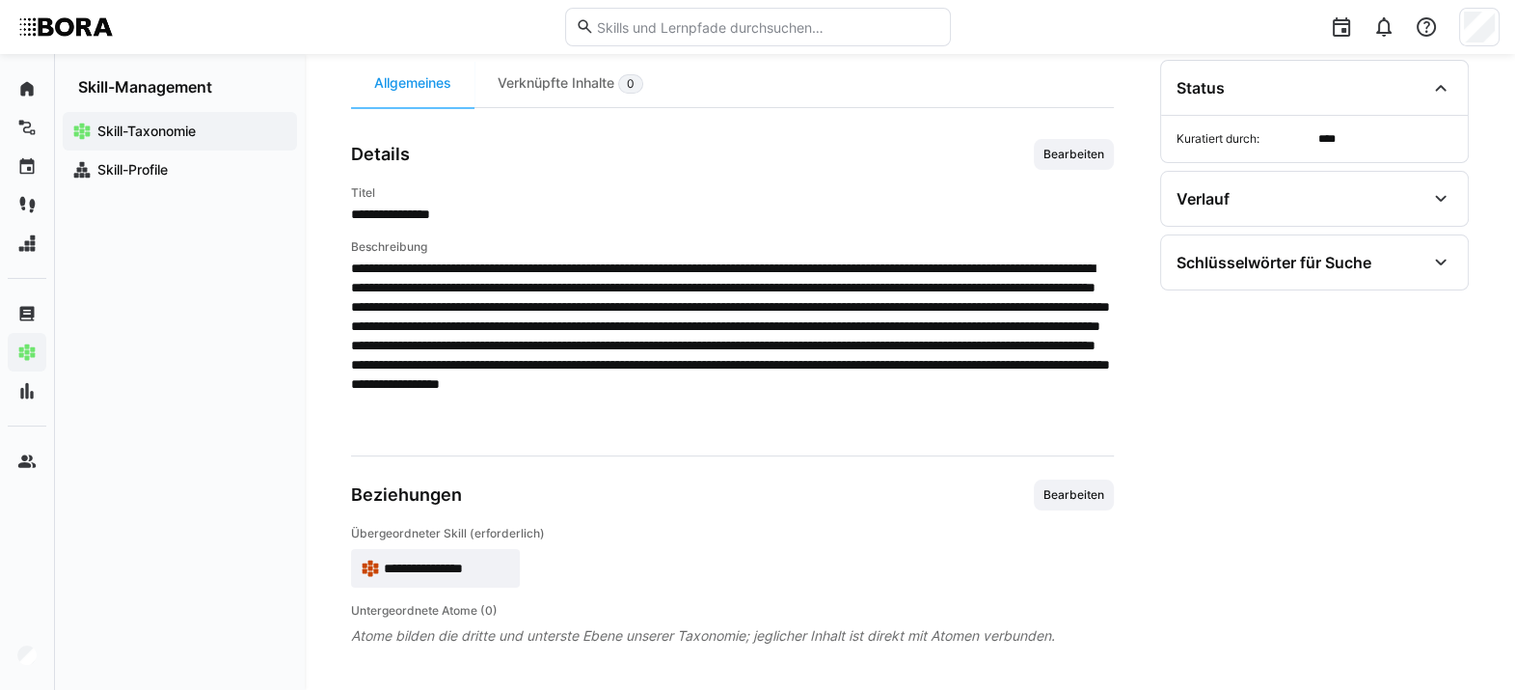
click at [454, 501] on span "**********" at bounding box center [447, 567] width 126 height 19
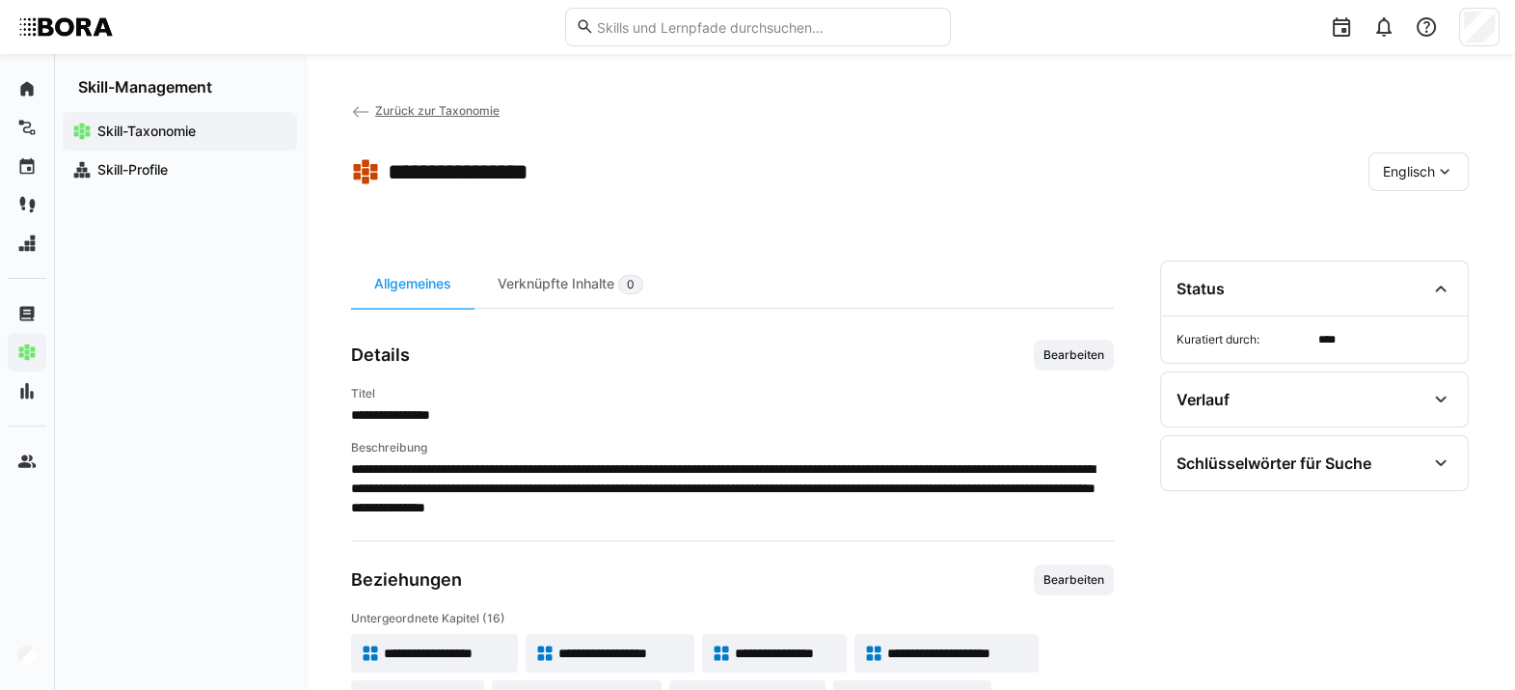
click at [1114, 160] on div "Englisch" at bounding box center [1419, 171] width 100 height 39
click at [1114, 214] on span "Deutsch" at bounding box center [1409, 222] width 52 height 19
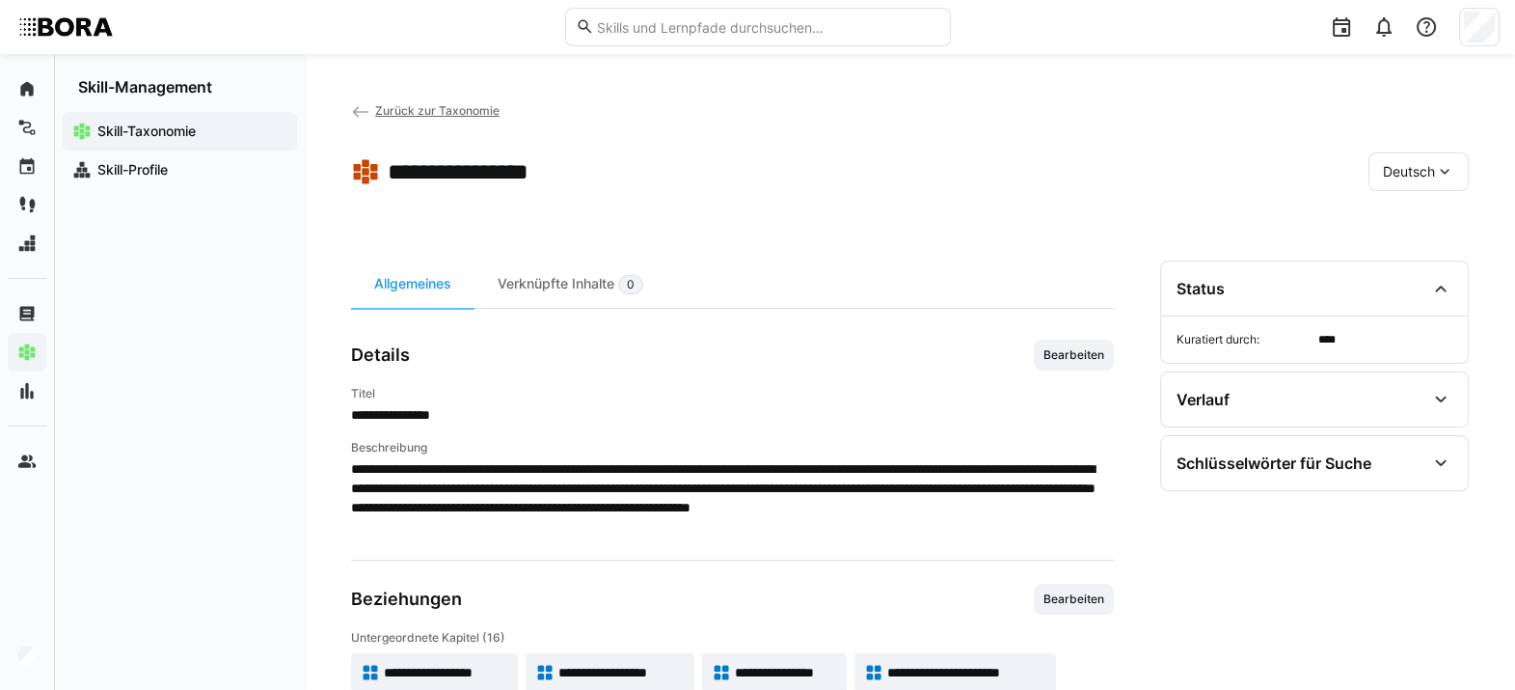
scroll to position [231, 0]
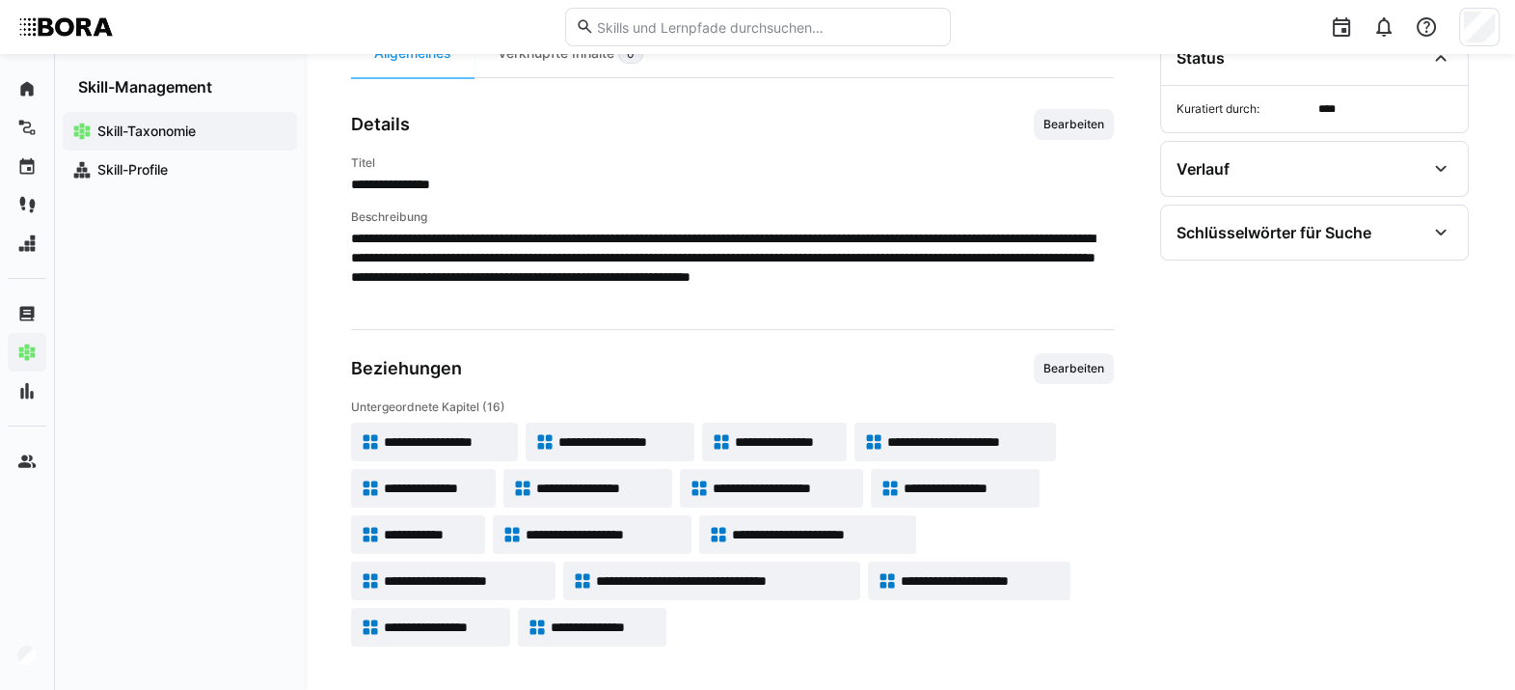
click at [937, 487] on span "**********" at bounding box center [967, 487] width 126 height 19
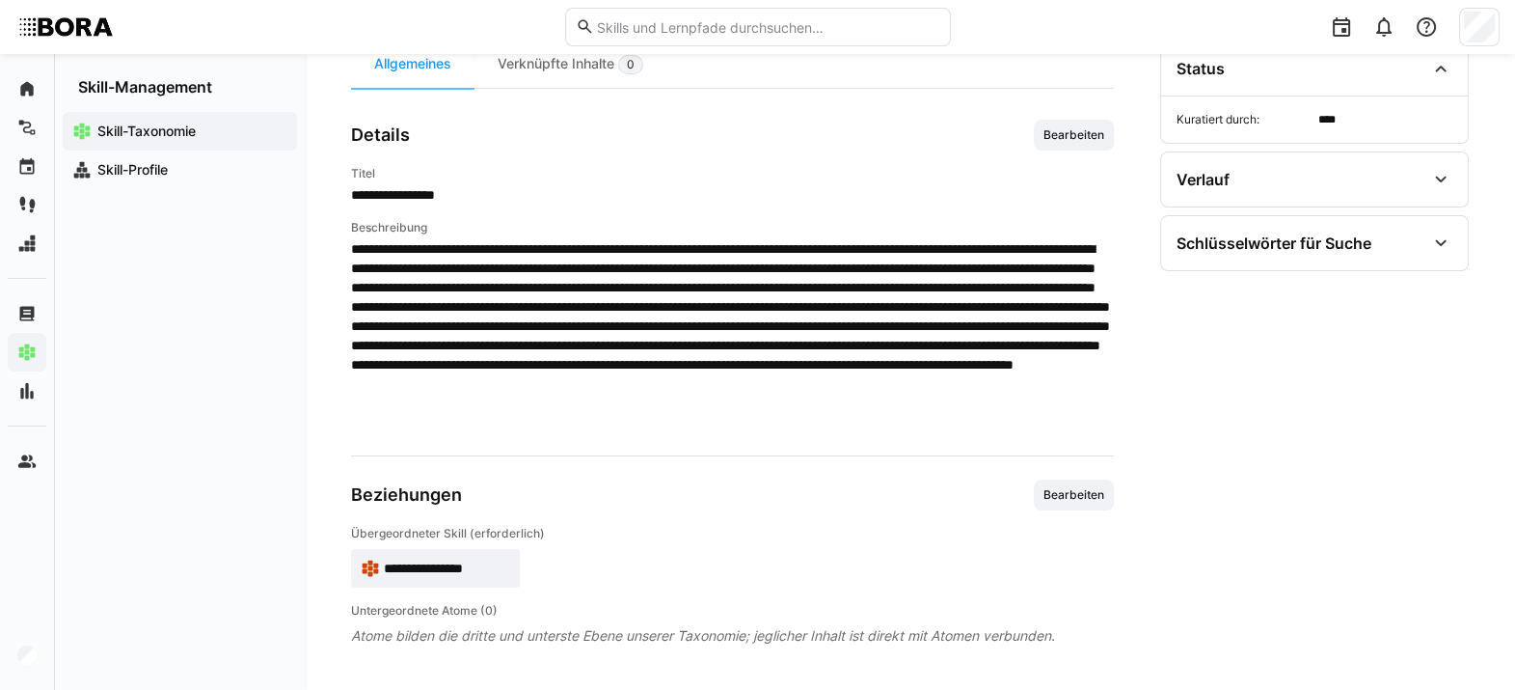
scroll to position [216, 0]
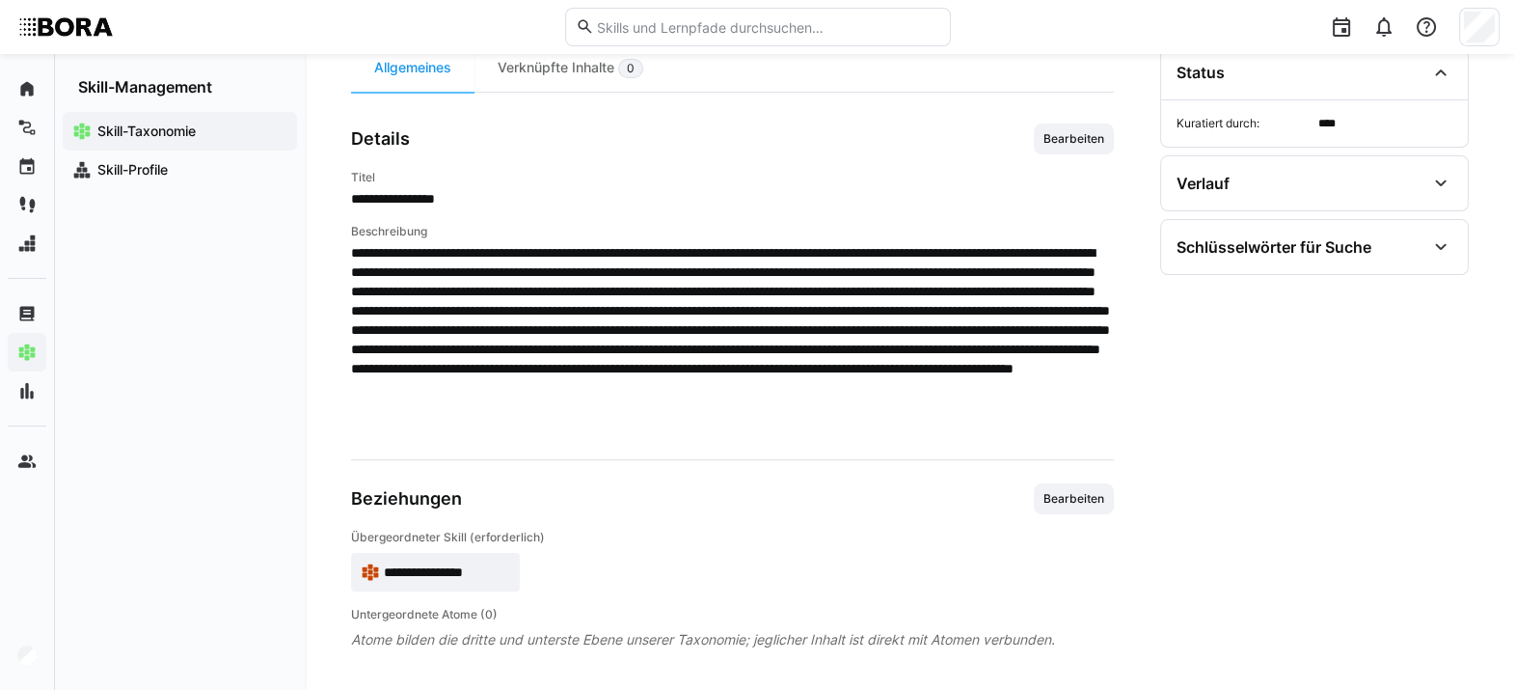
click at [449, 501] on span "**********" at bounding box center [447, 571] width 126 height 19
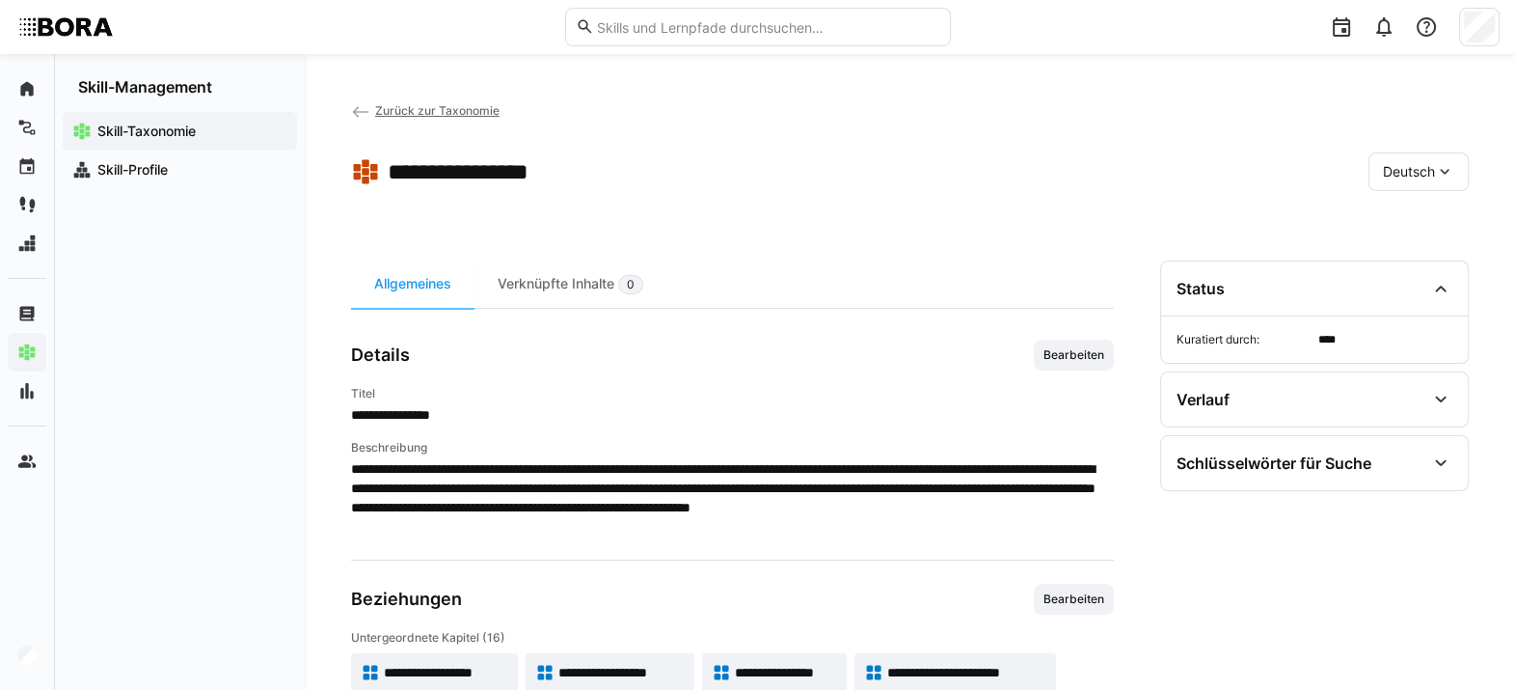
scroll to position [231, 0]
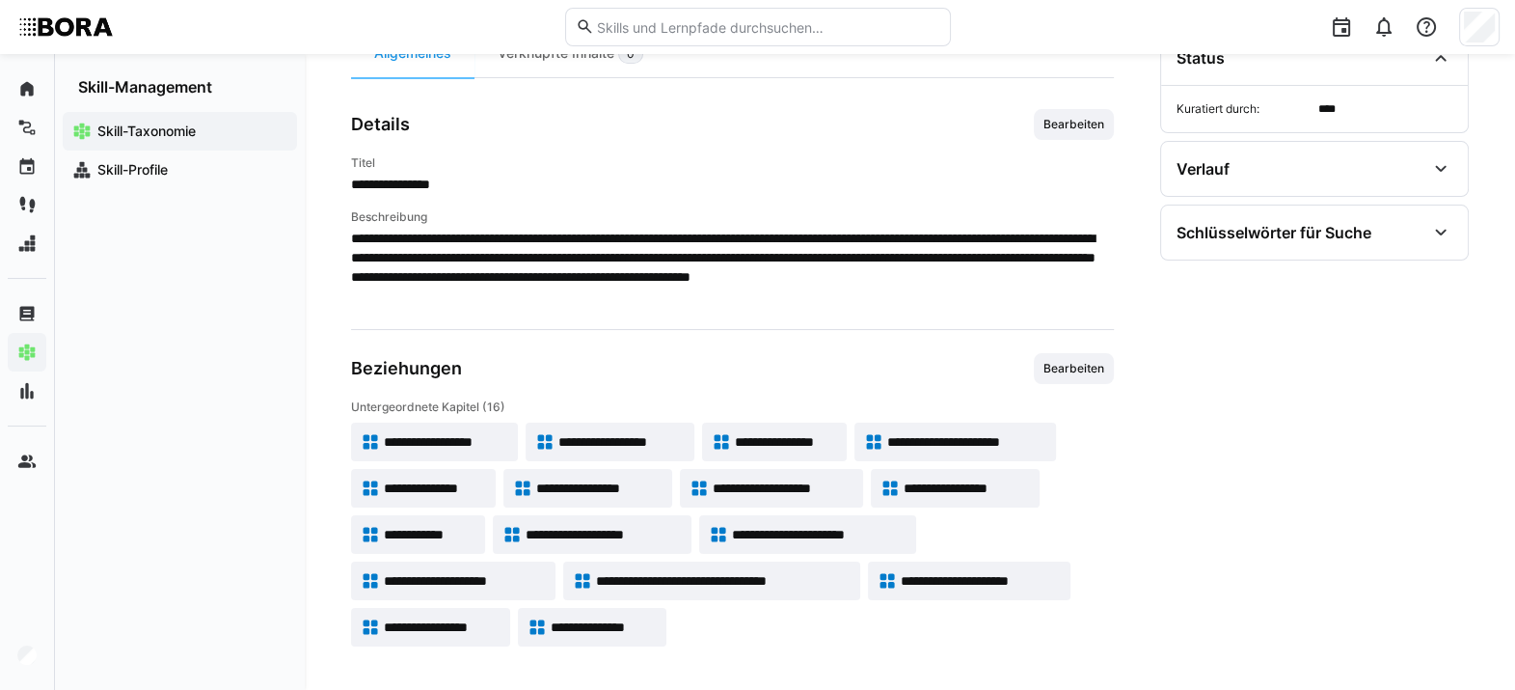
click at [441, 501] on span "**********" at bounding box center [430, 534] width 92 height 19
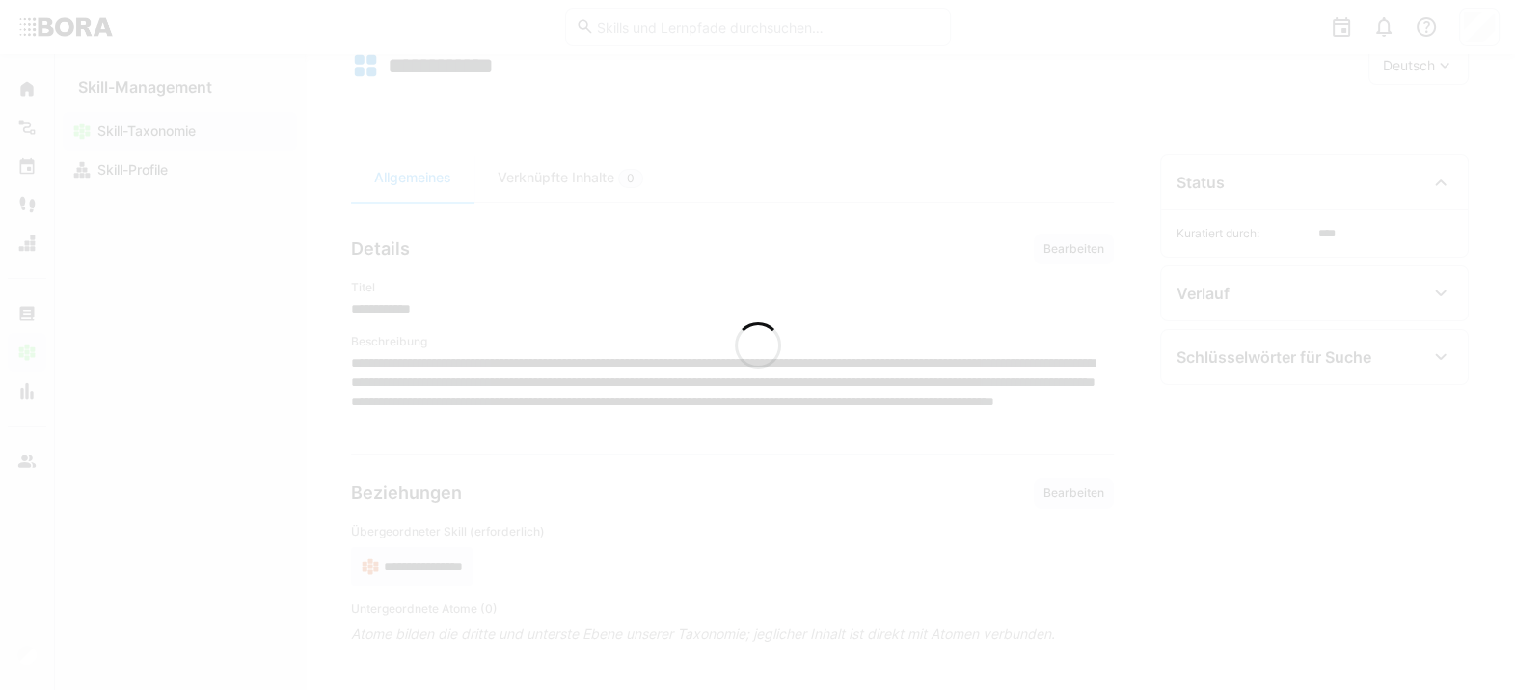
scroll to position [104, 0]
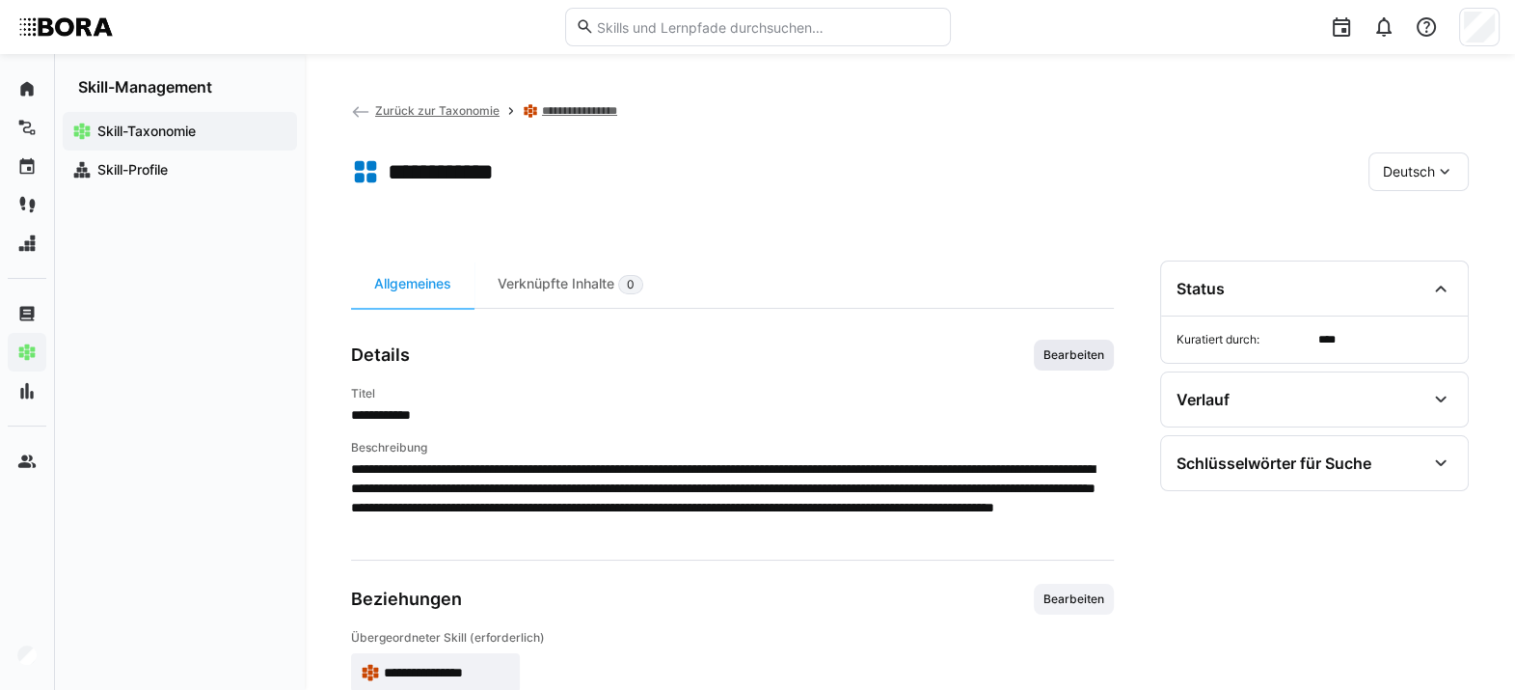
click at [1062, 360] on span "Bearbeiten" at bounding box center [1074, 354] width 65 height 15
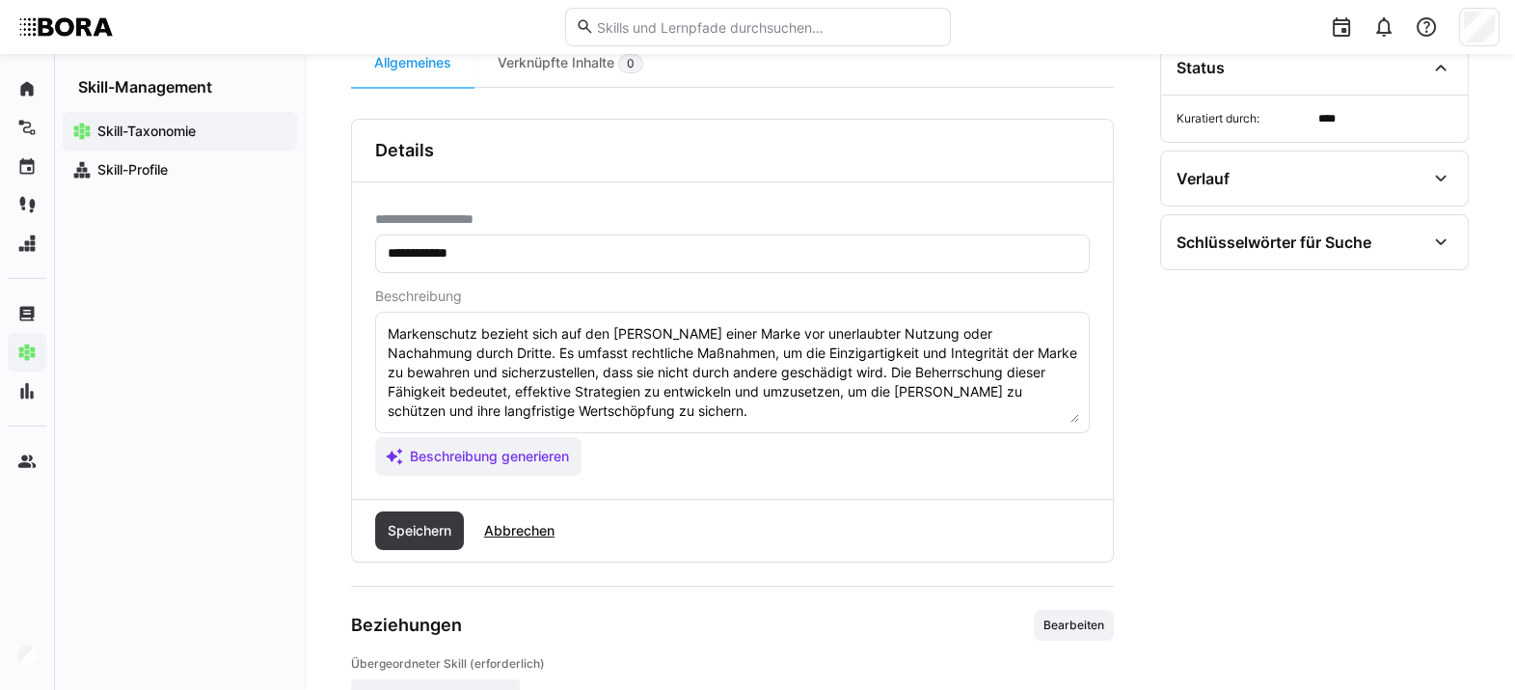
scroll to position [243, 0]
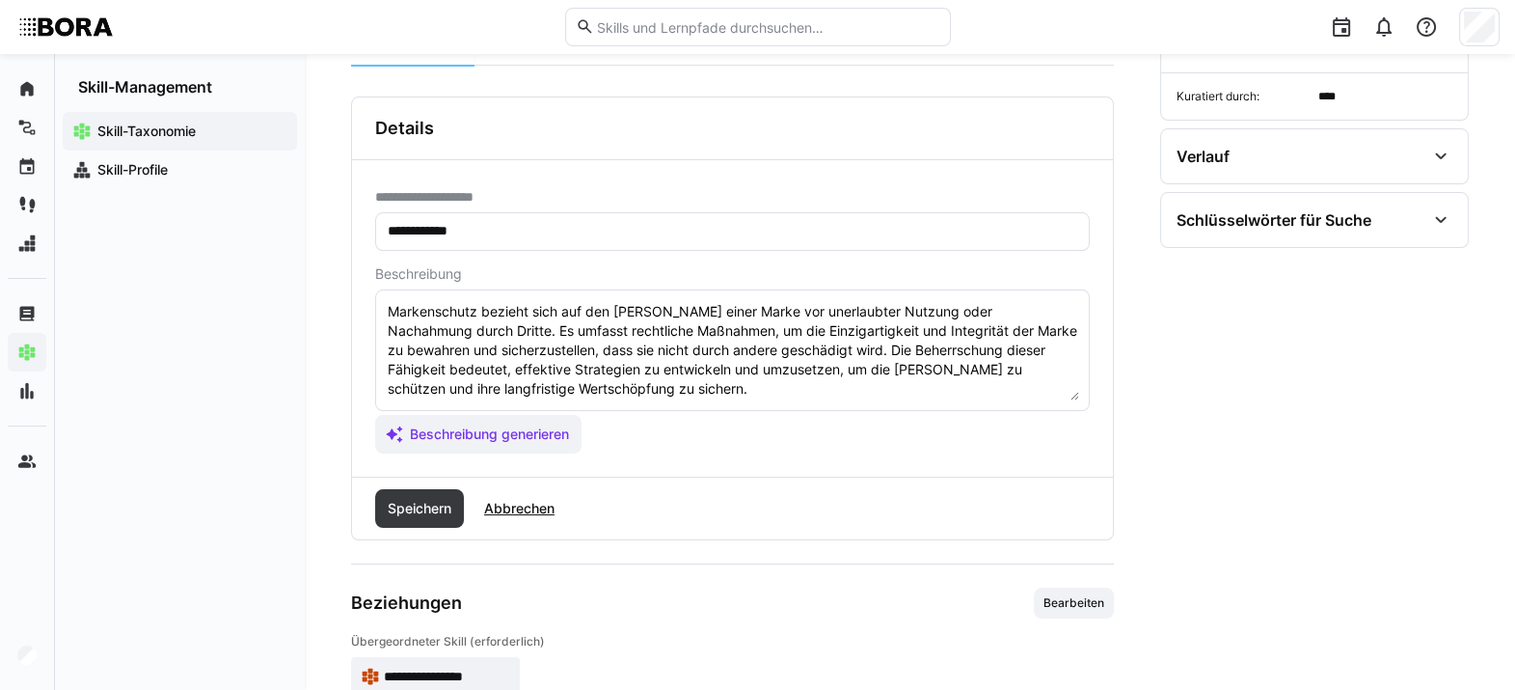
click at [867, 392] on textarea "Markenschutz bezieht sich auf den [PERSON_NAME] einer Marke vor unerlaubter Nut…" at bounding box center [732, 350] width 693 height 100
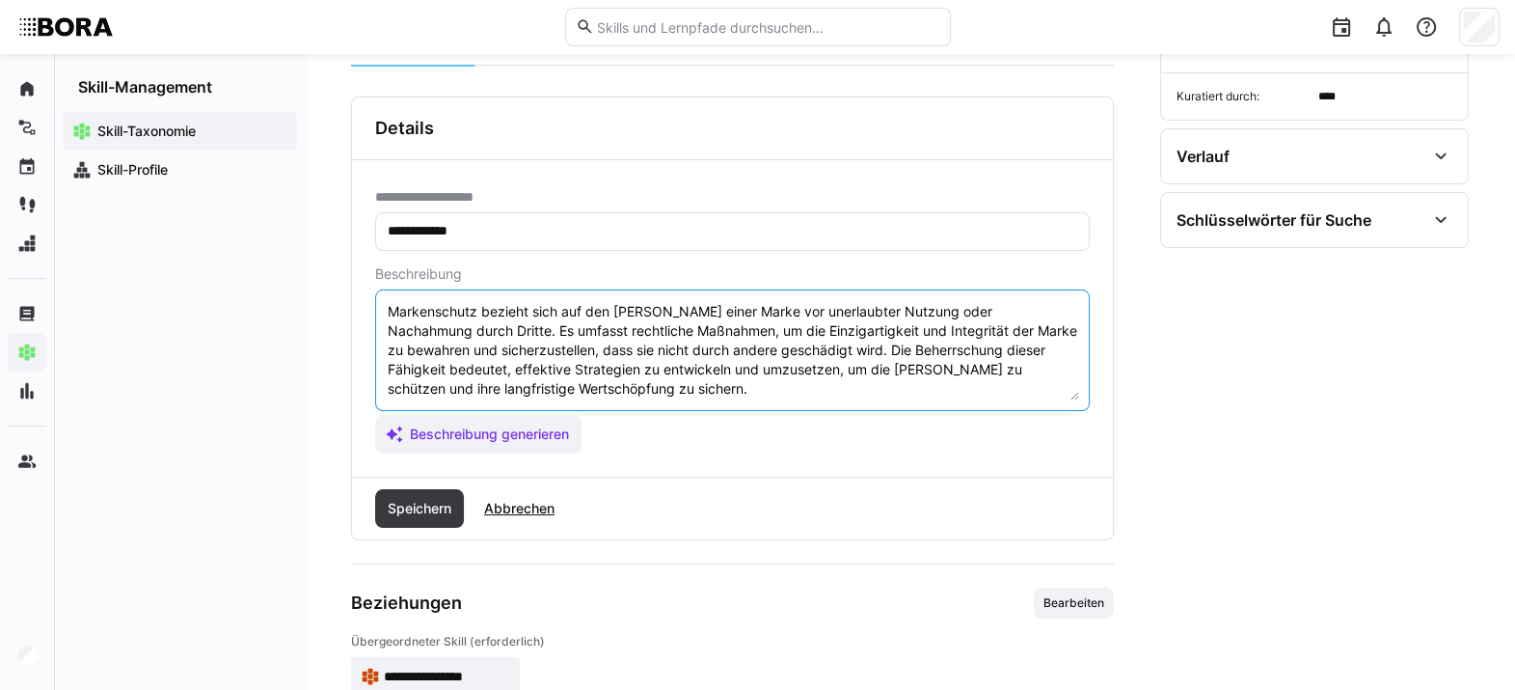
scroll to position [15, 0]
paste textarea "*1 - Anfänger: *2 - Mittelstufe: *3 - Fortgeschritten: *4 - Experte: *5 - Starl…"
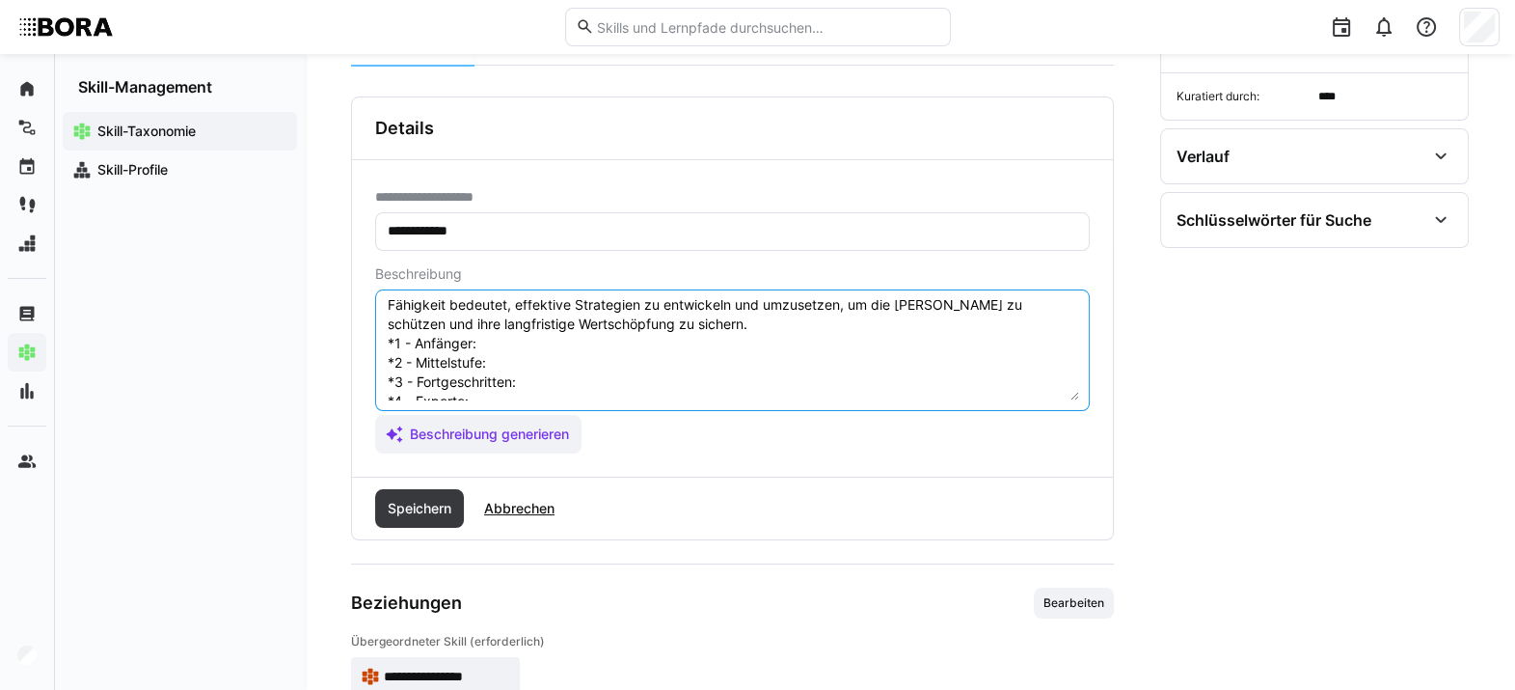
click at [611, 344] on textarea "Markenschutz bezieht sich auf den [PERSON_NAME] einer Marke vor unerlaubter Nut…" at bounding box center [732, 350] width 693 height 100
paste
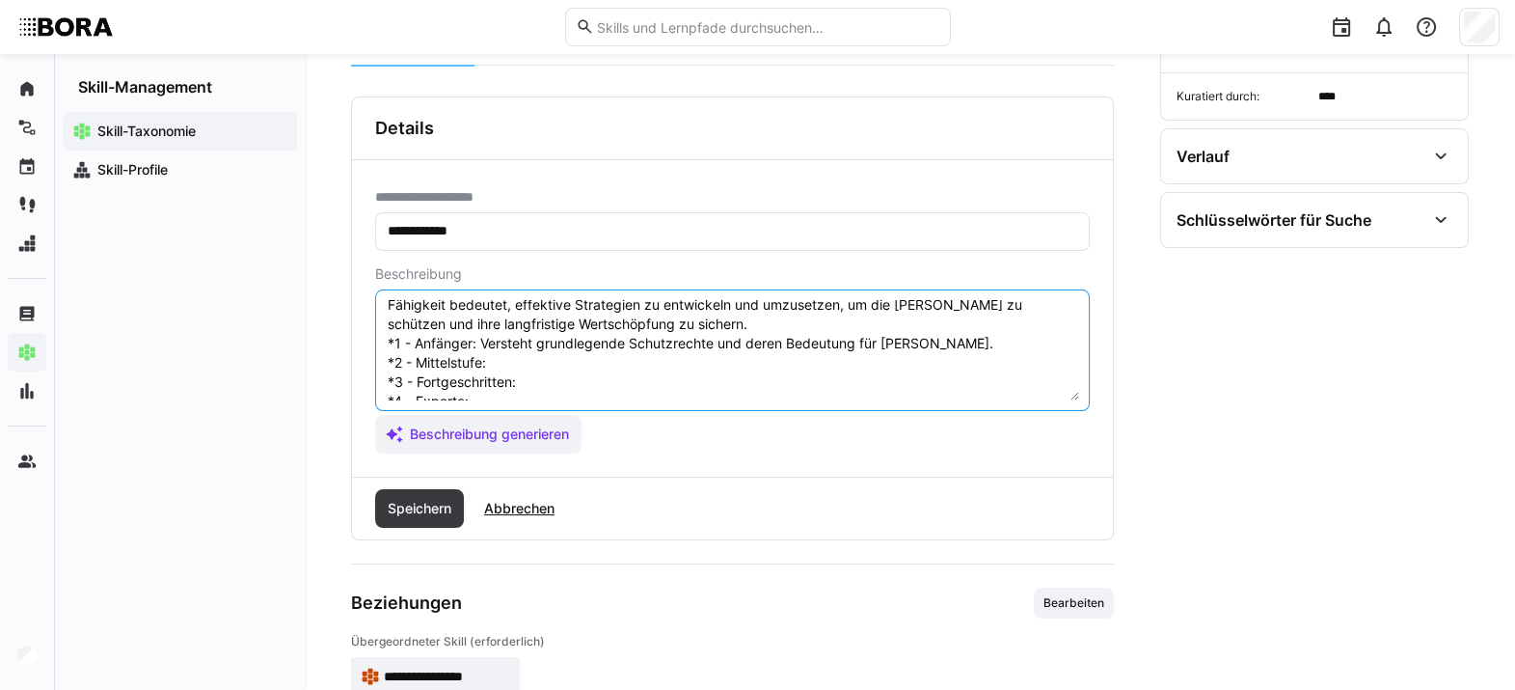
click at [545, 357] on textarea "Markenschutz bezieht sich auf den [PERSON_NAME] einer Marke vor unerlaubter Nut…" at bounding box center [732, 350] width 693 height 100
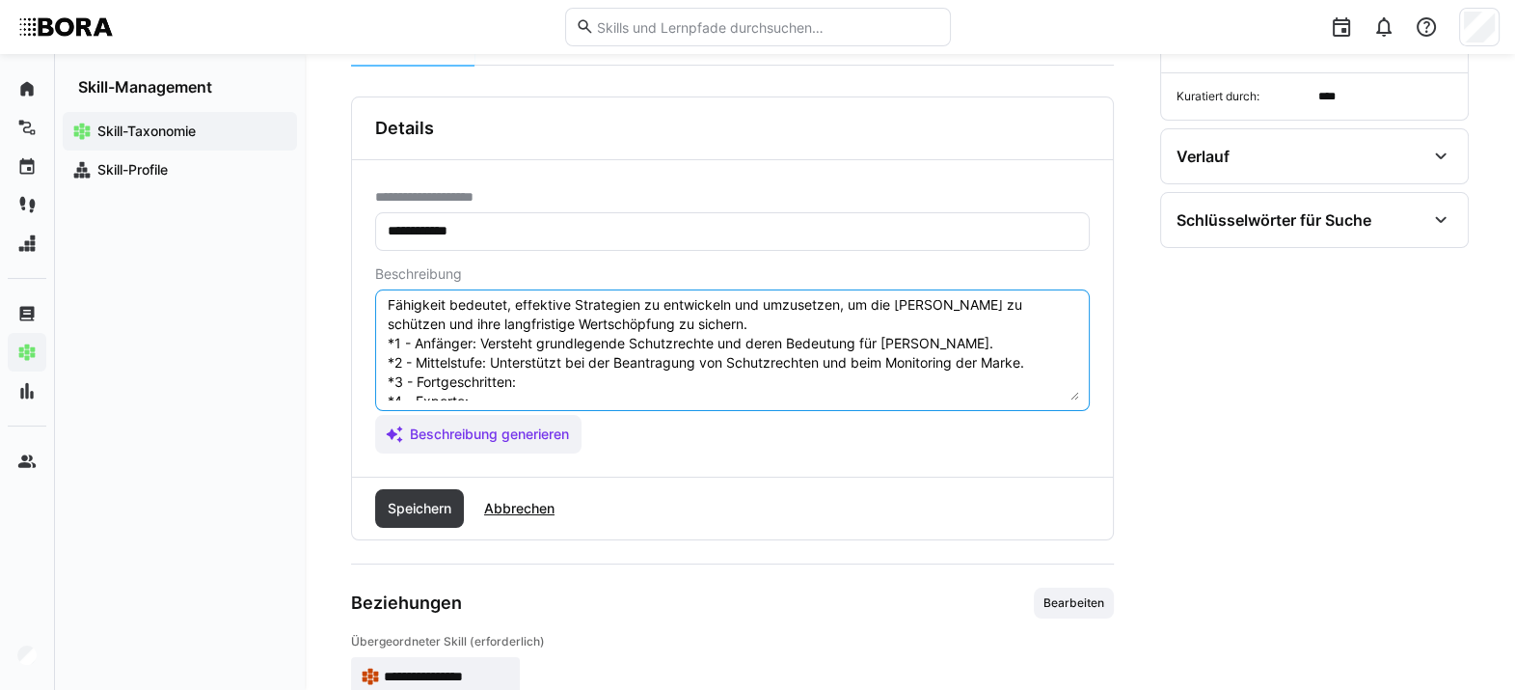
click at [616, 380] on textarea "Markenschutz bezieht sich auf den [PERSON_NAME] einer Marke vor unerlaubter Nut…" at bounding box center [732, 350] width 693 height 100
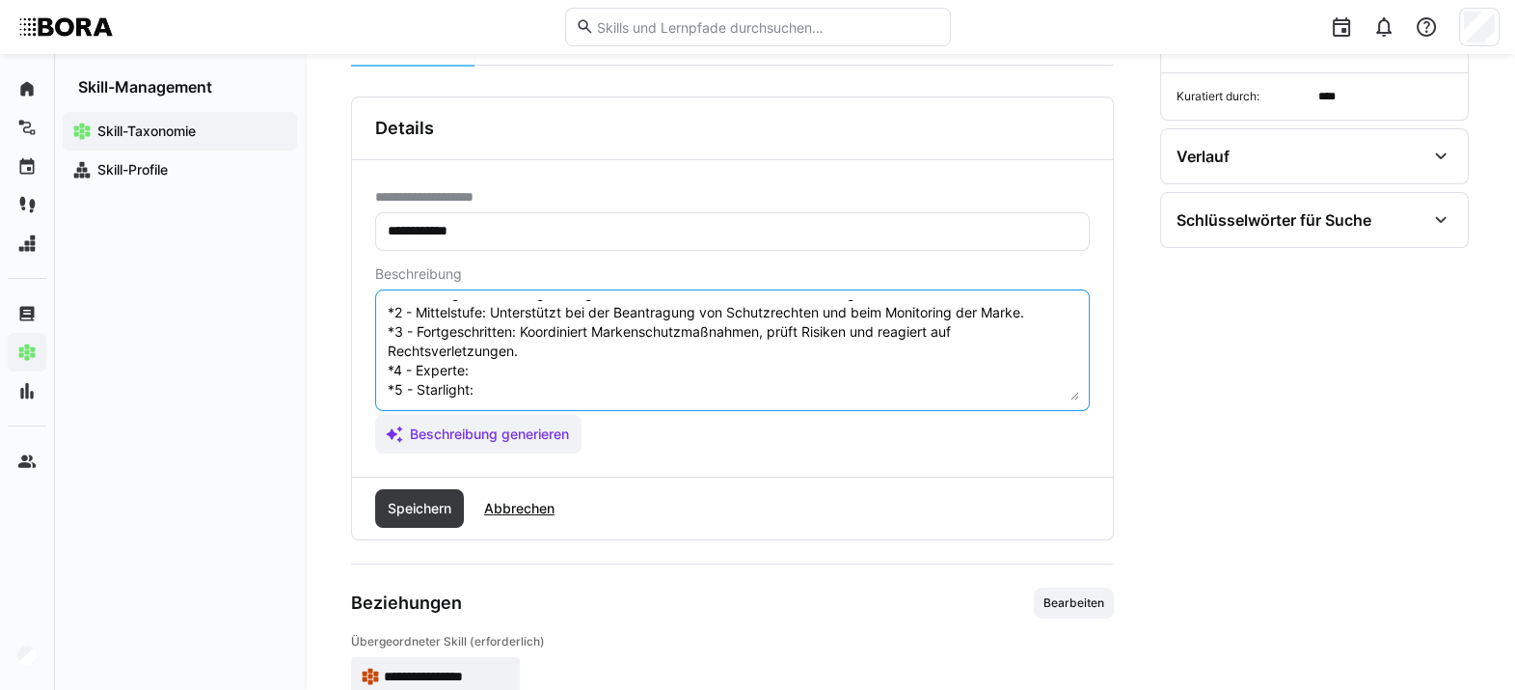
click at [564, 359] on textarea "Markenschutz bezieht sich auf den [PERSON_NAME] einer Marke vor unerlaubter Nut…" at bounding box center [732, 350] width 693 height 100
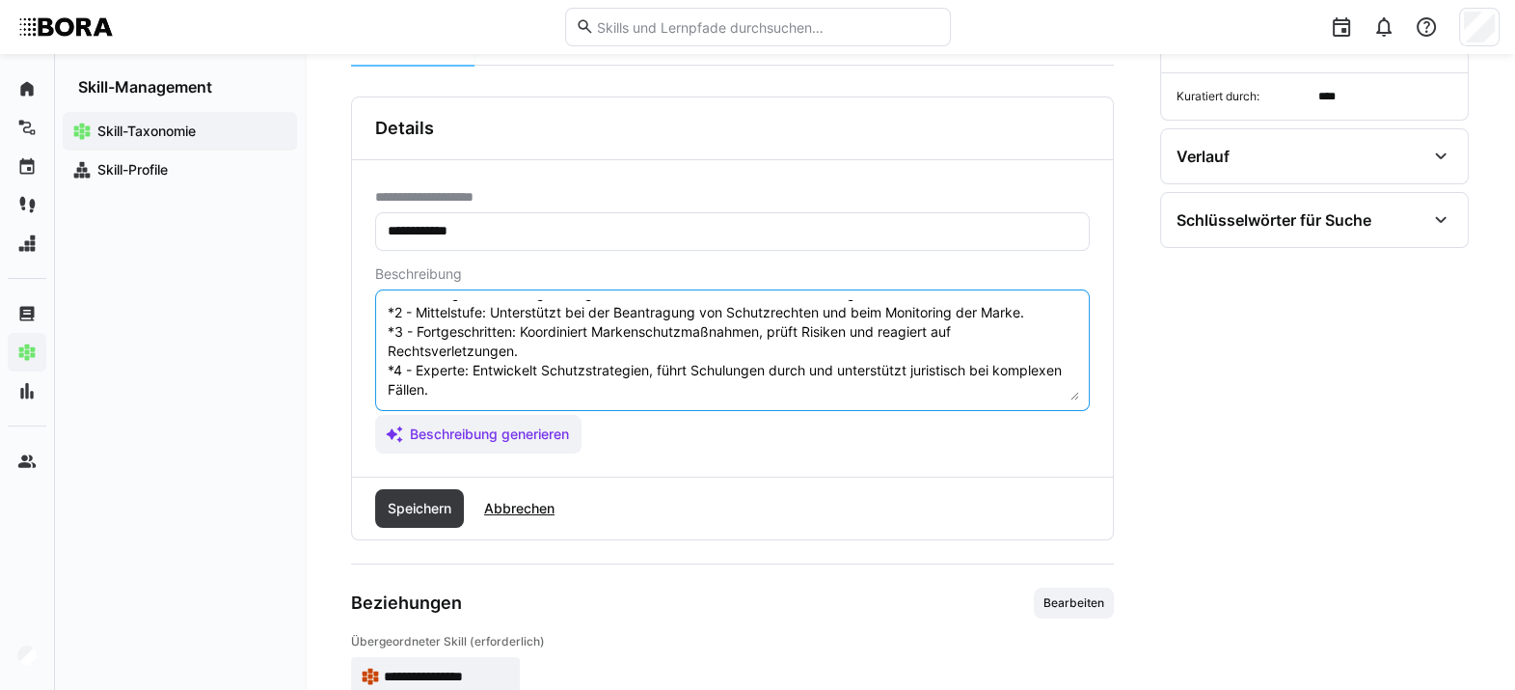
click at [656, 306] on textarea "Markenschutz bezieht sich auf den [PERSON_NAME] einer Marke vor unerlaubter Nut…" at bounding box center [732, 350] width 693 height 100
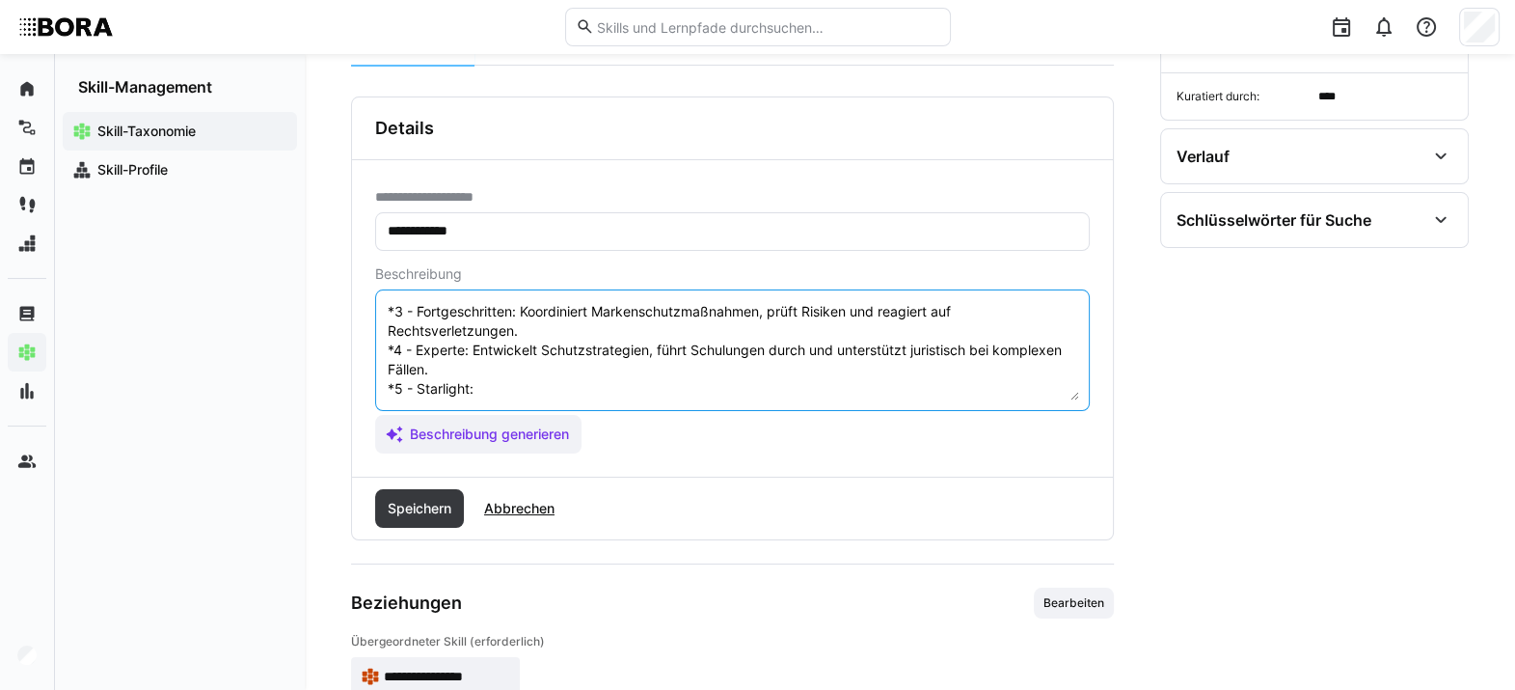
click at [545, 367] on textarea "Markenschutz bezieht sich auf den [PERSON_NAME] einer Marke vor unerlaubter Nut…" at bounding box center [732, 350] width 693 height 100
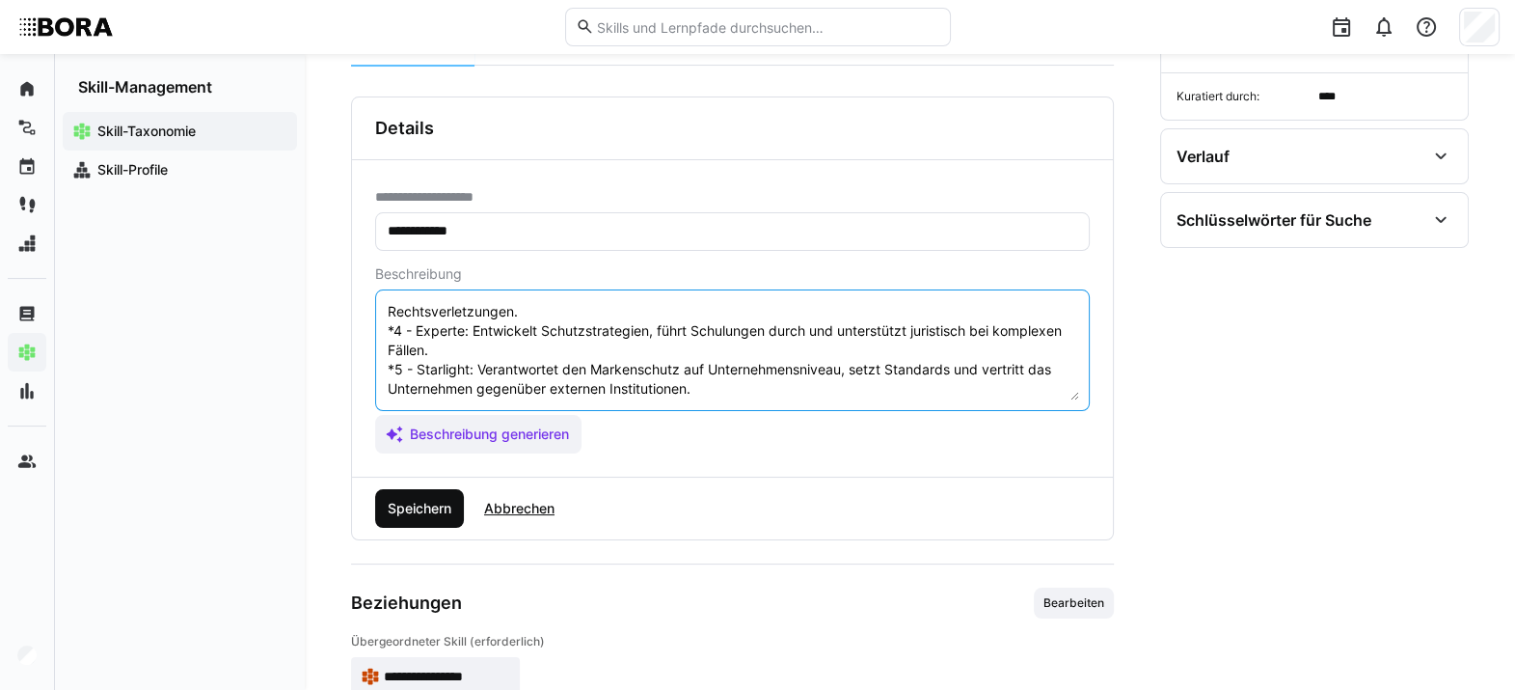
type textarea "Markenschutz bezieht sich auf den [PERSON_NAME] einer Marke vor unerlaubter Nut…"
click at [424, 501] on span "Speichern" at bounding box center [419, 508] width 69 height 19
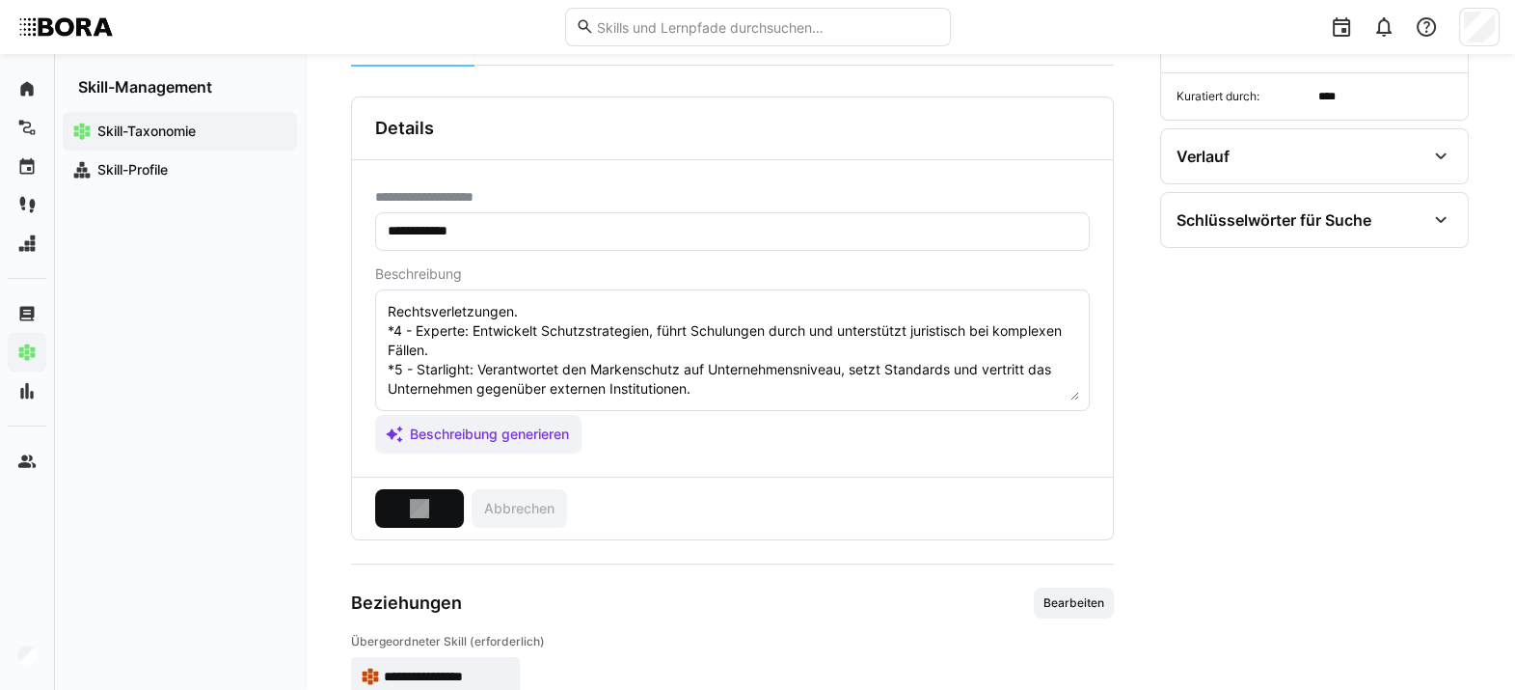
scroll to position [0, 0]
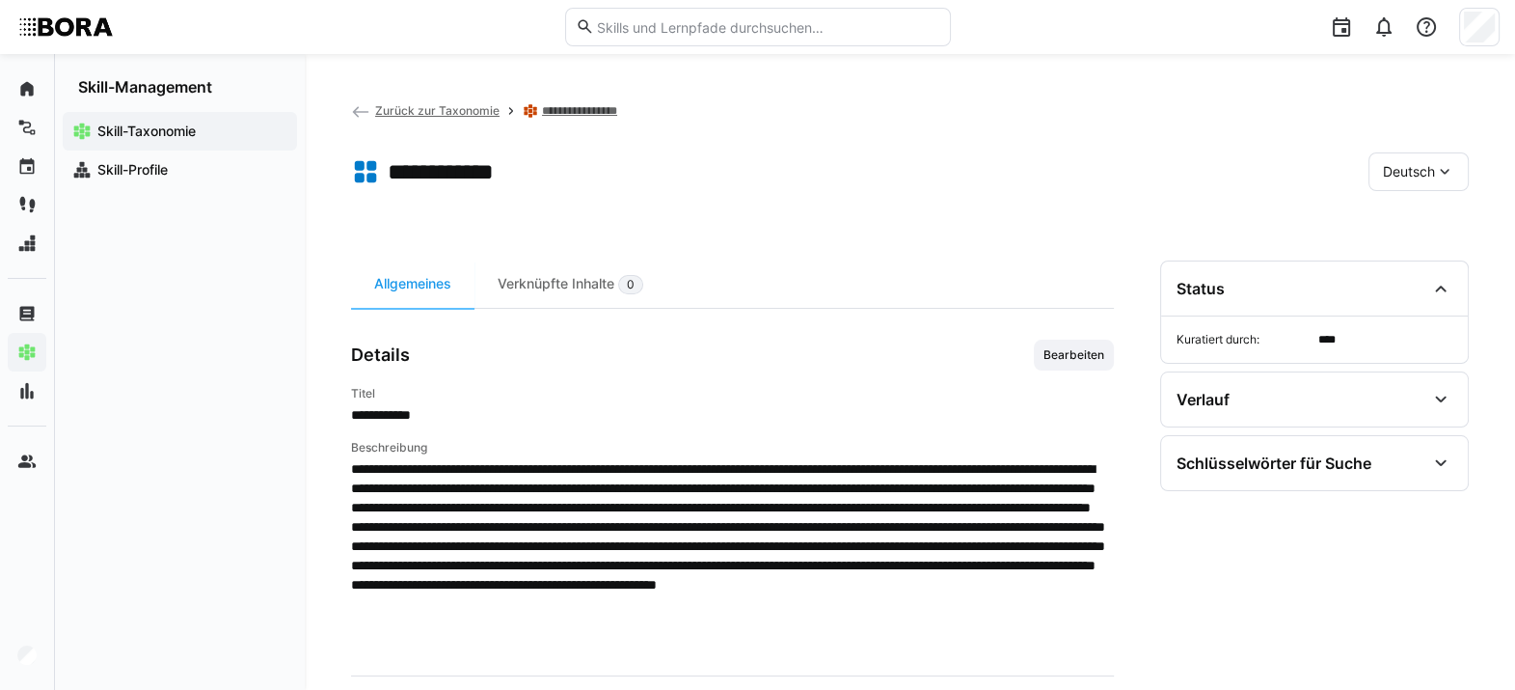
click at [1114, 171] on eds-icon at bounding box center [1444, 171] width 19 height 19
click at [1114, 267] on span "Englisch" at bounding box center [1409, 263] width 52 height 19
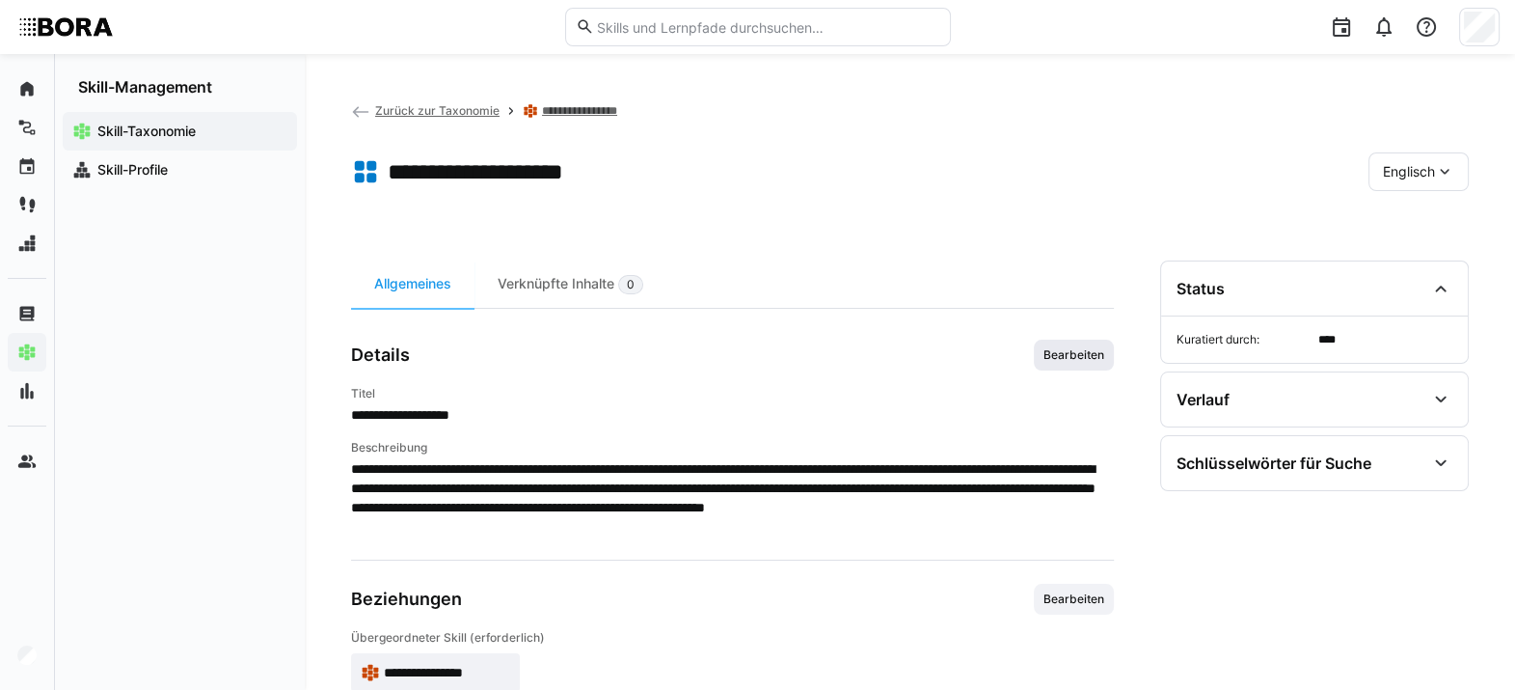
click at [1096, 353] on span "Bearbeiten" at bounding box center [1074, 354] width 65 height 15
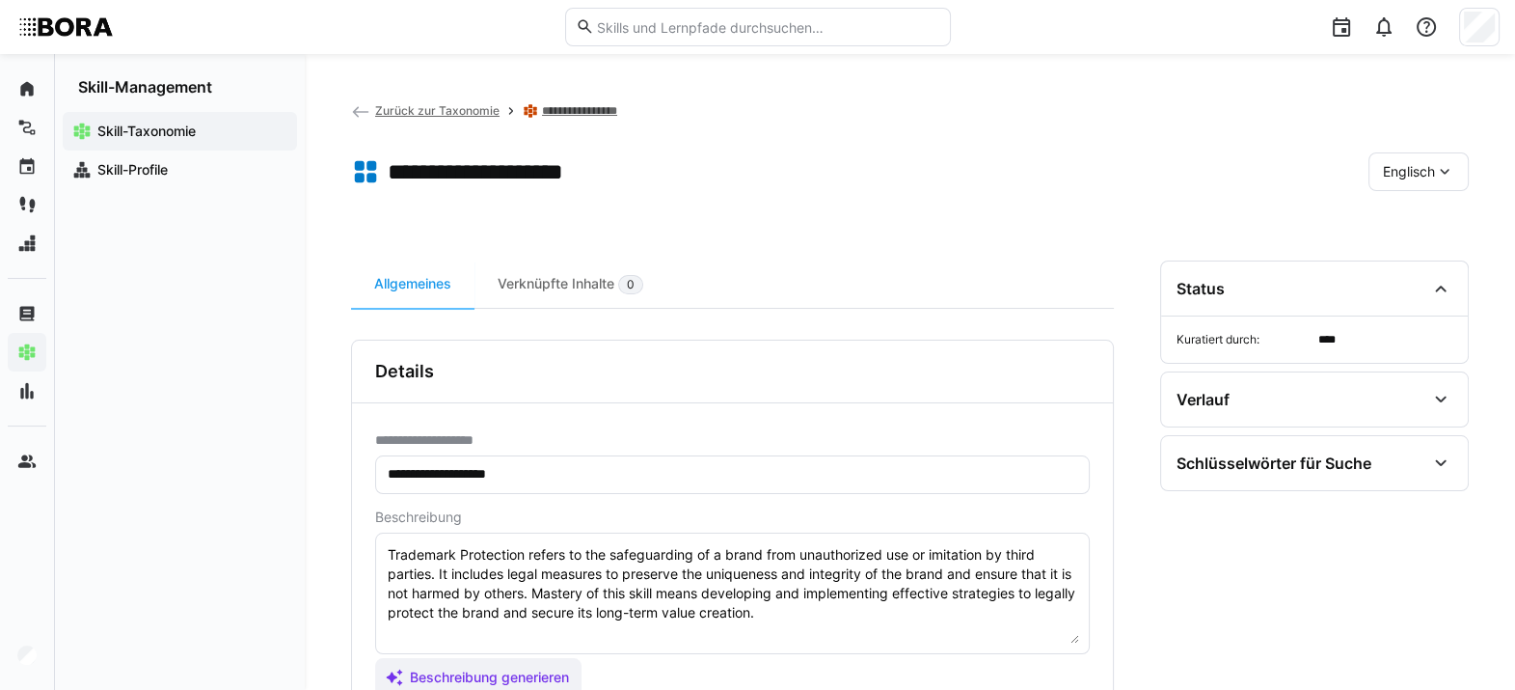
scroll to position [153, 0]
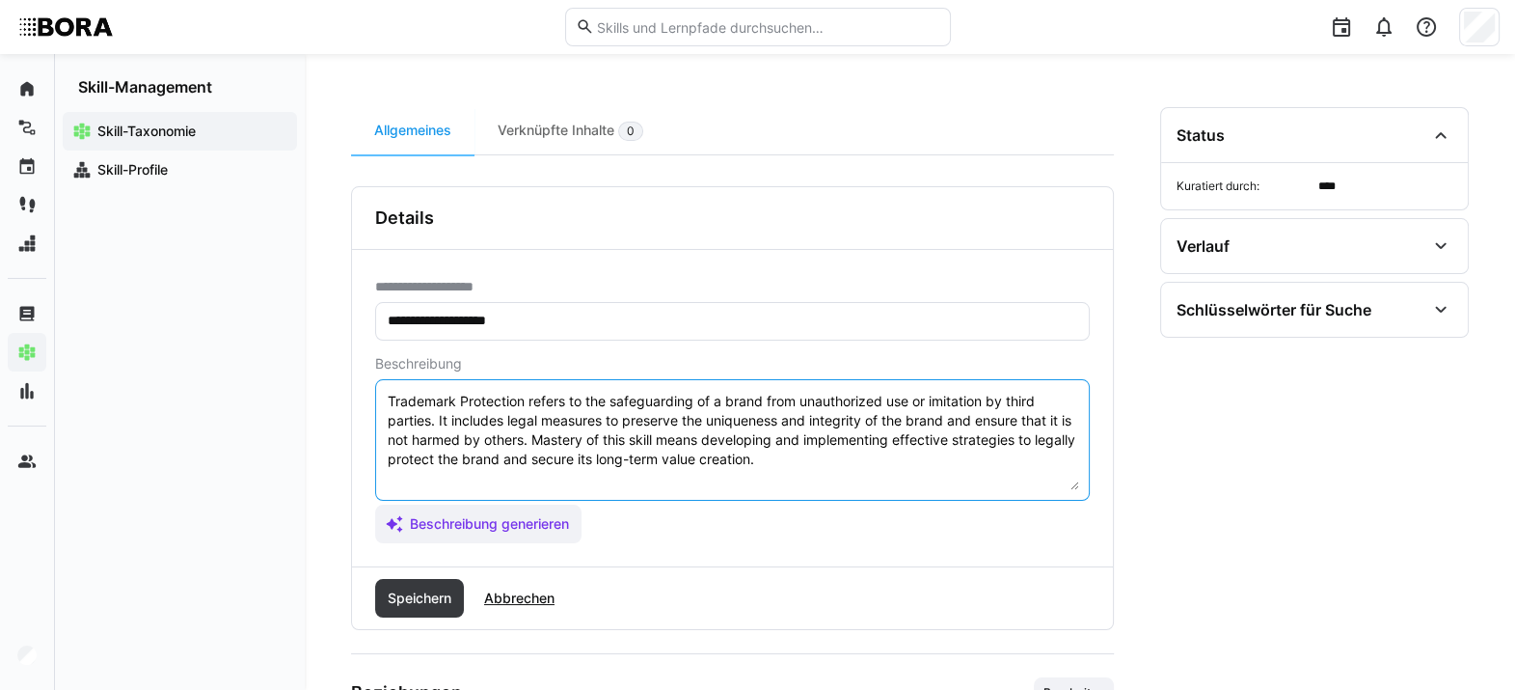
click at [844, 464] on textarea "Trademark Protection refers to the safeguarding of a brand from unauthorized us…" at bounding box center [732, 440] width 693 height 100
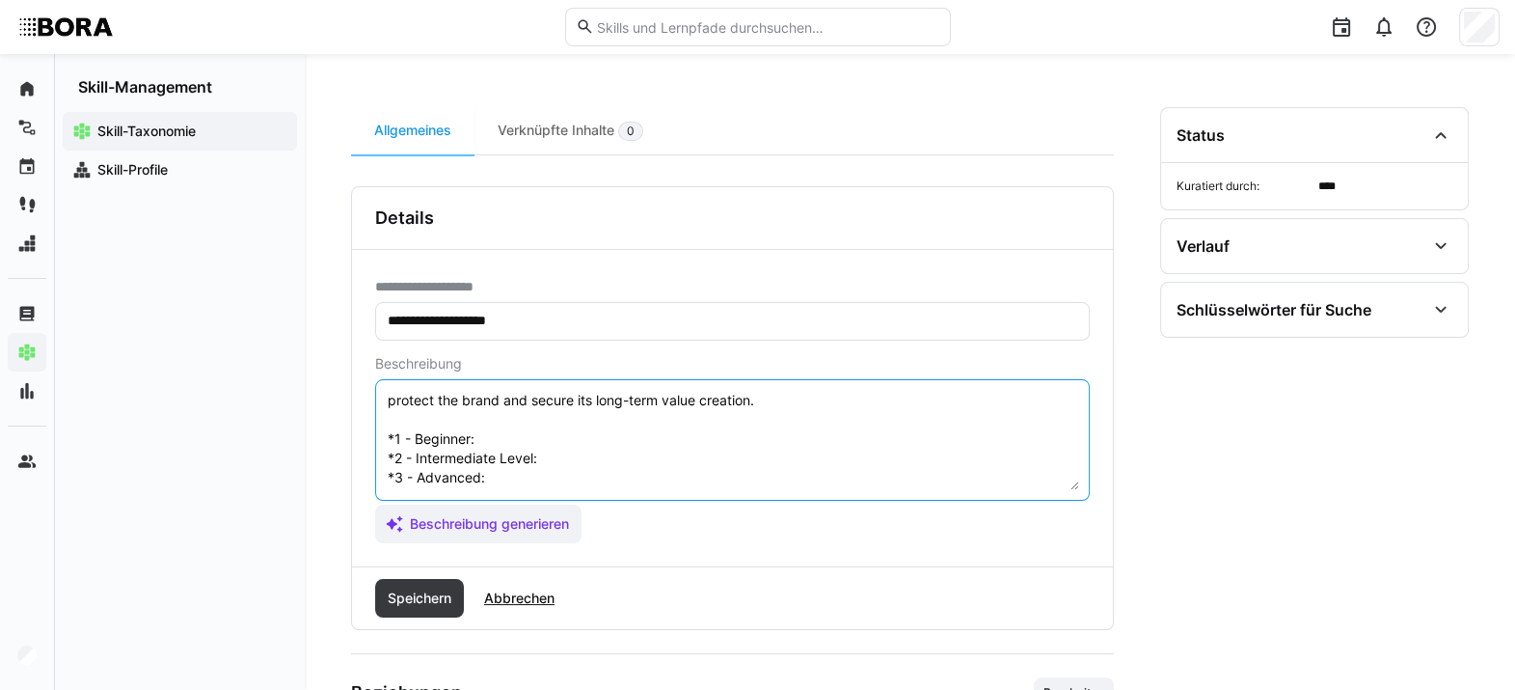
scroll to position [48, 0]
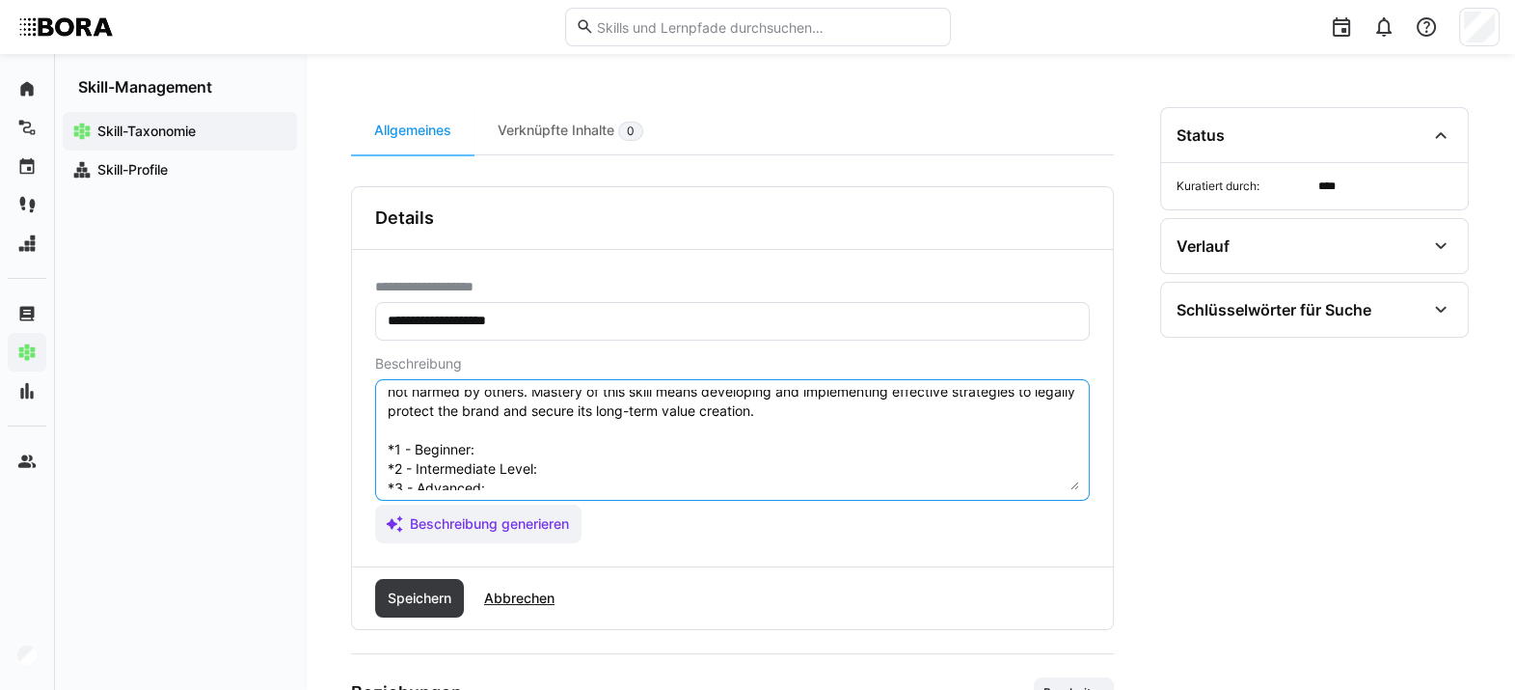
click at [509, 443] on textarea "Trademark Protection refers to the safeguarding of a brand from unauthorized us…" at bounding box center [732, 440] width 693 height 100
click at [676, 461] on textarea "Trademark Protection refers to the safeguarding of a brand from unauthorized us…" at bounding box center [732, 440] width 693 height 100
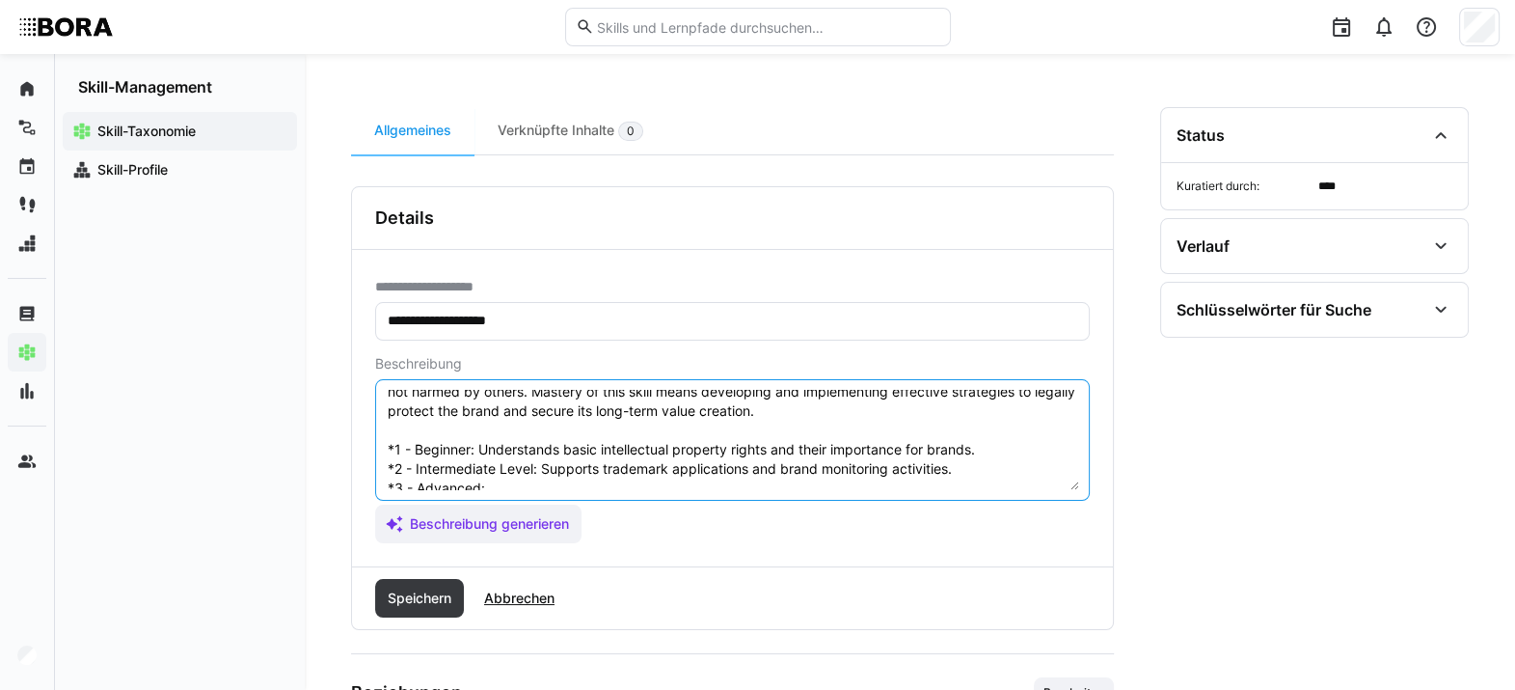
scroll to position [115, 0]
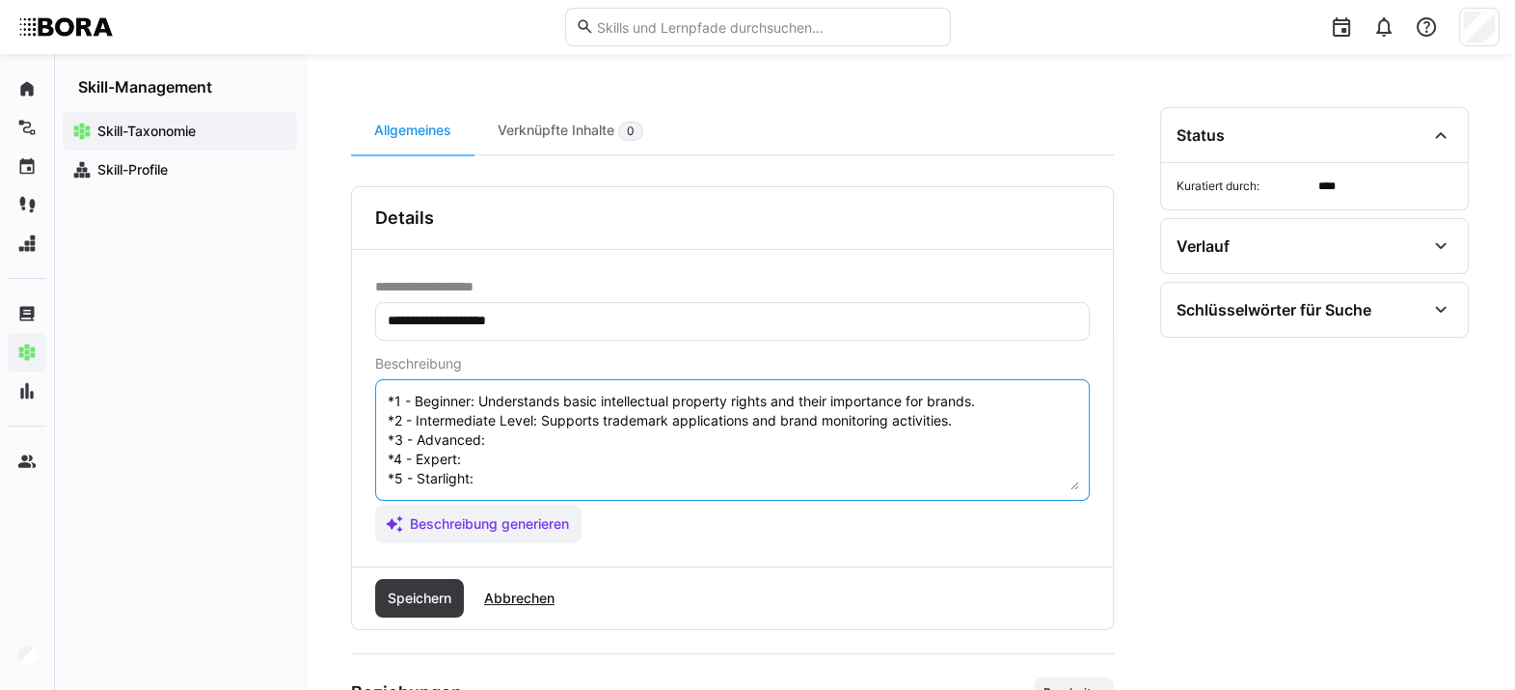
click at [570, 416] on textarea "Trademark Protection refers to the safeguarding of a brand from unauthorized us…" at bounding box center [732, 440] width 693 height 100
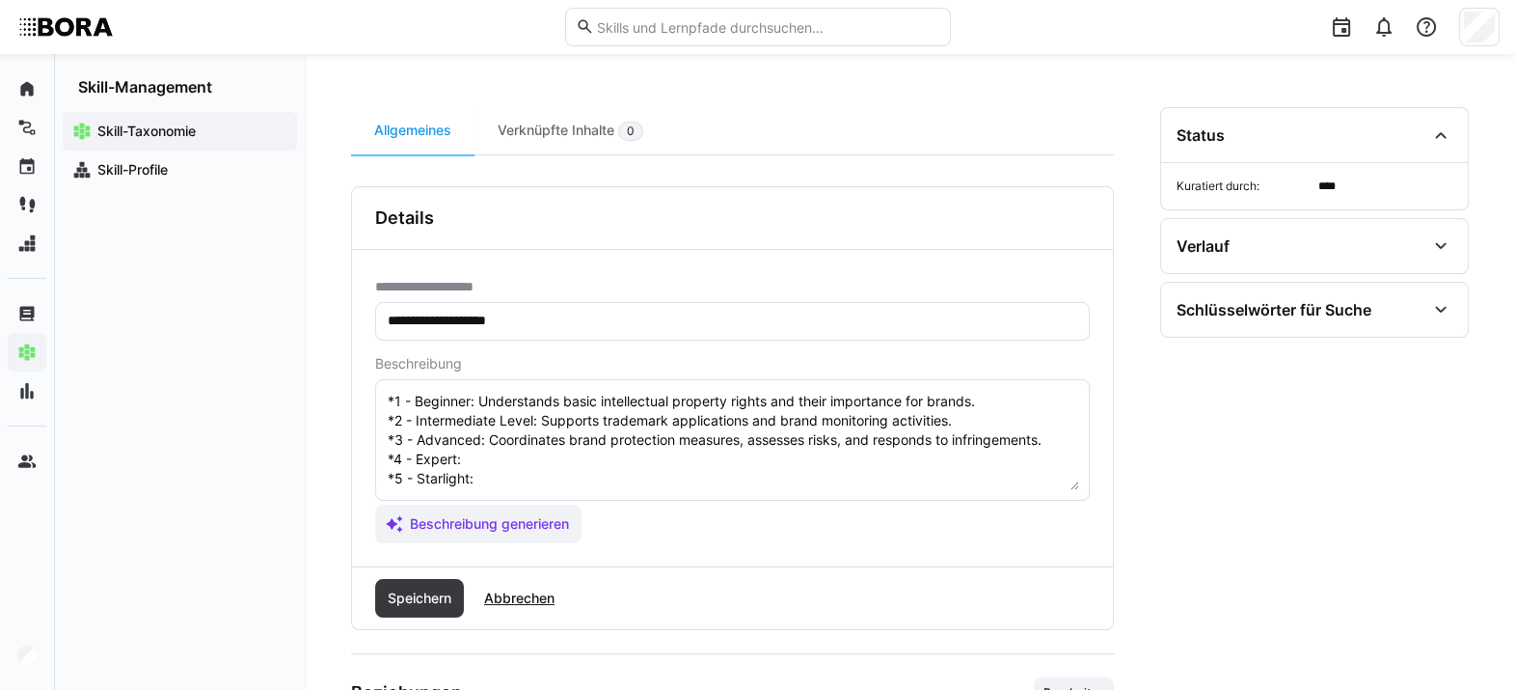
click at [644, 291] on div "**********" at bounding box center [732, 286] width 715 height 15
click at [591, 442] on textarea "Trademark Protection refers to the safeguarding of a brand from unauthorized us…" at bounding box center [732, 440] width 693 height 100
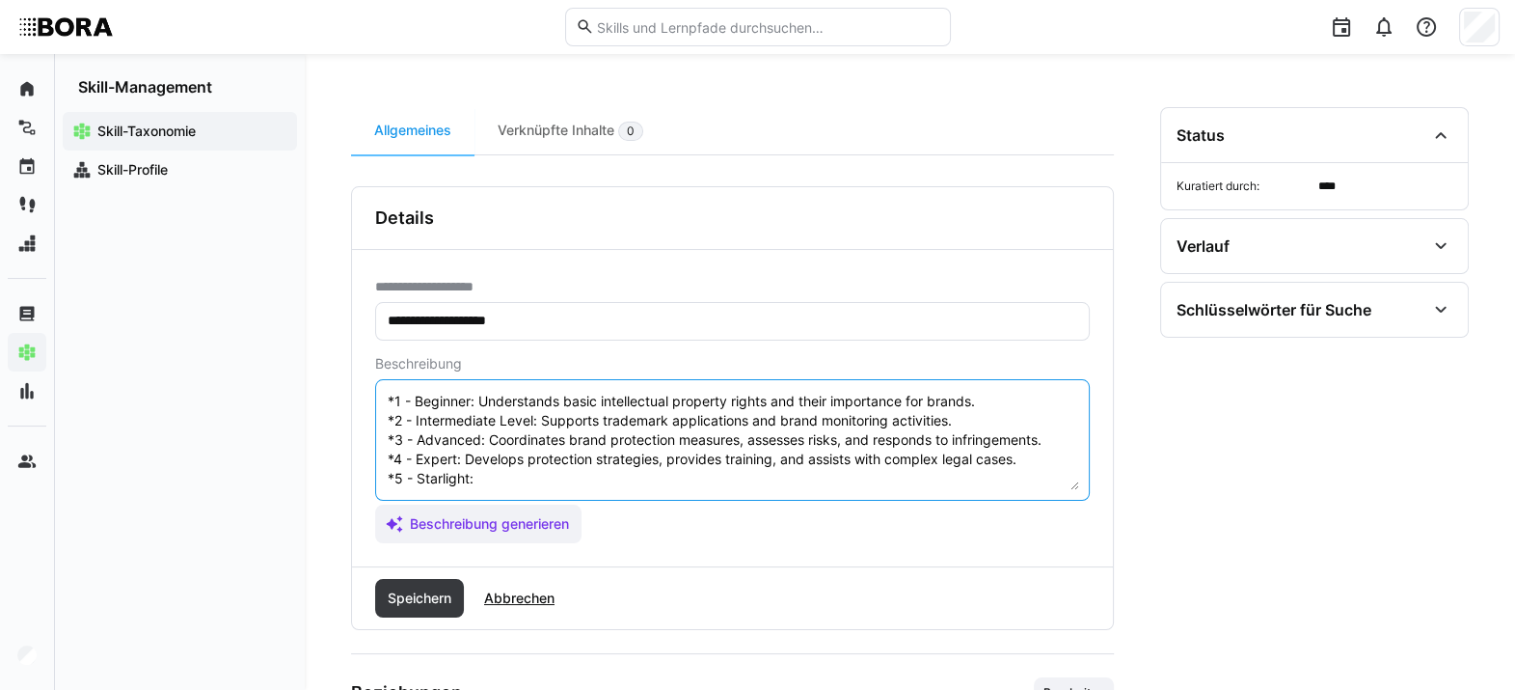
click at [606, 456] on textarea "Trademark Protection refers to the safeguarding of a brand from unauthorized us…" at bounding box center [732, 440] width 693 height 100
type textarea "Trademark Protection refers to the safeguarding of a brand from unauthorized us…"
click at [421, 501] on span "Speichern" at bounding box center [419, 597] width 69 height 19
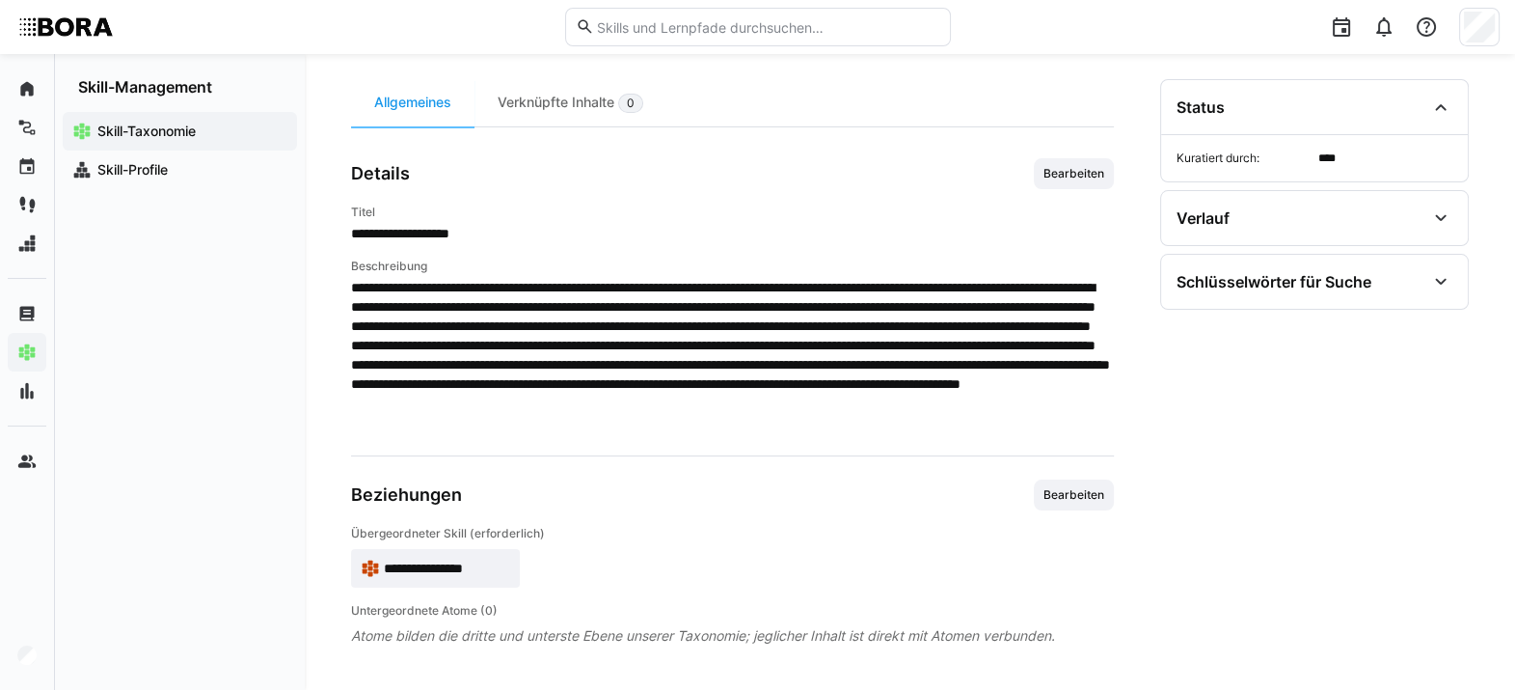
scroll to position [0, 0]
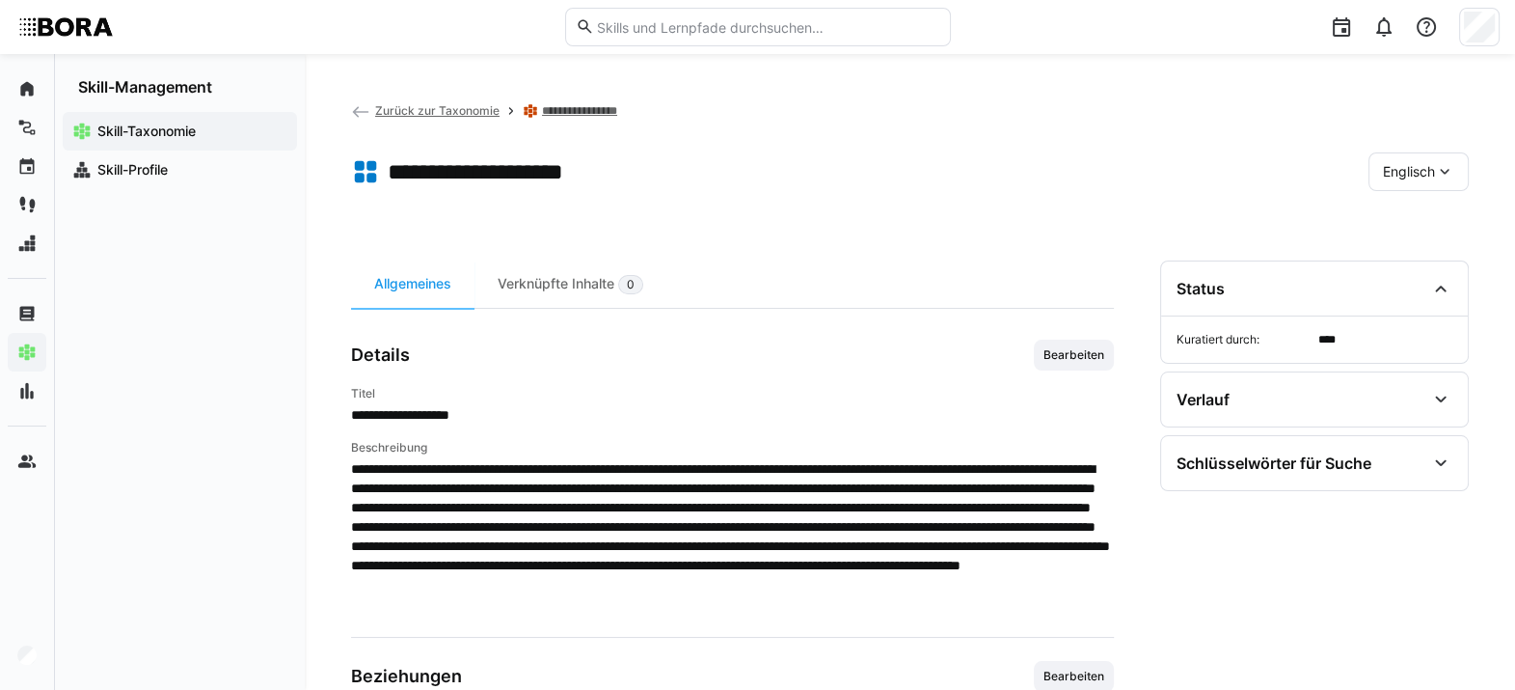
click at [168, 323] on div "Skill-Taxonomie Skill-Profile" at bounding box center [180, 392] width 250 height 593
drag, startPoint x: 691, startPoint y: 357, endPoint x: 1009, endPoint y: 280, distance: 327.5
click at [1009, 280] on div "**********" at bounding box center [732, 543] width 763 height 566
click at [714, 423] on div "**********" at bounding box center [732, 500] width 763 height 228
click at [1114, 172] on span "Englisch" at bounding box center [1409, 171] width 52 height 19
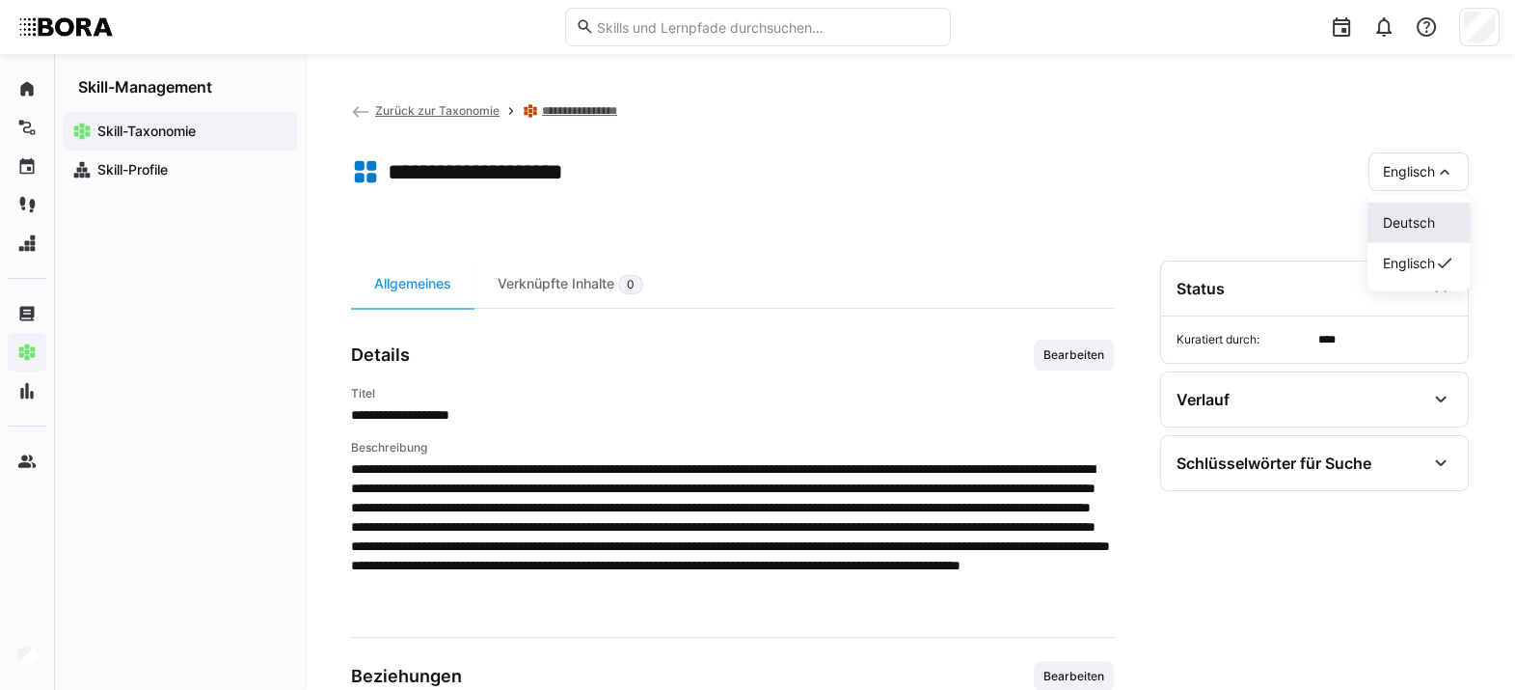
click at [1114, 229] on span "Deutsch" at bounding box center [1409, 222] width 52 height 19
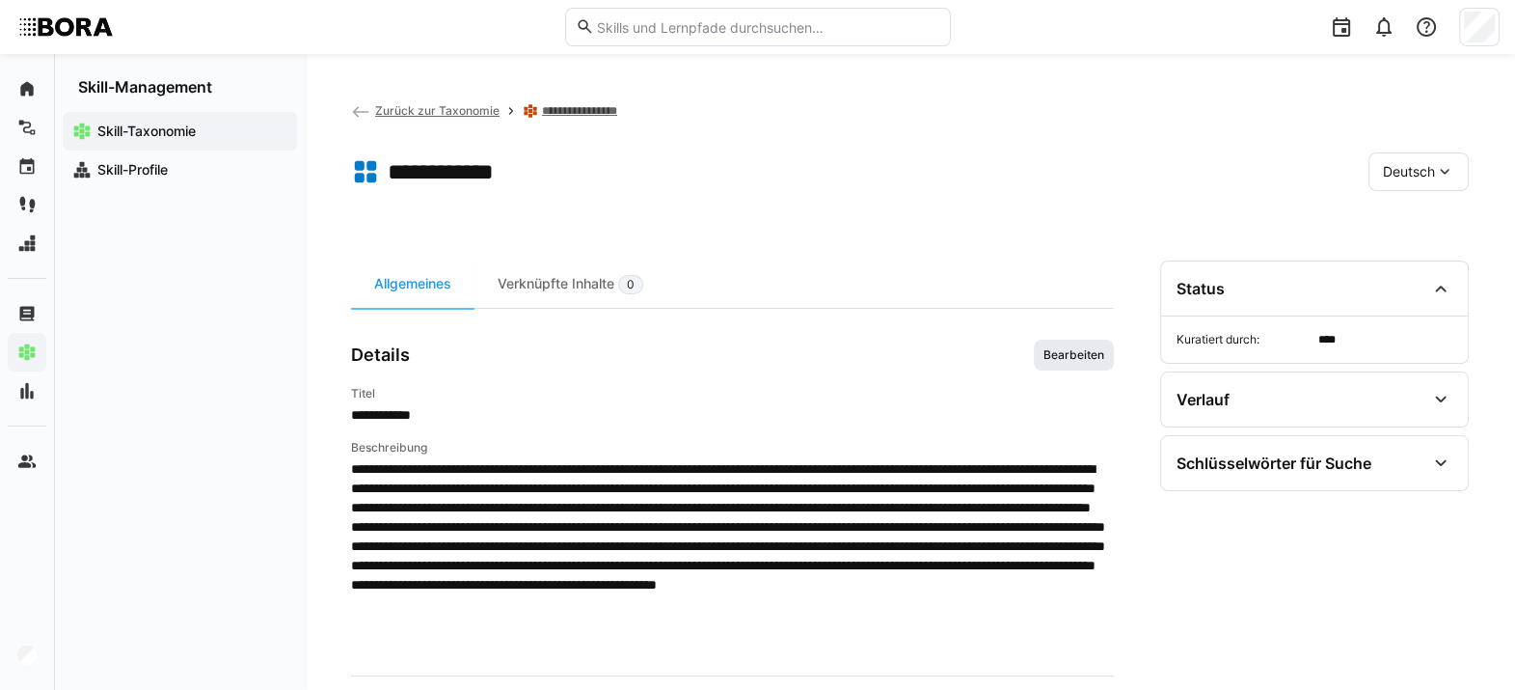
scroll to position [220, 0]
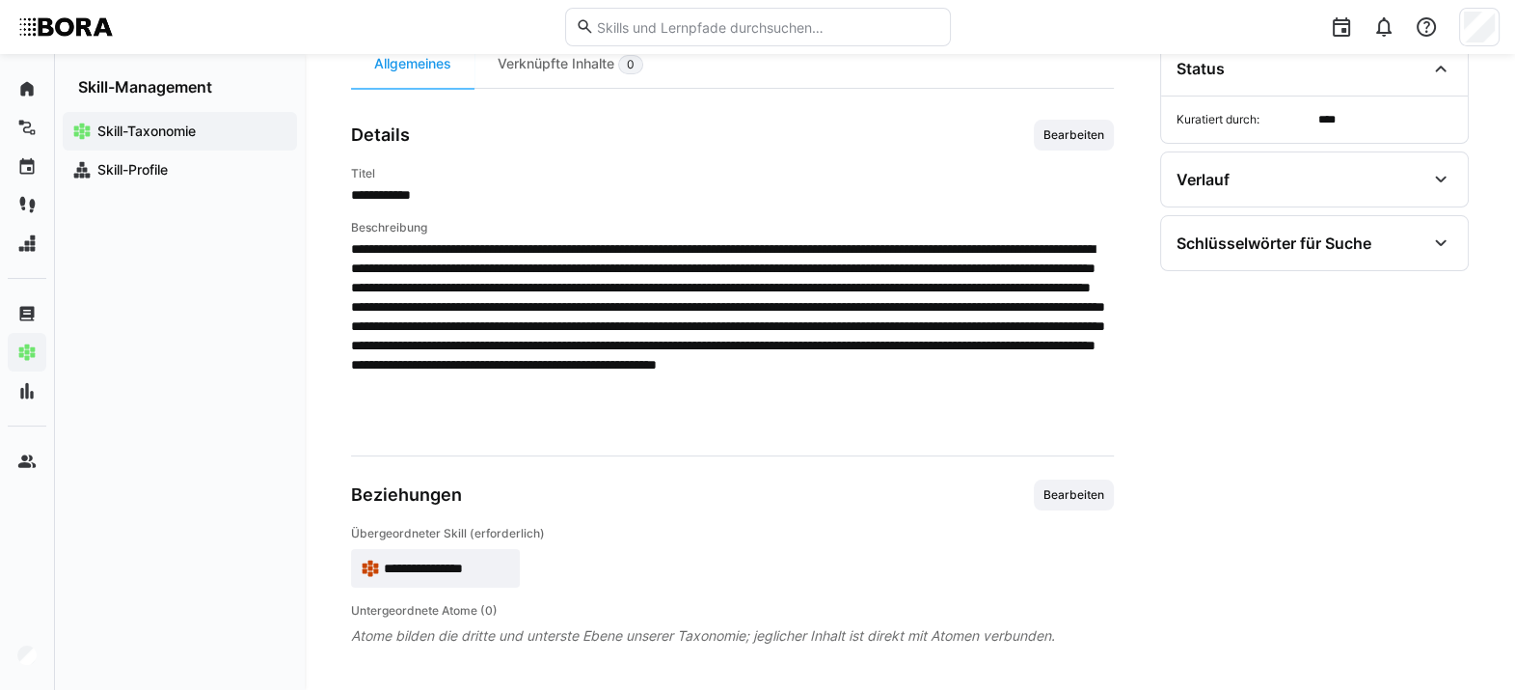
click at [423, 501] on span "**********" at bounding box center [447, 567] width 126 height 19
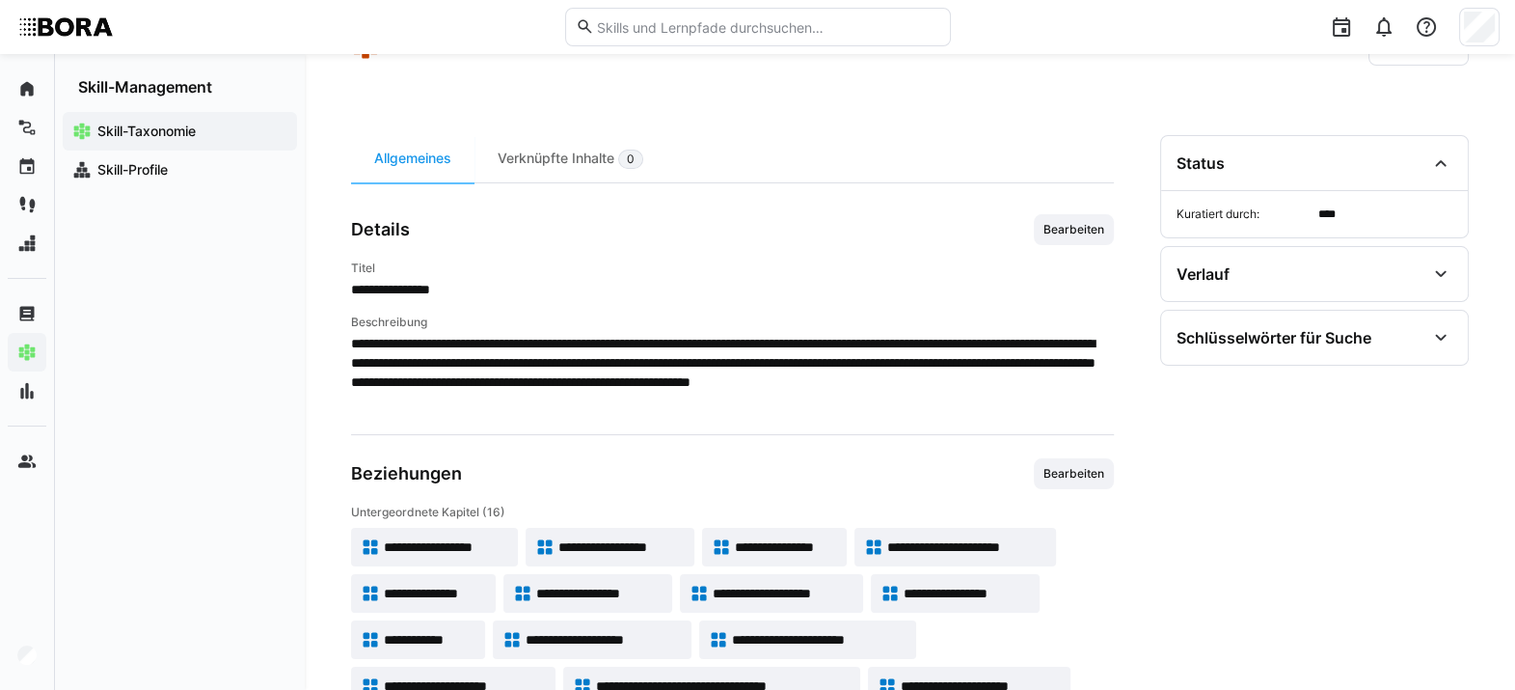
scroll to position [144, 0]
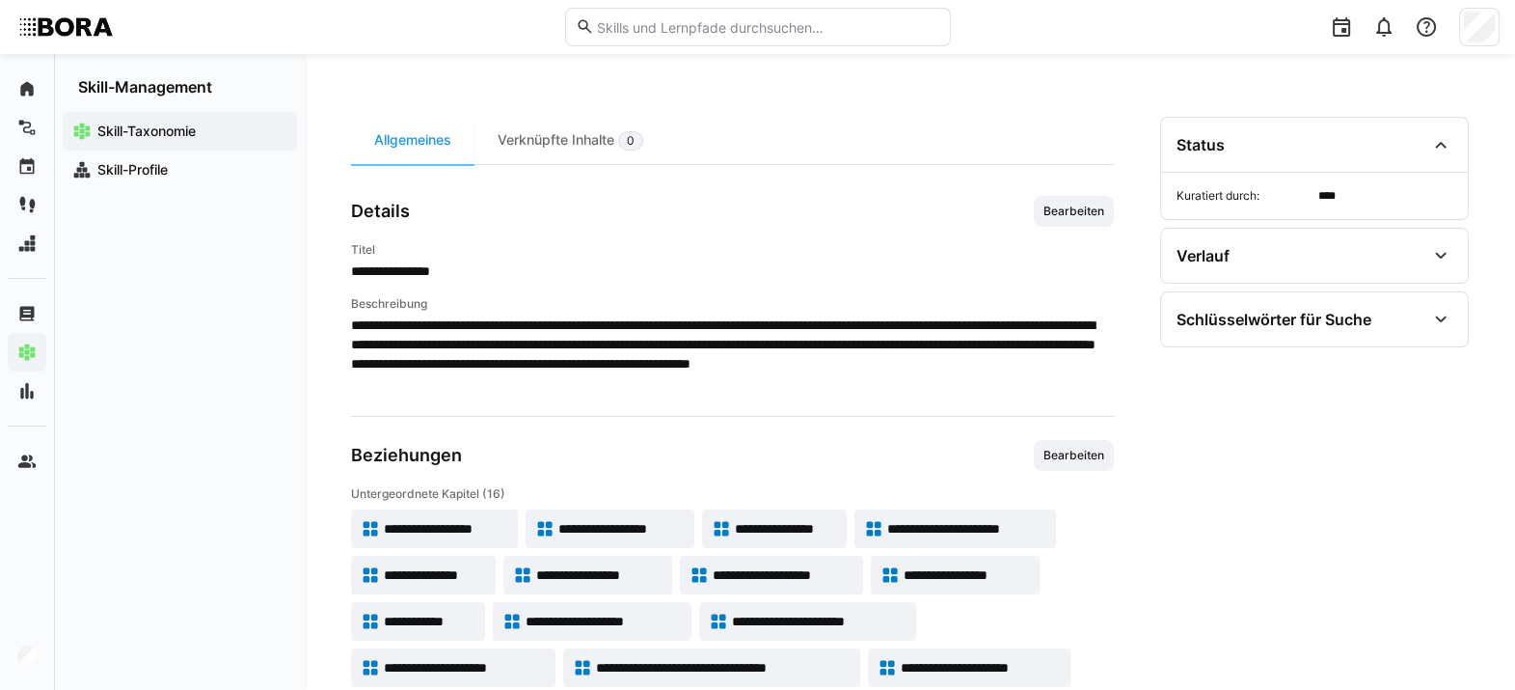
click at [567, 501] on span "**********" at bounding box center [604, 620] width 156 height 19
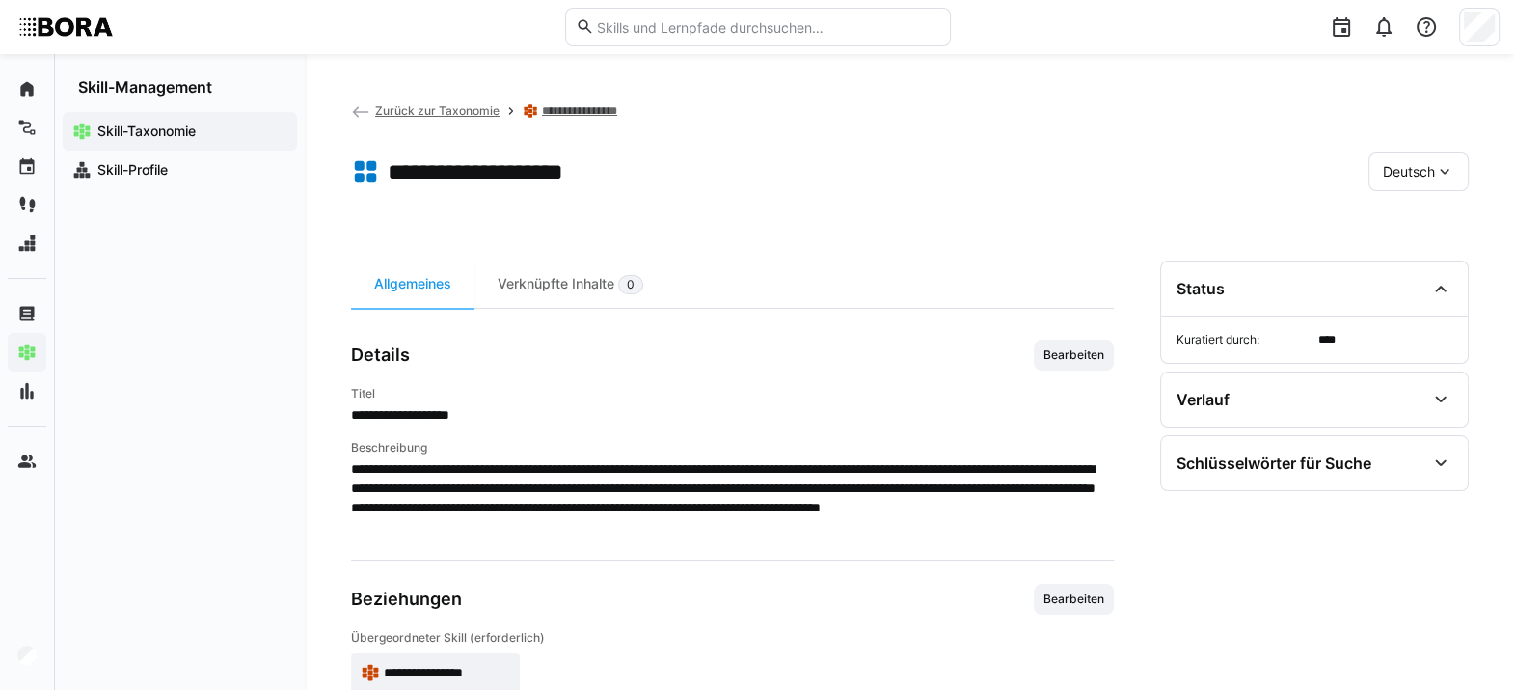
scroll to position [95, 0]
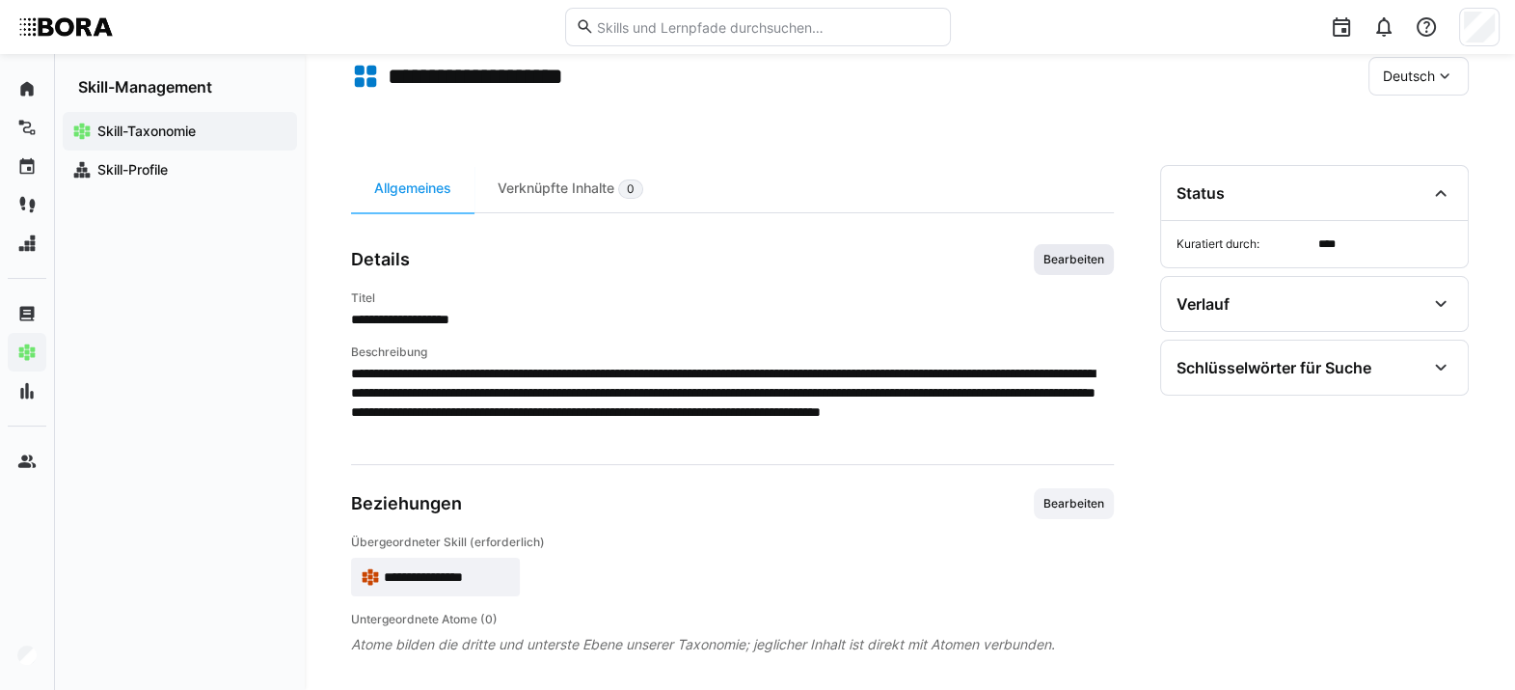
click at [1067, 252] on span "Bearbeiten" at bounding box center [1074, 259] width 65 height 15
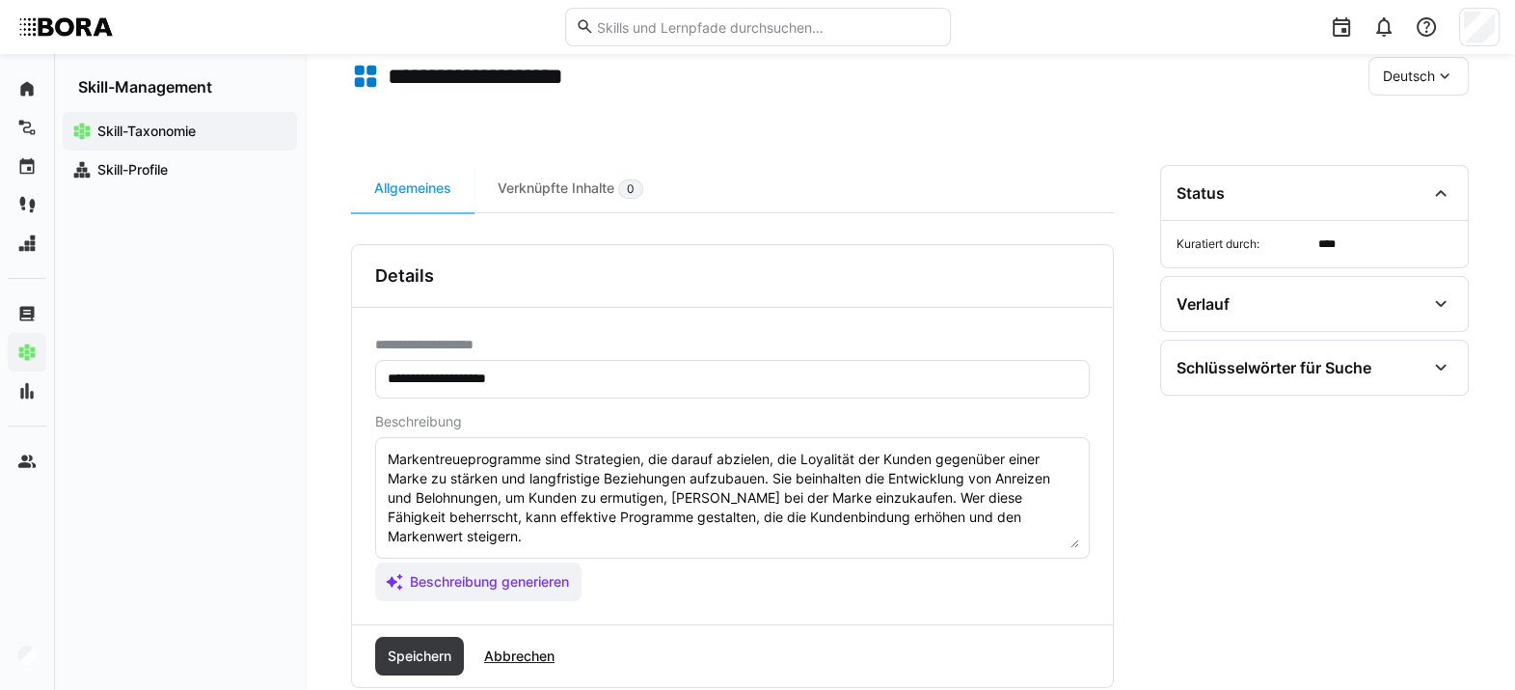
click at [758, 501] on textarea "Markentreueprogramme sind Strategien, die darauf abzielen, die Loyalität der Ku…" at bounding box center [732, 498] width 693 height 100
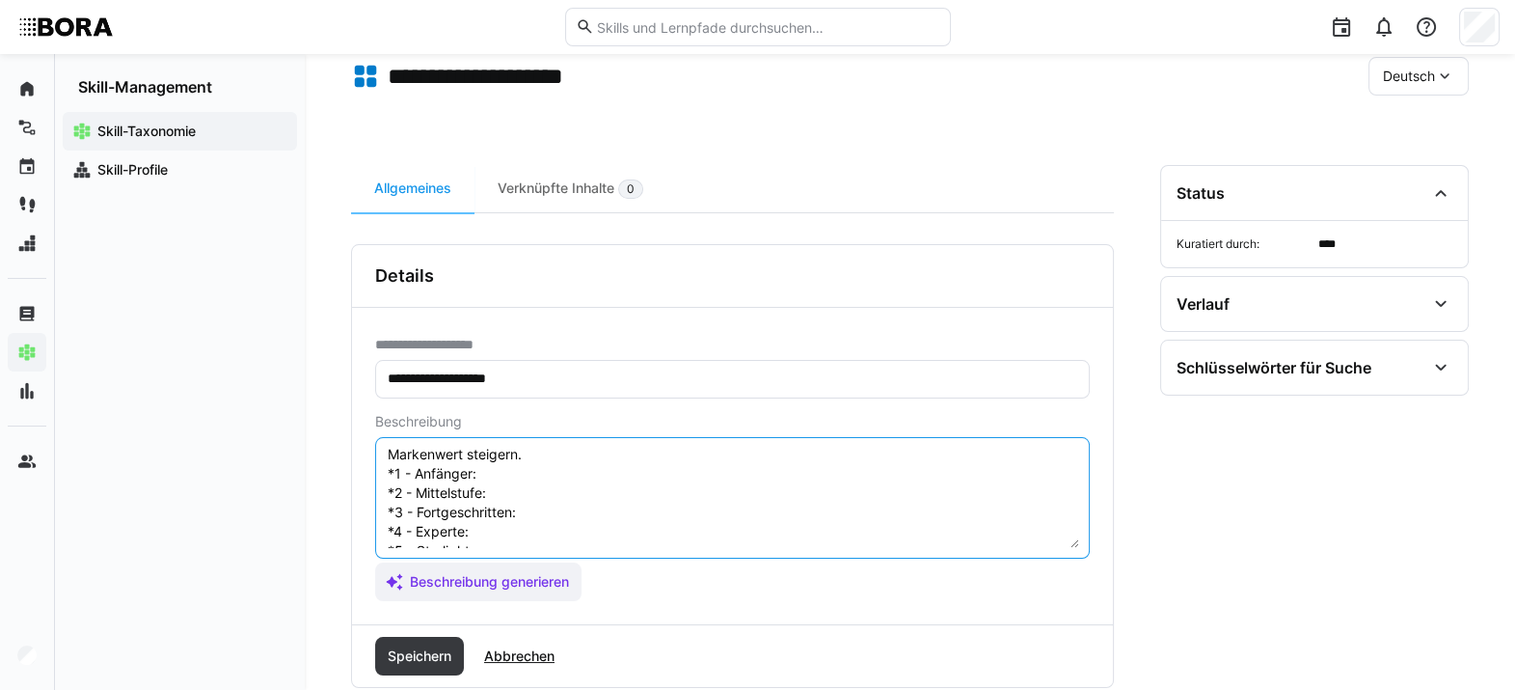
scroll to position [81, 0]
click at [561, 463] on textarea "Markentreueprogramme sind Strategien, die darauf abzielen, die Loyalität der Ku…" at bounding box center [732, 498] width 693 height 100
click at [564, 488] on textarea "Markentreueprogramme sind Strategien, die darauf abzielen, die Loyalität der Ku…" at bounding box center [732, 498] width 693 height 100
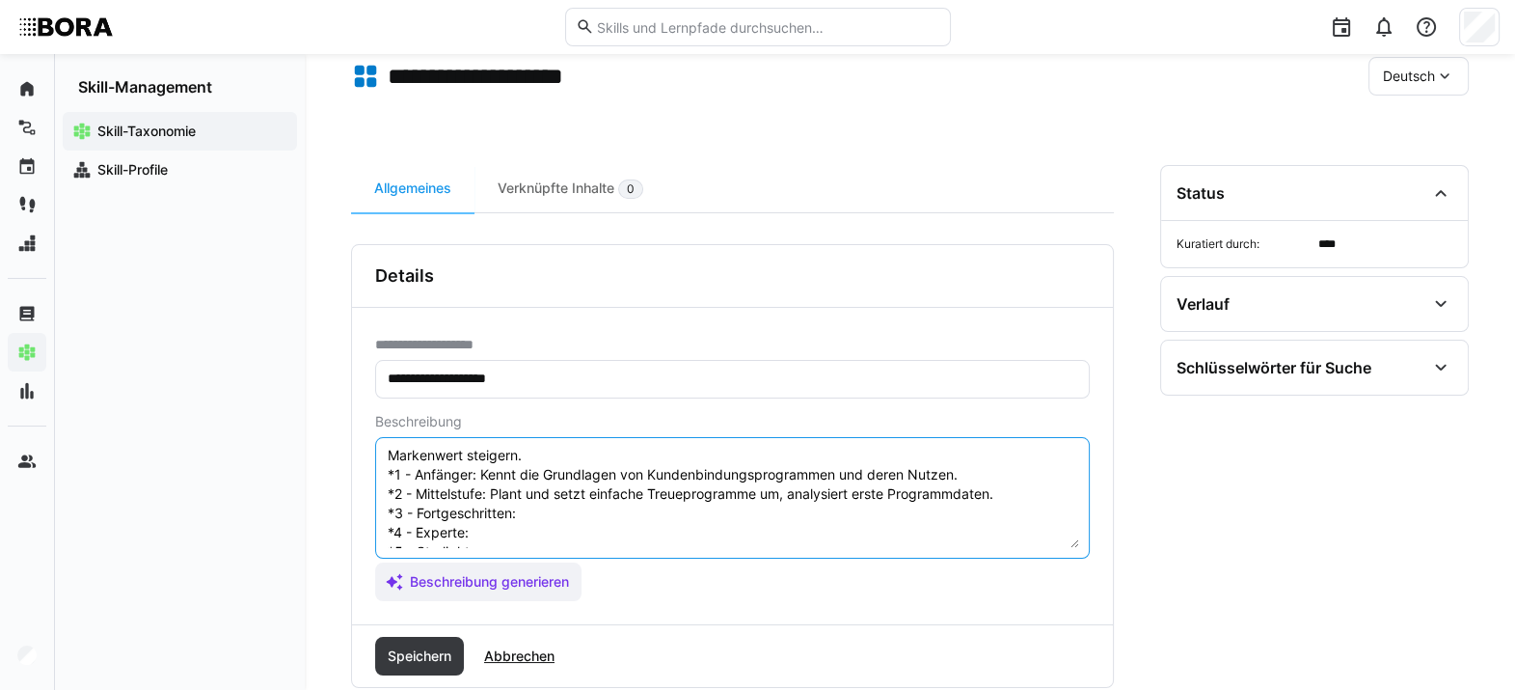
click at [559, 501] on textarea "Markentreueprogramme sind Strategien, die darauf abzielen, die Loyalität der Ku…" at bounding box center [732, 498] width 693 height 100
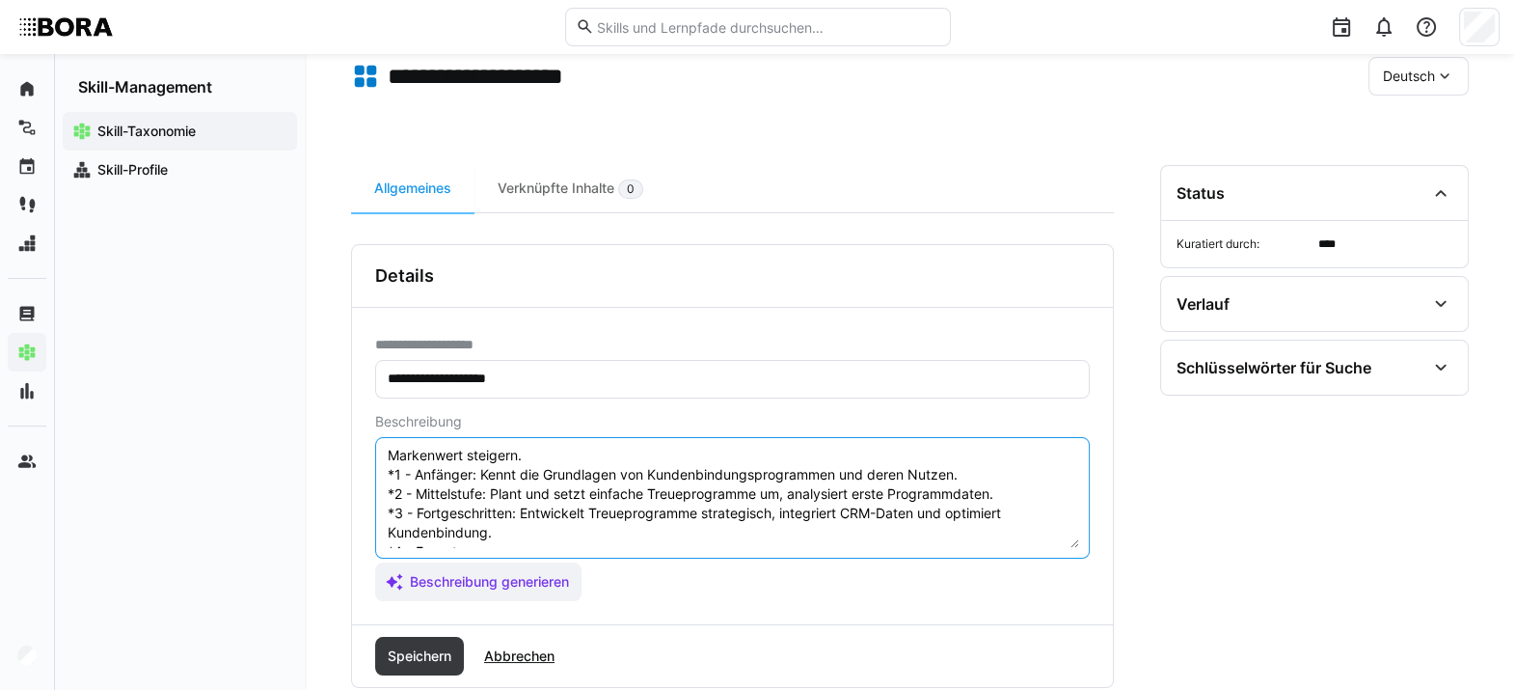
scroll to position [135, 0]
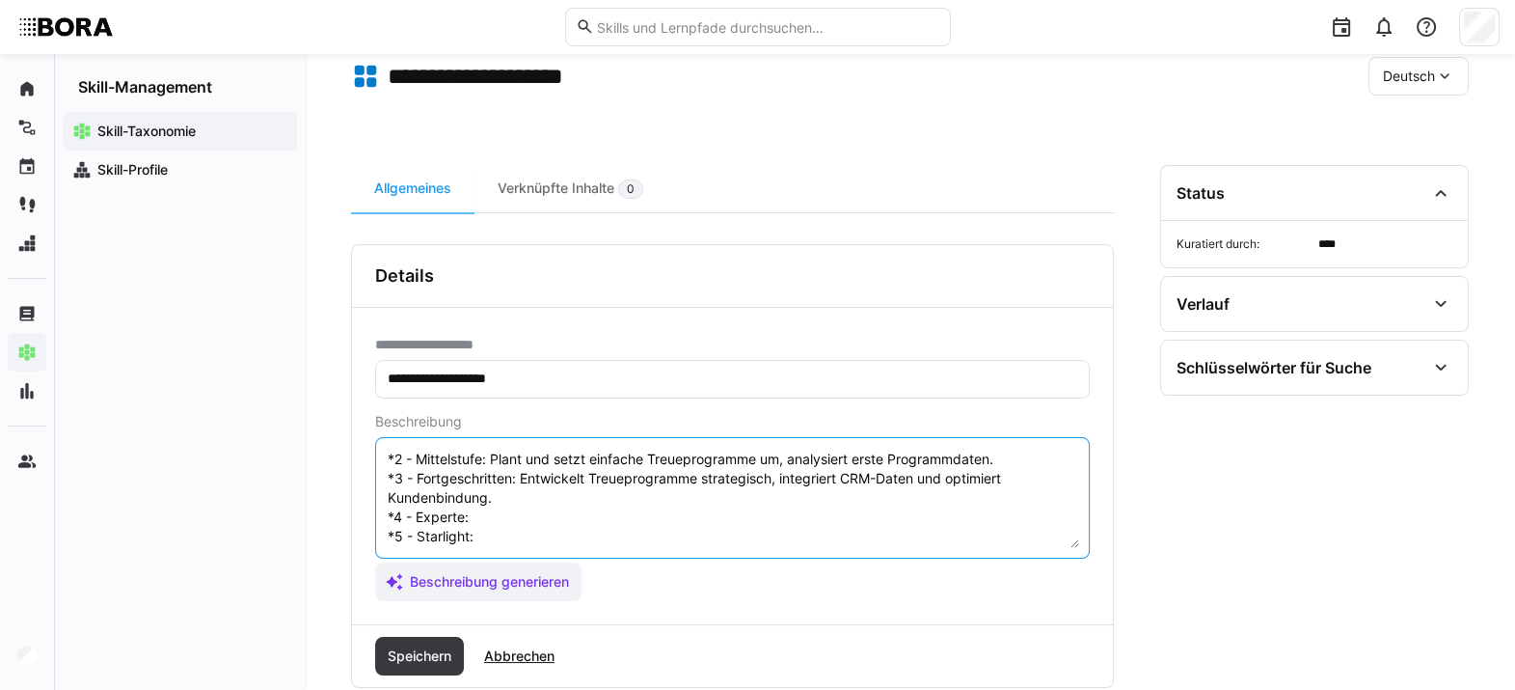
click at [509, 495] on textarea "Markentreueprogramme sind Strategien, die darauf abzielen, die Loyalität der Ku…" at bounding box center [732, 498] width 693 height 100
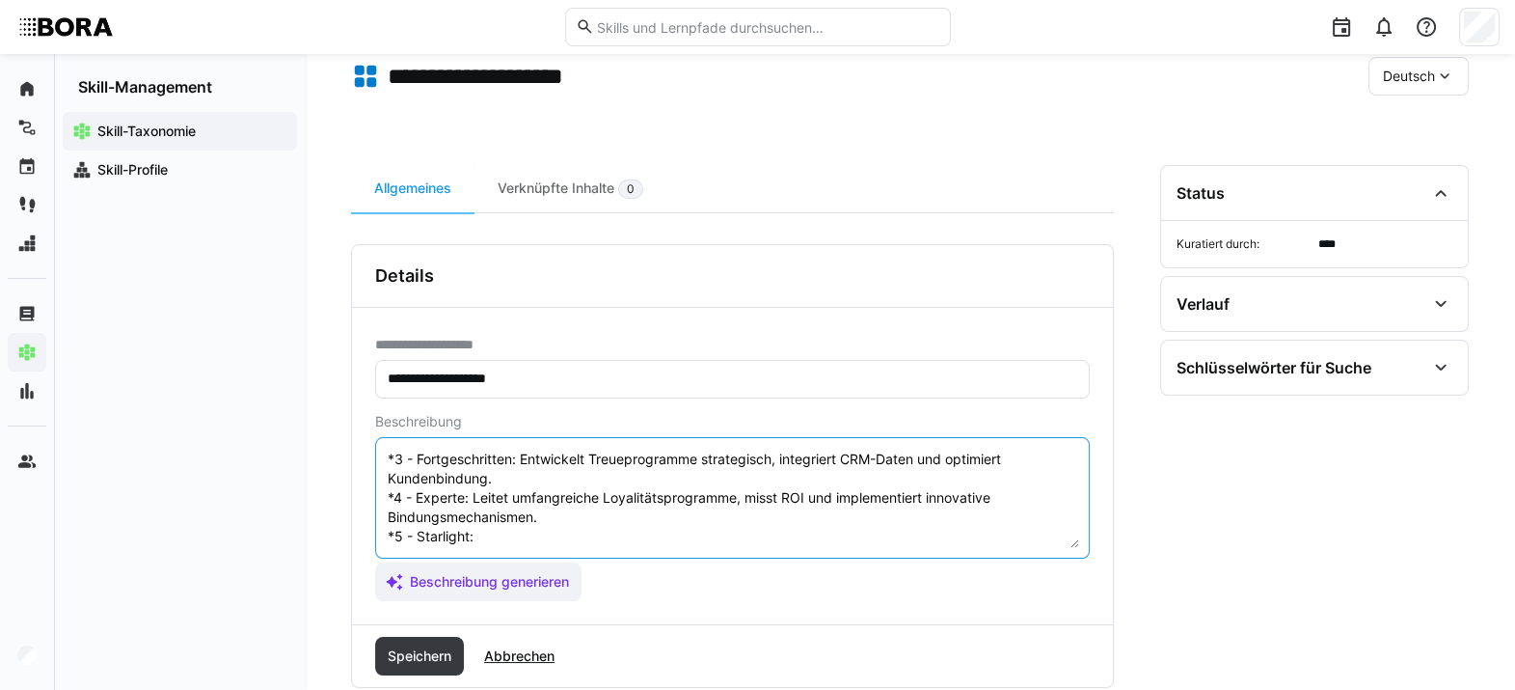
click at [535, 501] on textarea "Markentreueprogramme sind Strategien, die darauf abzielen, die Loyalität der Ku…" at bounding box center [732, 498] width 693 height 100
click at [521, 501] on textarea "Markentreueprogramme sind Strategien, die darauf abzielen, die Loyalität der Ku…" at bounding box center [732, 498] width 693 height 100
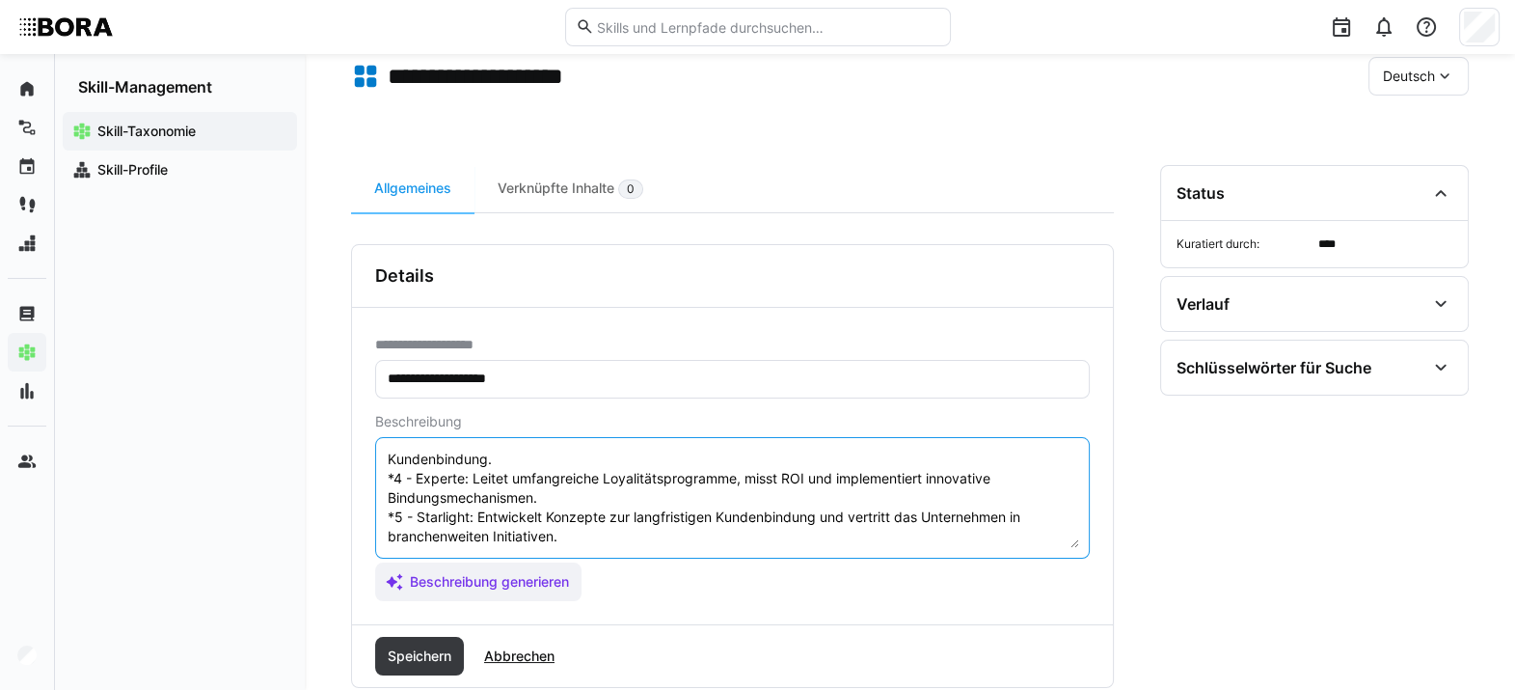
scroll to position [174, 0]
type textarea "Markentreueprogramme sind Strategien, die darauf abzielen, die Loyalität der Ku…"
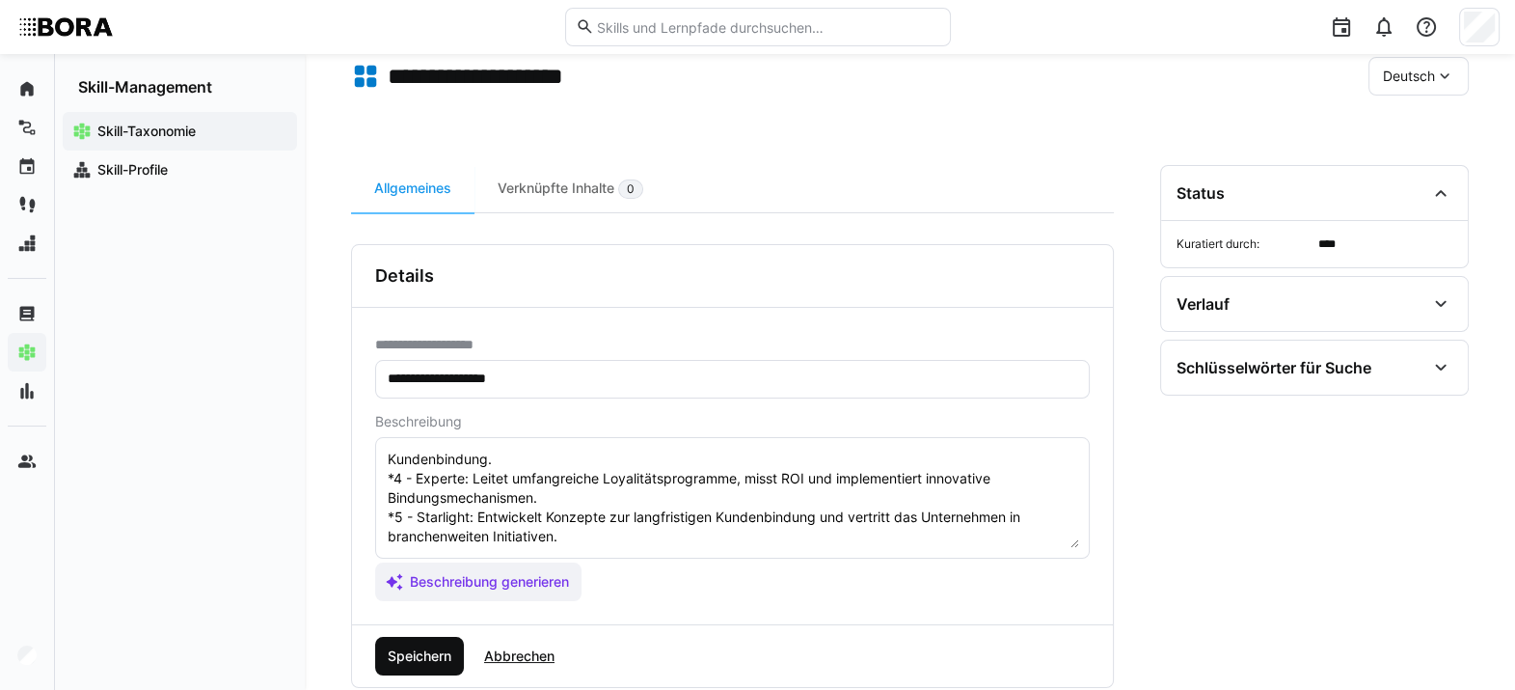
click at [448, 501] on span "Speichern" at bounding box center [419, 656] width 89 height 39
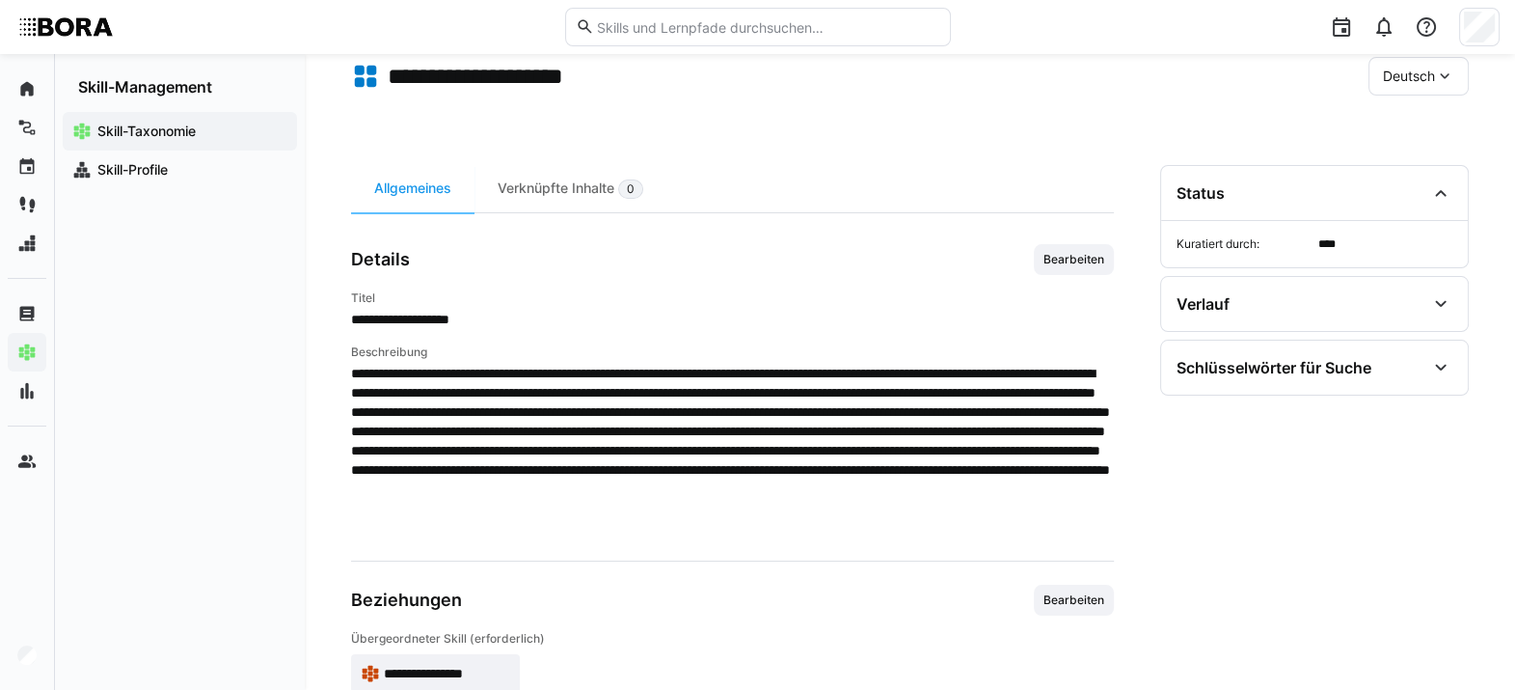
scroll to position [0, 0]
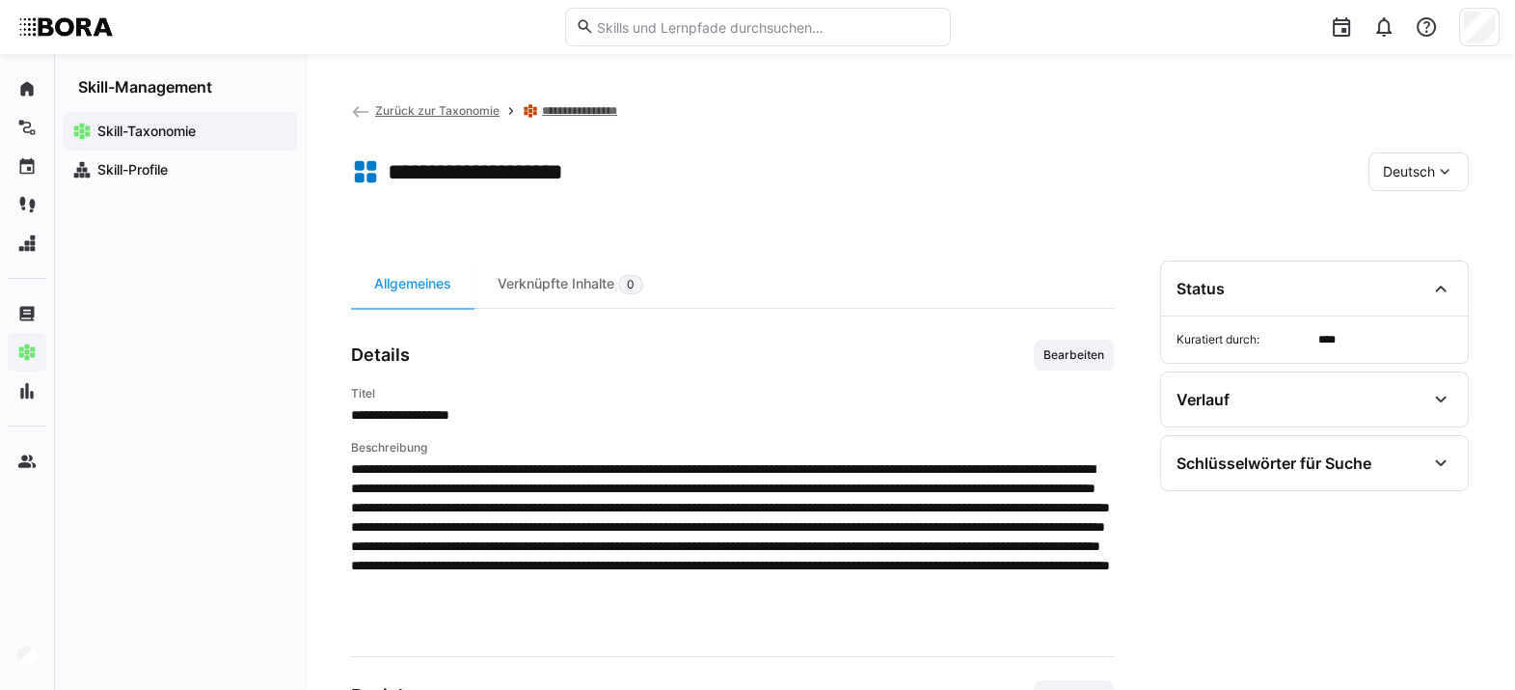
click at [1114, 165] on eds-icon at bounding box center [1444, 171] width 19 height 19
click at [1114, 286] on div "Deutsch Englisch" at bounding box center [1419, 243] width 102 height 96
click at [1114, 276] on div "Englisch" at bounding box center [1419, 263] width 102 height 41
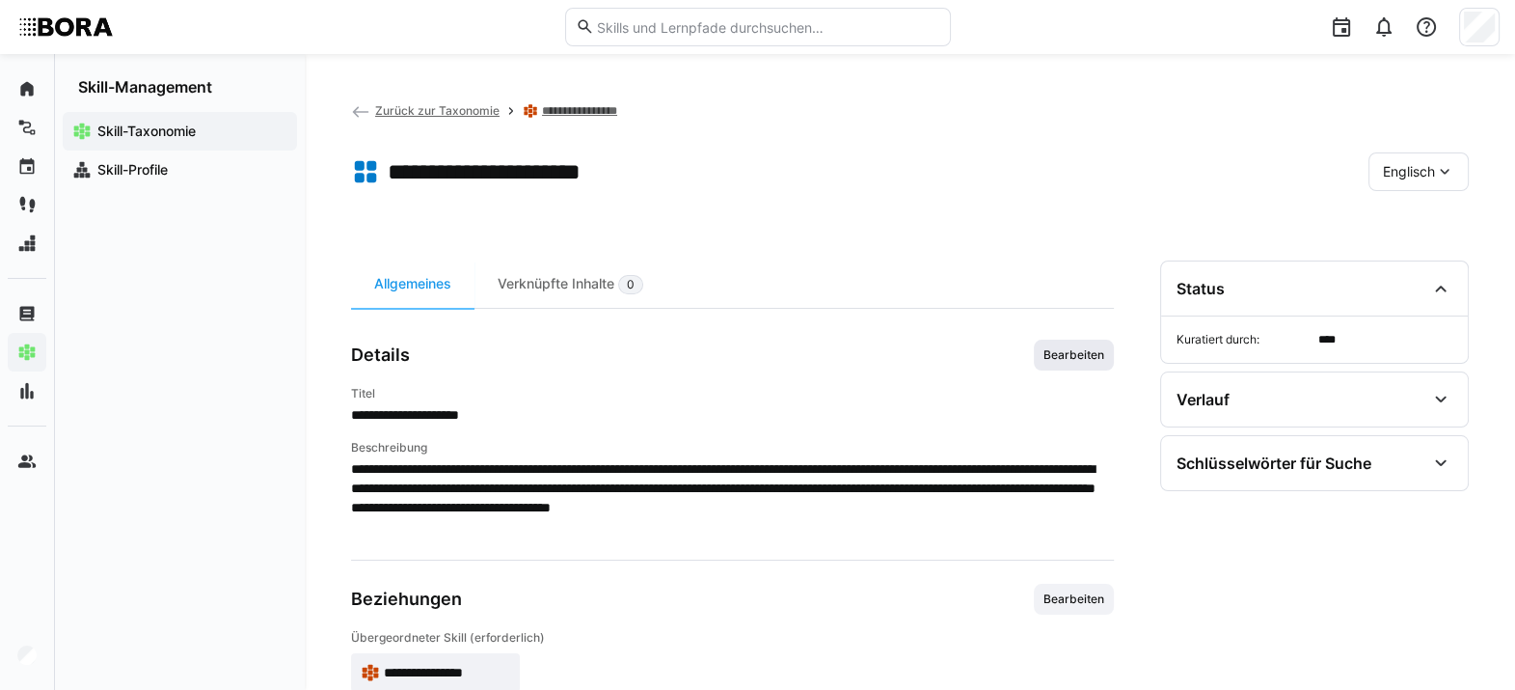
click at [1097, 361] on span "Bearbeiten" at bounding box center [1074, 354] width 65 height 15
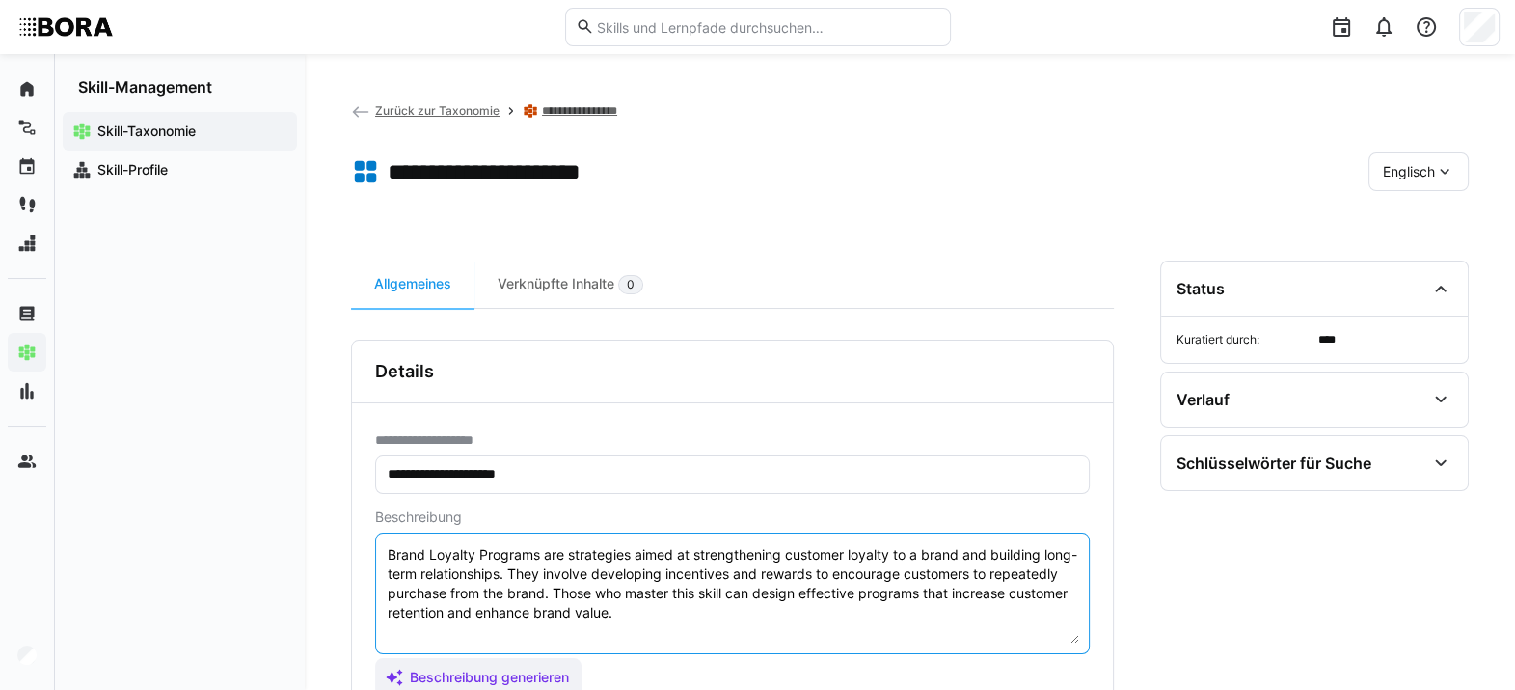
click at [757, 501] on textarea "Brand Loyalty Programs are strategies aimed at strengthening customer loyalty t…" at bounding box center [732, 593] width 693 height 100
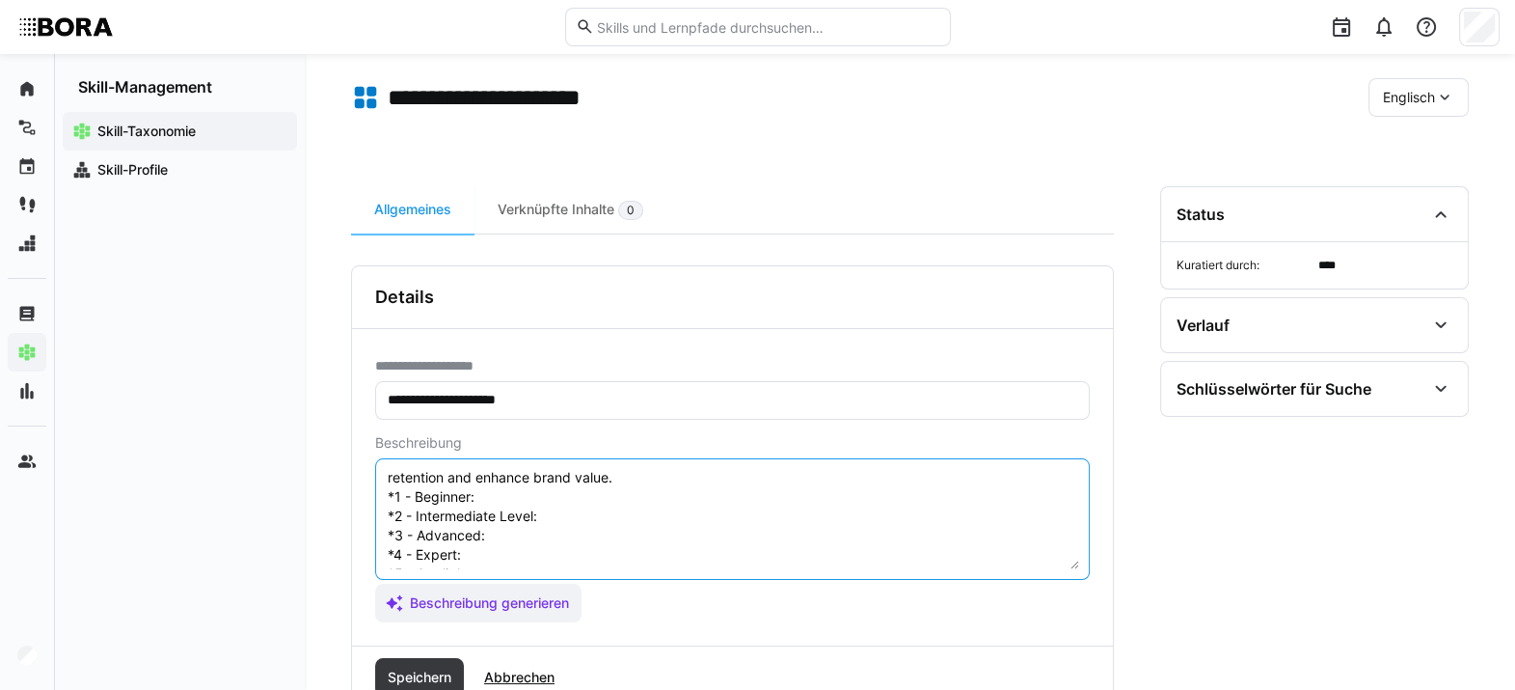
scroll to position [58, 0]
click at [528, 492] on textarea "Brand Loyalty Programs are strategies aimed at strengthening customer loyalty t…" at bounding box center [732, 519] width 693 height 100
click at [569, 501] on textarea "Brand Loyalty Programs are strategies aimed at strengthening customer loyalty t…" at bounding box center [732, 519] width 693 height 100
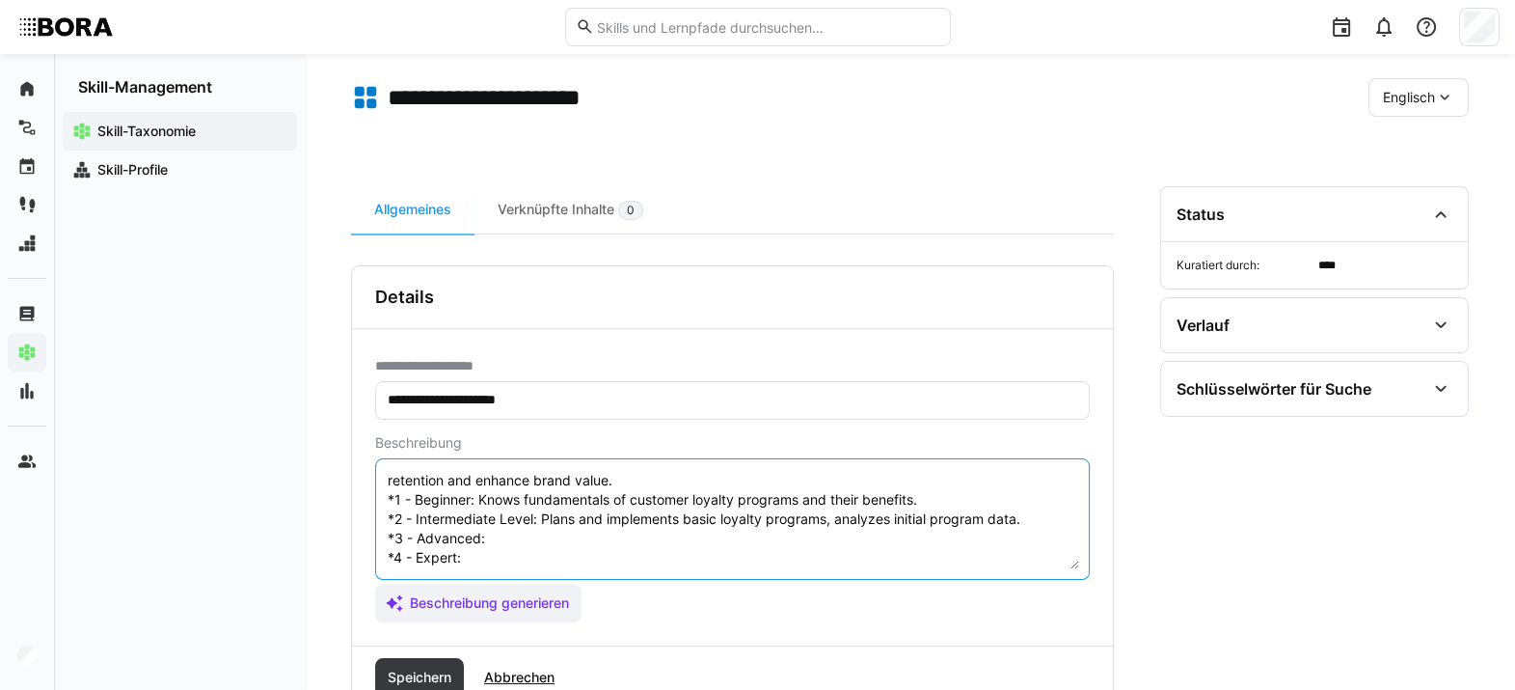
click at [573, 501] on textarea "Brand Loyalty Programs are strategies aimed at strengthening customer loyalty t…" at bounding box center [732, 519] width 693 height 100
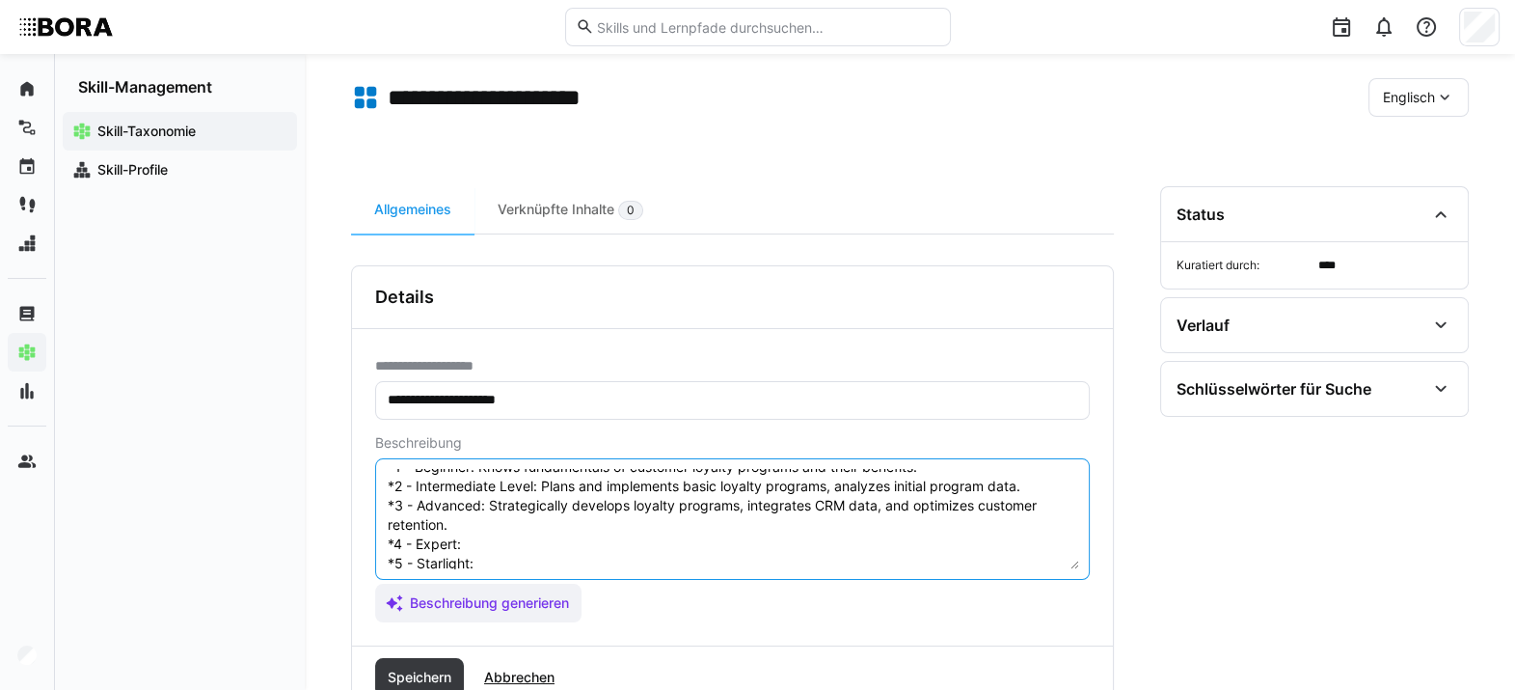
click at [529, 501] on textarea "Brand Loyalty Programs are strategies aimed at strengthening customer loyalty t…" at bounding box center [732, 519] width 693 height 100
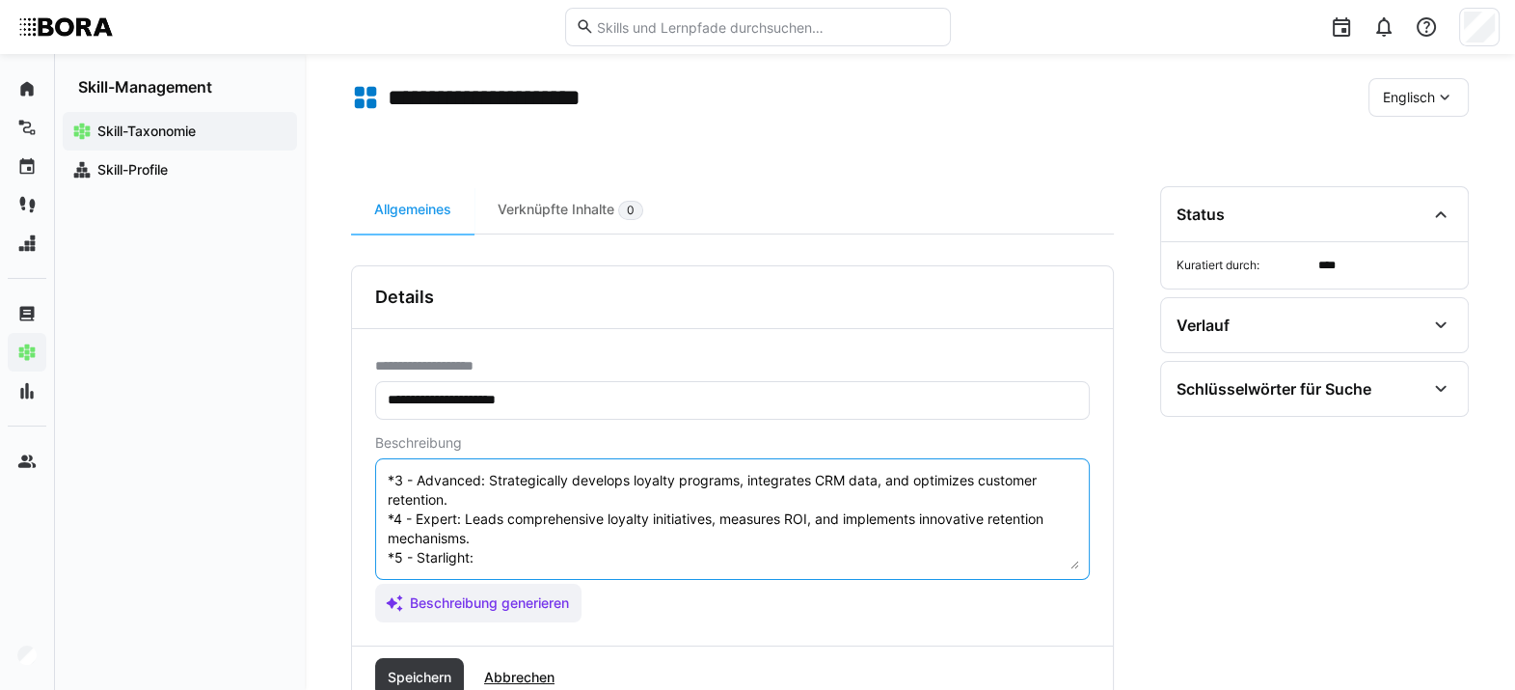
click at [529, 501] on textarea "Brand Loyalty Programs are strategies aimed at strengthening customer loyalty t…" at bounding box center [732, 519] width 693 height 100
click at [564, 501] on textarea "Brand Loyalty Programs are strategies aimed at strengthening customer loyalty t…" at bounding box center [732, 519] width 693 height 100
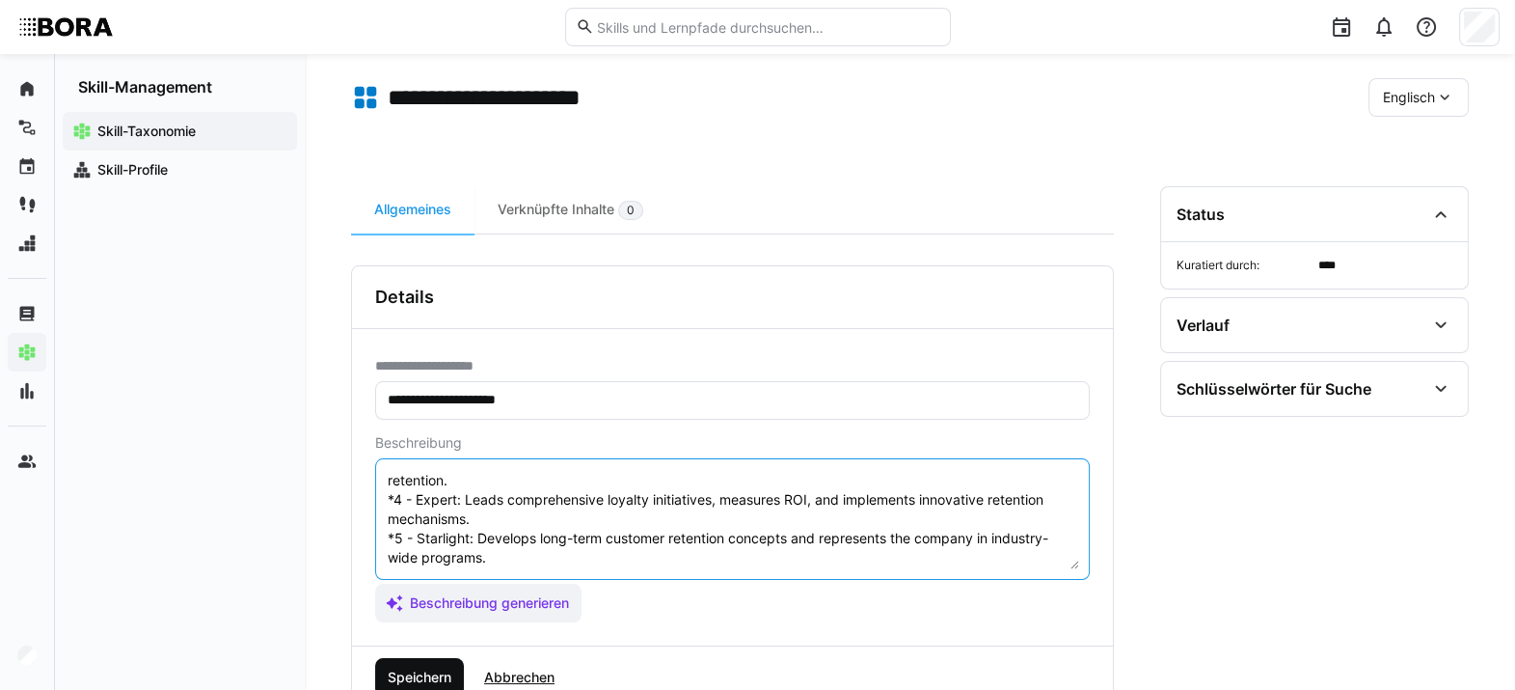
type textarea "Brand Loyalty Programs are strategies aimed at strengthening customer loyalty t…"
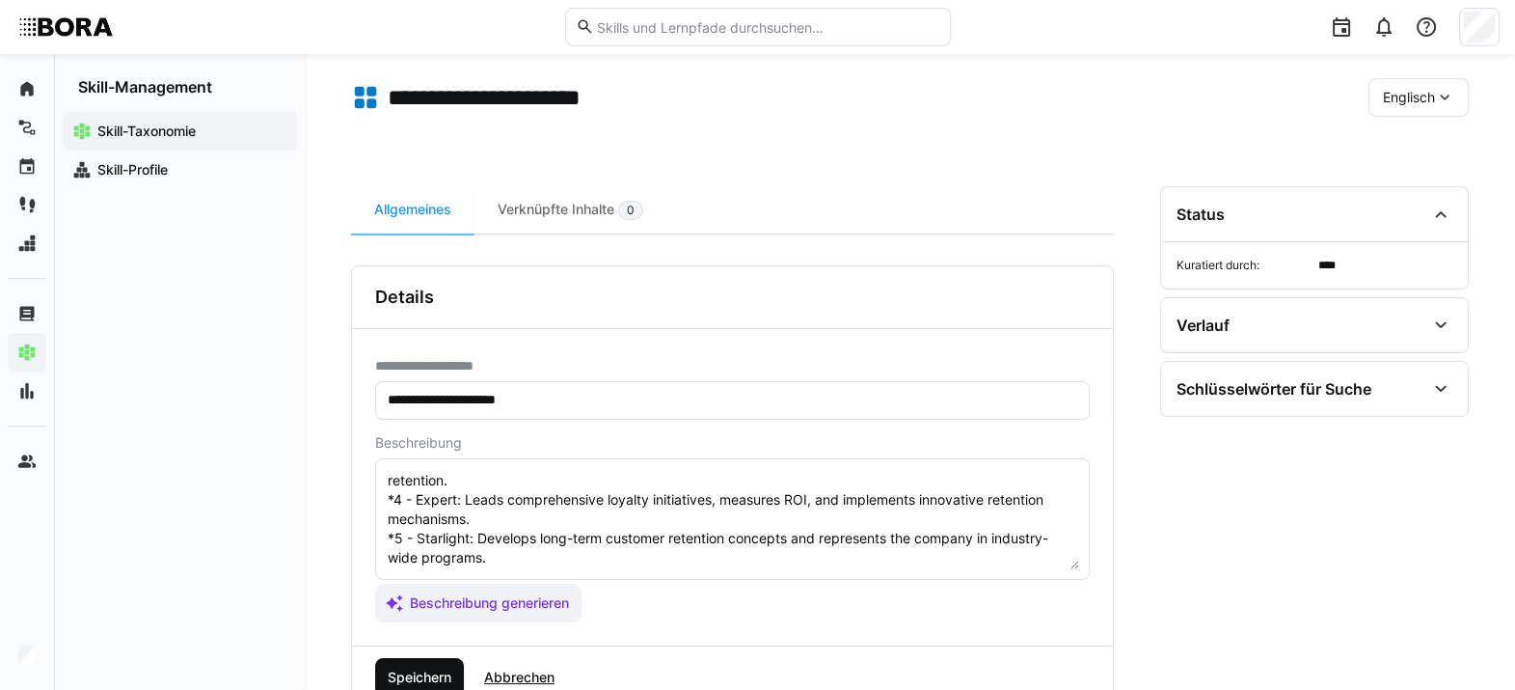
click at [434, 501] on span "Speichern" at bounding box center [419, 677] width 89 height 39
